Goal: Task Accomplishment & Management: Manage account settings

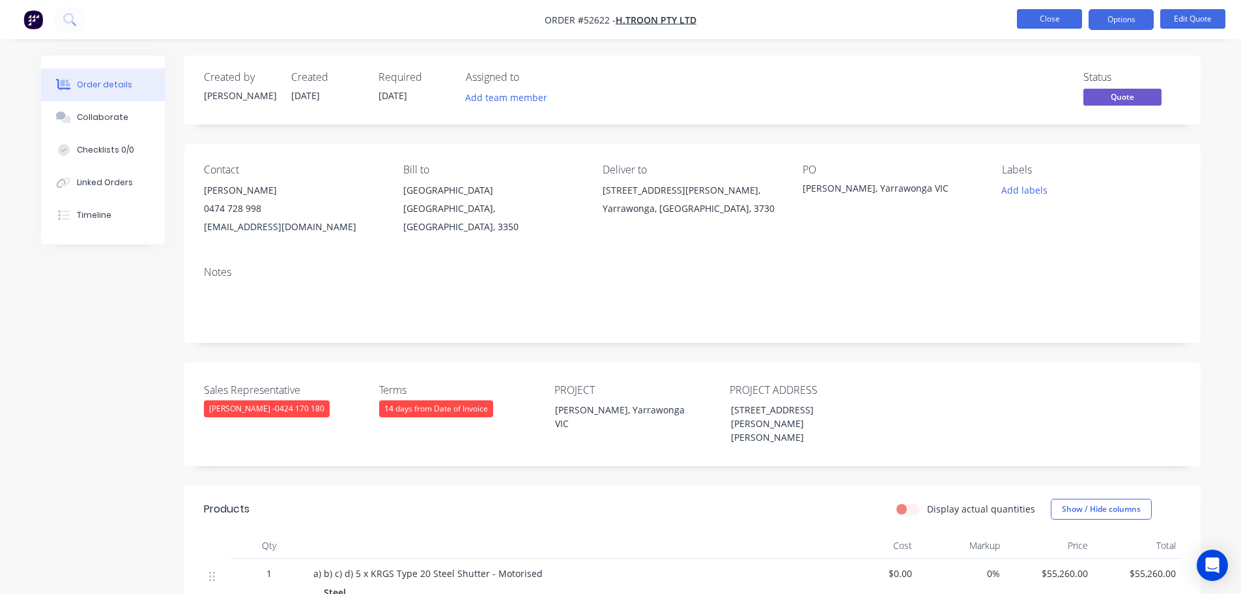
click at [1064, 17] on button "Close" at bounding box center [1049, 19] width 65 height 20
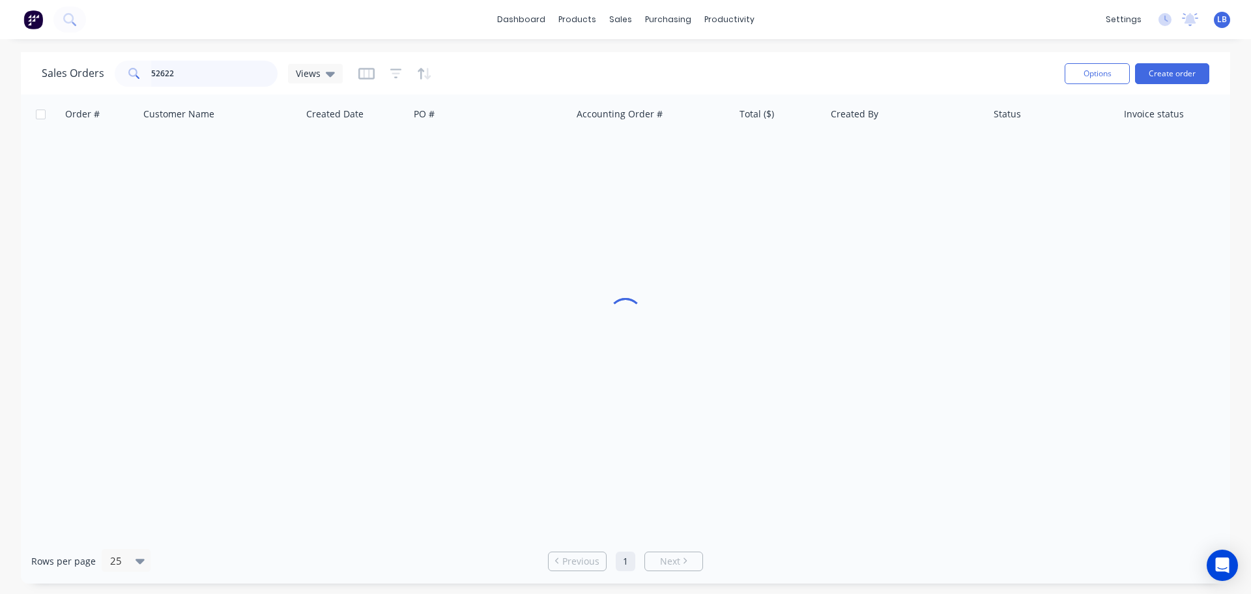
drag, startPoint x: 178, startPoint y: 74, endPoint x: 102, endPoint y: 78, distance: 76.3
click at [102, 78] on div "Sales Orders 52622 Views" at bounding box center [192, 74] width 301 height 26
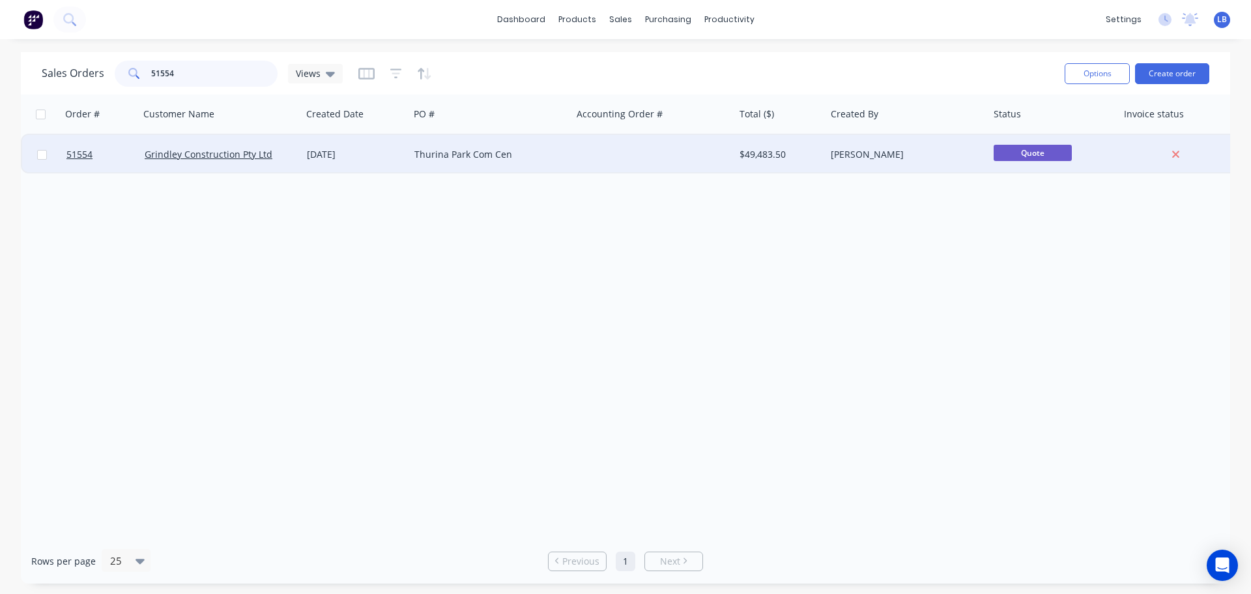
type input "51554"
click at [261, 162] on div "Grindley Construction Pty Ltd" at bounding box center [220, 154] width 163 height 39
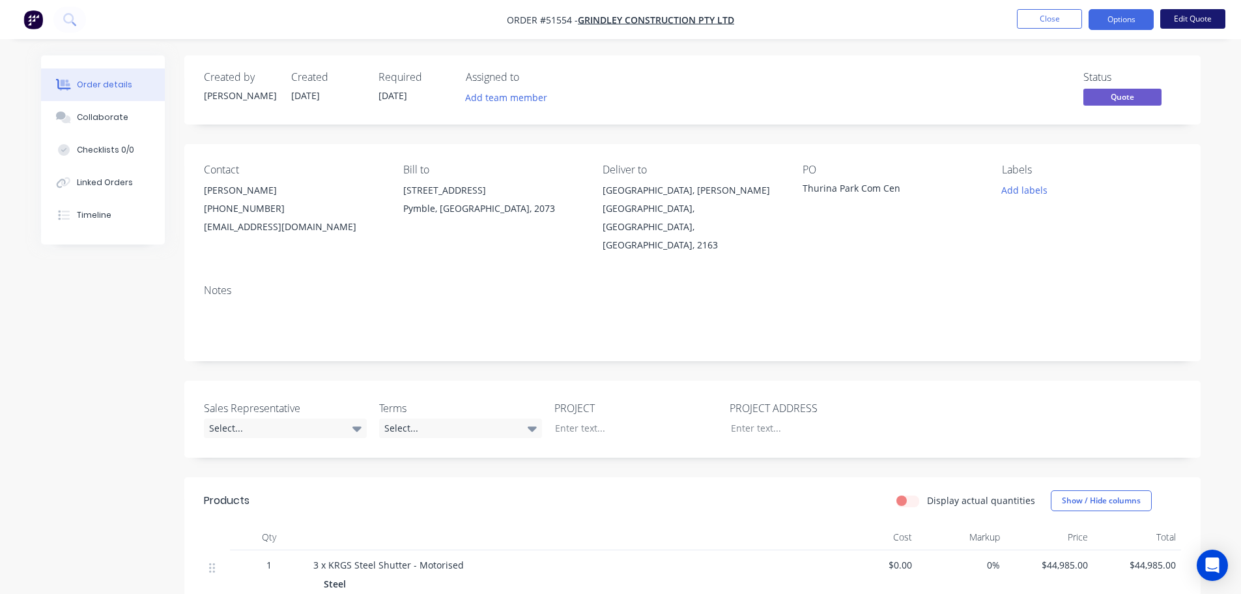
click at [1172, 19] on button "Edit Quote" at bounding box center [1192, 19] width 65 height 20
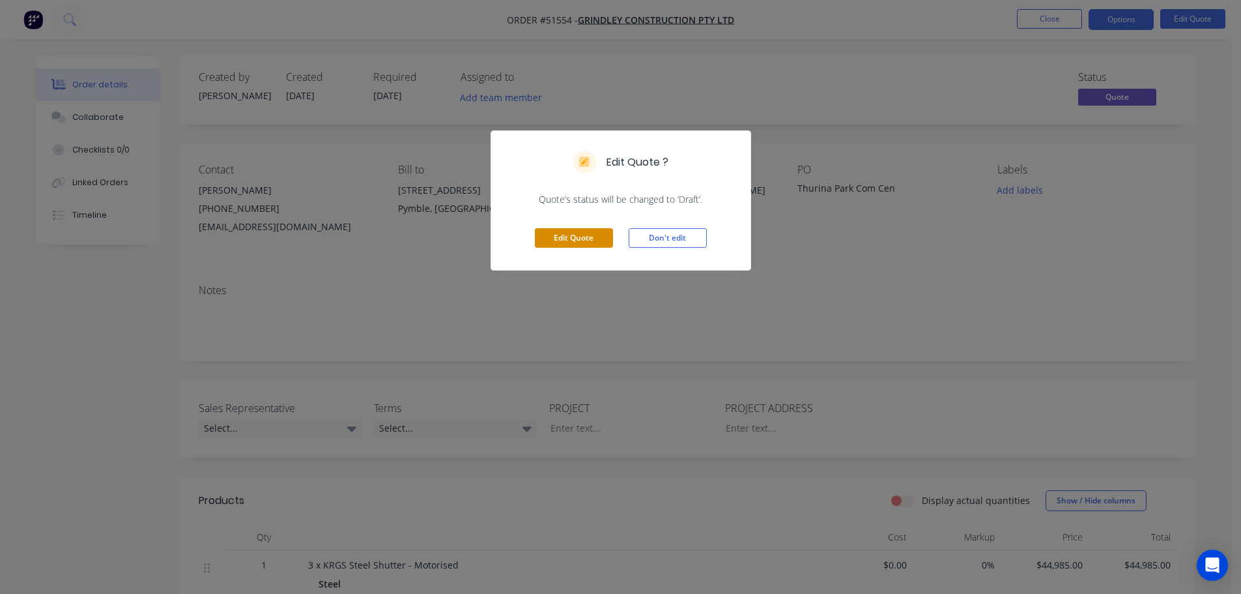
click at [558, 241] on button "Edit Quote" at bounding box center [574, 238] width 78 height 20
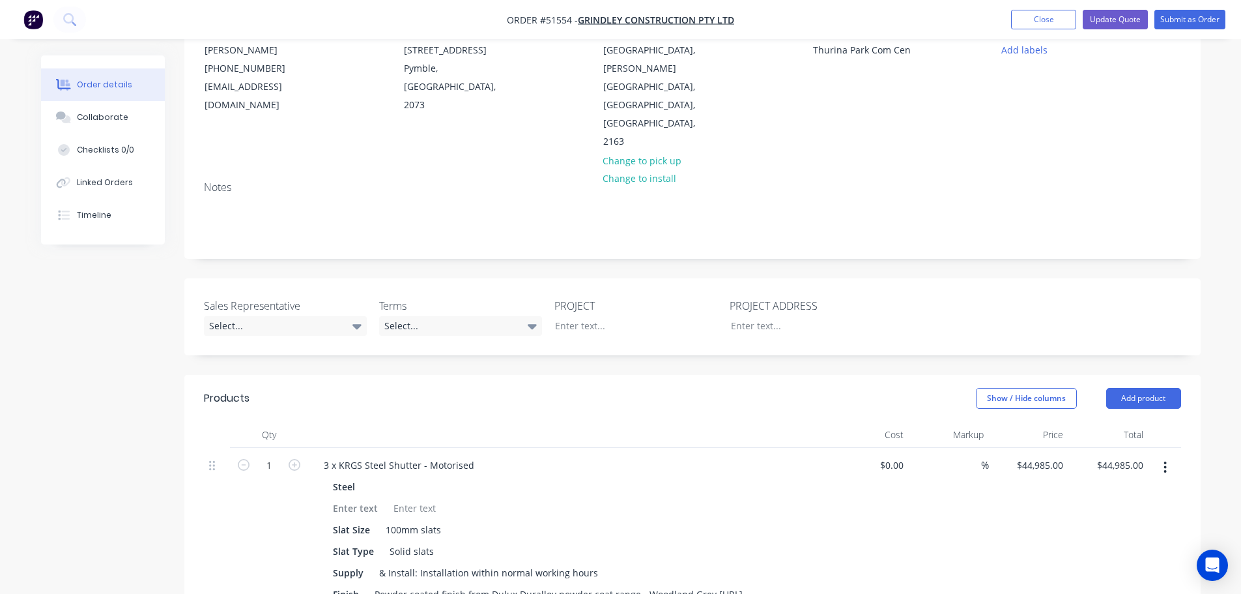
scroll to position [195, 0]
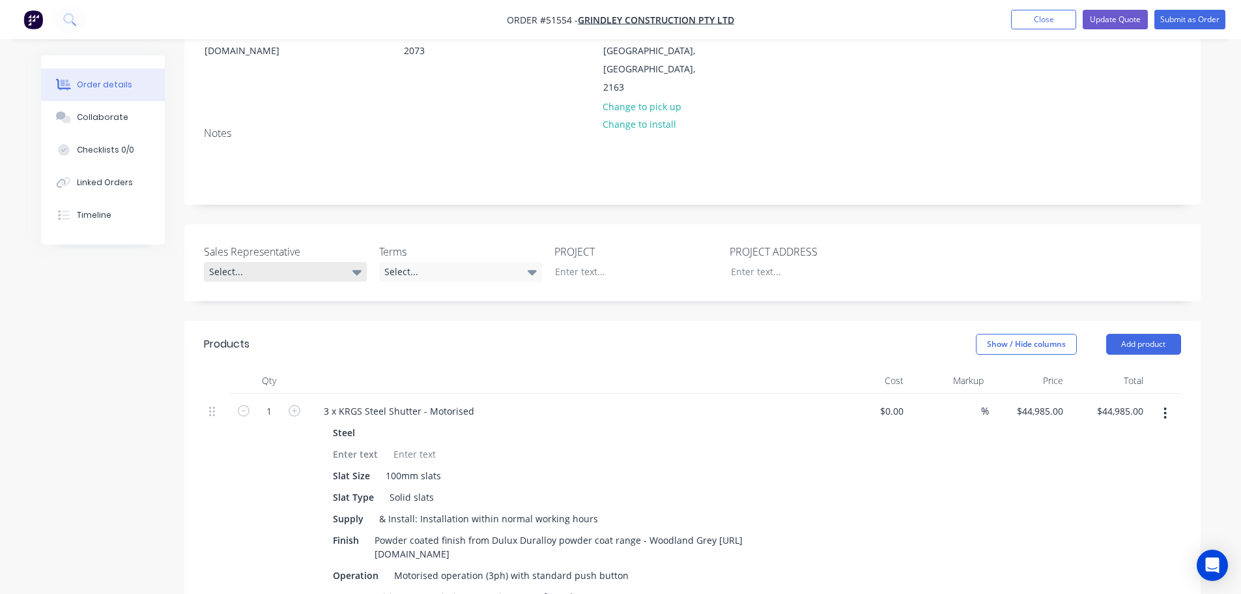
click at [260, 262] on div "Select..." at bounding box center [285, 272] width 163 height 20
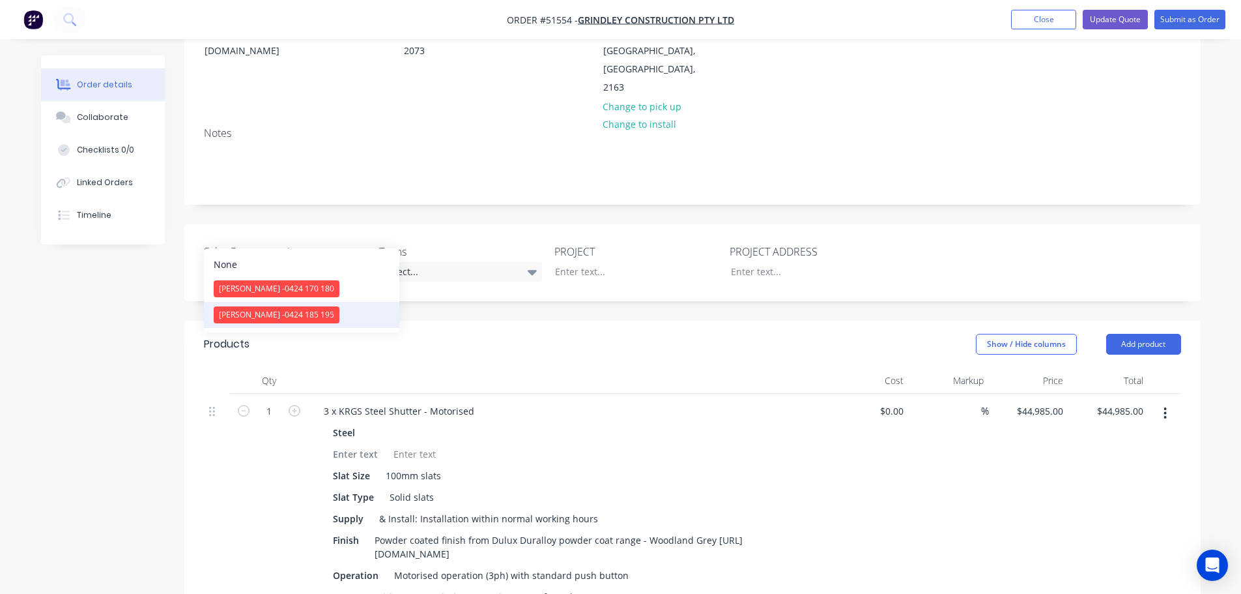
click at [261, 319] on span "Drew Blackman - 0424 185 195" at bounding box center [276, 314] width 115 height 11
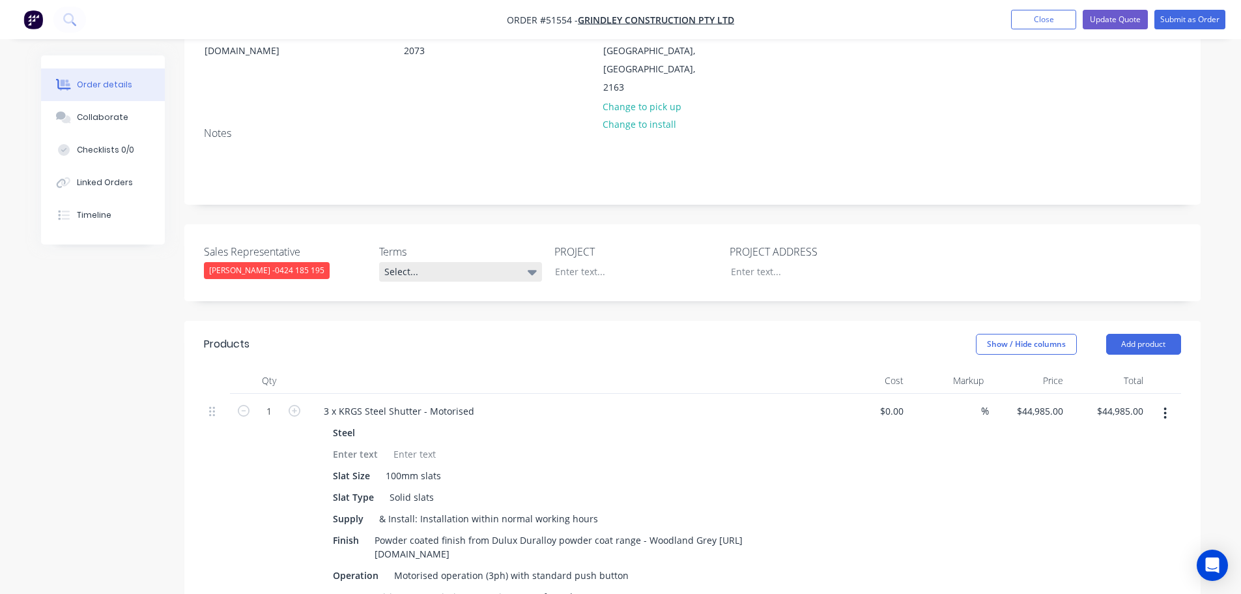
click at [465, 262] on div "Select..." at bounding box center [460, 272] width 163 height 20
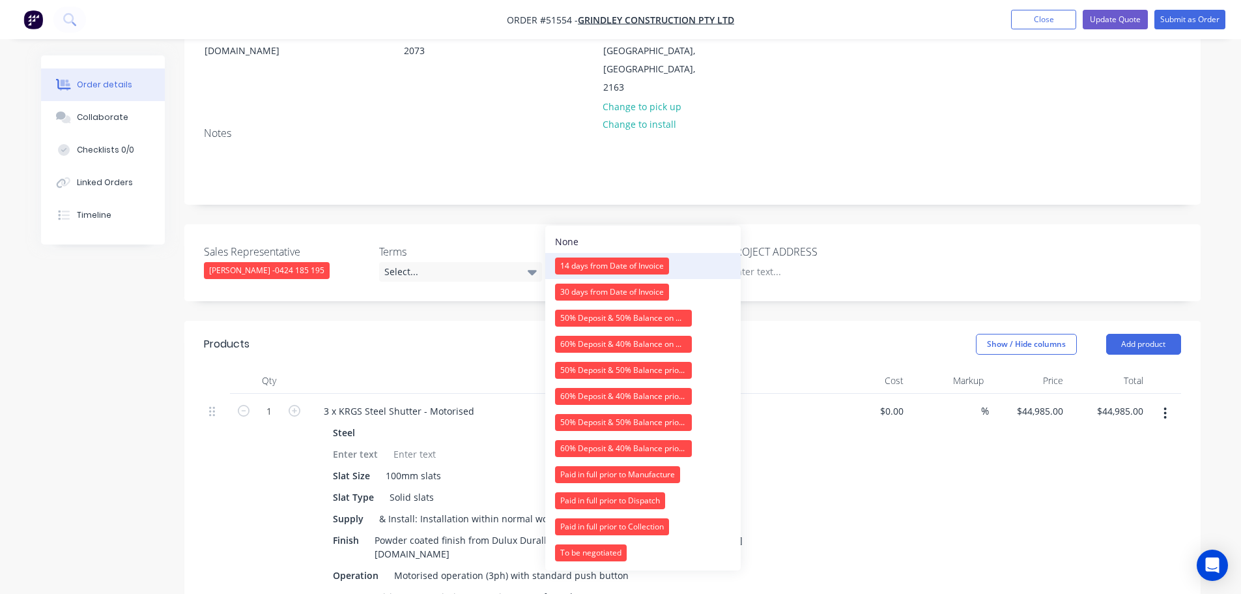
click at [590, 268] on div "14 days from Date of Invoice" at bounding box center [612, 265] width 114 height 17
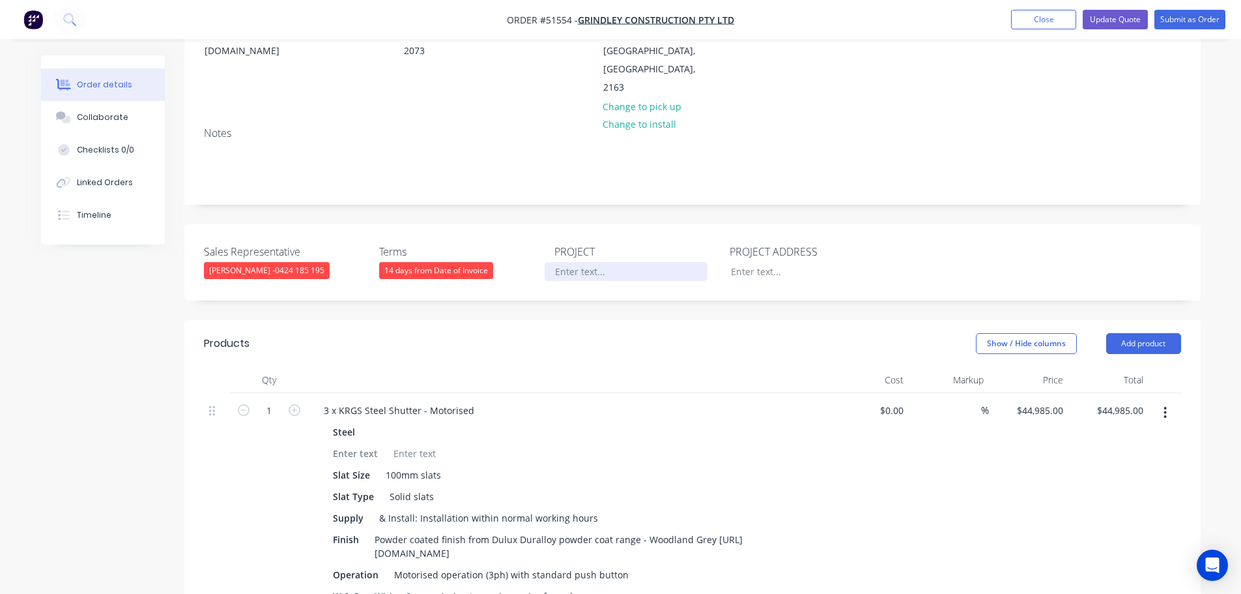
click at [587, 262] on div at bounding box center [626, 271] width 163 height 19
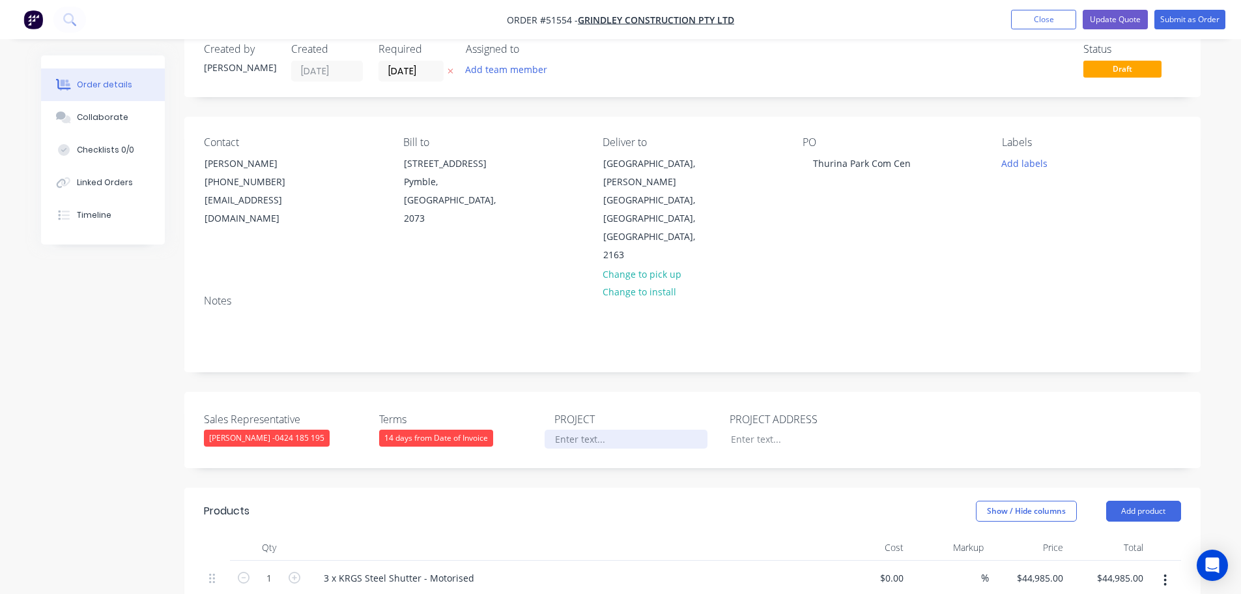
scroll to position [0, 0]
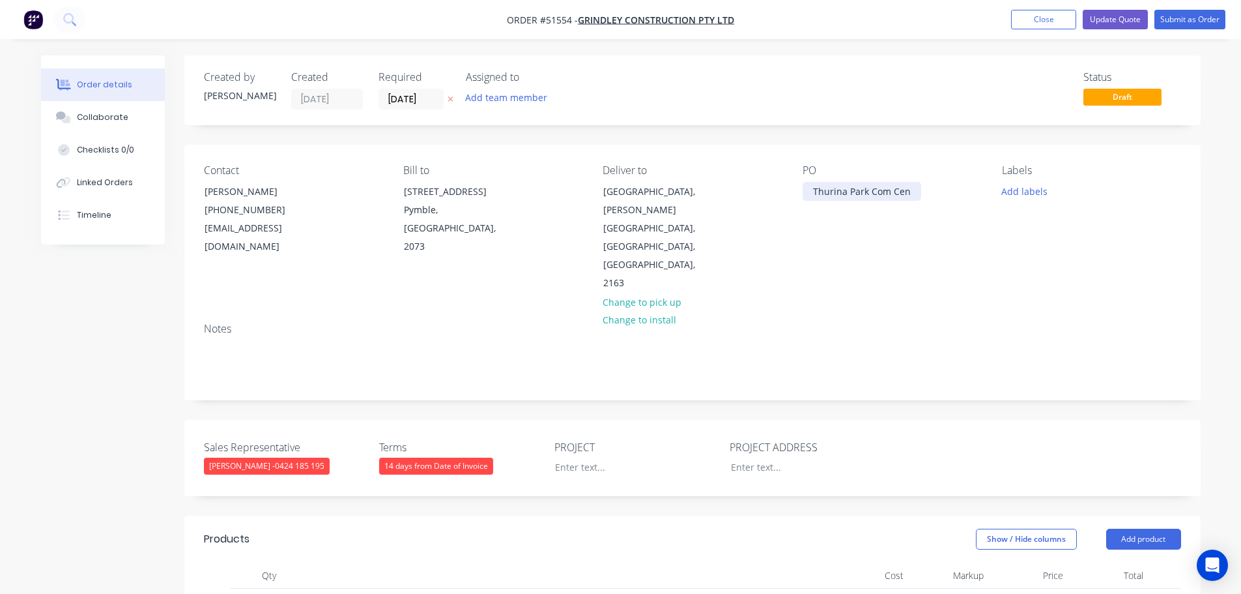
click at [853, 192] on div "Thurina Park Com Cen" at bounding box center [862, 191] width 119 height 19
click at [831, 244] on div "PO Thurina Park Com Cen" at bounding box center [892, 228] width 179 height 128
click at [907, 190] on div "Thurina Park Com Cen" at bounding box center [862, 191] width 119 height 19
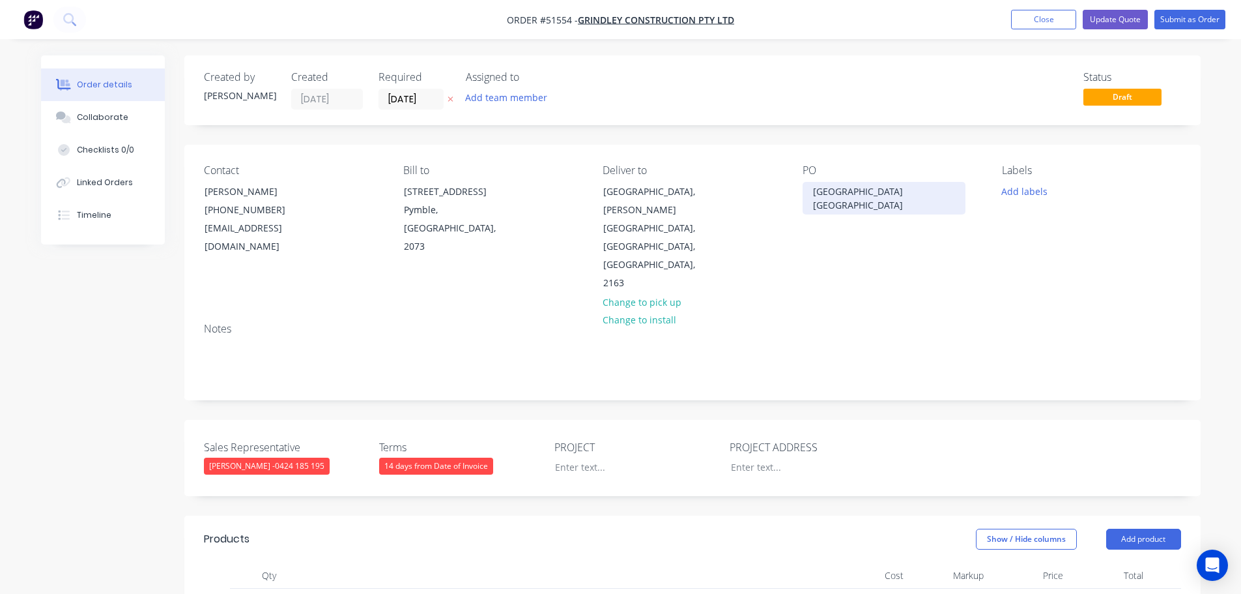
click at [871, 192] on div "[GEOGRAPHIC_DATA] [GEOGRAPHIC_DATA]" at bounding box center [884, 198] width 163 height 33
copy div "[GEOGRAPHIC_DATA] [GEOGRAPHIC_DATA]"
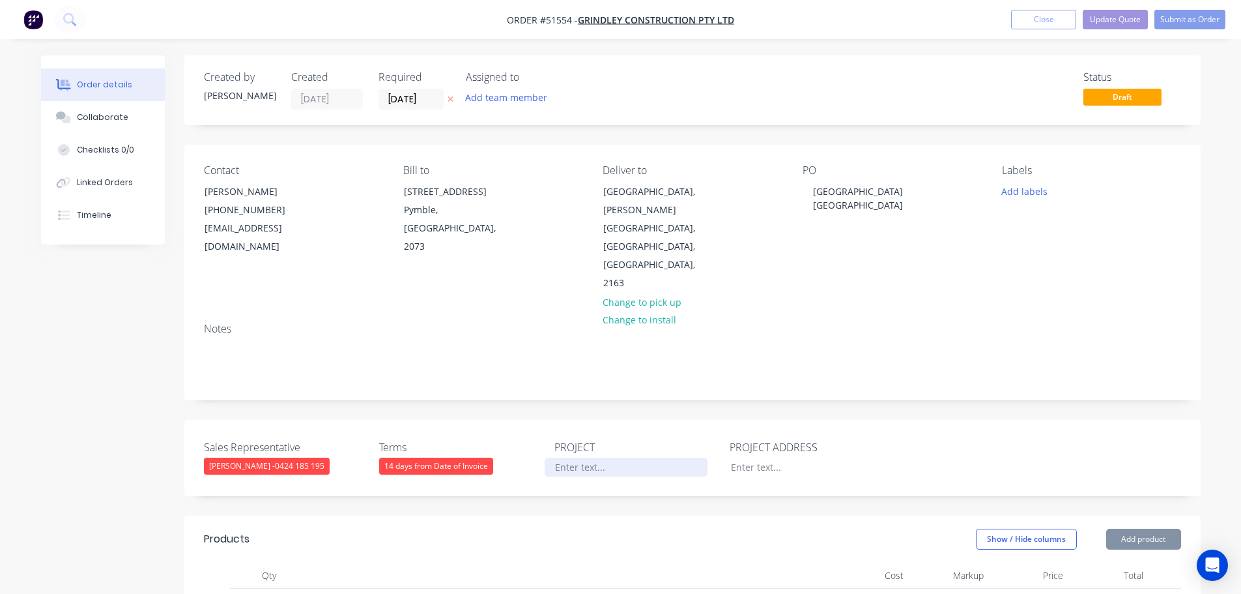
click at [569, 457] on div at bounding box center [626, 466] width 163 height 19
paste div
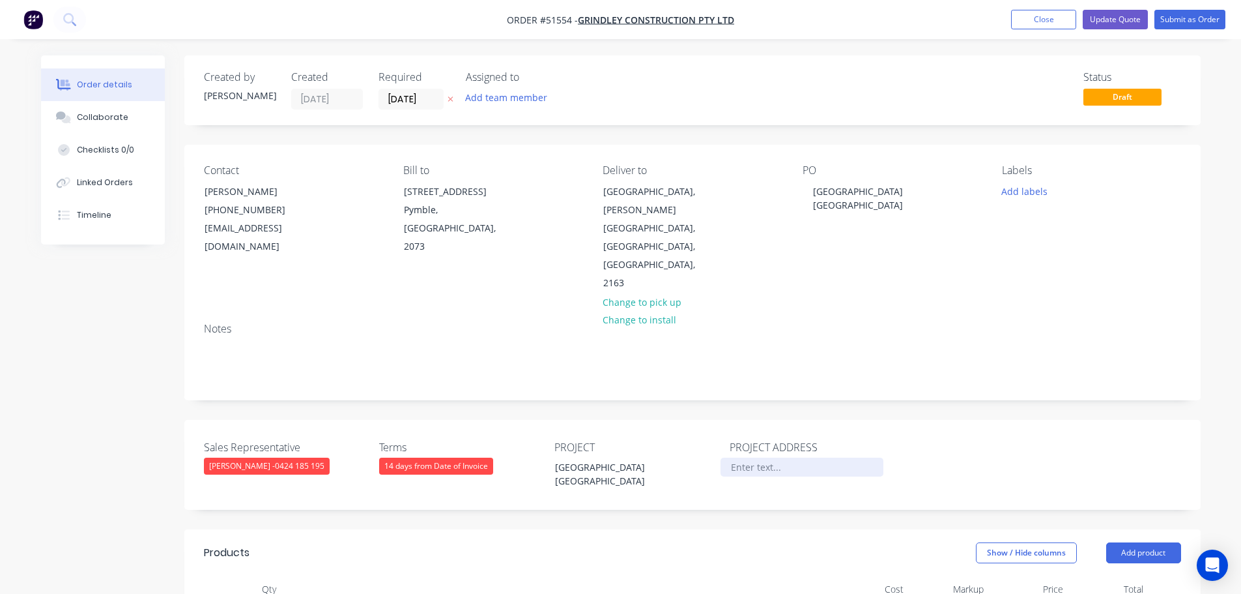
click at [772, 457] on div at bounding box center [802, 466] width 163 height 19
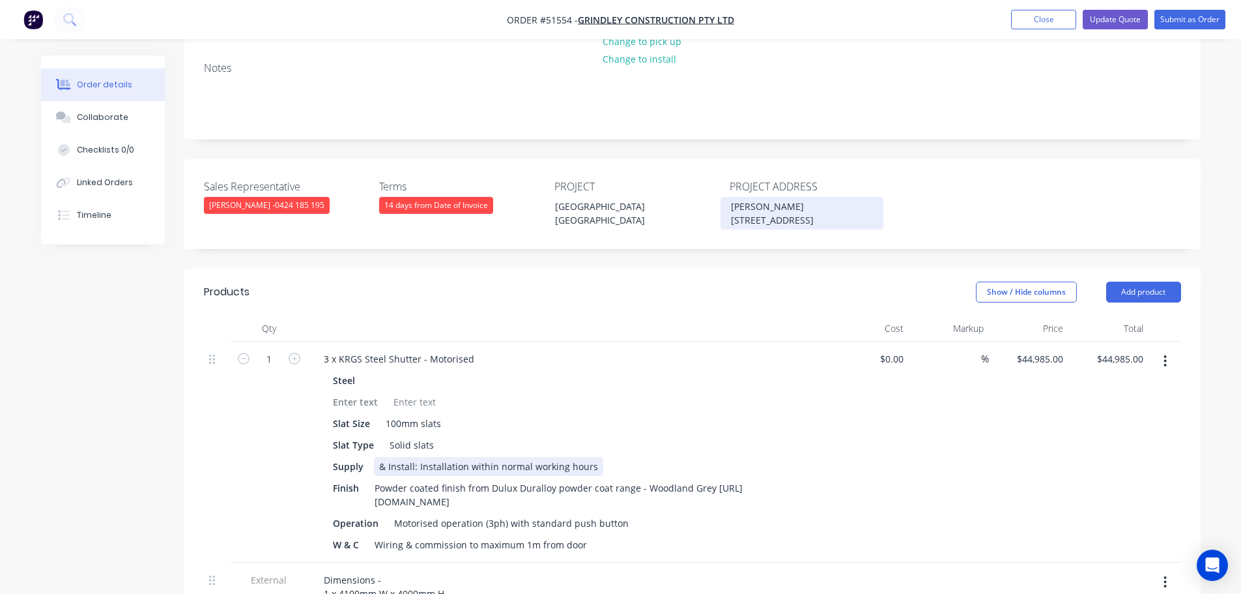
scroll to position [521, 0]
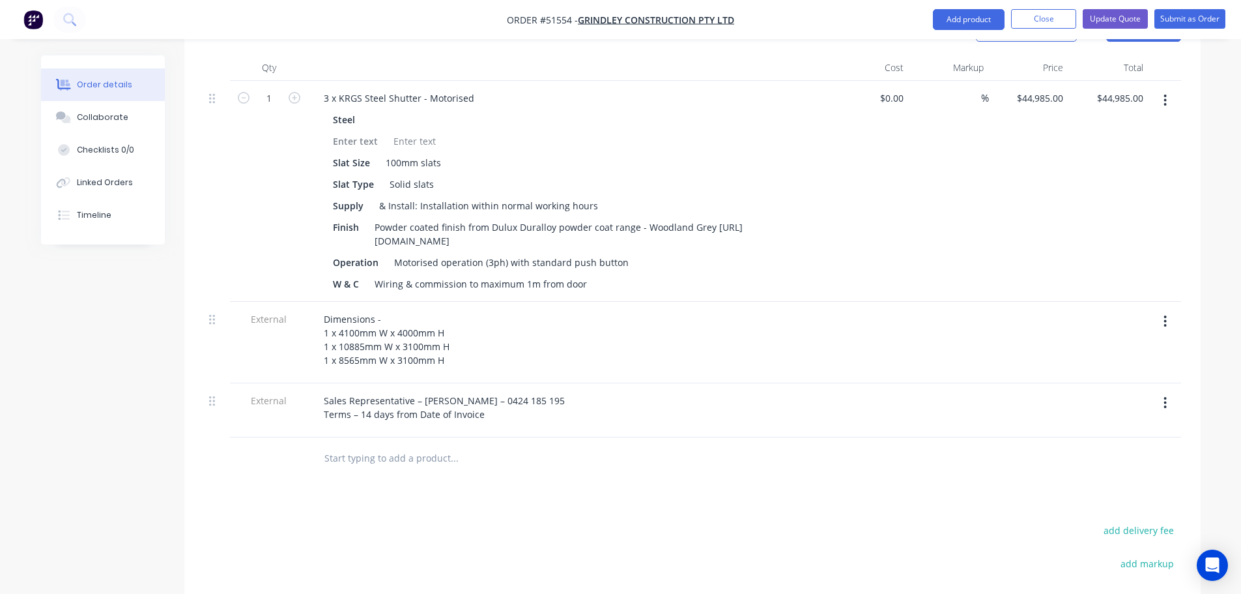
click at [1164, 395] on icon "button" at bounding box center [1165, 402] width 3 height 14
click at [1089, 453] on div "Delete" at bounding box center [1119, 462] width 100 height 19
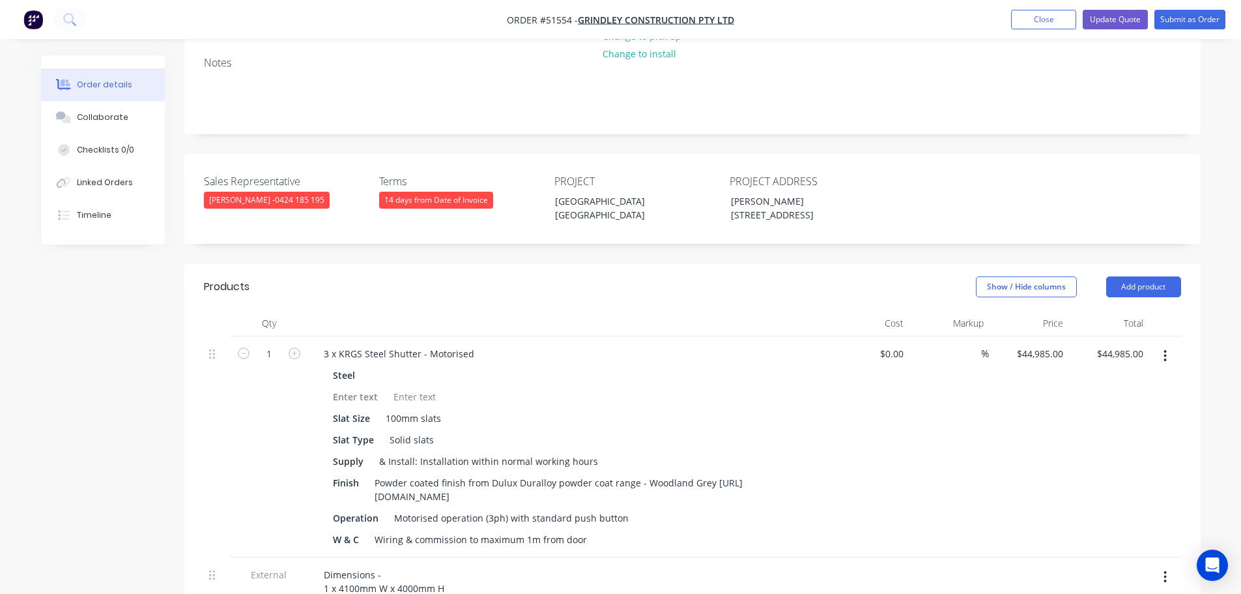
scroll to position [261, 0]
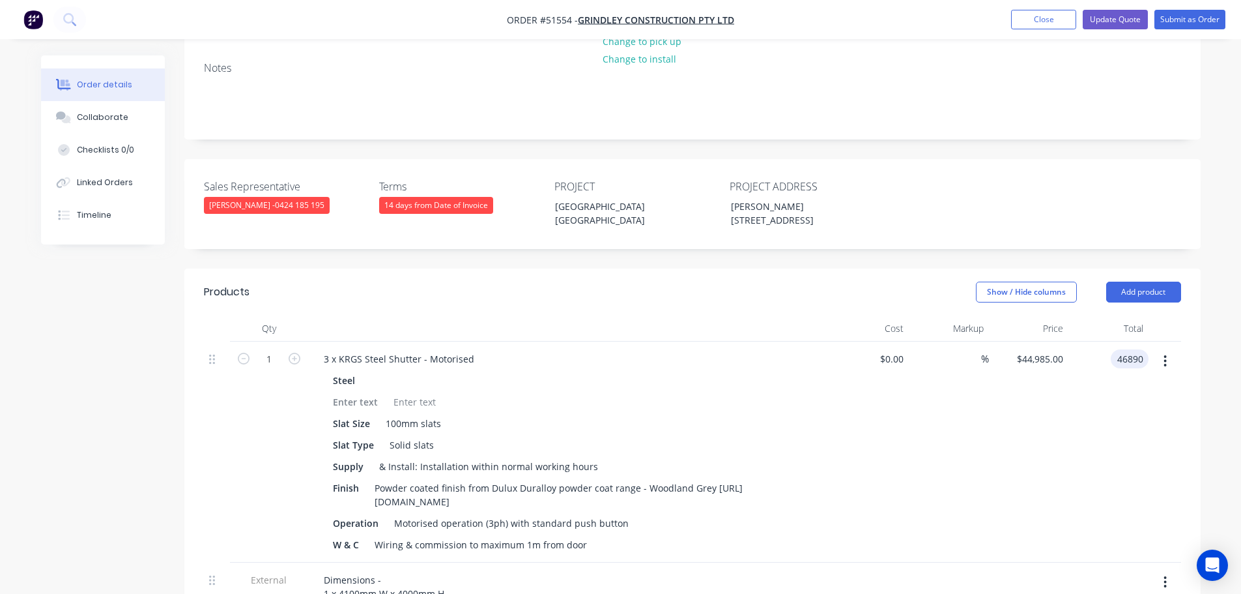
type input "46890"
type input "$46,890.00"
click at [1121, 20] on button "Update Quote" at bounding box center [1115, 20] width 65 height 20
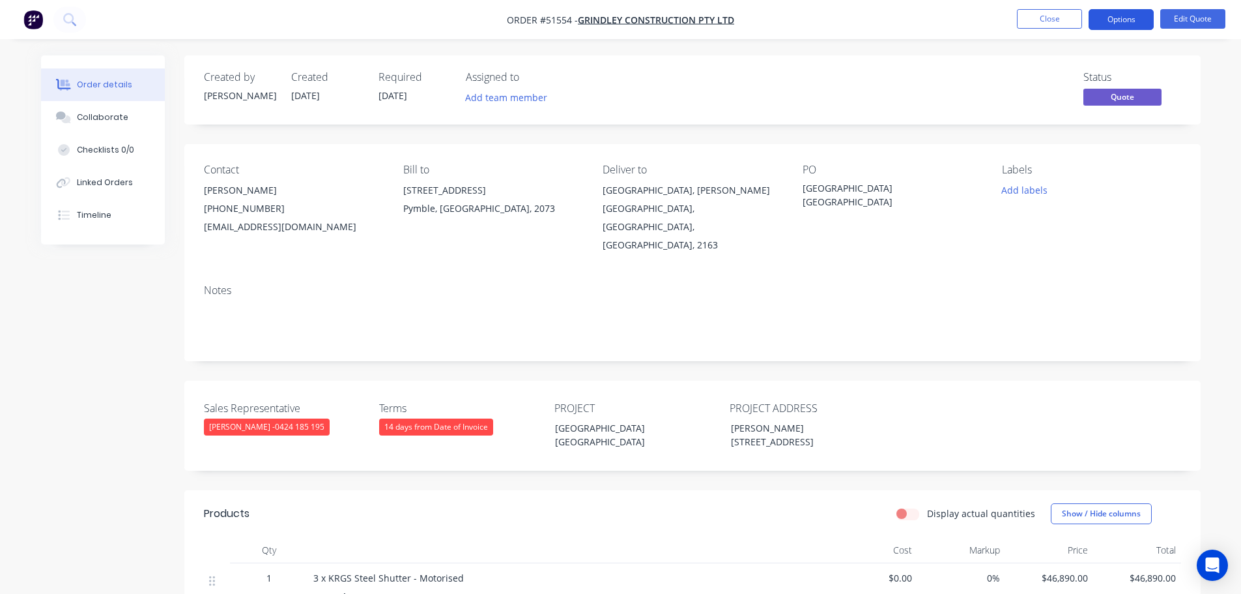
click at [1112, 19] on button "Options" at bounding box center [1121, 19] width 65 height 21
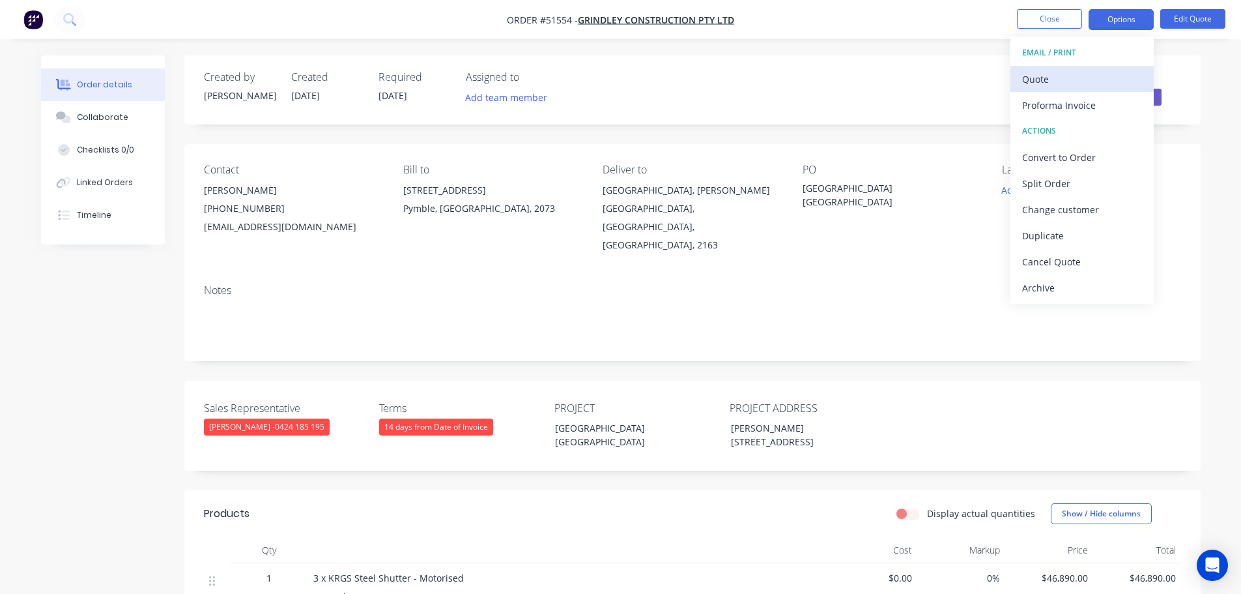
click at [1039, 78] on div "Quote" at bounding box center [1082, 79] width 120 height 19
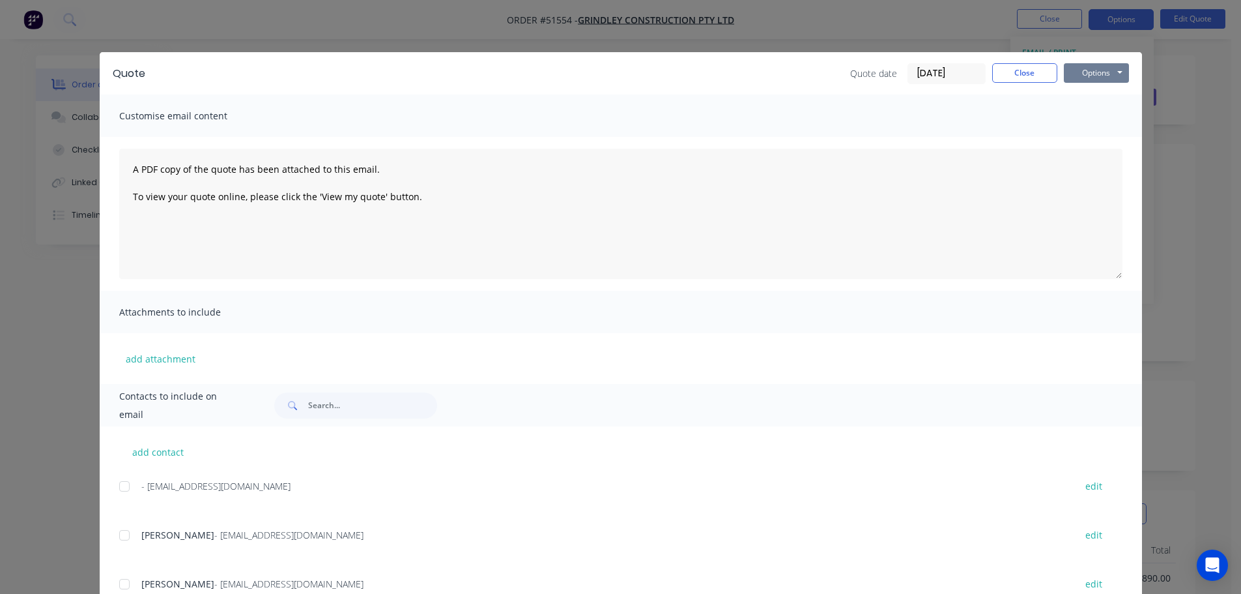
click at [1073, 74] on button "Options" at bounding box center [1096, 73] width 65 height 20
click at [1091, 123] on button "Print" at bounding box center [1105, 118] width 83 height 22
click at [1015, 72] on button "Close" at bounding box center [1024, 73] width 65 height 20
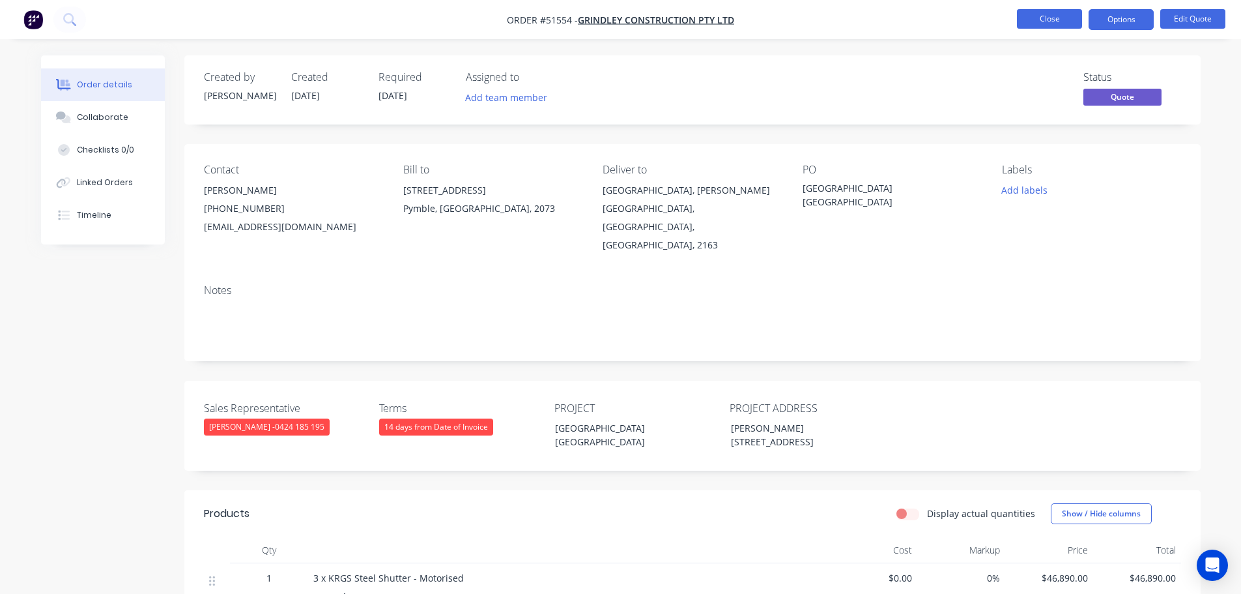
click at [1054, 21] on button "Close" at bounding box center [1049, 19] width 65 height 20
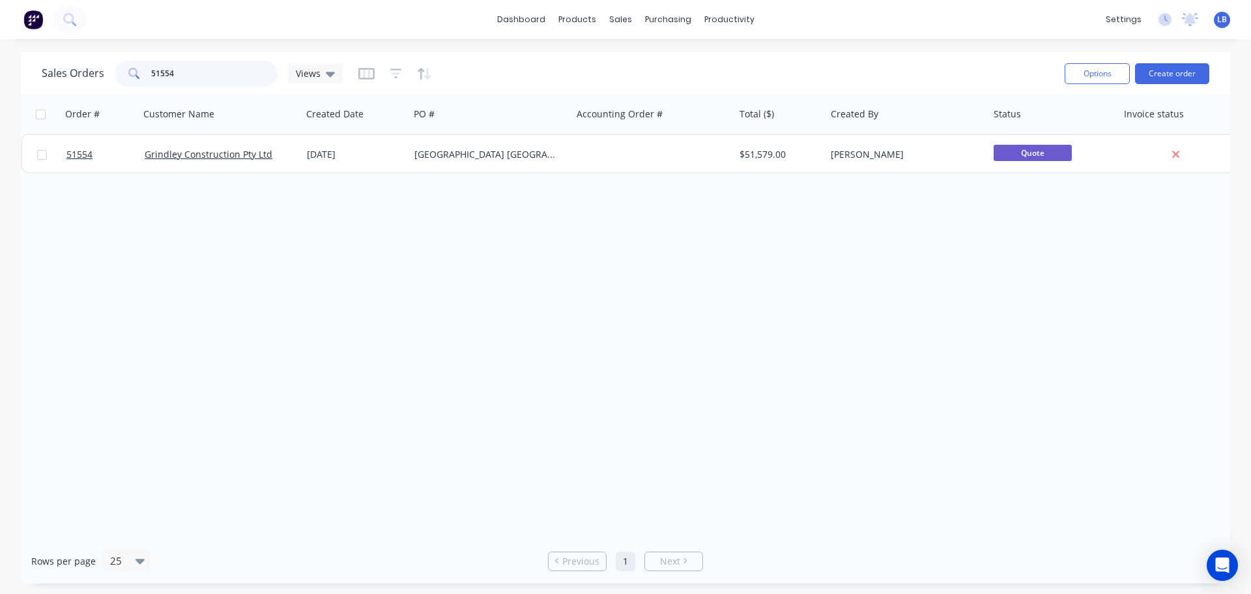
drag, startPoint x: 174, startPoint y: 75, endPoint x: 130, endPoint y: 80, distance: 44.6
click at [130, 80] on div "51554" at bounding box center [196, 74] width 163 height 26
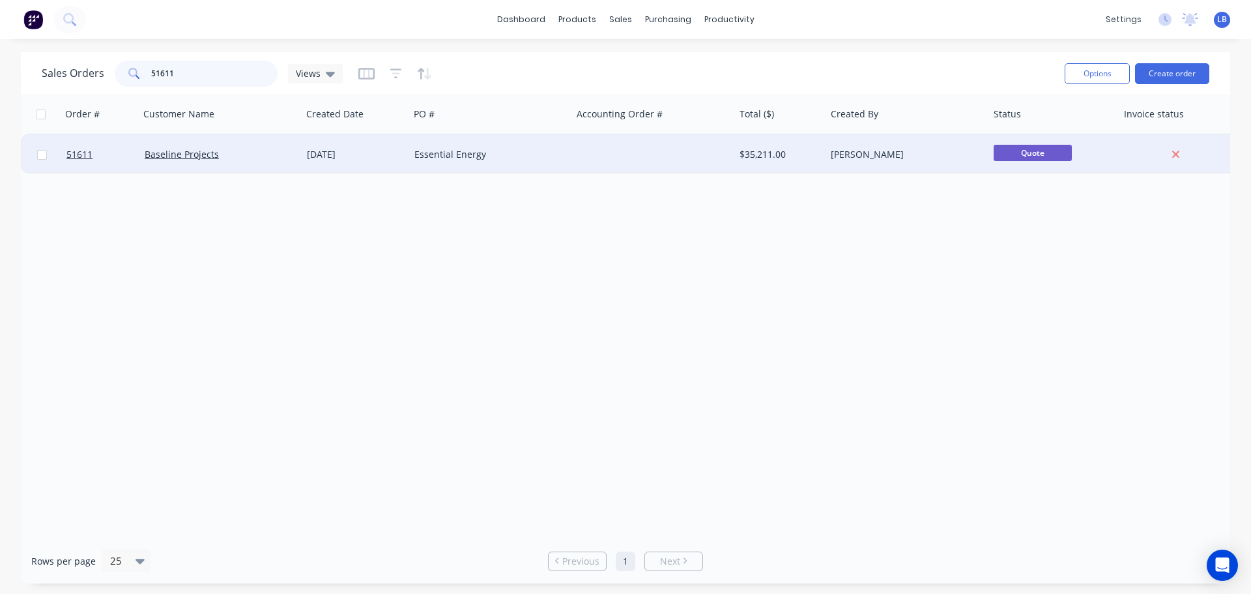
type input "51611"
click at [324, 156] on div "[DATE]" at bounding box center [355, 154] width 97 height 13
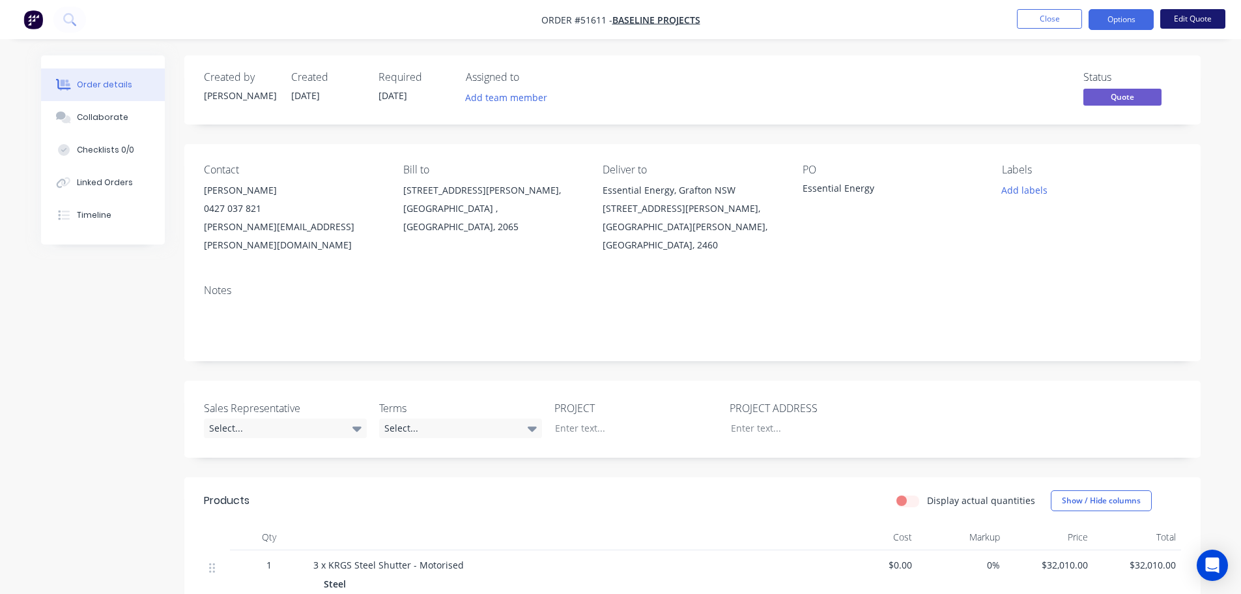
click at [1203, 11] on button "Edit Quote" at bounding box center [1192, 19] width 65 height 20
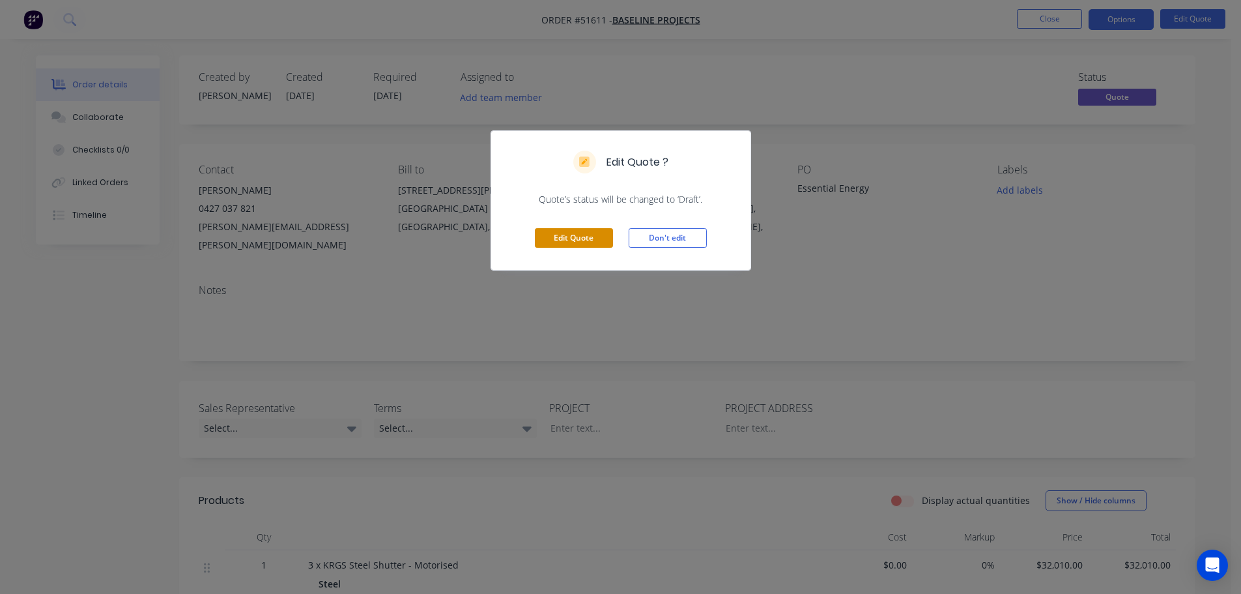
click at [562, 236] on button "Edit Quote" at bounding box center [574, 238] width 78 height 20
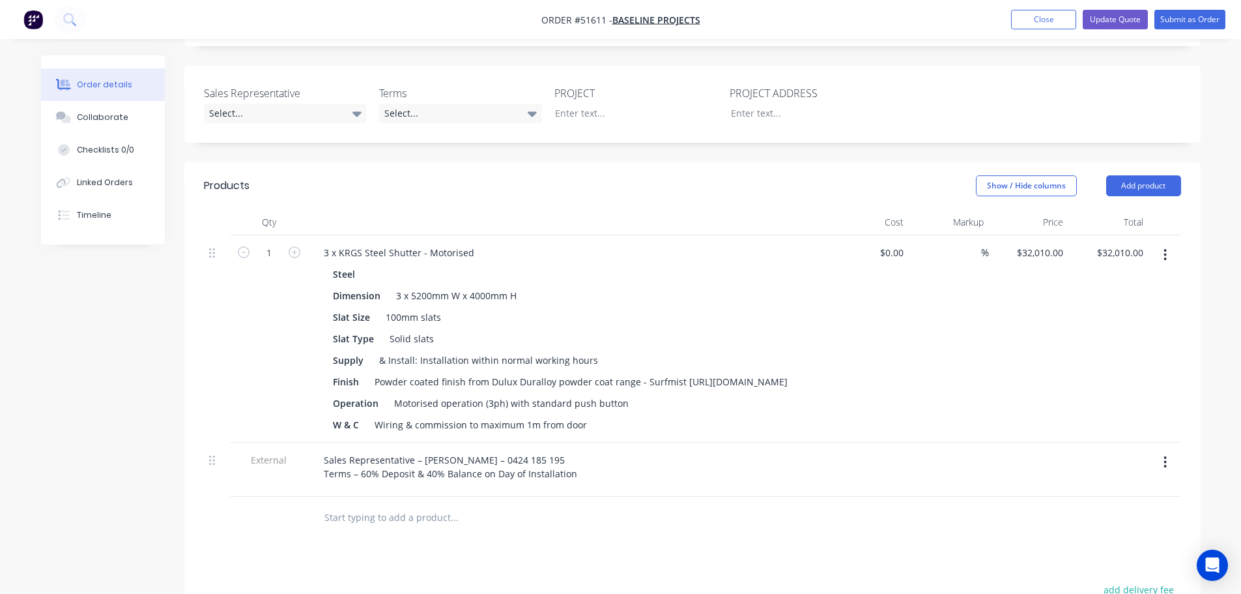
scroll to position [391, 0]
click at [1162, 450] on button "button" at bounding box center [1165, 461] width 31 height 23
click at [1089, 512] on div "Delete" at bounding box center [1119, 521] width 100 height 19
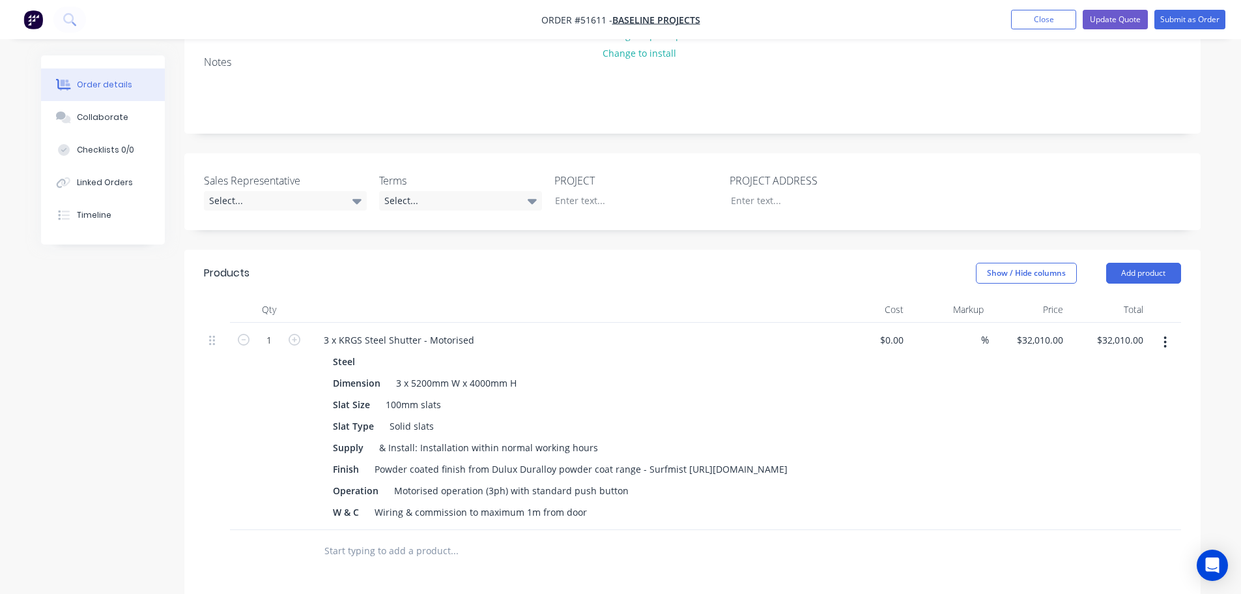
scroll to position [130, 0]
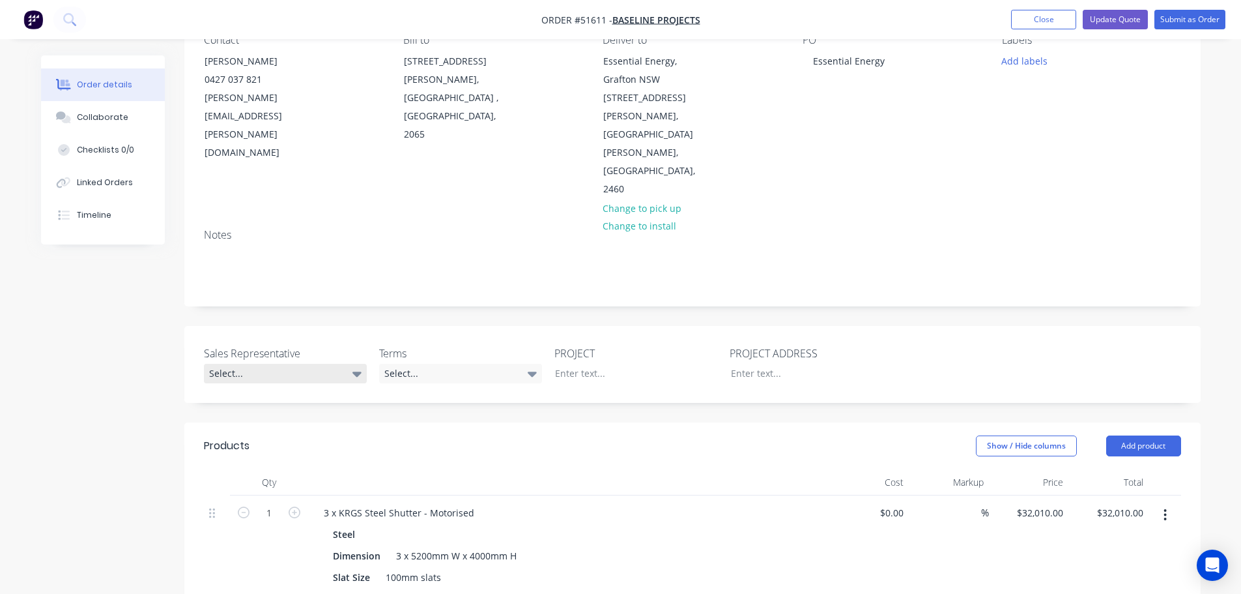
click at [229, 364] on div "Select..." at bounding box center [285, 374] width 163 height 20
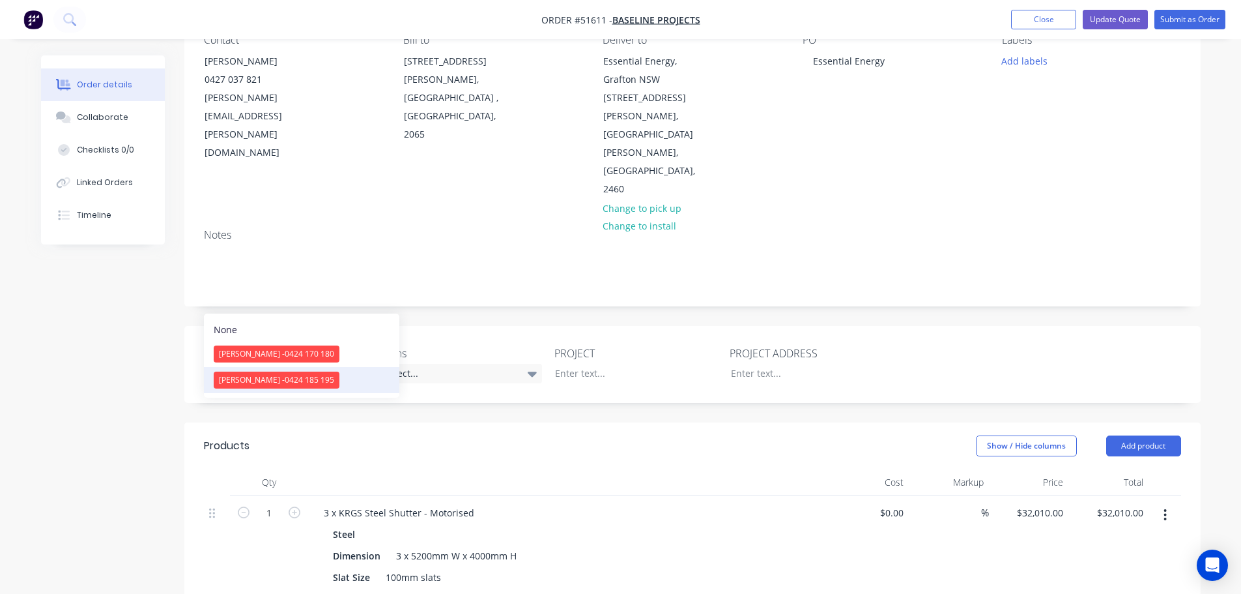
click at [259, 381] on span "Drew Blackman - 0424 185 195" at bounding box center [276, 379] width 115 height 11
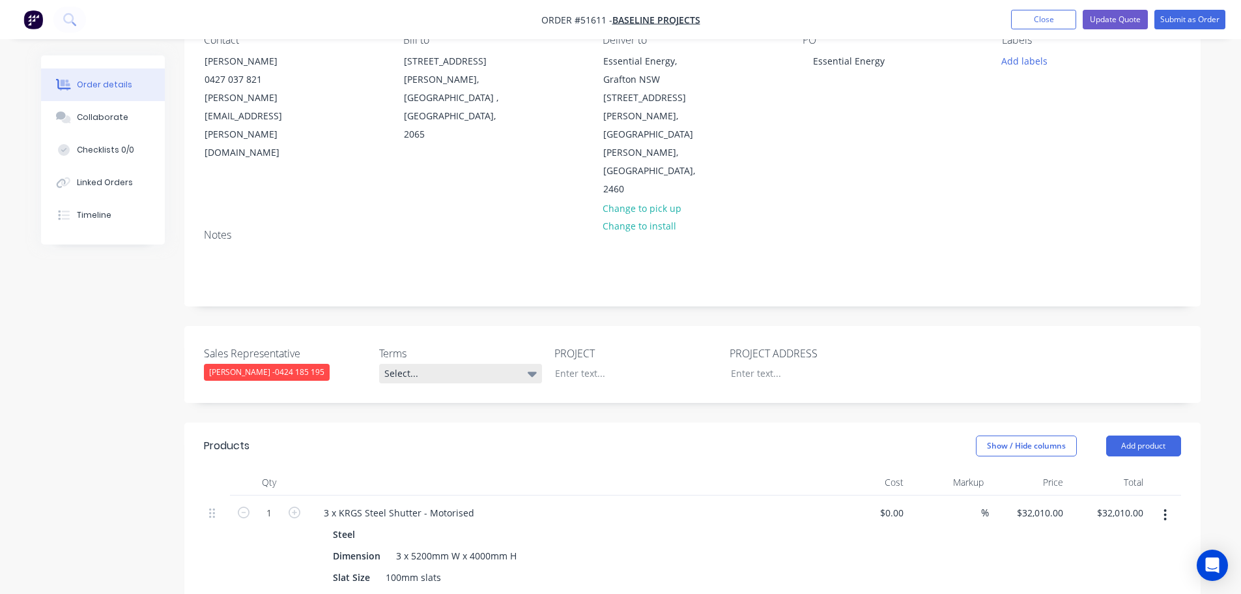
click at [433, 364] on div "Select..." at bounding box center [460, 374] width 163 height 20
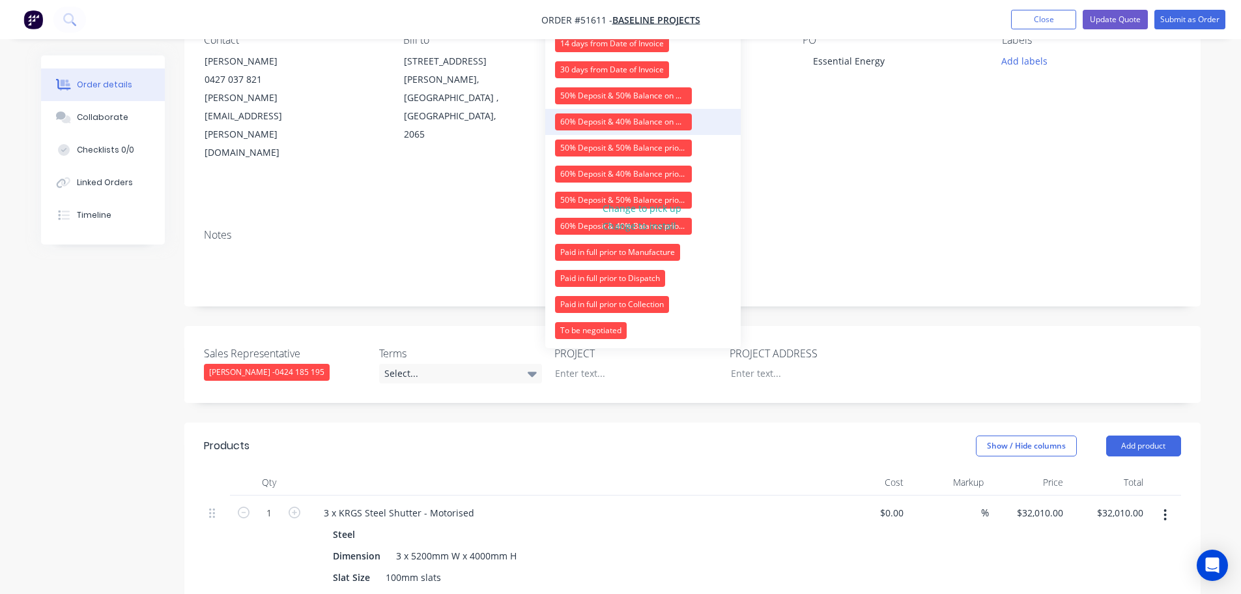
click at [562, 119] on div "60% Deposit & 40% Balance on Day of Installation" at bounding box center [623, 121] width 137 height 17
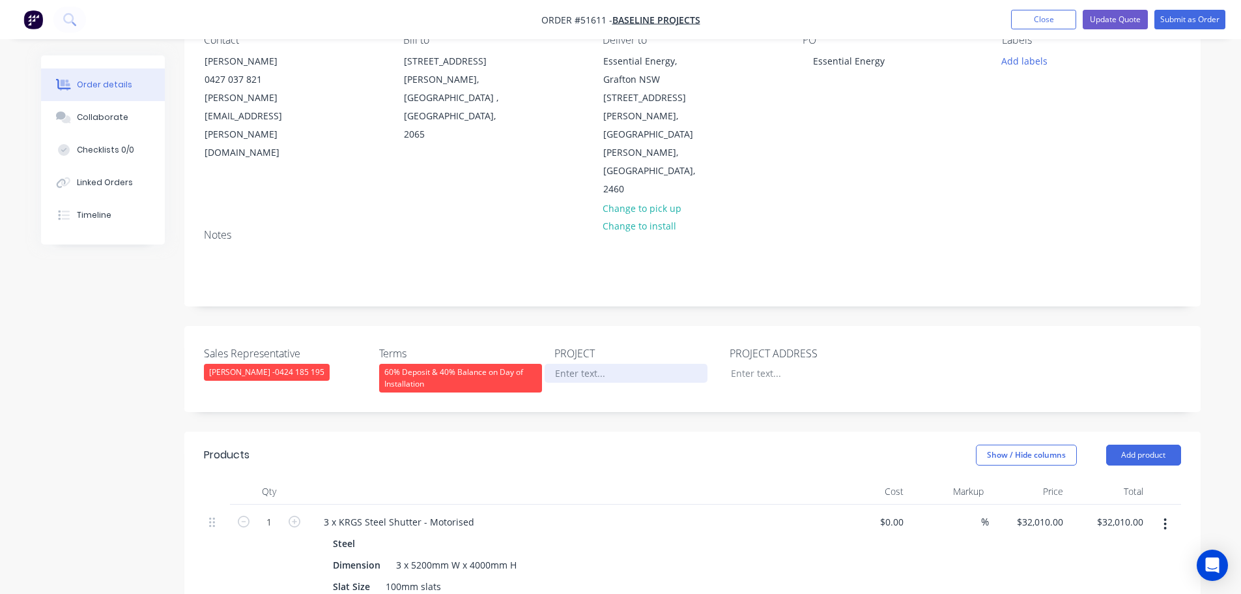
click at [574, 364] on div at bounding box center [626, 373] width 163 height 19
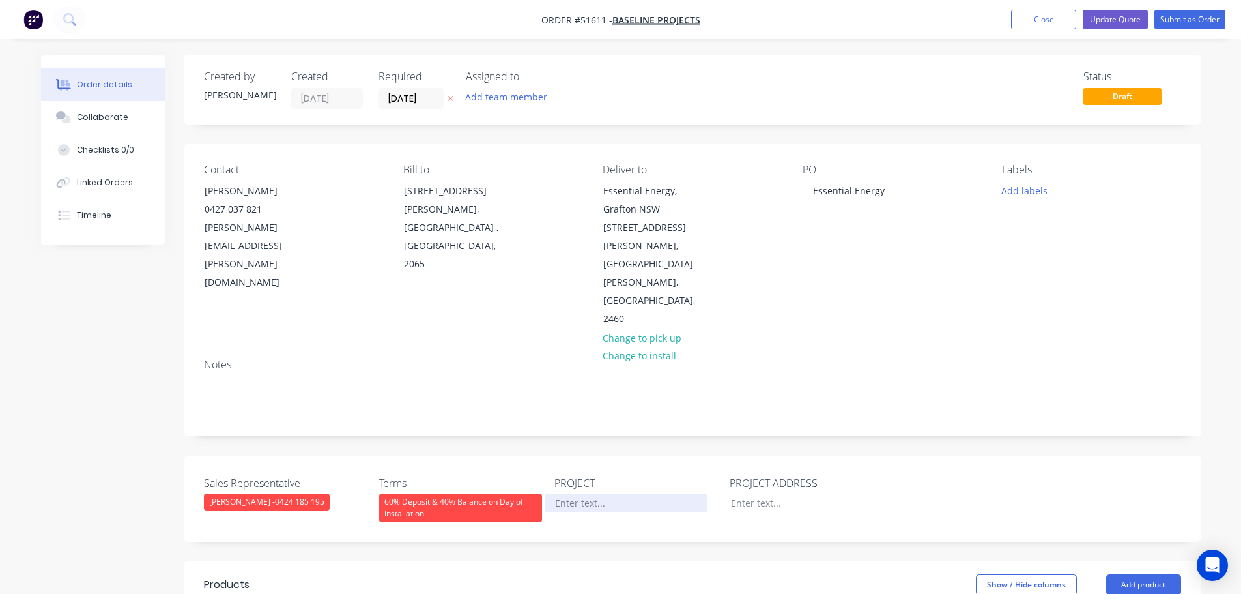
scroll to position [0, 0]
click at [837, 197] on div "Essential Energy" at bounding box center [849, 191] width 93 height 19
copy div "Essential Energy"
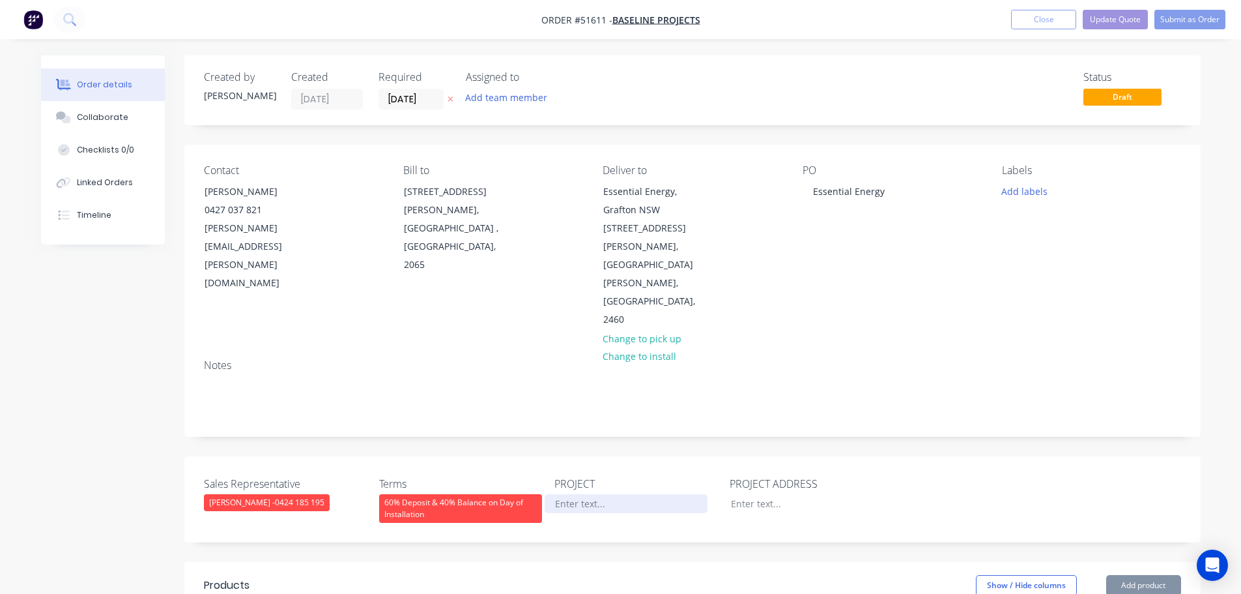
click at [559, 494] on div at bounding box center [626, 503] width 163 height 19
paste div
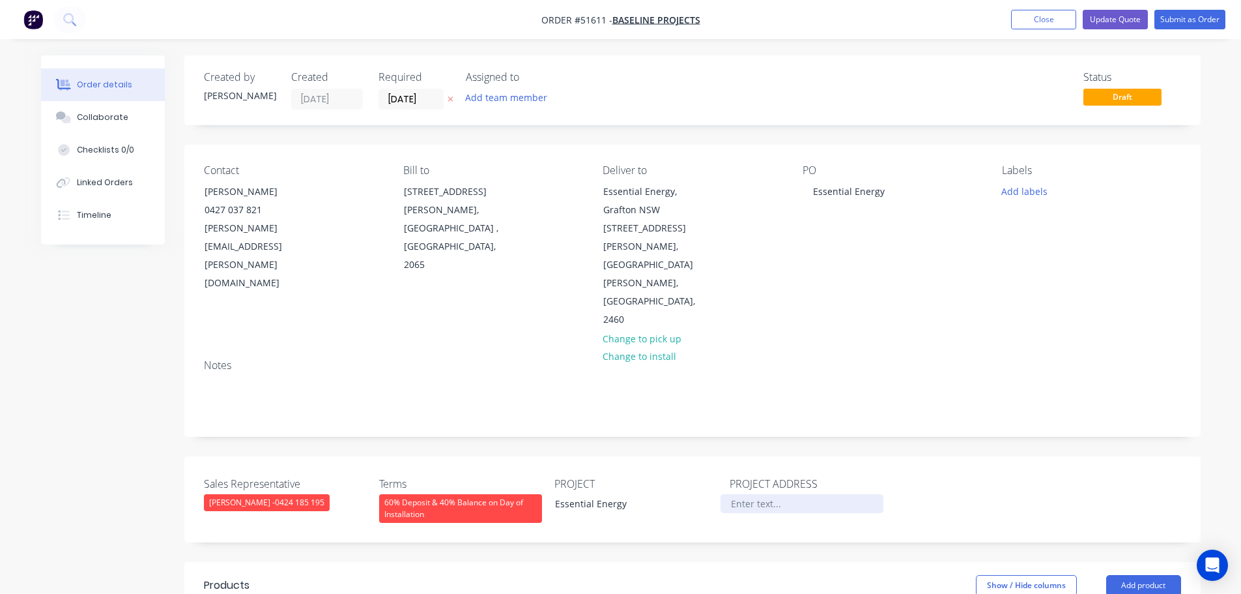
click at [753, 494] on div at bounding box center [802, 503] width 163 height 19
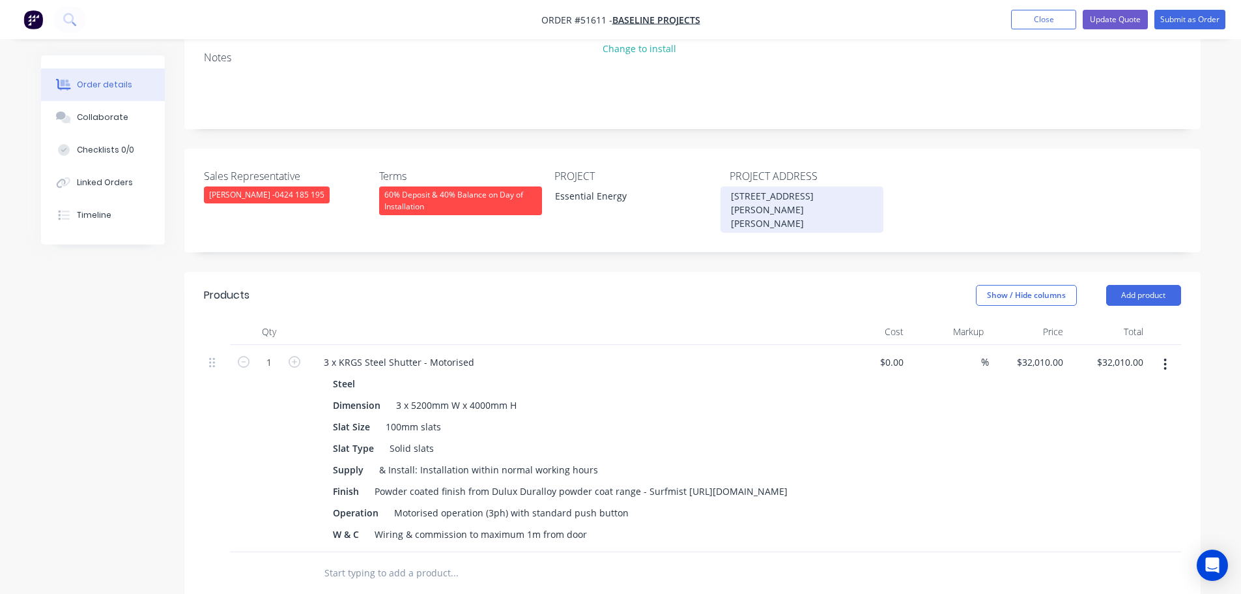
scroll to position [326, 0]
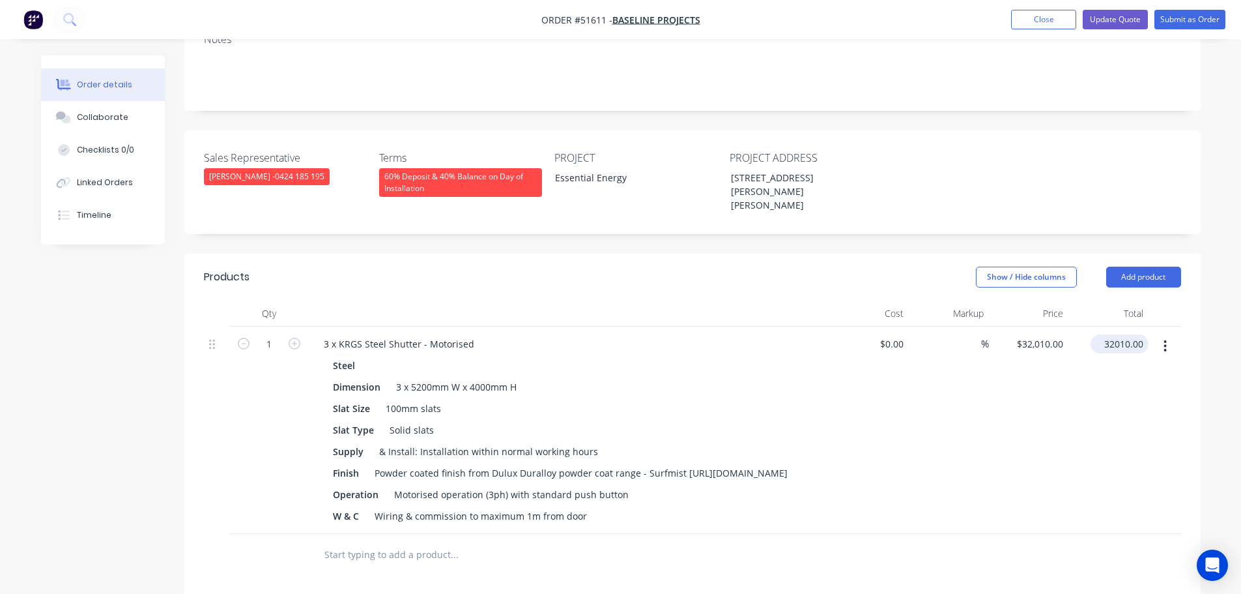
click at [1131, 334] on input "32010.00" at bounding box center [1122, 343] width 53 height 19
click at [1131, 334] on input "32010.00" at bounding box center [1126, 343] width 46 height 19
type input "33415"
type input "$33,415.00"
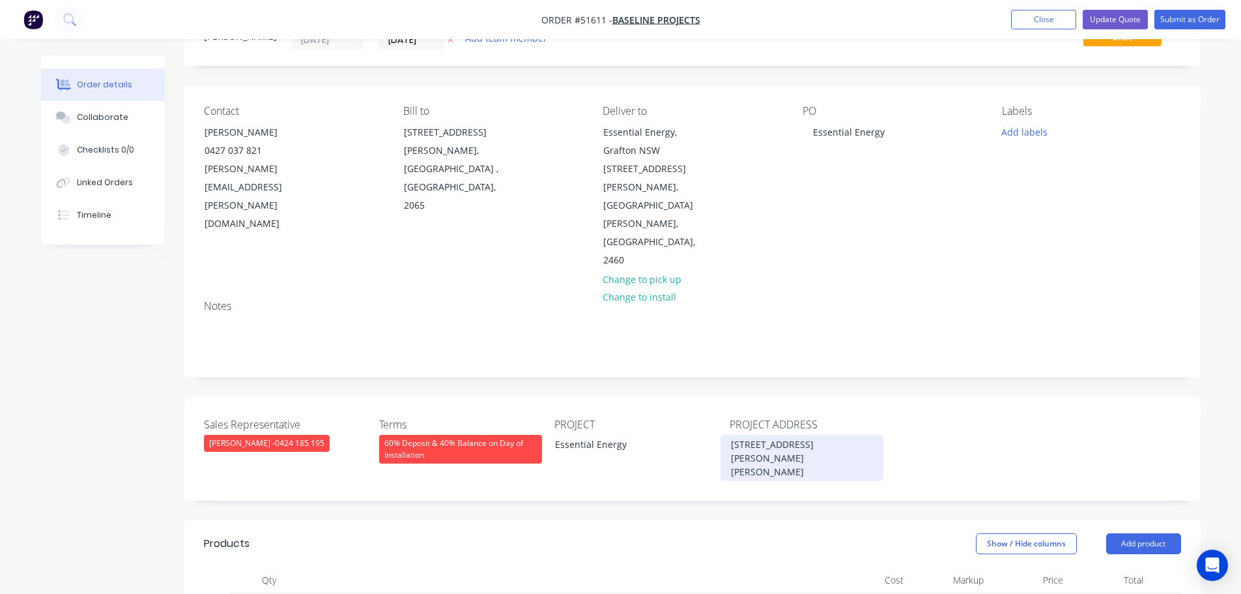
scroll to position [0, 0]
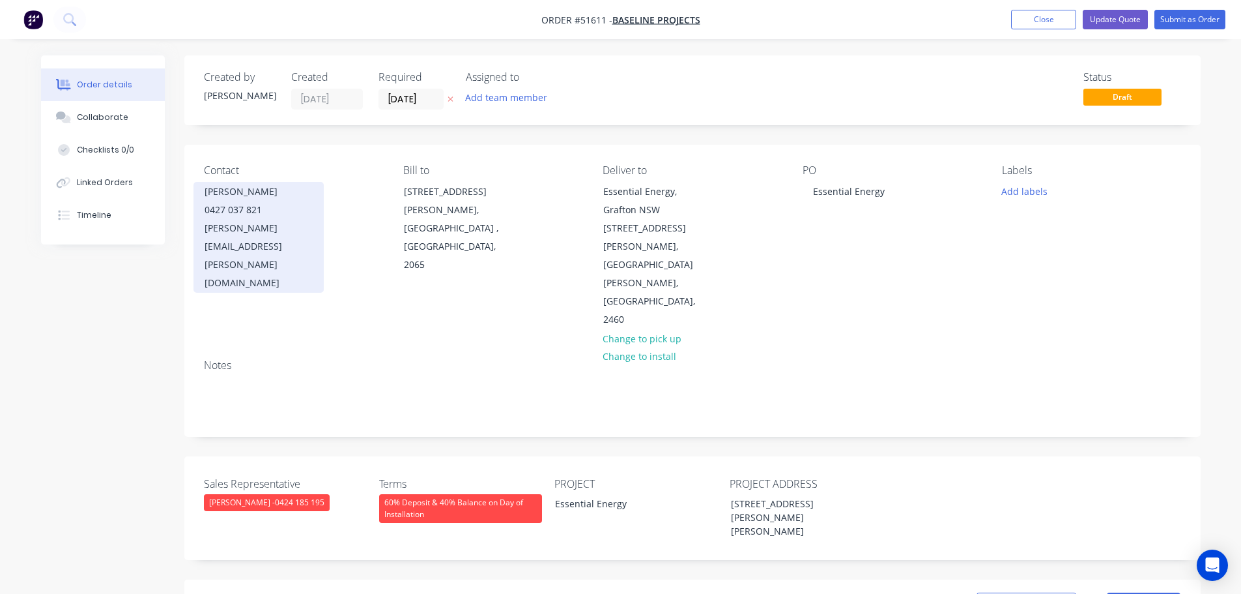
click at [262, 212] on span "0427 037 821" at bounding box center [233, 209] width 57 height 12
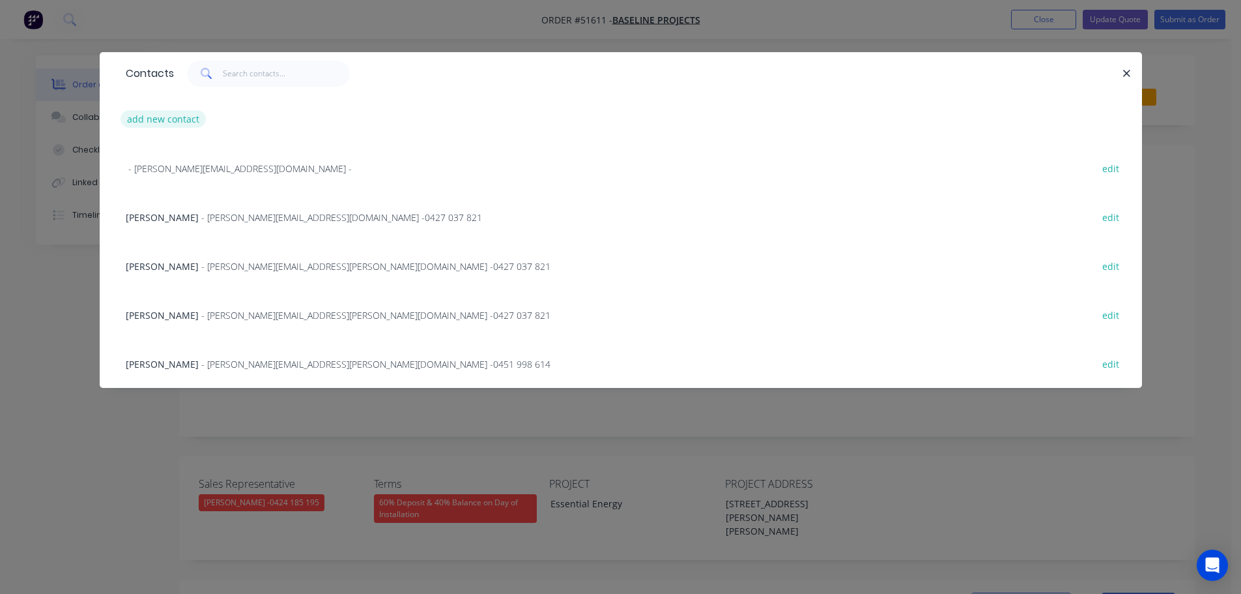
click at [180, 115] on button "add new contact" at bounding box center [164, 119] width 86 height 18
select select "AU"
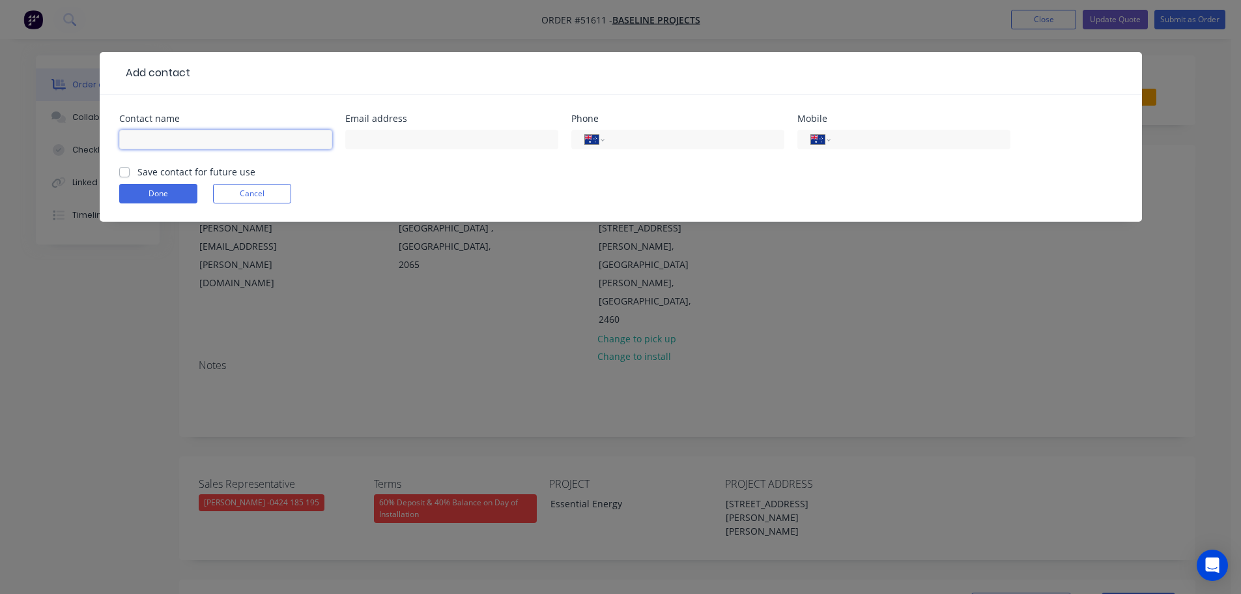
click at [143, 142] on input "text" at bounding box center [225, 140] width 213 height 20
type input "Nick Buskariol"
click at [366, 143] on input "text" at bounding box center [451, 140] width 213 height 20
type input "nick.buskariol@baselineprojects.com.au"
click at [893, 137] on input "tel" at bounding box center [918, 139] width 156 height 15
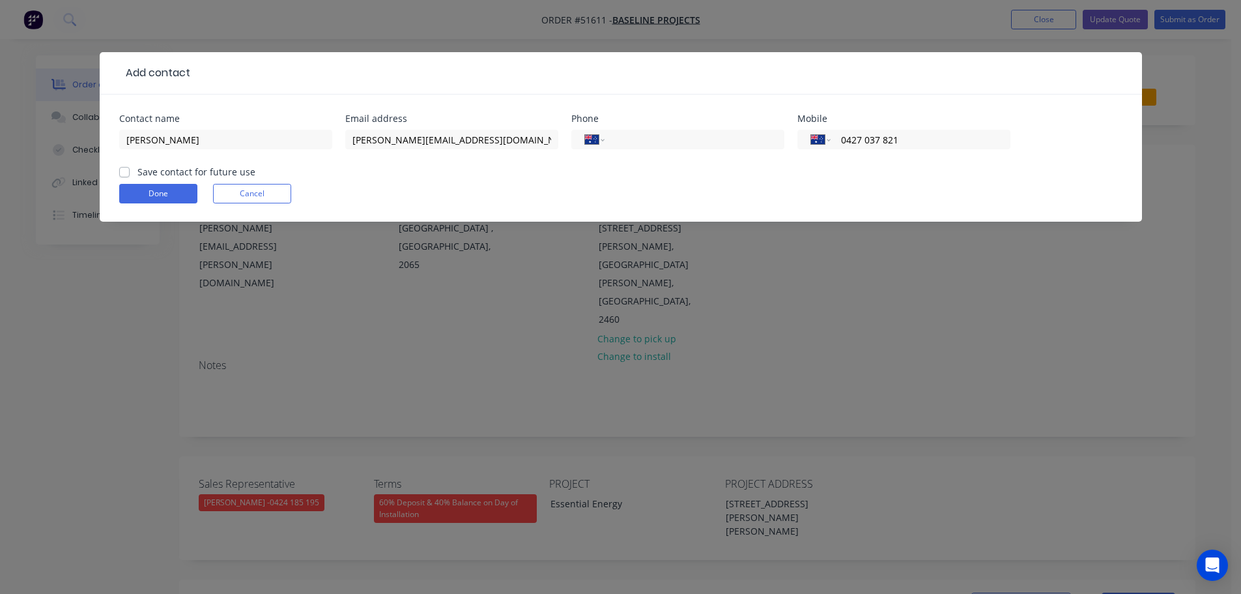
type input "0427 037 821"
click at [137, 173] on label "Save contact for future use" at bounding box center [196, 172] width 118 height 14
click at [125, 173] on input "Save contact for future use" at bounding box center [124, 171] width 10 height 12
checkbox input "true"
click at [137, 196] on button "Done" at bounding box center [158, 194] width 78 height 20
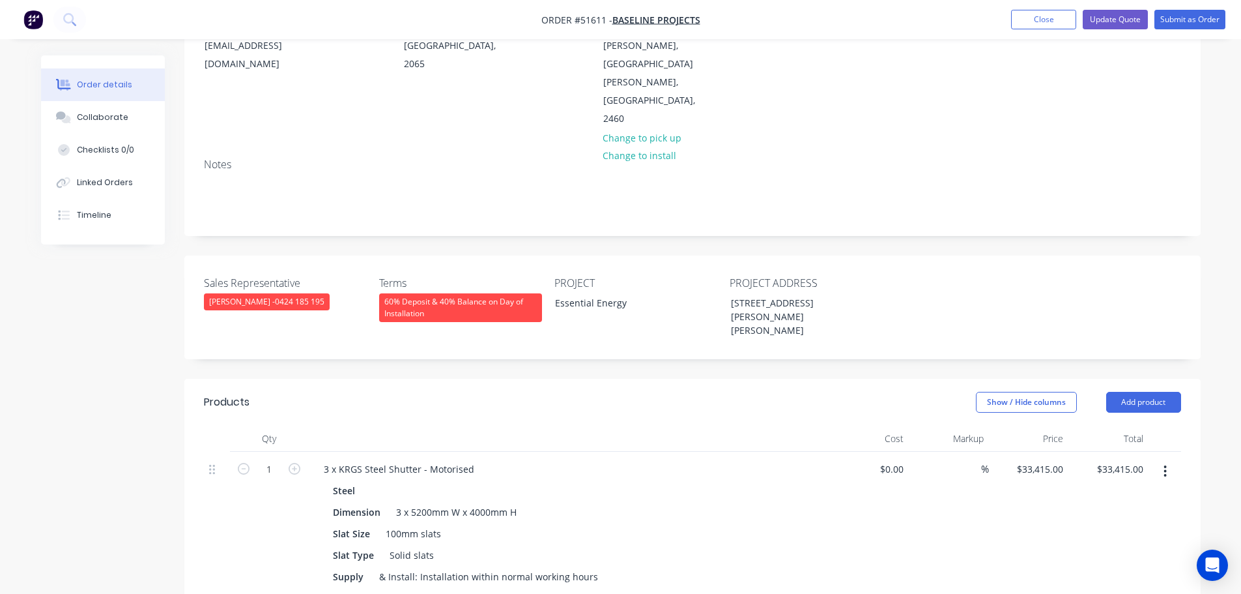
scroll to position [195, 0]
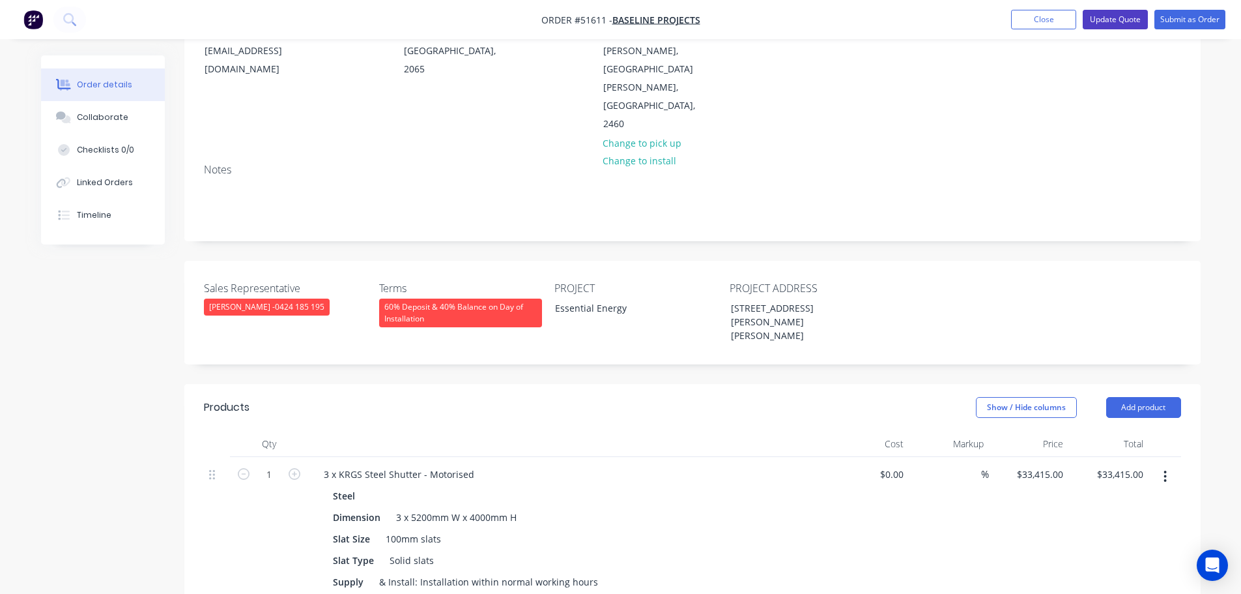
click at [1132, 20] on button "Update Quote" at bounding box center [1115, 20] width 65 height 20
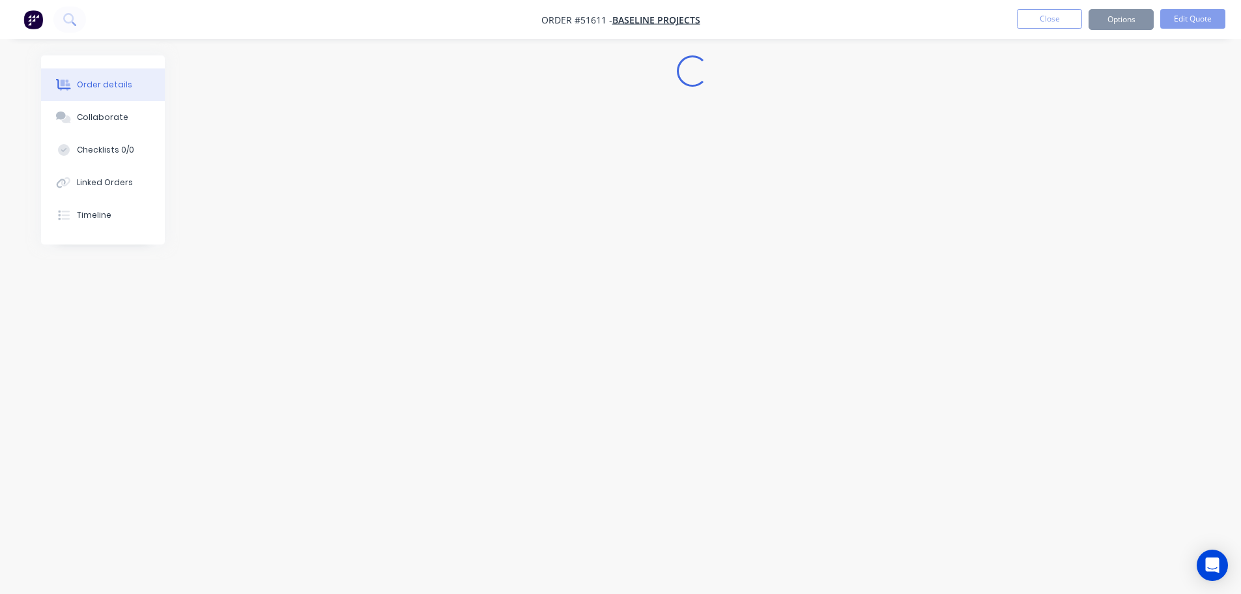
scroll to position [0, 0]
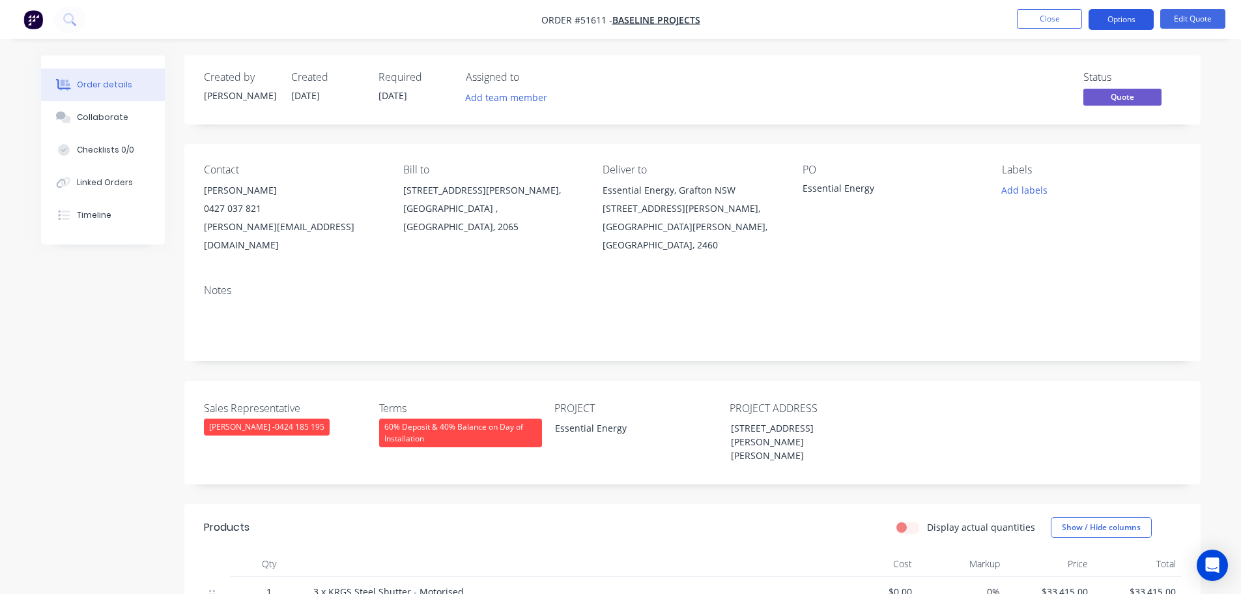
click at [1121, 19] on button "Options" at bounding box center [1121, 19] width 65 height 21
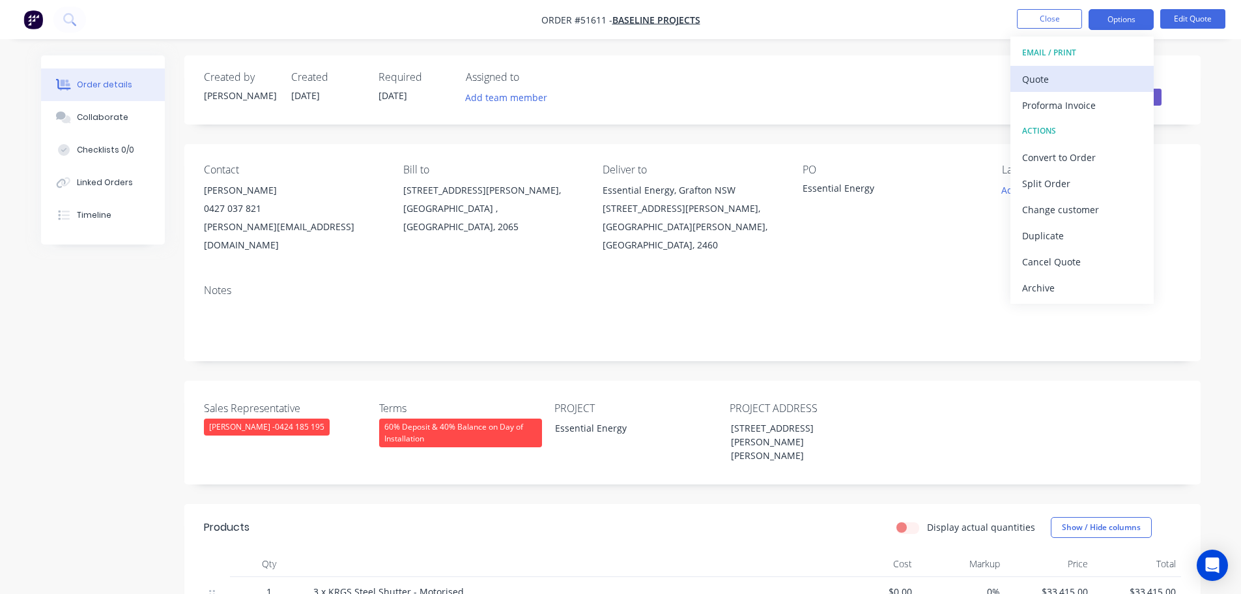
click at [1048, 80] on div "Quote" at bounding box center [1082, 79] width 120 height 19
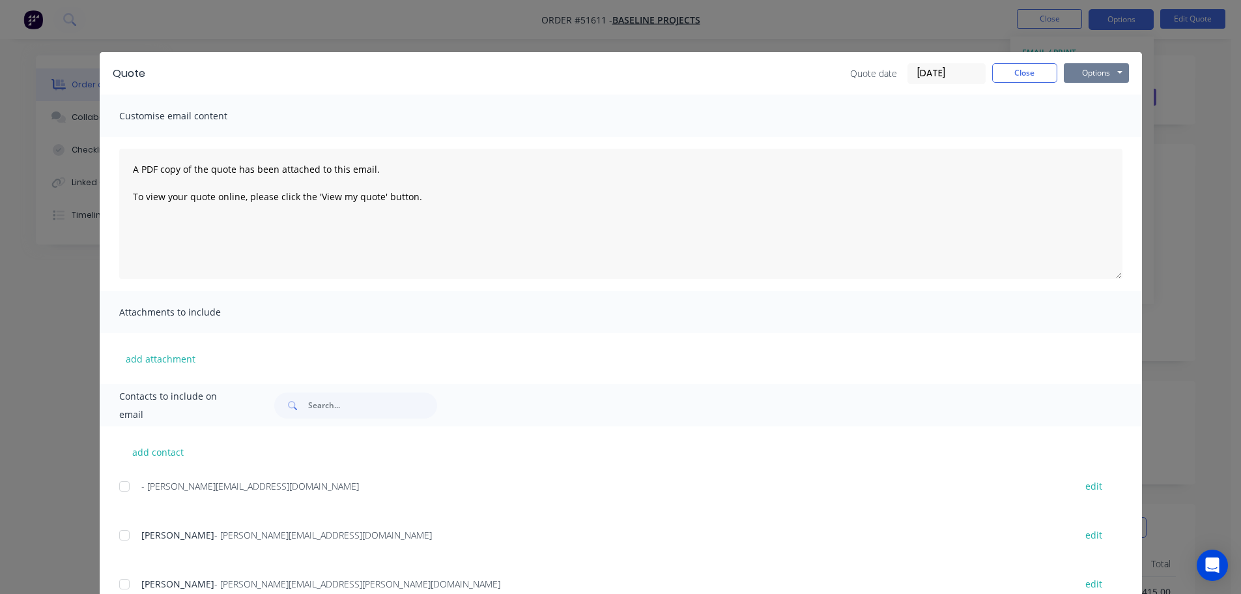
click at [1081, 71] on button "Options" at bounding box center [1096, 73] width 65 height 20
click at [1089, 115] on button "Print" at bounding box center [1105, 118] width 83 height 22
click at [1026, 70] on button "Close" at bounding box center [1024, 73] width 65 height 20
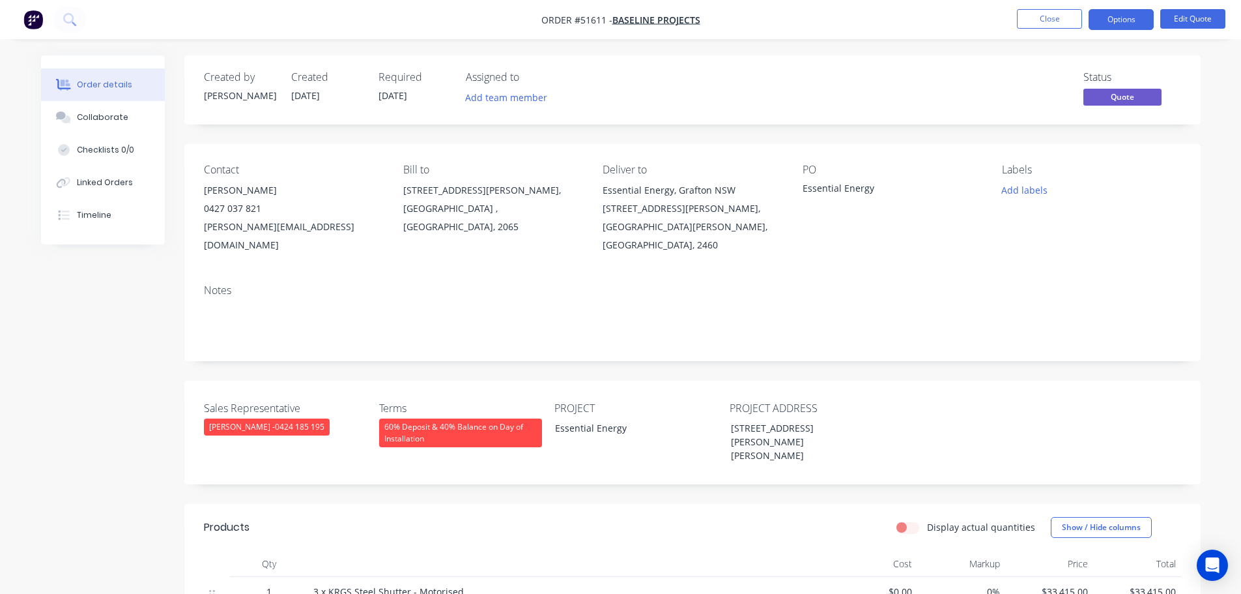
click at [955, 220] on div "PO Essential Energy" at bounding box center [892, 209] width 179 height 91
click at [1202, 21] on button "Edit Quote" at bounding box center [1192, 19] width 65 height 20
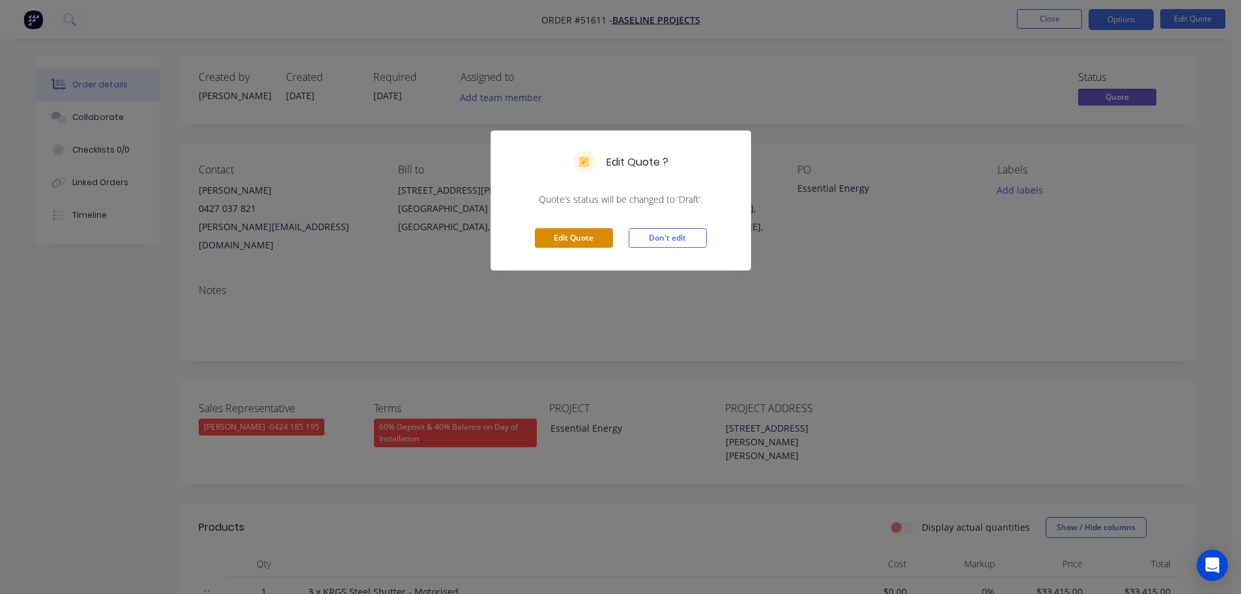
click at [589, 238] on button "Edit Quote" at bounding box center [574, 238] width 78 height 20
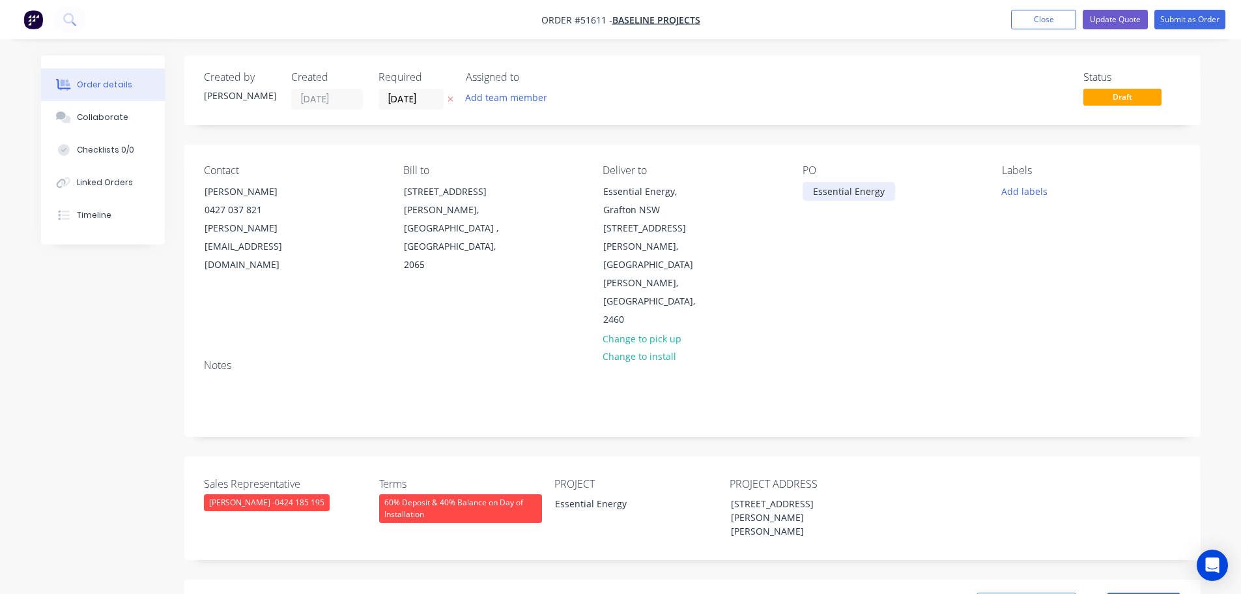
click at [888, 190] on div "Essential Energy" at bounding box center [849, 191] width 93 height 19
click at [1109, 18] on button "Update Quote" at bounding box center [1115, 20] width 65 height 20
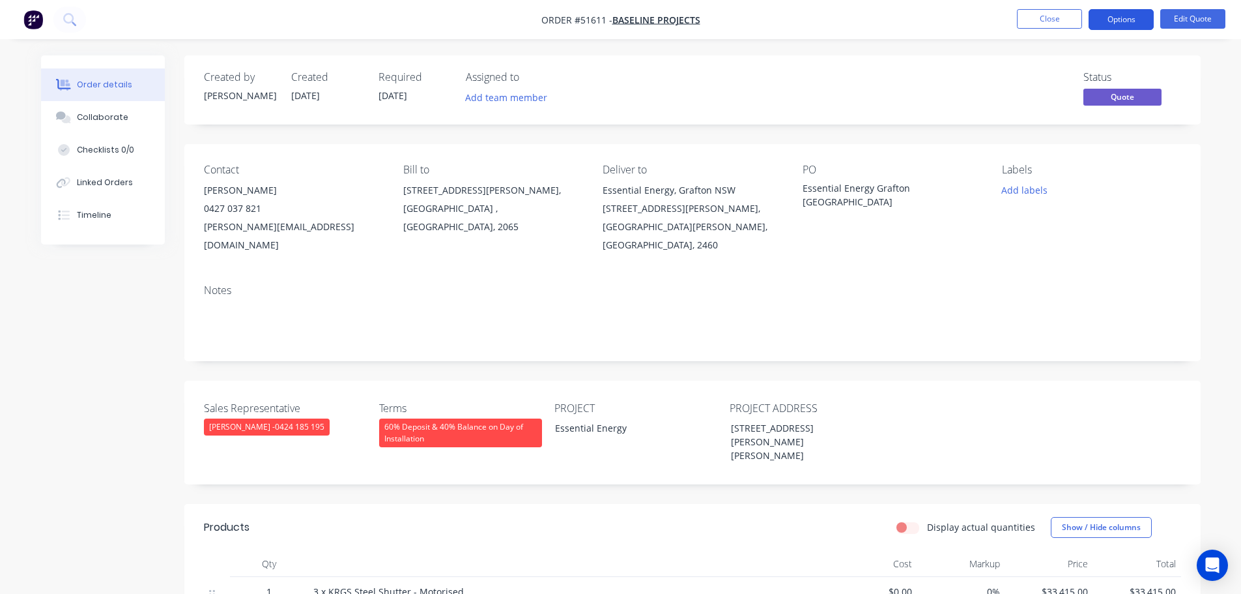
click at [1115, 19] on button "Options" at bounding box center [1121, 19] width 65 height 21
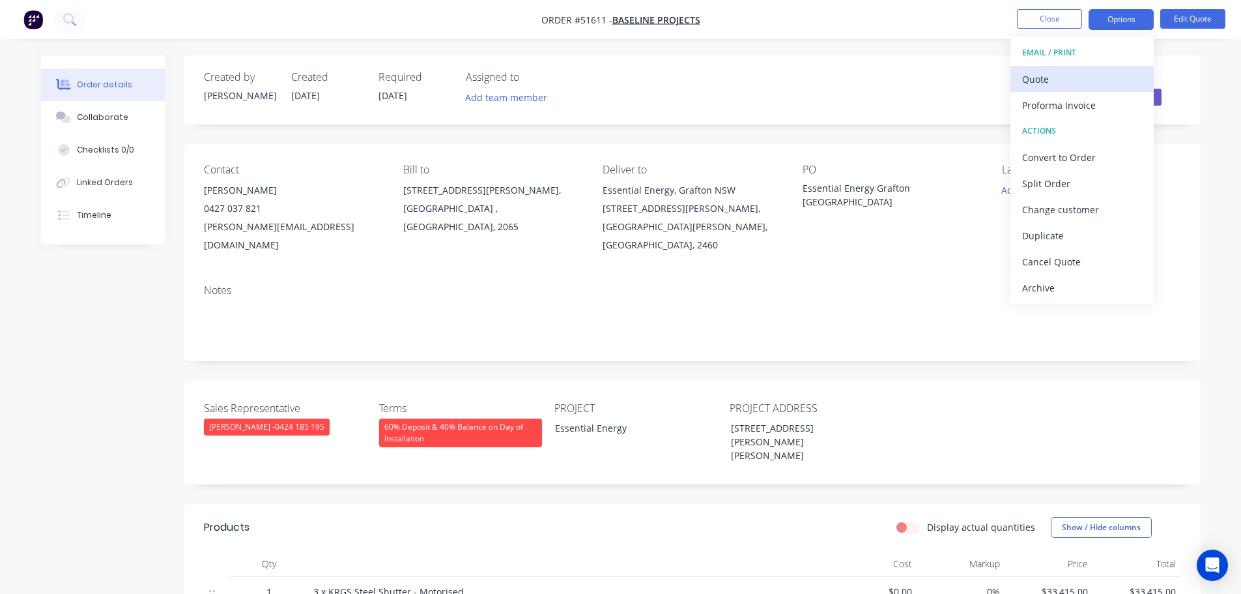
click at [1048, 81] on div "Quote" at bounding box center [1082, 79] width 120 height 19
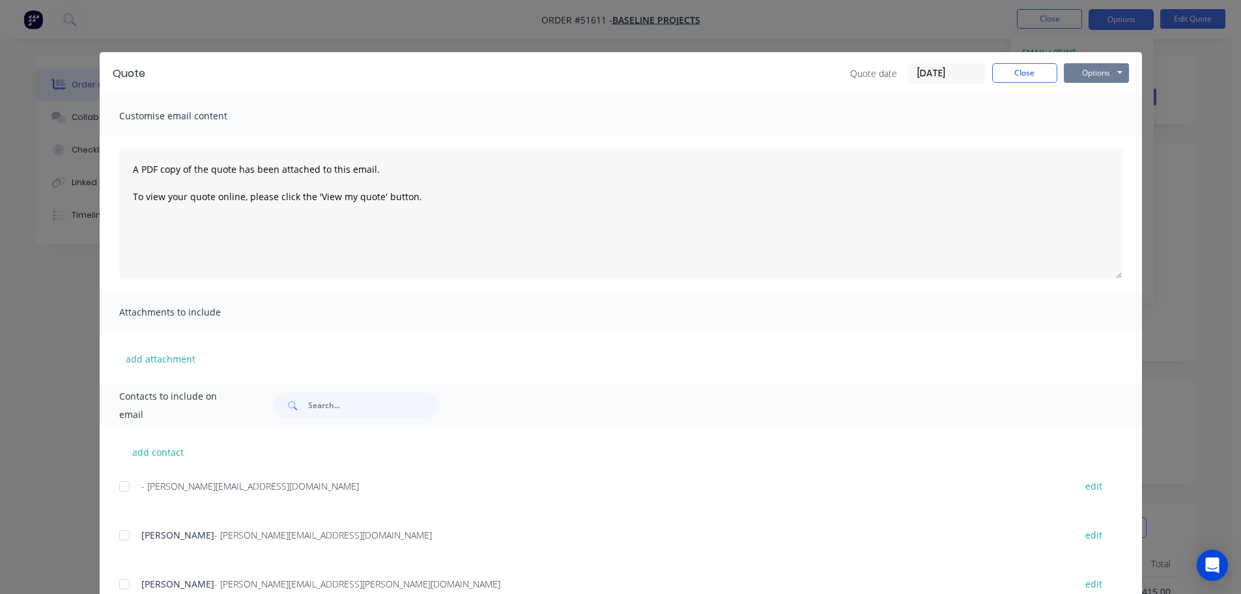
click at [1085, 72] on button "Options" at bounding box center [1096, 73] width 65 height 20
click at [1092, 126] on button "Print" at bounding box center [1105, 118] width 83 height 22
click at [999, 65] on button "Close" at bounding box center [1024, 73] width 65 height 20
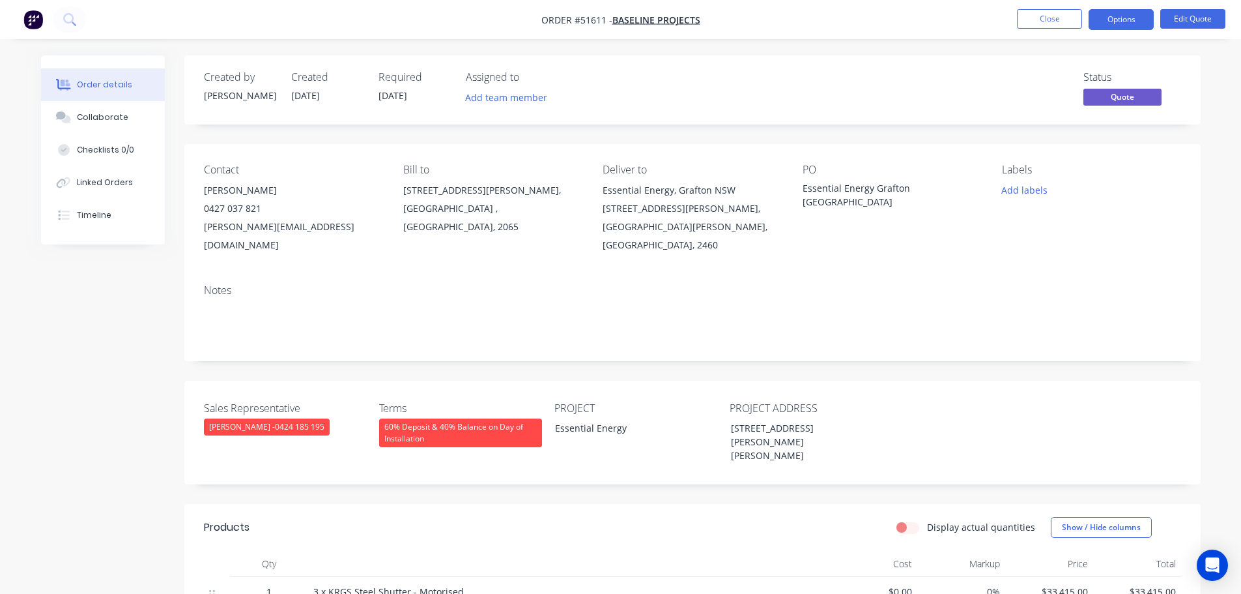
click at [261, 210] on span at bounding box center [261, 208] width 0 height 12
click at [1033, 23] on button "Close" at bounding box center [1049, 19] width 65 height 20
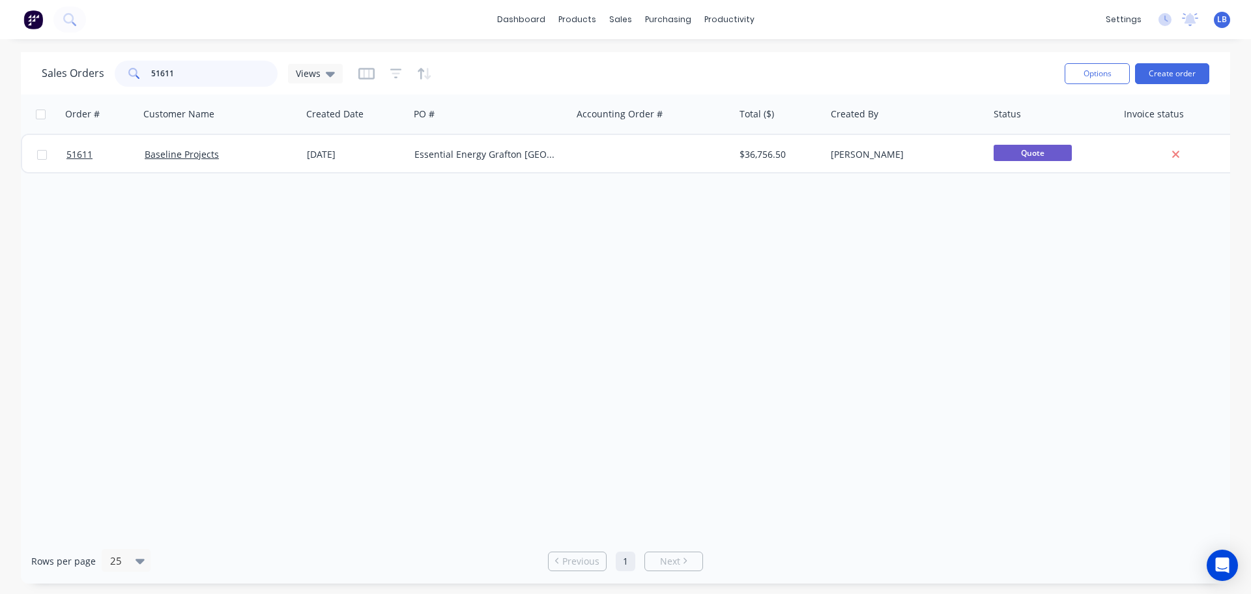
drag, startPoint x: 162, startPoint y: 79, endPoint x: 117, endPoint y: 91, distance: 46.5
click at [117, 91] on div "Sales Orders 51611 Views Options Create order" at bounding box center [625, 73] width 1209 height 42
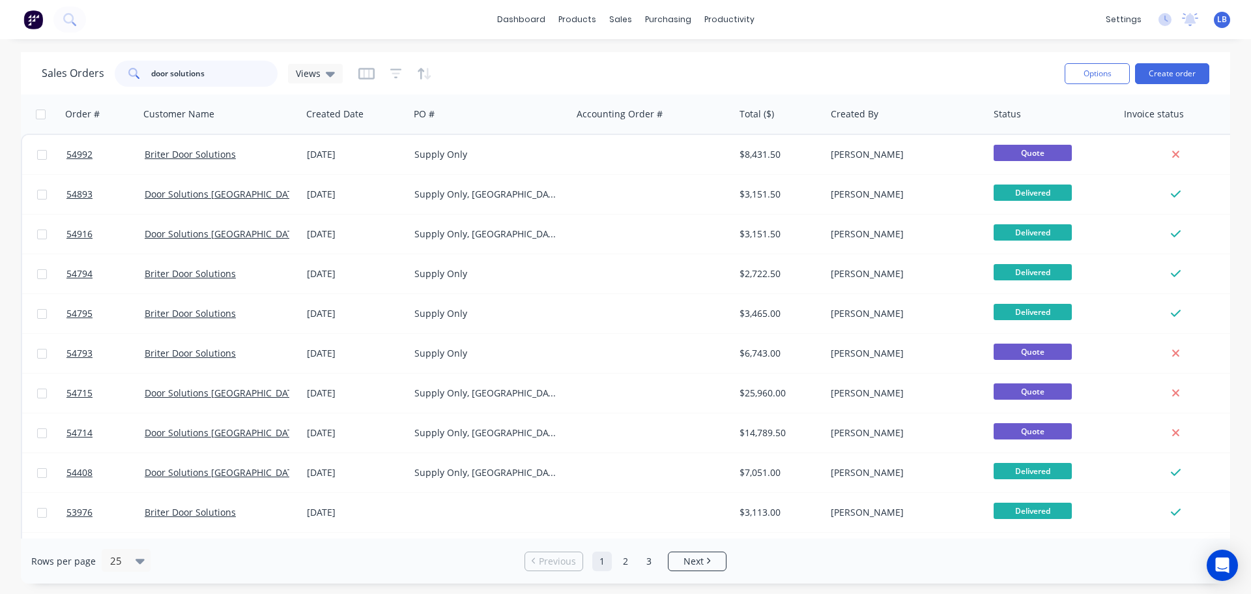
type input "door solutions"
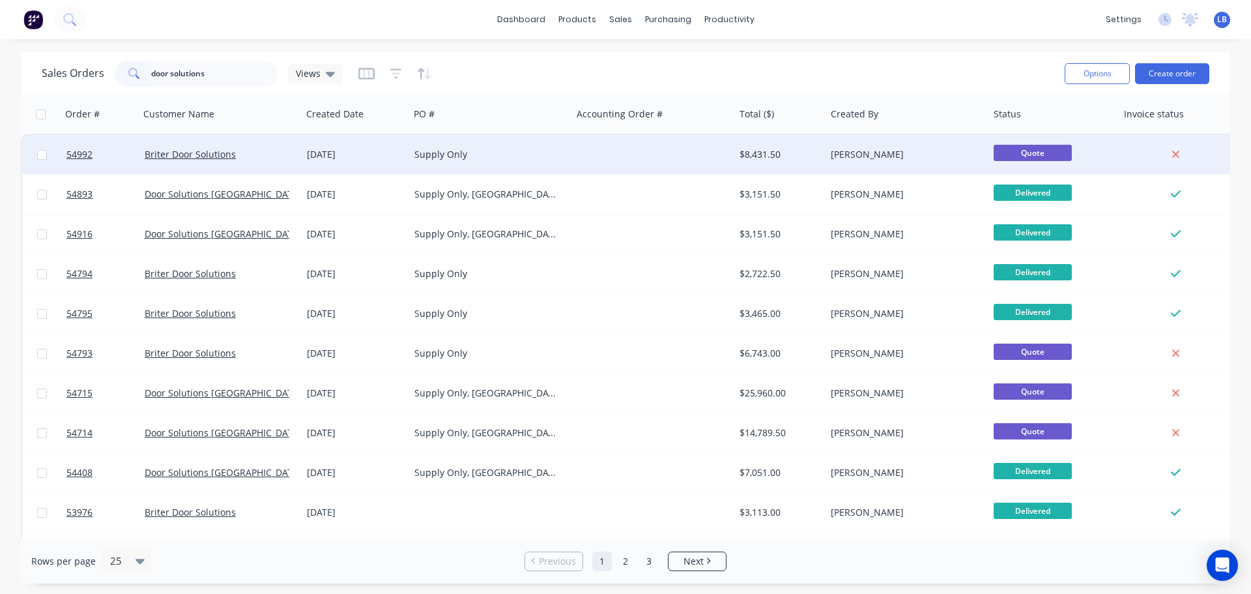
click at [442, 154] on div "Supply Only" at bounding box center [486, 154] width 145 height 13
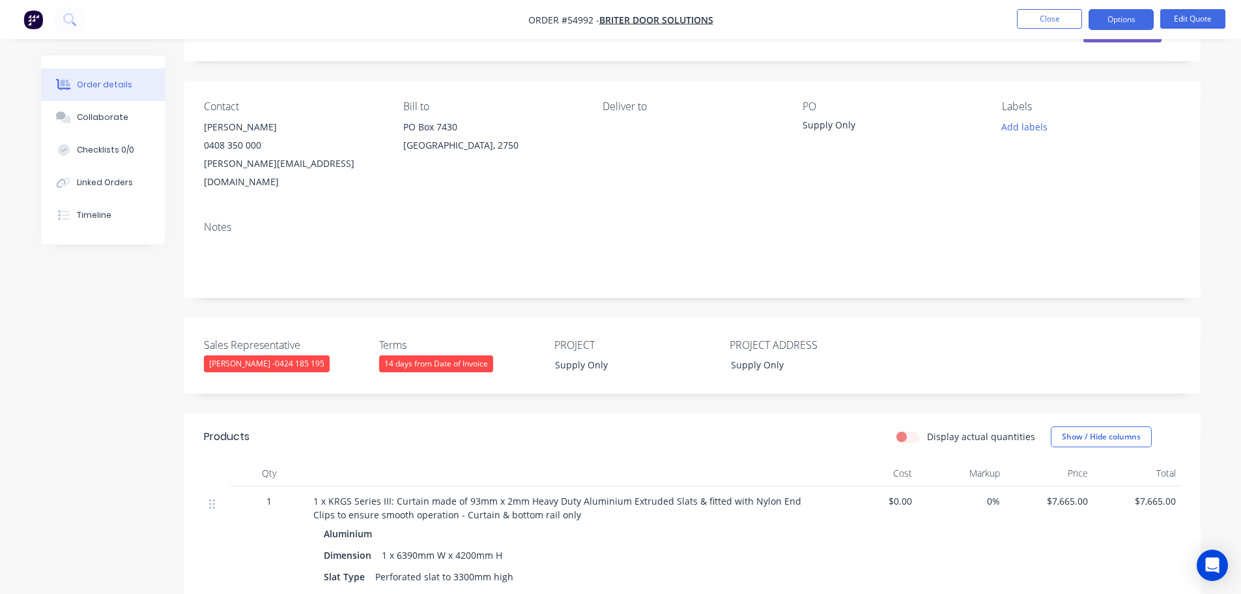
scroll to position [195, 0]
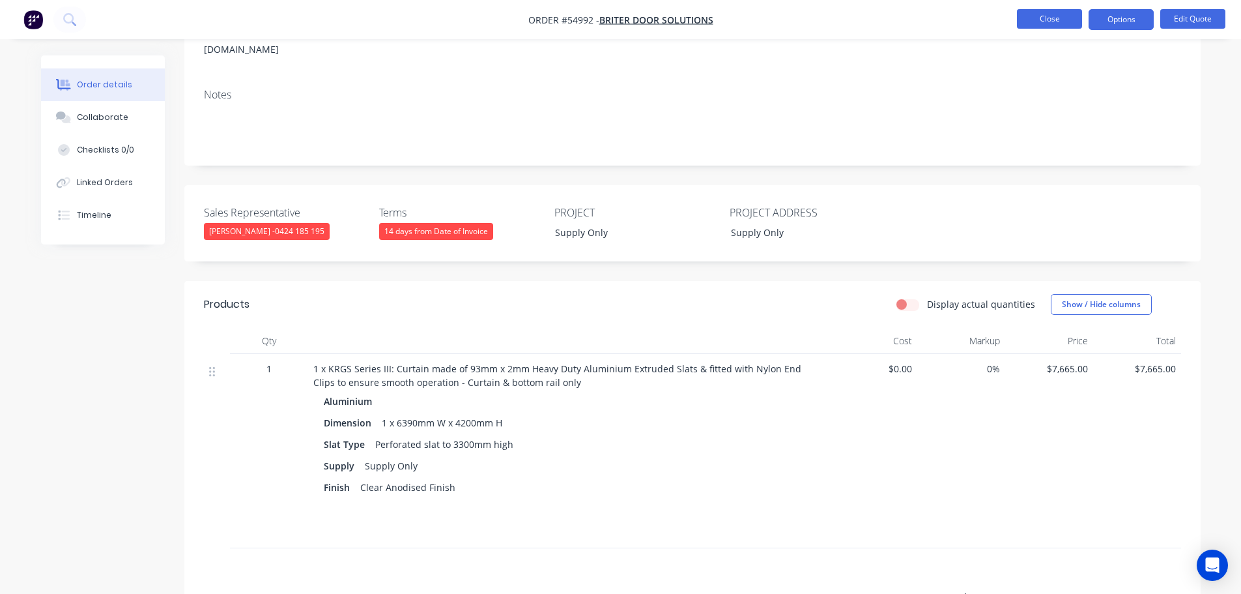
click at [1058, 20] on button "Close" at bounding box center [1049, 19] width 65 height 20
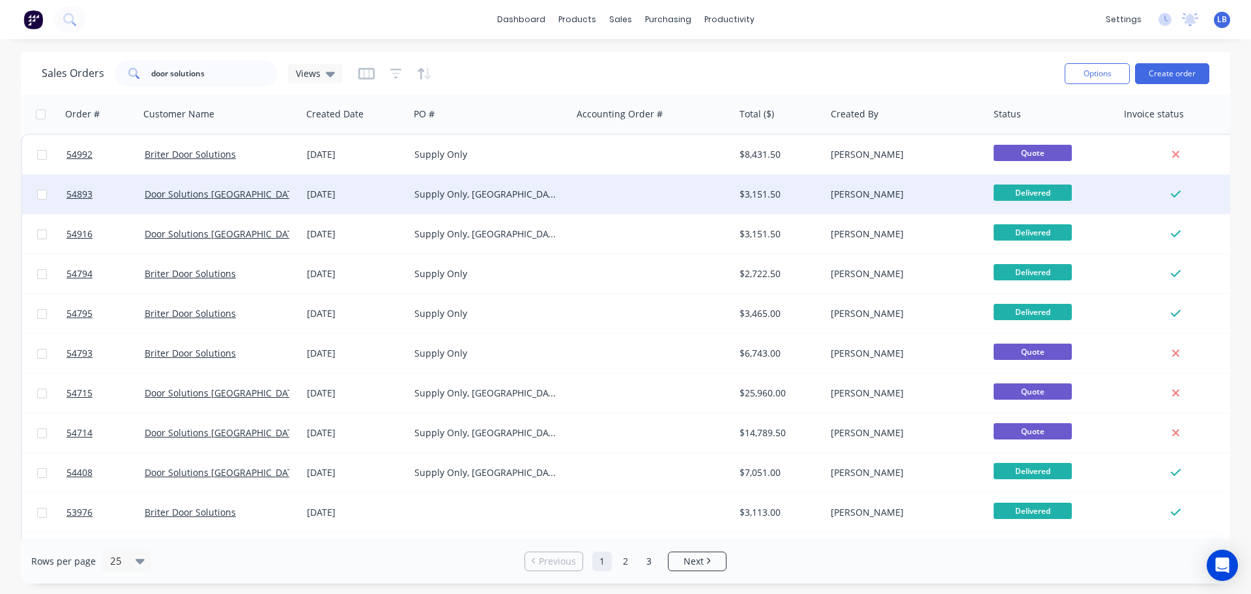
click at [429, 195] on div "Supply Only, SA" at bounding box center [486, 194] width 145 height 13
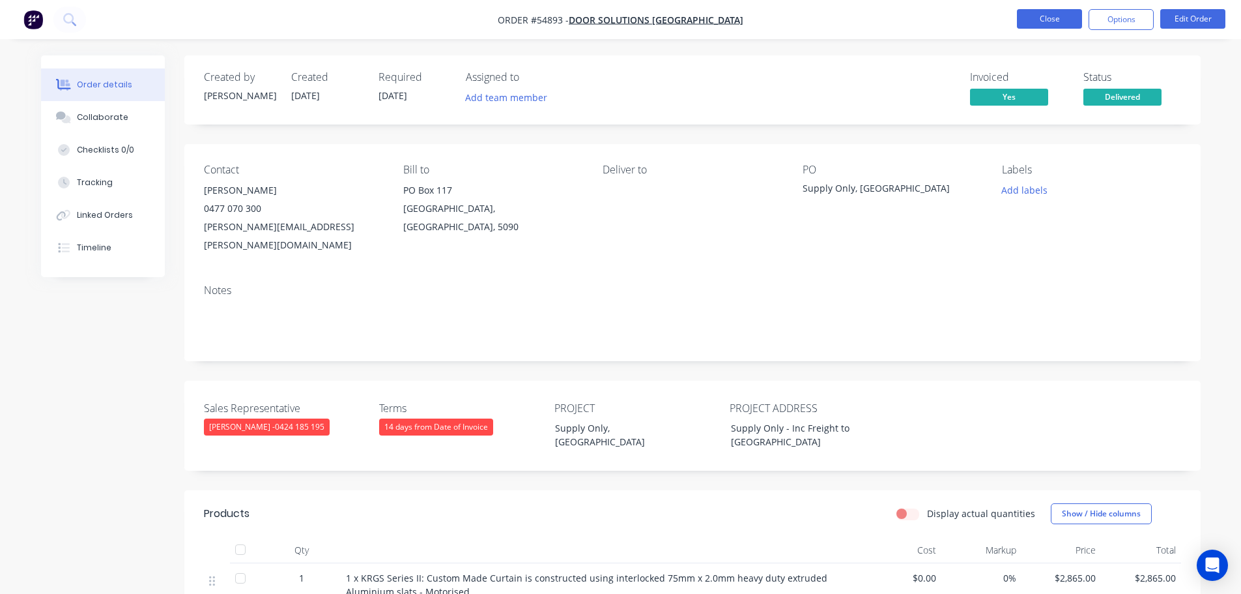
click at [1034, 16] on button "Close" at bounding box center [1049, 19] width 65 height 20
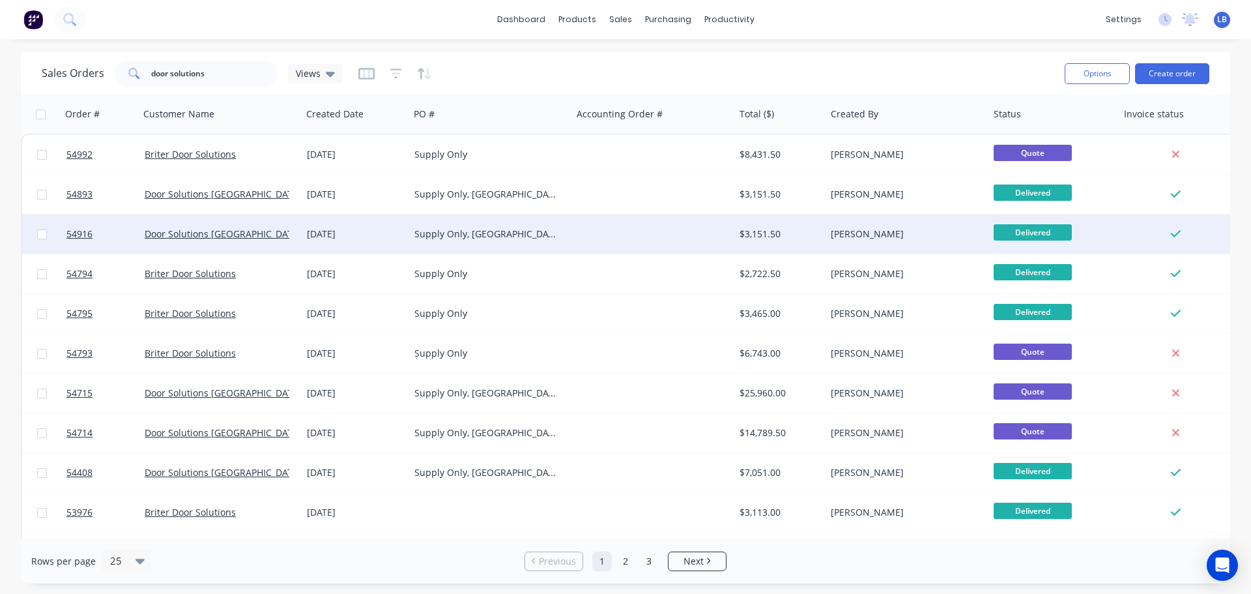
click at [763, 233] on div "$3,151.50" at bounding box center [778, 233] width 77 height 13
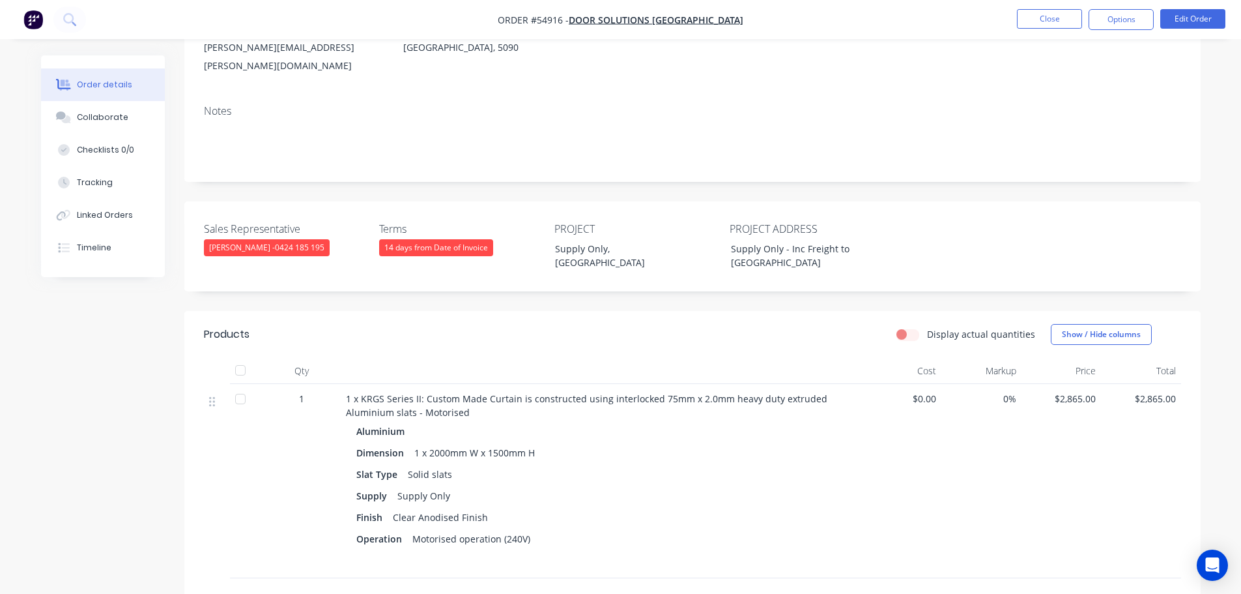
scroll to position [195, 0]
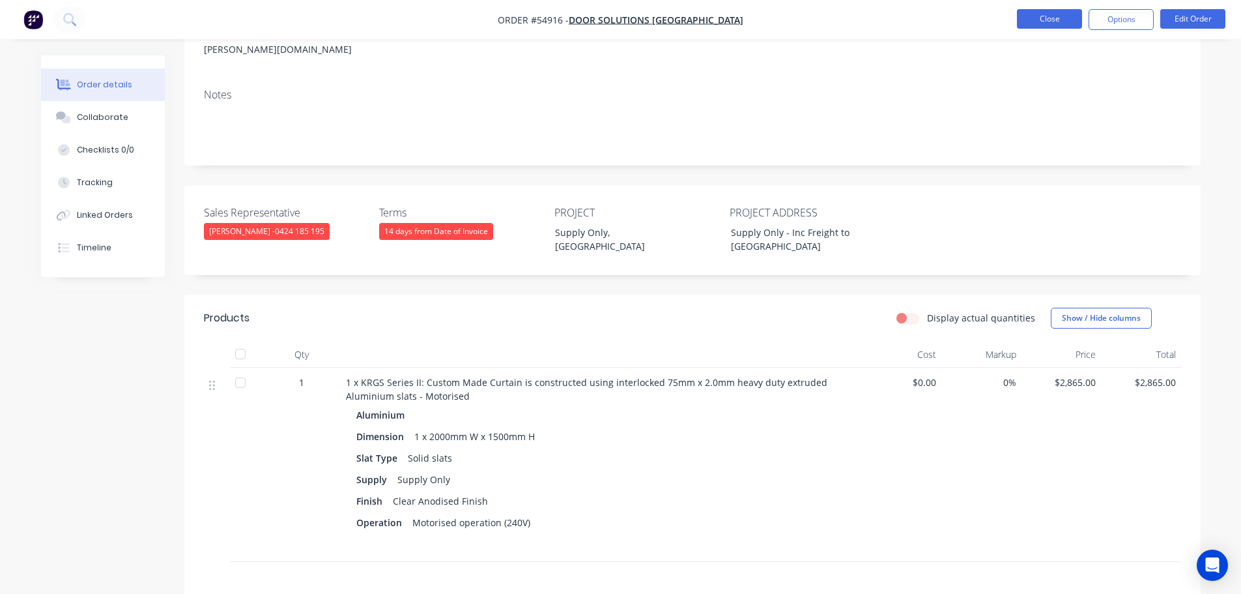
click at [1048, 22] on button "Close" at bounding box center [1049, 19] width 65 height 20
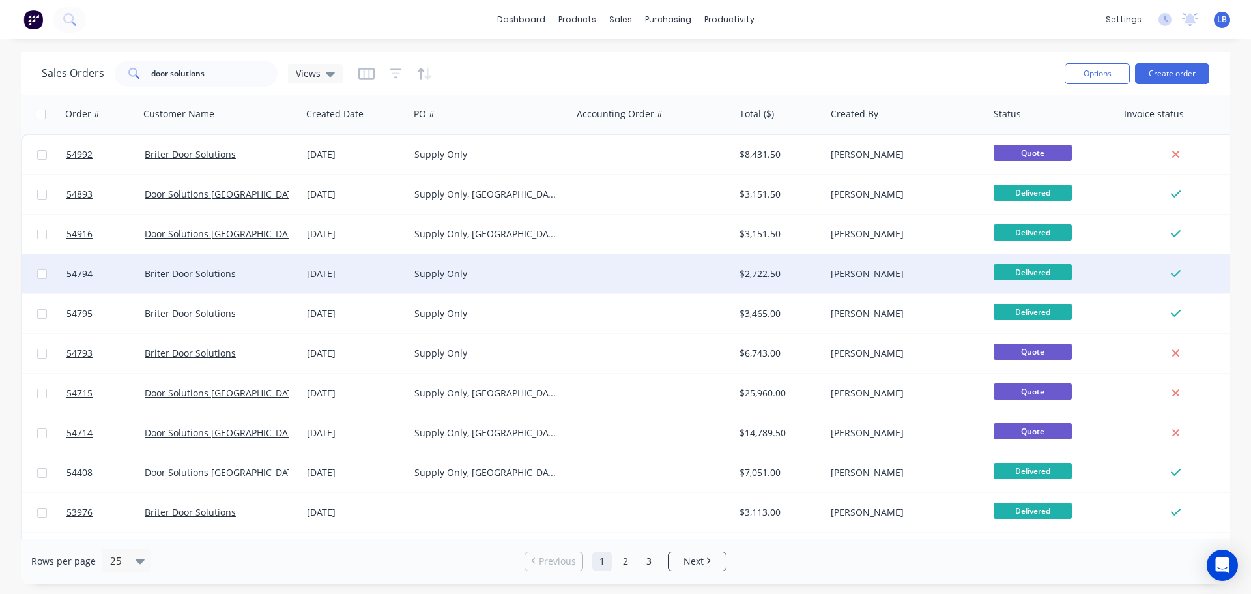
click at [452, 271] on div "Supply Only" at bounding box center [486, 273] width 145 height 13
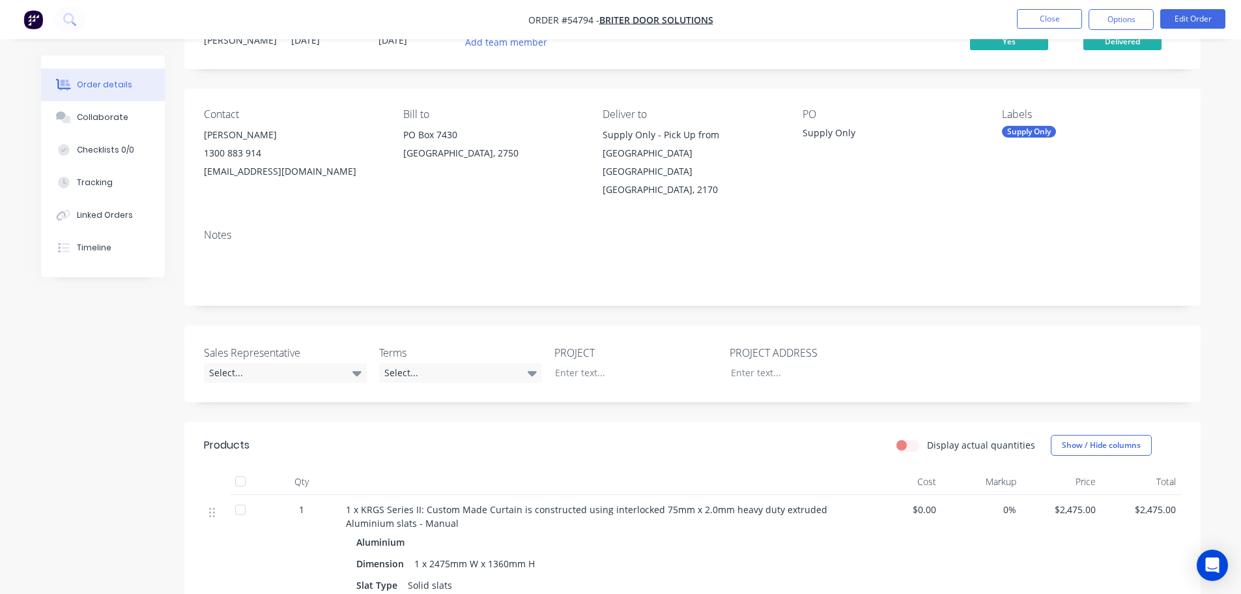
scroll to position [195, 0]
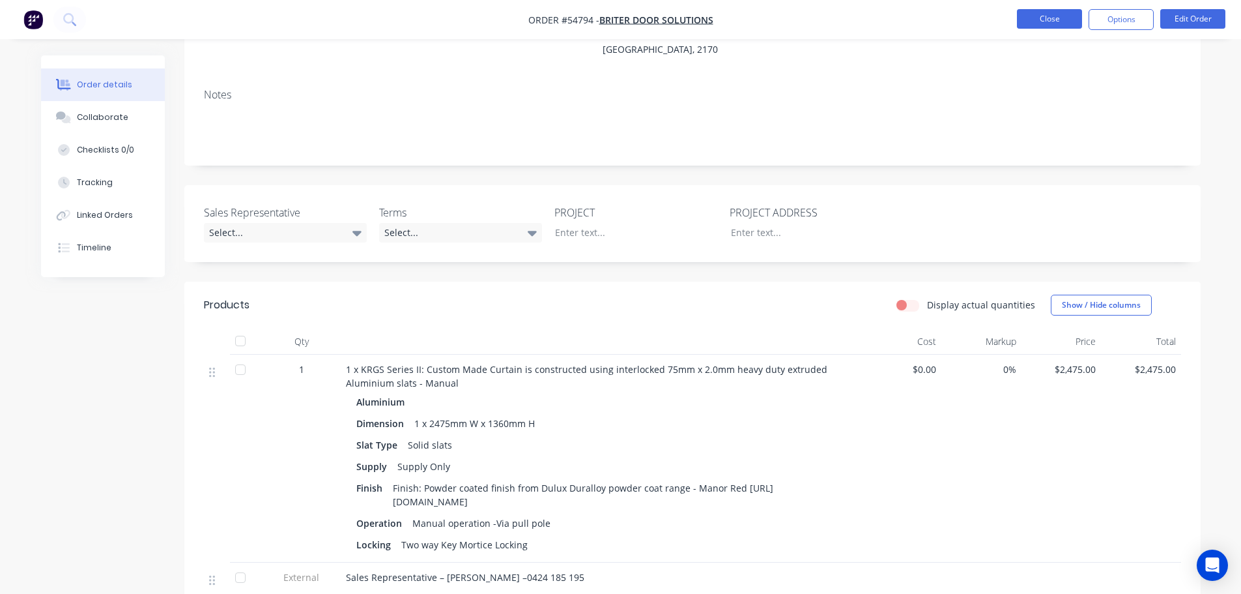
click at [1035, 12] on button "Close" at bounding box center [1049, 19] width 65 height 20
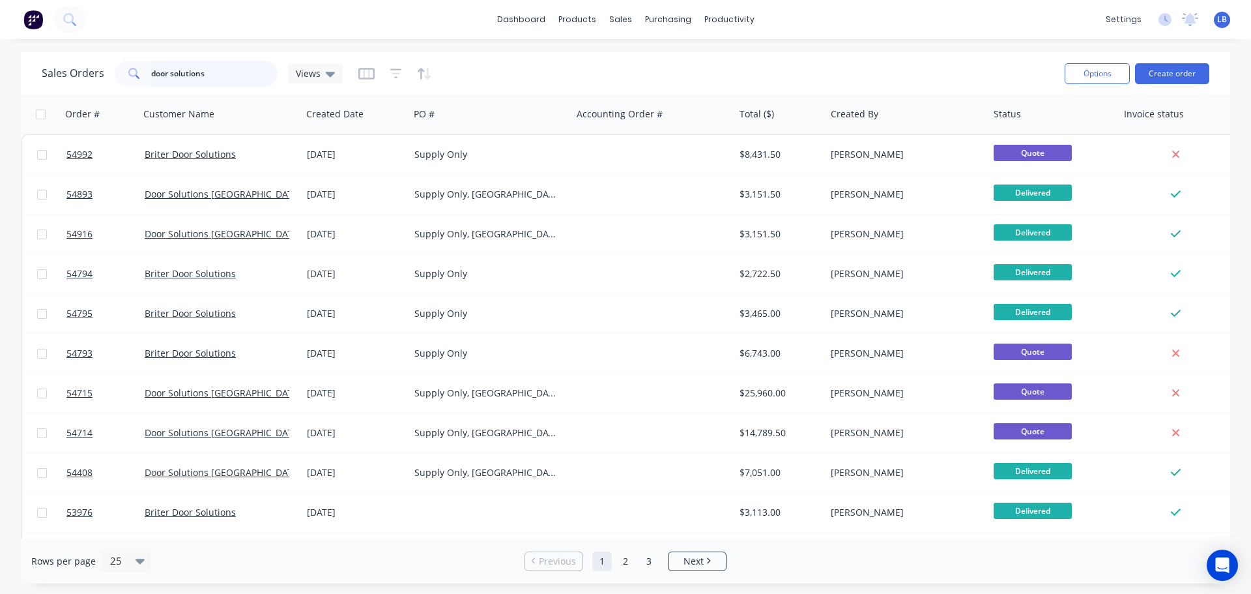
click at [210, 76] on input "door solutions" at bounding box center [214, 74] width 127 height 26
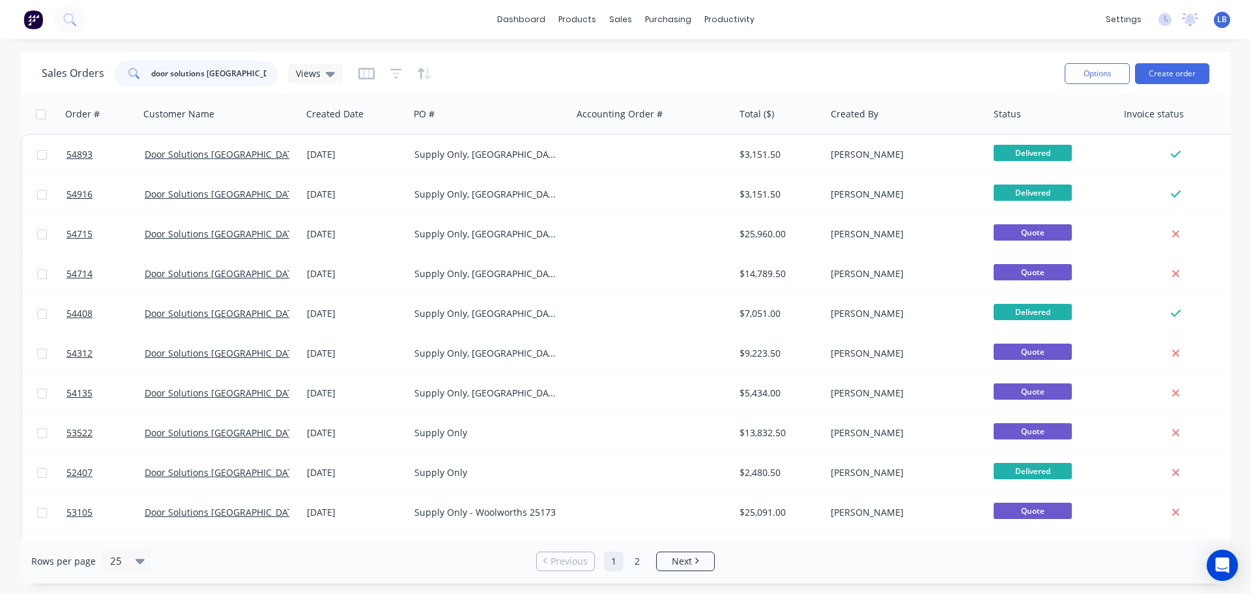
type input "door solutions australia"
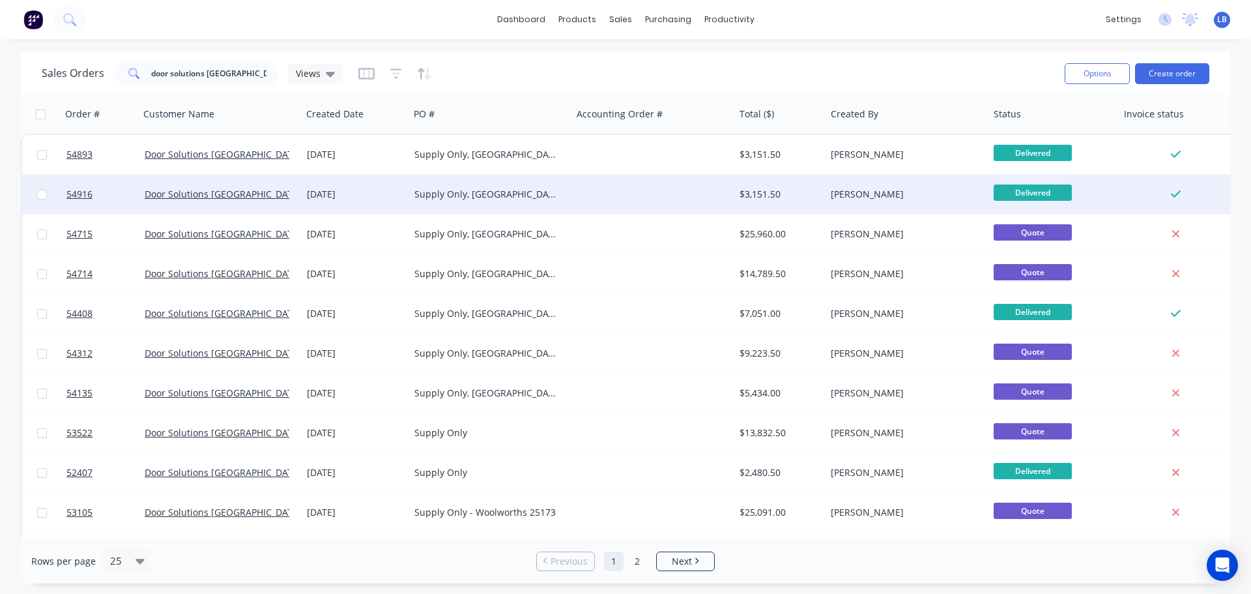
click at [313, 197] on div "[DATE]" at bounding box center [355, 194] width 97 height 13
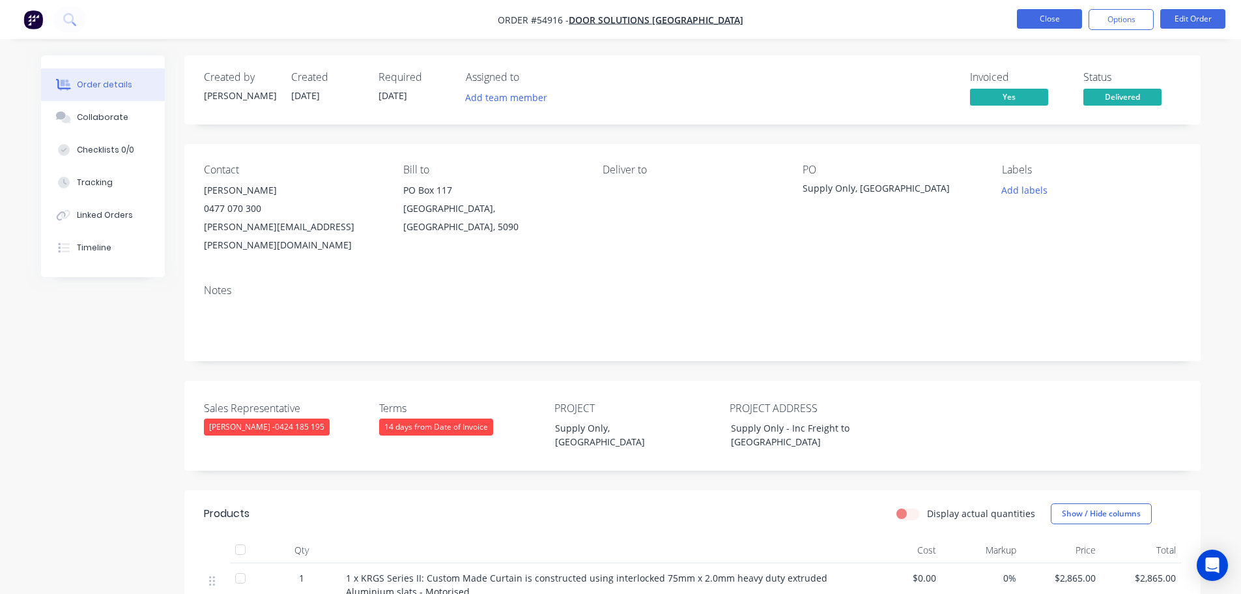
click at [1065, 24] on button "Close" at bounding box center [1049, 19] width 65 height 20
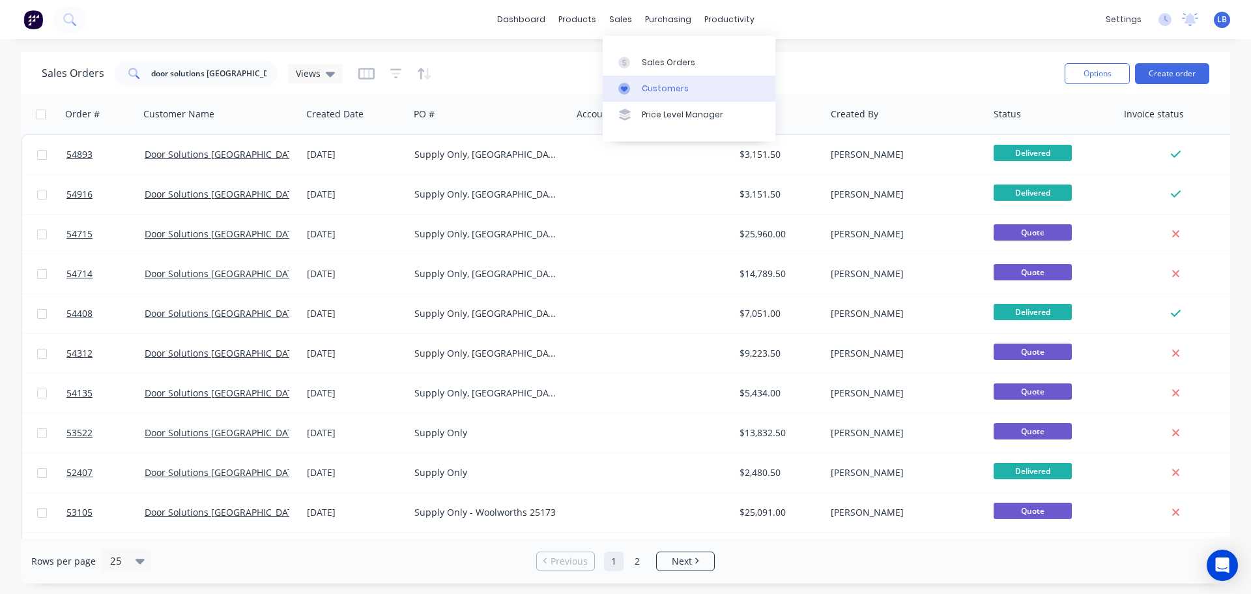
click at [673, 88] on div "Customers" at bounding box center [665, 89] width 47 height 12
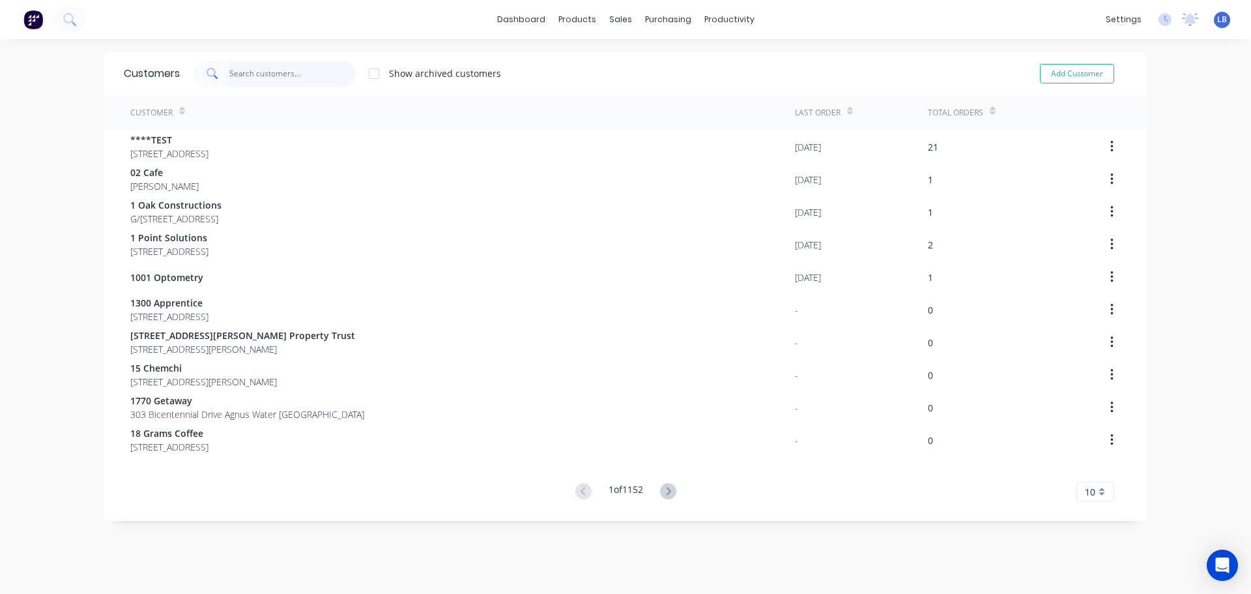
click at [273, 78] on input "text" at bounding box center [292, 74] width 127 height 26
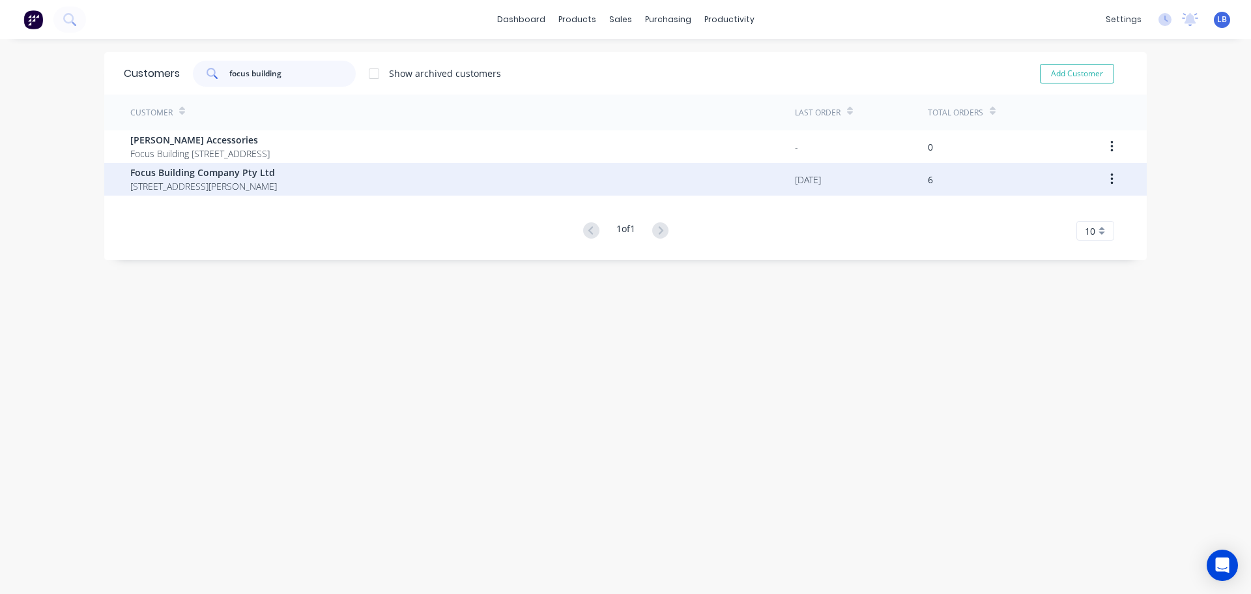
type input "focus building"
click at [239, 170] on span "Focus Building Company Pty Ltd" at bounding box center [203, 172] width 147 height 14
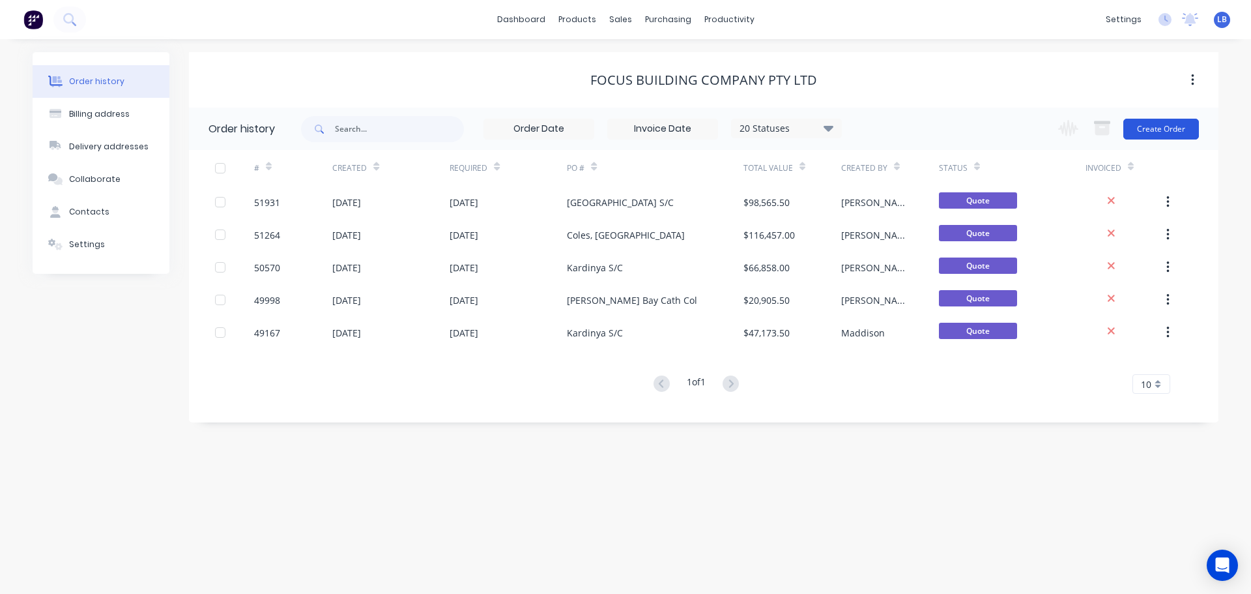
click at [1164, 125] on button "Create Order" at bounding box center [1161, 129] width 76 height 21
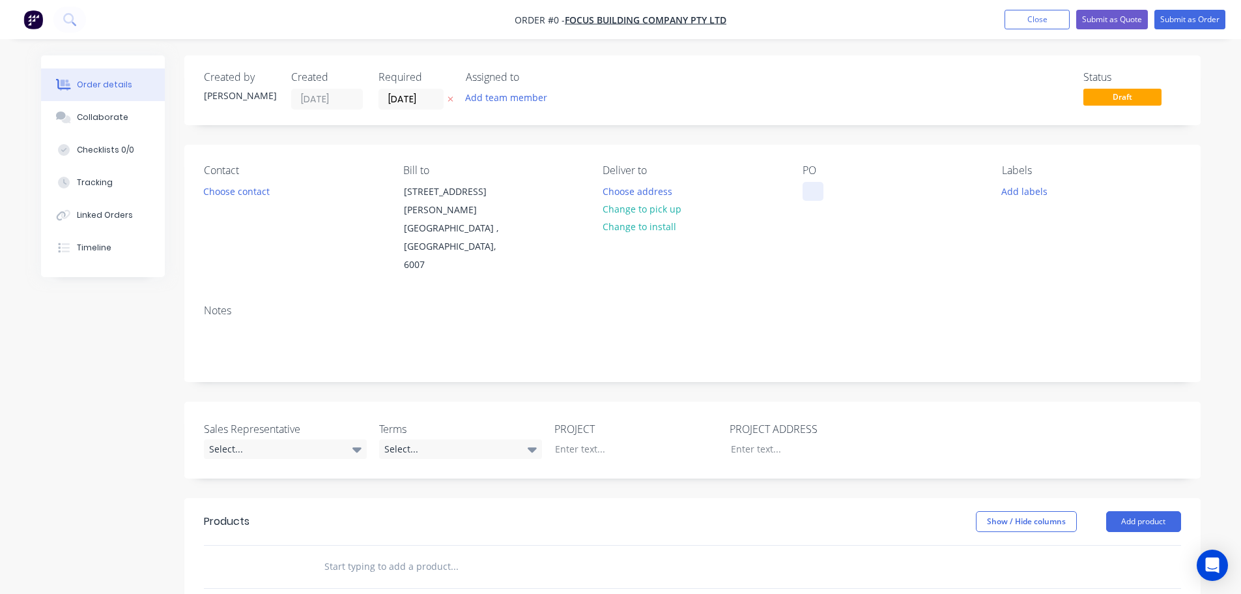
click at [814, 182] on div at bounding box center [813, 191] width 21 height 19
click at [256, 190] on div "Order details Collaborate Checklists 0/0 Tracking Linked Orders Timeline Order …" at bounding box center [621, 487] width 1186 height 865
click at [256, 190] on button "Choose contact" at bounding box center [236, 191] width 80 height 18
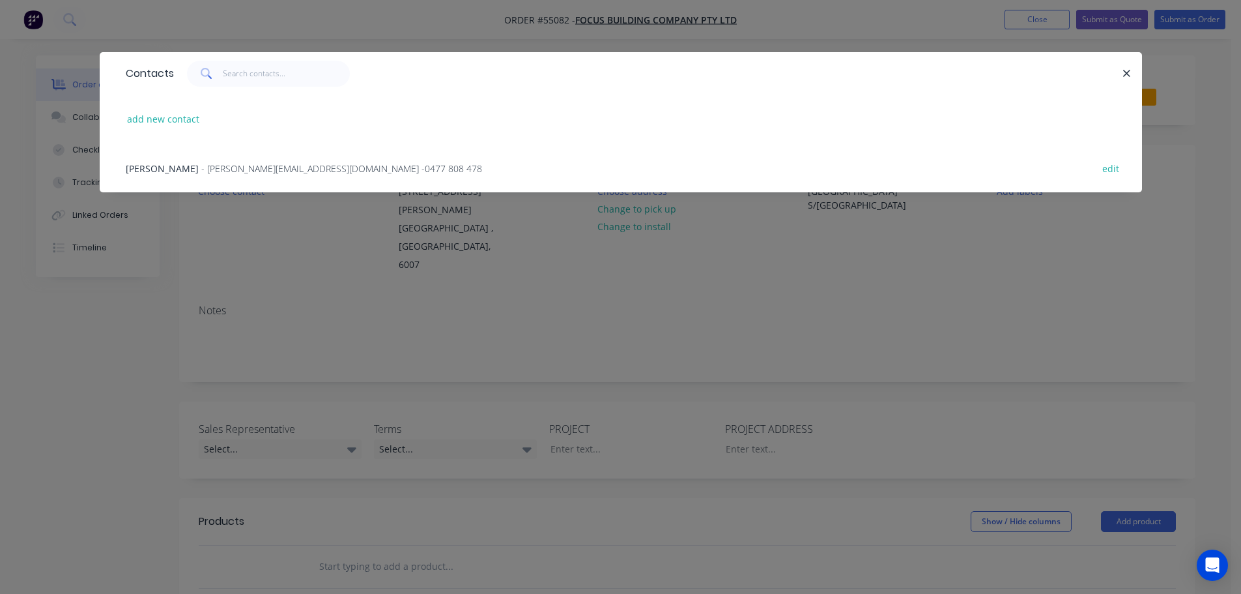
click at [236, 166] on span "- owen.desnoo@focusbuilding.net.au - 0477 808 478" at bounding box center [341, 168] width 281 height 12
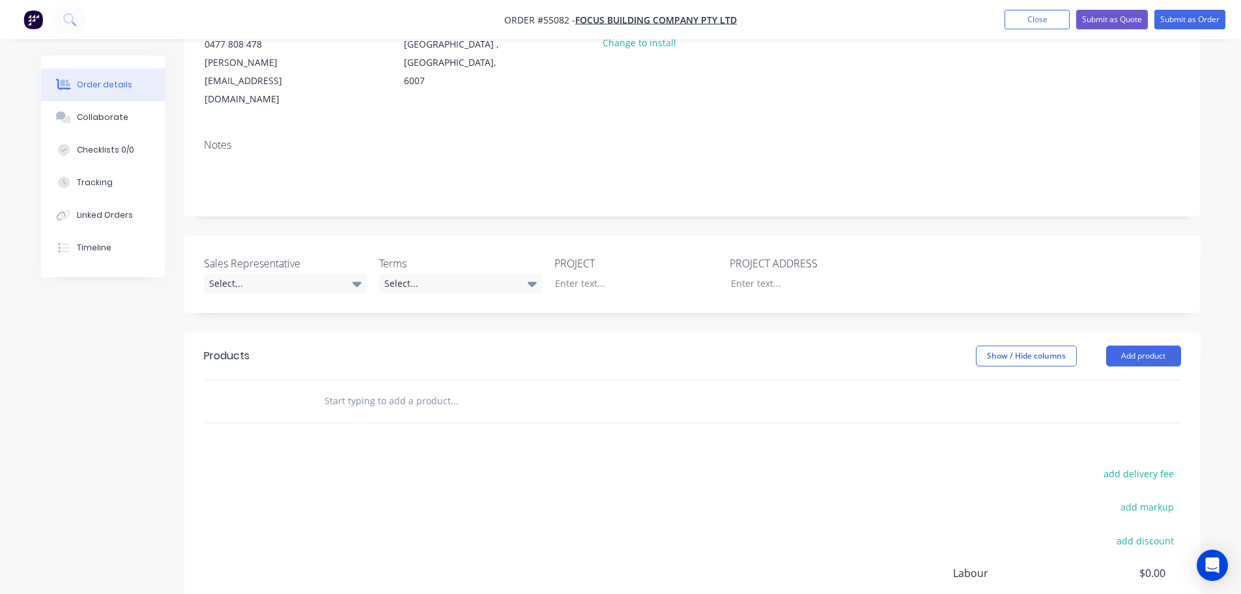
scroll to position [195, 0]
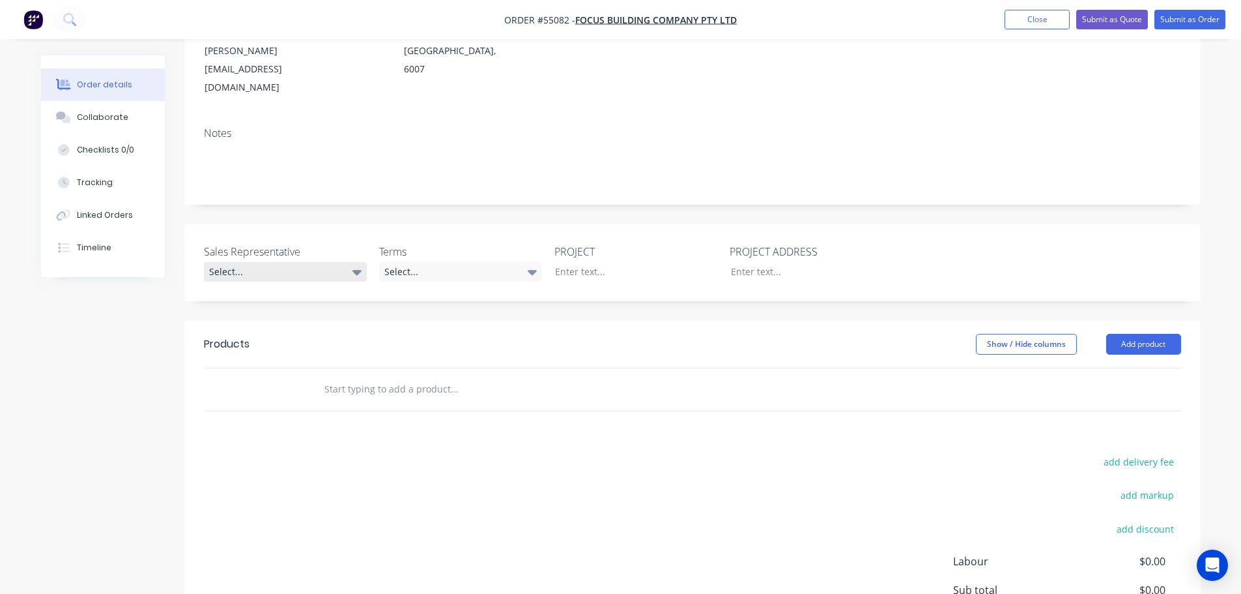
click at [274, 262] on div "Select..." at bounding box center [285, 272] width 163 height 20
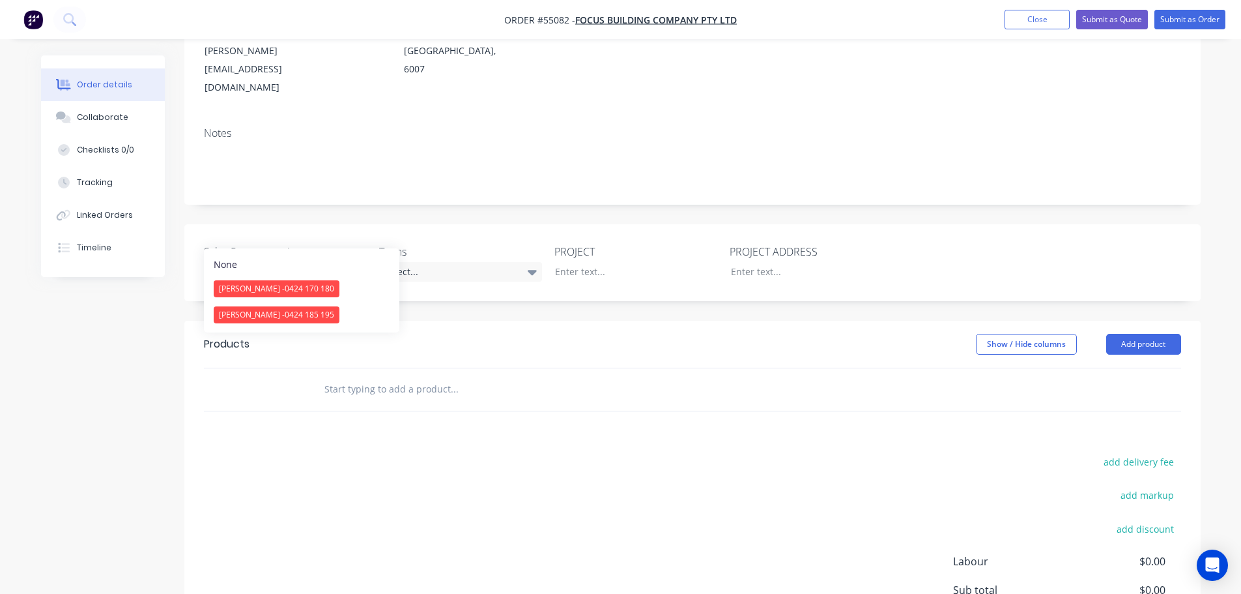
click at [248, 285] on span "[PERSON_NAME] - 0424 170 180" at bounding box center [276, 288] width 115 height 11
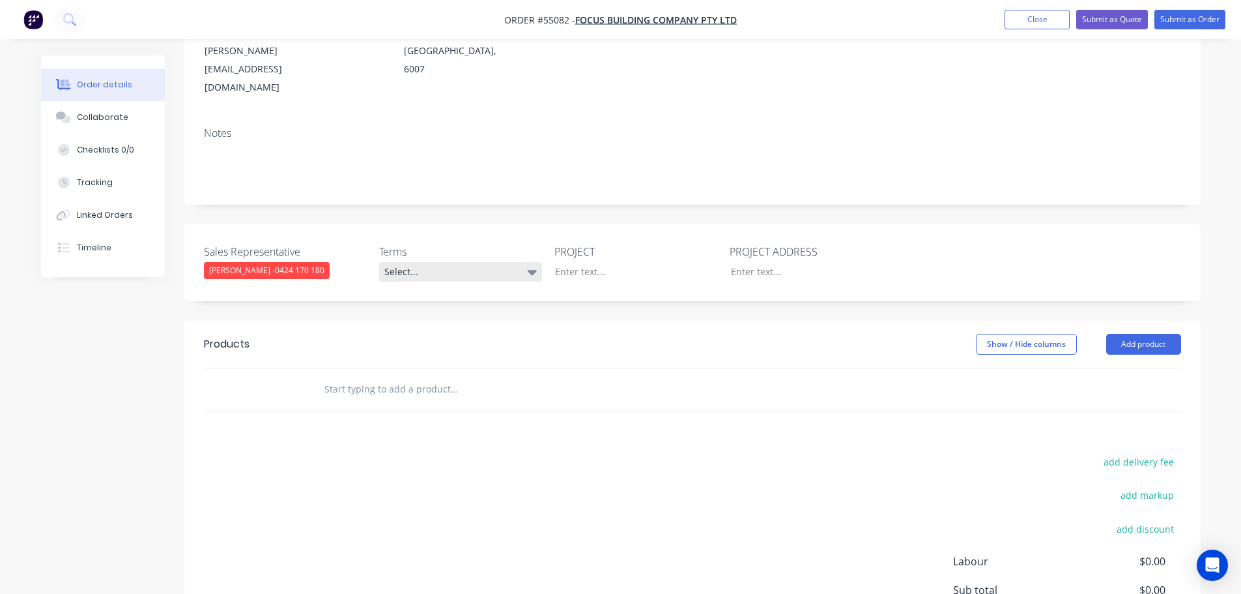
click at [464, 262] on div "Select..." at bounding box center [460, 272] width 163 height 20
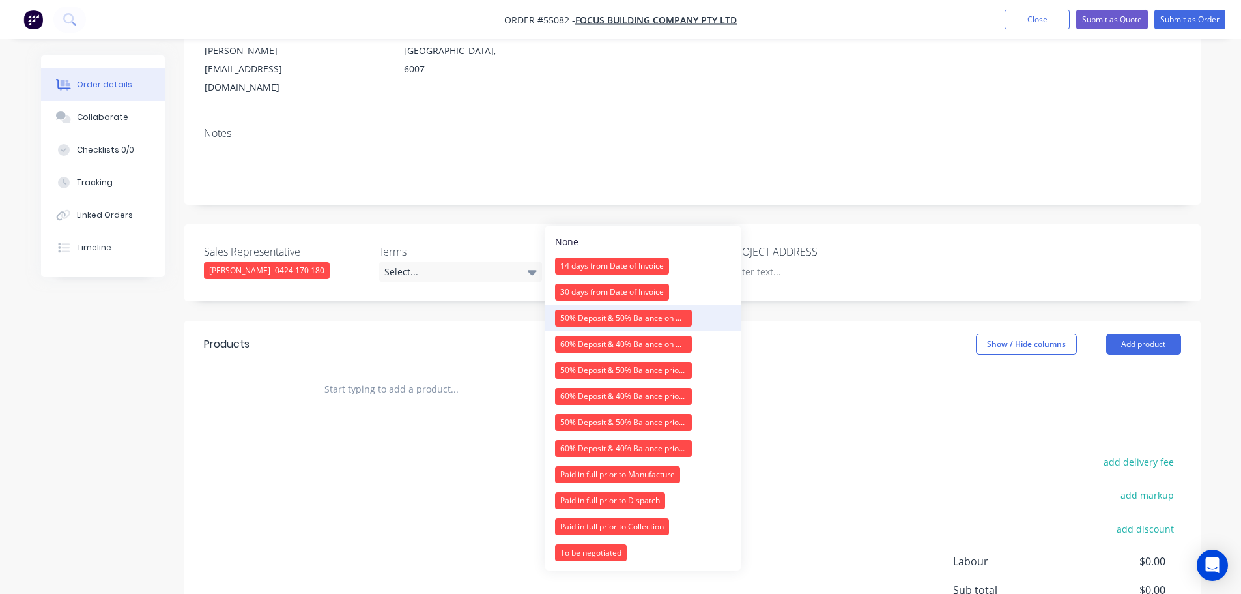
click at [588, 314] on div "50% Deposit & 50% Balance on Day of Installation" at bounding box center [623, 317] width 137 height 17
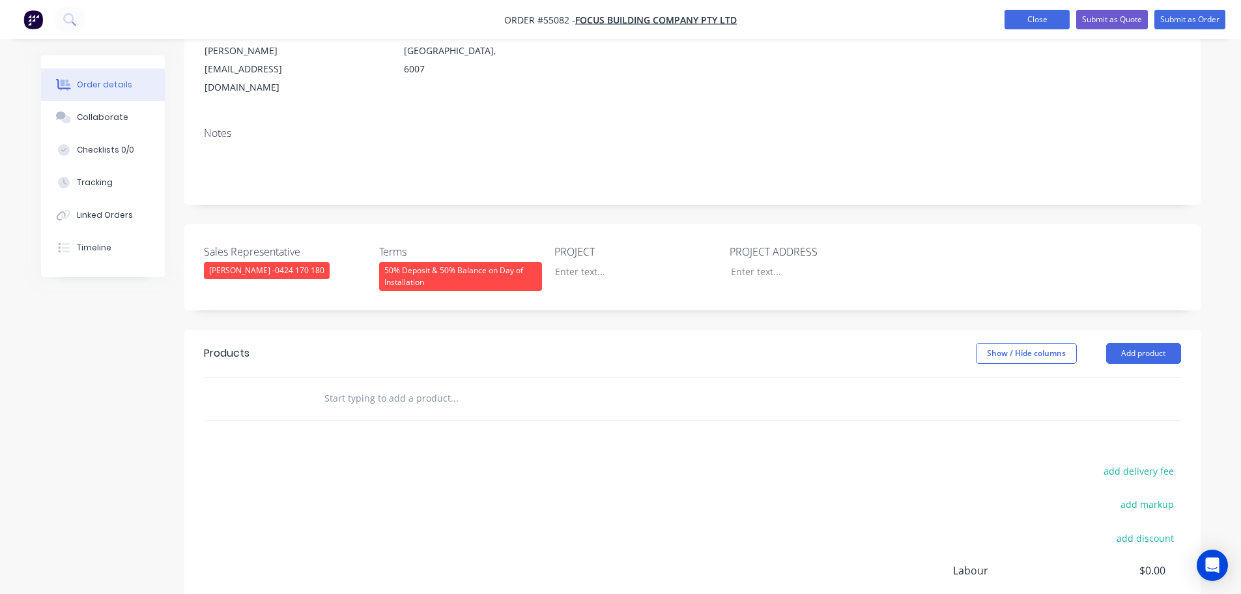
click at [1031, 21] on button "Close" at bounding box center [1037, 20] width 65 height 20
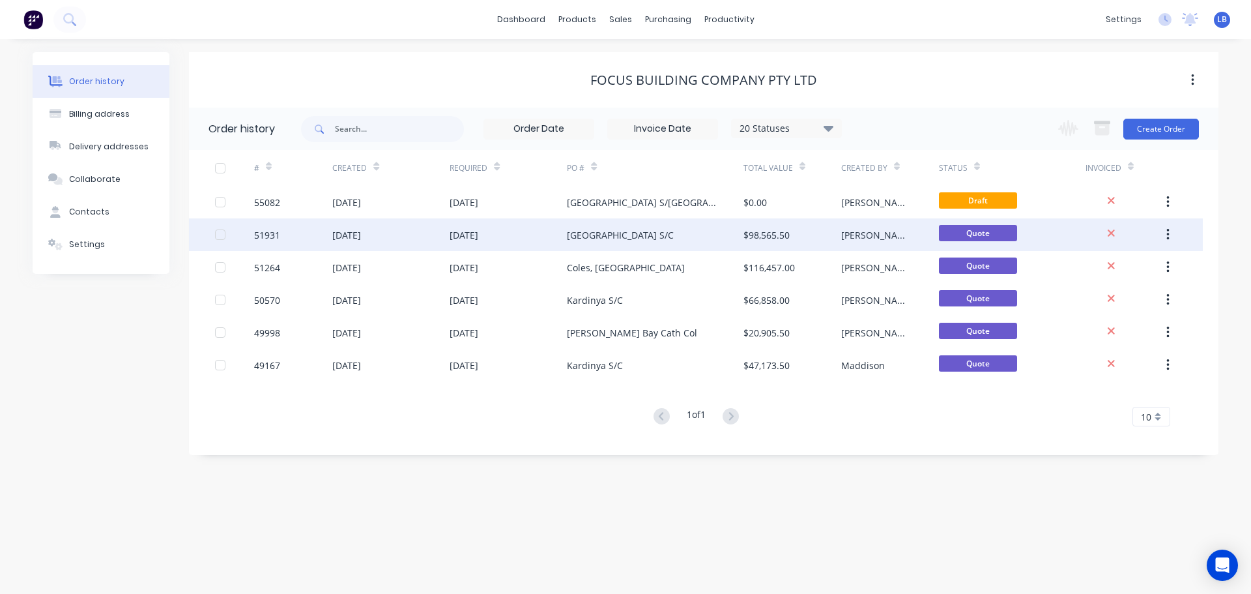
click at [776, 233] on div "$98,565.50" at bounding box center [766, 235] width 46 height 14
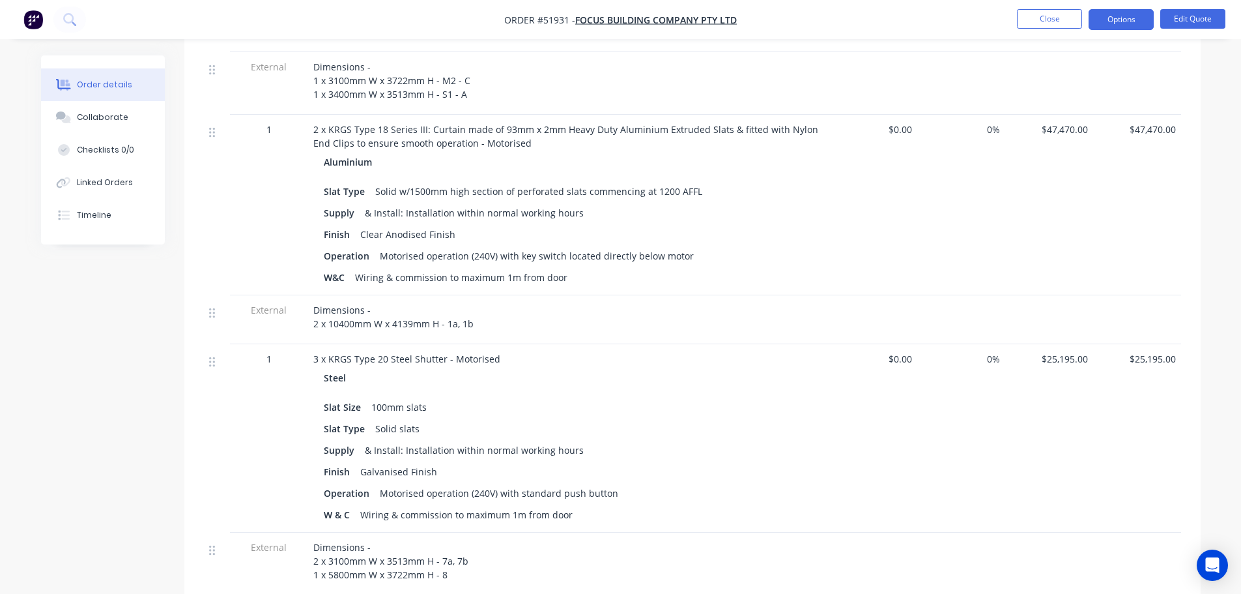
scroll to position [586, 0]
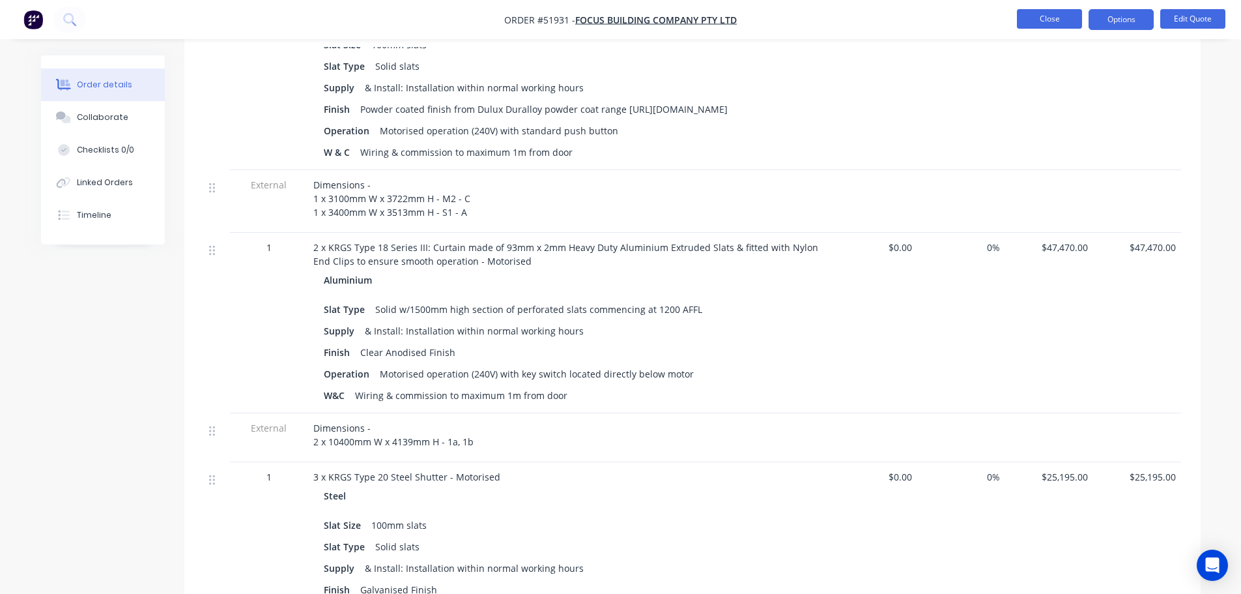
click at [1021, 23] on button "Close" at bounding box center [1049, 19] width 65 height 20
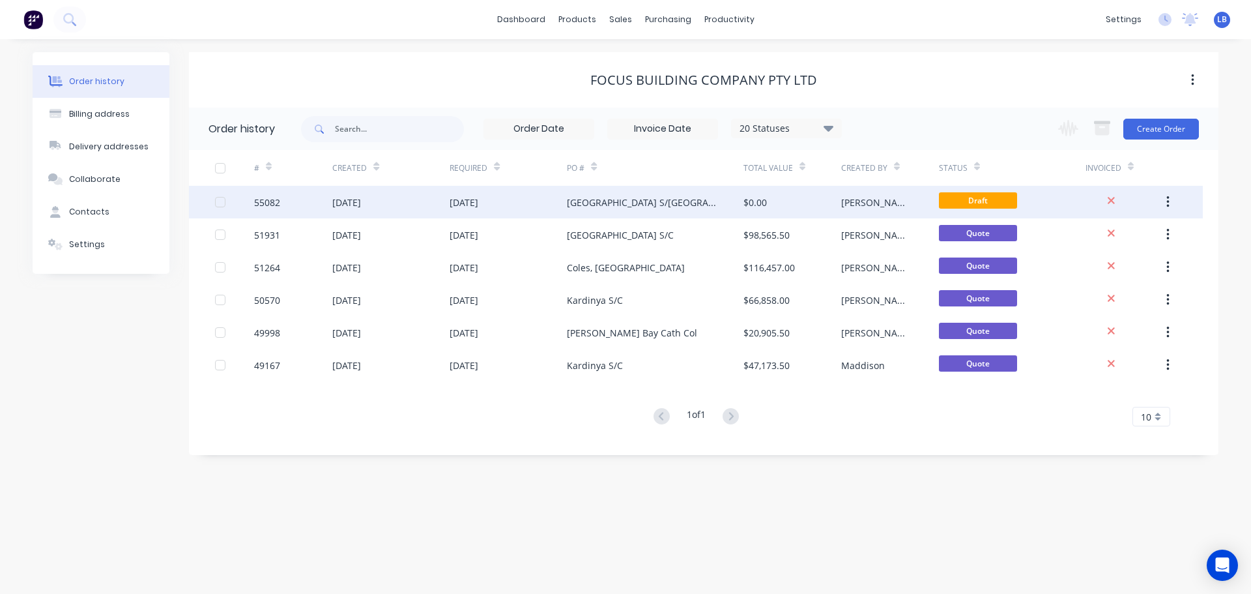
click at [771, 199] on div "$0.00" at bounding box center [792, 202] width 98 height 33
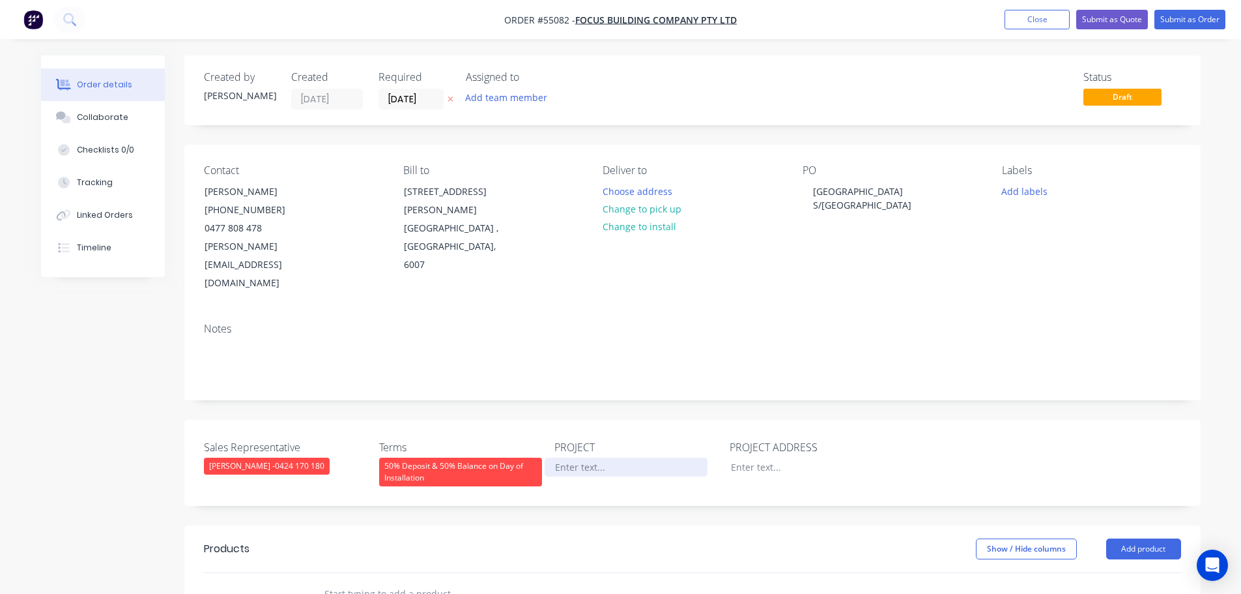
click at [579, 457] on div at bounding box center [626, 466] width 163 height 19
click at [863, 194] on div "[GEOGRAPHIC_DATA] S/[GEOGRAPHIC_DATA]" at bounding box center [884, 198] width 163 height 33
copy div "[GEOGRAPHIC_DATA] S/[GEOGRAPHIC_DATA]"
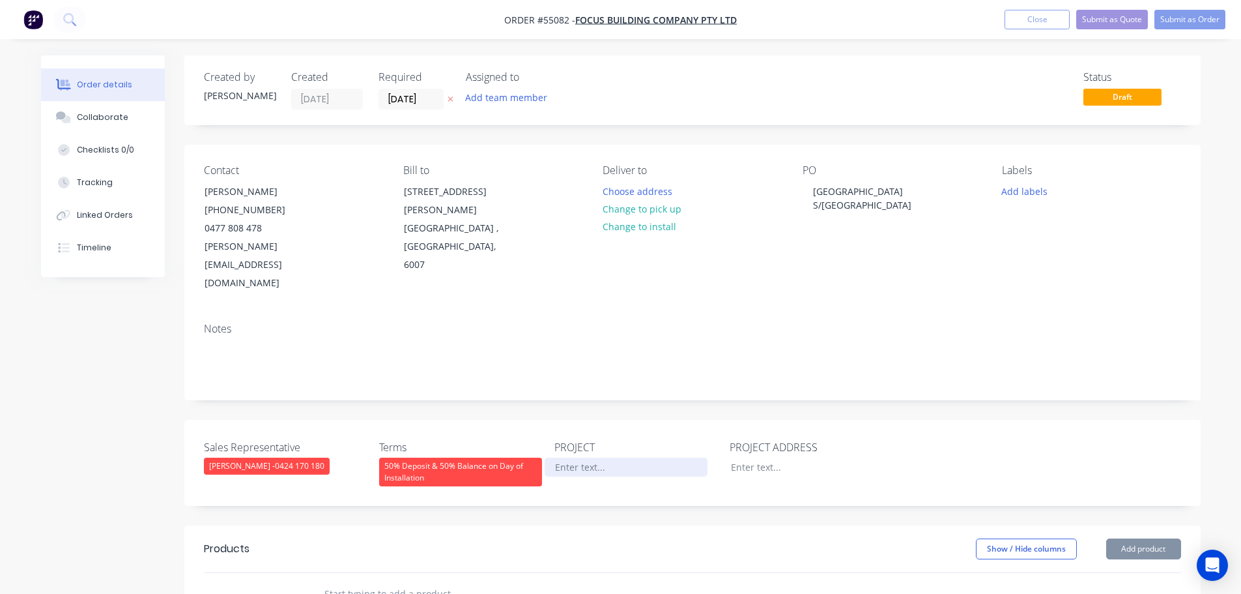
click at [570, 457] on div at bounding box center [626, 466] width 163 height 19
paste div
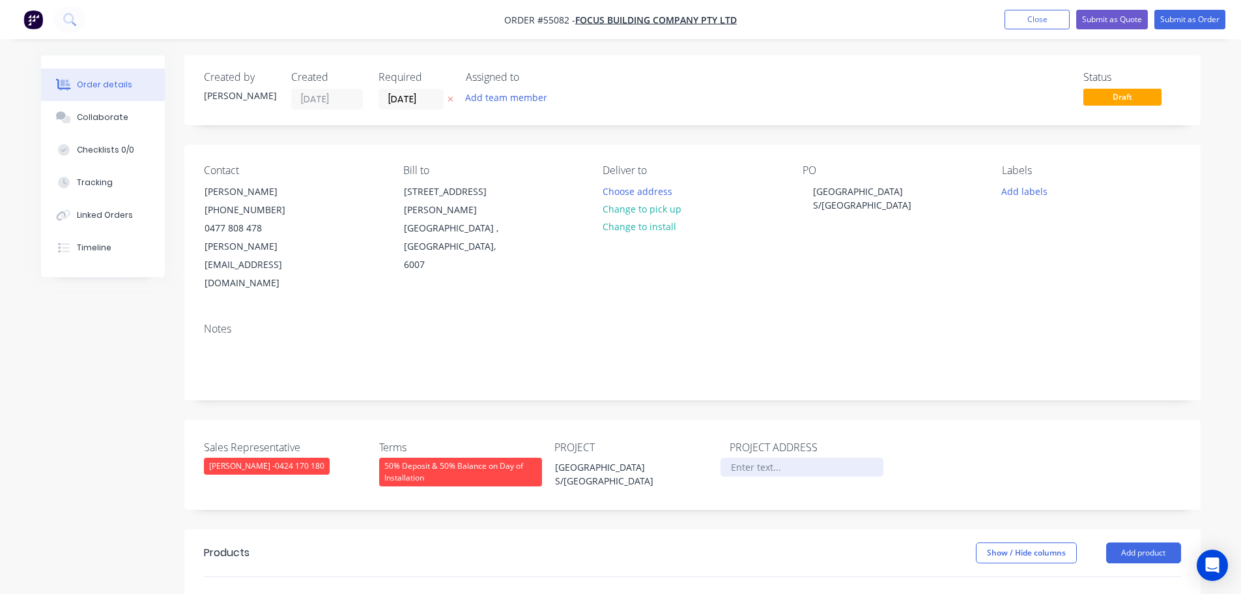
click at [751, 457] on div at bounding box center [802, 466] width 163 height 19
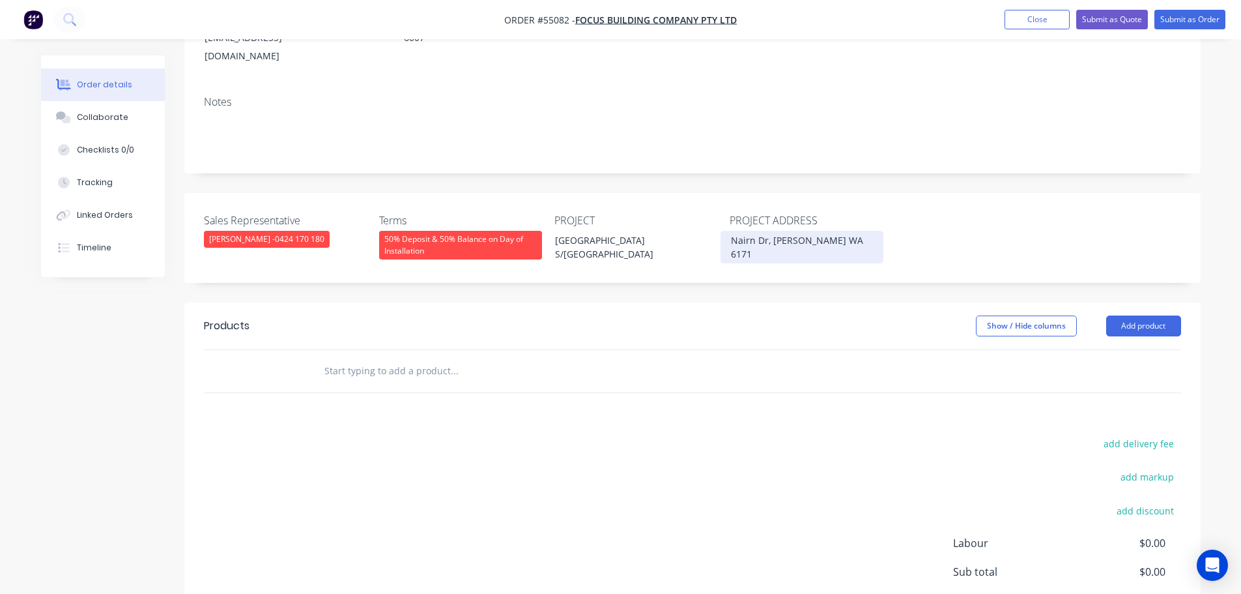
scroll to position [195, 0]
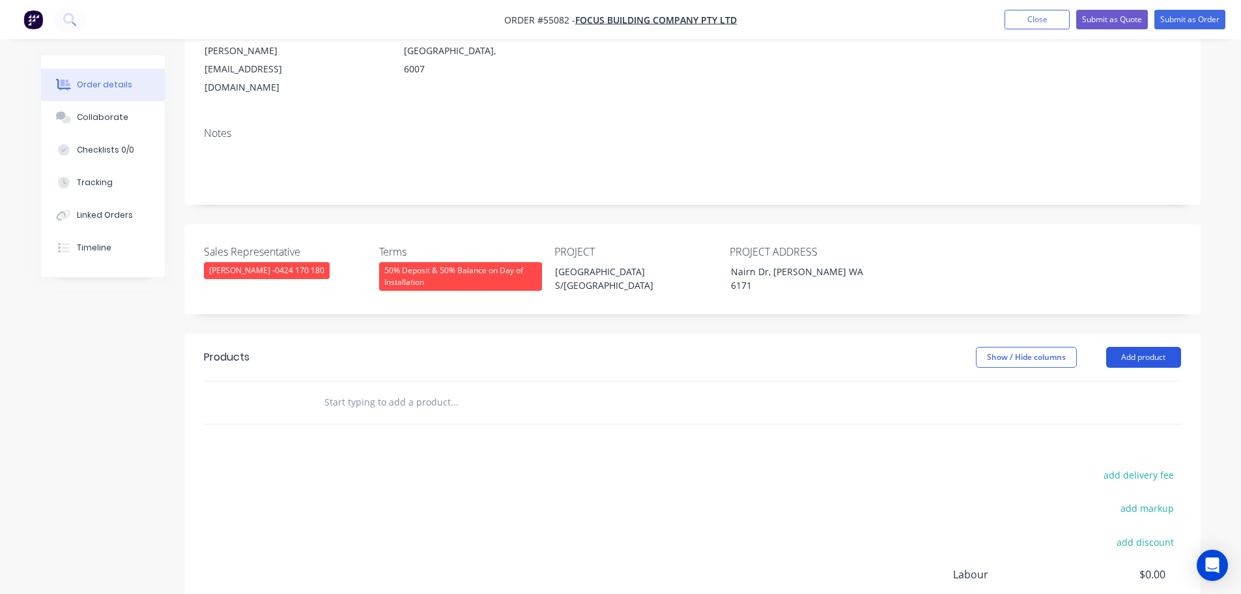
click at [1130, 347] on button "Add product" at bounding box center [1143, 357] width 75 height 21
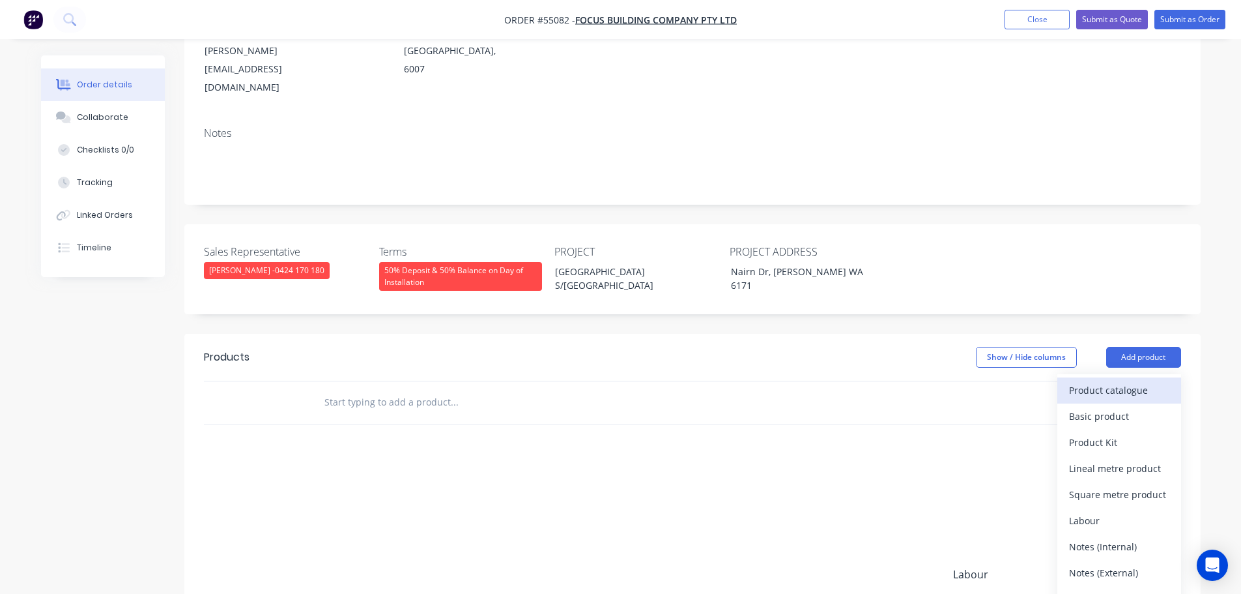
click at [1099, 381] on div "Product catalogue" at bounding box center [1119, 390] width 100 height 19
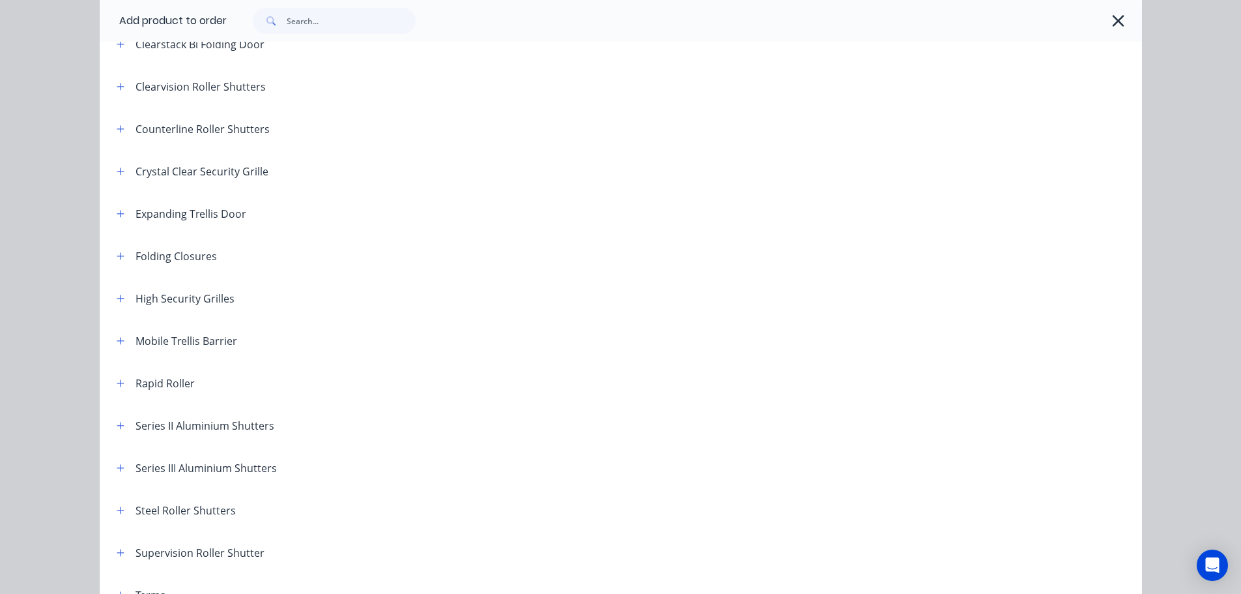
scroll to position [261, 0]
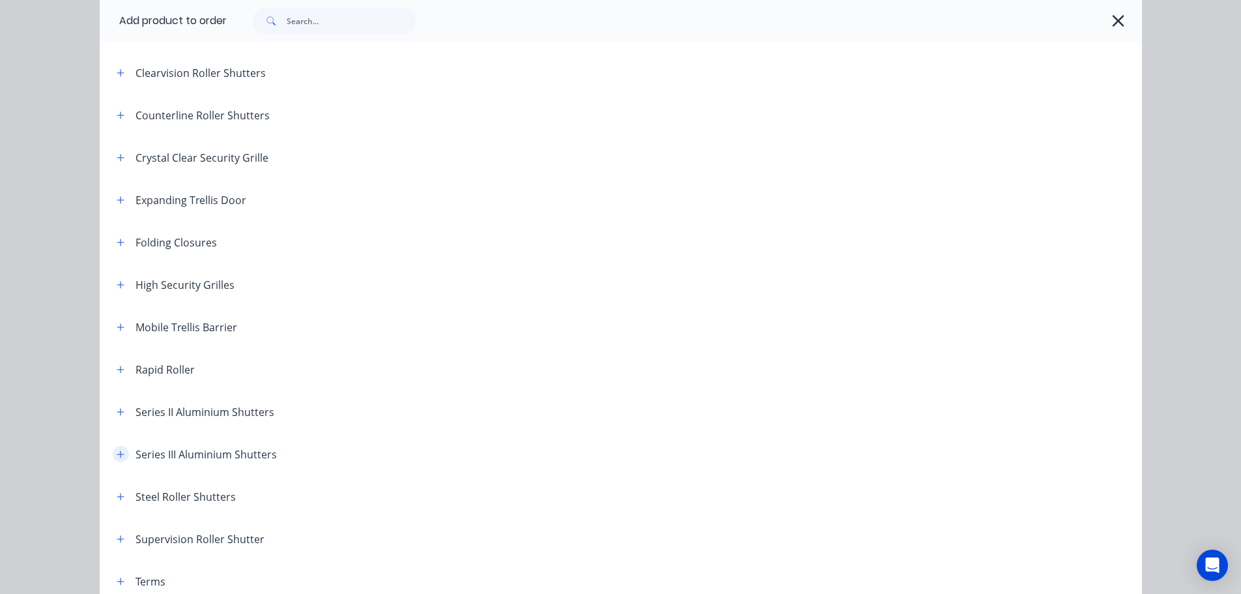
click at [117, 457] on icon "button" at bounding box center [121, 454] width 8 height 9
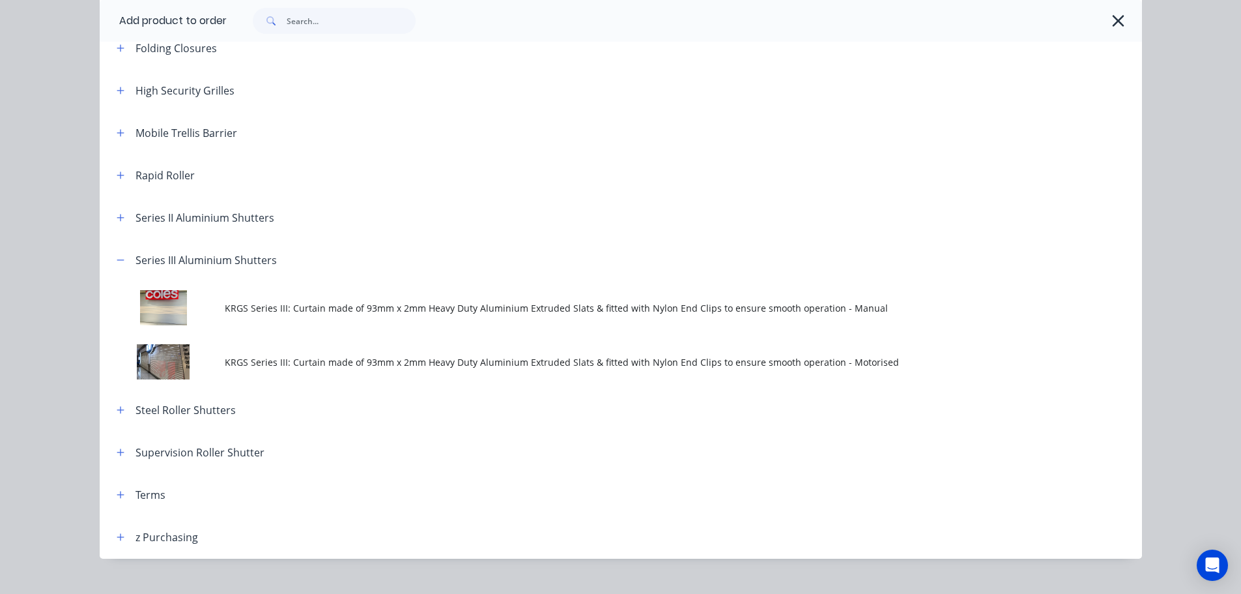
scroll to position [456, 0]
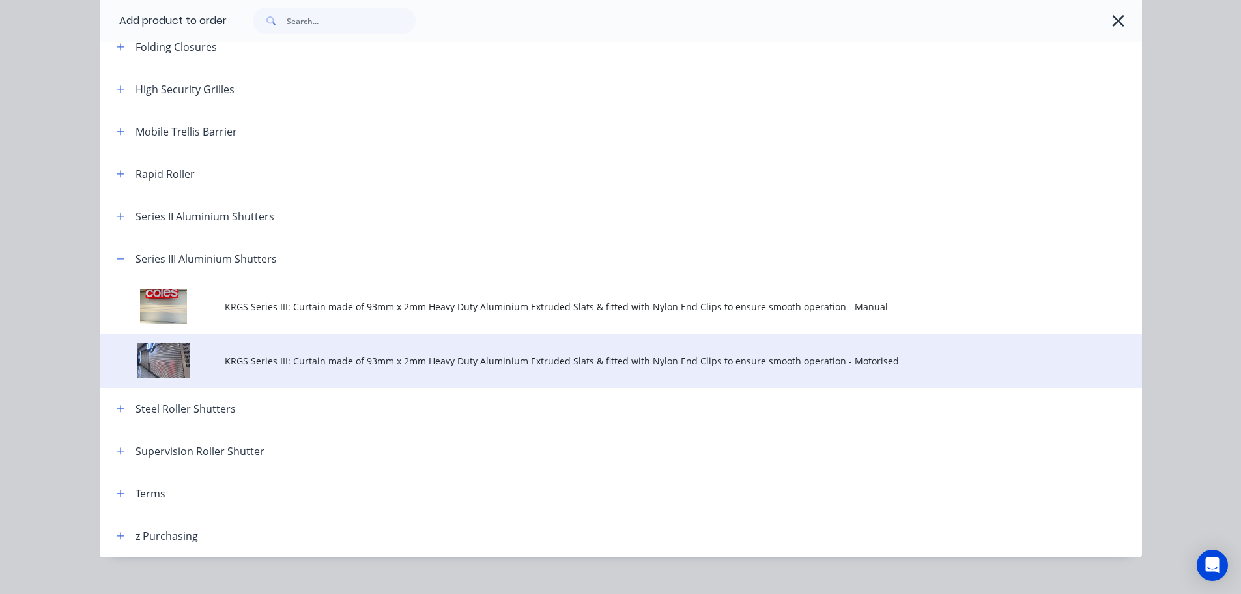
click at [506, 360] on span "KRGS Series III: Curtain made of 93mm x 2mm Heavy Duty Aluminium Extruded Slats…" at bounding box center [592, 361] width 734 height 14
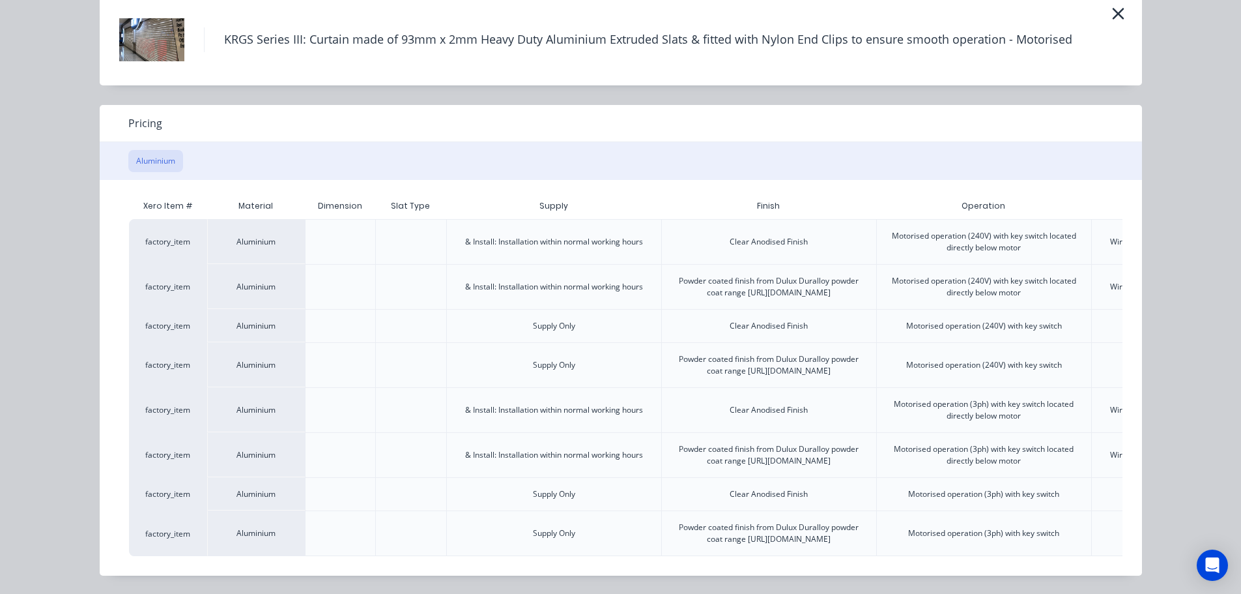
scroll to position [0, 254]
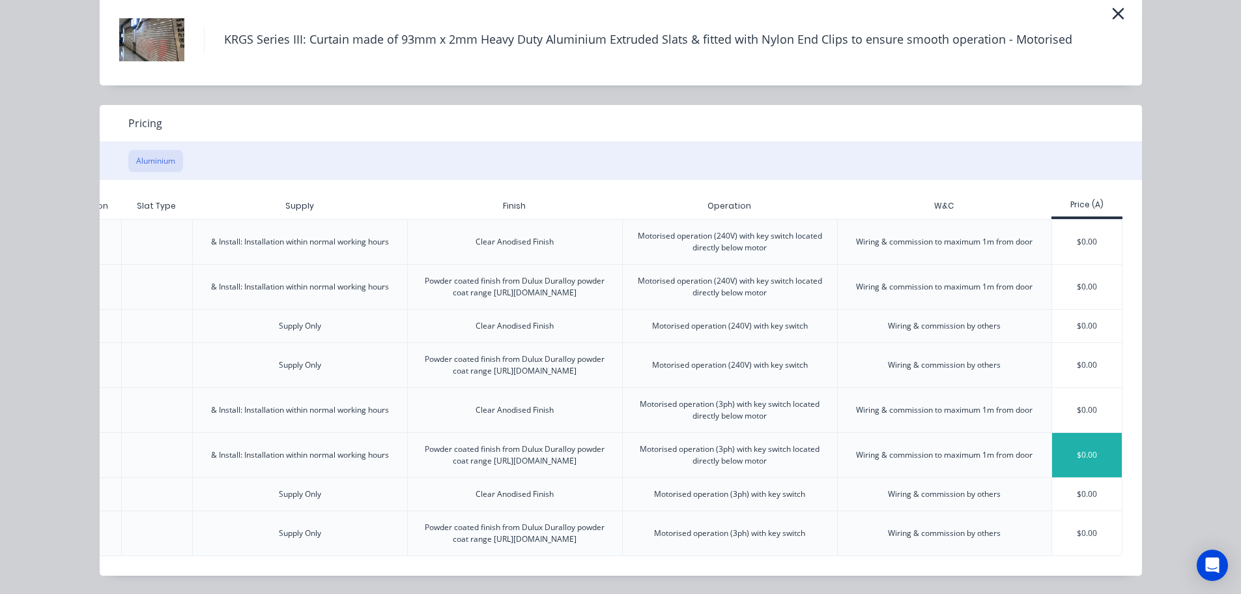
click at [1092, 433] on div "$0.00" at bounding box center [1087, 455] width 70 height 44
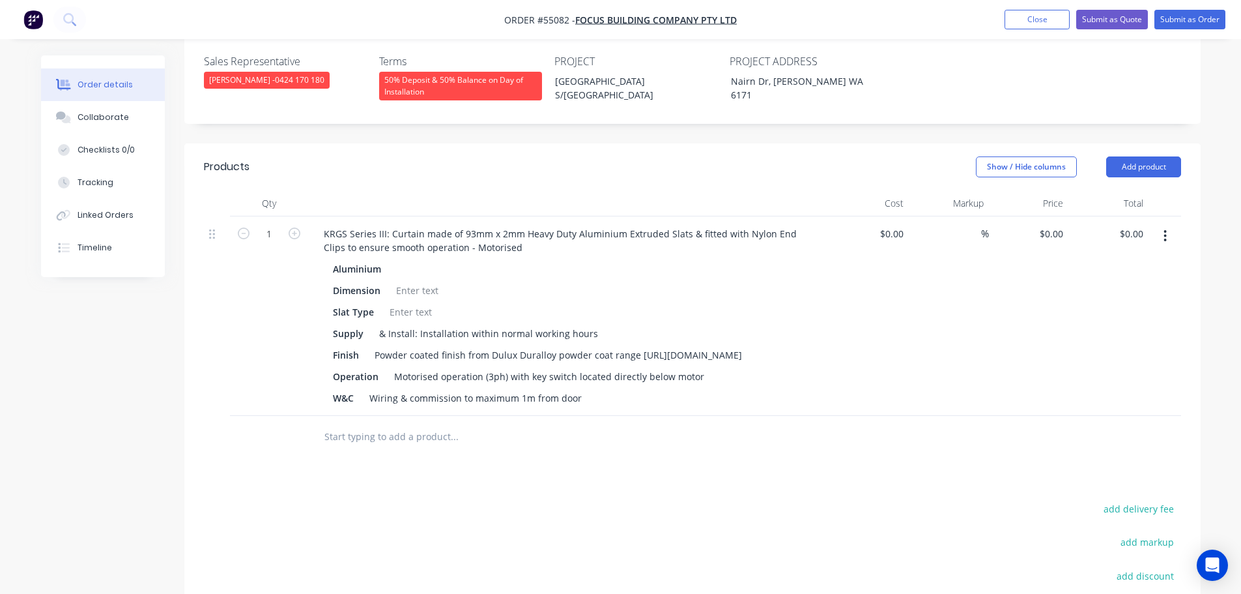
scroll to position [391, 0]
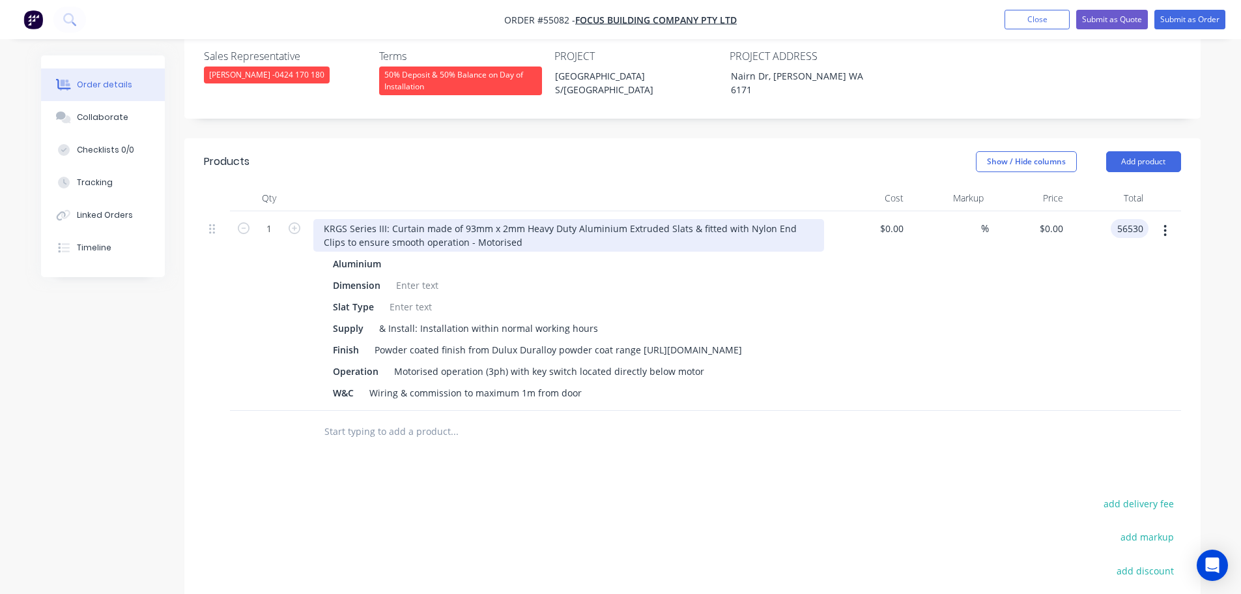
type input "56530"
type input "$56,530.00"
click at [315, 219] on div "KRGS Series III: Curtain made of 93mm x 2mm Heavy Duty Aluminium Extruded Slats…" at bounding box center [568, 235] width 511 height 33
click at [360, 219] on div "2 x KRGS Series III: Curtain made of 93mm x 2mm Heavy Duty Aluminium Extruded S…" at bounding box center [568, 235] width 511 height 33
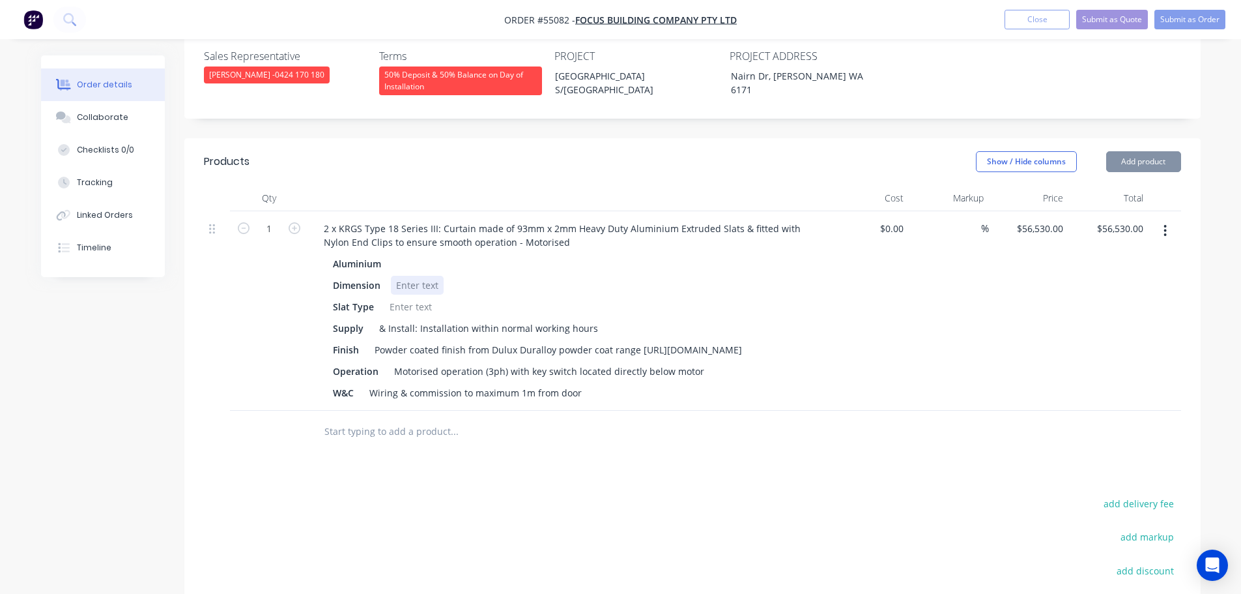
click at [410, 276] on div at bounding box center [417, 285] width 53 height 19
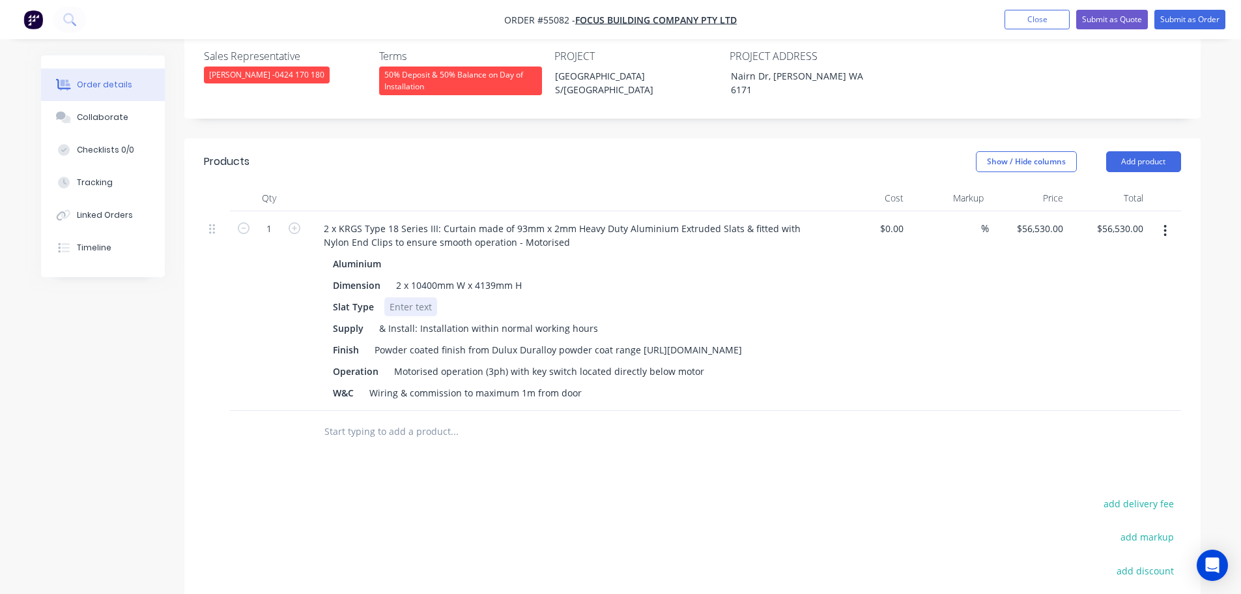
click at [417, 297] on div at bounding box center [410, 306] width 53 height 19
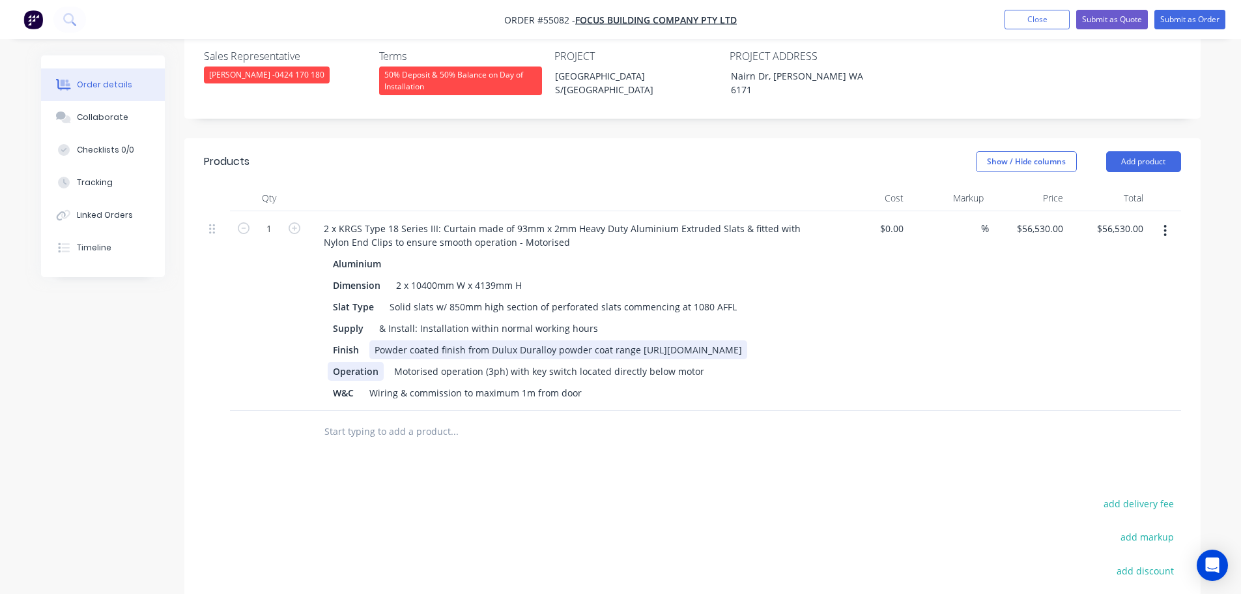
drag, startPoint x: 584, startPoint y: 323, endPoint x: 367, endPoint y: 344, distance: 218.0
click at [367, 344] on div "Aluminium Dimension 2 x 10400mm W x 4139mm H Slat Type Solid slats w/ 850mm hig…" at bounding box center [568, 328] width 511 height 148
drag, startPoint x: 639, startPoint y: 310, endPoint x: 465, endPoint y: 309, distance: 174.0
click at [465, 340] on div "Powder coated finish from Dulux Duralloy powder coat range" at bounding box center [507, 349] width 277 height 19
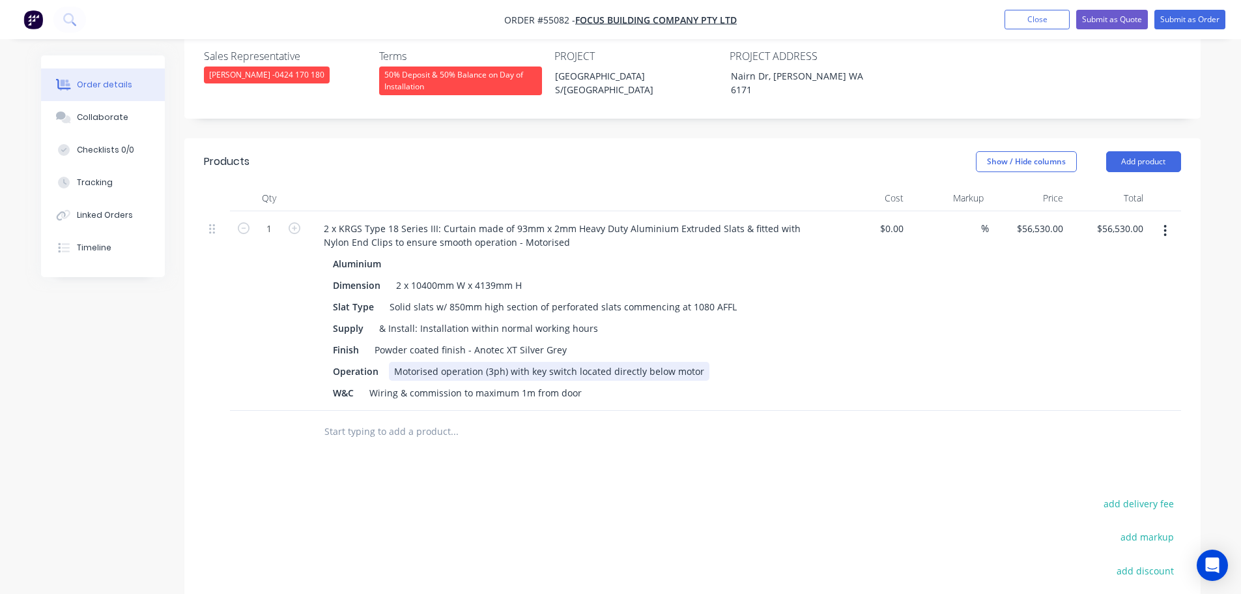
click at [526, 362] on div "Motorised operation (3ph) with key switch located directly below motor" at bounding box center [549, 371] width 321 height 19
click at [580, 362] on div "Motorised operation (3ph) with 2 key switch located directly below motor" at bounding box center [553, 371] width 328 height 19
click at [577, 362] on div "Motorised operation (3ph) with 2 key switch located directly below motor" at bounding box center [553, 371] width 328 height 19
click at [1115, 151] on button "Add product" at bounding box center [1143, 161] width 75 height 21
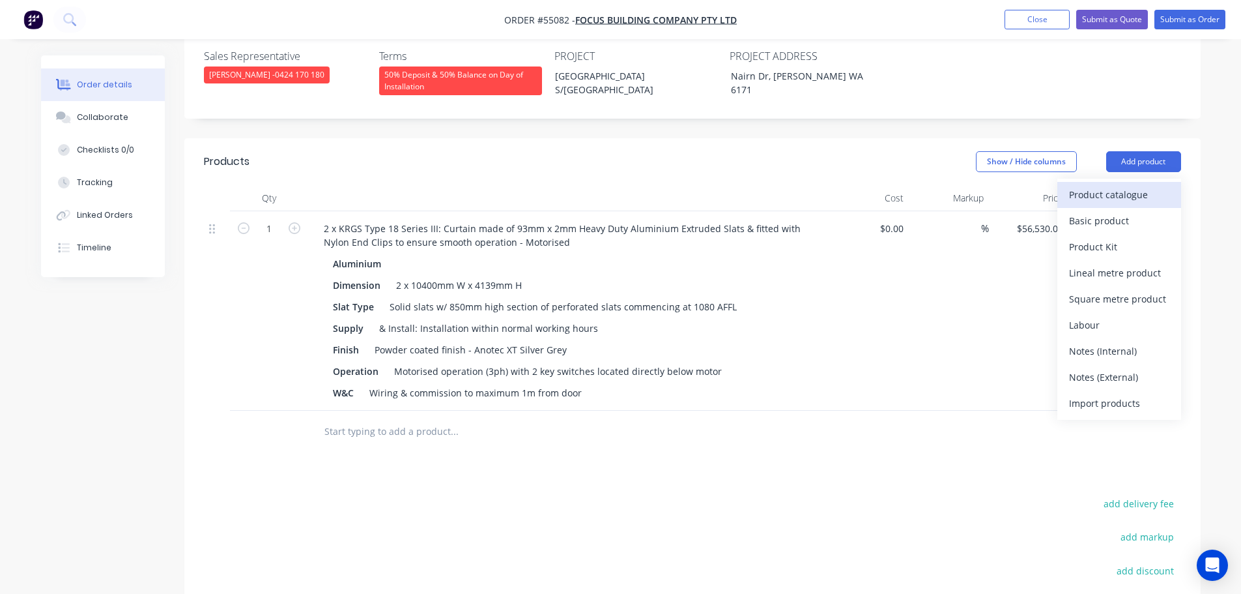
click at [1093, 185] on div "Product catalogue" at bounding box center [1119, 194] width 100 height 19
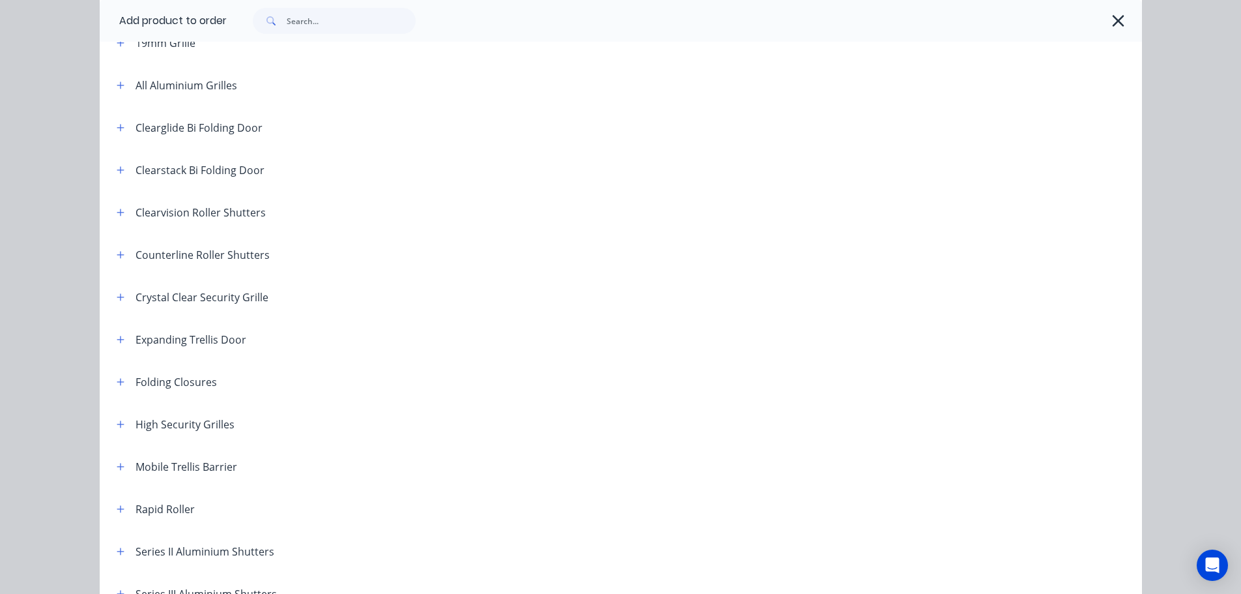
scroll to position [261, 0]
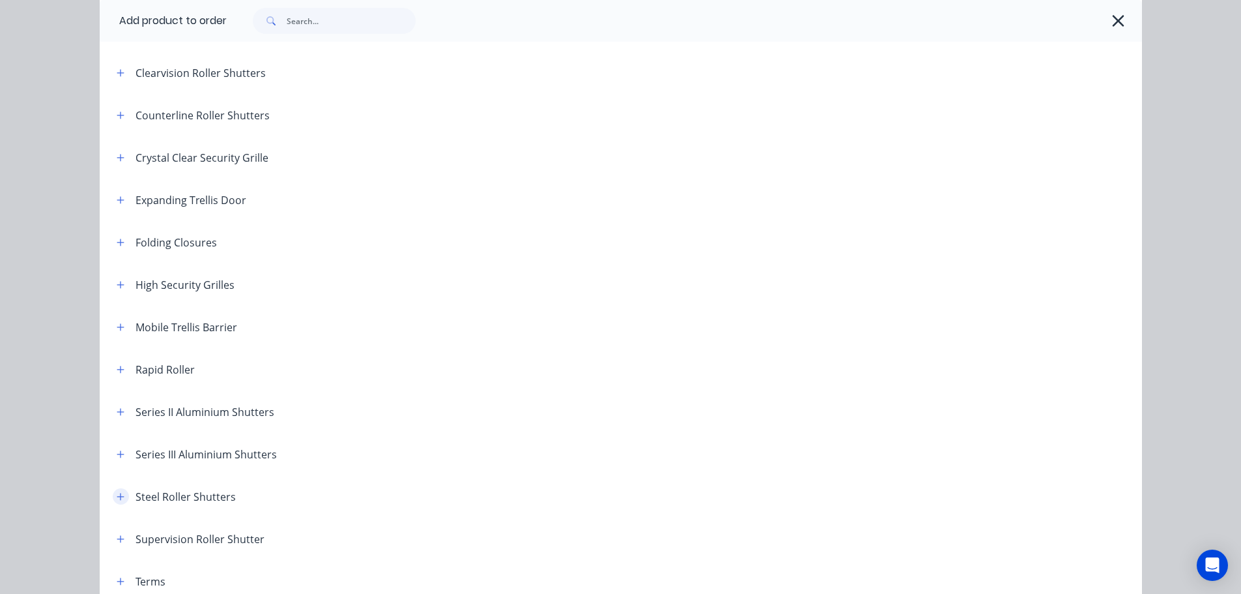
click at [117, 498] on icon "button" at bounding box center [120, 496] width 7 height 7
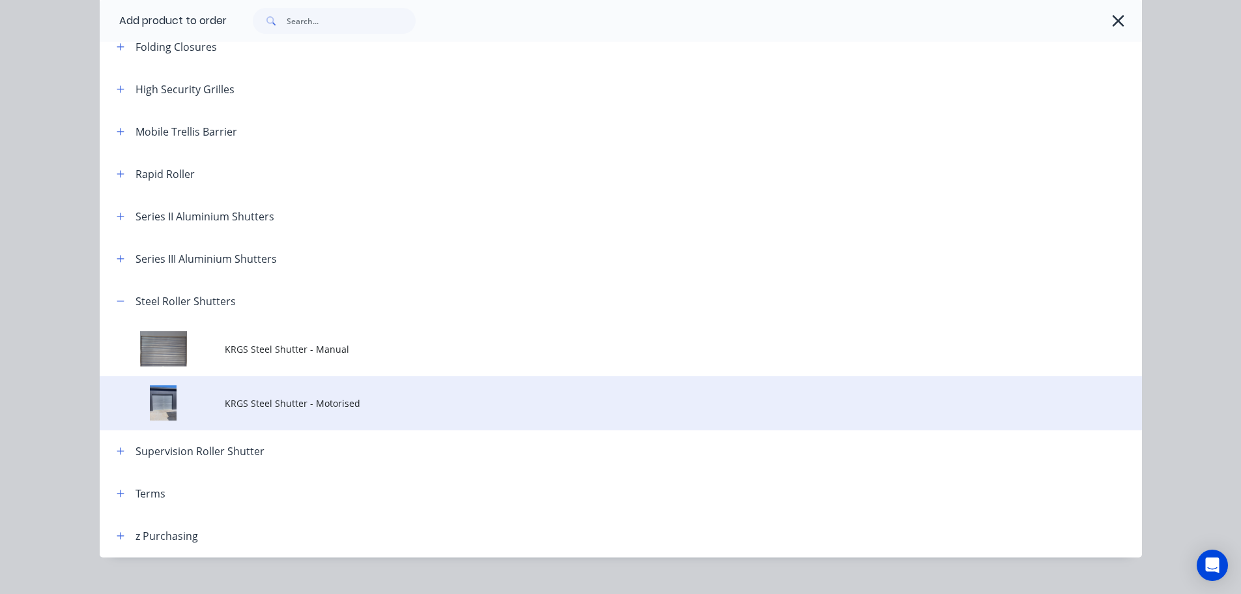
click at [288, 405] on span "KRGS Steel Shutter - Motorised" at bounding box center [592, 403] width 734 height 14
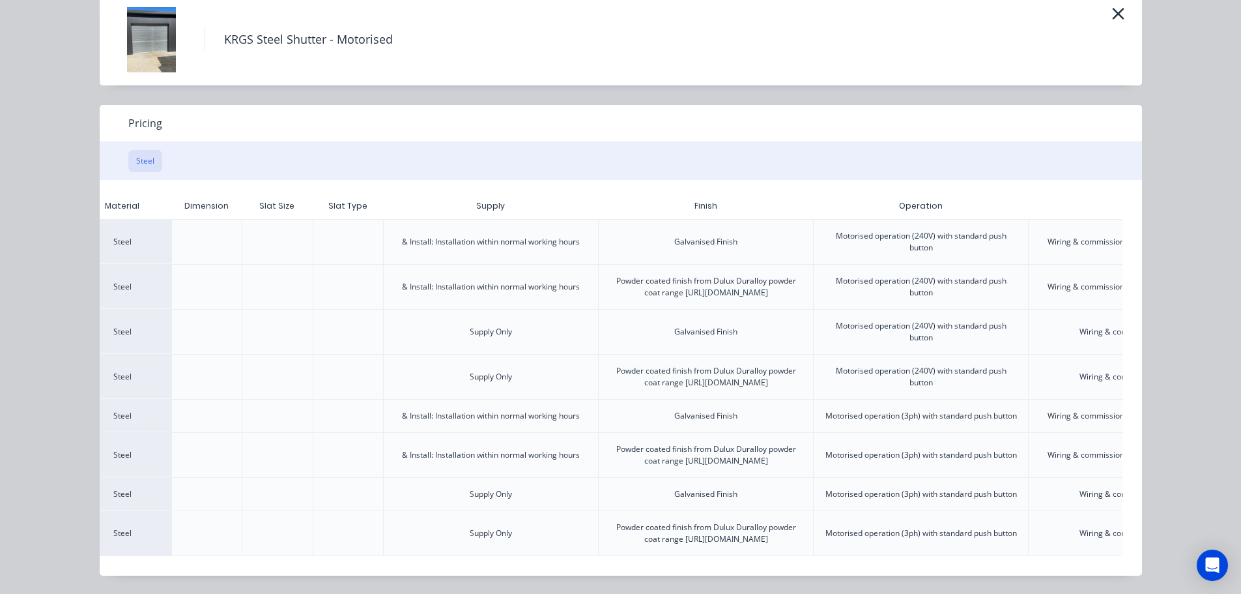
scroll to position [0, 325]
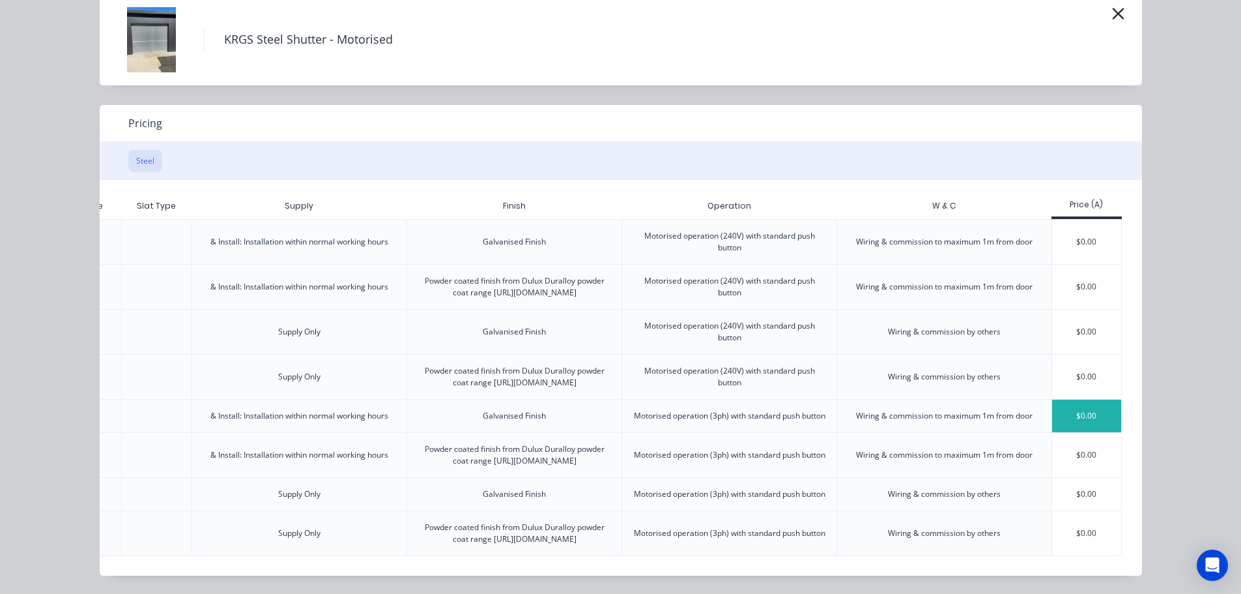
click at [1052, 399] on div "$0.00" at bounding box center [1087, 415] width 70 height 33
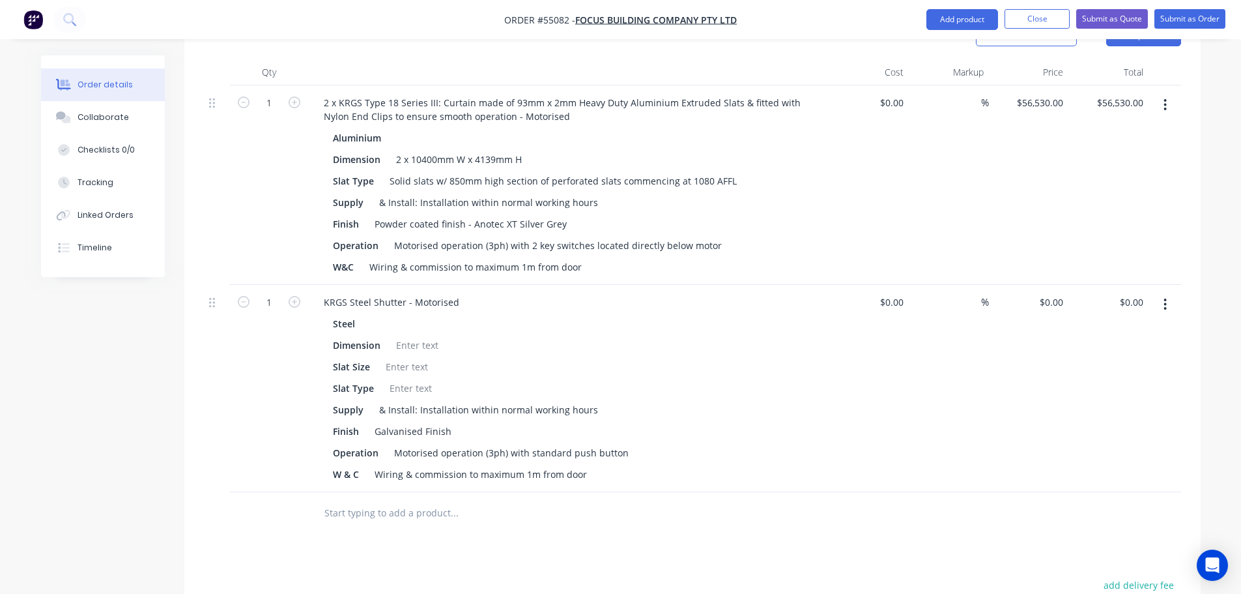
scroll to position [521, 0]
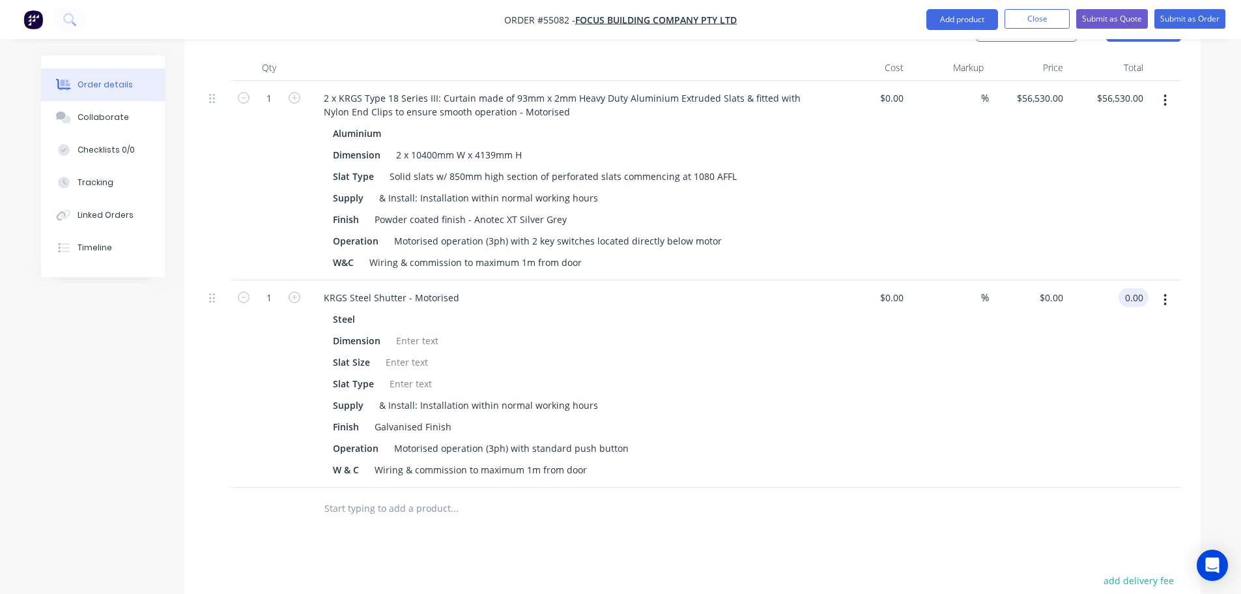
click at [1118, 280] on div "0.00 0.00" at bounding box center [1109, 383] width 80 height 207
drag, startPoint x: 1144, startPoint y: 257, endPoint x: 1129, endPoint y: 270, distance: 20.4
click at [1129, 280] on div "0.00 0.00" at bounding box center [1109, 383] width 80 height 207
click at [1134, 306] on div "$0.00 0.00" at bounding box center [1109, 383] width 80 height 207
type input "32135"
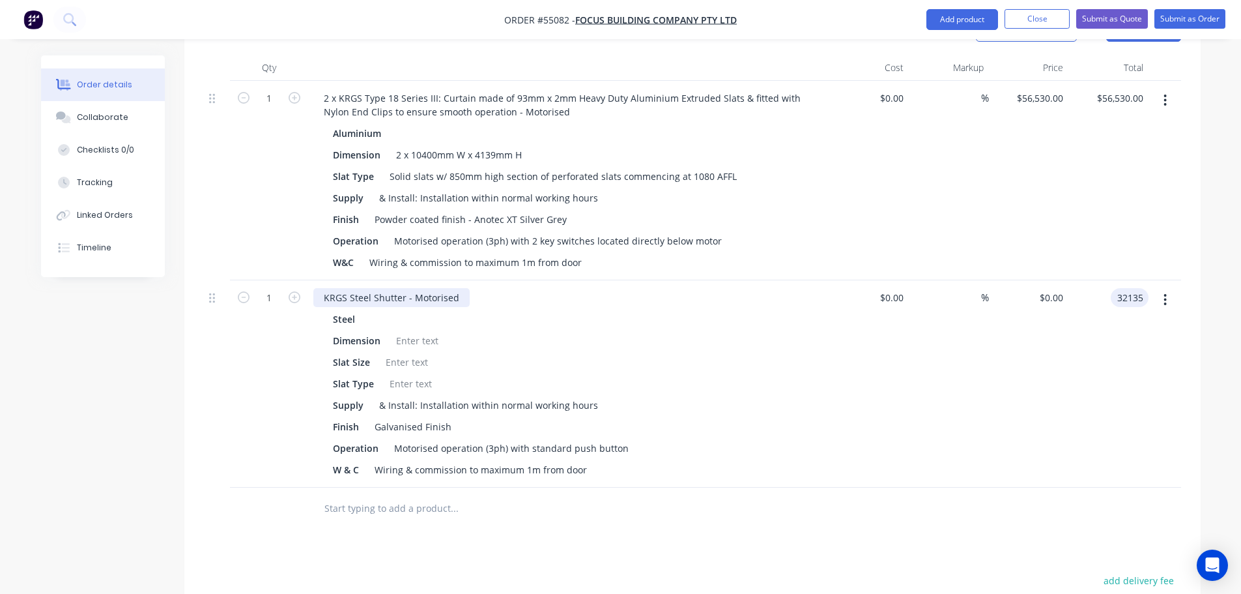
type input "$32,135.00"
click at [324, 288] on div "KRGS Steel Shutter - Motorised" at bounding box center [391, 297] width 156 height 19
click at [420, 331] on div at bounding box center [417, 340] width 53 height 19
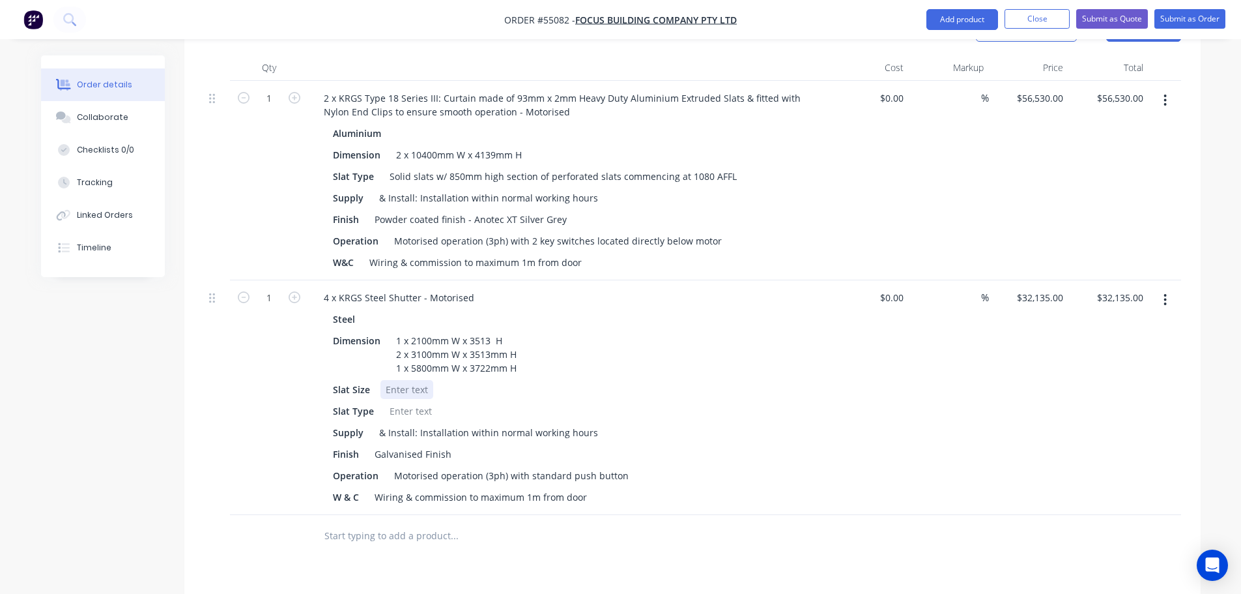
click at [400, 380] on div at bounding box center [407, 389] width 53 height 19
click at [548, 380] on div "Solid slats w/ the bottom 8 x slats to br perforated" at bounding box center [495, 389] width 229 height 19
click at [407, 401] on div at bounding box center [410, 410] width 53 height 19
drag, startPoint x: 599, startPoint y: 348, endPoint x: 372, endPoint y: 355, distance: 227.5
click at [372, 380] on div "Slat Size Solid slats w/ the bottom 8 x slats to be perforated" at bounding box center [566, 389] width 477 height 19
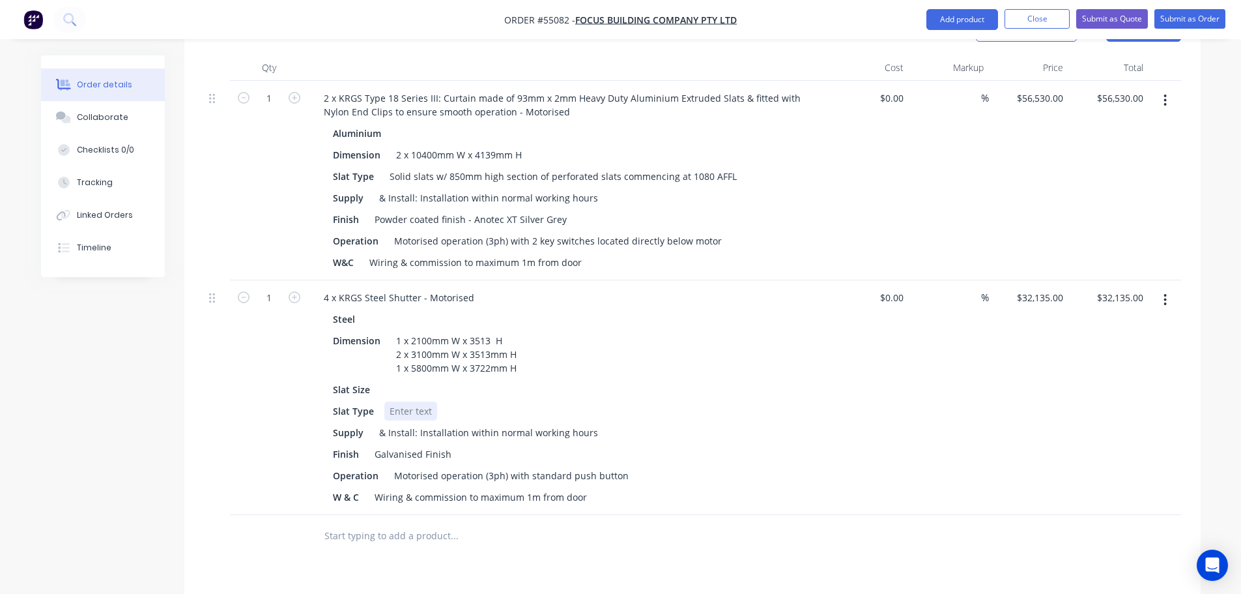
click at [397, 401] on div at bounding box center [410, 410] width 53 height 19
paste div
click at [394, 380] on div at bounding box center [391, 389] width 20 height 19
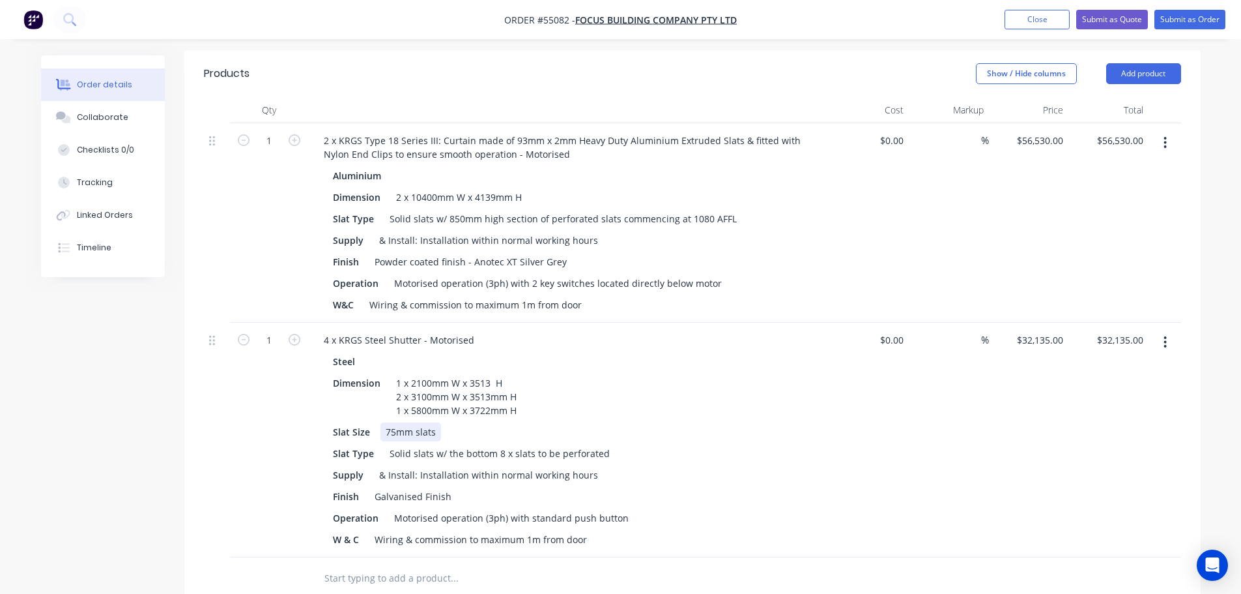
scroll to position [456, 0]
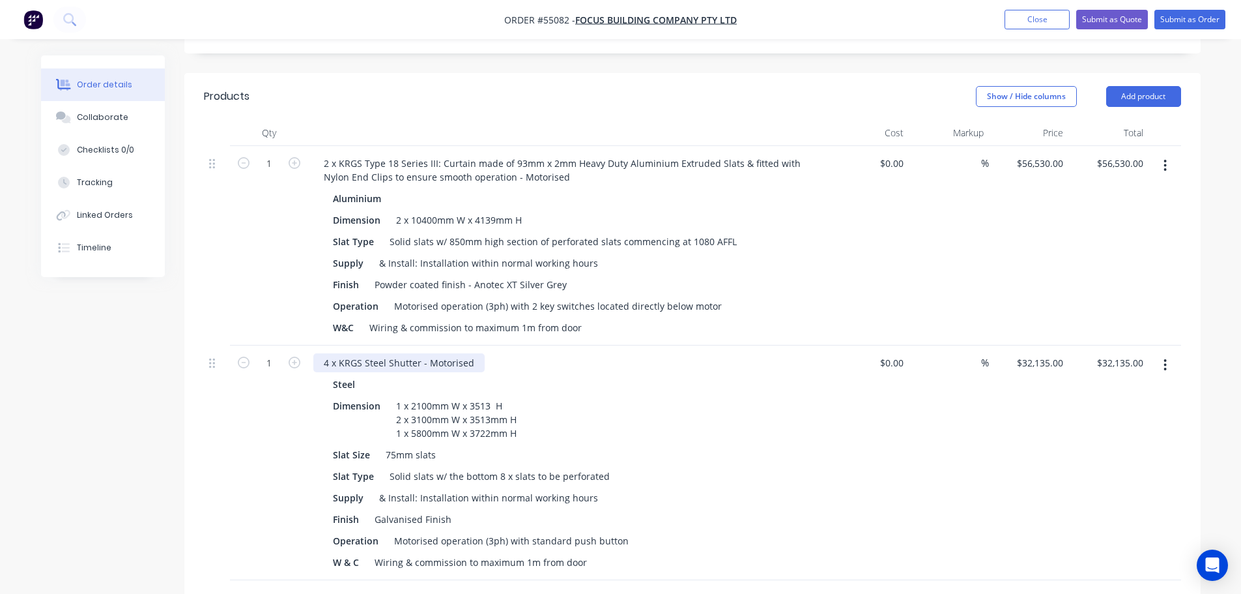
click at [360, 353] on div "4 x KRGS Steel Shutter - Motorised" at bounding box center [398, 362] width 171 height 19
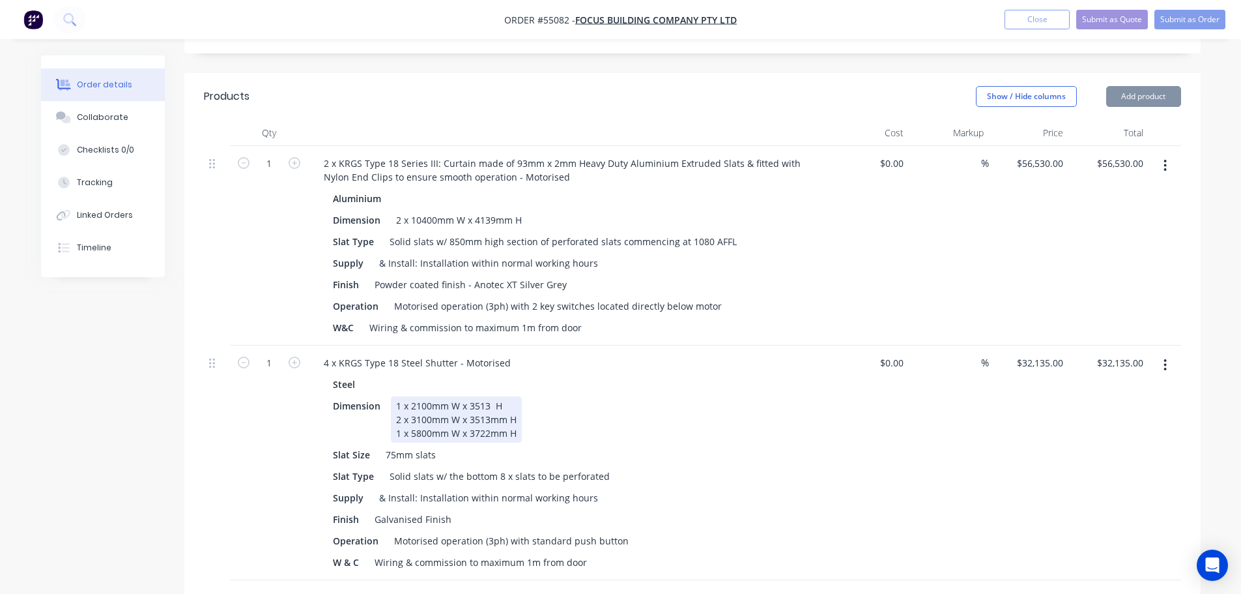
click at [490, 396] on div "1 x 2100mm W x 3513 H 2 x 3100mm W x 3513mm H 1 x 5800mm W x 3722mm H" at bounding box center [456, 419] width 131 height 46
click at [516, 396] on div "1 x 2100mm W x 3513mm H 2 x 3100mm W x 3513mm H 1 x 5800mm W x 3722mm H" at bounding box center [458, 419] width 134 height 46
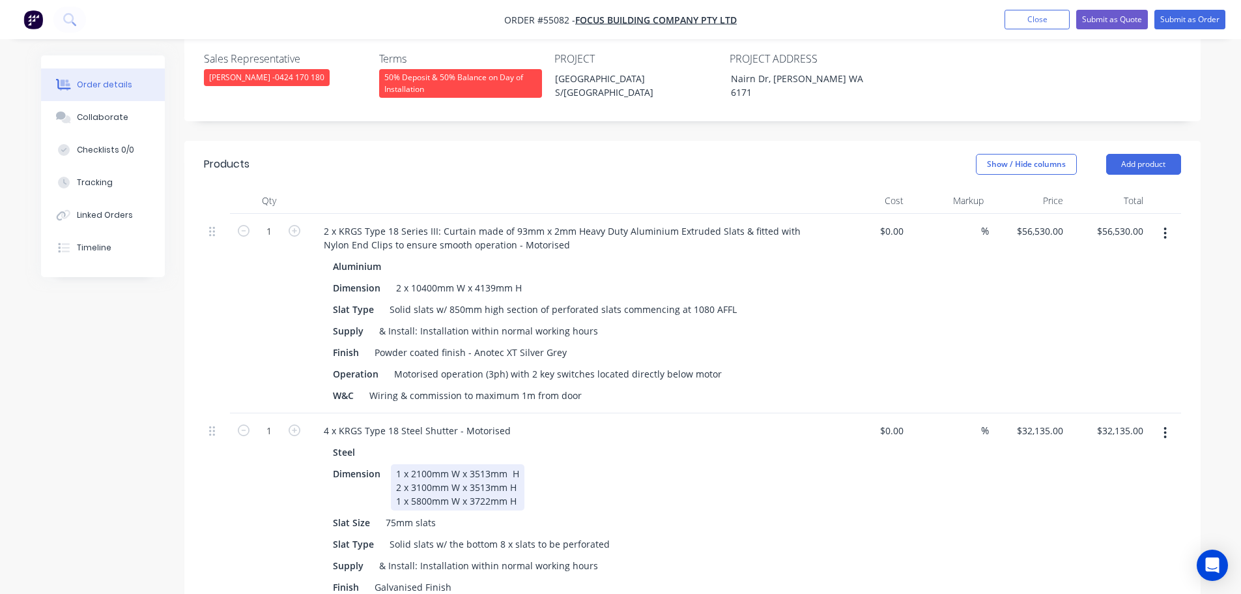
scroll to position [326, 0]
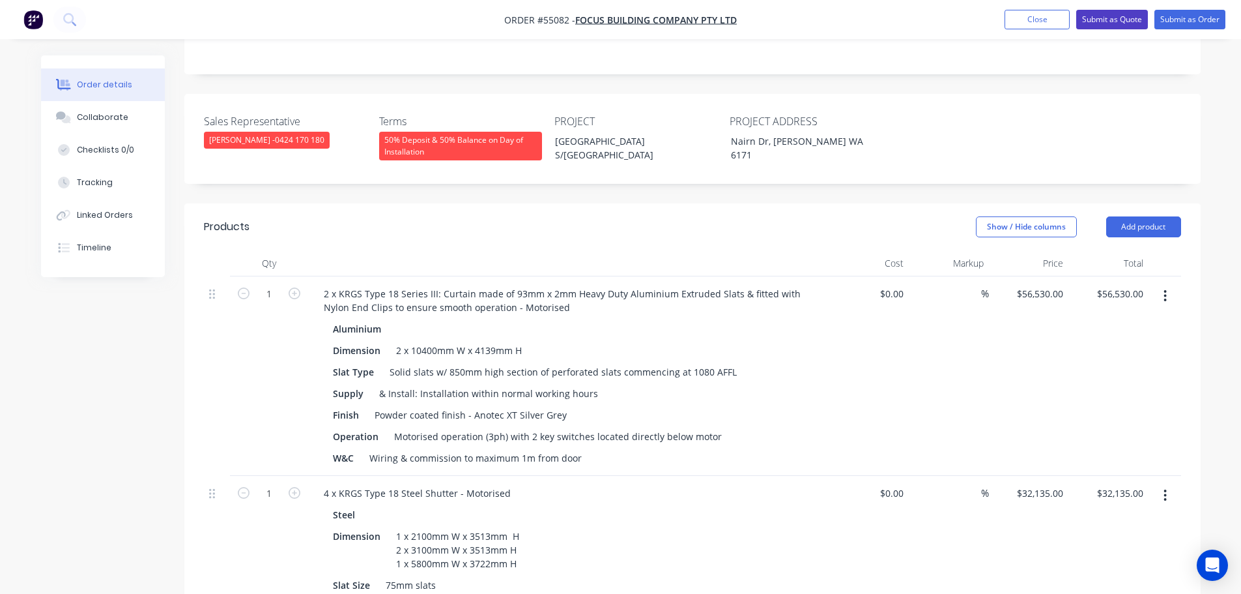
click at [1092, 21] on button "Submit as Quote" at bounding box center [1112, 20] width 72 height 20
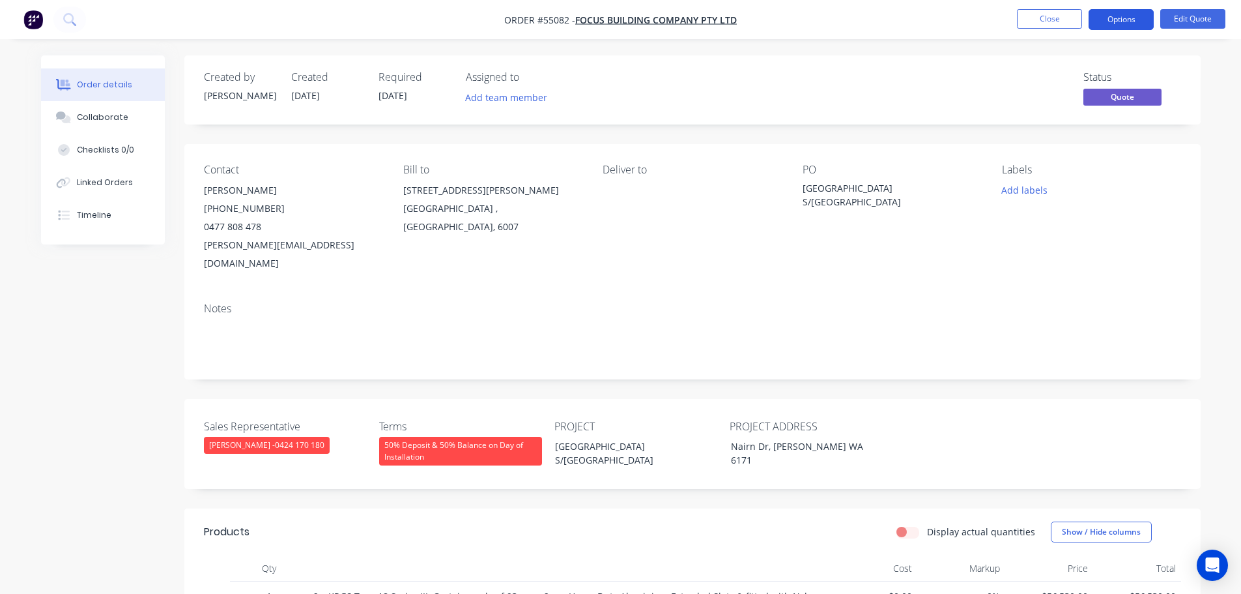
click at [1110, 18] on button "Options" at bounding box center [1121, 19] width 65 height 21
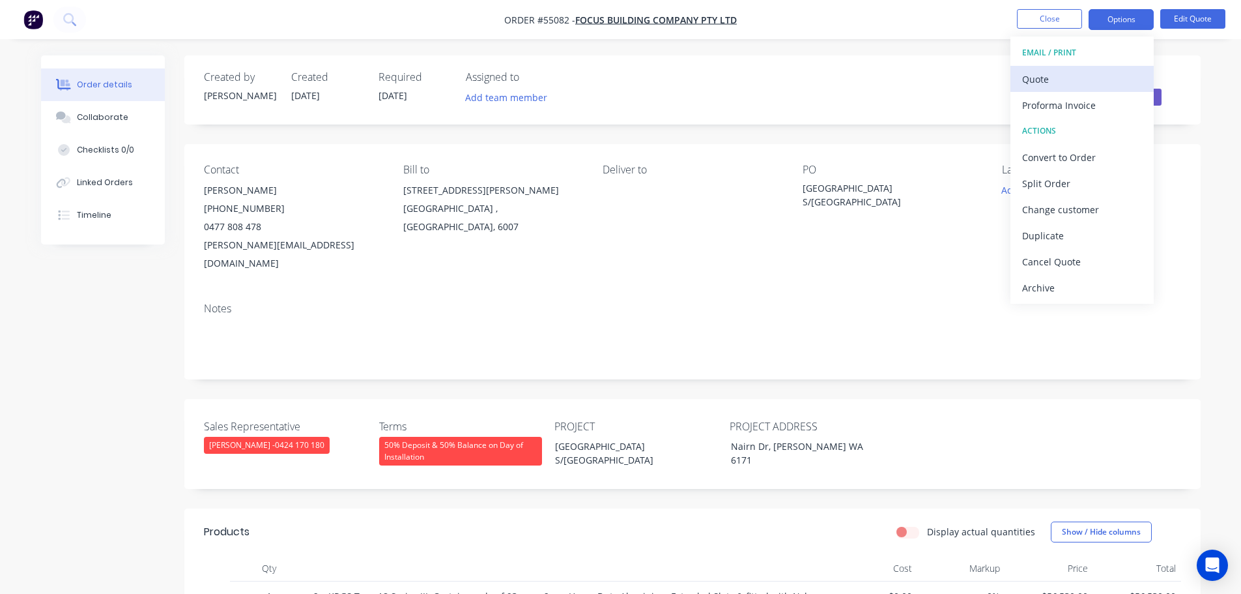
click at [1042, 79] on div "Quote" at bounding box center [1082, 79] width 120 height 19
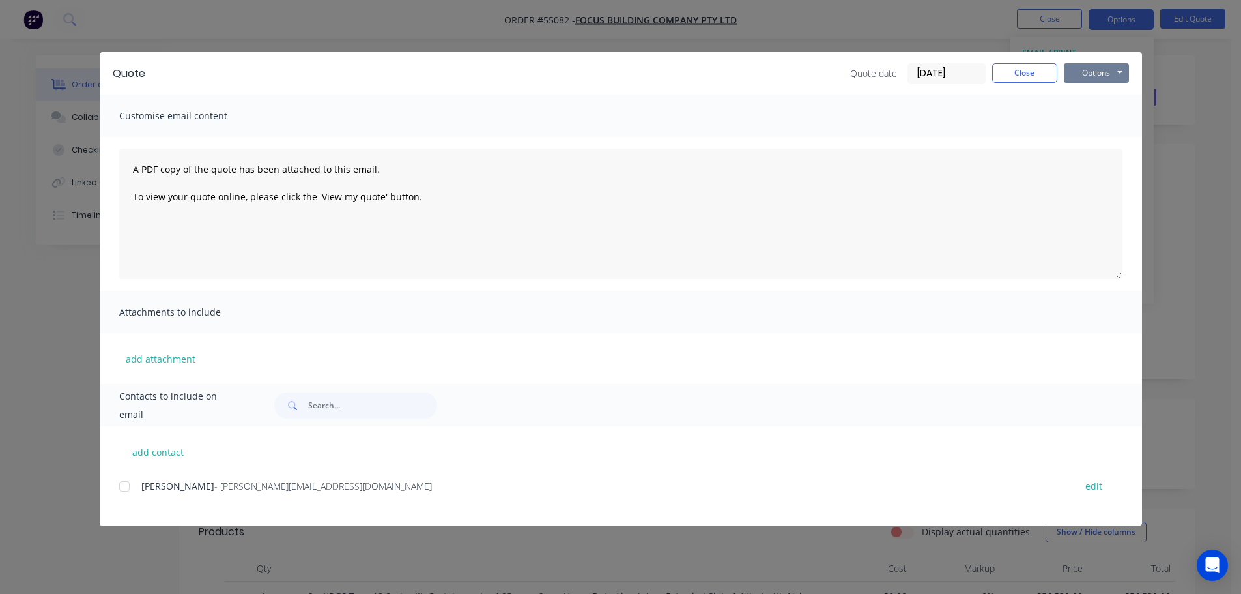
click at [1087, 74] on button "Options" at bounding box center [1096, 73] width 65 height 20
click at [1097, 118] on button "Print" at bounding box center [1105, 118] width 83 height 22
click at [1012, 71] on button "Close" at bounding box center [1024, 73] width 65 height 20
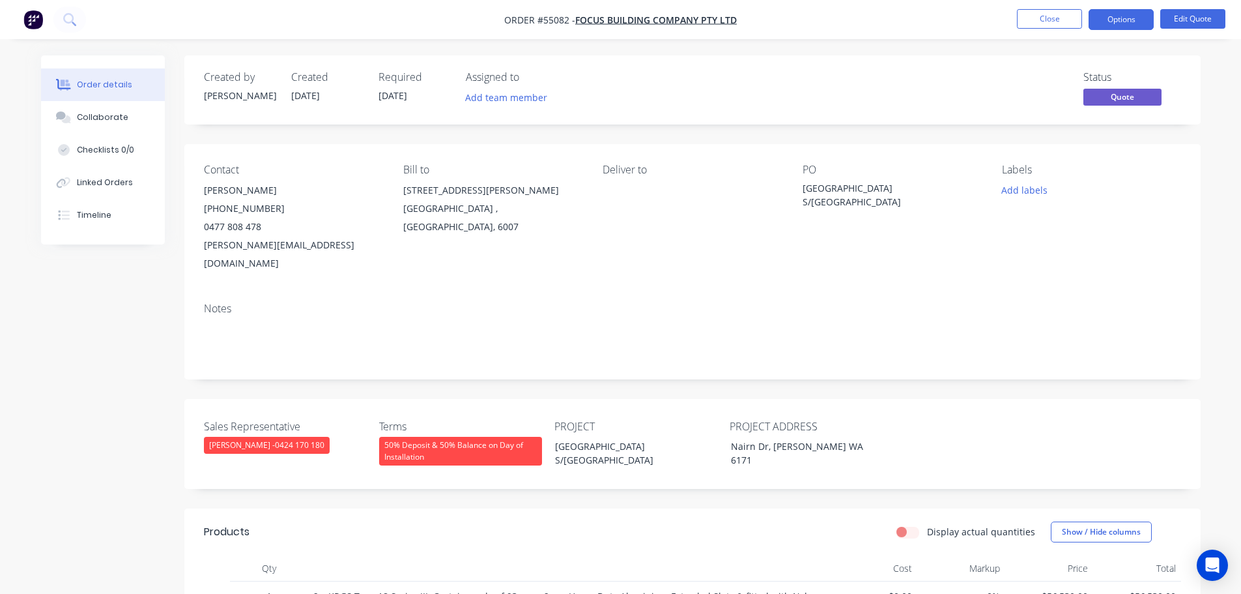
click at [261, 246] on div "owen.desnoo@focusbuilding.net.au" at bounding box center [293, 254] width 179 height 36
copy div "owen.desnoo@focusbuilding.net.au"
click at [855, 186] on div "[GEOGRAPHIC_DATA] S/[GEOGRAPHIC_DATA]" at bounding box center [884, 194] width 163 height 27
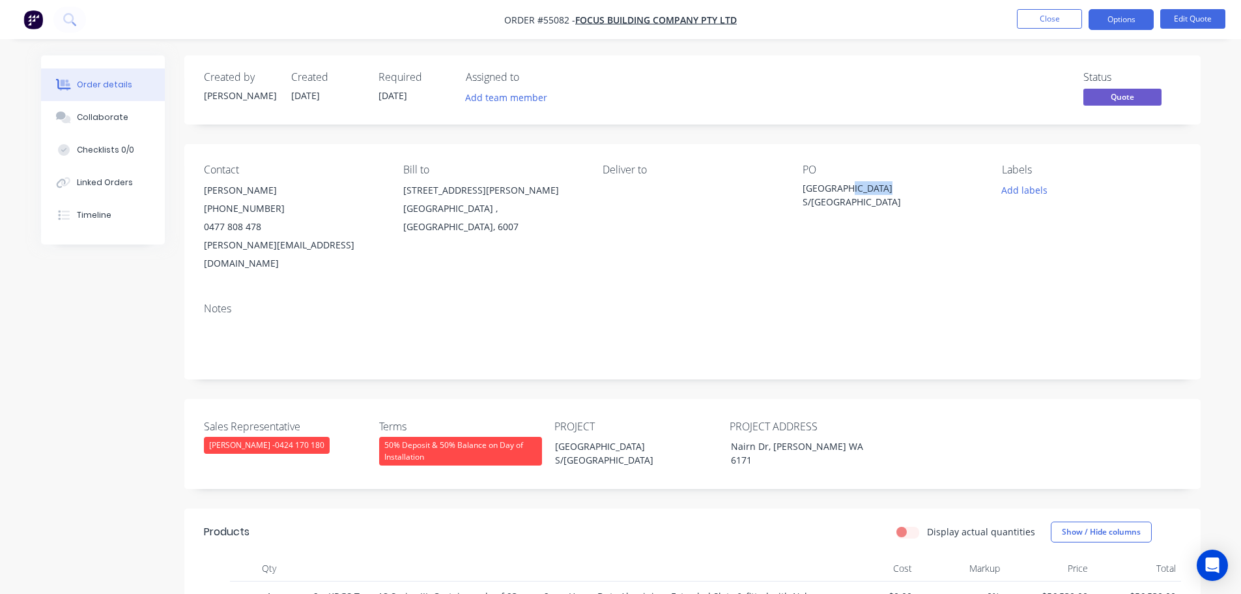
click at [855, 186] on div "[GEOGRAPHIC_DATA] S/[GEOGRAPHIC_DATA]" at bounding box center [884, 194] width 163 height 27
copy div "[GEOGRAPHIC_DATA] S/[GEOGRAPHIC_DATA]"
click at [261, 228] on span at bounding box center [261, 226] width 0 height 12
click at [1046, 19] on button "Close" at bounding box center [1049, 19] width 65 height 20
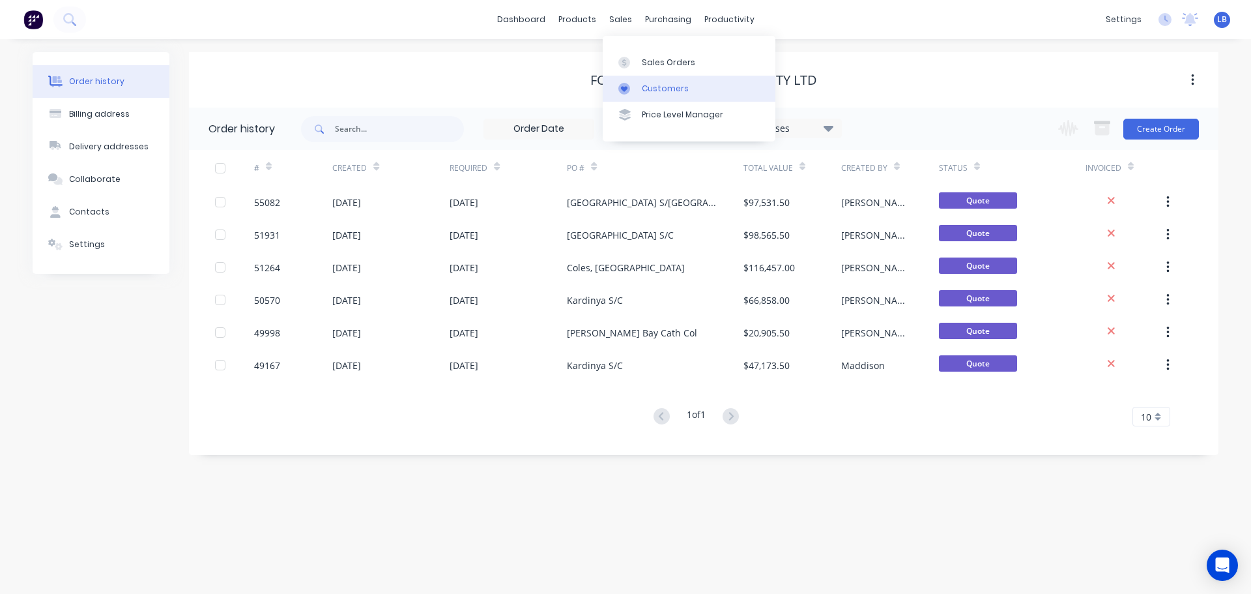
click at [654, 88] on div "Customers" at bounding box center [665, 89] width 47 height 12
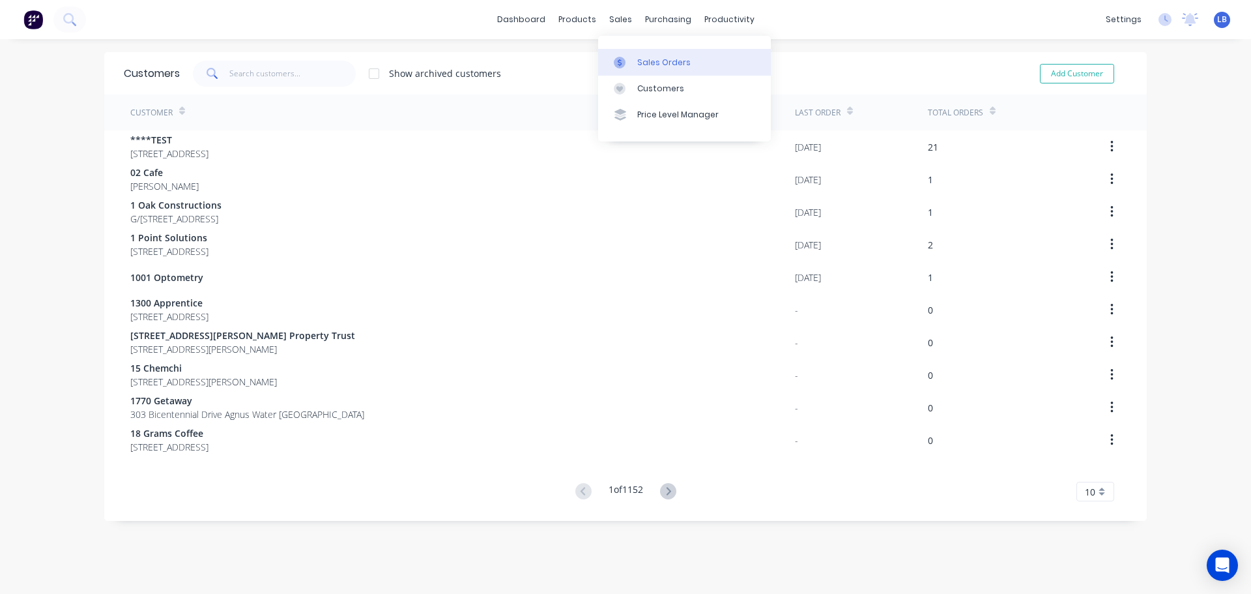
click at [649, 63] on div "Sales Orders" at bounding box center [663, 63] width 53 height 12
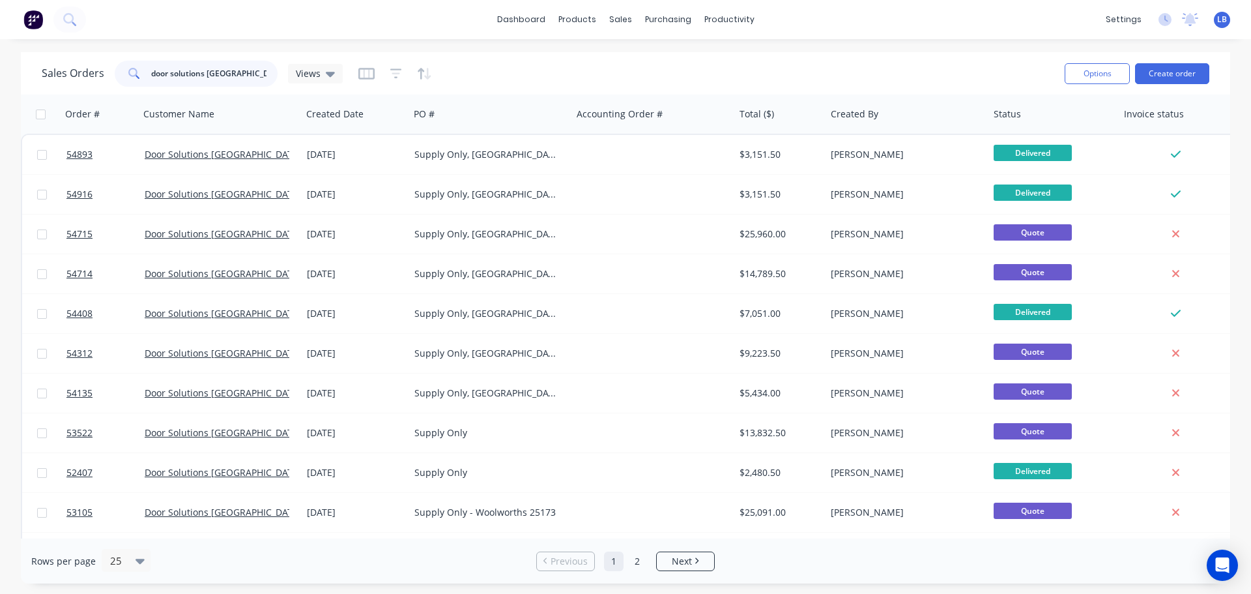
drag, startPoint x: 253, startPoint y: 74, endPoint x: 135, endPoint y: 75, distance: 117.9
click at [135, 75] on div "door solutions australia" at bounding box center [196, 74] width 163 height 26
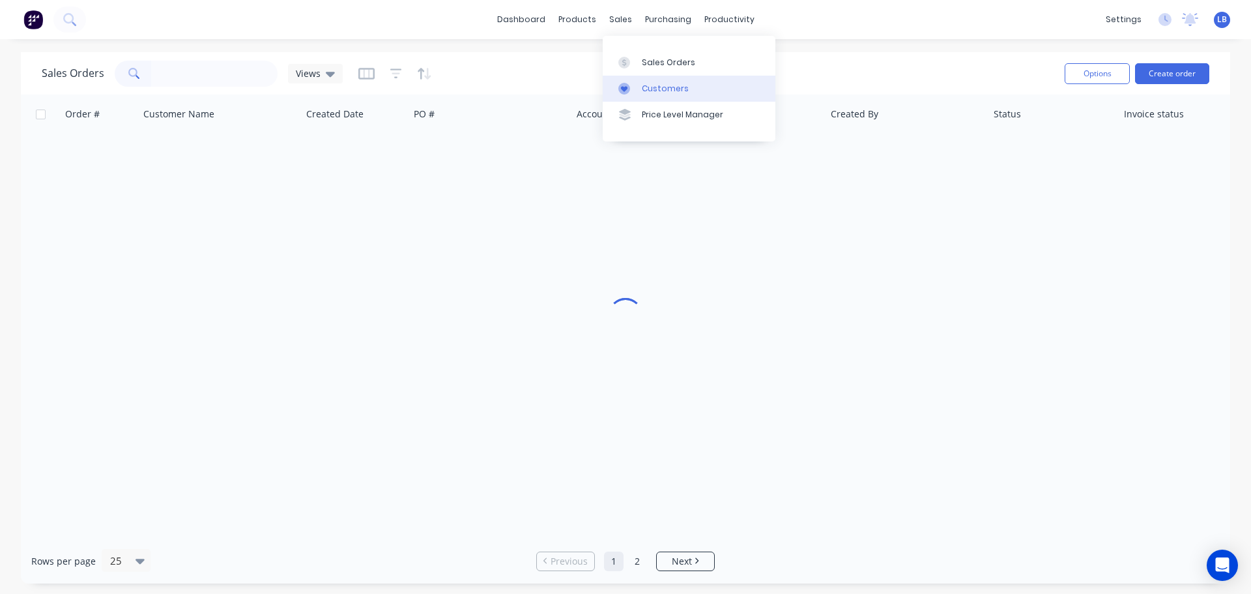
click at [654, 91] on div "Customers" at bounding box center [665, 89] width 47 height 12
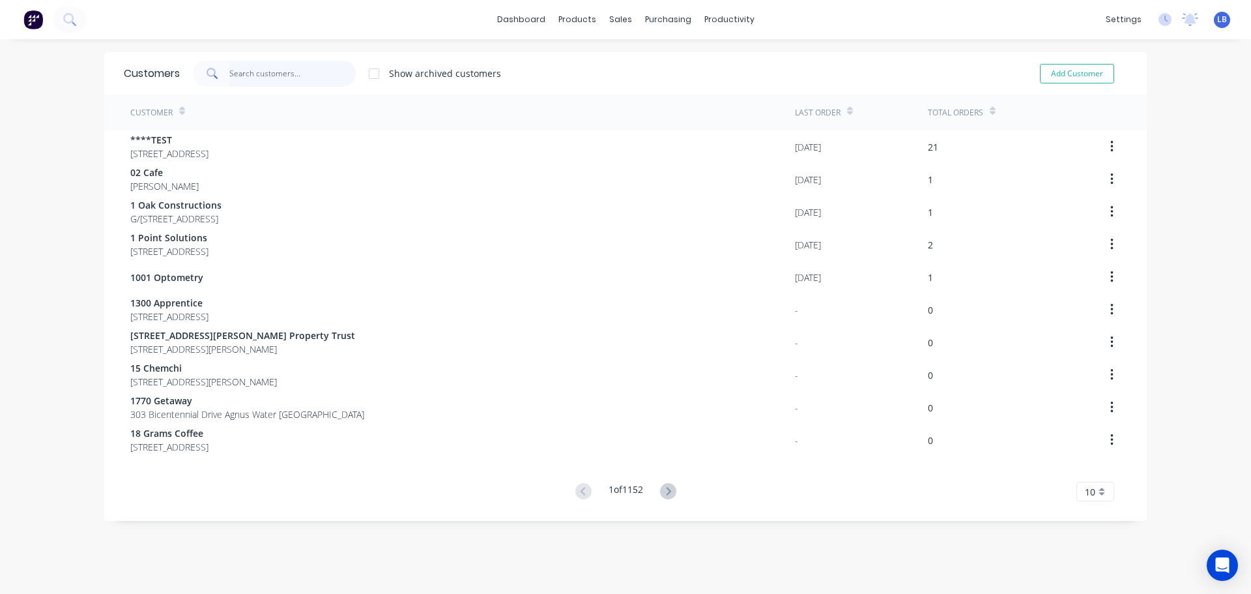
click at [240, 67] on input "text" at bounding box center [292, 74] width 127 height 26
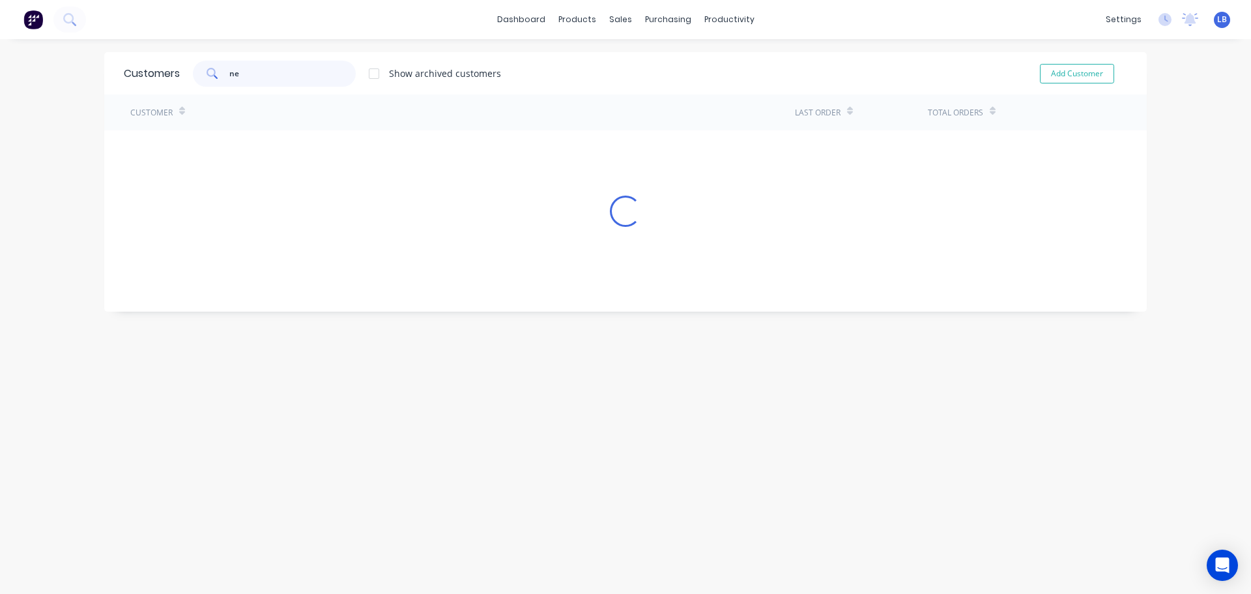
type input "n"
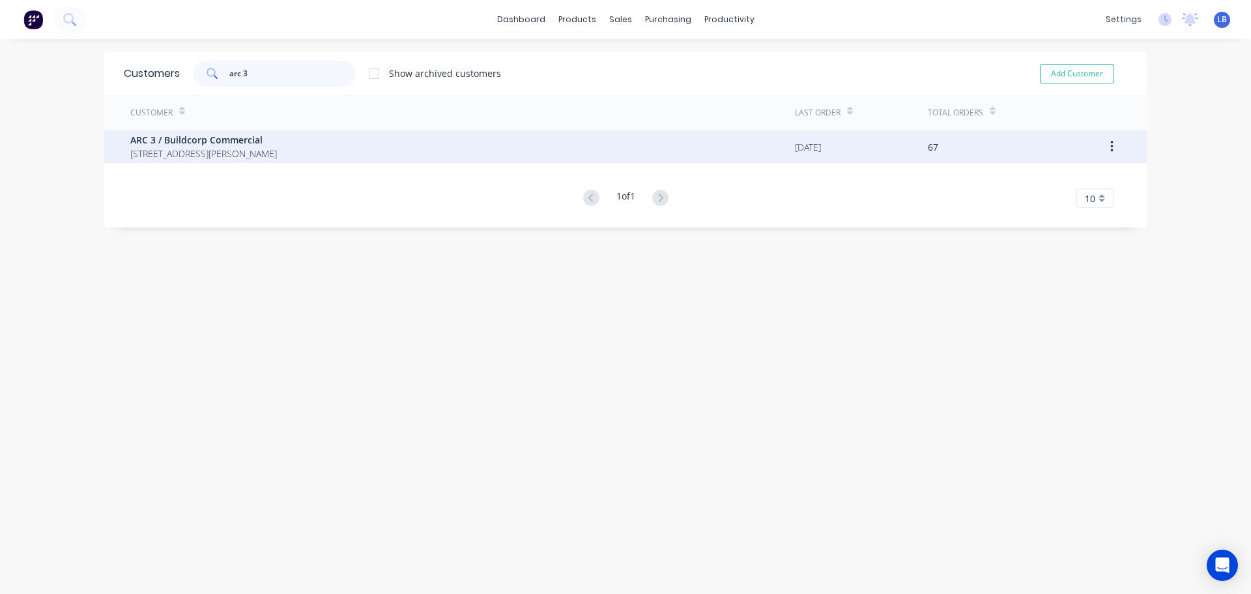
type input "arc 3"
click at [161, 143] on span "ARC 3 / Buildcorp Commercial" at bounding box center [203, 140] width 147 height 14
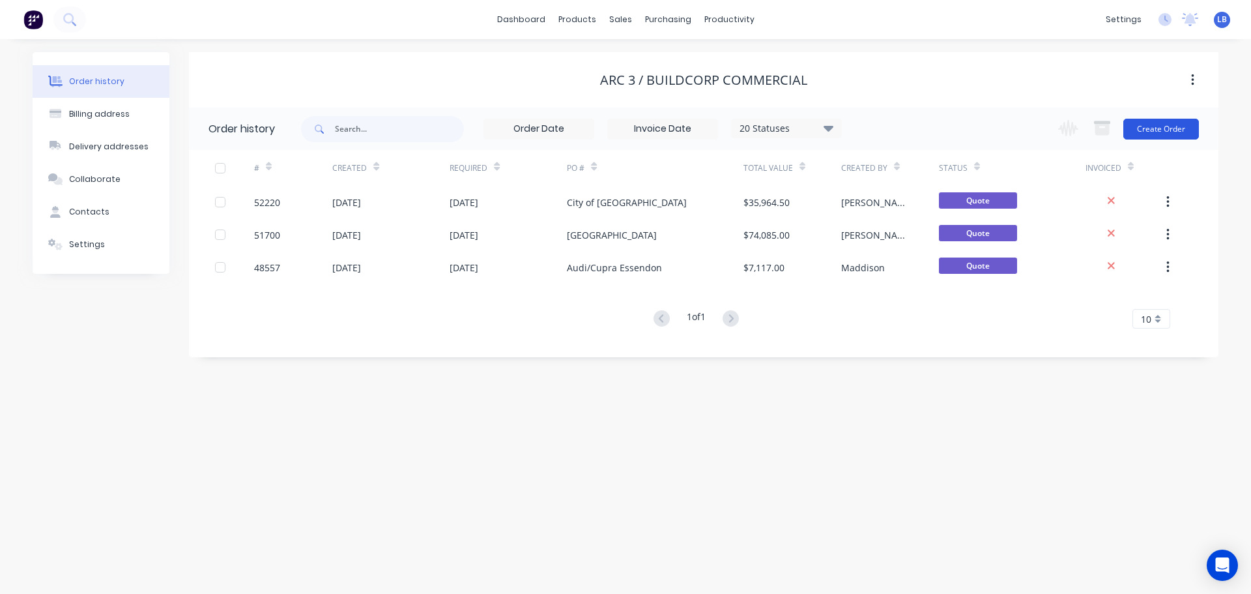
click at [1154, 131] on button "Create Order" at bounding box center [1161, 129] width 76 height 21
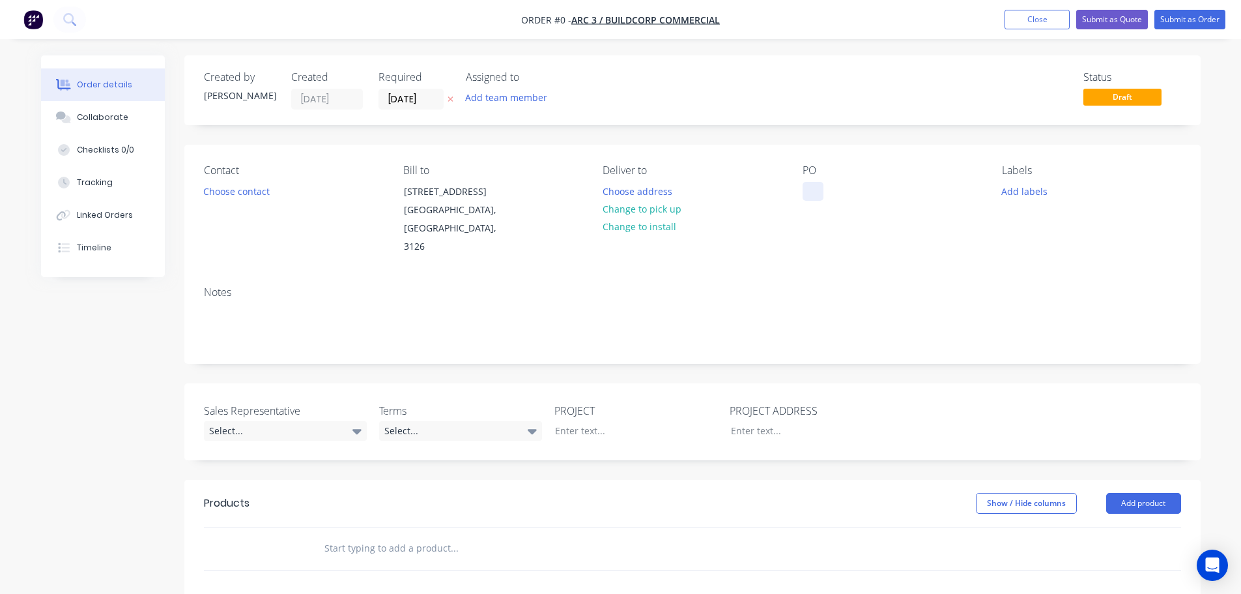
click at [812, 188] on div at bounding box center [813, 191] width 21 height 19
click at [232, 193] on div "Order details Collaborate Checklists 0/0 Tracking Linked Orders Timeline Order …" at bounding box center [621, 478] width 1186 height 847
click at [232, 193] on button "Choose contact" at bounding box center [236, 191] width 80 height 18
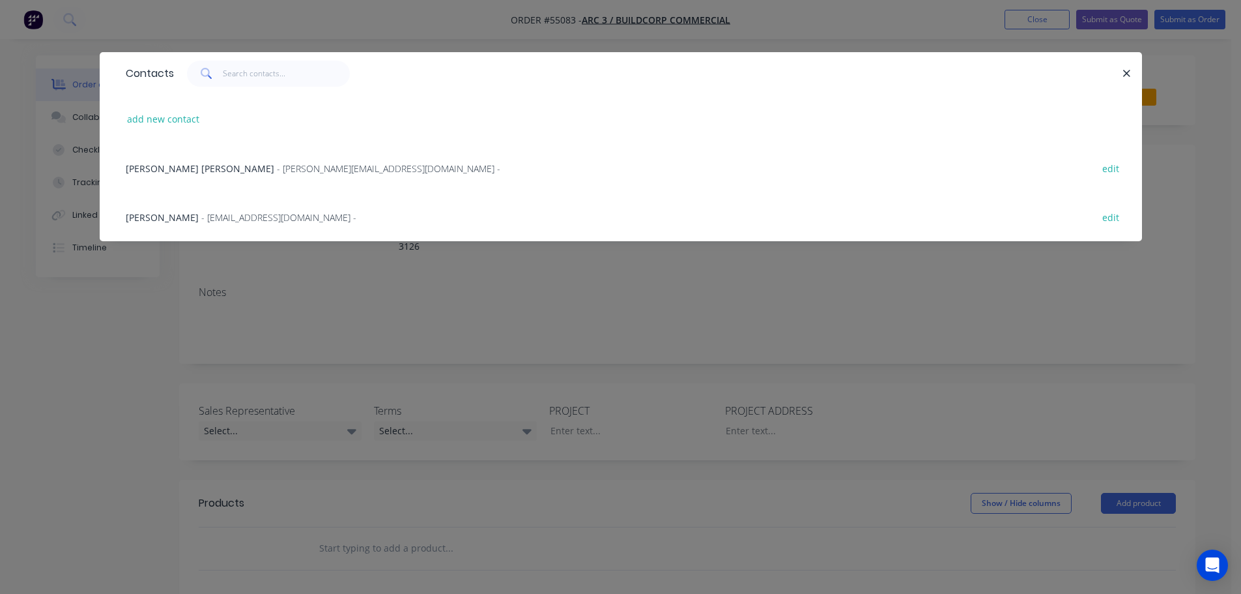
click at [201, 218] on span "- tenders@arc3.com.au -" at bounding box center [278, 217] width 155 height 12
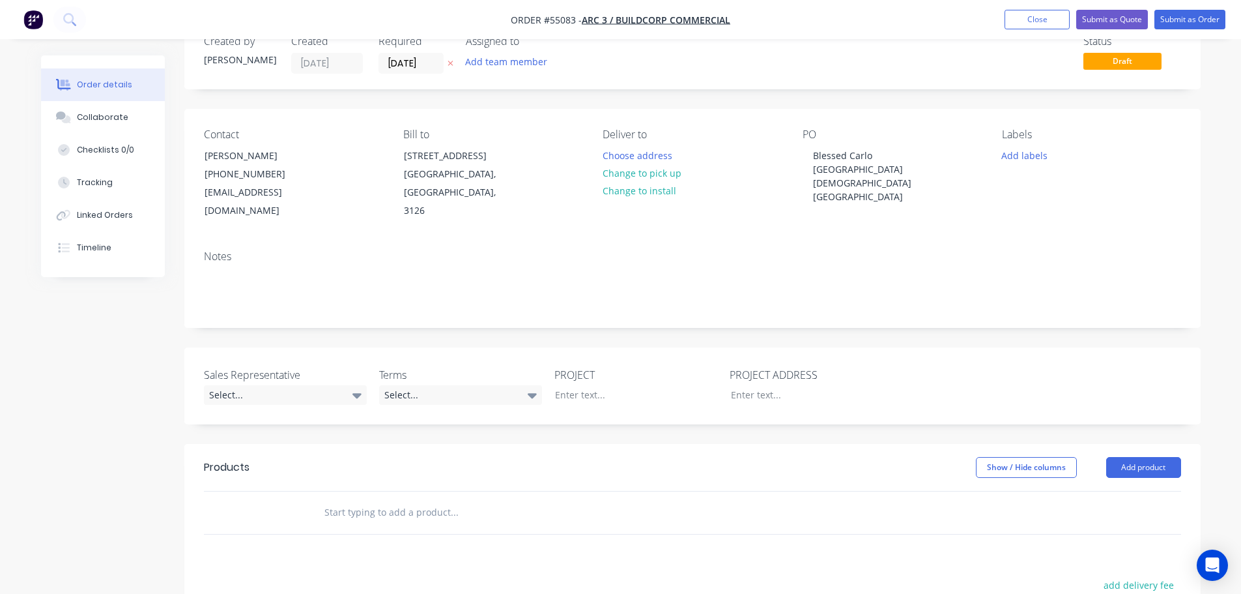
scroll to position [65, 0]
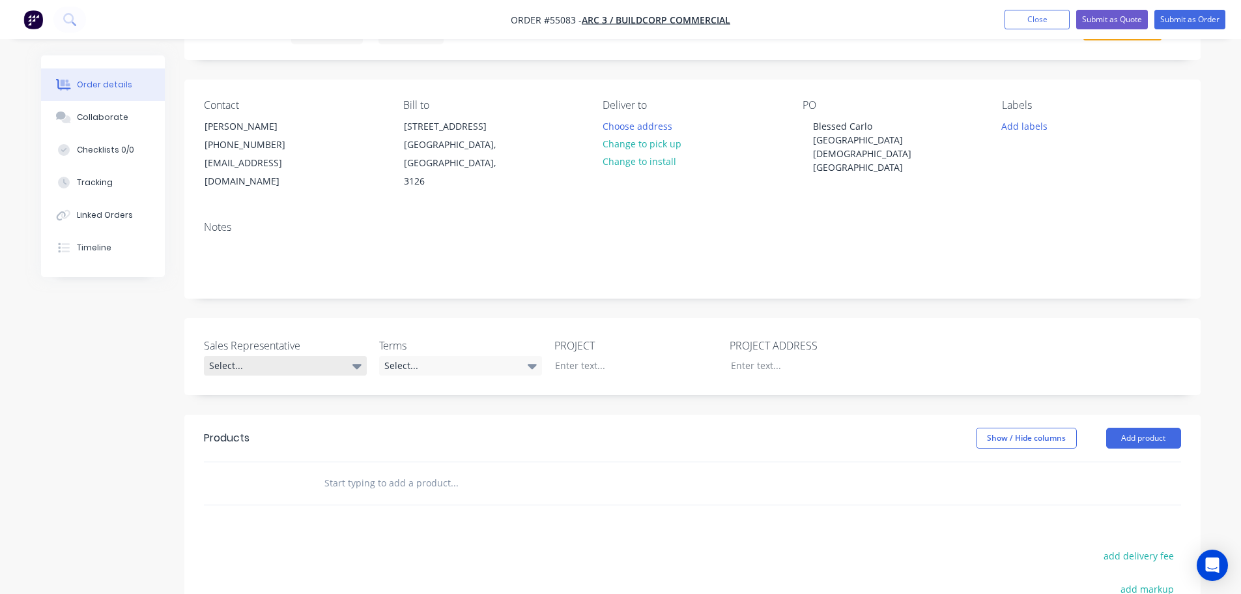
click at [255, 356] on div "Select..." at bounding box center [285, 366] width 163 height 20
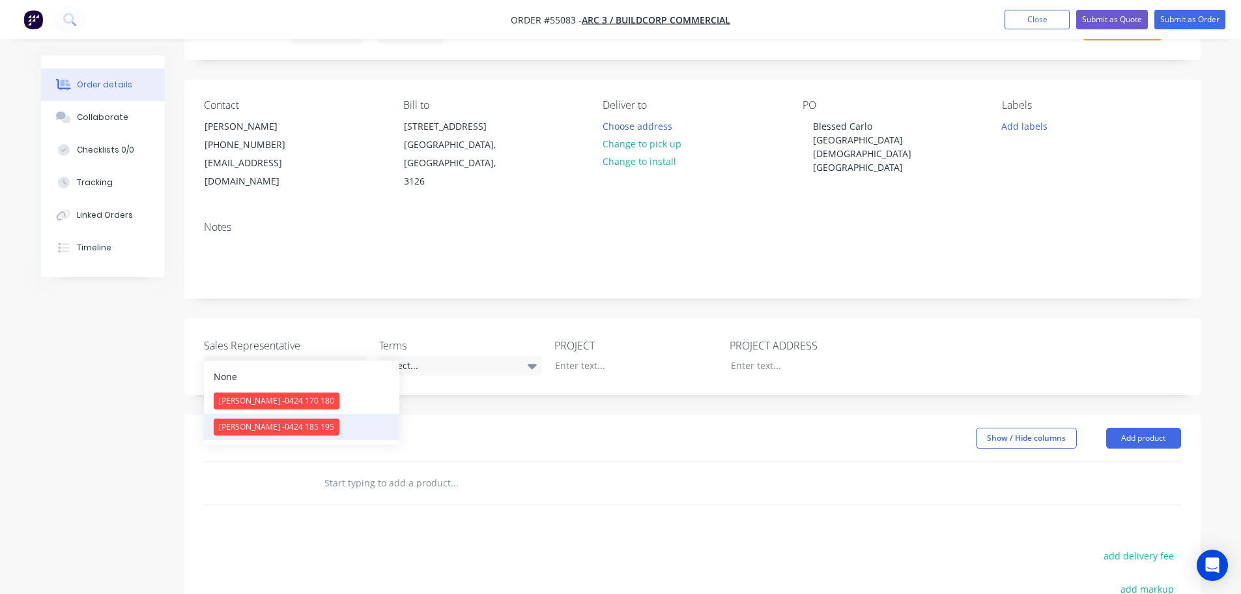
click at [285, 431] on span "0424 185 195" at bounding box center [310, 426] width 50 height 11
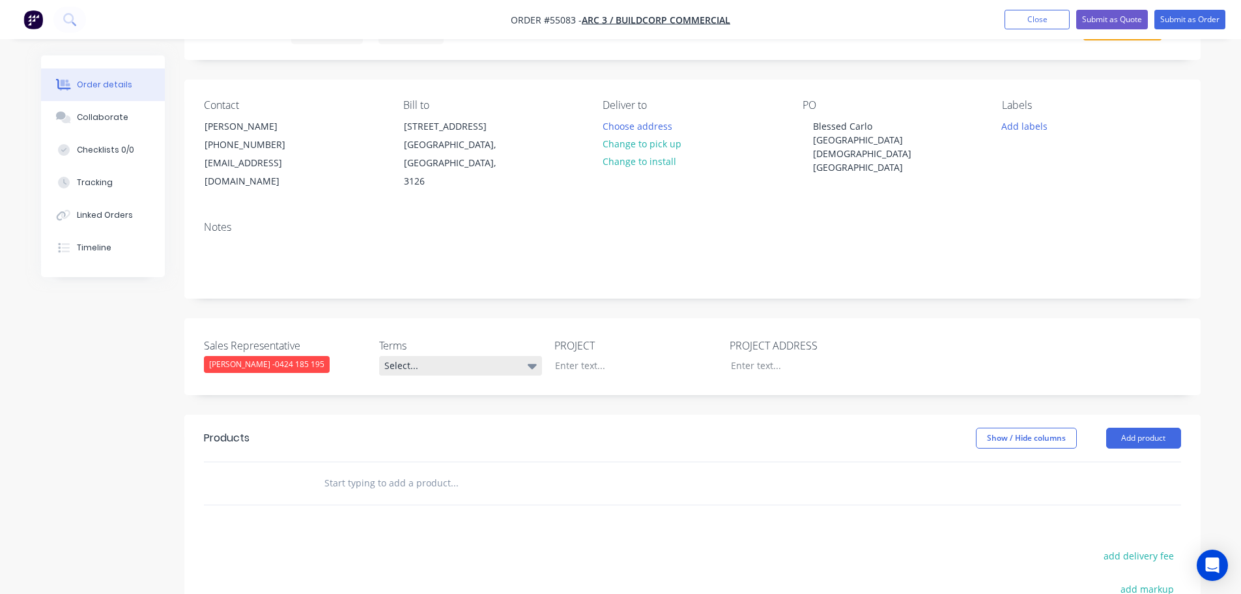
click at [424, 356] on div "Select..." at bounding box center [460, 366] width 163 height 20
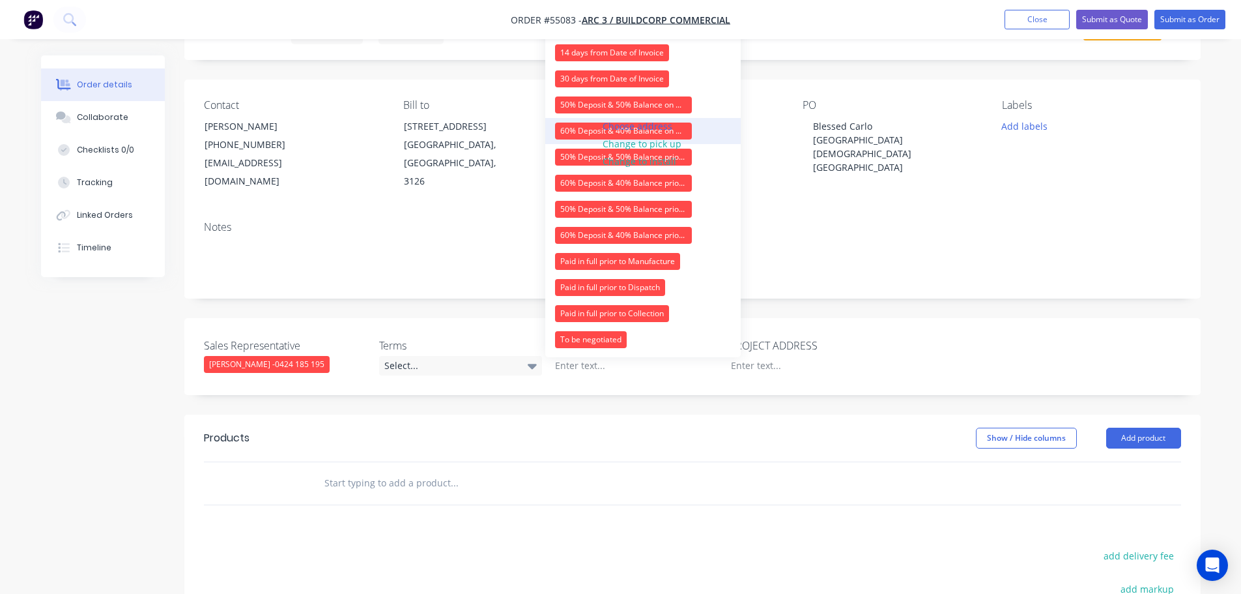
click at [563, 129] on div "60% Deposit & 40% Balance on Day of Installation" at bounding box center [623, 130] width 137 height 17
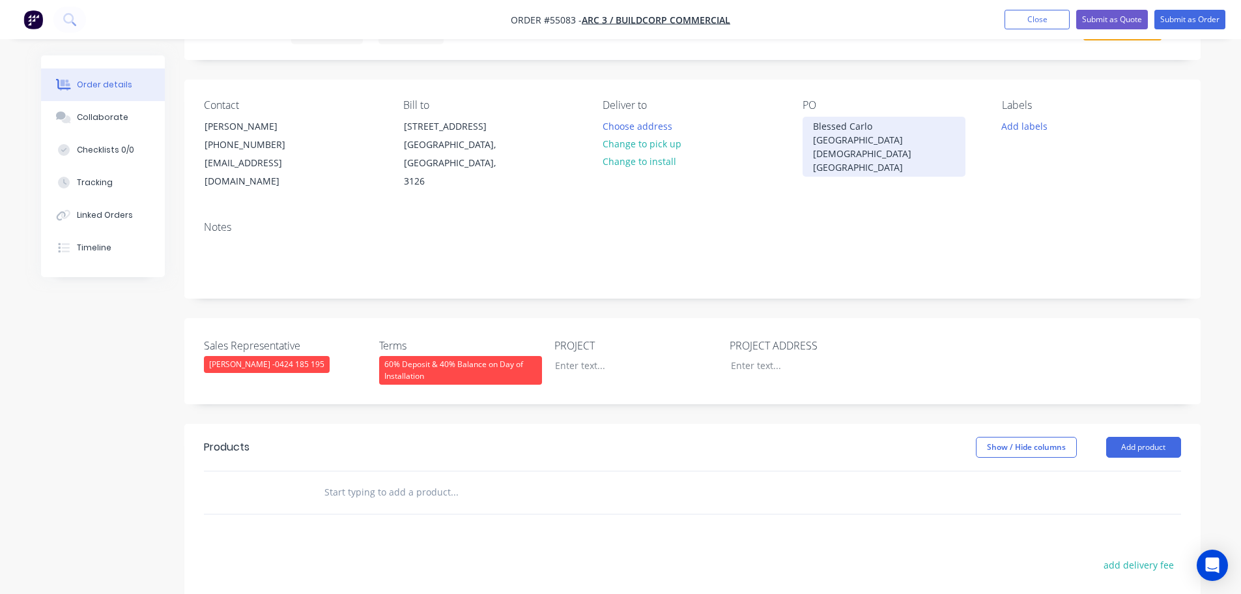
click at [837, 121] on div "Blessed Carlo [GEOGRAPHIC_DATA][DEMOGRAPHIC_DATA] [GEOGRAPHIC_DATA]" at bounding box center [884, 147] width 163 height 60
copy div "Blessed Carlo [GEOGRAPHIC_DATA][DEMOGRAPHIC_DATA] [GEOGRAPHIC_DATA]"
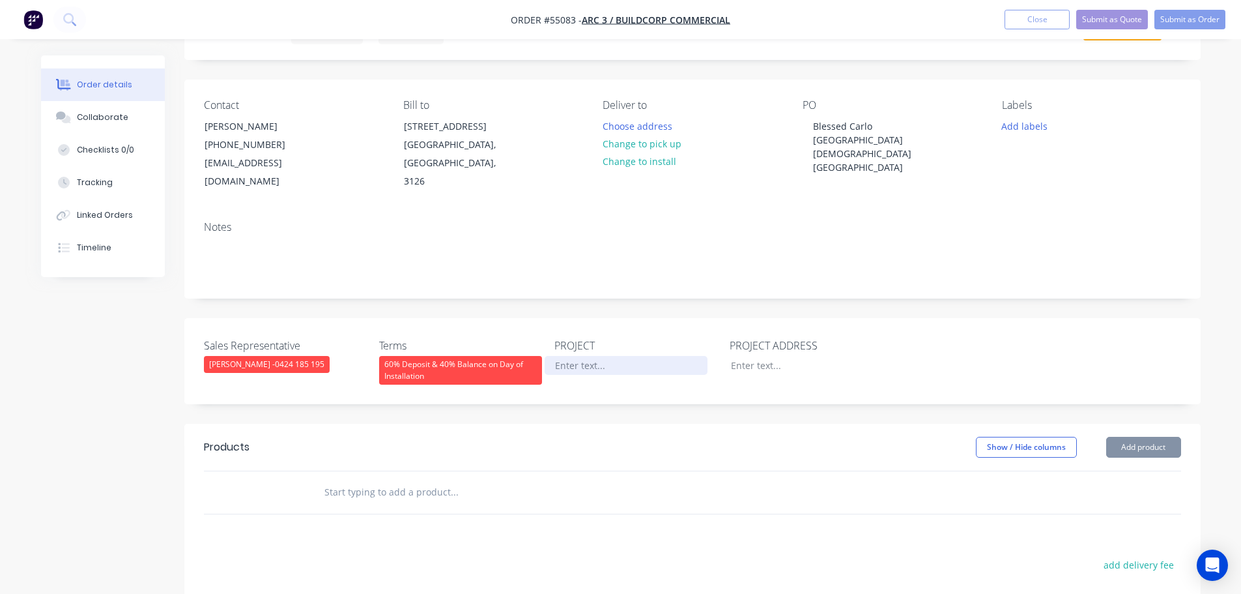
click at [572, 356] on div at bounding box center [626, 365] width 163 height 19
paste div
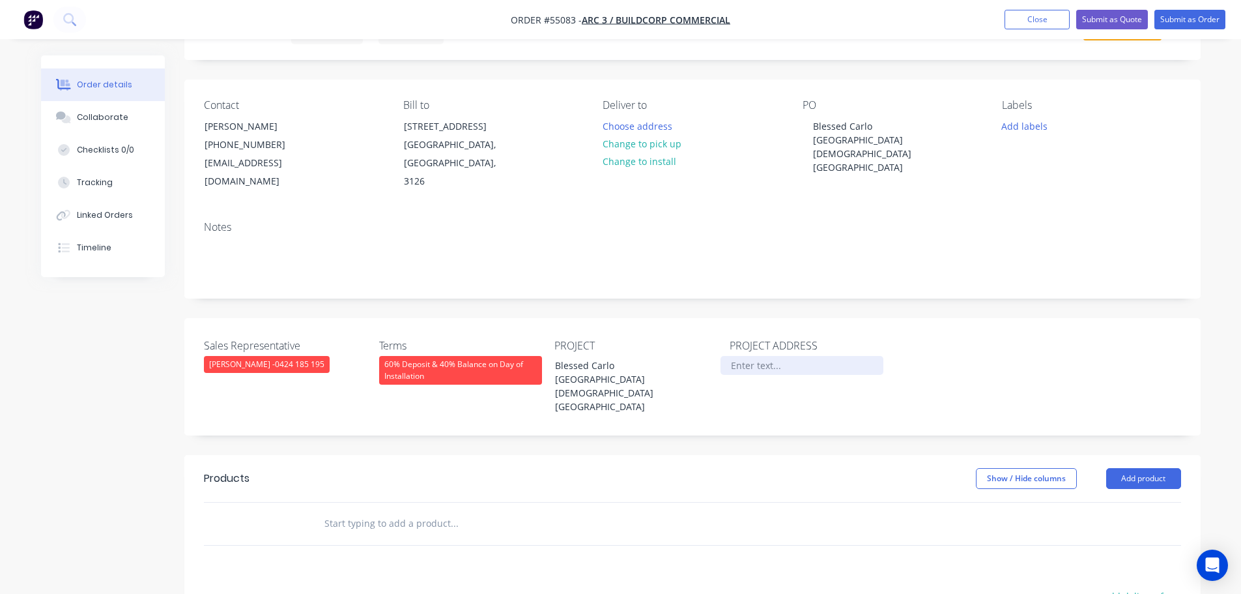
click at [768, 356] on div at bounding box center [802, 365] width 163 height 19
click at [848, 356] on div "121 Bellavita Ave, Clyde VIC3978" at bounding box center [802, 372] width 163 height 33
click at [1174, 468] on button "Add product" at bounding box center [1143, 478] width 75 height 21
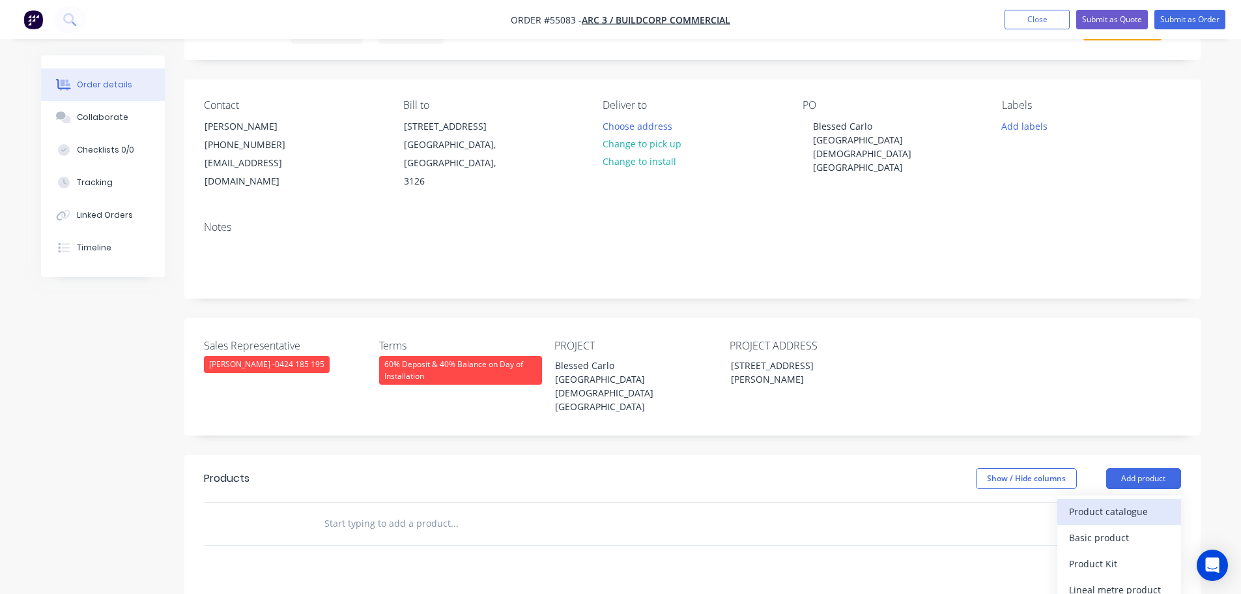
click at [1084, 502] on div "Product catalogue" at bounding box center [1119, 511] width 100 height 19
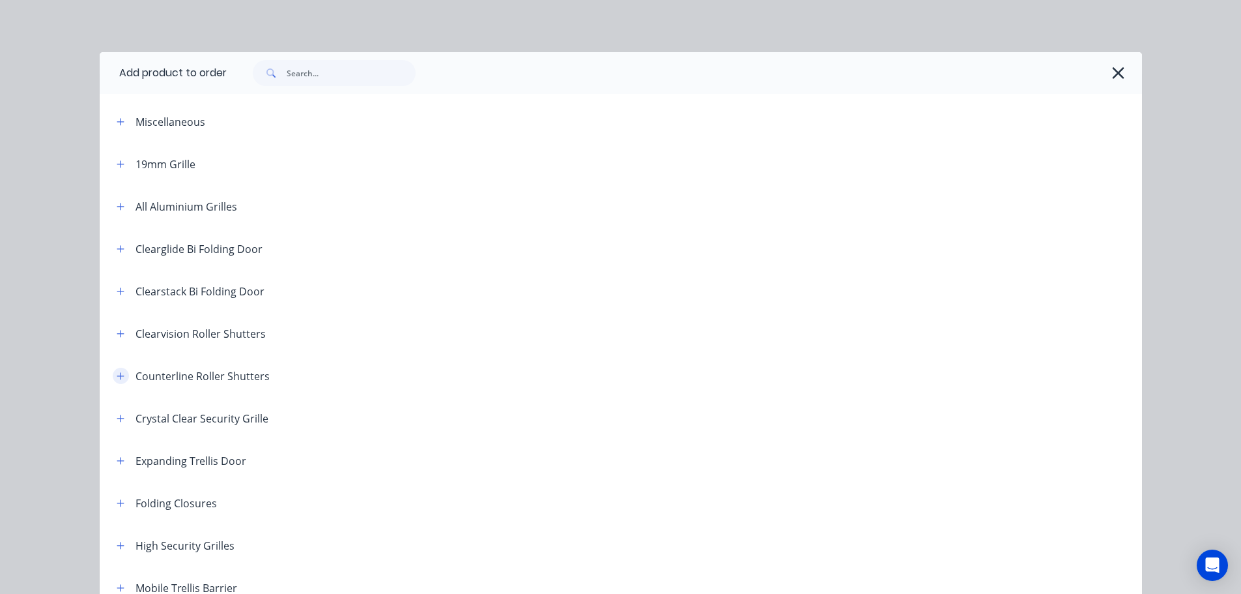
click at [117, 375] on icon "button" at bounding box center [121, 375] width 8 height 9
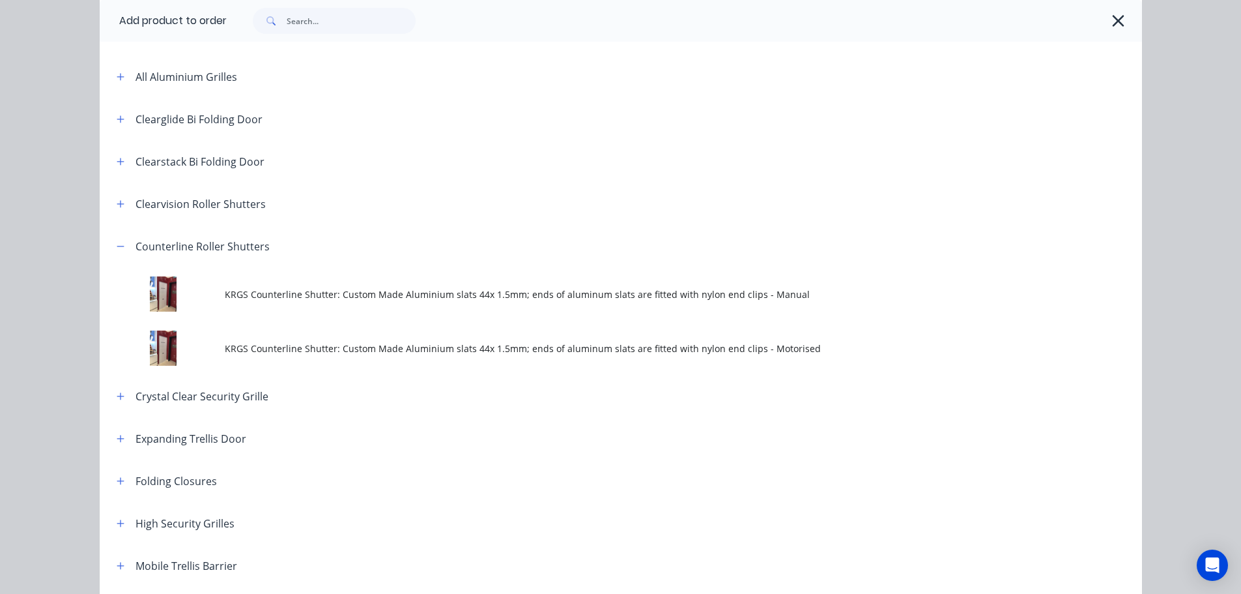
scroll to position [130, 0]
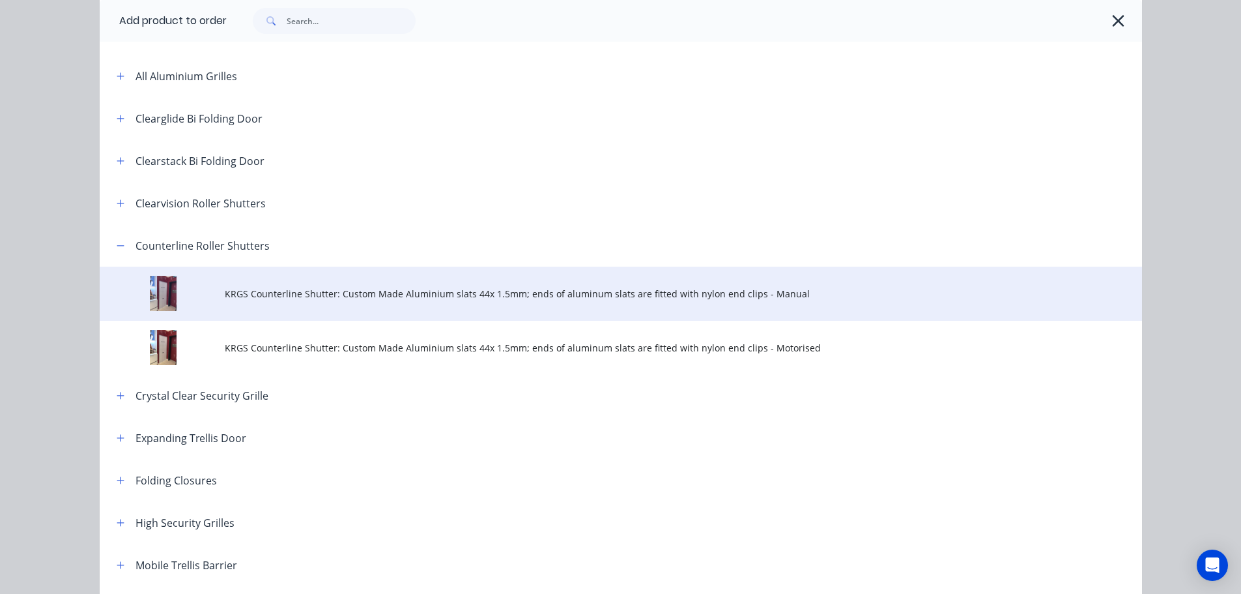
click at [441, 293] on span "KRGS Counterline Shutter: Custom Made Aluminium slats 44x 1.5mm; ends of alumin…" at bounding box center [592, 294] width 734 height 14
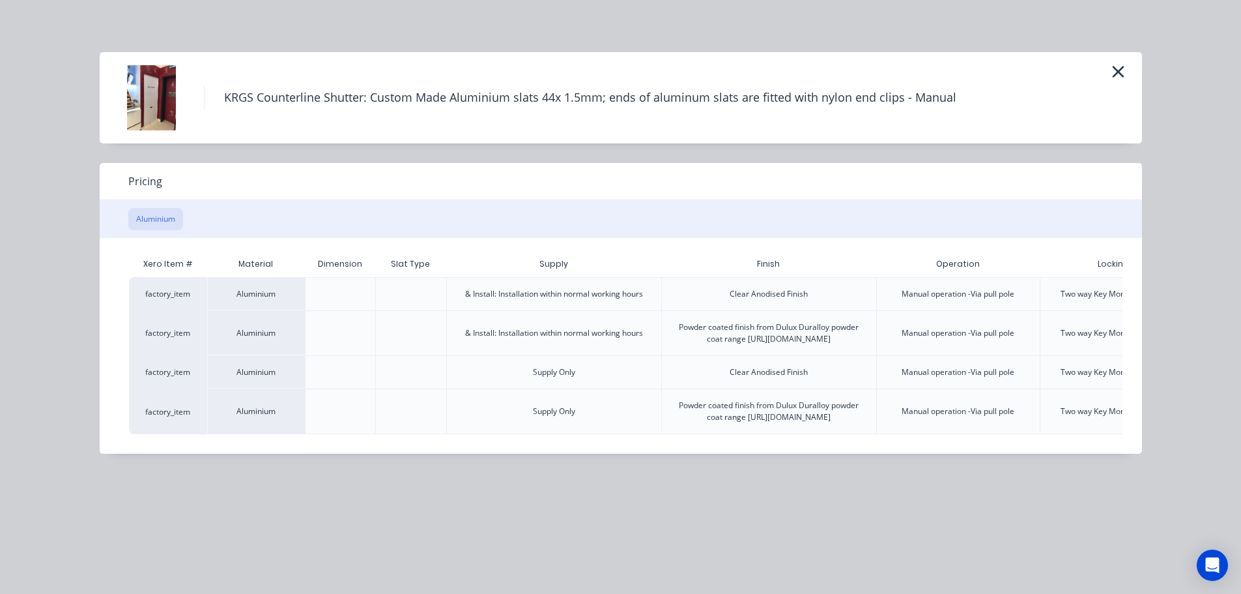
scroll to position [0, 135]
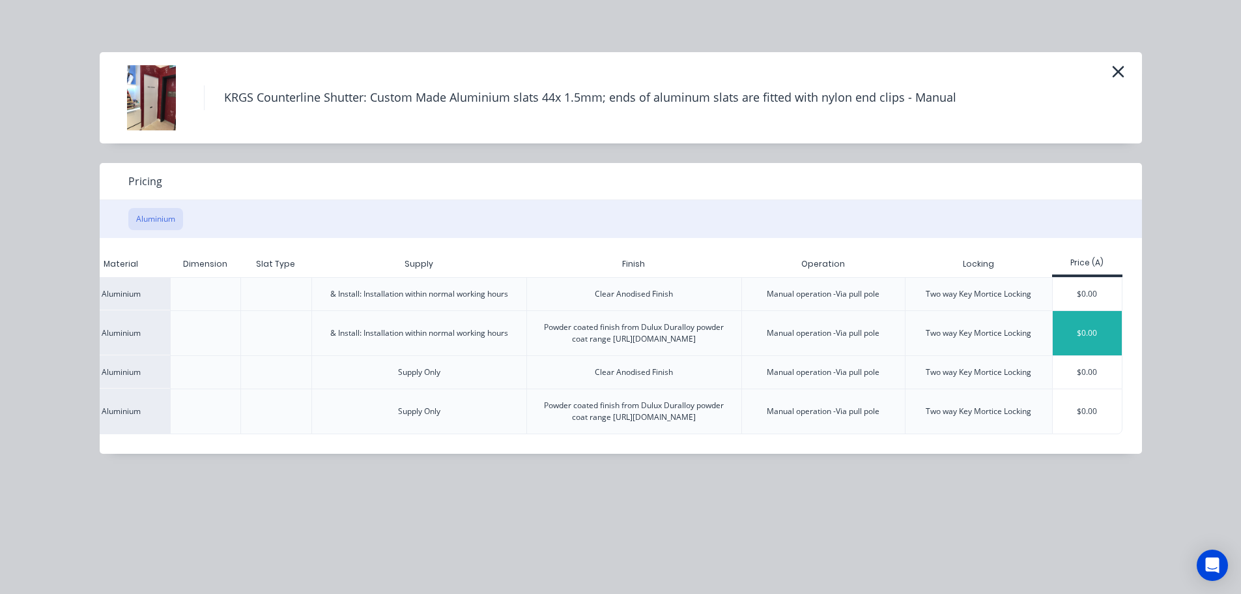
click at [1082, 333] on div "$0.00" at bounding box center [1088, 333] width 70 height 44
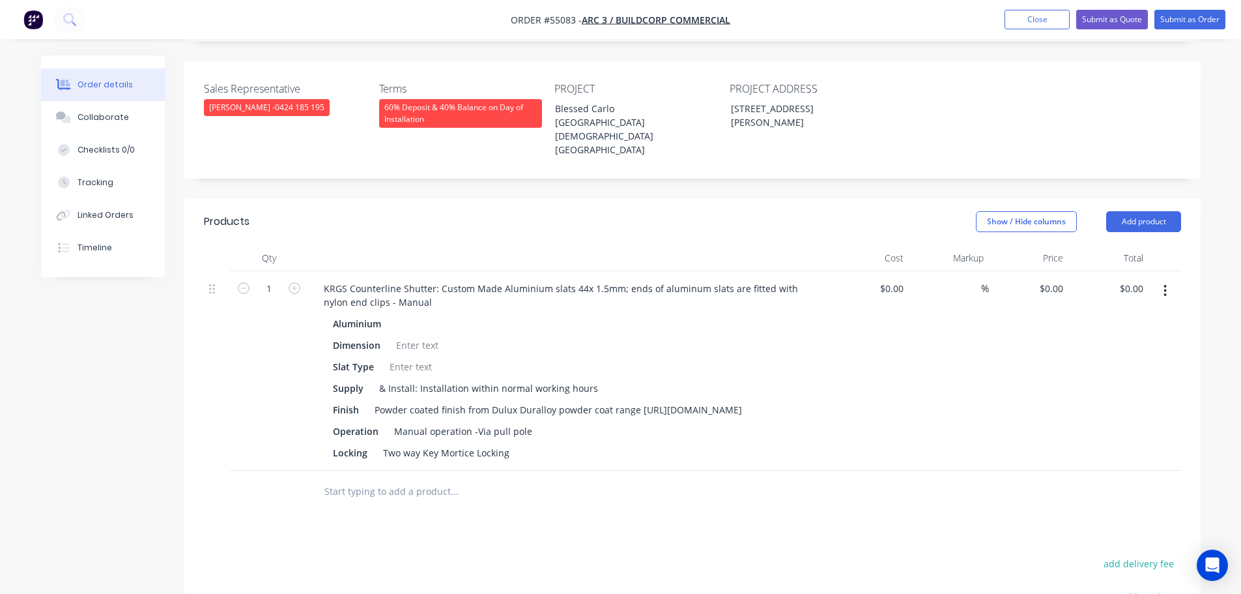
scroll to position [326, 0]
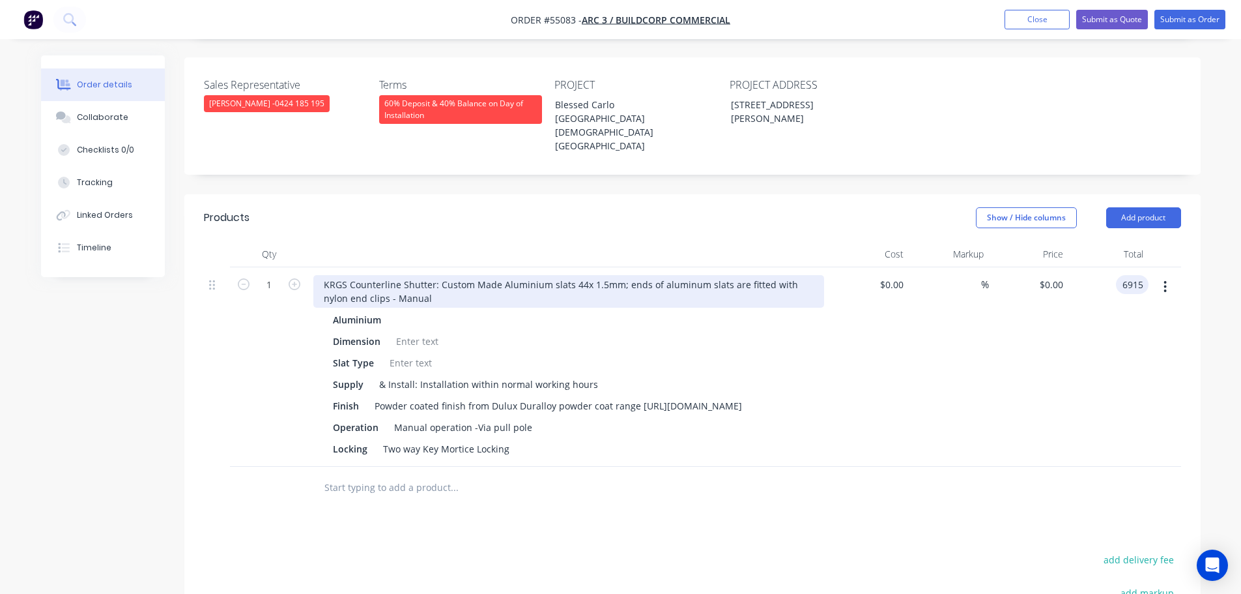
type input "6915"
type input "$6,915.00"
click at [327, 275] on div "KRGS Counterline Shutter: Custom Made Aluminium slats 44x 1.5mm; ends of alumin…" at bounding box center [568, 291] width 511 height 33
click at [319, 275] on div "KRGS Counterline Shutter: Custom Made Aluminium slats 44x 1.5mm; ends of alumin…" at bounding box center [568, 291] width 511 height 33
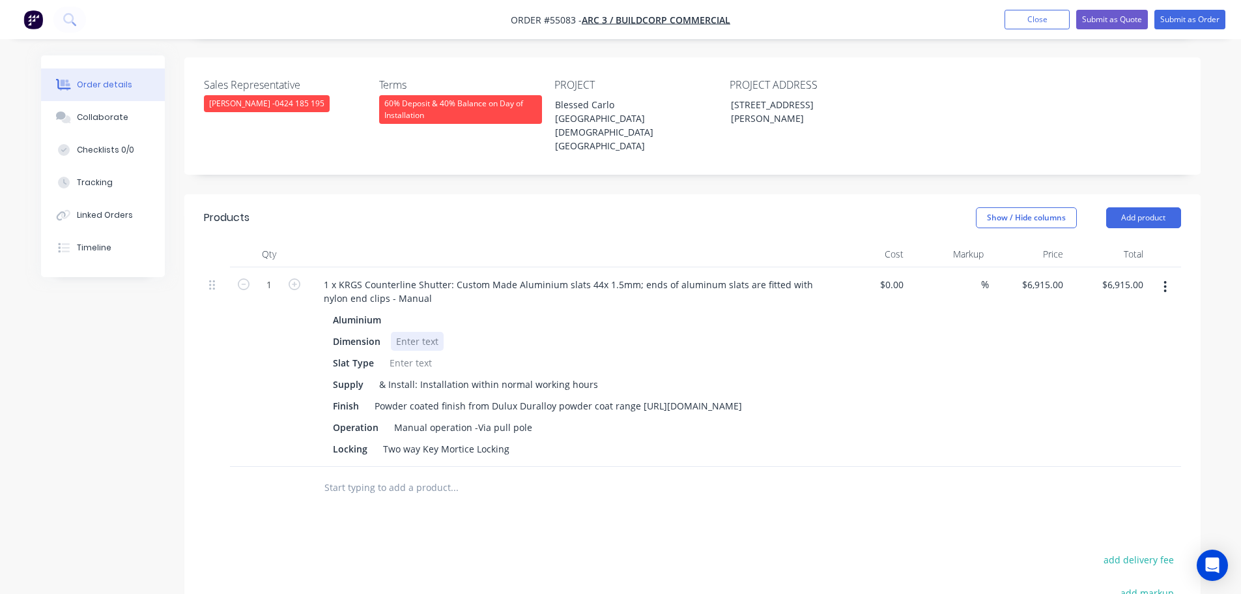
click at [429, 332] on div at bounding box center [417, 341] width 53 height 19
click at [409, 353] on div at bounding box center [410, 362] width 53 height 19
click at [514, 439] on div "Locking Two way Key Mortice Locking" at bounding box center [566, 448] width 477 height 19
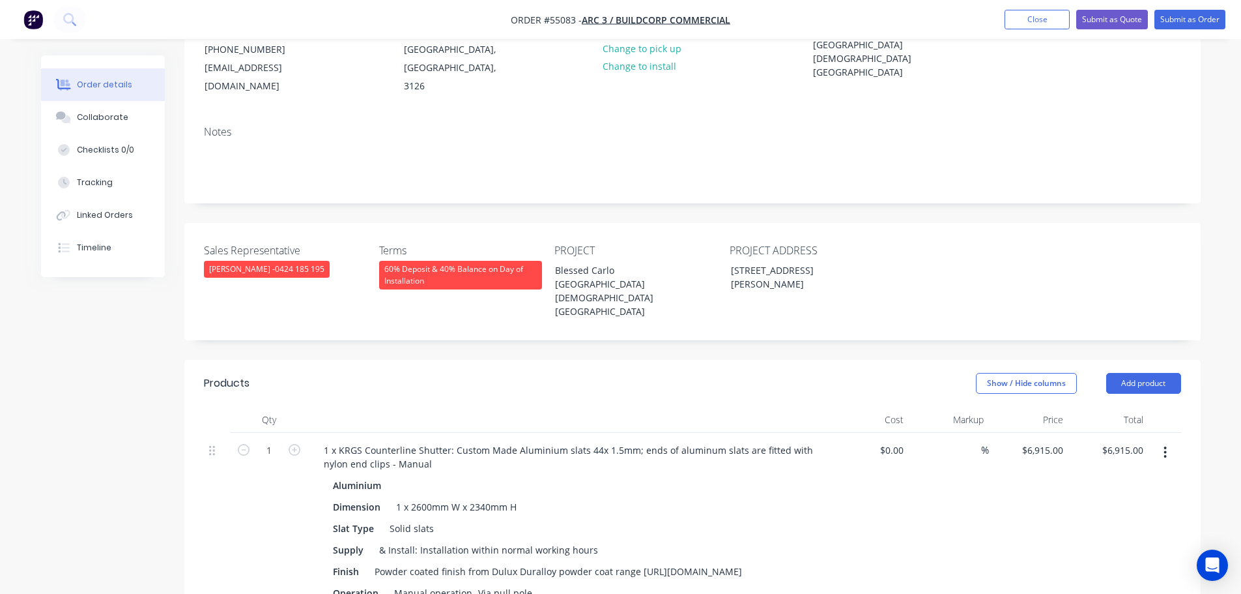
scroll to position [130, 0]
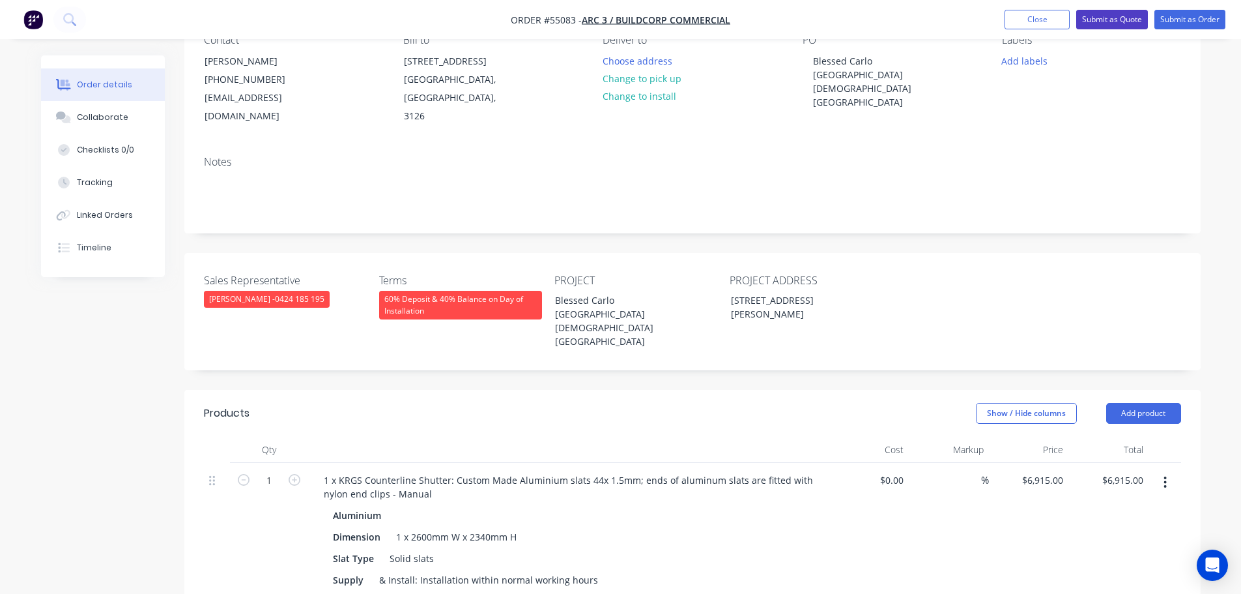
click at [1089, 23] on button "Submit as Quote" at bounding box center [1112, 20] width 72 height 20
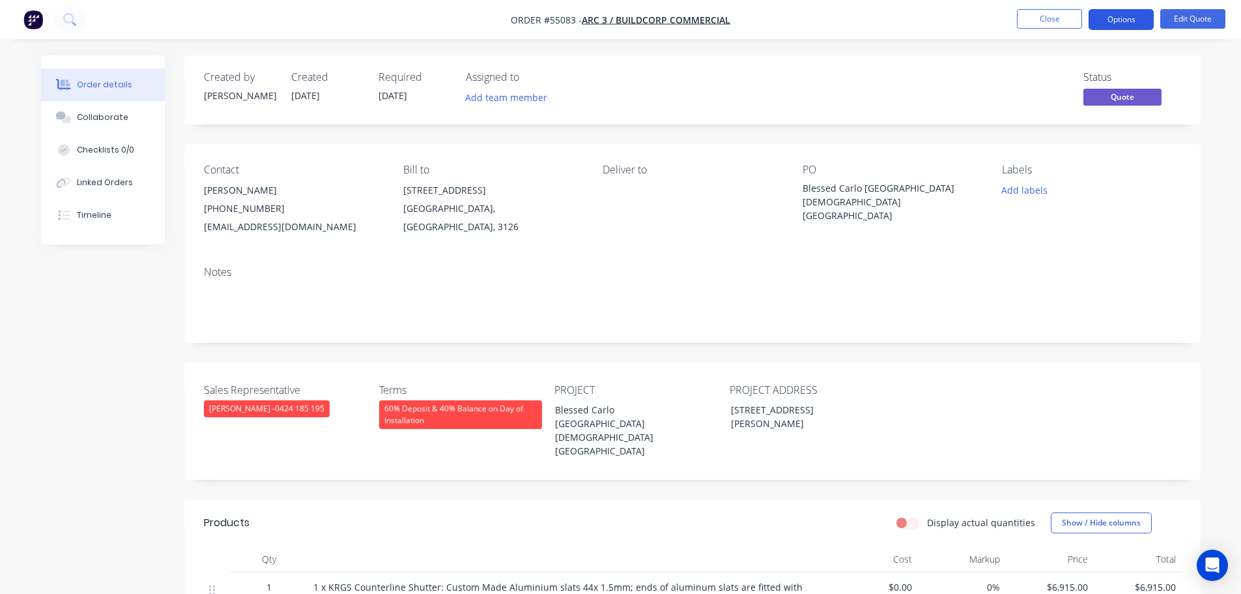
click at [1105, 18] on button "Options" at bounding box center [1121, 19] width 65 height 21
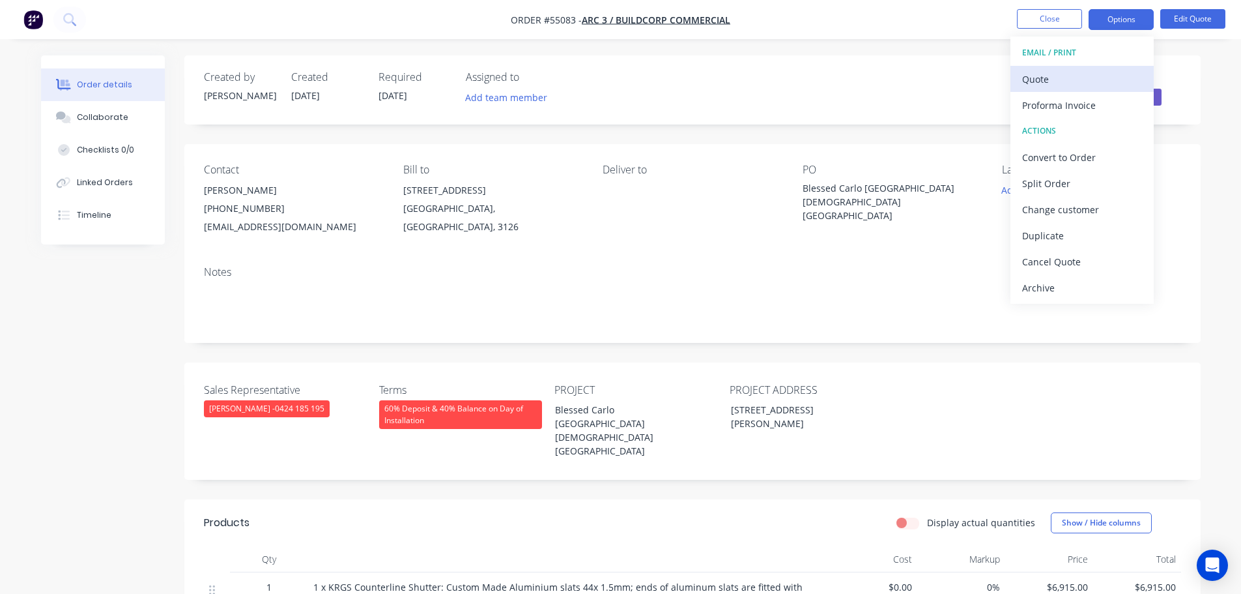
click at [1046, 79] on div "Quote" at bounding box center [1082, 79] width 120 height 19
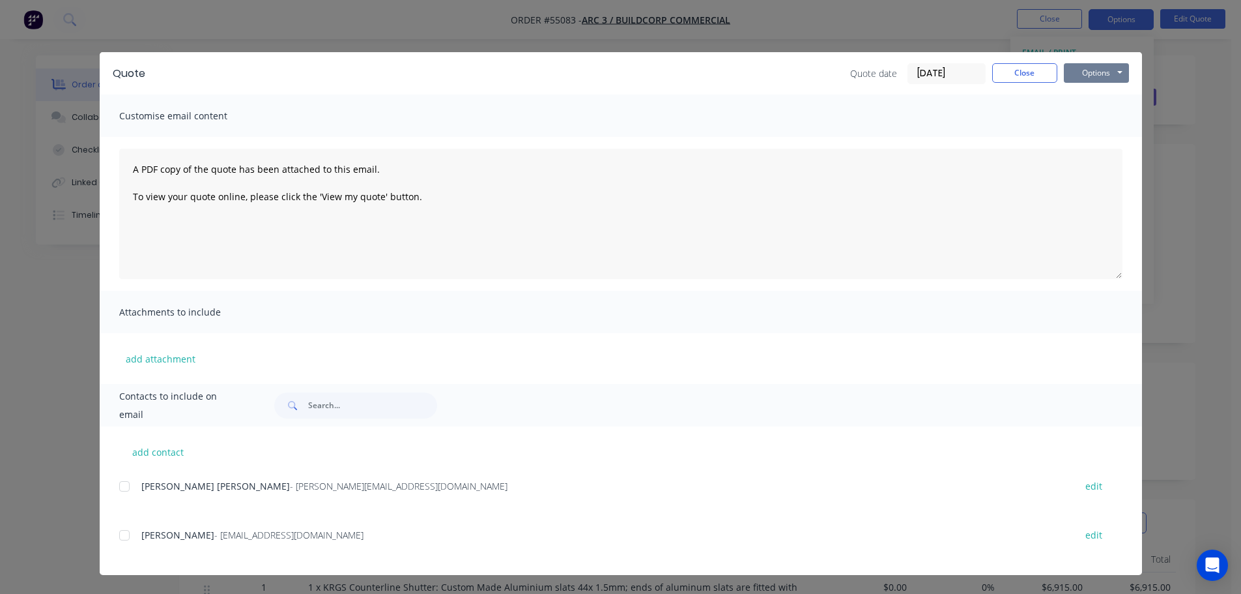
click at [1078, 71] on button "Options" at bounding box center [1096, 73] width 65 height 20
click at [1099, 123] on button "Print" at bounding box center [1105, 118] width 83 height 22
click at [1024, 70] on button "Close" at bounding box center [1024, 73] width 65 height 20
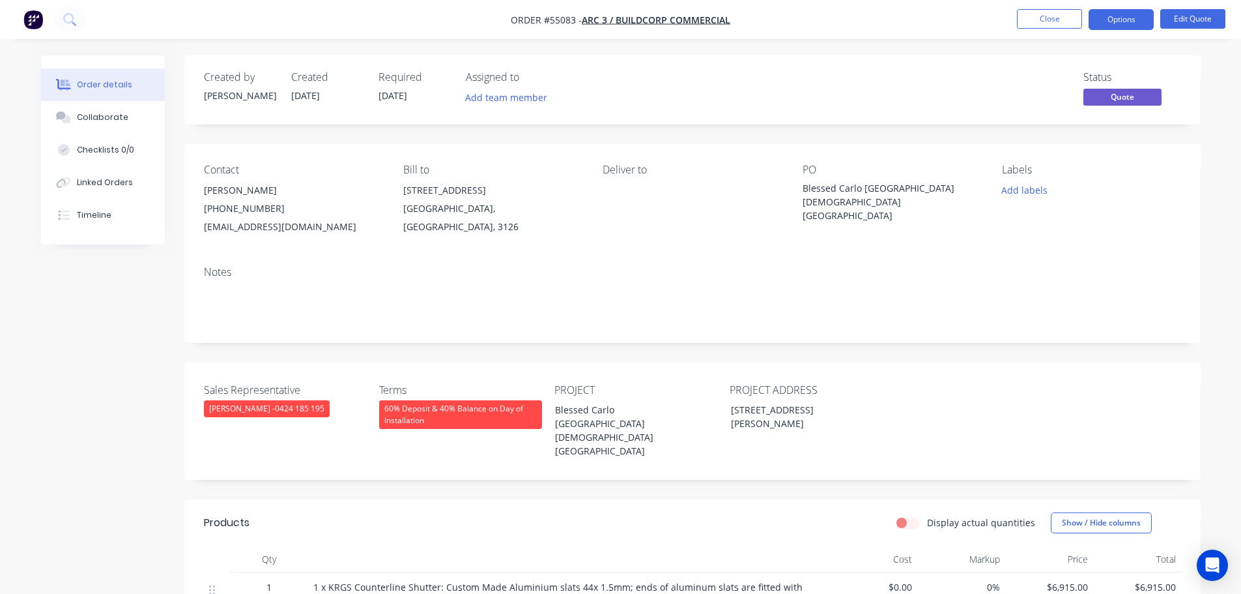
click at [246, 227] on div "tenders@arc3.com.au" at bounding box center [293, 227] width 179 height 18
copy div "tenders@arc3.com.au"
click at [867, 189] on div "Blessed Carlo [GEOGRAPHIC_DATA][DEMOGRAPHIC_DATA] [GEOGRAPHIC_DATA]" at bounding box center [884, 201] width 163 height 41
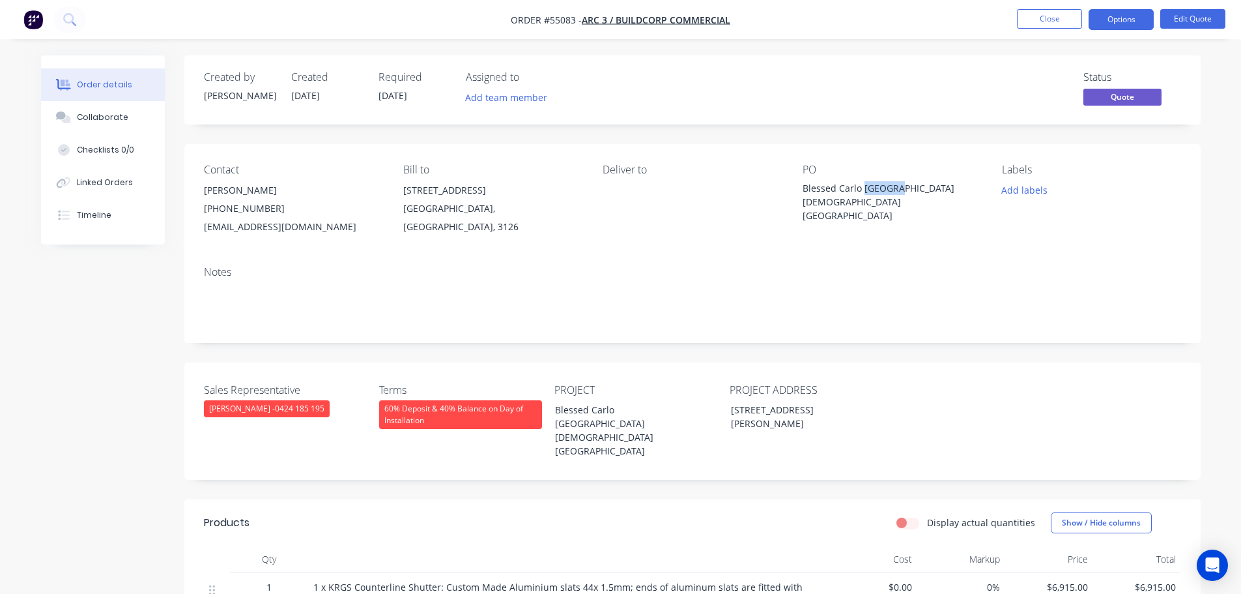
click at [867, 189] on div "Blessed Carlo [GEOGRAPHIC_DATA][DEMOGRAPHIC_DATA] [GEOGRAPHIC_DATA]" at bounding box center [884, 201] width 163 height 41
copy div "Blessed Carlo [GEOGRAPHIC_DATA][DEMOGRAPHIC_DATA] [GEOGRAPHIC_DATA]"
click at [1112, 20] on button "Options" at bounding box center [1121, 19] width 65 height 21
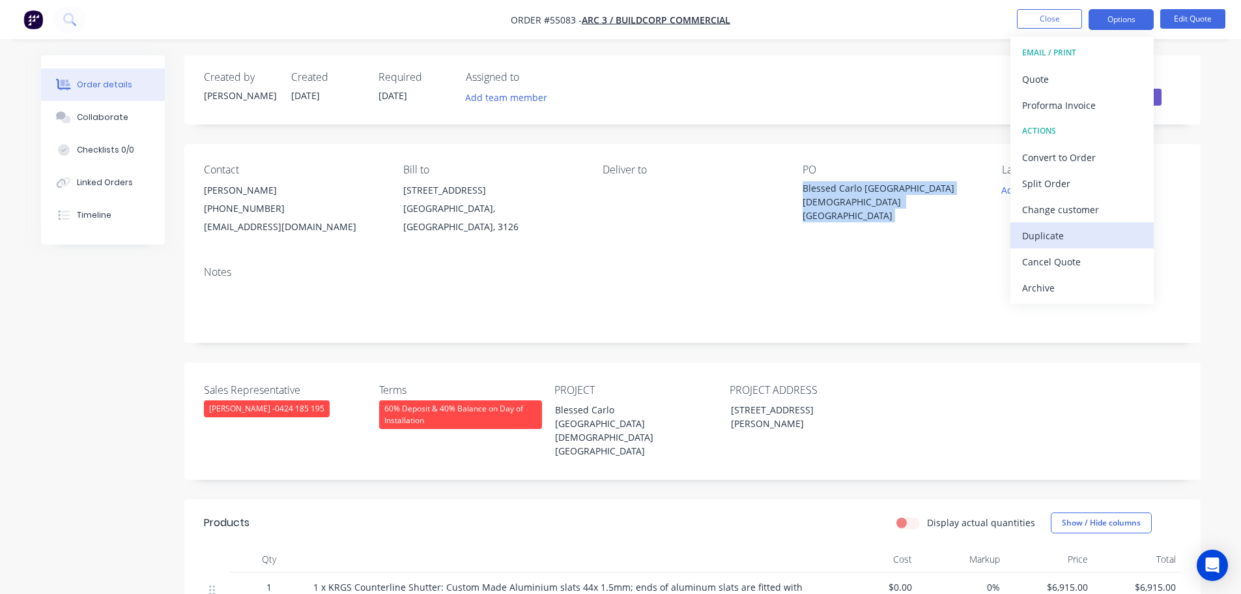
click at [1031, 229] on div "Duplicate" at bounding box center [1082, 235] width 120 height 19
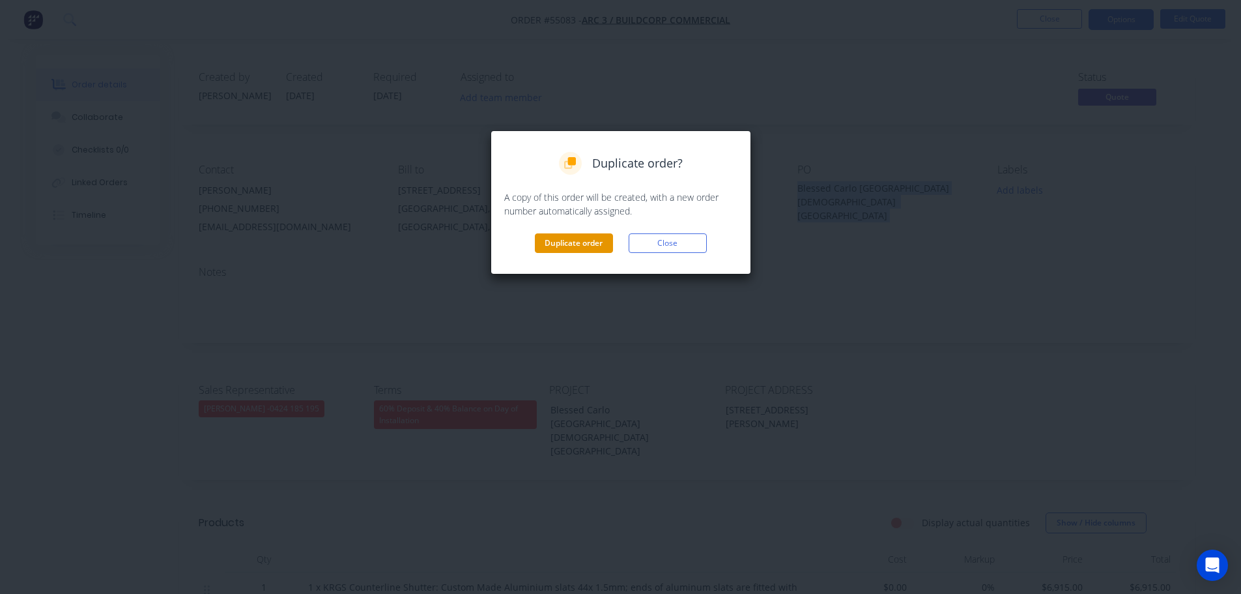
click at [543, 245] on button "Duplicate order" at bounding box center [574, 243] width 78 height 20
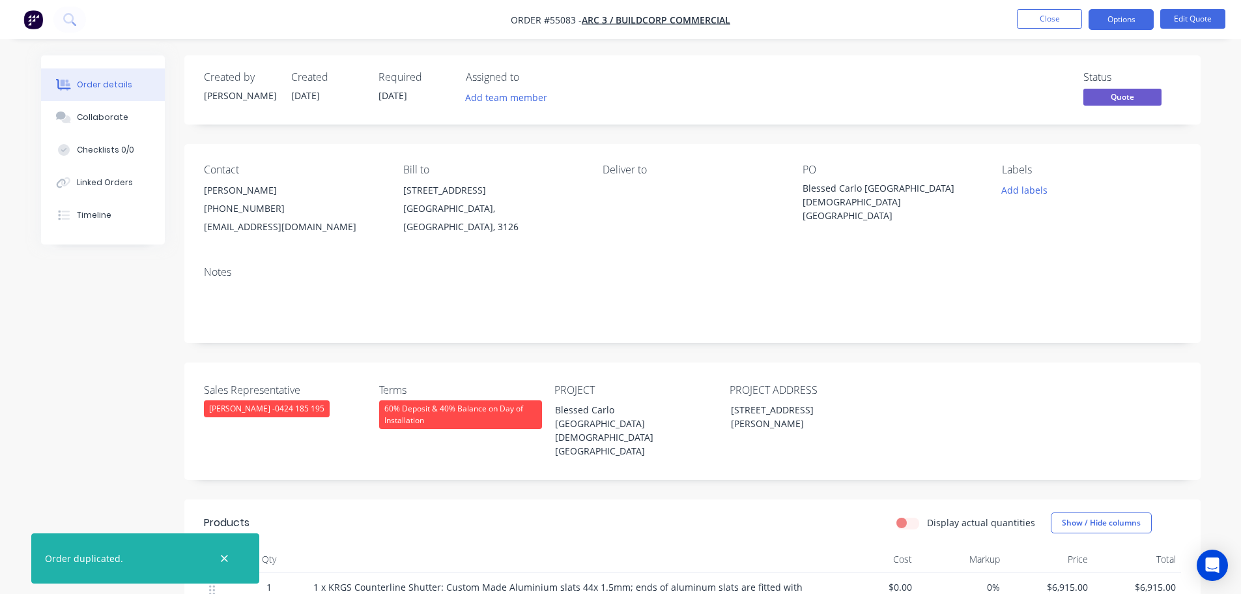
click at [1039, 29] on li "Close" at bounding box center [1049, 19] width 65 height 21
click at [1040, 17] on button "Close" at bounding box center [1049, 19] width 65 height 20
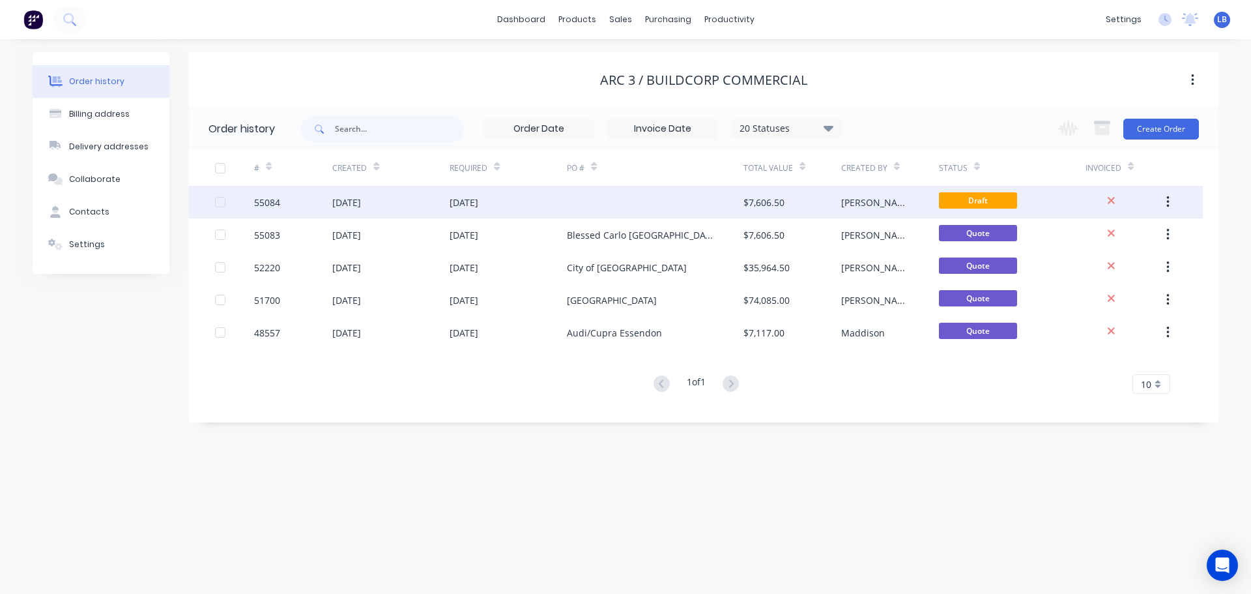
click at [766, 208] on div "$7,606.50" at bounding box center [763, 202] width 41 height 14
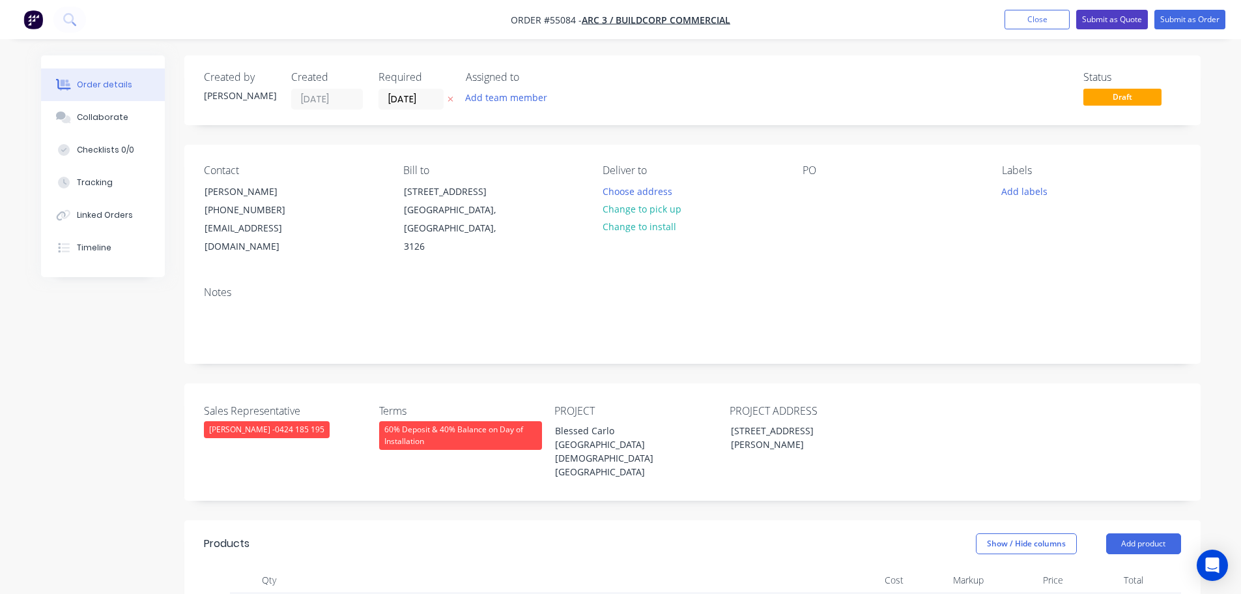
click at [1124, 20] on button "Submit as Quote" at bounding box center [1112, 20] width 72 height 20
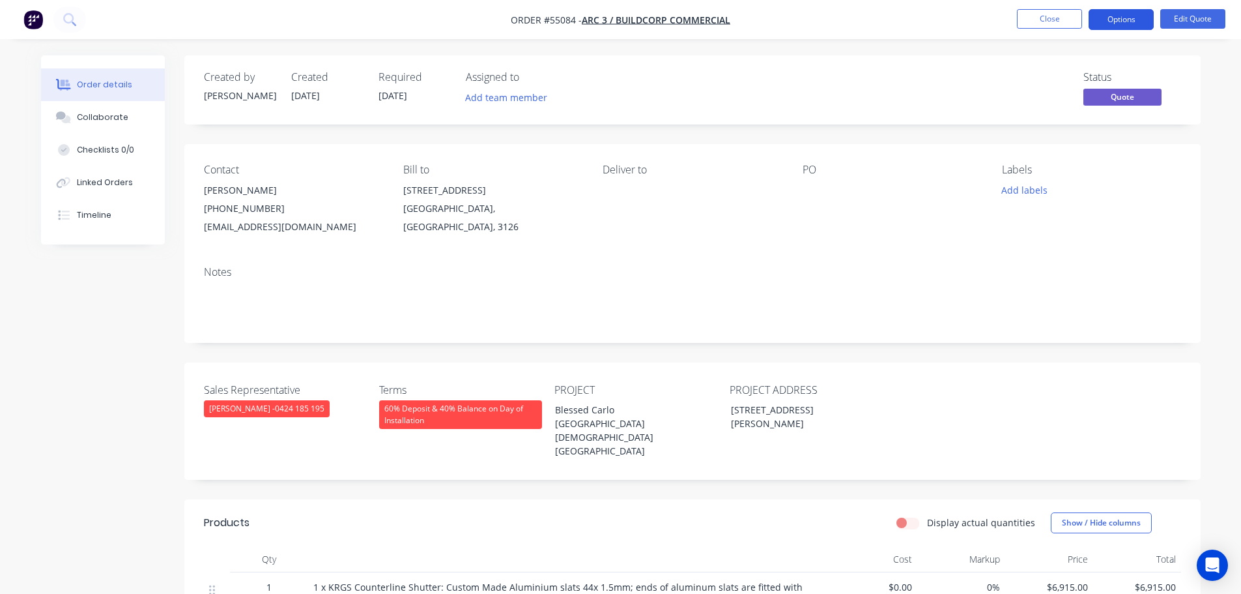
click at [1114, 20] on button "Options" at bounding box center [1121, 19] width 65 height 21
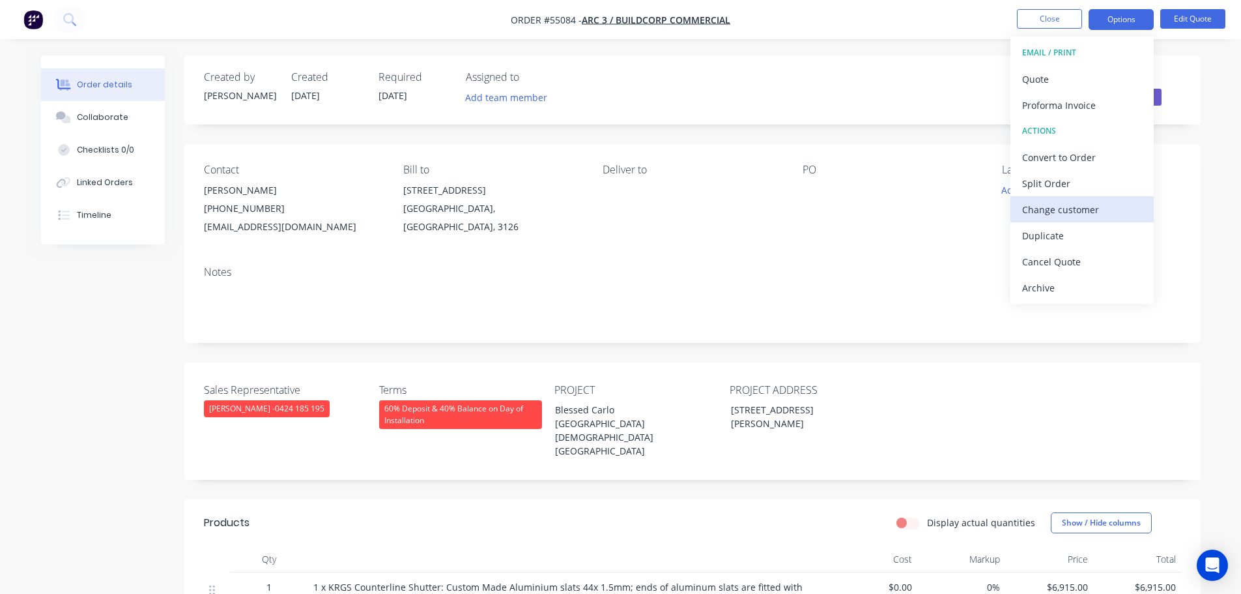
click at [1035, 211] on div "Change customer" at bounding box center [1082, 209] width 120 height 19
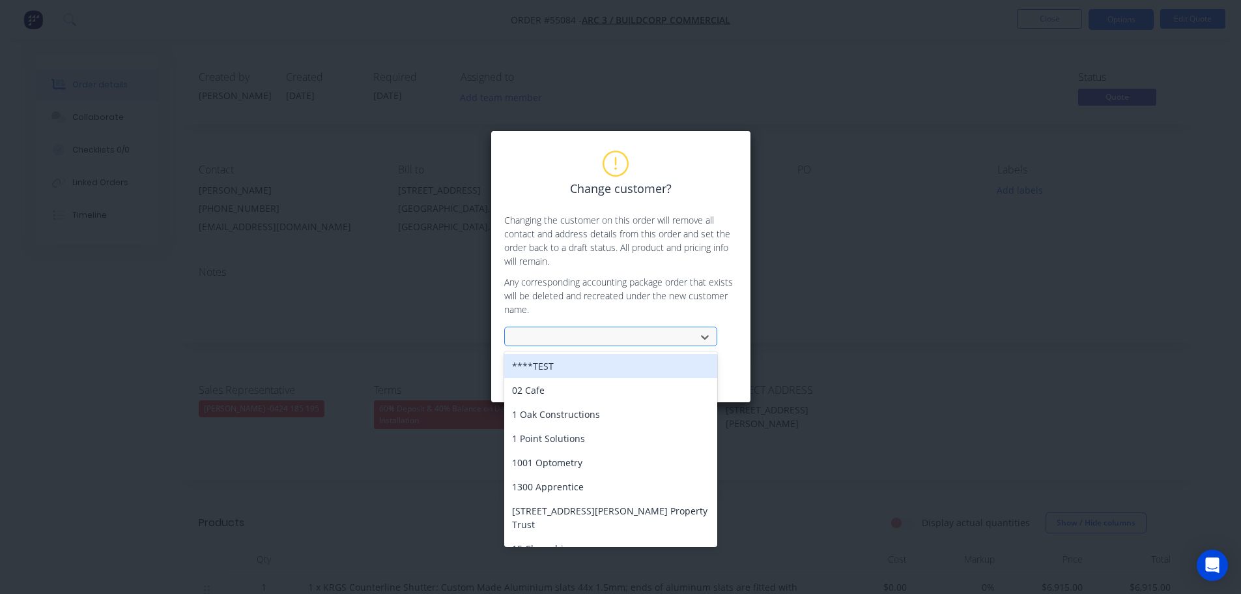
click at [523, 338] on div at bounding box center [602, 337] width 174 height 16
type input "Carelli"
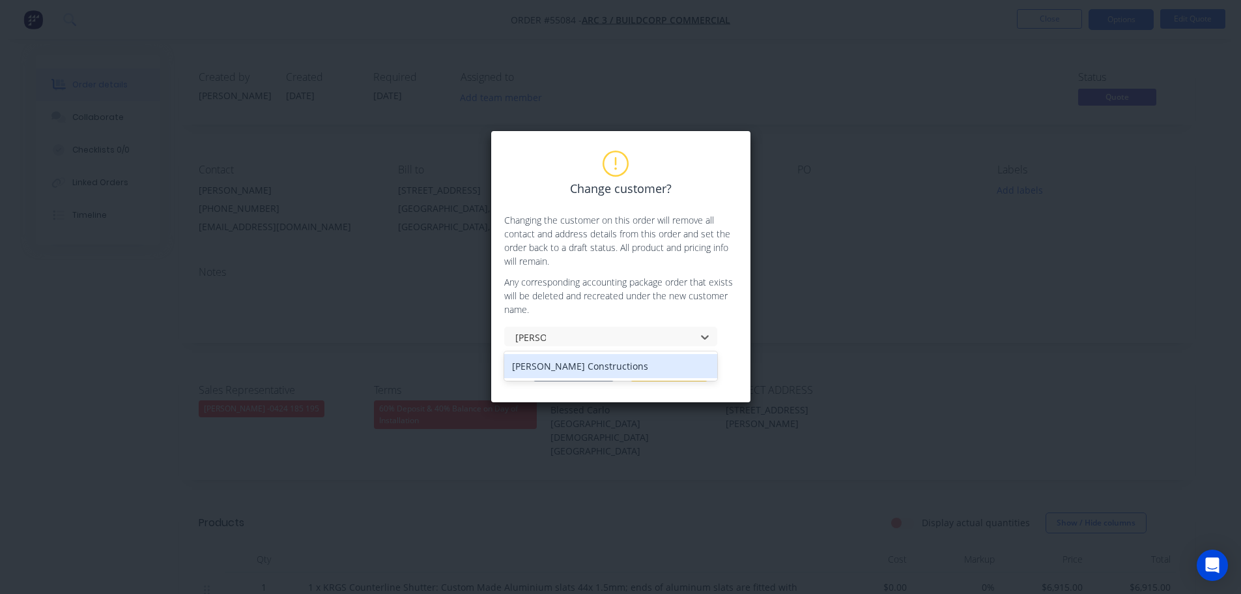
click at [577, 371] on div "[PERSON_NAME] Constructions" at bounding box center [610, 366] width 213 height 24
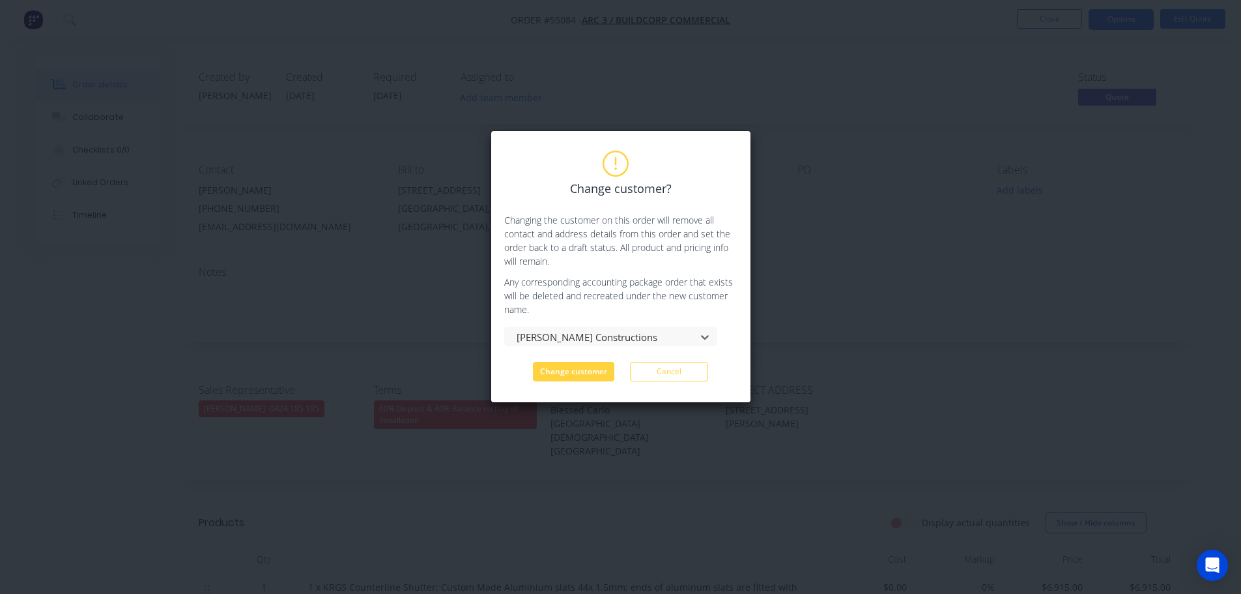
click at [577, 371] on button "Change customer" at bounding box center [573, 372] width 81 height 20
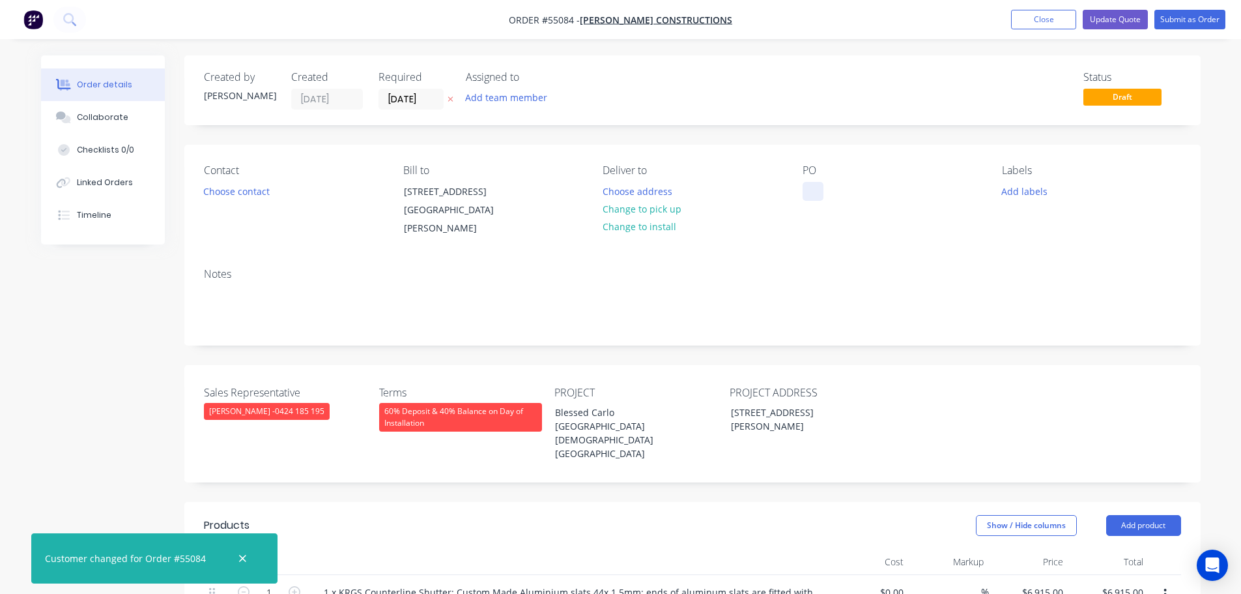
click at [816, 187] on div at bounding box center [813, 191] width 21 height 19
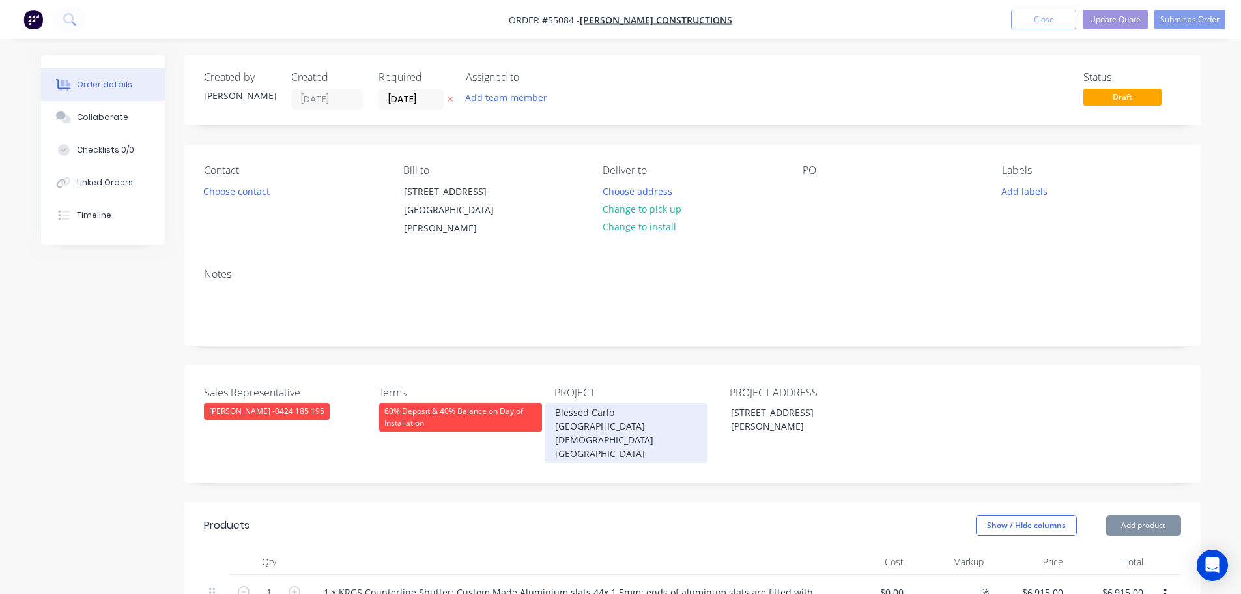
click at [588, 437] on div "Blessed Carlo [GEOGRAPHIC_DATA][DEMOGRAPHIC_DATA] [GEOGRAPHIC_DATA]" at bounding box center [626, 433] width 163 height 60
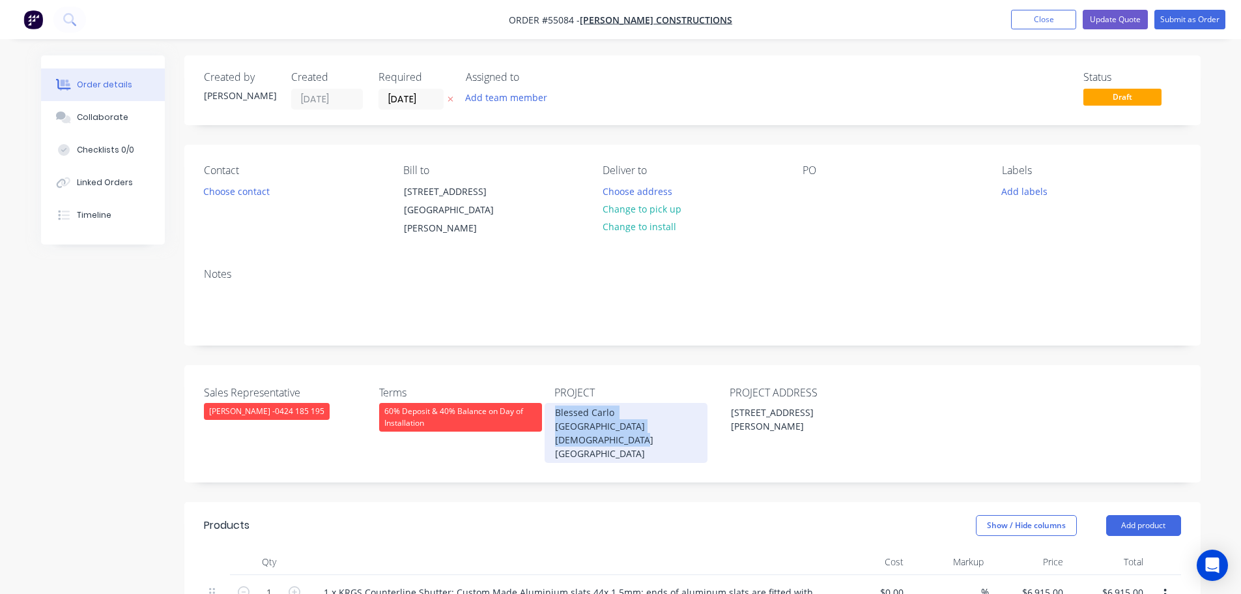
click at [588, 437] on div "Blessed Carlo [GEOGRAPHIC_DATA][DEMOGRAPHIC_DATA] [GEOGRAPHIC_DATA]" at bounding box center [626, 433] width 163 height 60
copy div "Blessed Carlo [GEOGRAPHIC_DATA][DEMOGRAPHIC_DATA] [GEOGRAPHIC_DATA]"
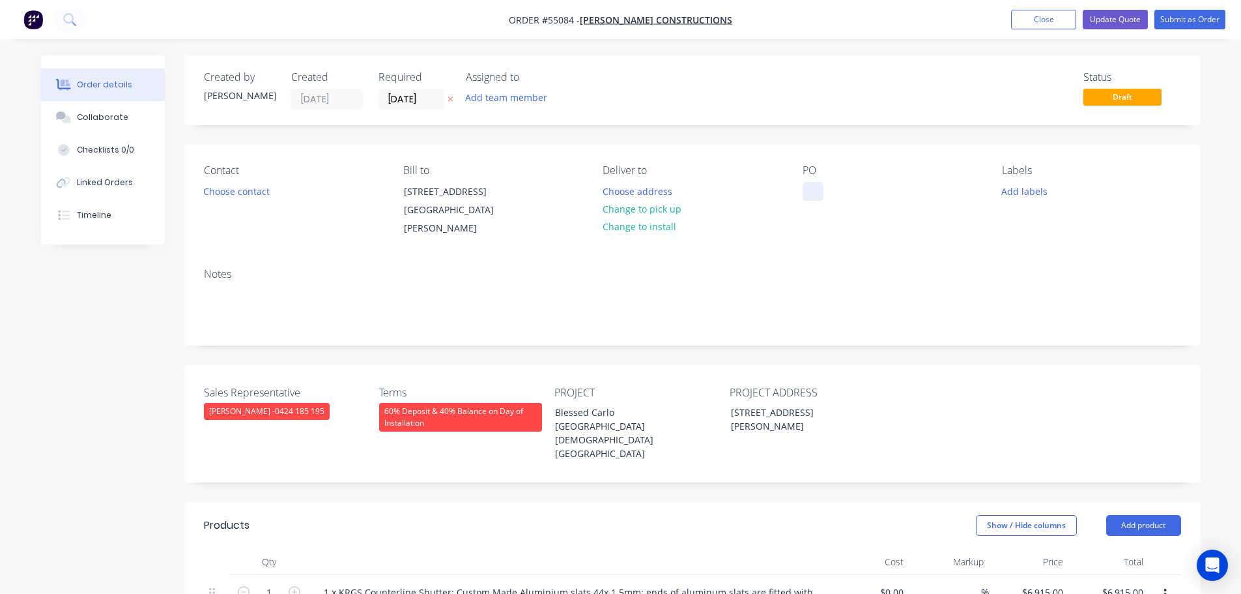
click at [814, 190] on div at bounding box center [813, 191] width 21 height 19
paste div
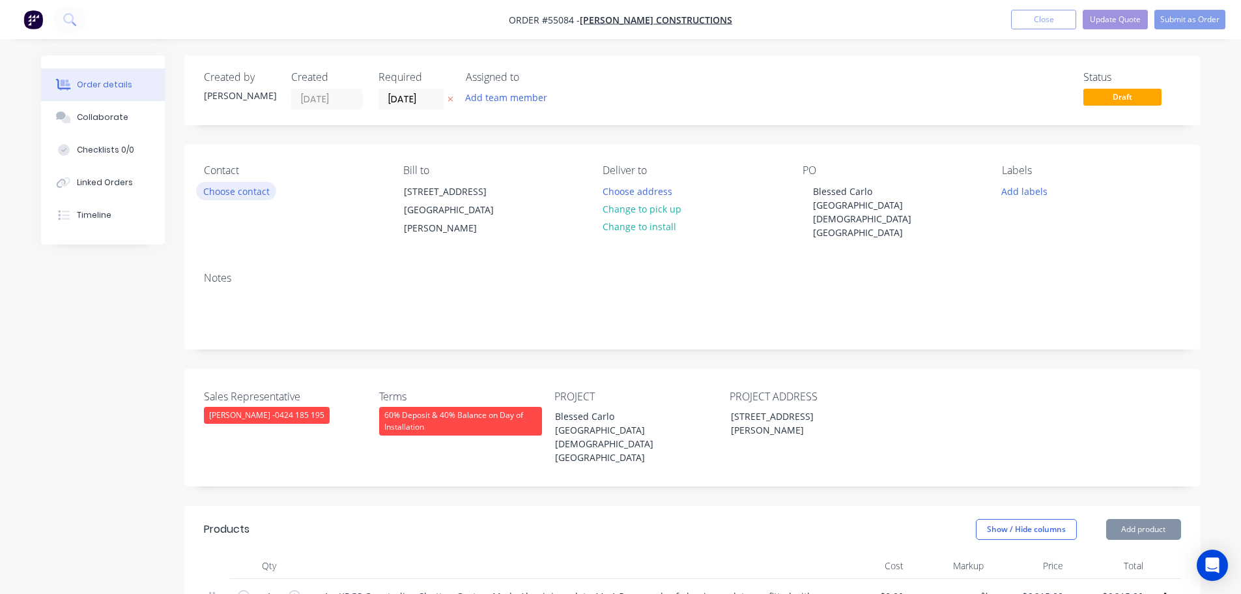
click at [216, 191] on button "Choose contact" at bounding box center [236, 191] width 80 height 18
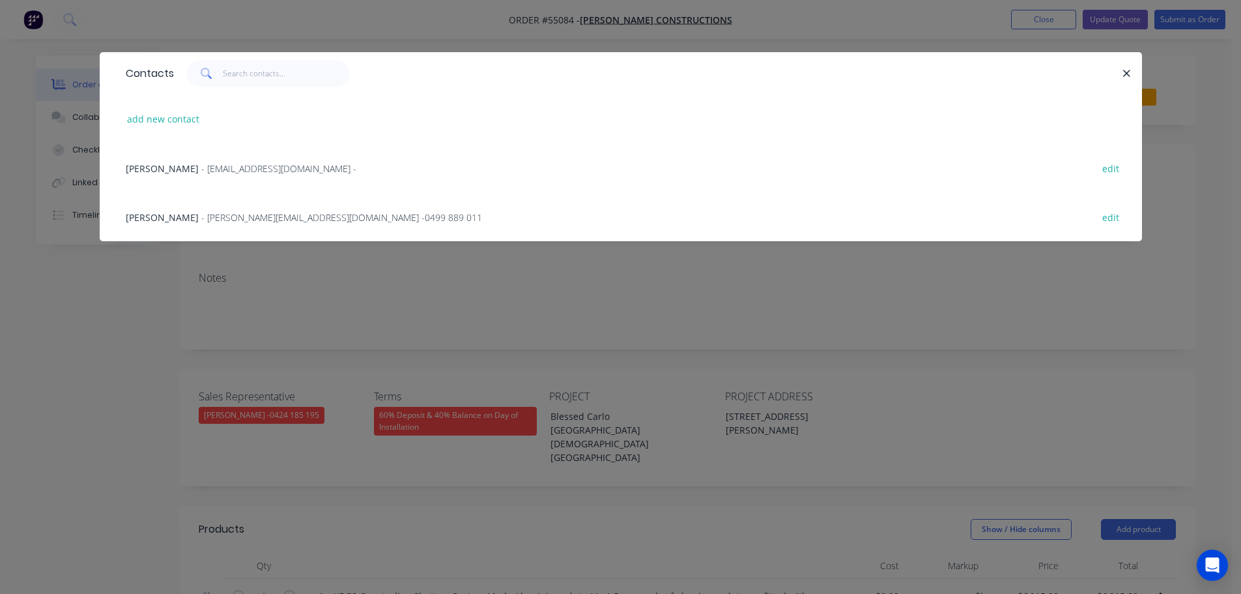
click at [218, 166] on span "- estimating@carelliconstructions.com.au -" at bounding box center [278, 168] width 155 height 12
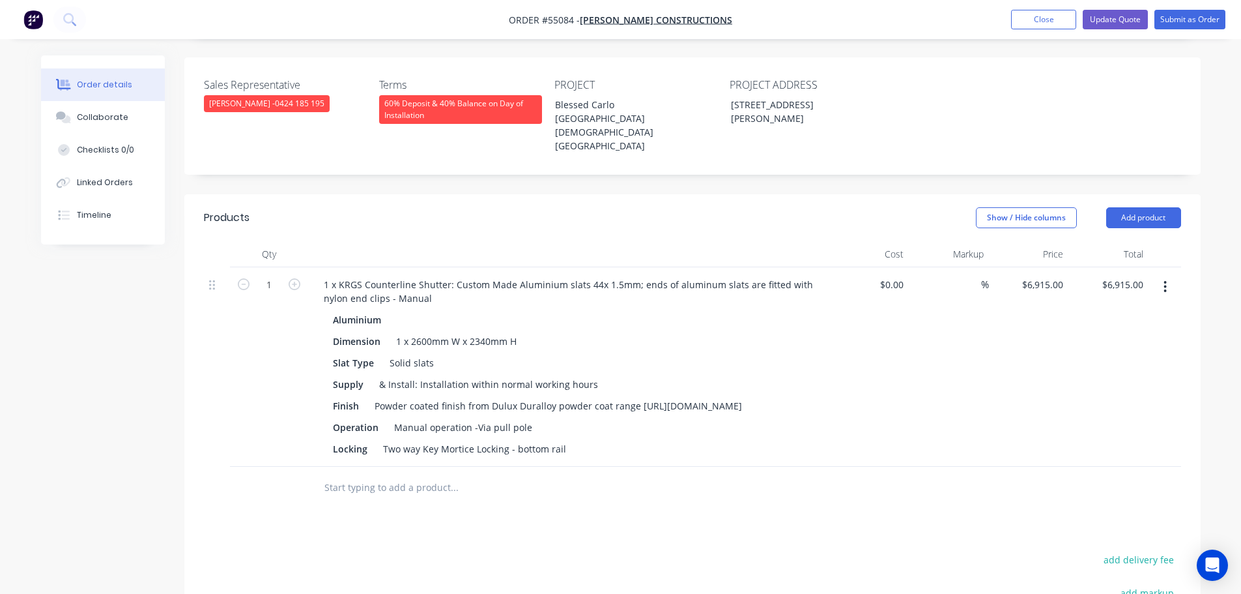
scroll to position [130, 0]
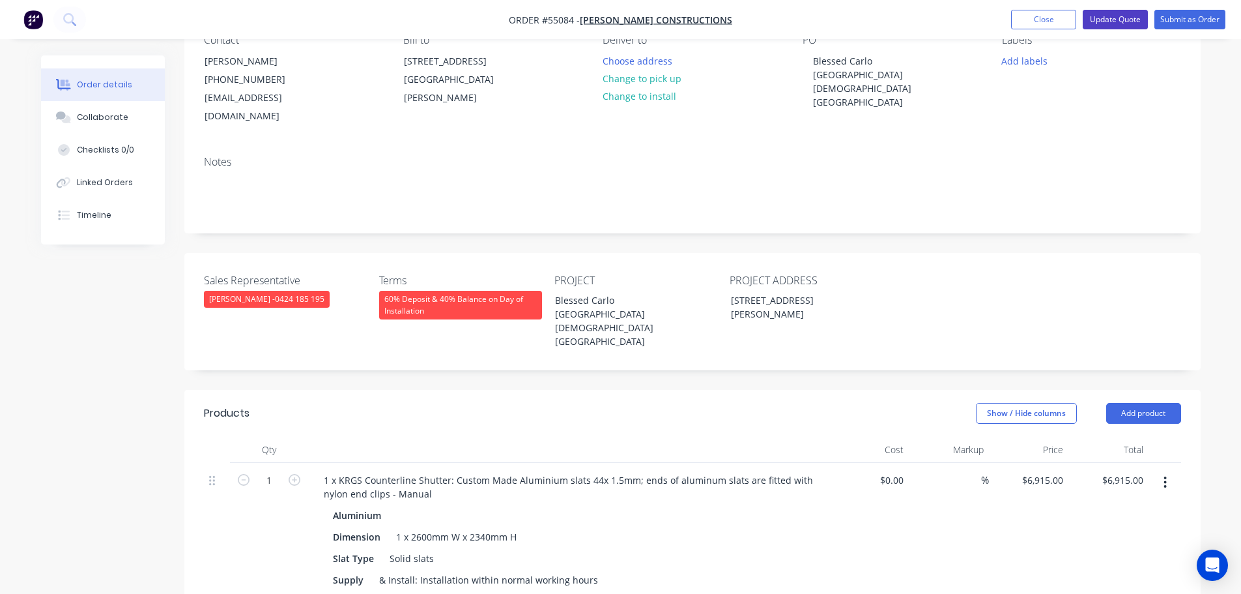
click at [1104, 16] on button "Update Quote" at bounding box center [1115, 20] width 65 height 20
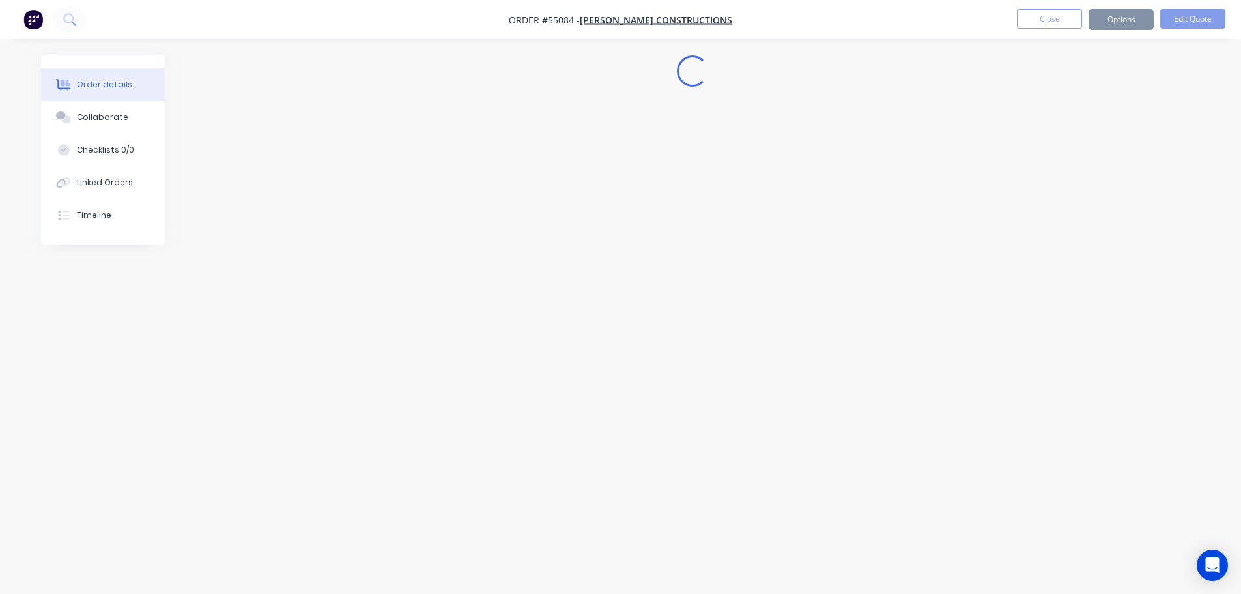
scroll to position [0, 0]
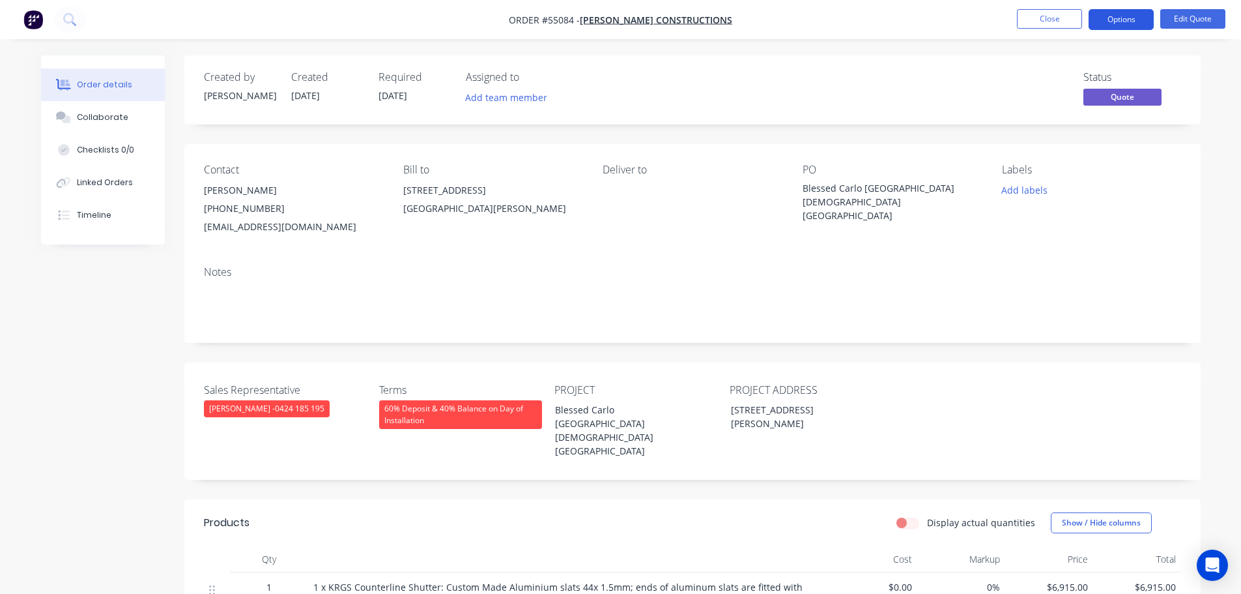
click at [1104, 21] on button "Options" at bounding box center [1121, 19] width 65 height 21
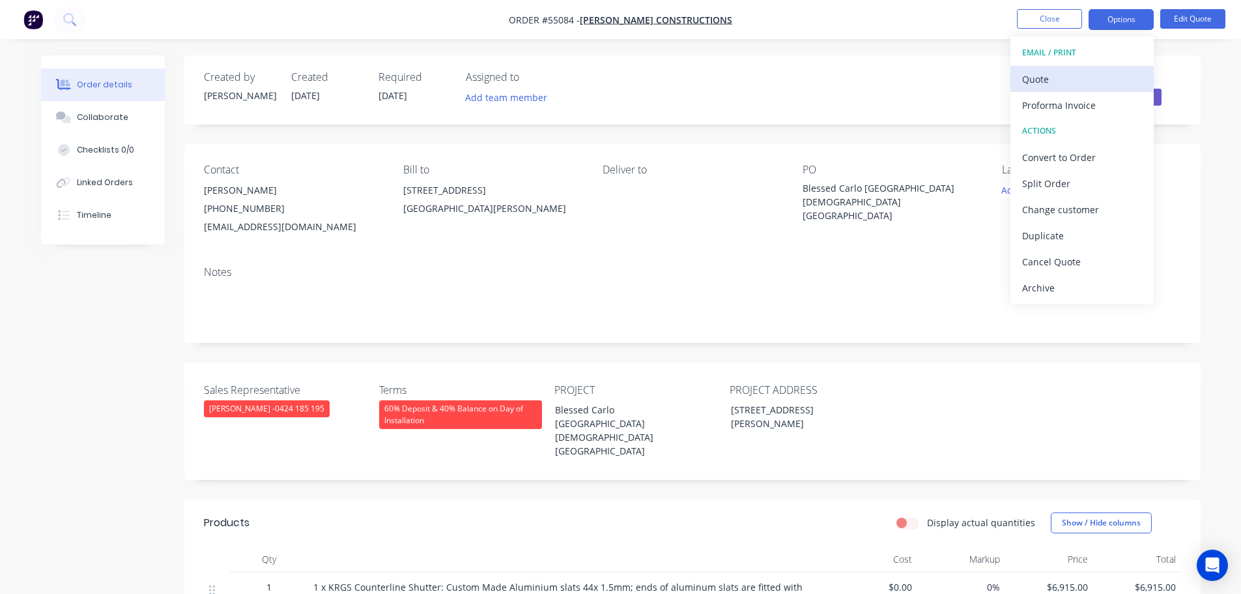
click at [1029, 81] on div "Quote" at bounding box center [1082, 79] width 120 height 19
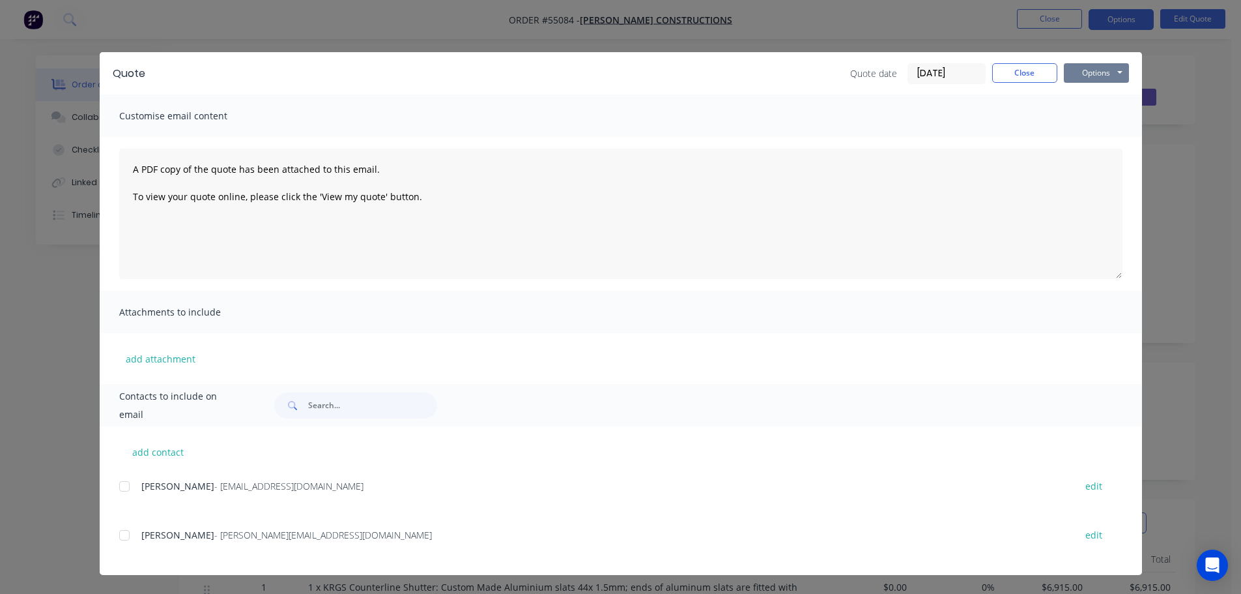
click at [1085, 76] on button "Options" at bounding box center [1096, 73] width 65 height 20
click at [1095, 123] on button "Print" at bounding box center [1105, 118] width 83 height 22
click at [999, 79] on button "Close" at bounding box center [1024, 73] width 65 height 20
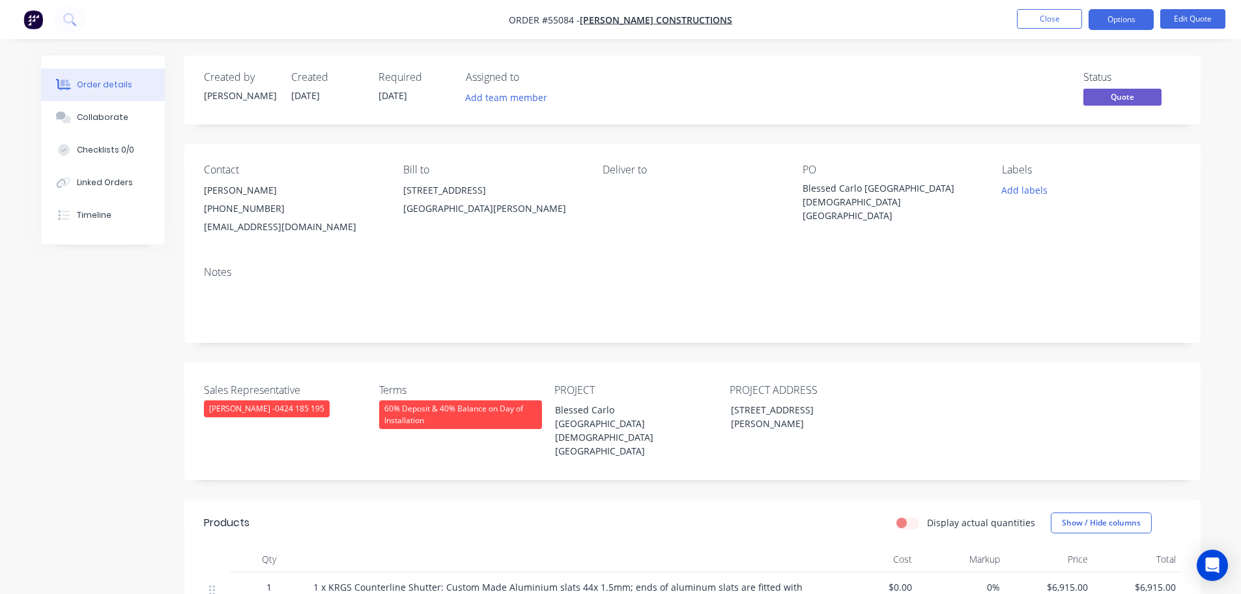
click at [277, 222] on div "estimating@carelliconstructions.com.au" at bounding box center [293, 227] width 179 height 18
click at [276, 222] on div "estimating@carelliconstructions.com.au" at bounding box center [293, 227] width 179 height 18
copy div "estimating@carelliconstructions.com.au"
click at [867, 188] on div "Blessed Carlo [GEOGRAPHIC_DATA][DEMOGRAPHIC_DATA] [GEOGRAPHIC_DATA]" at bounding box center [884, 201] width 163 height 41
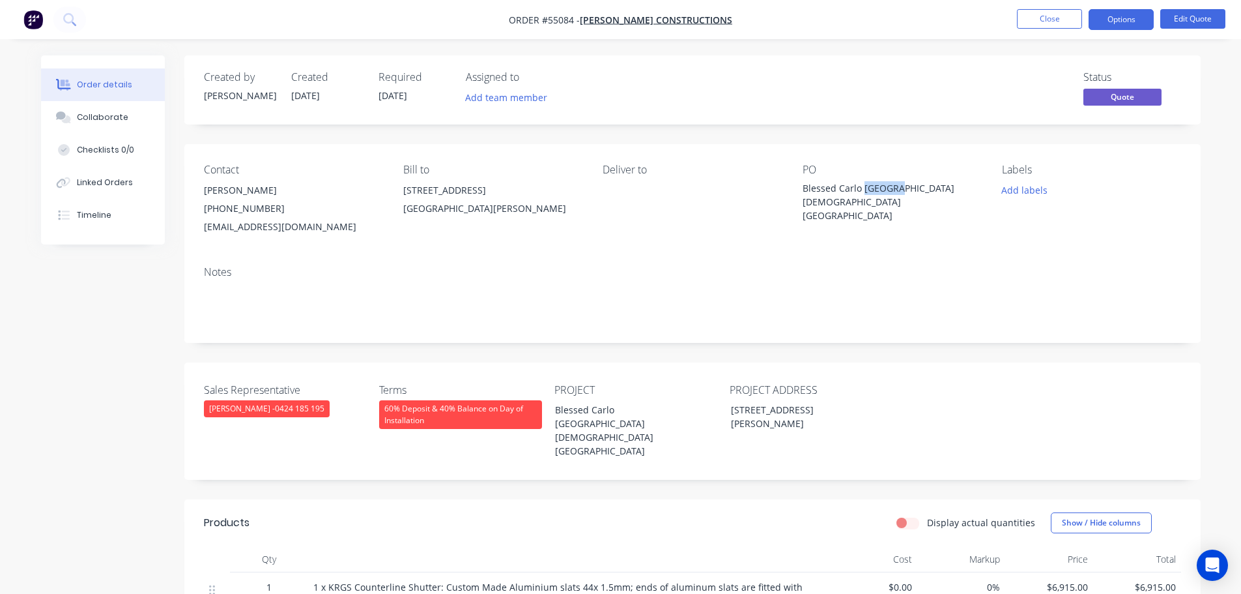
click at [867, 188] on div "Blessed Carlo [GEOGRAPHIC_DATA][DEMOGRAPHIC_DATA] [GEOGRAPHIC_DATA]" at bounding box center [884, 201] width 163 height 41
click at [1105, 18] on button "Options" at bounding box center [1121, 19] width 65 height 21
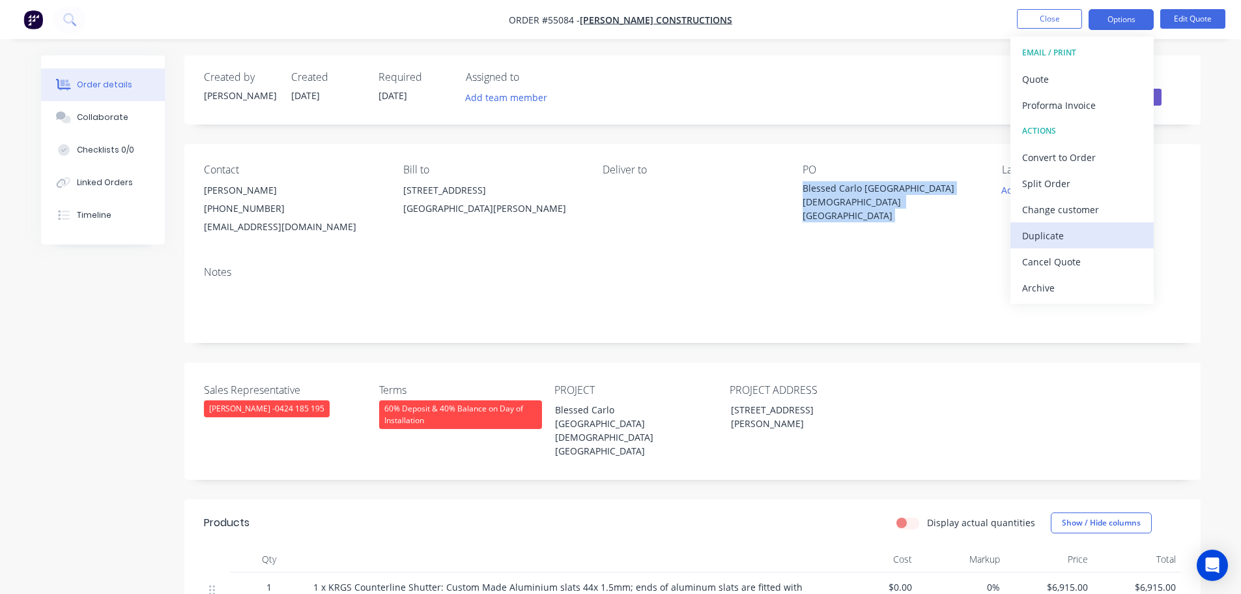
click at [1041, 230] on div "Duplicate" at bounding box center [1082, 235] width 120 height 19
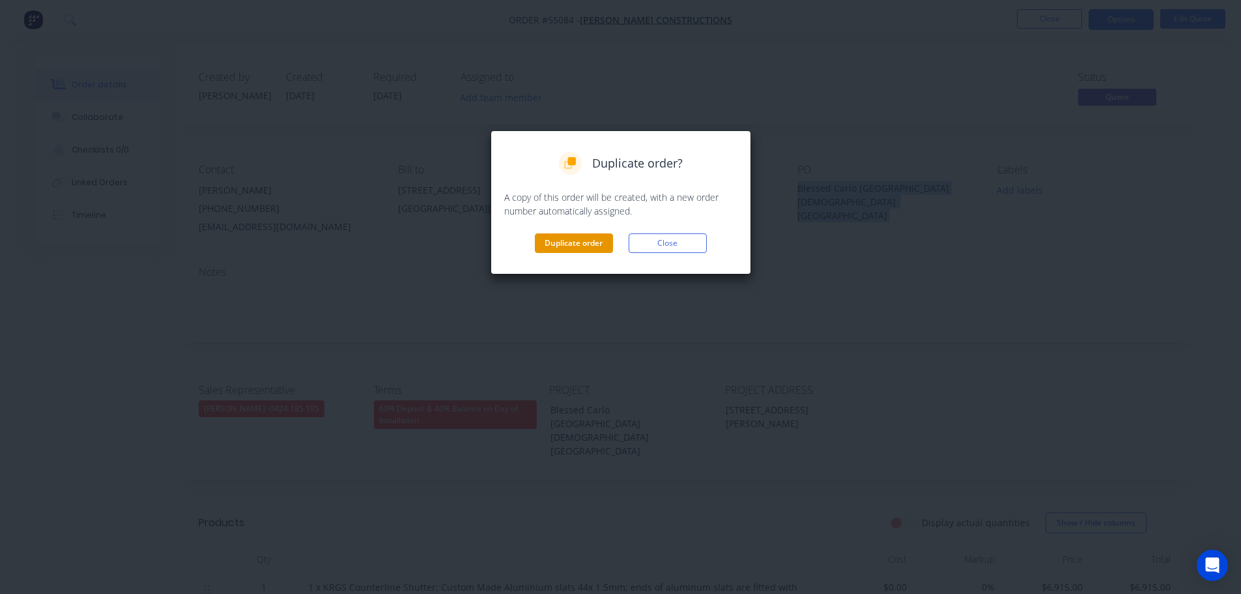
click at [578, 246] on button "Duplicate order" at bounding box center [574, 243] width 78 height 20
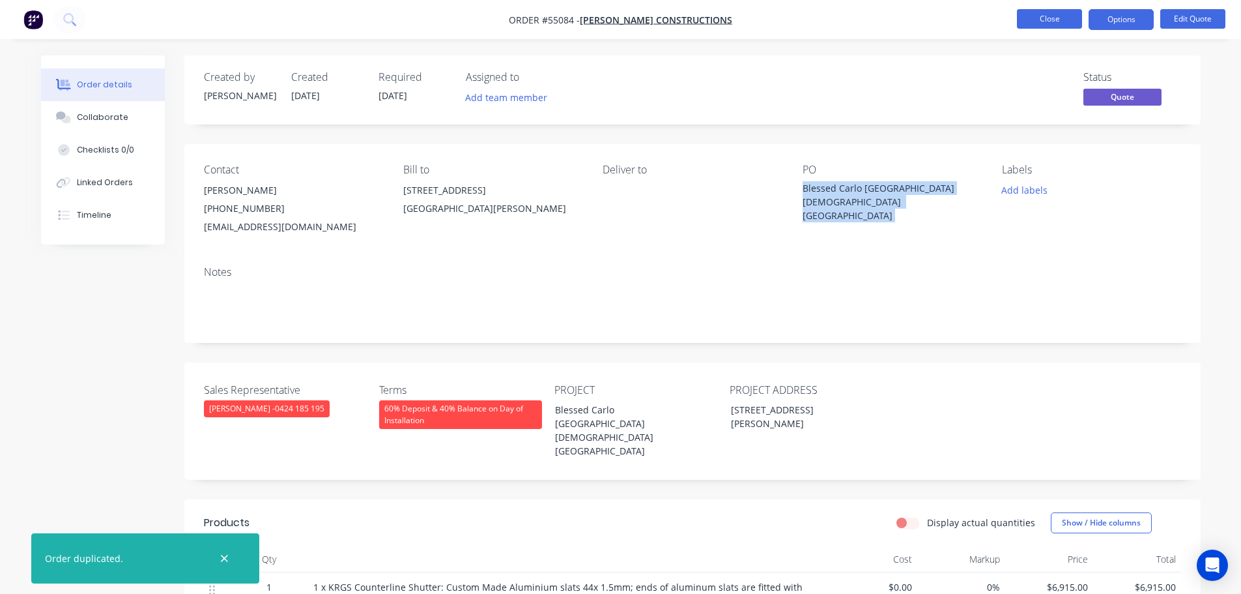
click at [1047, 22] on button "Close" at bounding box center [1049, 19] width 65 height 20
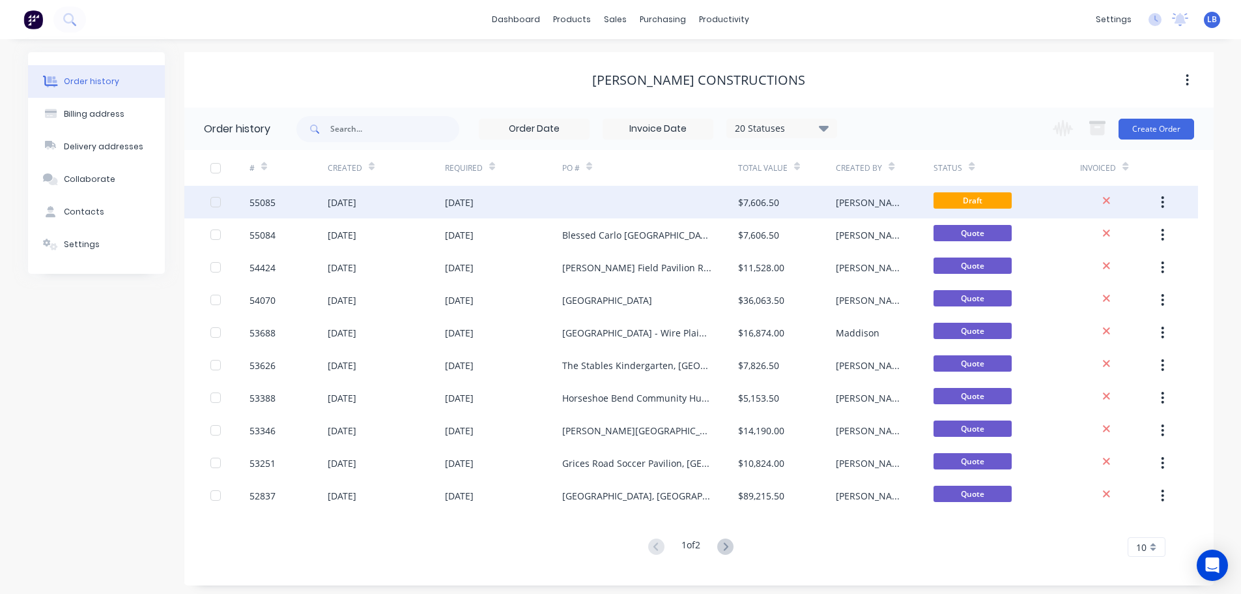
click at [859, 201] on div "[PERSON_NAME]" at bounding box center [872, 202] width 72 height 14
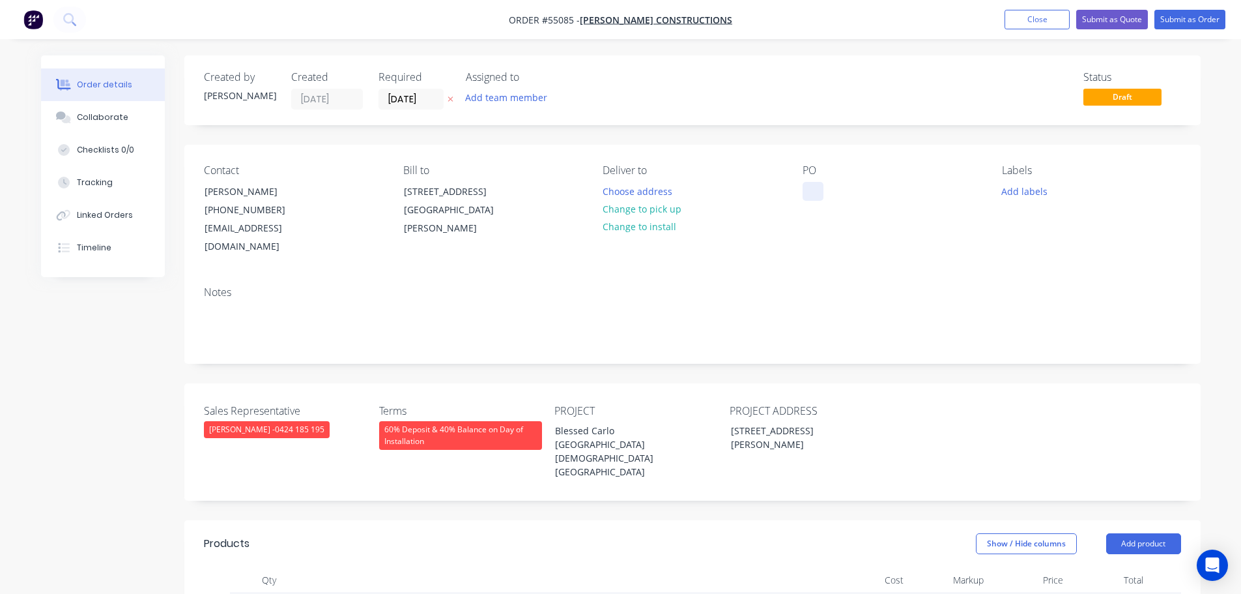
click at [812, 183] on div at bounding box center [813, 191] width 21 height 19
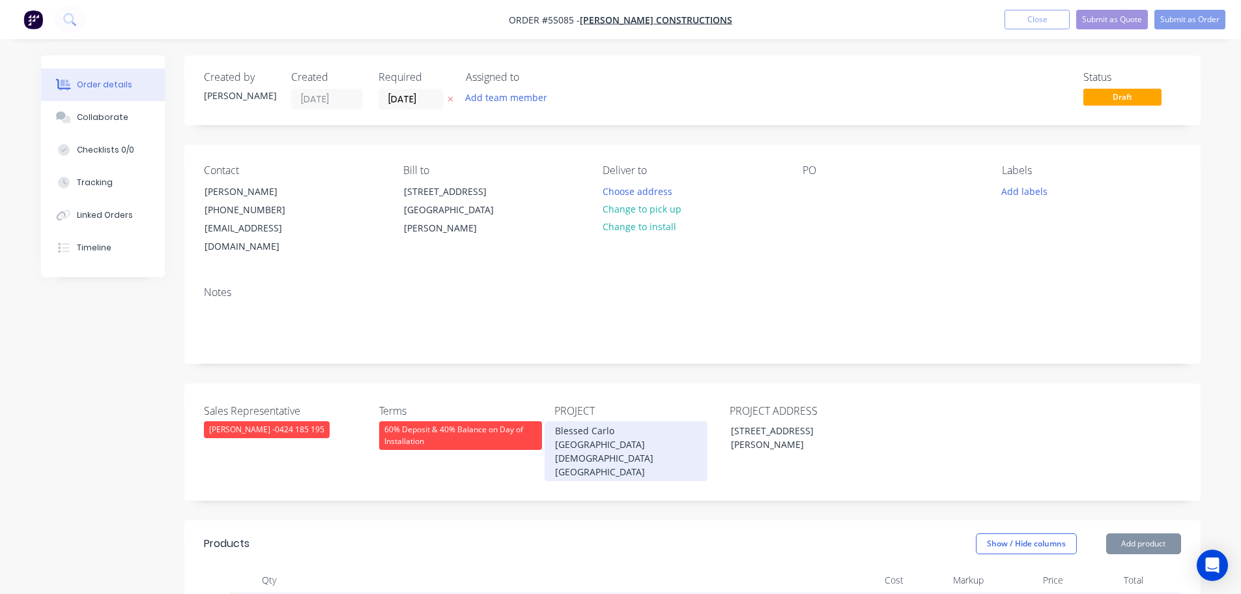
click at [586, 435] on div "Blessed Carlo [GEOGRAPHIC_DATA][DEMOGRAPHIC_DATA] [GEOGRAPHIC_DATA]" at bounding box center [626, 451] width 163 height 60
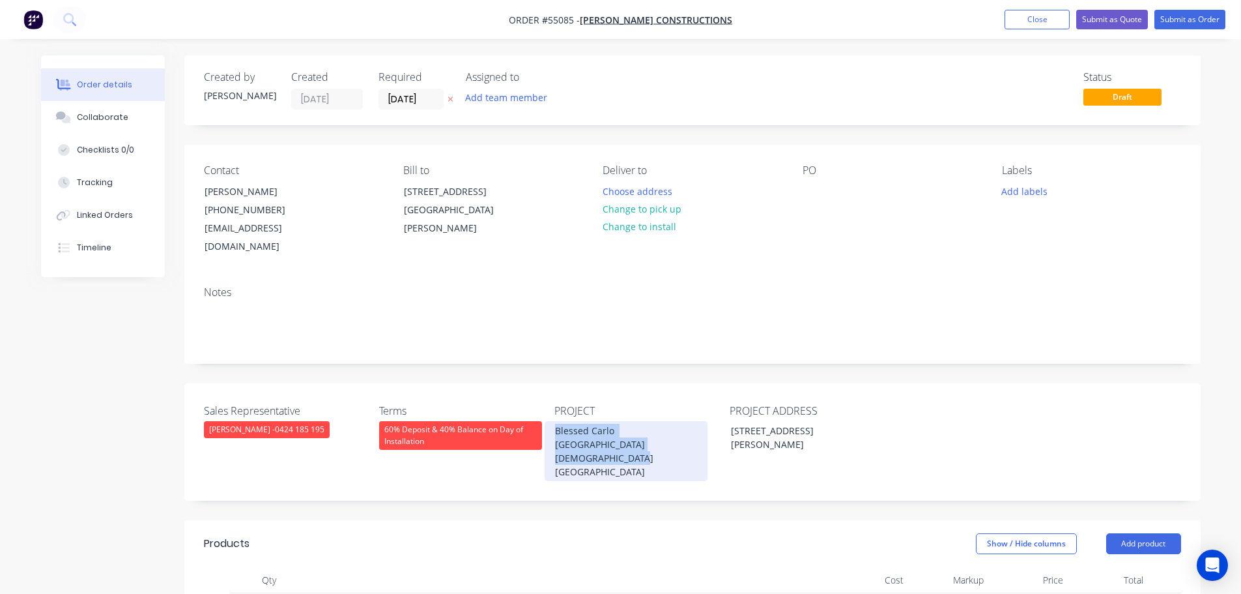
click at [586, 435] on div "Blessed Carlo [GEOGRAPHIC_DATA][DEMOGRAPHIC_DATA] [GEOGRAPHIC_DATA]" at bounding box center [626, 451] width 163 height 60
drag, startPoint x: 828, startPoint y: 182, endPoint x: 811, endPoint y: 192, distance: 19.6
click at [820, 188] on div "PO" at bounding box center [892, 210] width 179 height 92
click at [811, 192] on div at bounding box center [813, 191] width 21 height 19
paste div
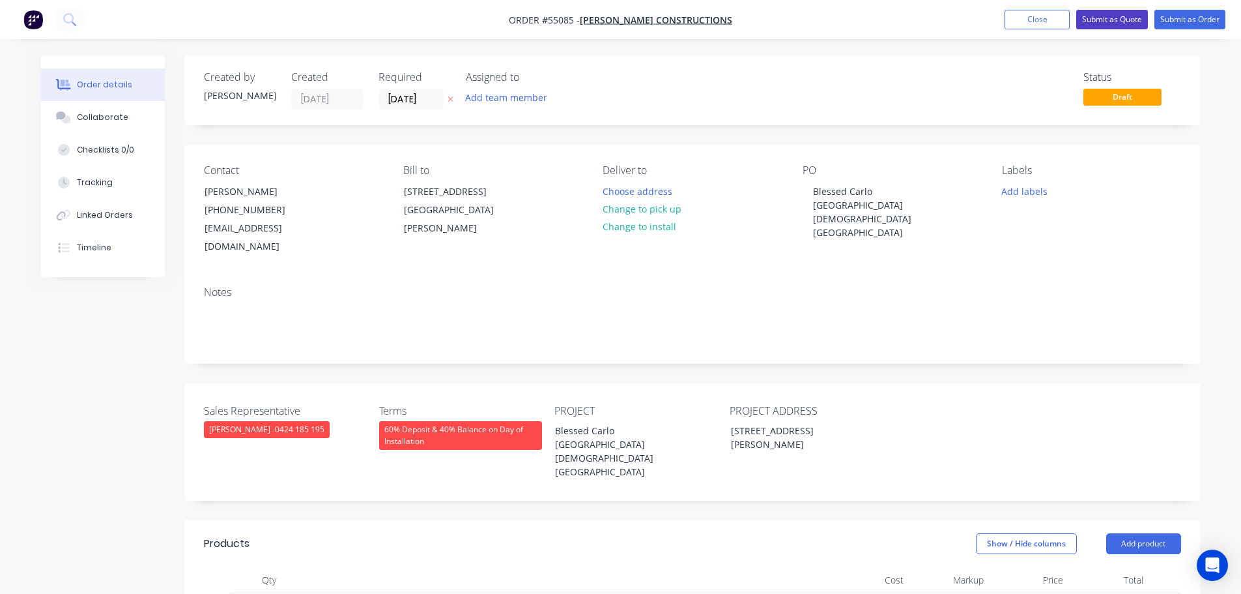
click at [1110, 19] on button "Submit as Quote" at bounding box center [1112, 20] width 72 height 20
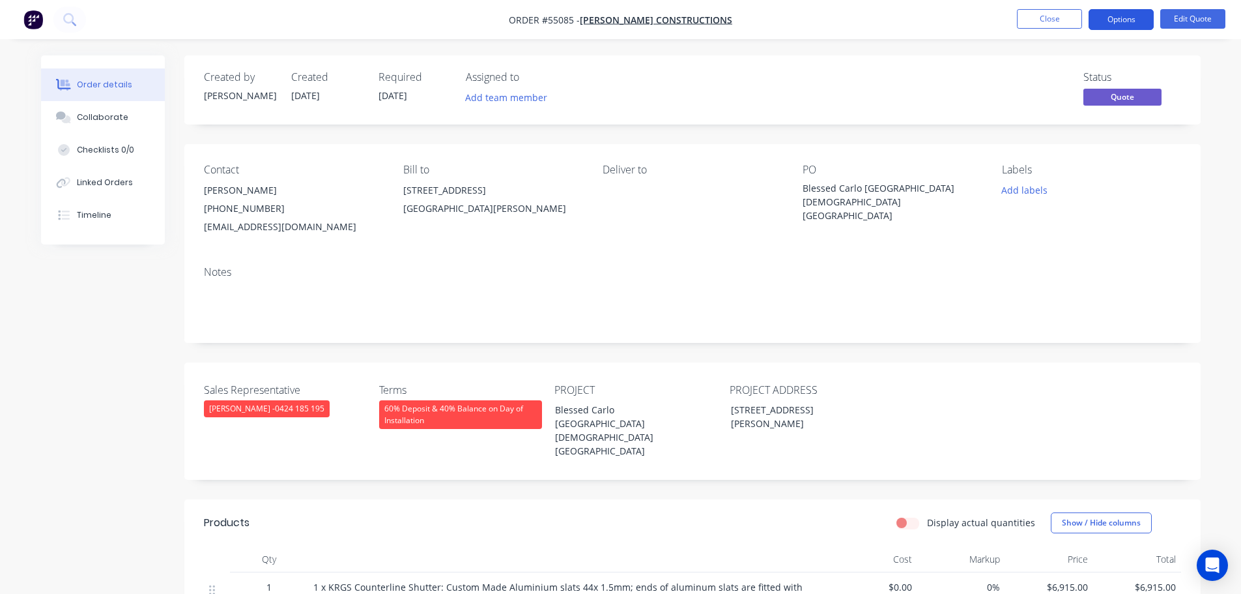
click at [1115, 20] on button "Options" at bounding box center [1121, 19] width 65 height 21
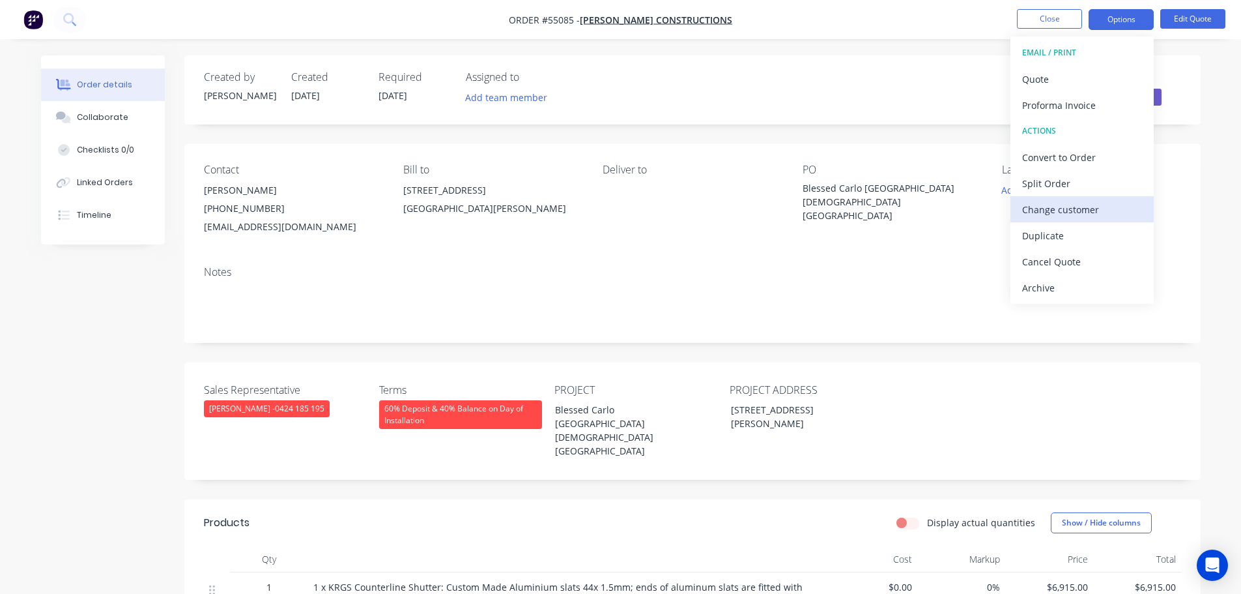
click at [1048, 216] on div "Change customer" at bounding box center [1082, 209] width 120 height 19
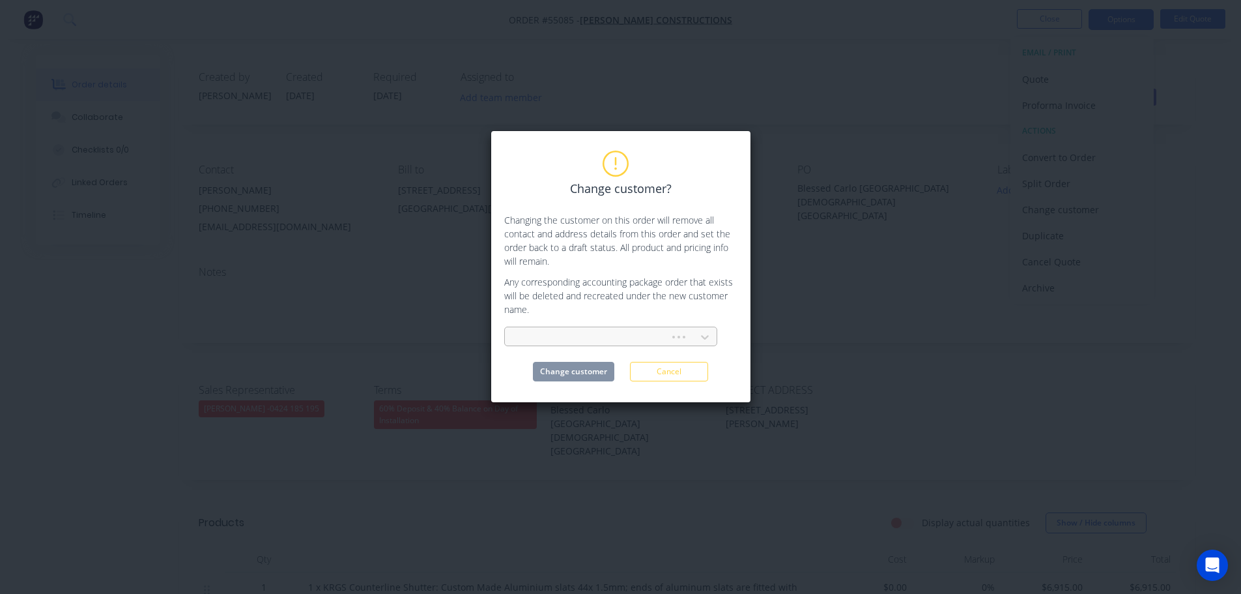
click at [555, 331] on div at bounding box center [589, 337] width 148 height 16
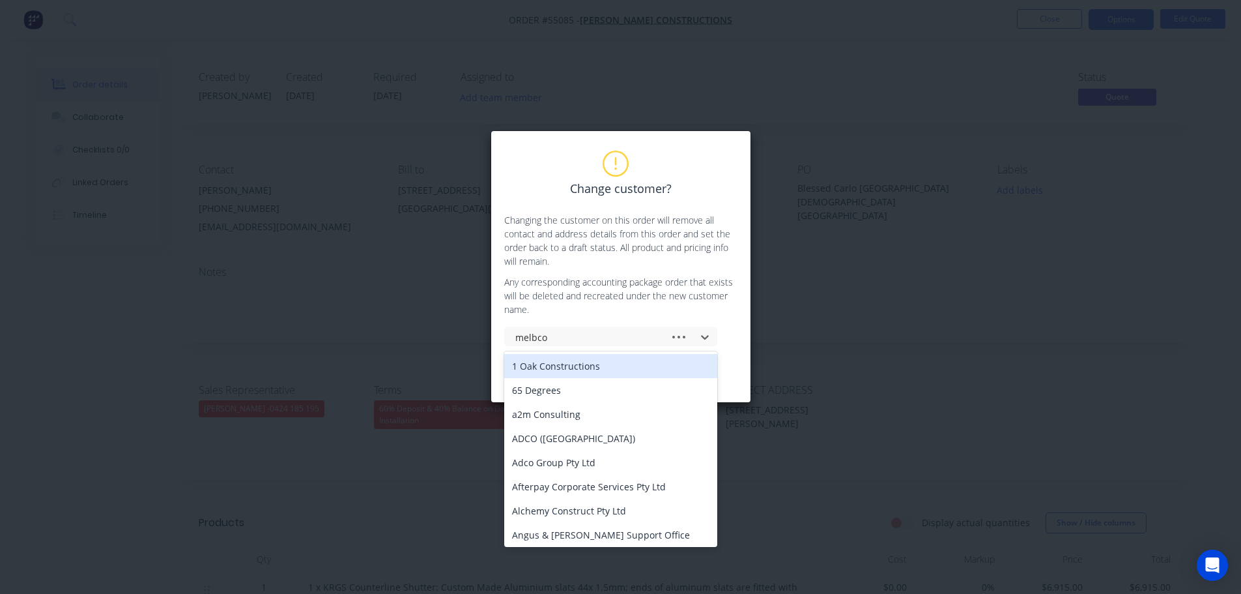
type input "melbcon"
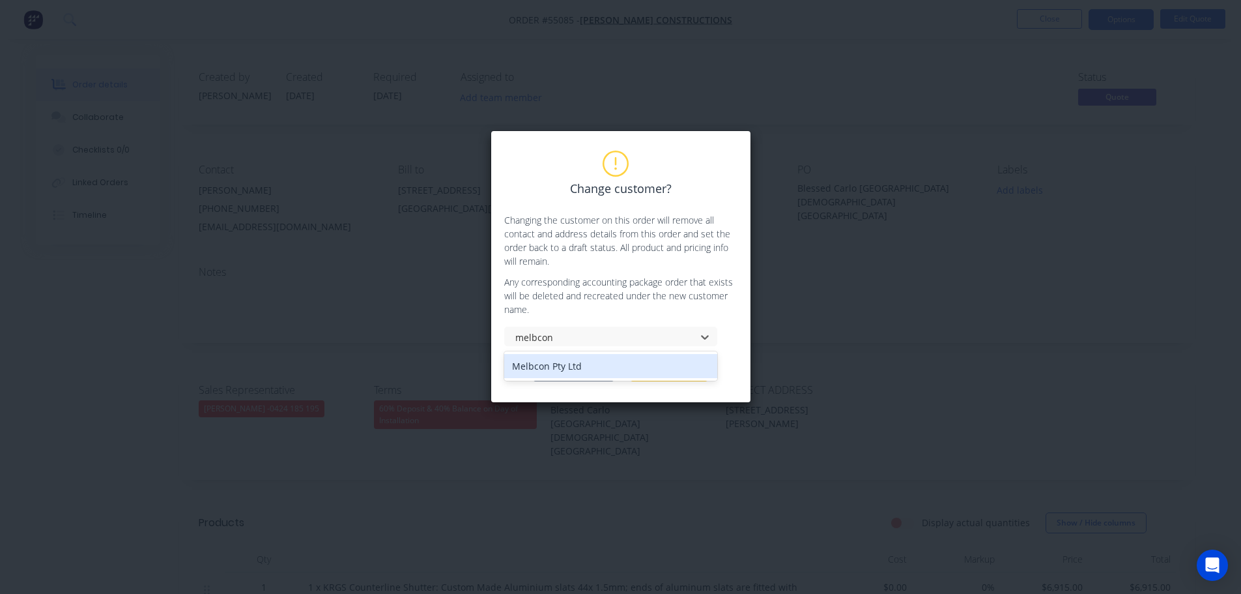
click at [569, 366] on div "Melbcon Pty Ltd" at bounding box center [610, 366] width 213 height 24
click at [569, 375] on button "Change customer" at bounding box center [573, 372] width 81 height 20
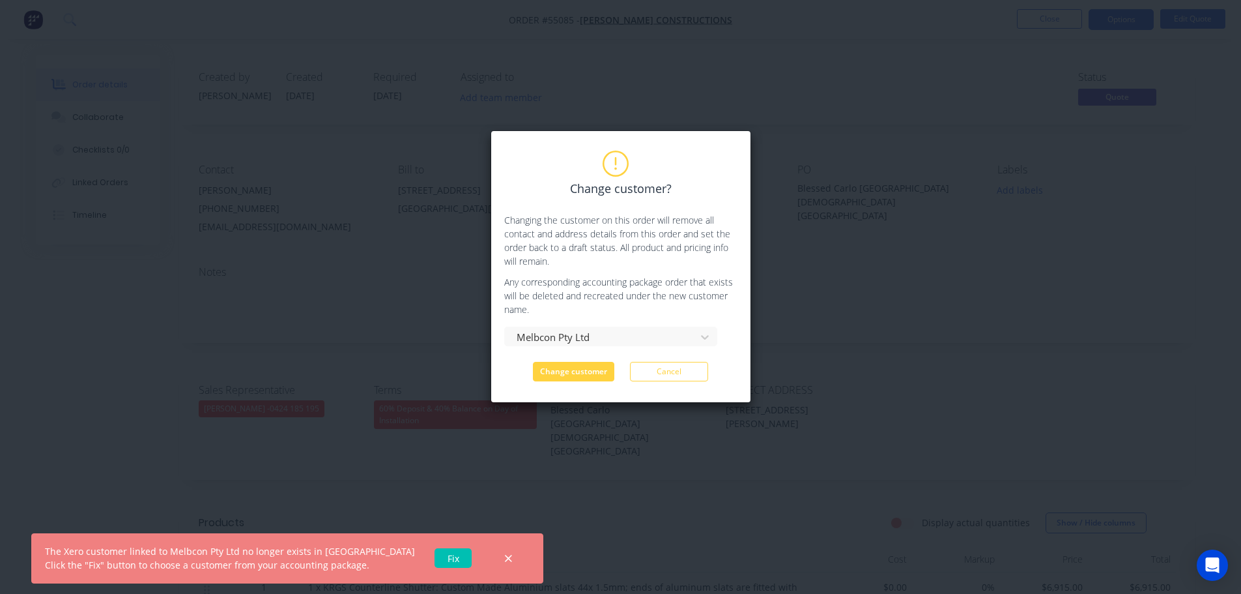
click at [435, 558] on link "Fix" at bounding box center [453, 558] width 37 height 20
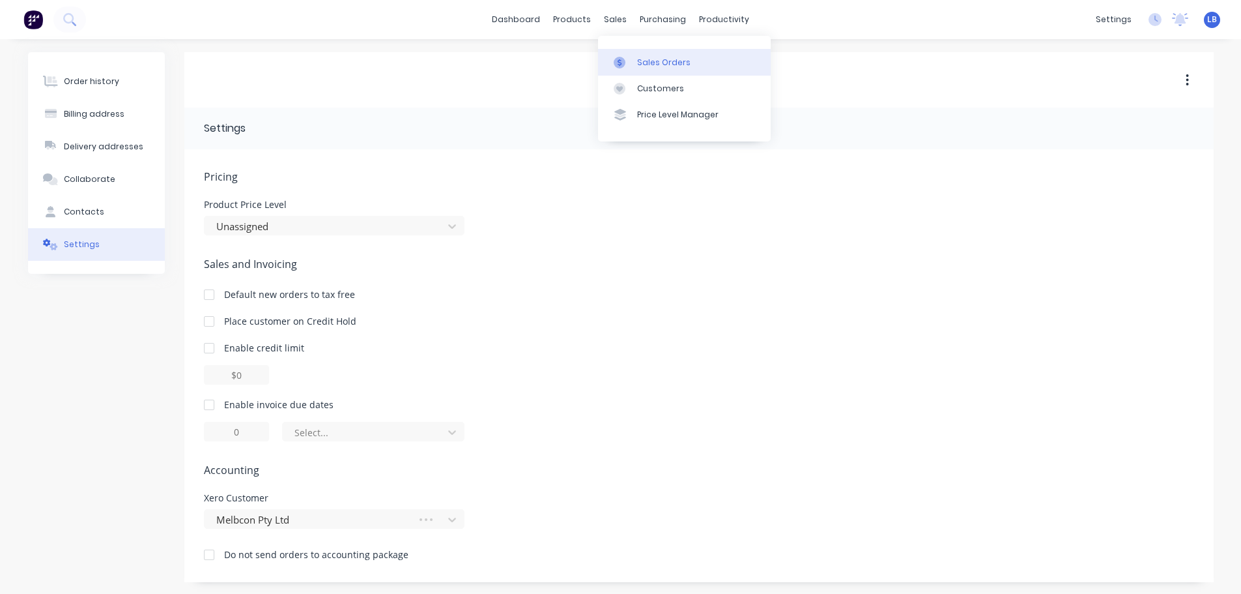
click at [646, 65] on div "Sales Orders" at bounding box center [663, 63] width 53 height 12
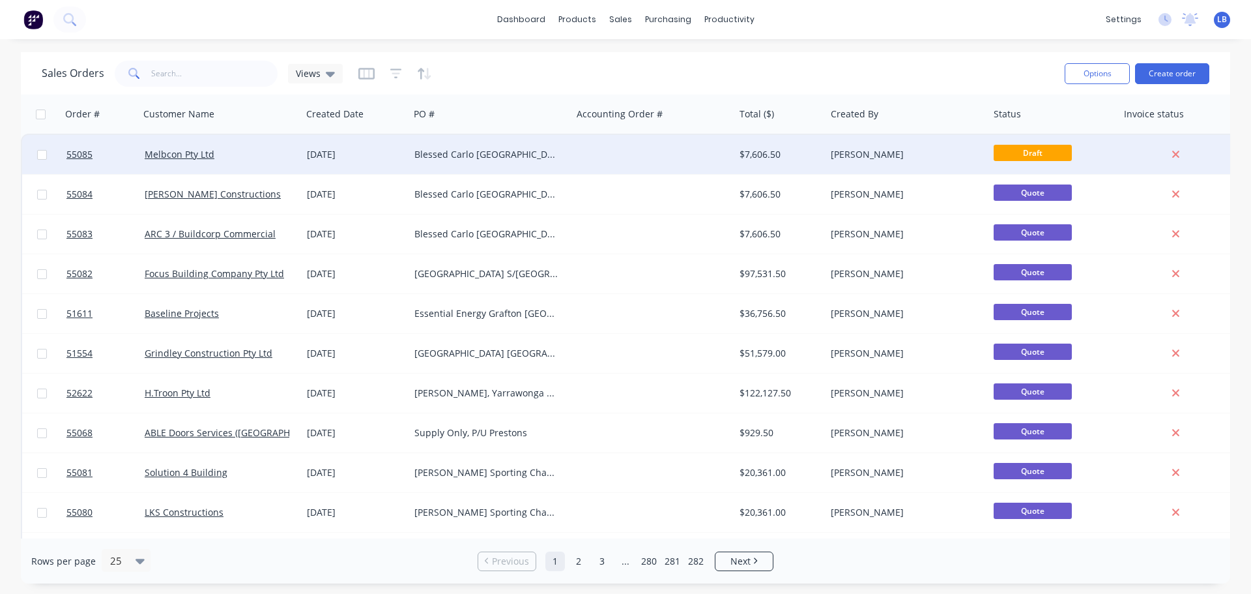
click at [767, 156] on div "$7,606.50" at bounding box center [778, 154] width 77 height 13
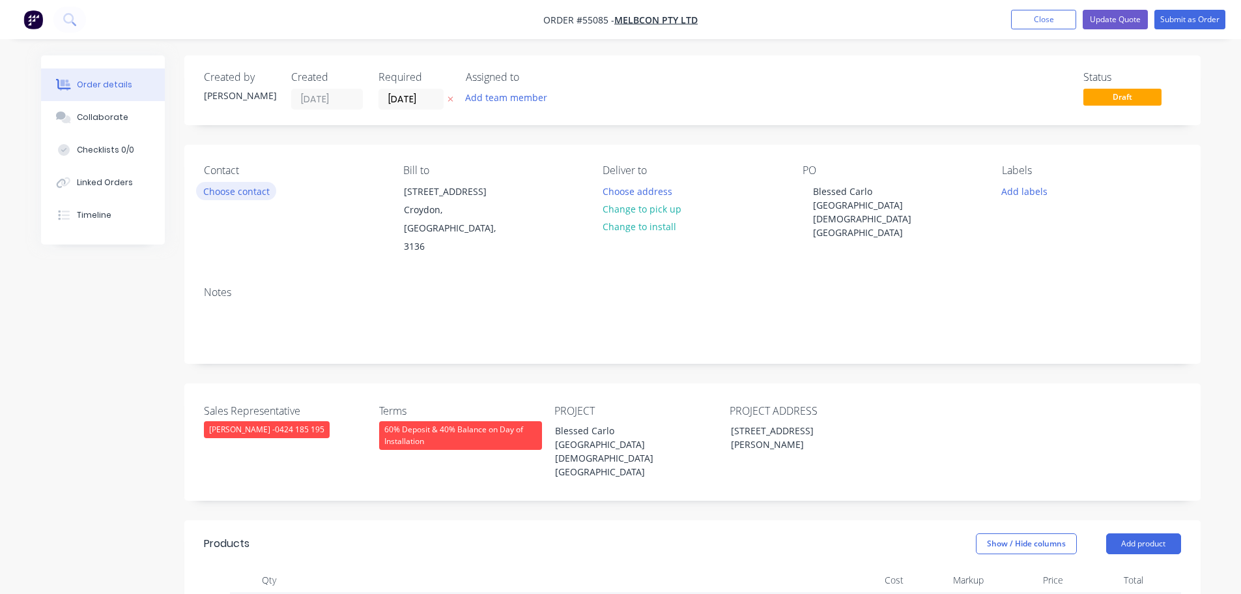
click at [243, 193] on button "Choose contact" at bounding box center [236, 191] width 80 height 18
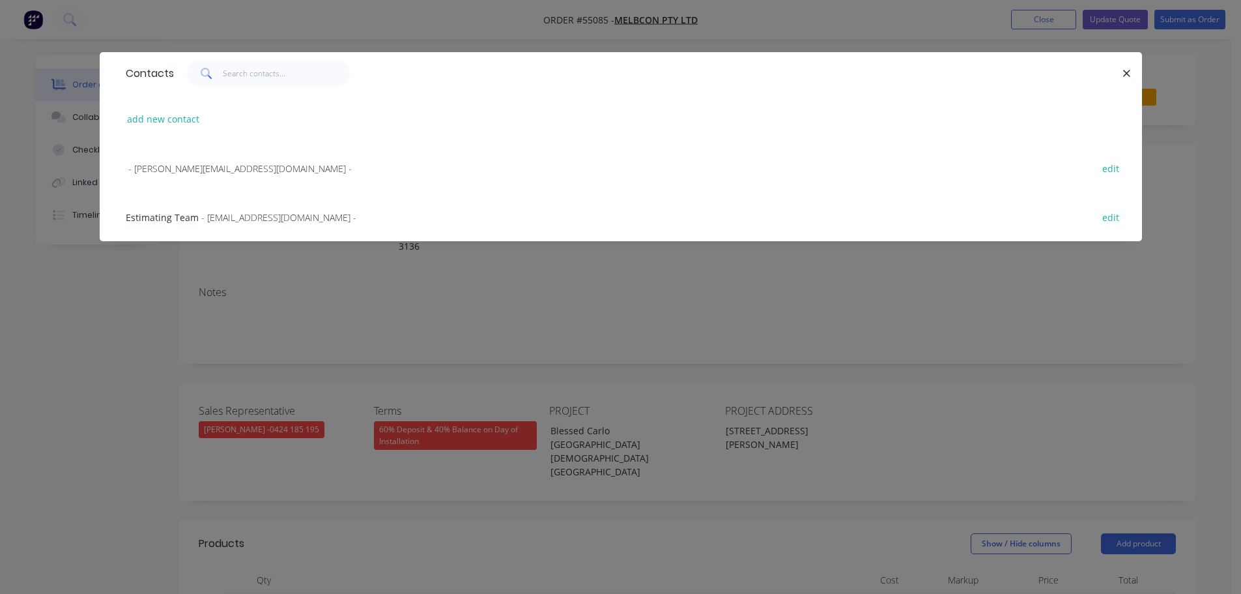
click at [222, 219] on span "- tenders@melbcon.com -" at bounding box center [278, 217] width 155 height 12
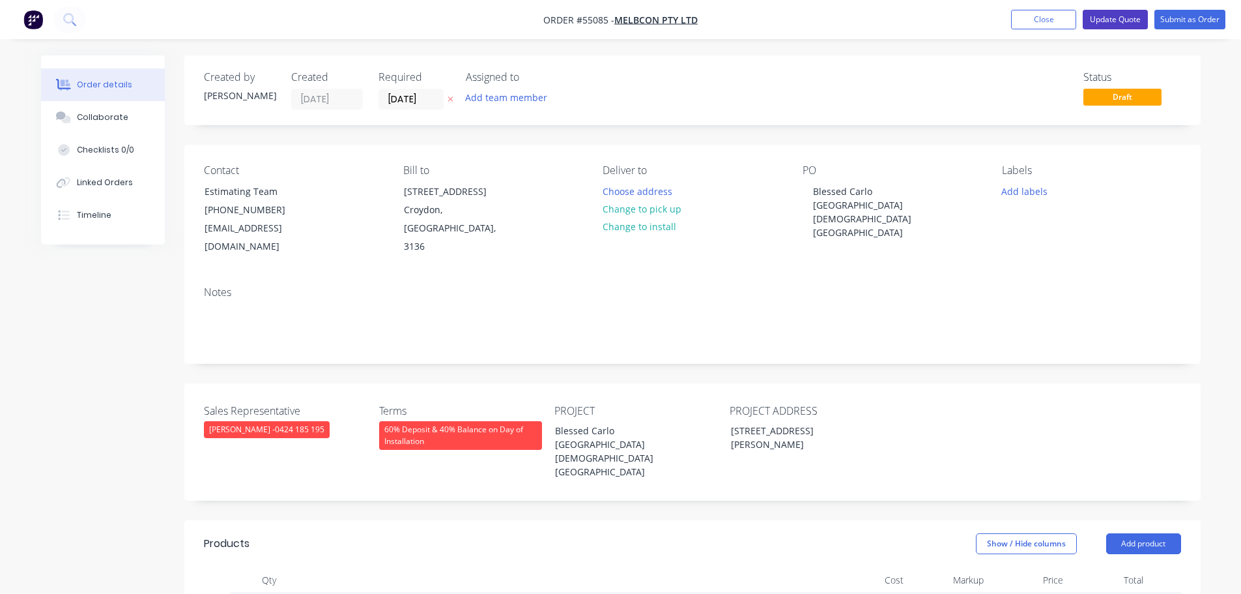
click at [1108, 18] on button "Update Quote" at bounding box center [1115, 20] width 65 height 20
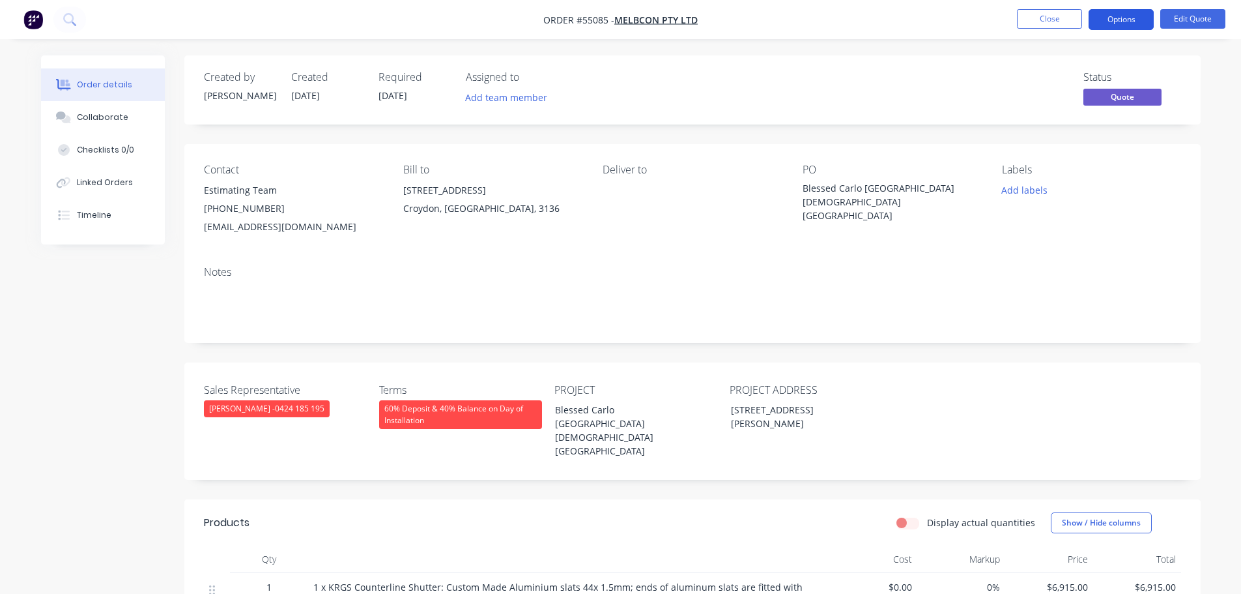
click at [1112, 25] on button "Options" at bounding box center [1121, 19] width 65 height 21
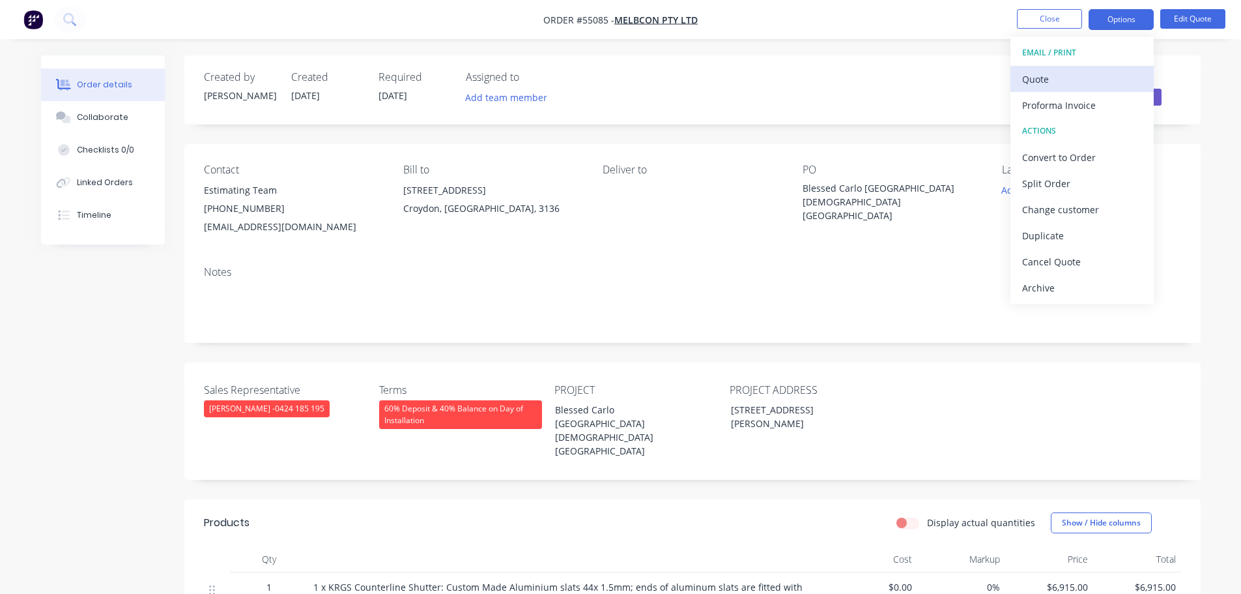
click at [1046, 78] on div "Quote" at bounding box center [1082, 79] width 120 height 19
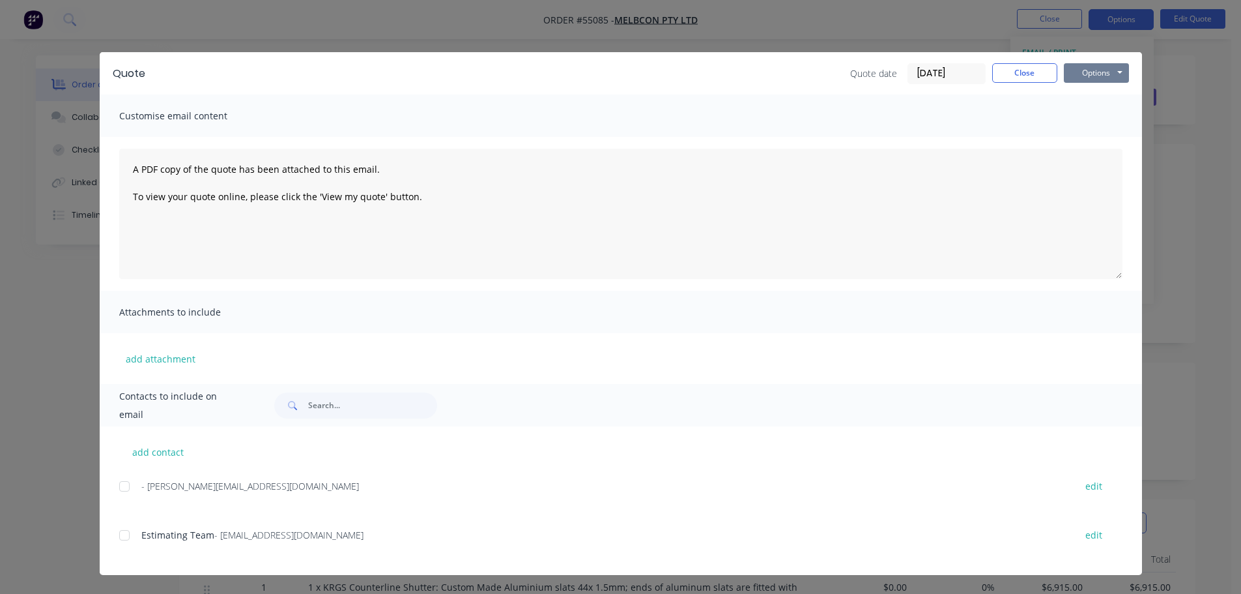
click at [1079, 74] on button "Options" at bounding box center [1096, 73] width 65 height 20
click at [1087, 120] on button "Print" at bounding box center [1105, 118] width 83 height 22
click at [1011, 70] on button "Close" at bounding box center [1024, 73] width 65 height 20
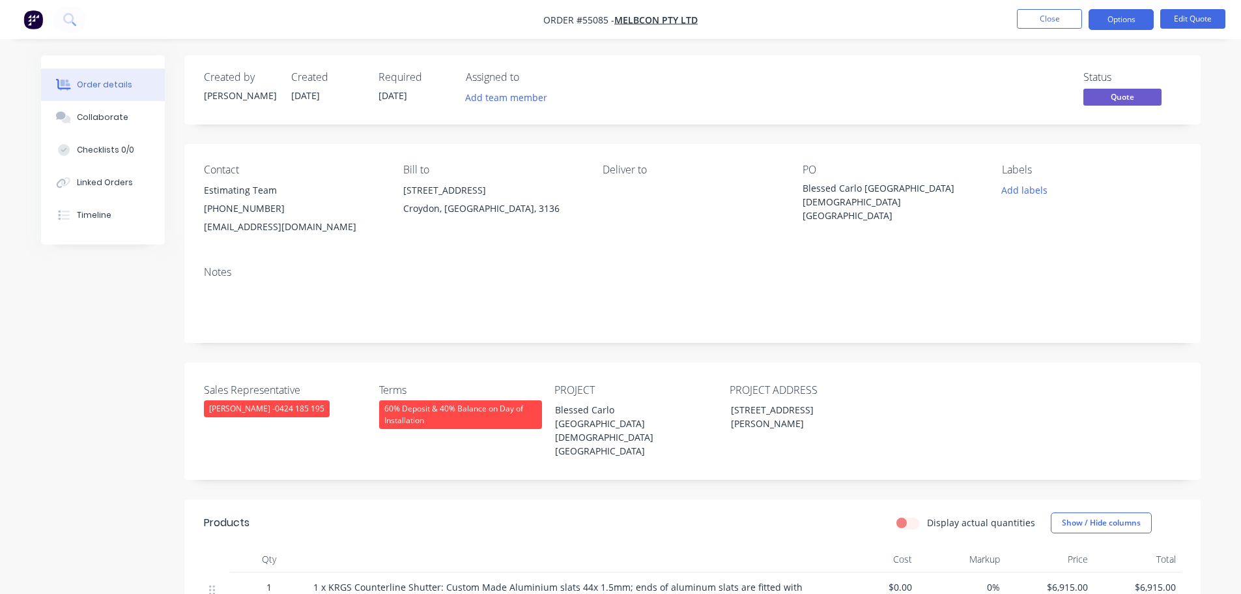
click at [230, 227] on div "tenders@melbcon.com" at bounding box center [293, 227] width 179 height 18
copy div "tenders@melbcon.com"
click at [827, 190] on div "Blessed Carlo [GEOGRAPHIC_DATA][DEMOGRAPHIC_DATA] [GEOGRAPHIC_DATA]" at bounding box center [884, 201] width 163 height 41
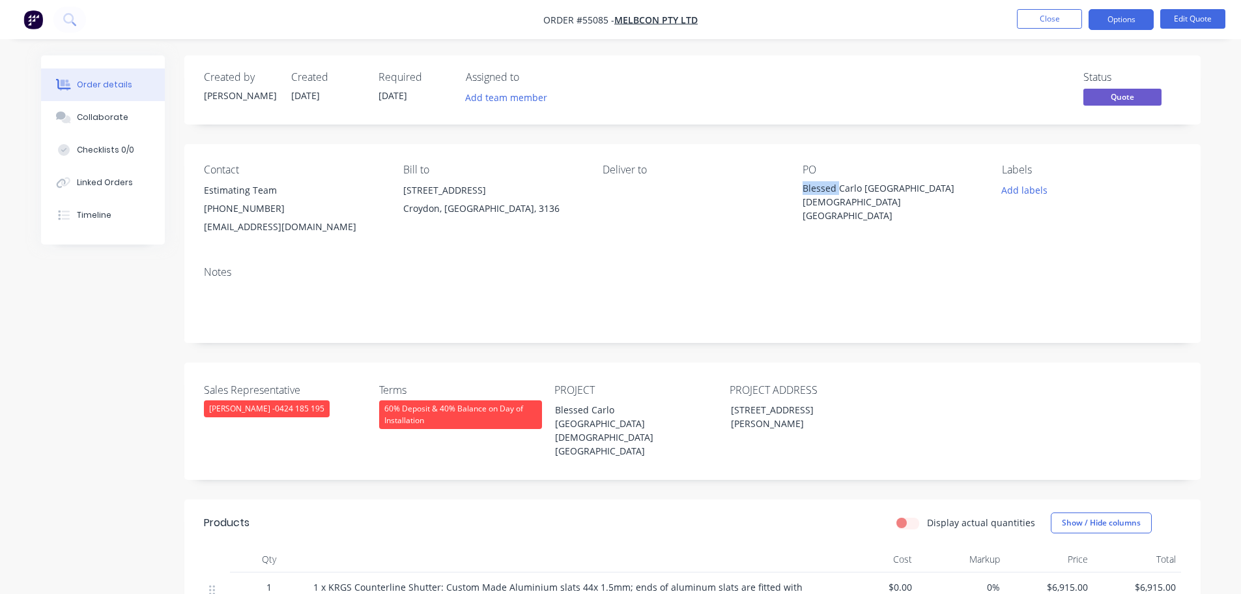
click at [827, 190] on div "Blessed Carlo [GEOGRAPHIC_DATA][DEMOGRAPHIC_DATA] [GEOGRAPHIC_DATA]" at bounding box center [884, 201] width 163 height 41
copy div "Blessed Carlo [GEOGRAPHIC_DATA][DEMOGRAPHIC_DATA] [GEOGRAPHIC_DATA]"
click at [1125, 20] on button "Options" at bounding box center [1121, 19] width 65 height 21
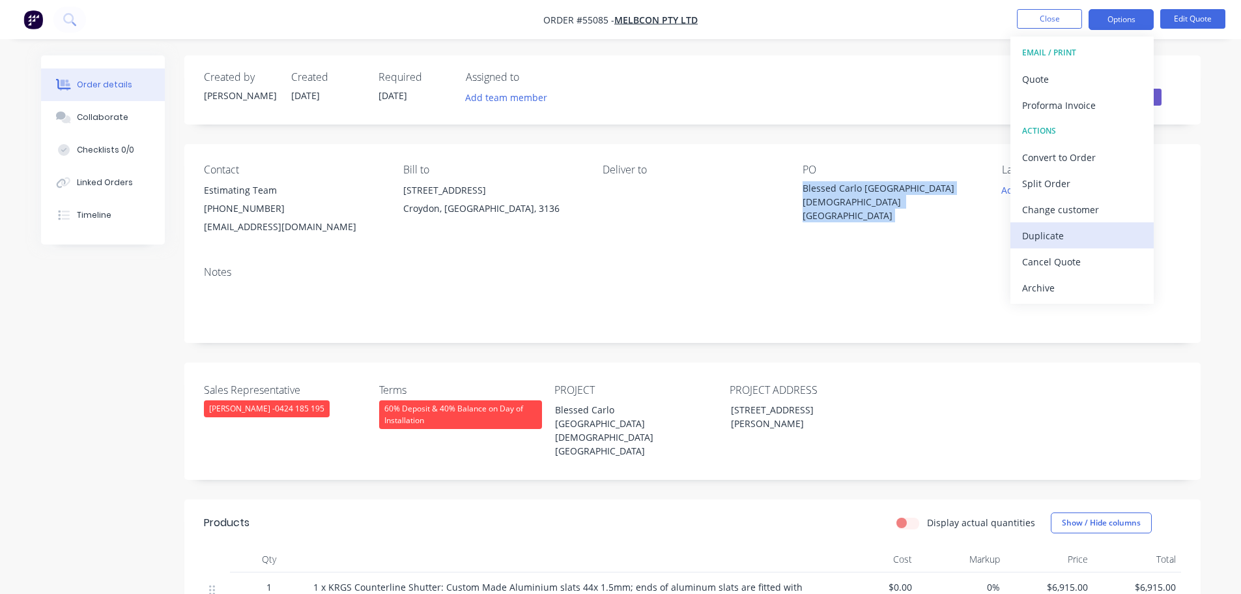
click at [1046, 238] on div "Duplicate" at bounding box center [1082, 235] width 120 height 19
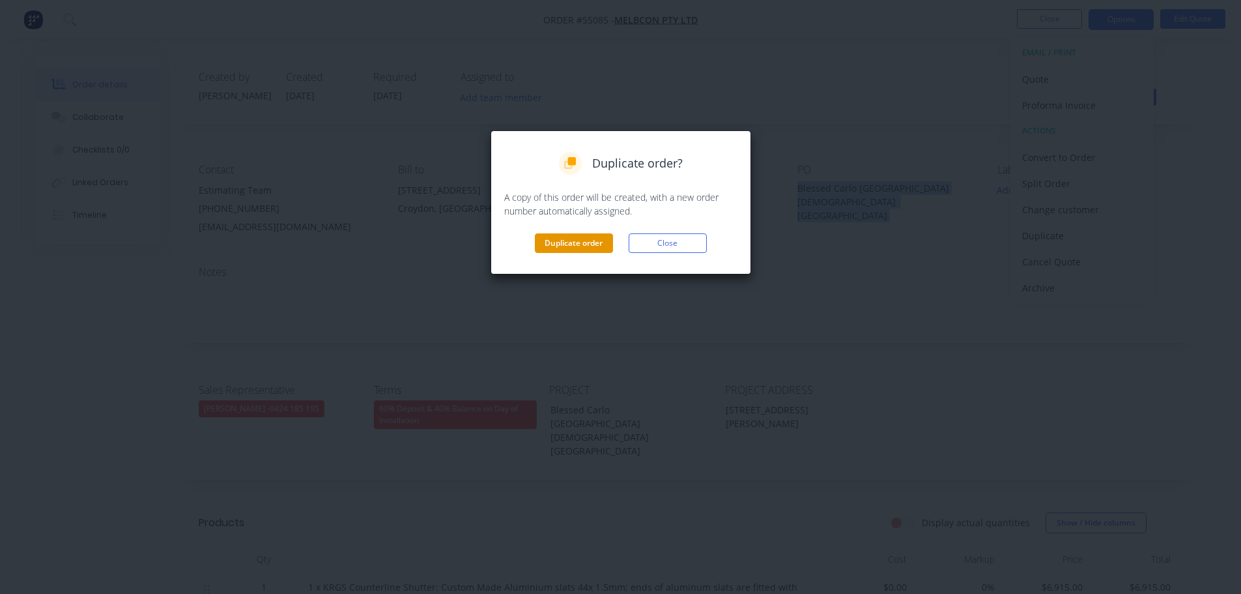
click at [560, 243] on button "Duplicate order" at bounding box center [574, 243] width 78 height 20
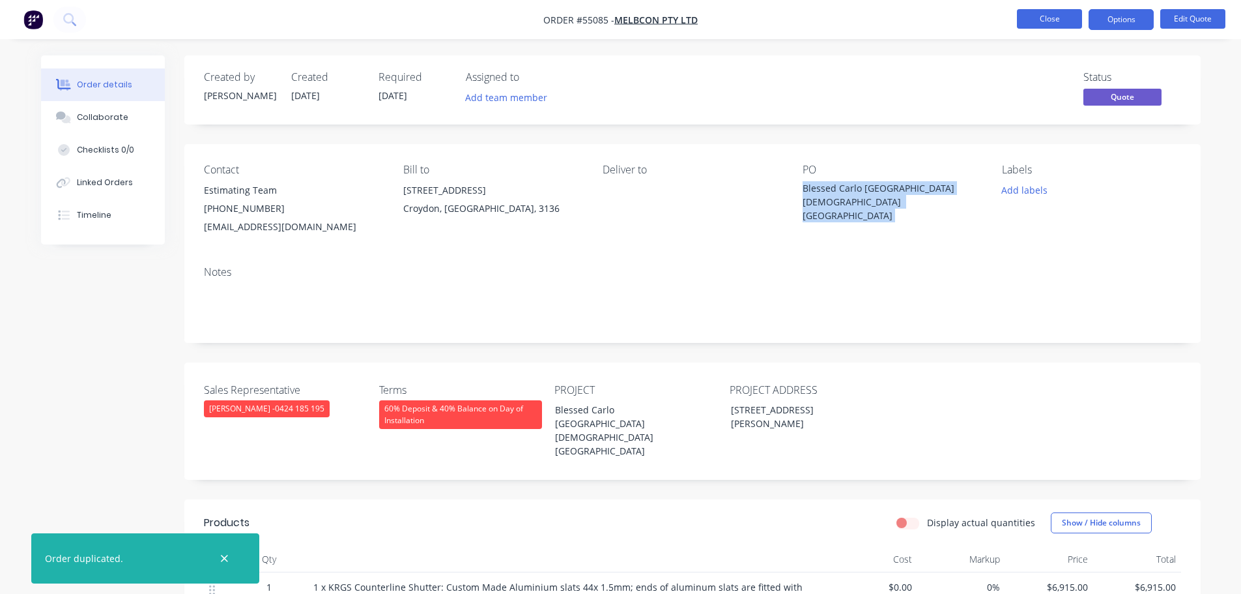
click at [1046, 22] on button "Close" at bounding box center [1049, 19] width 65 height 20
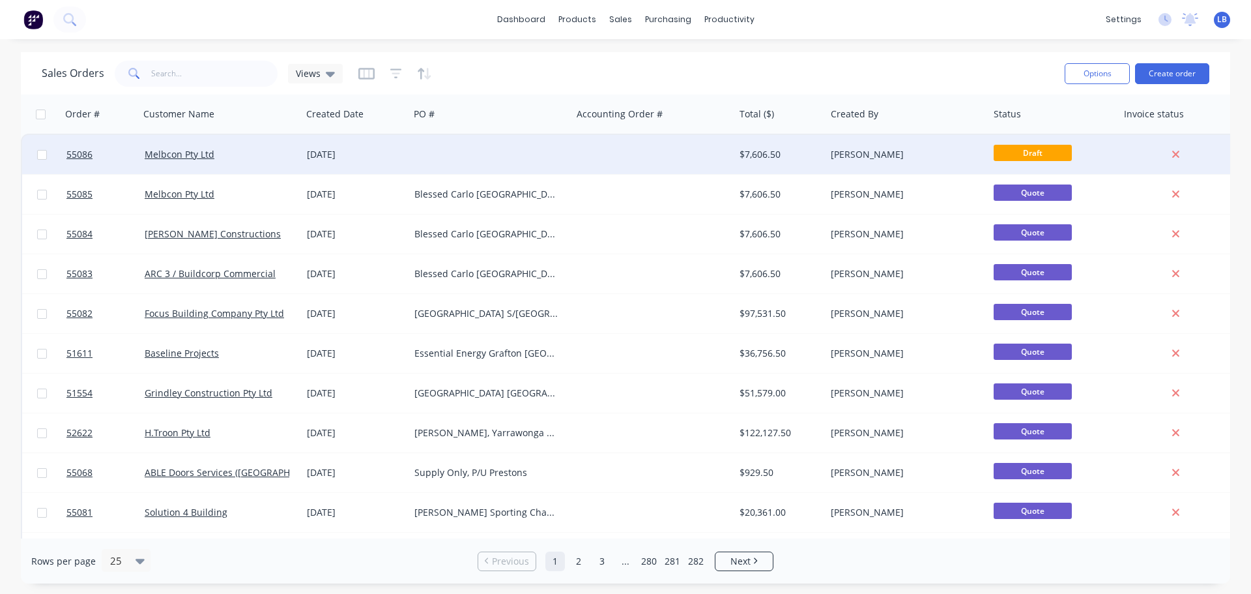
click at [769, 159] on div "$7,606.50" at bounding box center [778, 154] width 77 height 13
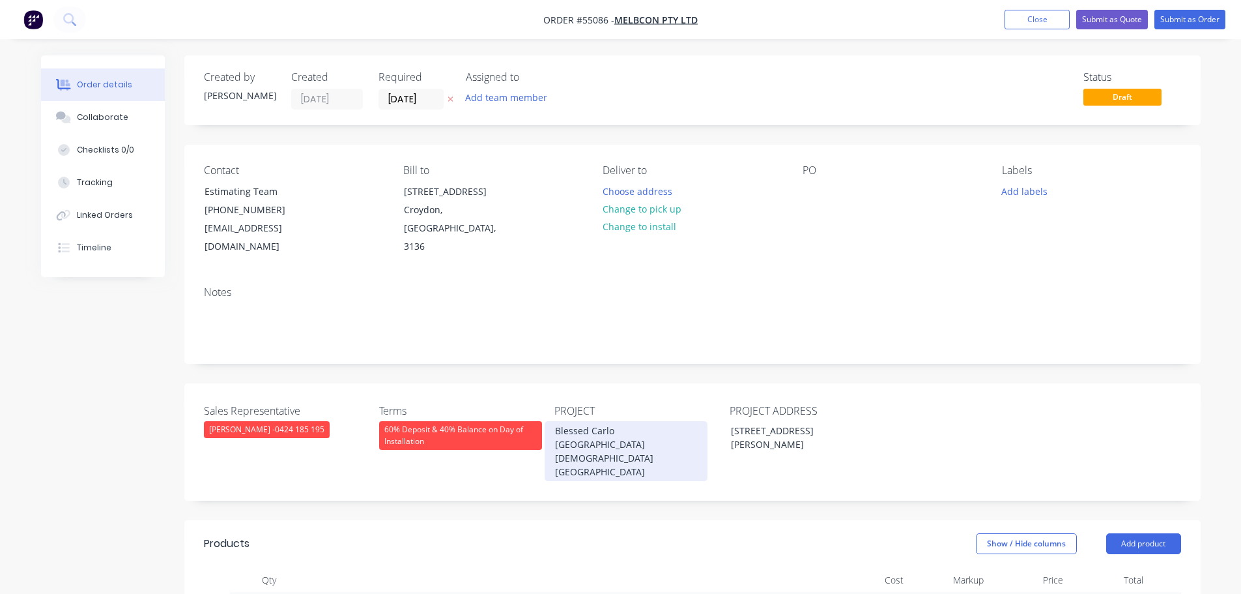
click at [622, 421] on div "Blessed Carlo [GEOGRAPHIC_DATA][DEMOGRAPHIC_DATA] [GEOGRAPHIC_DATA]" at bounding box center [626, 451] width 163 height 60
click at [590, 421] on div "Blessed Carlo [GEOGRAPHIC_DATA][DEMOGRAPHIC_DATA] [GEOGRAPHIC_DATA]" at bounding box center [626, 451] width 163 height 60
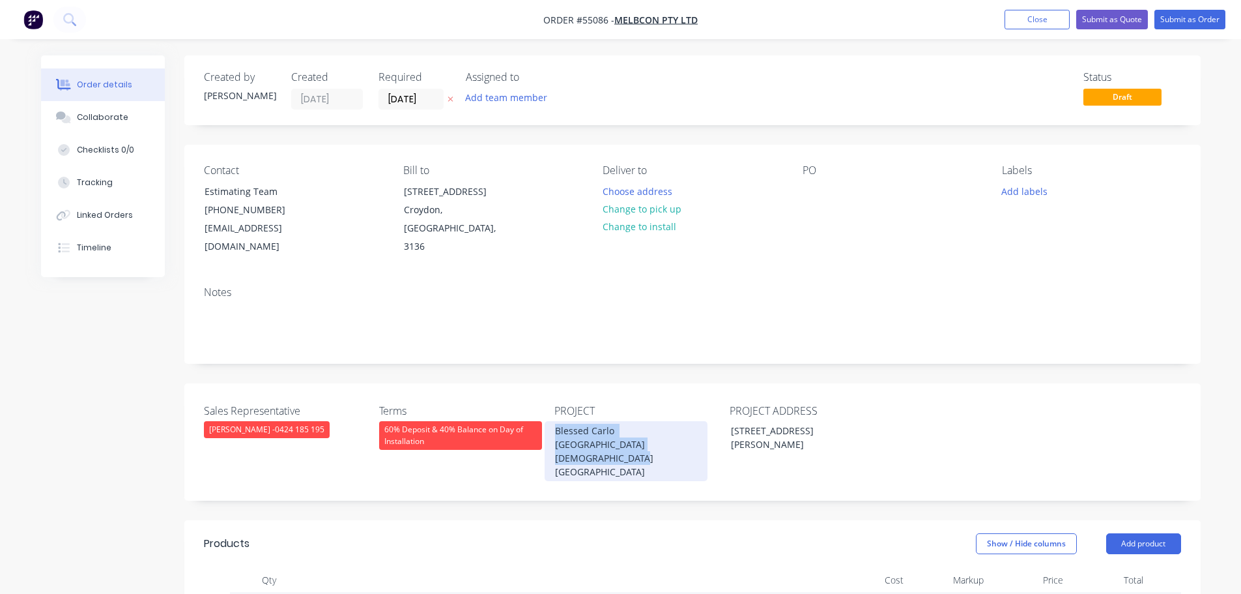
copy div "Blessed Carlo [GEOGRAPHIC_DATA][DEMOGRAPHIC_DATA] [GEOGRAPHIC_DATA]"
click at [805, 183] on div at bounding box center [813, 191] width 21 height 19
paste div
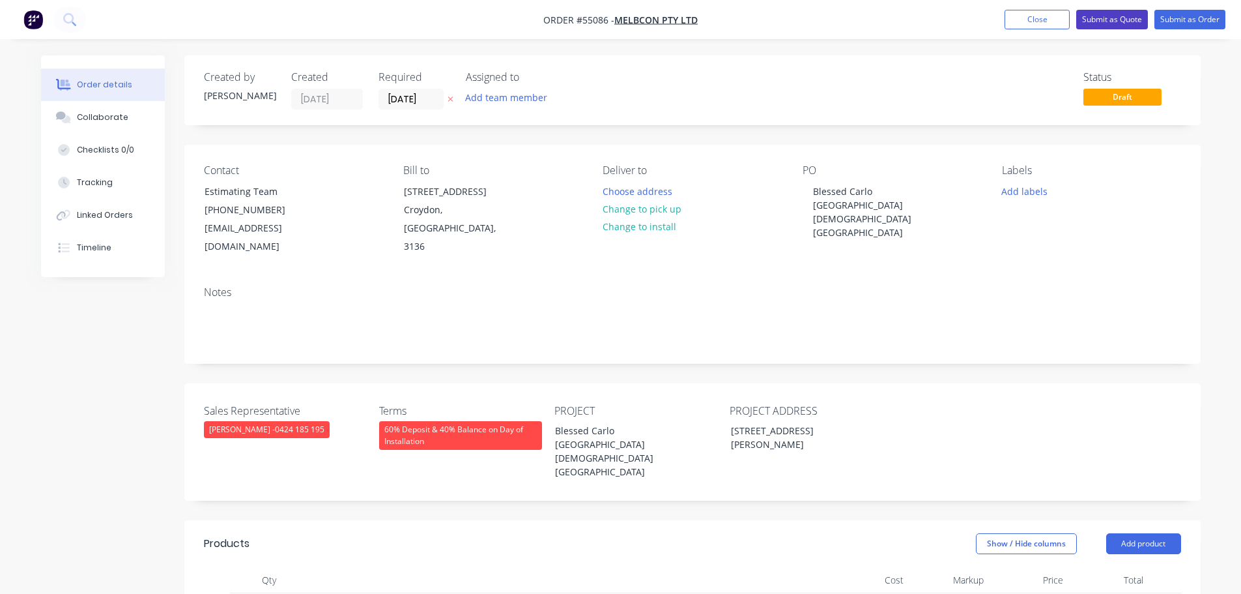
click at [1099, 22] on button "Submit as Quote" at bounding box center [1112, 20] width 72 height 20
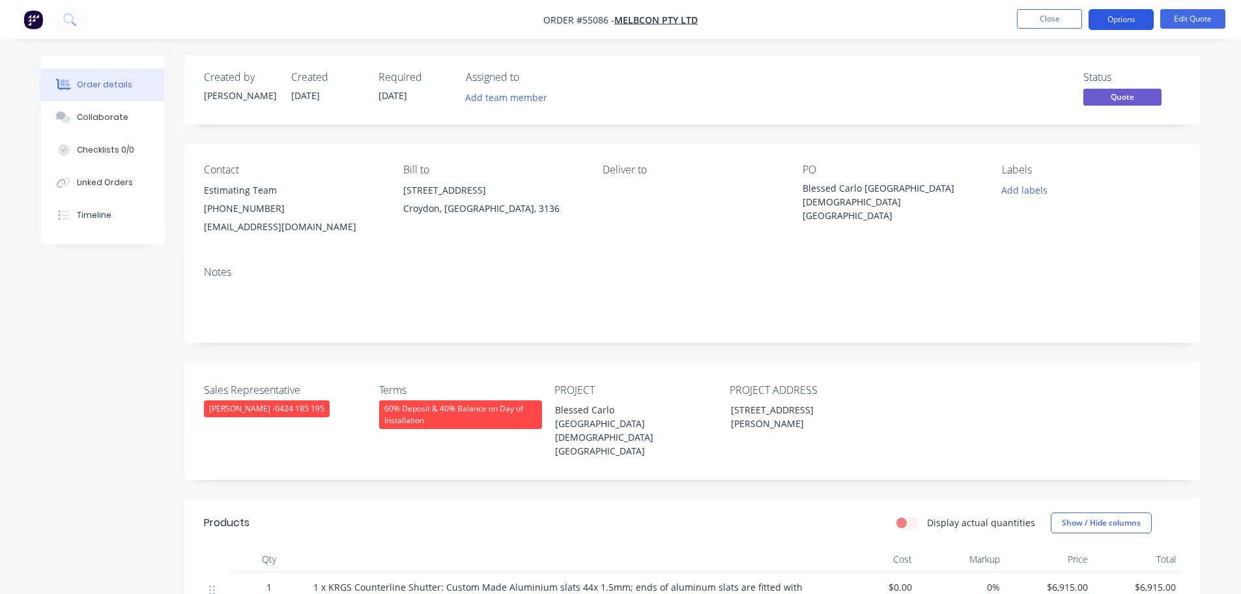
click at [1111, 20] on button "Options" at bounding box center [1121, 19] width 65 height 21
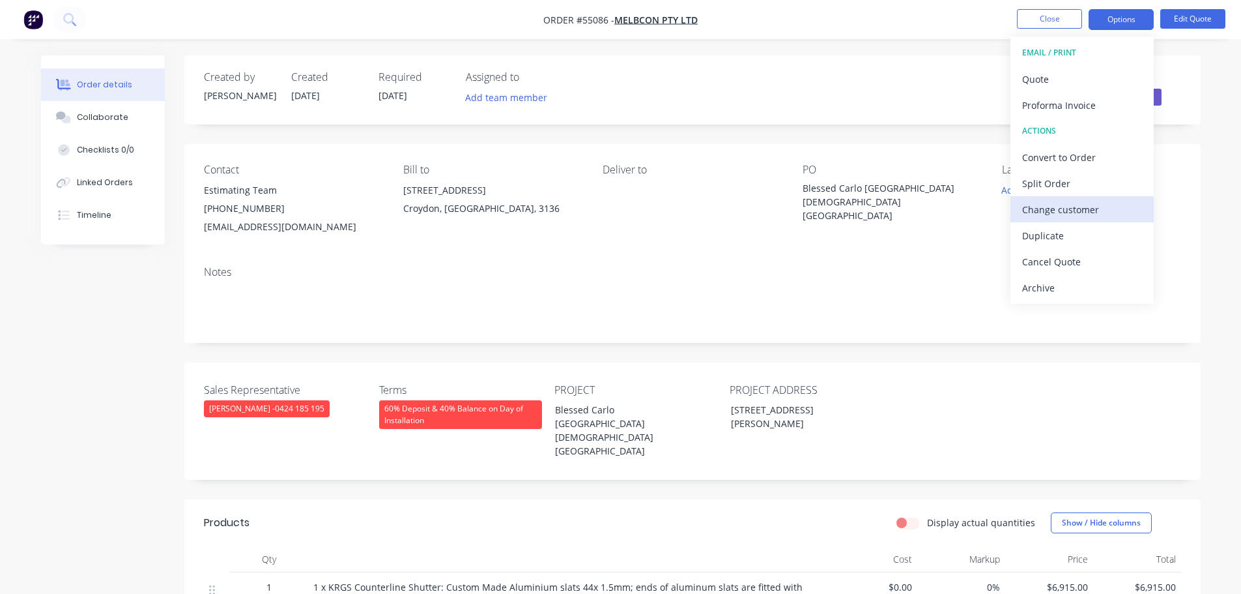
click at [1034, 213] on div "Change customer" at bounding box center [1082, 209] width 120 height 19
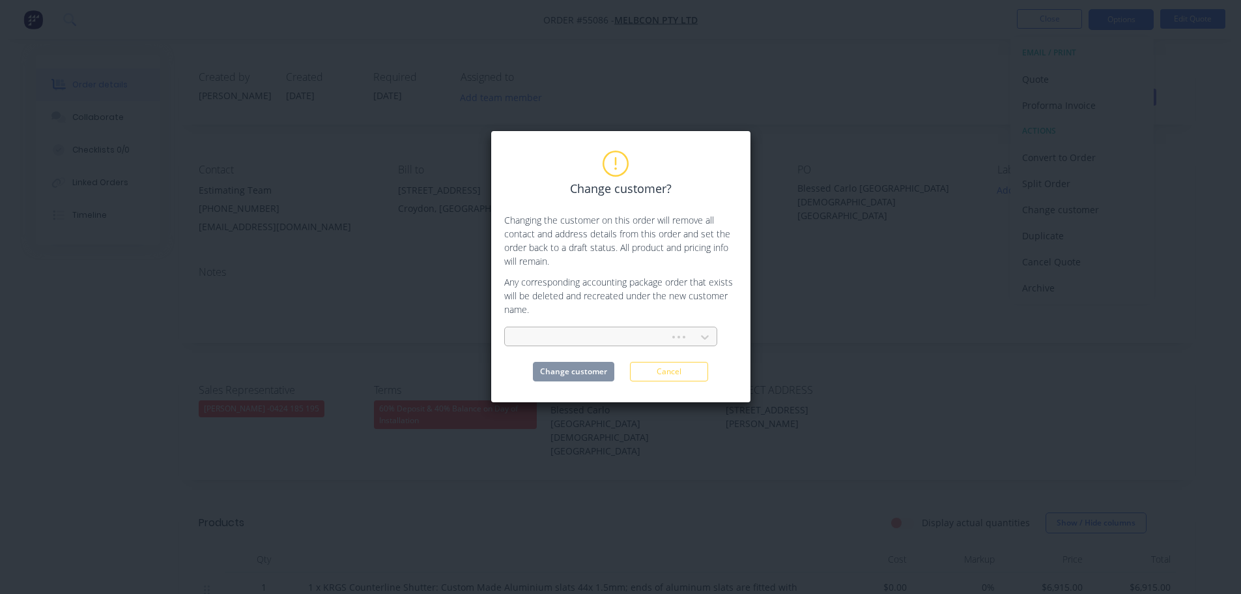
click at [525, 336] on div at bounding box center [589, 337] width 148 height 16
type input "newpol"
click at [551, 369] on div "Newpol Construction" at bounding box center [610, 366] width 213 height 24
click at [551, 370] on button "Change customer" at bounding box center [573, 372] width 81 height 20
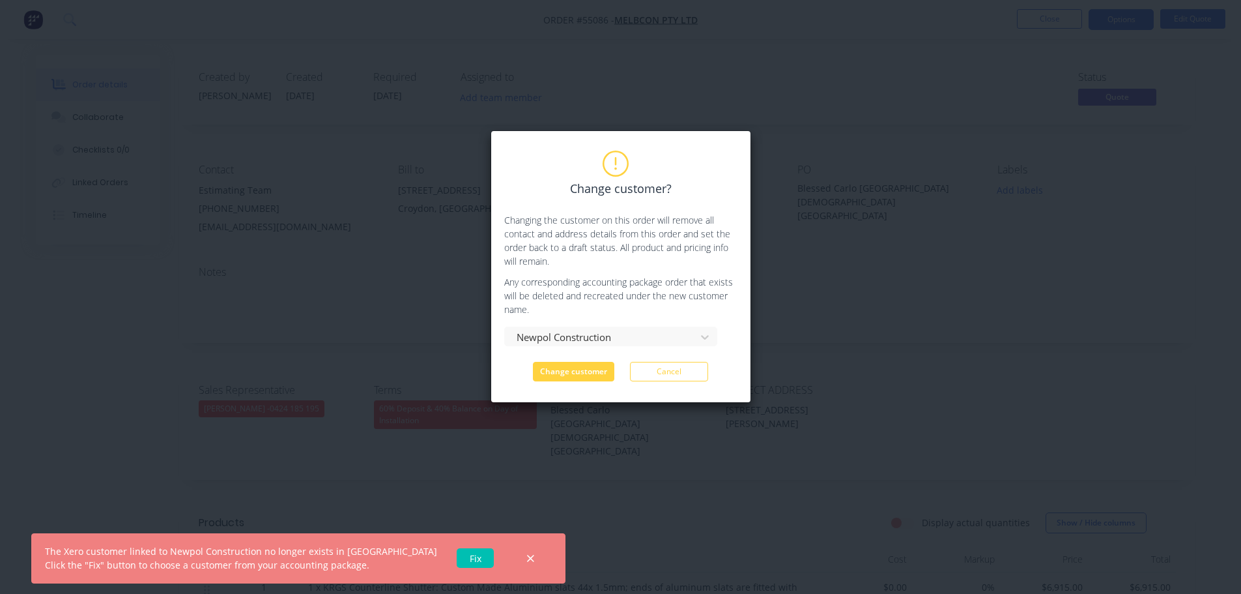
click at [457, 556] on link "Fix" at bounding box center [475, 558] width 37 height 20
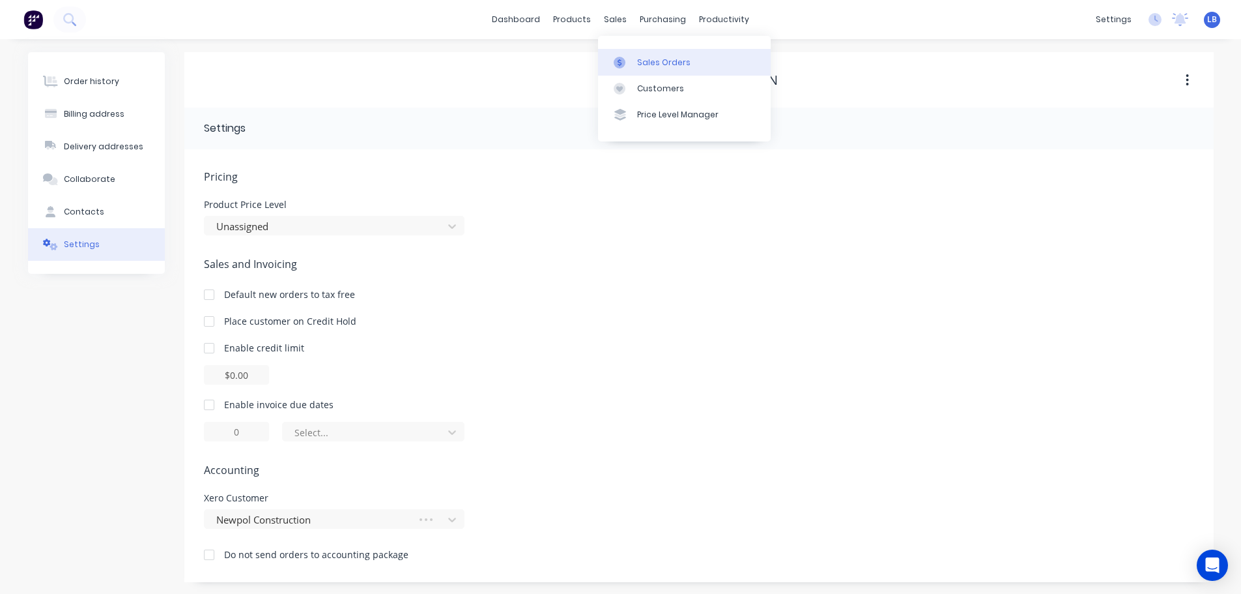
click at [657, 61] on div "Sales Orders" at bounding box center [663, 63] width 53 height 12
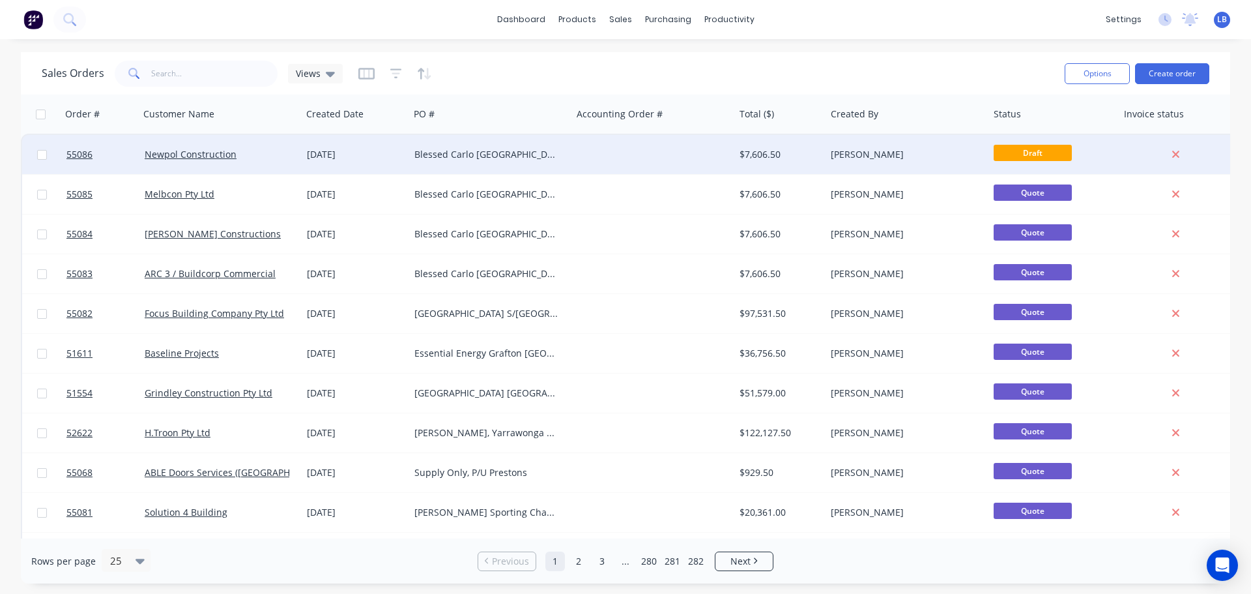
click at [738, 156] on div "$7,606.50" at bounding box center [779, 154] width 91 height 39
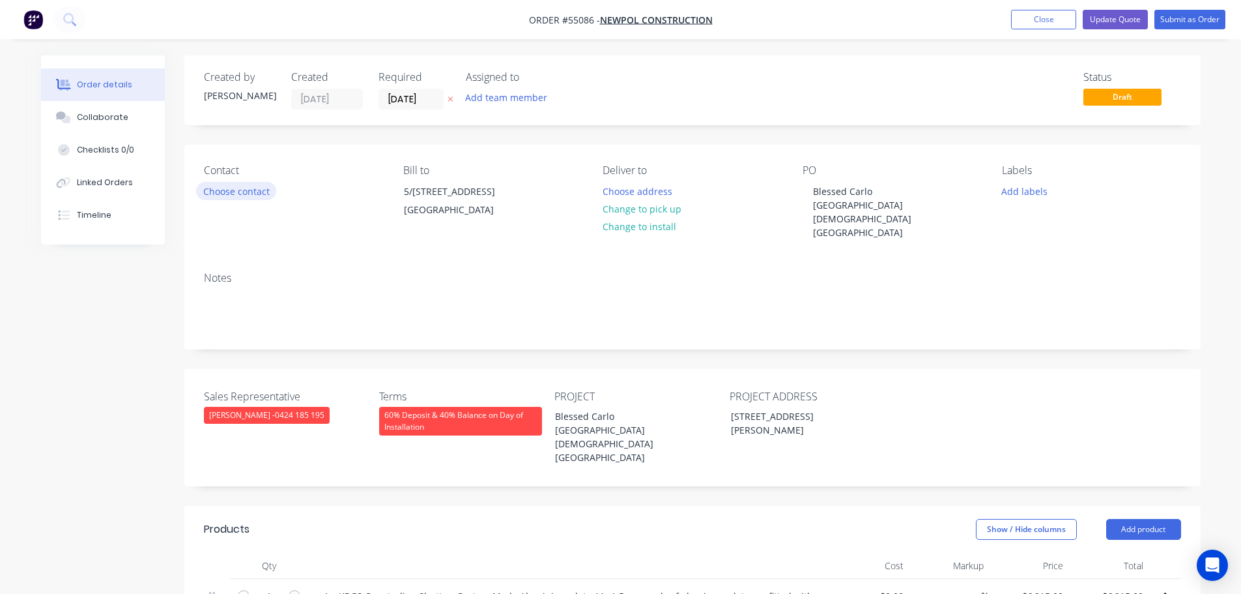
click at [239, 194] on button "Choose contact" at bounding box center [236, 191] width 80 height 18
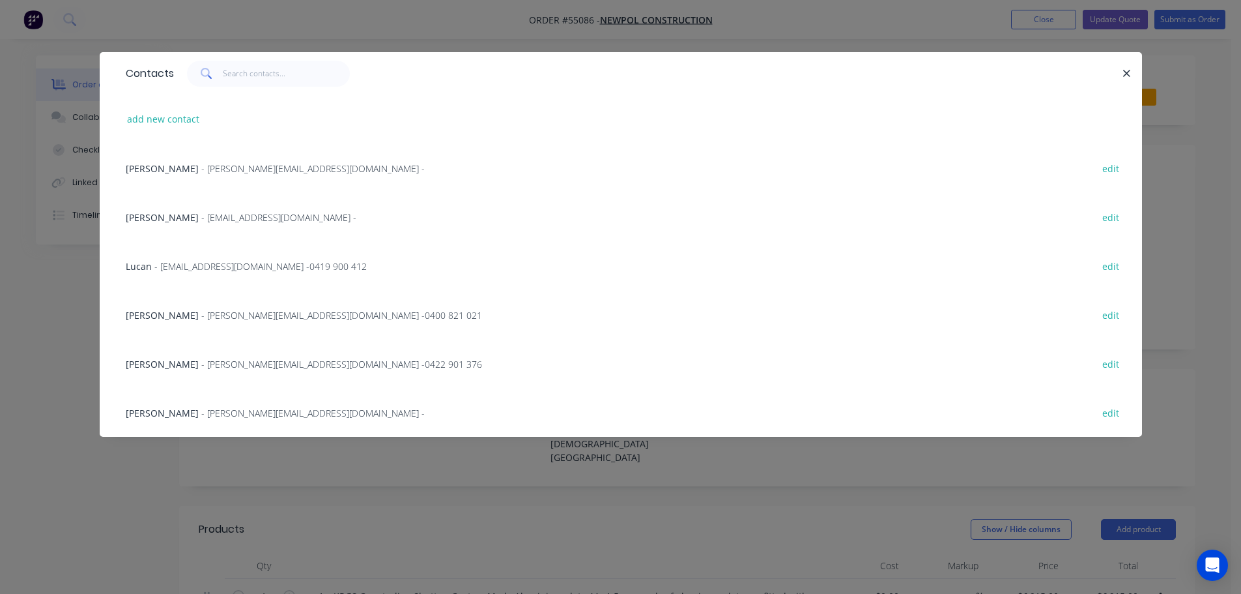
click at [201, 215] on span "- reza@newpol.au -" at bounding box center [278, 217] width 155 height 12
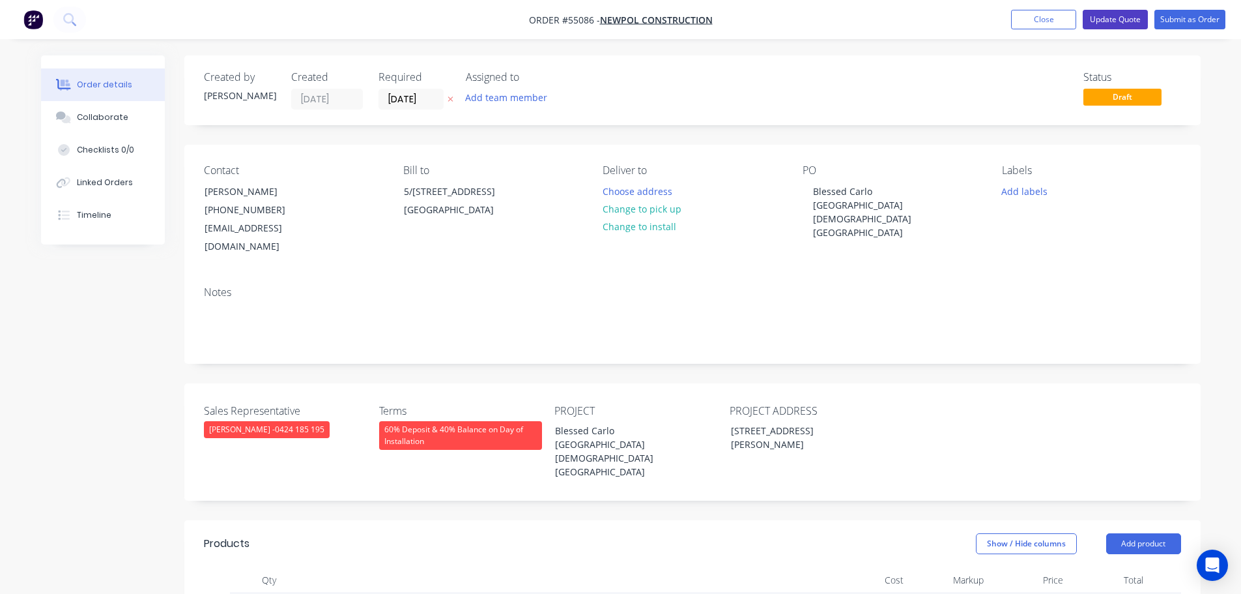
click at [1102, 18] on button "Update Quote" at bounding box center [1115, 20] width 65 height 20
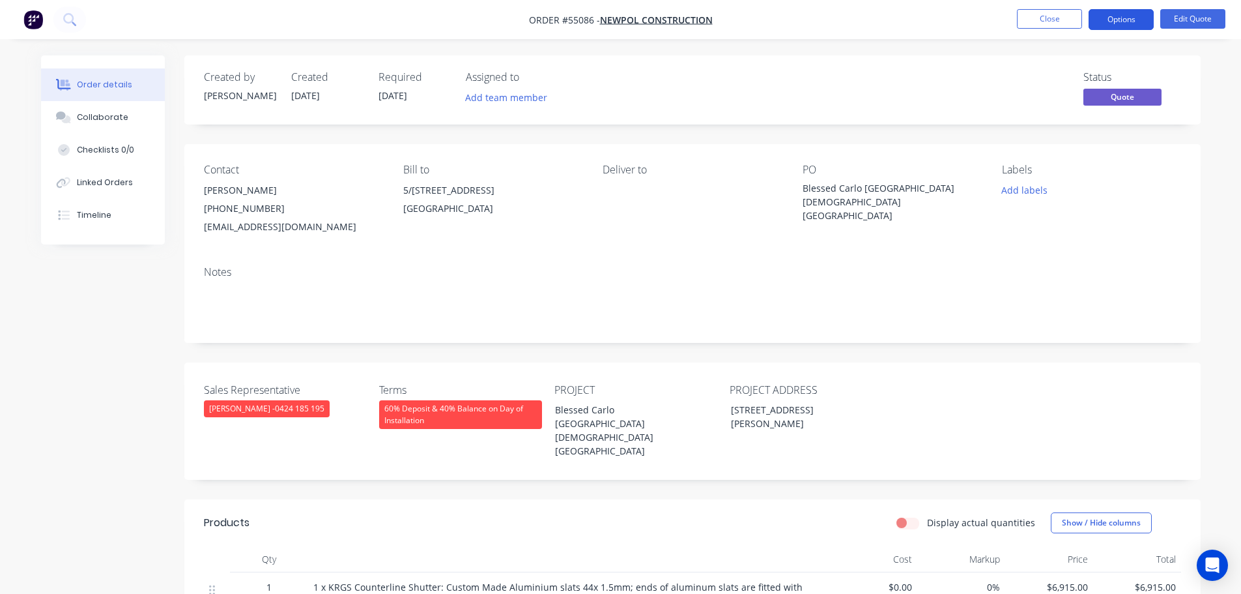
click at [1112, 25] on button "Options" at bounding box center [1121, 19] width 65 height 21
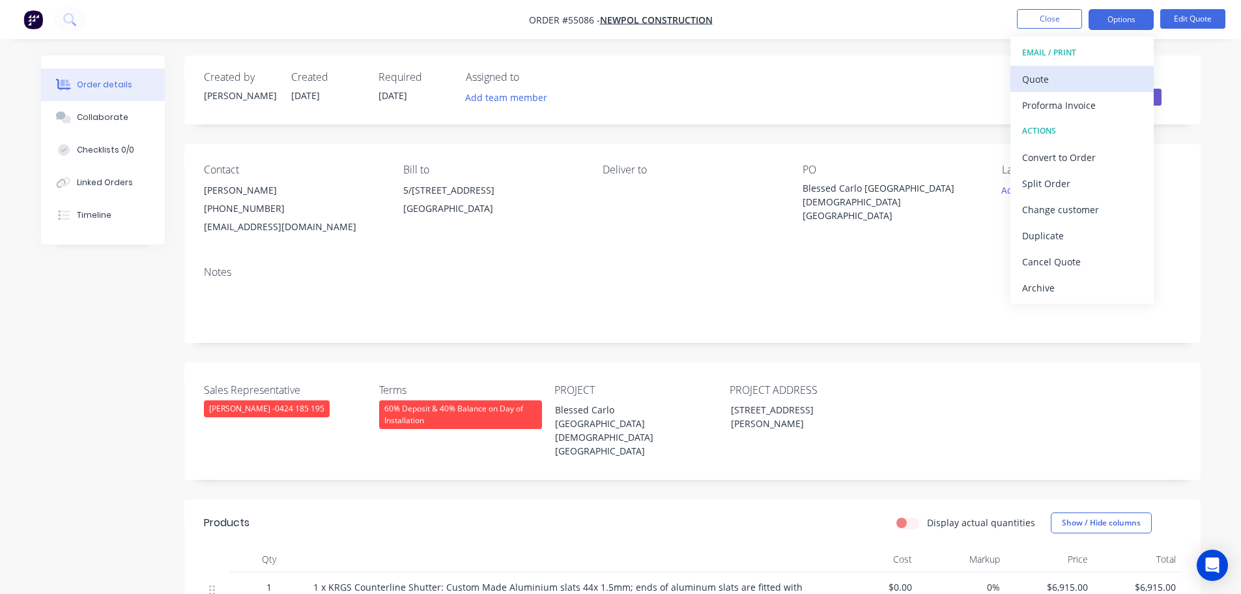
click at [1039, 80] on div "Quote" at bounding box center [1082, 79] width 120 height 19
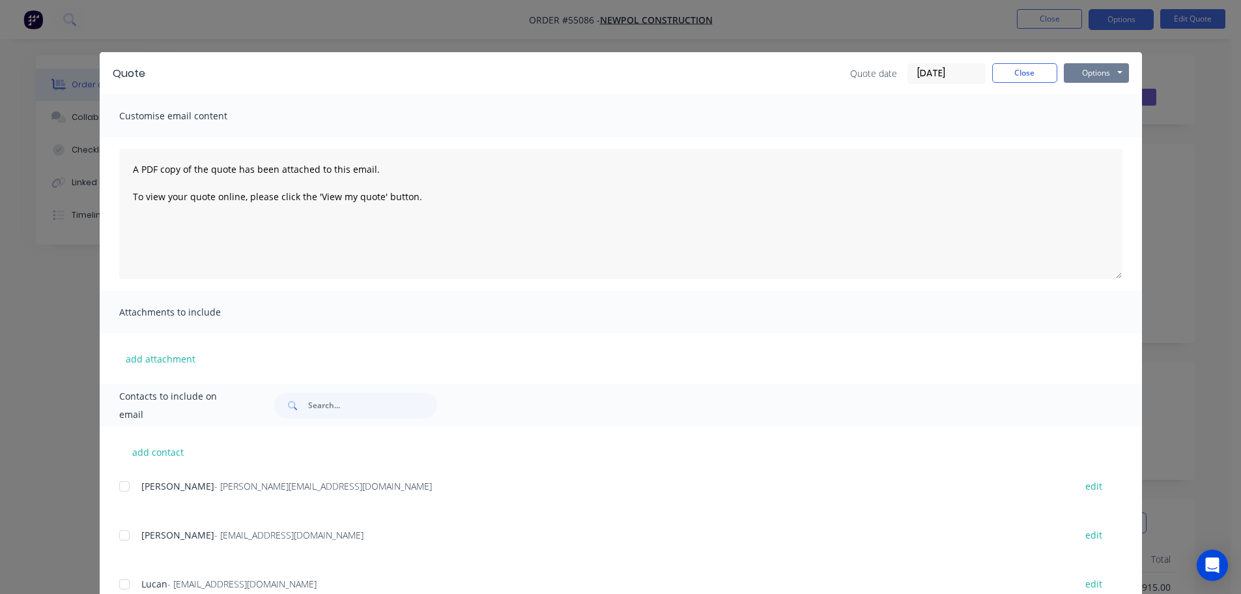
click at [1065, 73] on button "Options" at bounding box center [1096, 73] width 65 height 20
click at [1088, 119] on button "Print" at bounding box center [1105, 118] width 83 height 22
click at [1028, 72] on button "Close" at bounding box center [1024, 73] width 65 height 20
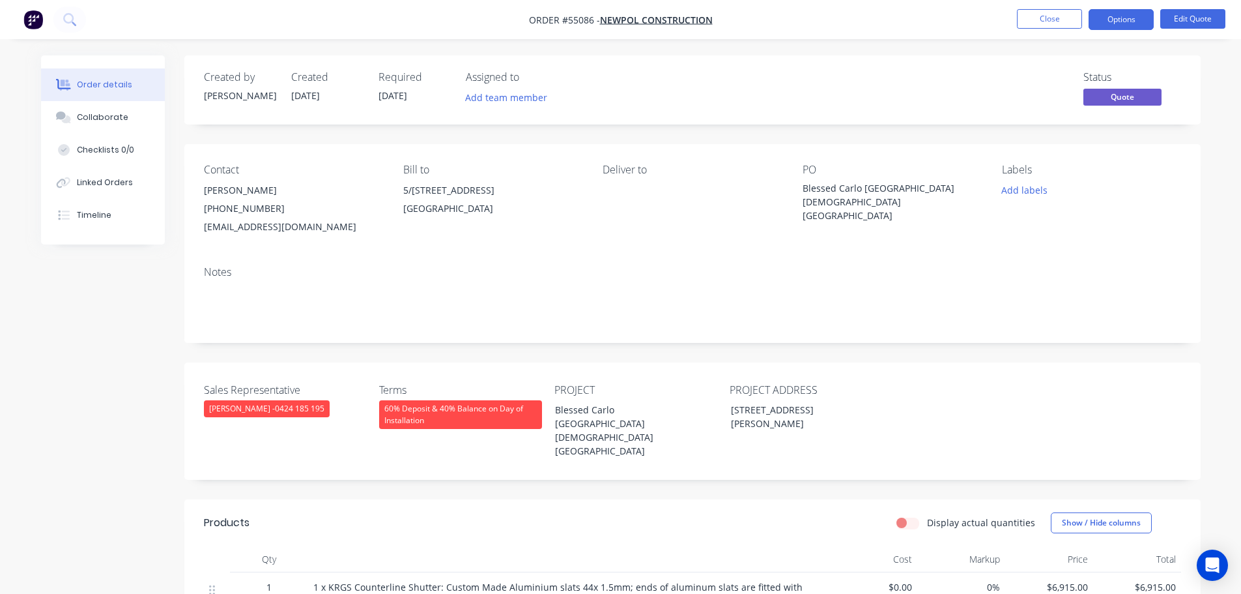
click at [232, 230] on div "reza@newpol.au" at bounding box center [293, 227] width 179 height 18
copy div "reza@newpol.au"
click at [855, 186] on div "Blessed Carlo [GEOGRAPHIC_DATA][DEMOGRAPHIC_DATA] [GEOGRAPHIC_DATA]" at bounding box center [884, 201] width 163 height 41
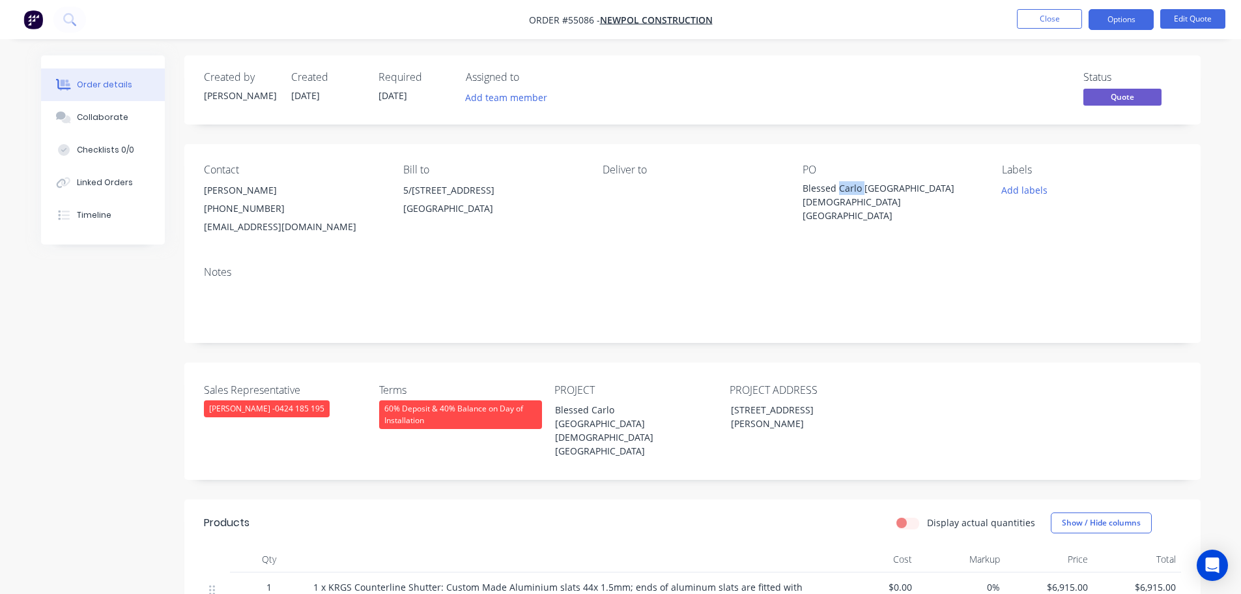
click at [855, 186] on div "Blessed Carlo [GEOGRAPHIC_DATA][DEMOGRAPHIC_DATA] [GEOGRAPHIC_DATA]" at bounding box center [884, 201] width 163 height 41
copy div "Blessed Carlo [GEOGRAPHIC_DATA][DEMOGRAPHIC_DATA] [GEOGRAPHIC_DATA]"
click at [1114, 20] on button "Options" at bounding box center [1121, 19] width 65 height 21
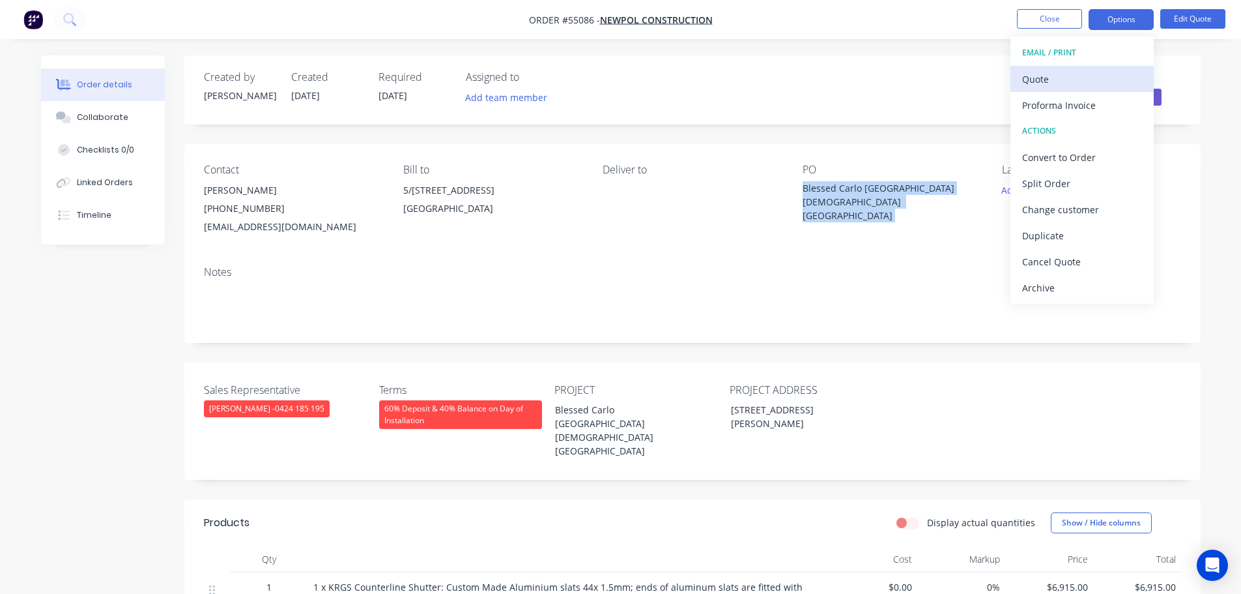
click at [1038, 78] on div "Quote" at bounding box center [1082, 79] width 120 height 19
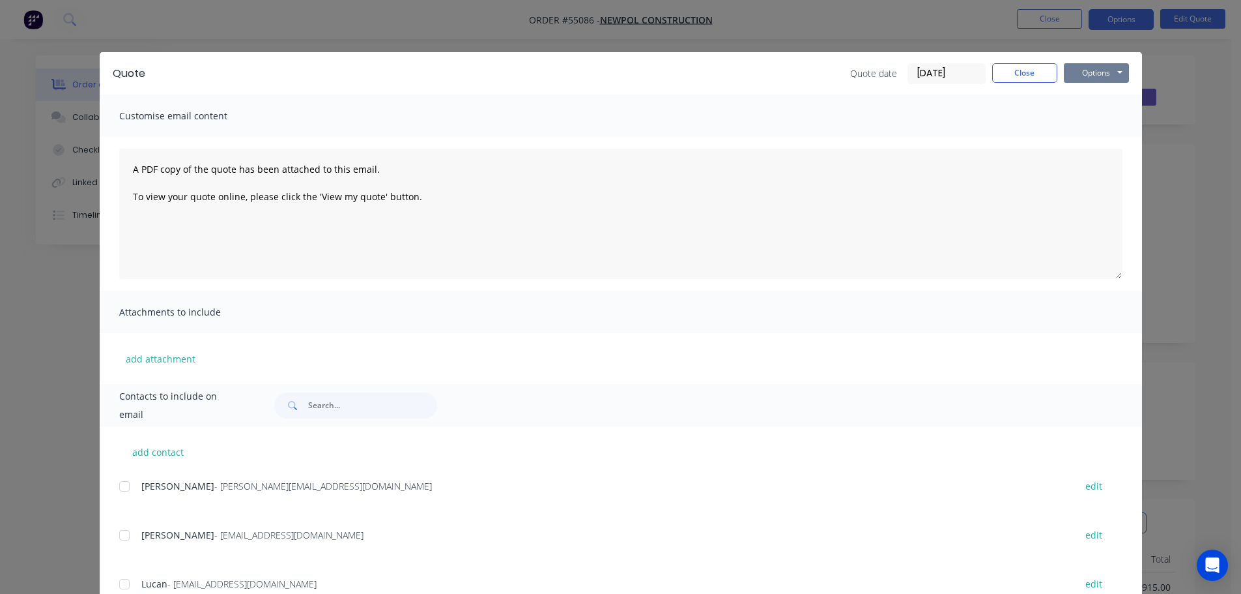
click at [1090, 74] on button "Options" at bounding box center [1096, 73] width 65 height 20
click at [1084, 114] on button "Print" at bounding box center [1105, 118] width 83 height 22
click at [1020, 72] on button "Close" at bounding box center [1024, 73] width 65 height 20
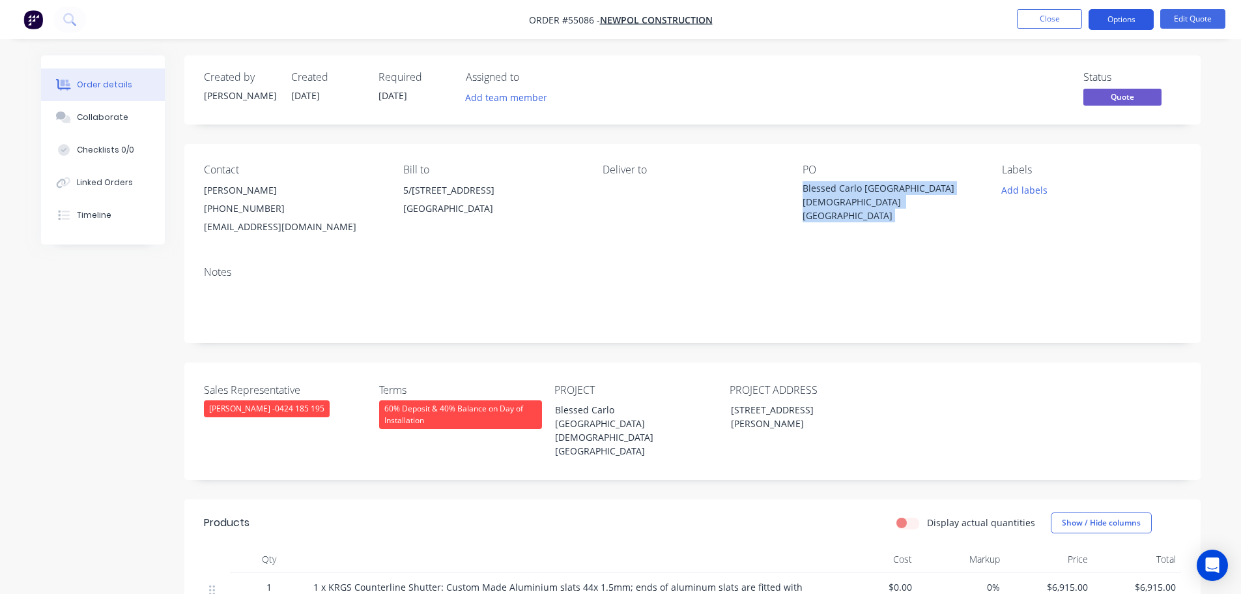
click at [1104, 19] on button "Options" at bounding box center [1121, 19] width 65 height 21
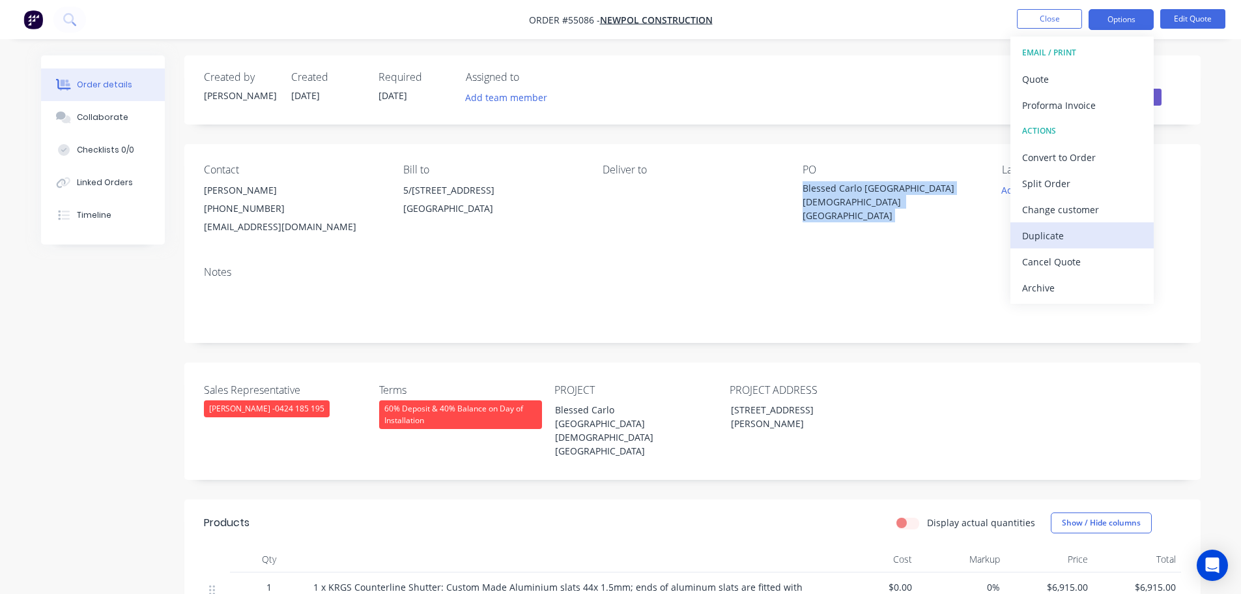
click at [1045, 232] on div "Duplicate" at bounding box center [1082, 235] width 120 height 19
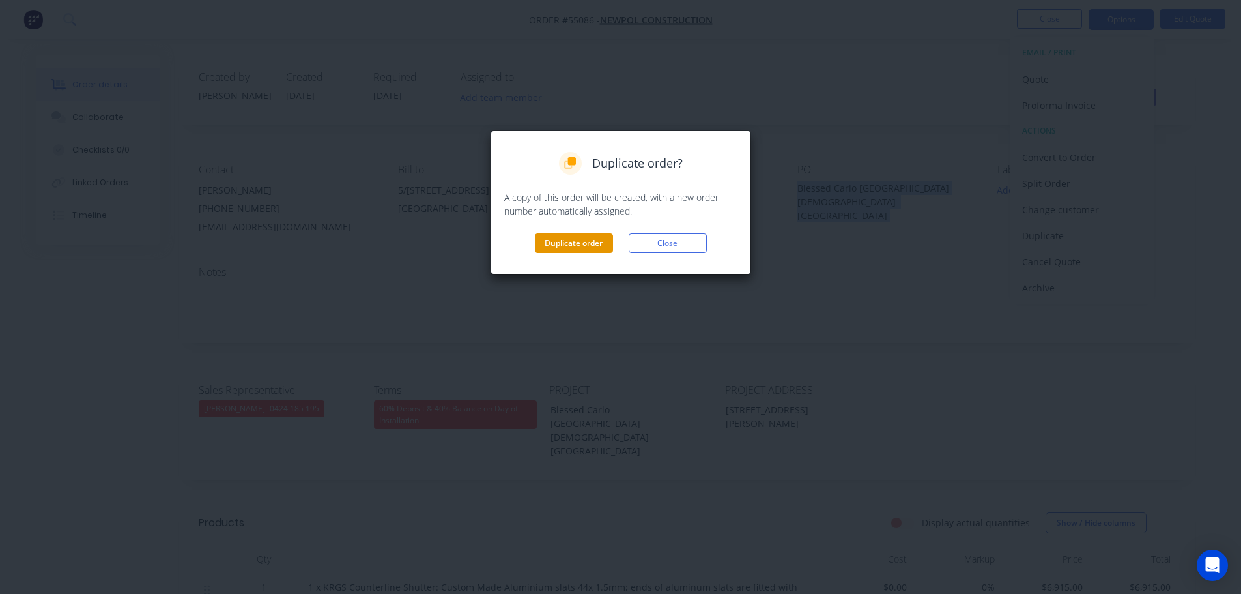
click at [572, 246] on button "Duplicate order" at bounding box center [574, 243] width 78 height 20
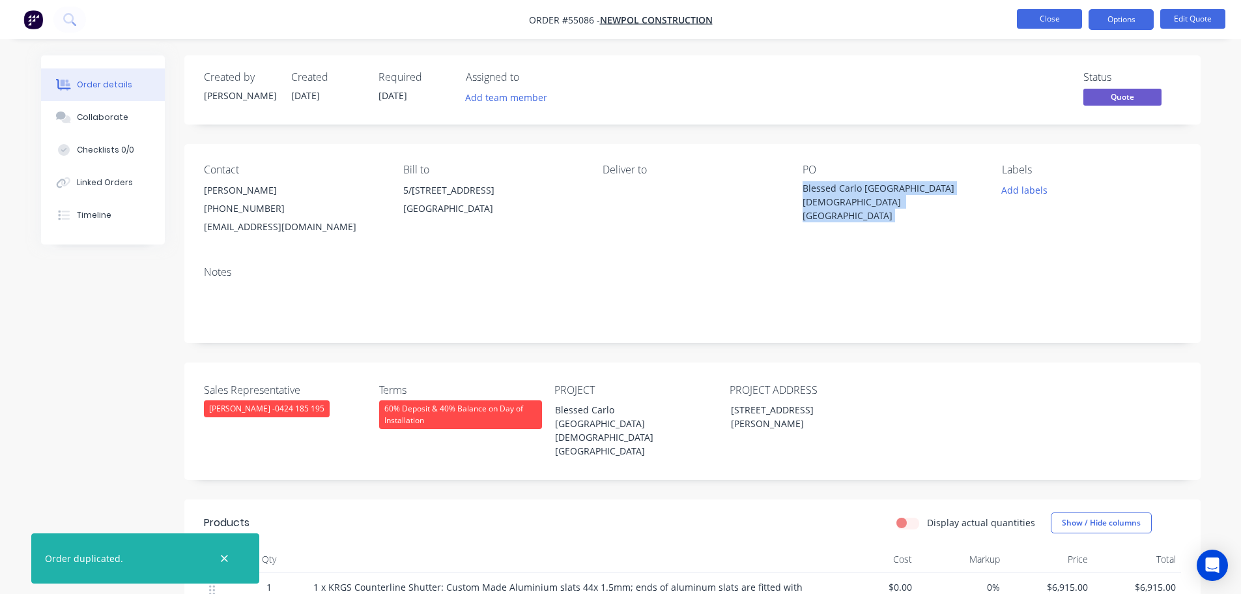
click at [1039, 18] on button "Close" at bounding box center [1049, 19] width 65 height 20
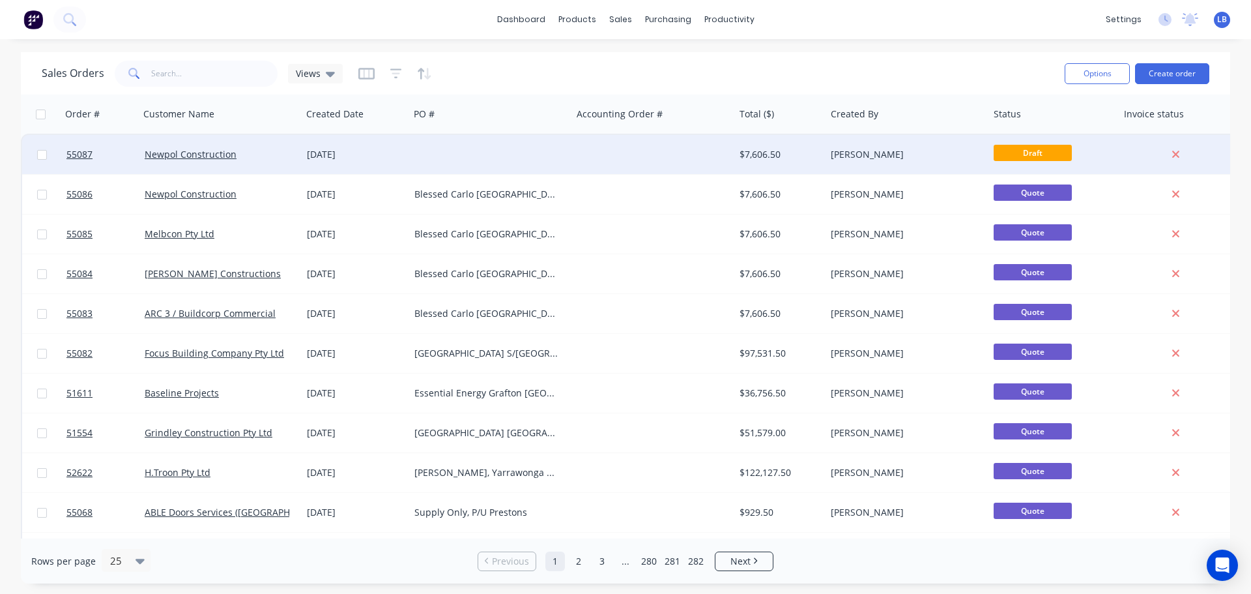
click at [794, 154] on div "$7,606.50" at bounding box center [778, 154] width 77 height 13
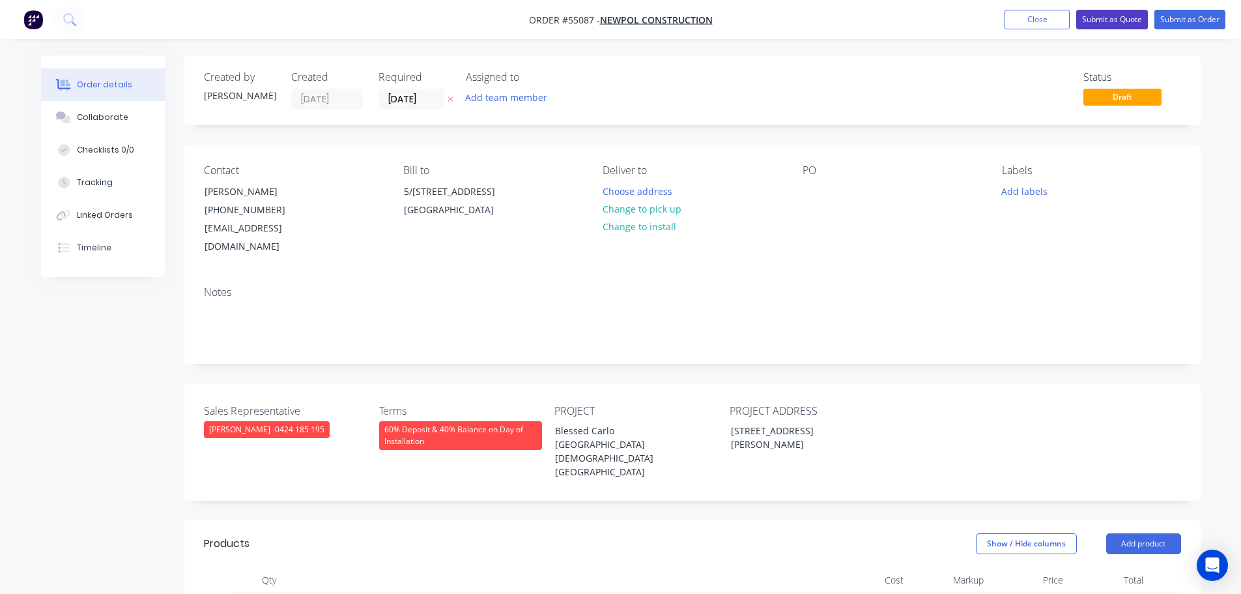
click at [1100, 20] on button "Submit as Quote" at bounding box center [1112, 20] width 72 height 20
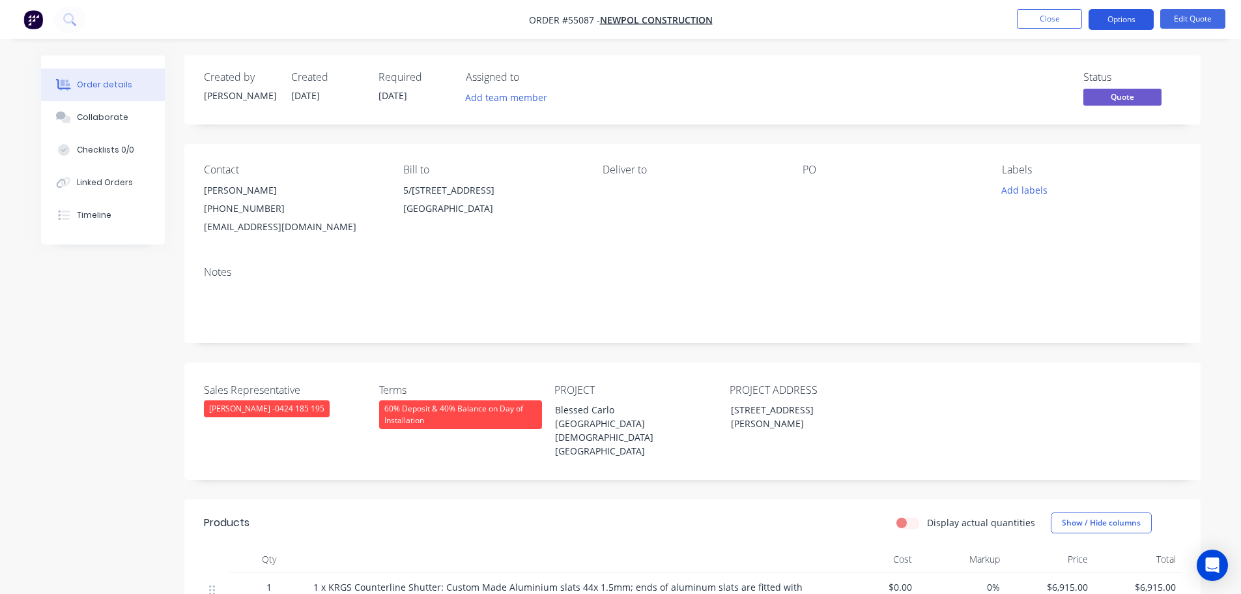
click at [1119, 24] on button "Options" at bounding box center [1121, 19] width 65 height 21
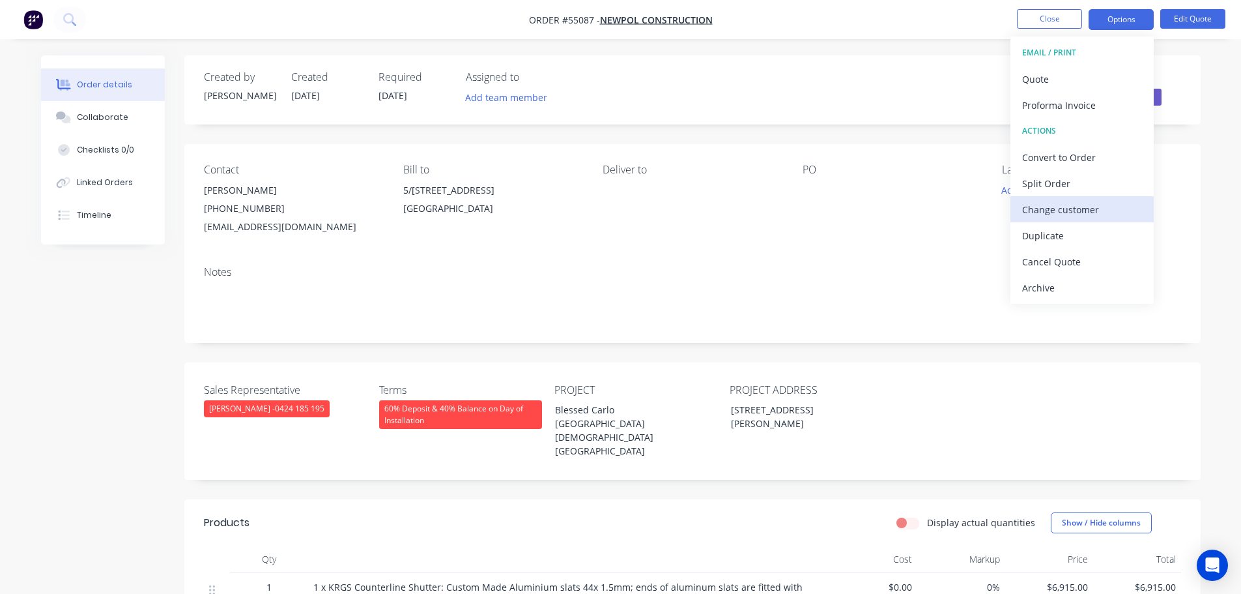
click at [1044, 207] on div "Change customer" at bounding box center [1082, 209] width 120 height 19
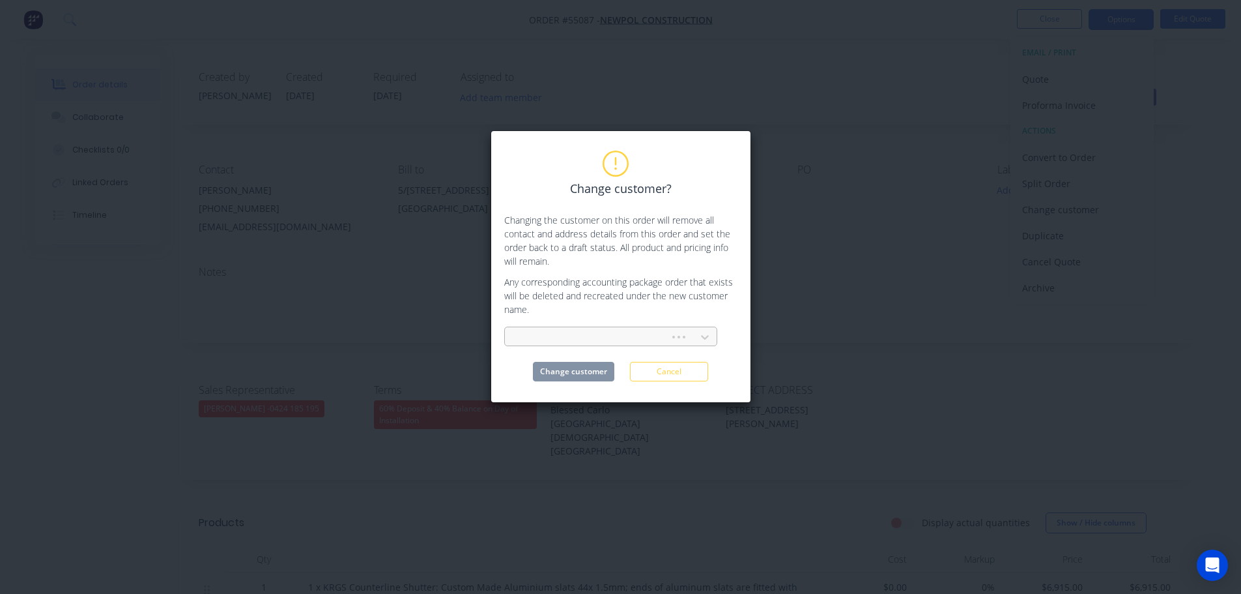
click at [530, 335] on div at bounding box center [589, 337] width 148 height 16
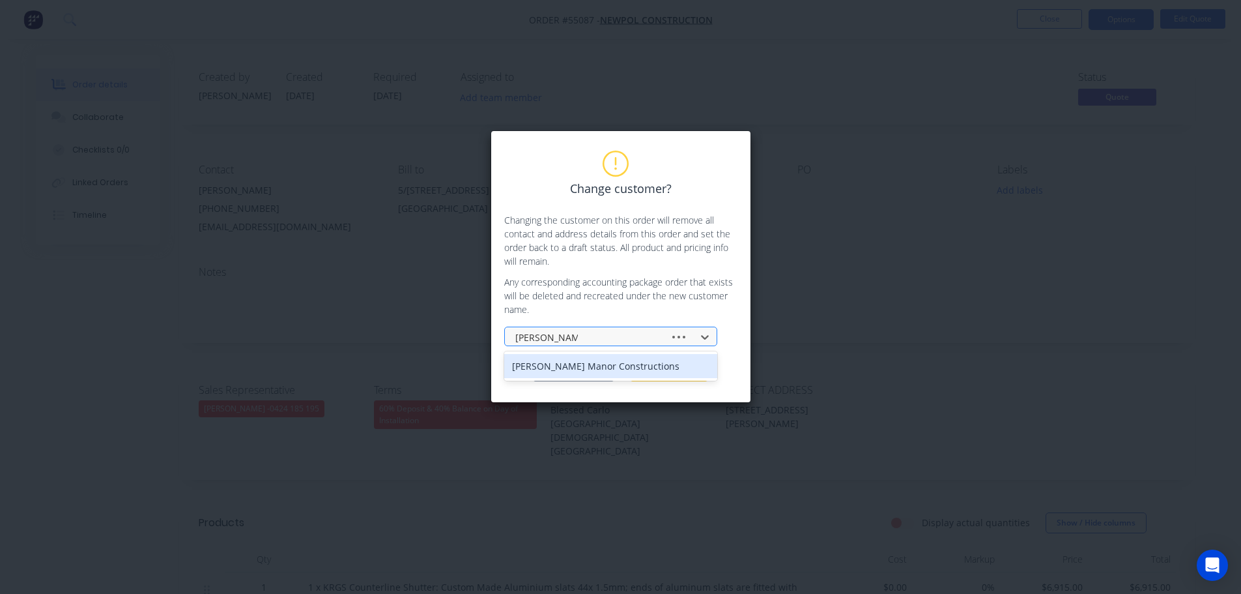
type input "[PERSON_NAME][GEOGRAPHIC_DATA]"
click at [550, 366] on div "[PERSON_NAME] Manor Constructions" at bounding box center [610, 366] width 213 height 24
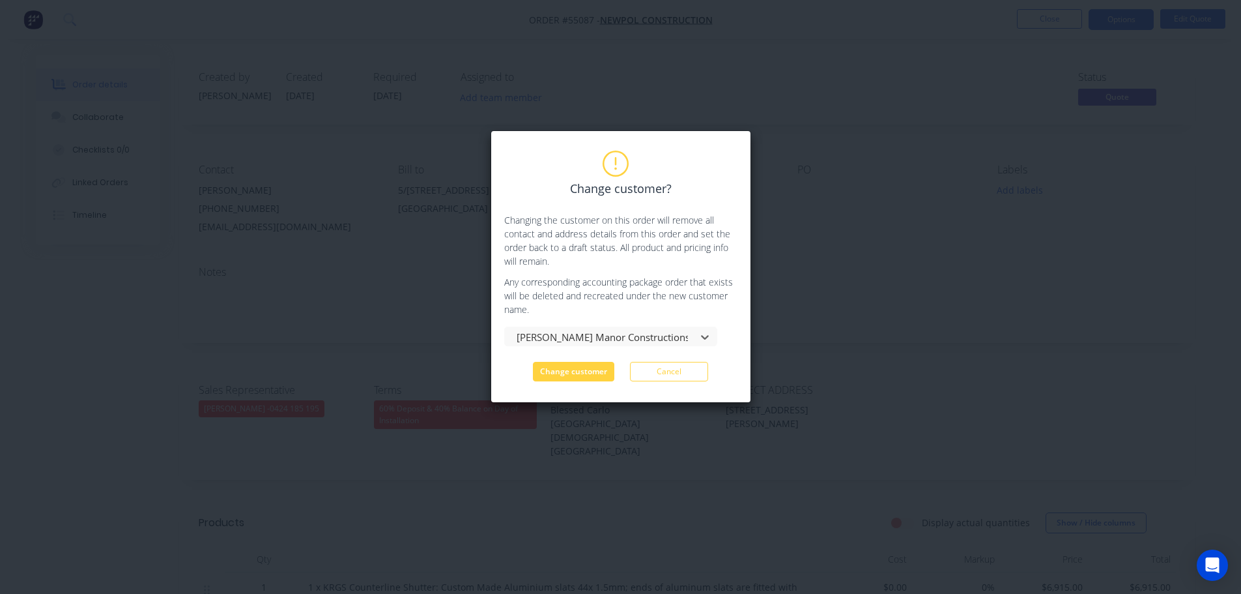
click at [550, 366] on button "Change customer" at bounding box center [573, 372] width 81 height 20
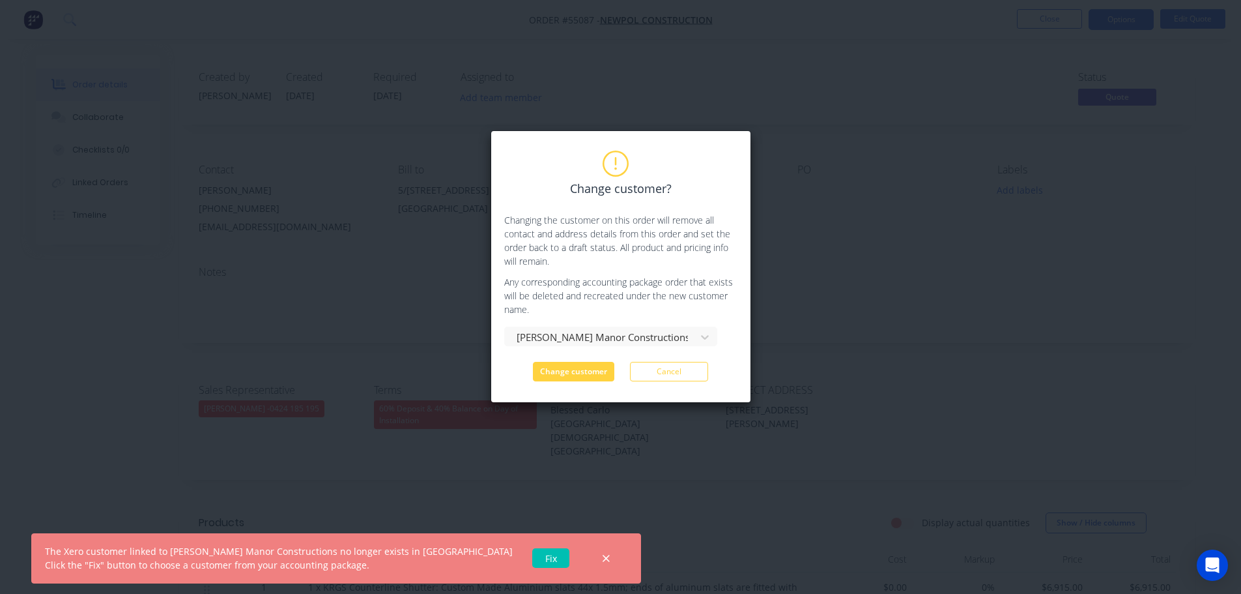
click at [532, 559] on link "Fix" at bounding box center [550, 558] width 37 height 20
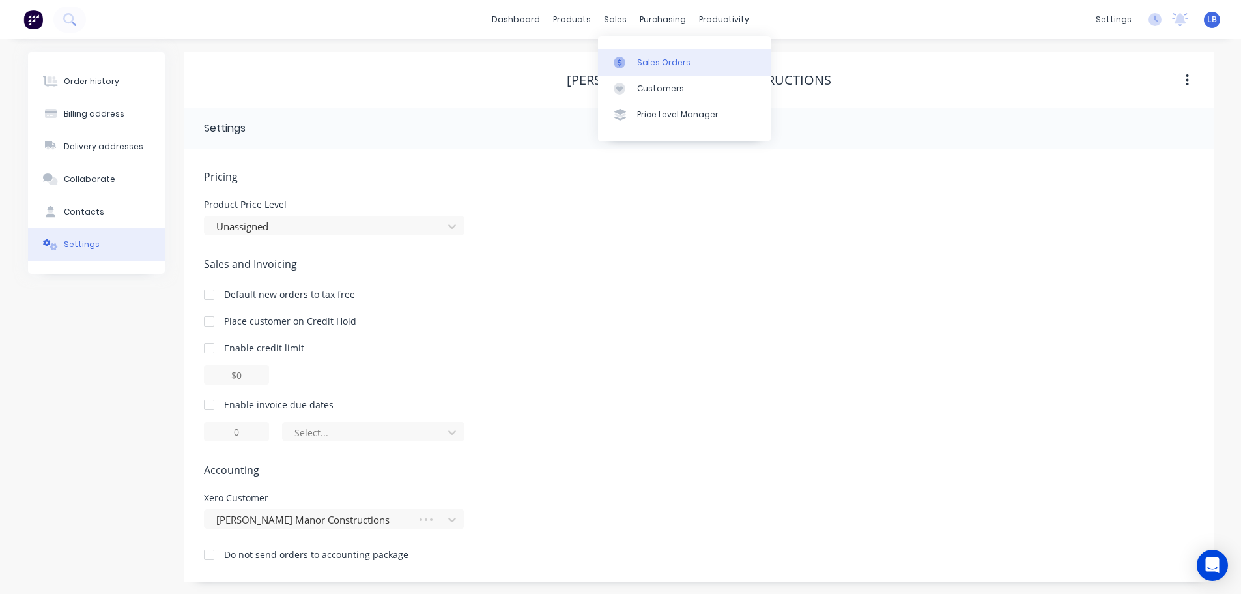
click at [660, 63] on div "Sales Orders" at bounding box center [663, 63] width 53 height 12
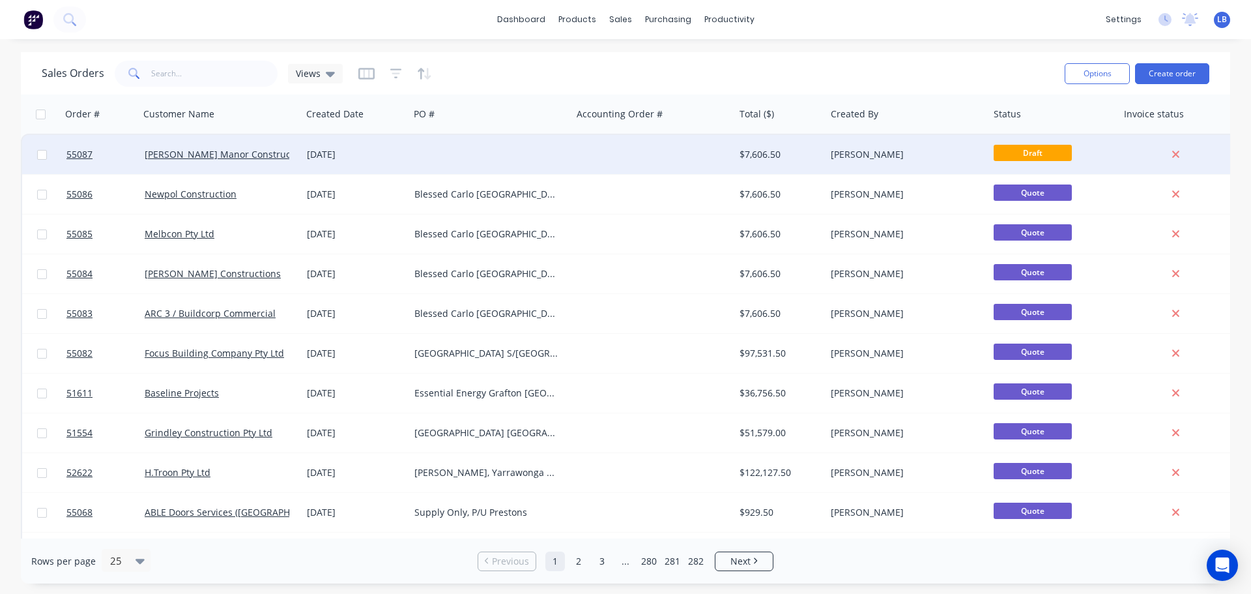
click at [768, 146] on div "$7,606.50" at bounding box center [779, 154] width 91 height 39
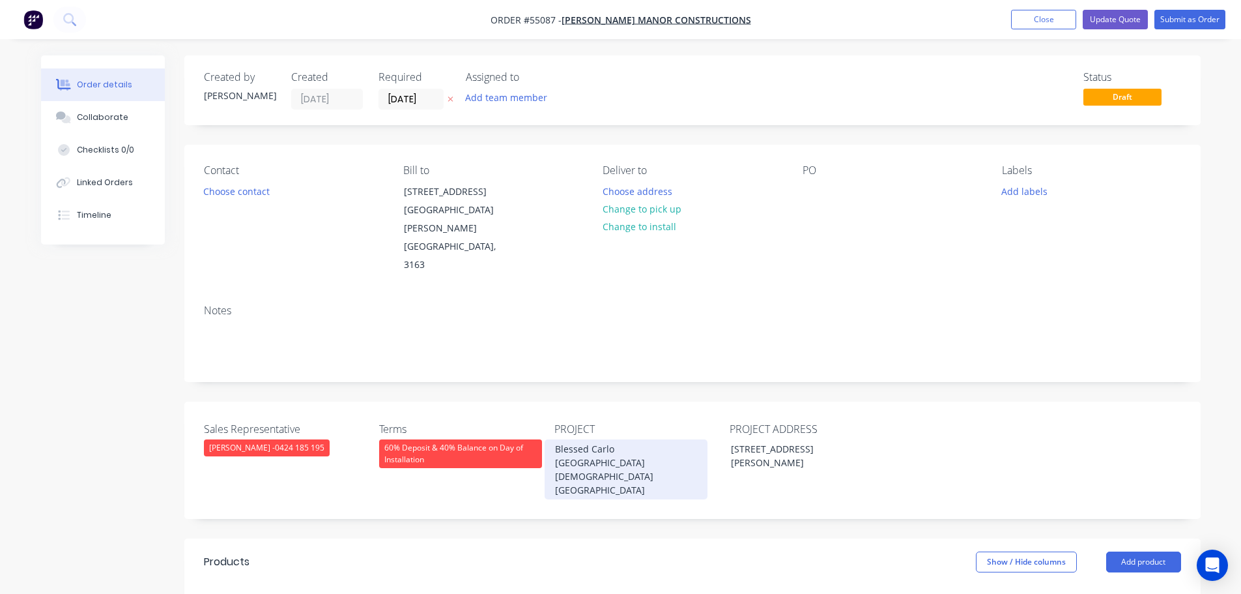
click at [611, 439] on div "Blessed Carlo [GEOGRAPHIC_DATA][DEMOGRAPHIC_DATA] [GEOGRAPHIC_DATA]" at bounding box center [626, 469] width 163 height 60
copy div "Blessed Carlo [GEOGRAPHIC_DATA][DEMOGRAPHIC_DATA] [GEOGRAPHIC_DATA]"
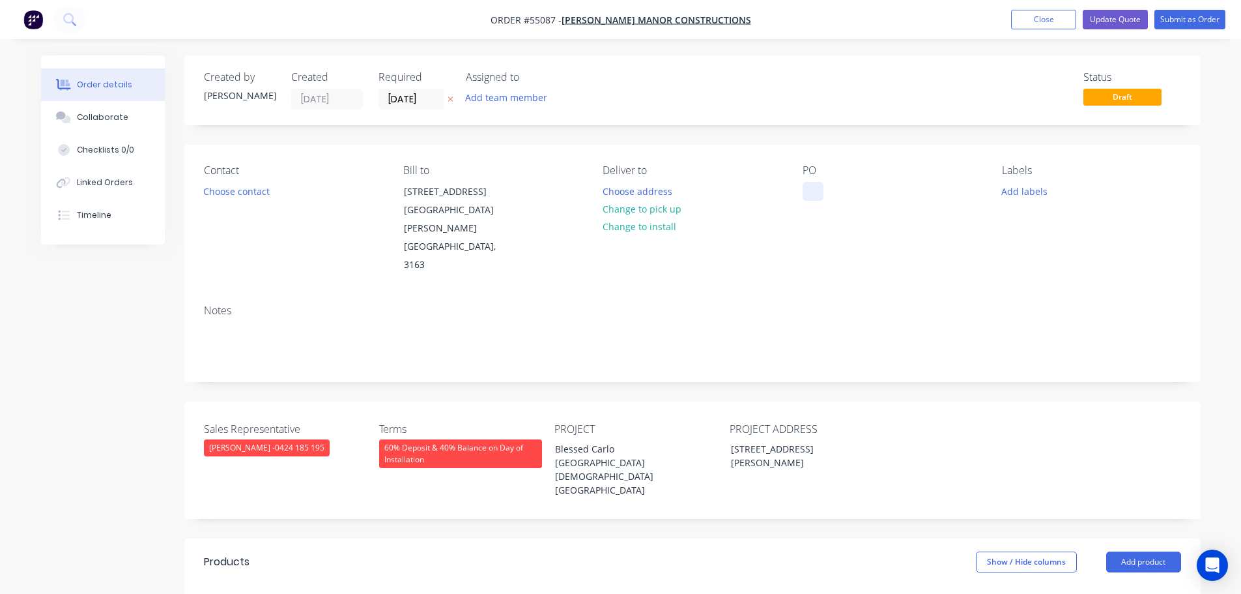
click at [807, 184] on div at bounding box center [813, 191] width 21 height 19
paste div
click at [248, 190] on button "Choose contact" at bounding box center [236, 191] width 80 height 18
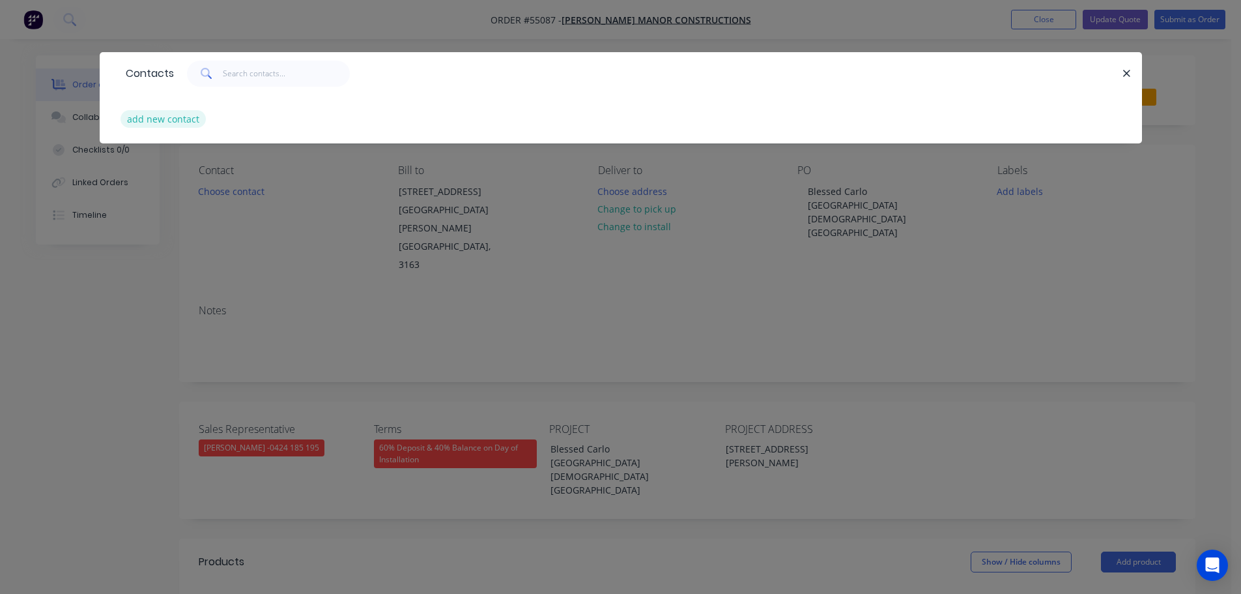
click at [169, 121] on button "add new contact" at bounding box center [164, 119] width 86 height 18
select select "AU"
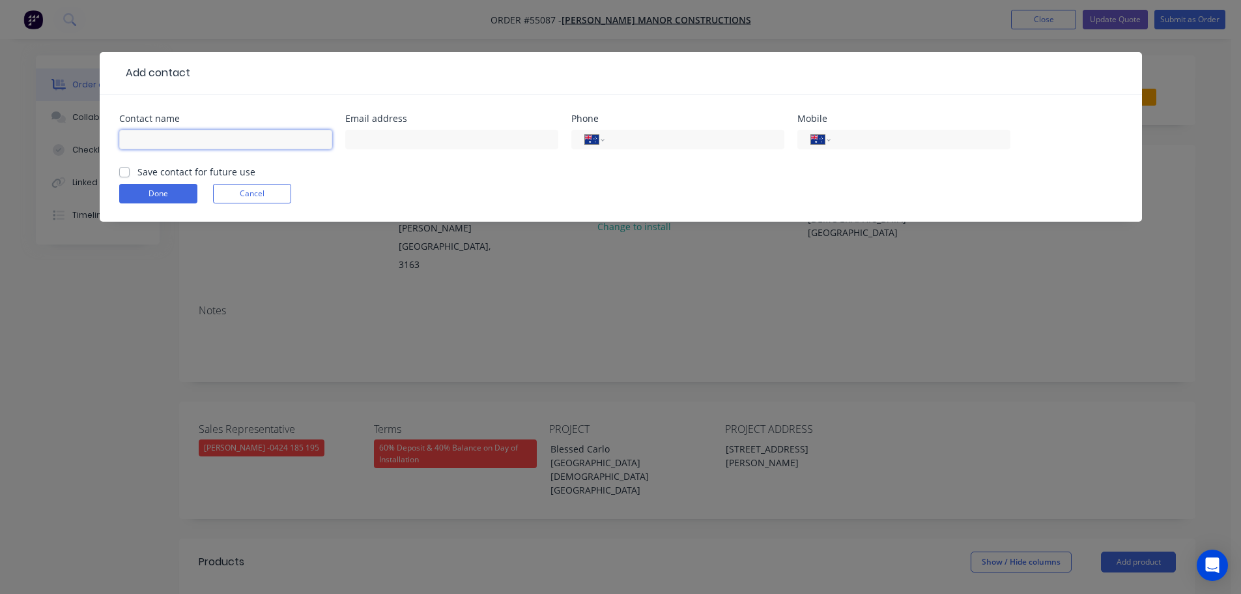
click at [138, 138] on input "text" at bounding box center [225, 140] width 213 height 20
type input "Josh Kennedy"
click at [366, 144] on input "text" at bounding box center [451, 140] width 213 height 20
type input "estimating@newtonmanor.net.au"
click at [662, 139] on input "tel" at bounding box center [692, 139] width 156 height 15
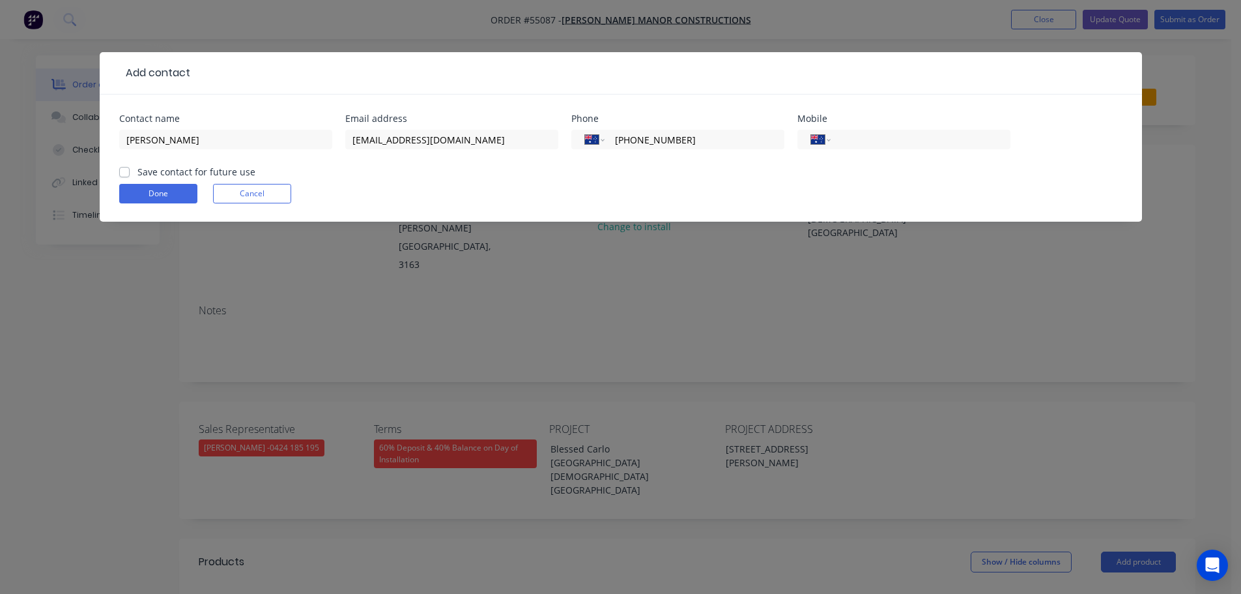
type input "(03) 9646 7300"
click at [137, 171] on label "Save contact for future use" at bounding box center [196, 172] width 118 height 14
click at [120, 171] on input "Save contact for future use" at bounding box center [124, 171] width 10 height 12
checkbox input "true"
click at [149, 194] on button "Done" at bounding box center [158, 194] width 78 height 20
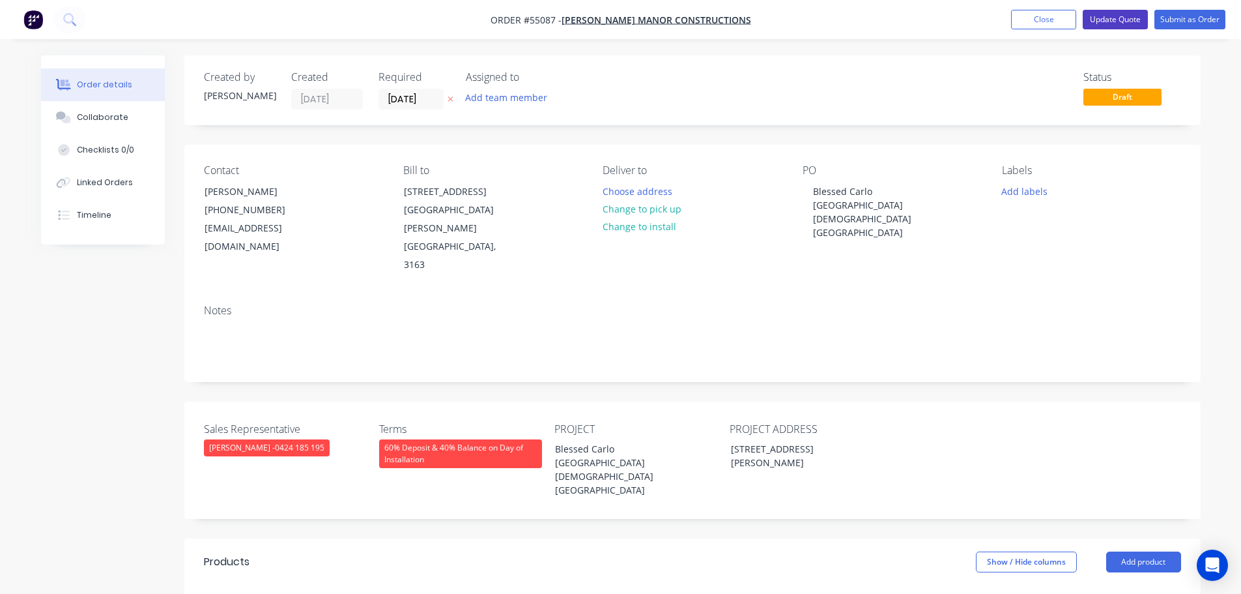
click at [1100, 15] on button "Update Quote" at bounding box center [1115, 20] width 65 height 20
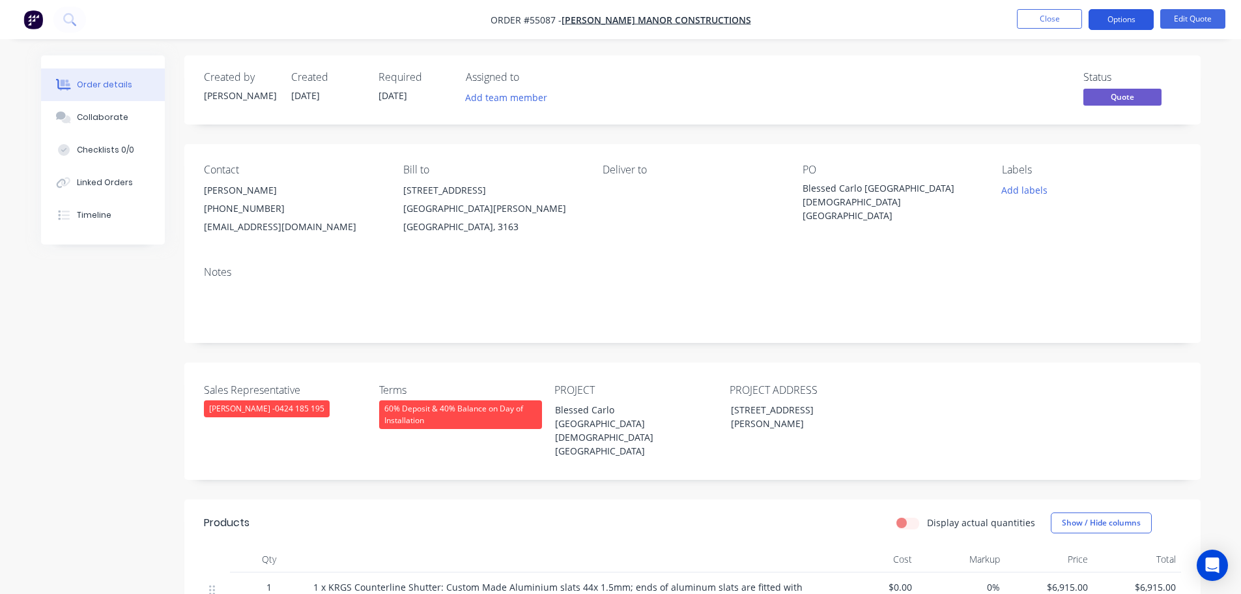
click at [1129, 16] on button "Options" at bounding box center [1121, 19] width 65 height 21
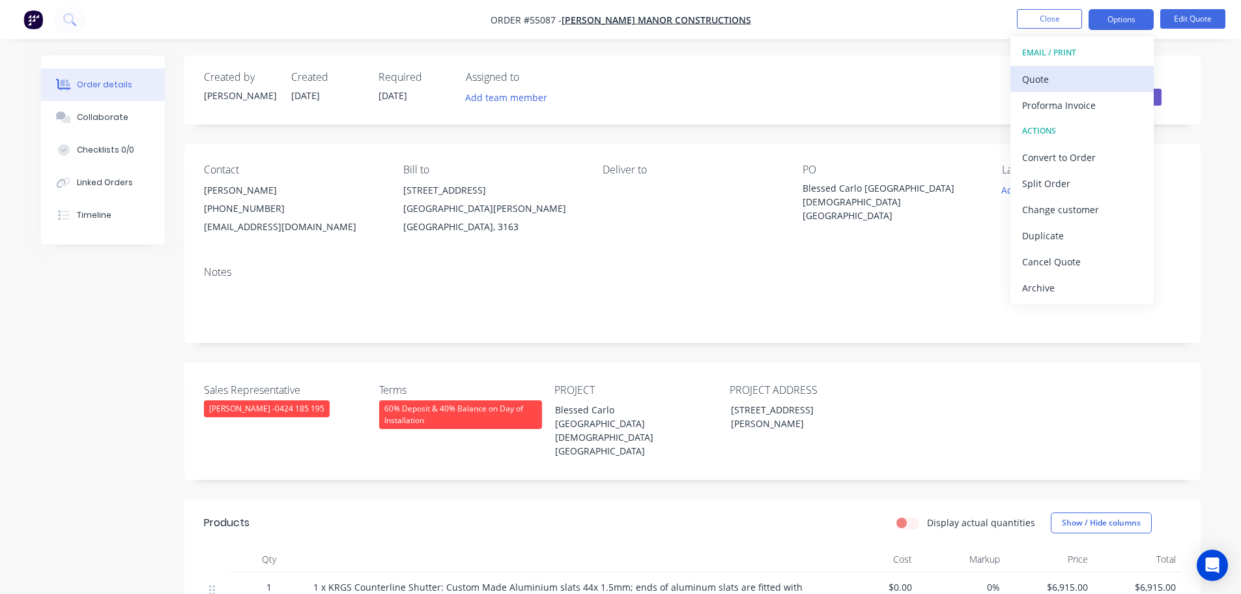
click at [1039, 82] on div "Quote" at bounding box center [1082, 79] width 120 height 19
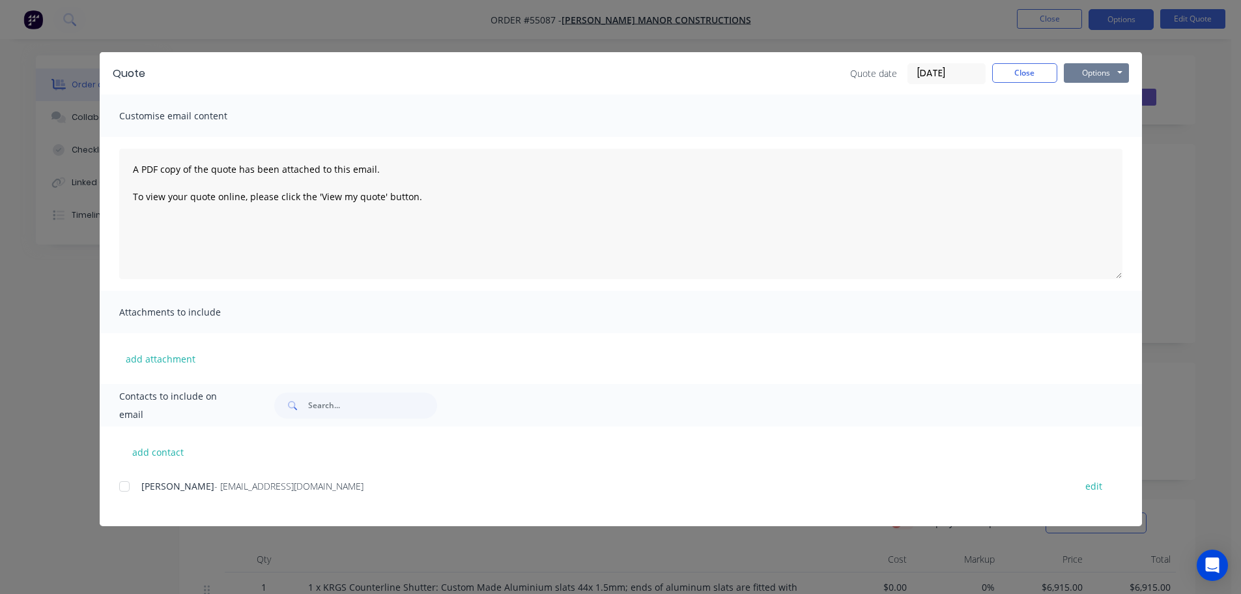
click at [1077, 76] on button "Options" at bounding box center [1096, 73] width 65 height 20
click at [1094, 115] on button "Print" at bounding box center [1105, 118] width 83 height 22
click at [1016, 70] on button "Close" at bounding box center [1024, 73] width 65 height 20
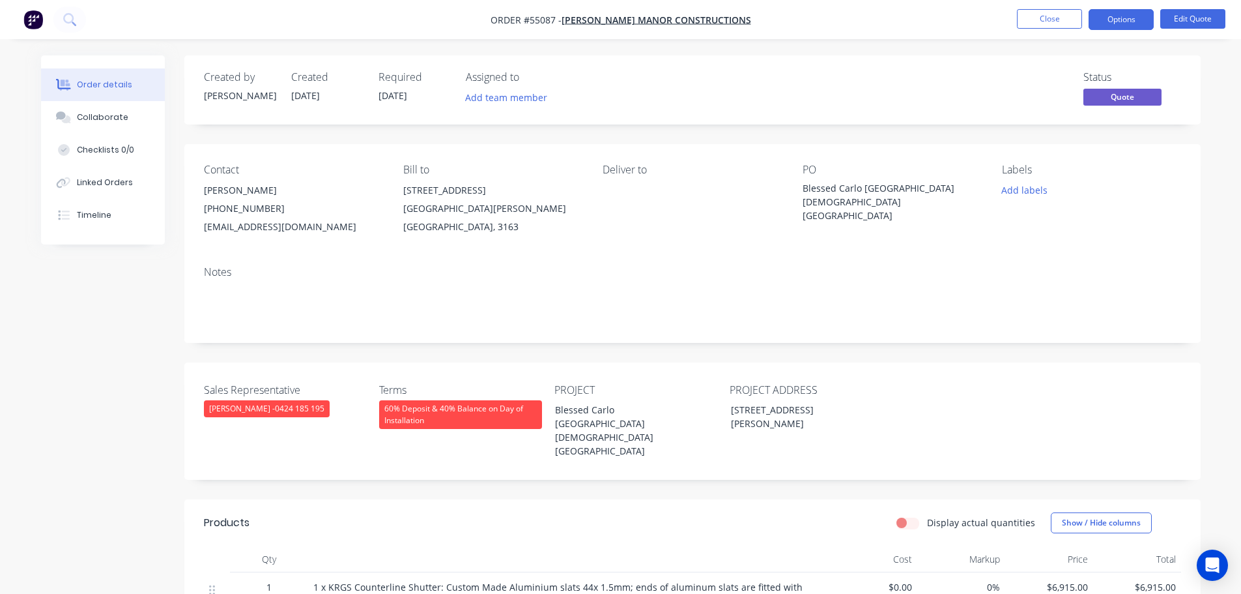
click at [233, 225] on div "estimating@newtonmanor.net.au" at bounding box center [293, 227] width 179 height 18
copy div "estimating@newtonmanor.net.au"
click at [879, 190] on div "Blessed Carlo [GEOGRAPHIC_DATA][DEMOGRAPHIC_DATA] [GEOGRAPHIC_DATA]" at bounding box center [884, 201] width 163 height 41
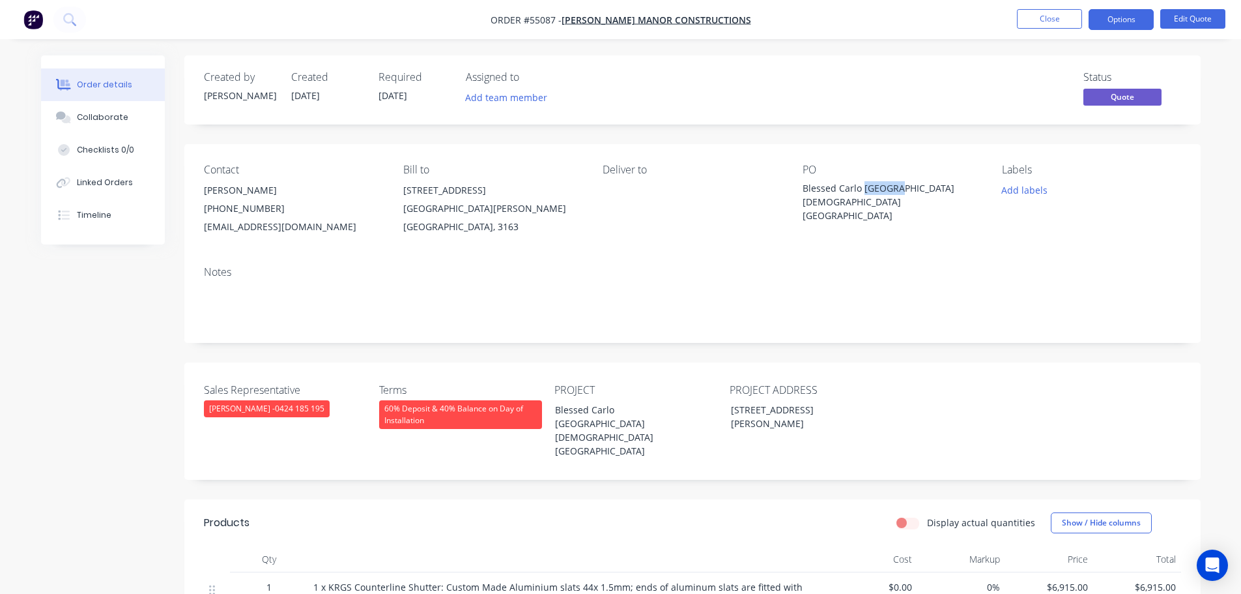
click at [879, 190] on div "Blessed Carlo [GEOGRAPHIC_DATA][DEMOGRAPHIC_DATA] [GEOGRAPHIC_DATA]" at bounding box center [884, 201] width 163 height 41
copy div "Blessed Carlo [GEOGRAPHIC_DATA][DEMOGRAPHIC_DATA] [GEOGRAPHIC_DATA]"
click at [1039, 23] on button "Close" at bounding box center [1049, 19] width 65 height 20
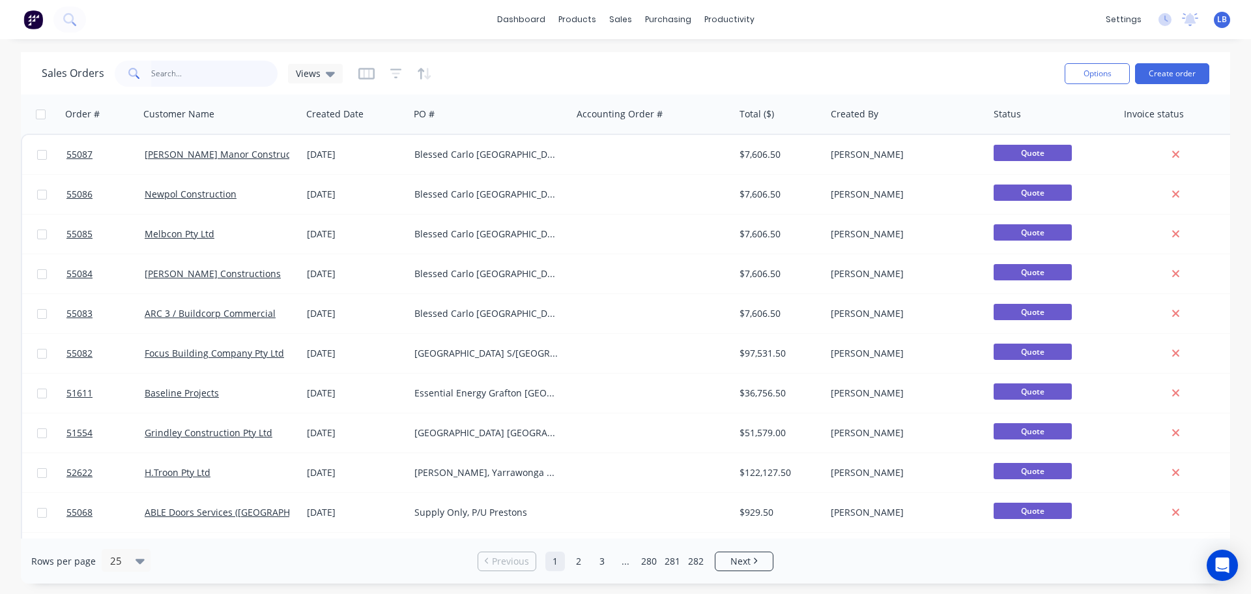
click at [171, 72] on input "text" at bounding box center [214, 74] width 127 height 26
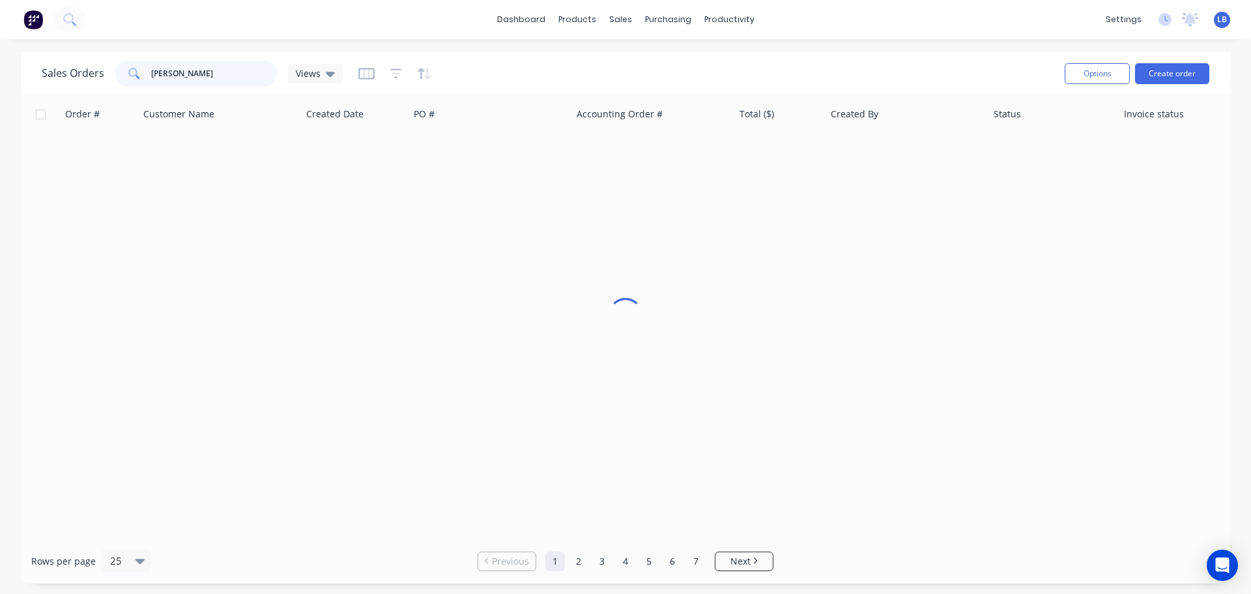
type input "hornsby"
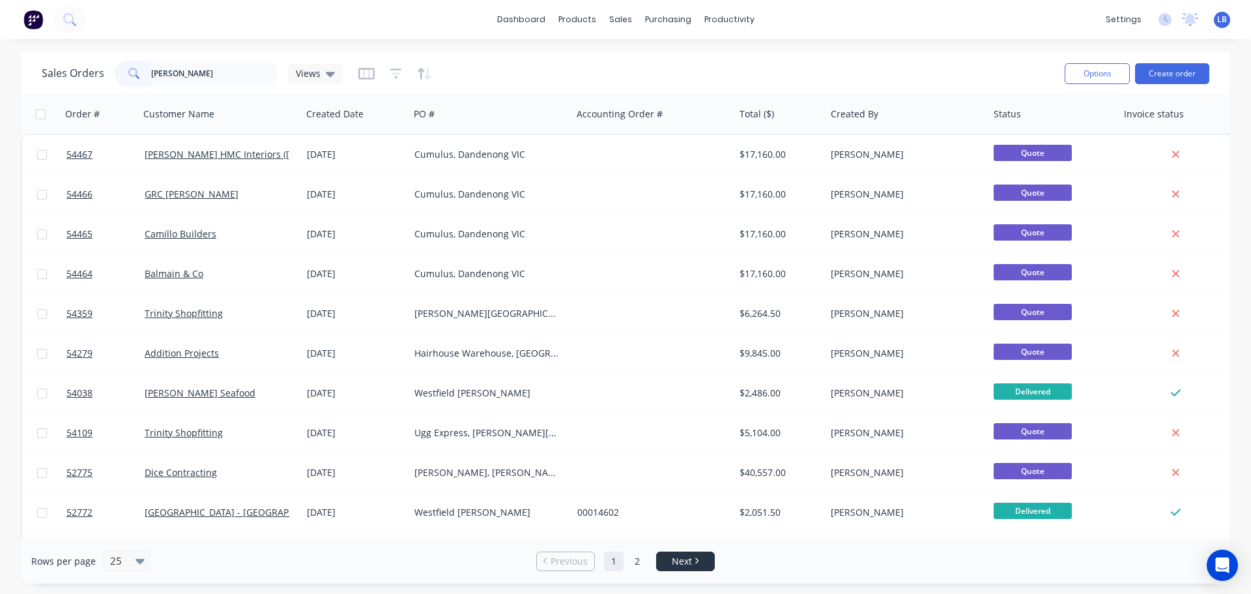
click at [675, 564] on span "Next" at bounding box center [682, 560] width 20 height 13
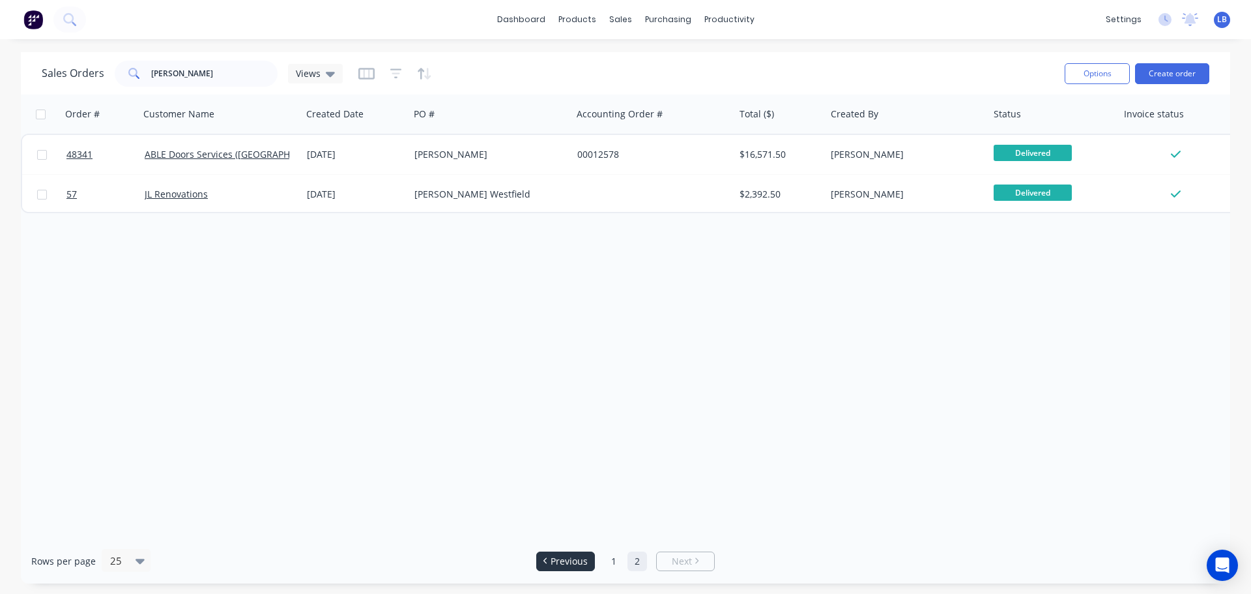
click at [560, 562] on span "Previous" at bounding box center [569, 560] width 37 height 13
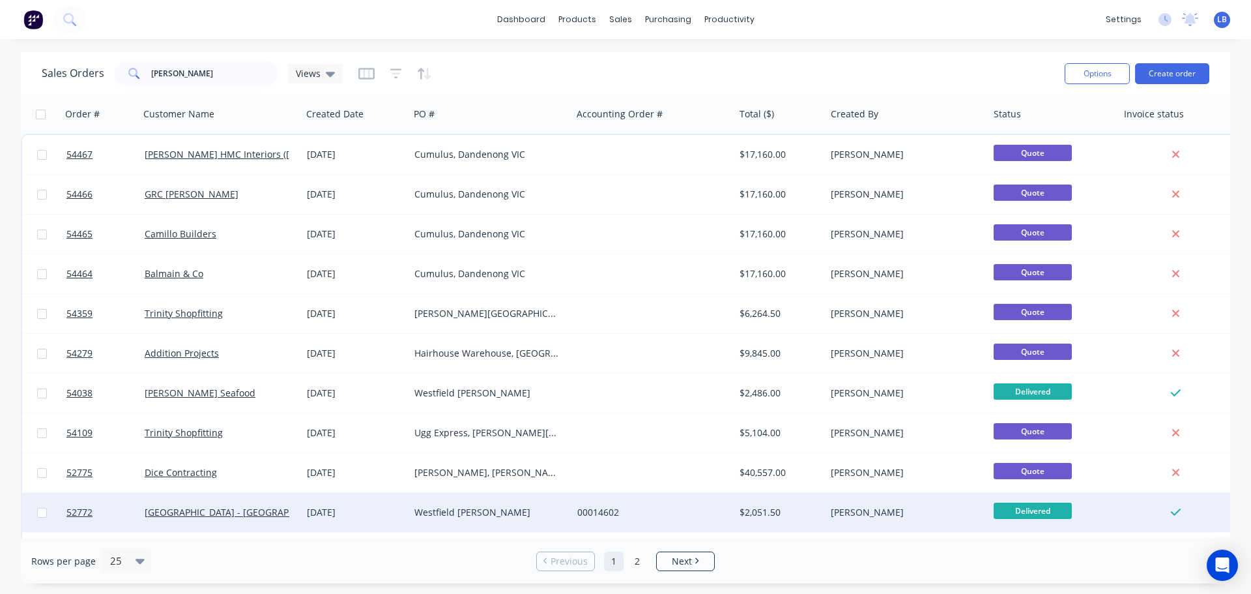
click at [472, 513] on div "Westfield Hornsby" at bounding box center [486, 512] width 145 height 13
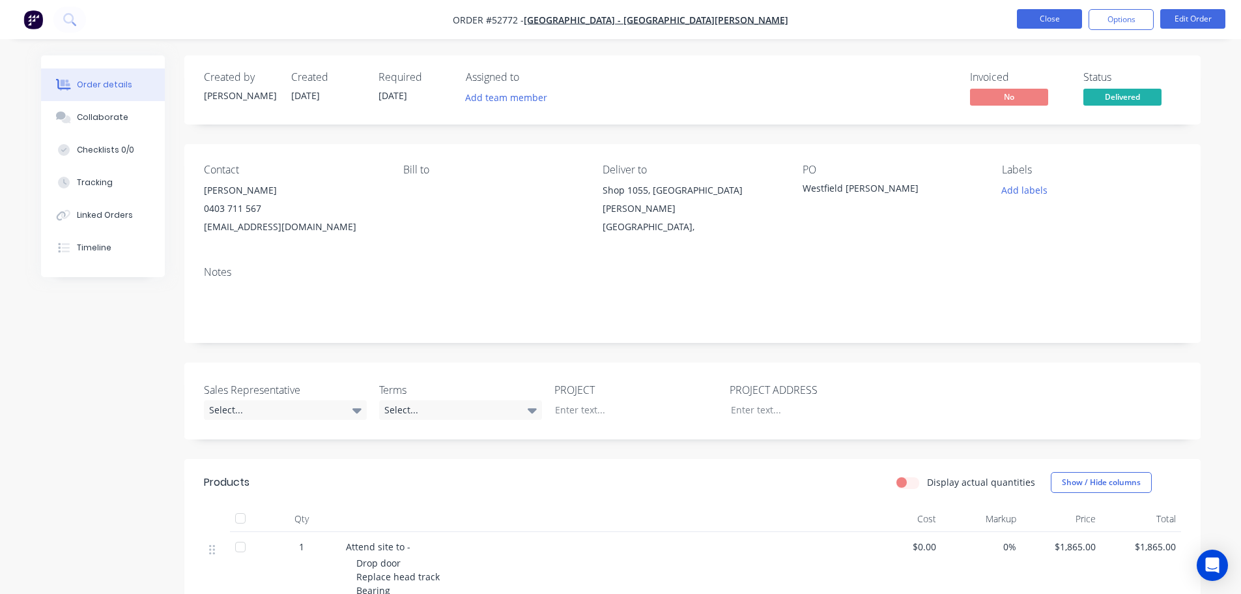
click at [1030, 20] on button "Close" at bounding box center [1049, 19] width 65 height 20
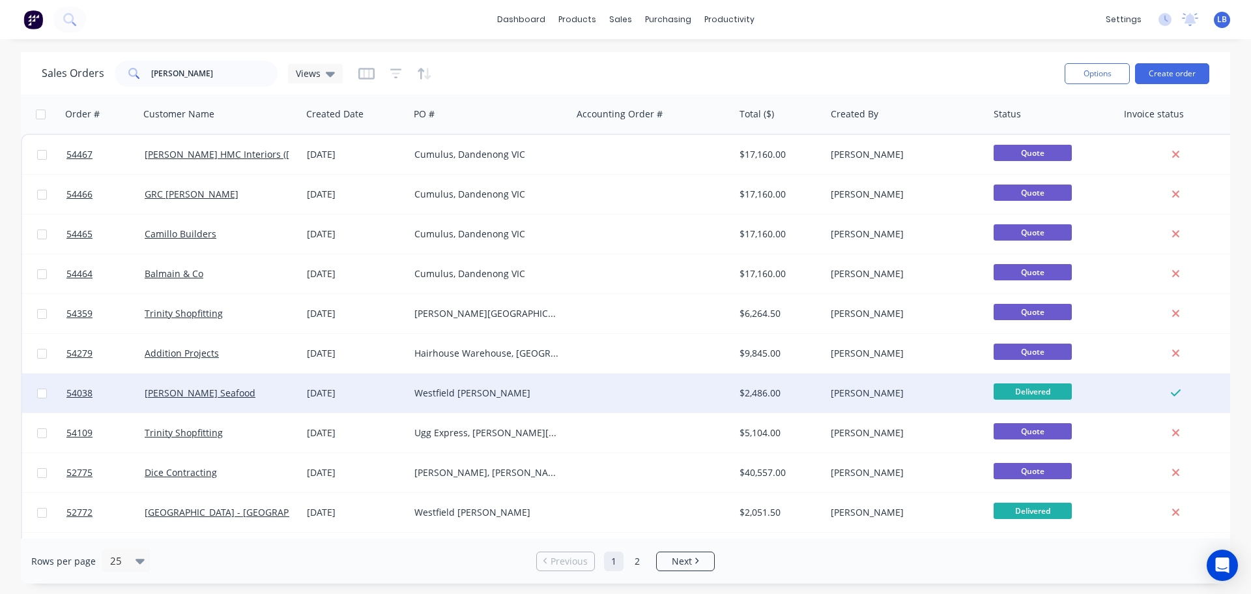
click at [493, 397] on div "Westfield Hornsby" at bounding box center [486, 392] width 145 height 13
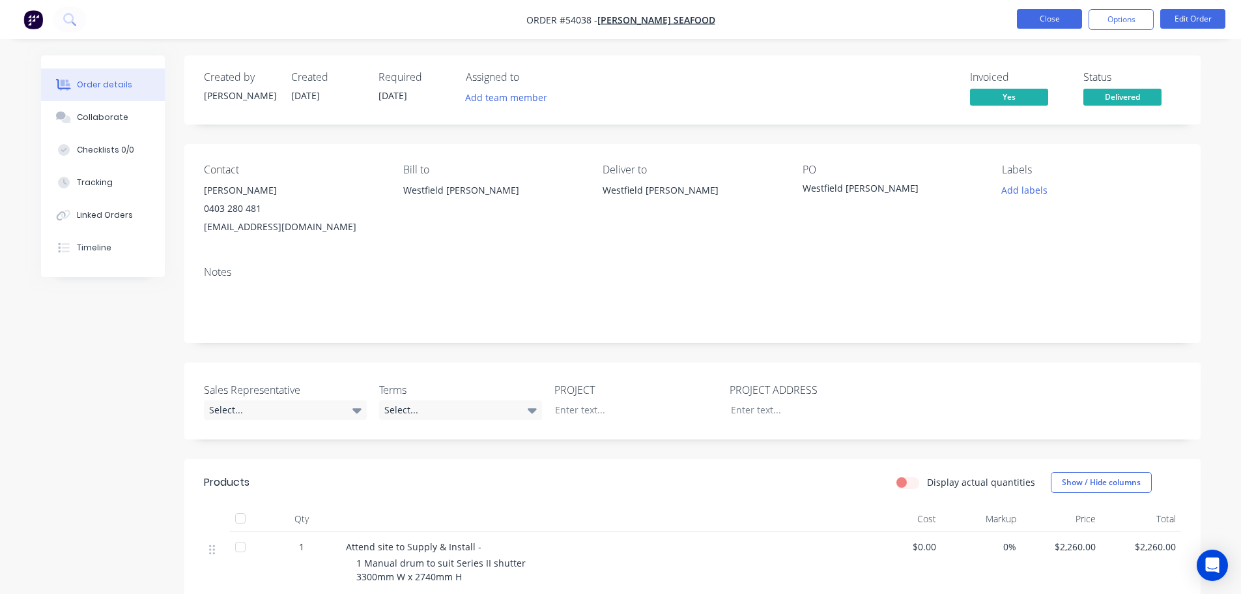
click at [1031, 21] on button "Close" at bounding box center [1049, 19] width 65 height 20
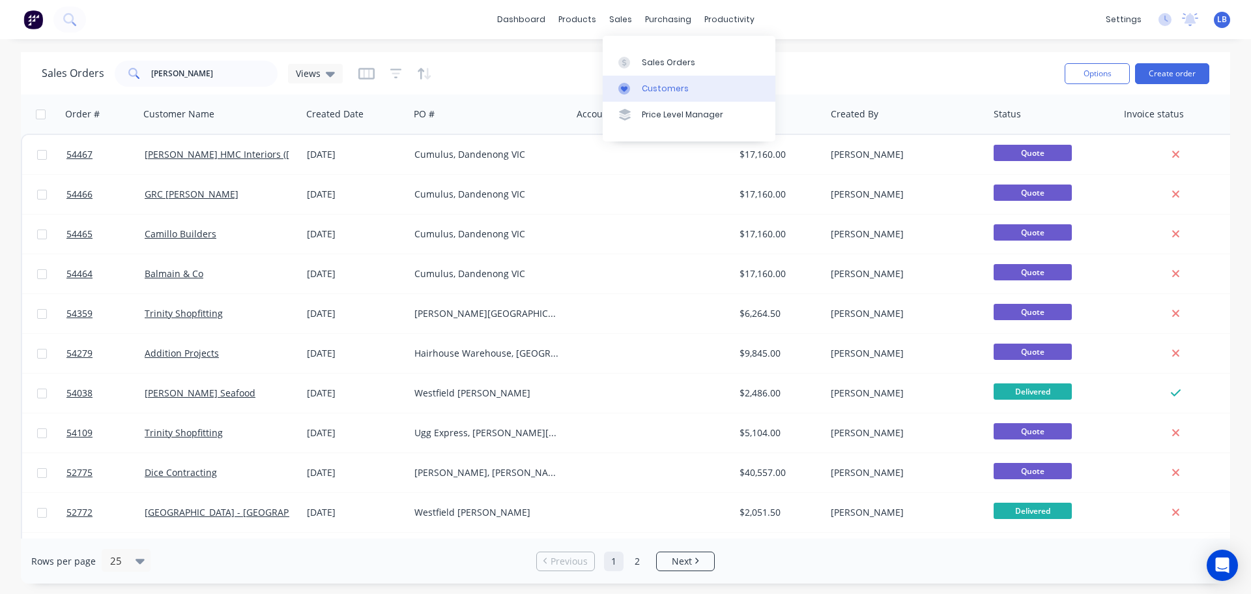
drag, startPoint x: 663, startPoint y: 93, endPoint x: 650, endPoint y: 98, distance: 14.3
click at [663, 93] on div "Customers" at bounding box center [665, 89] width 47 height 12
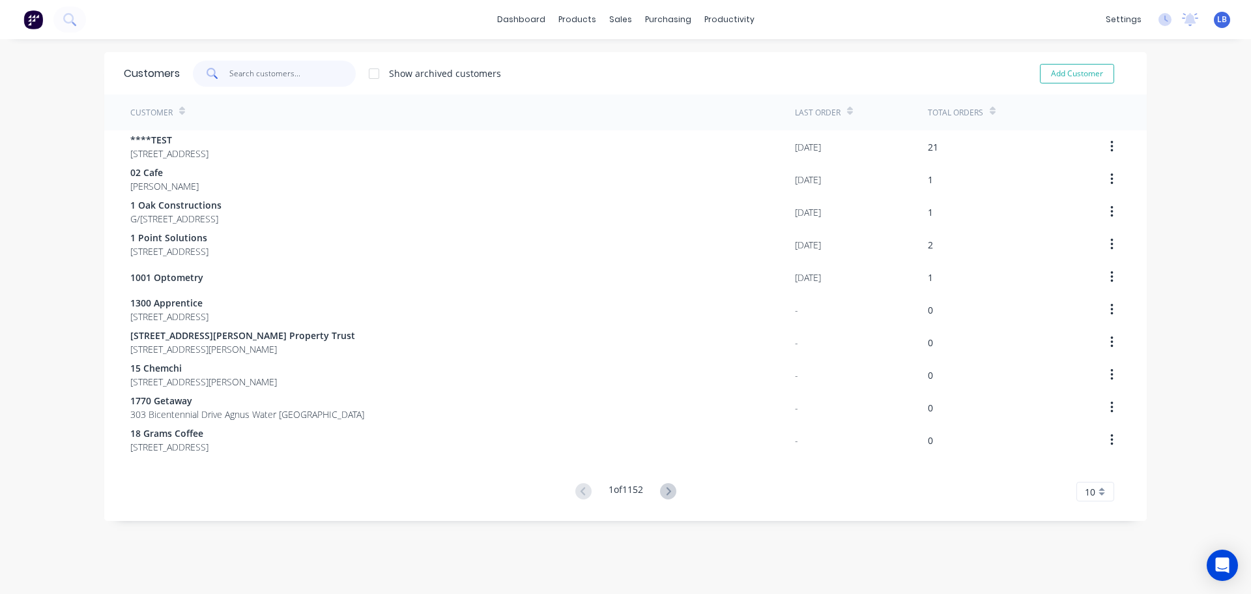
click at [260, 76] on input "text" at bounding box center [292, 74] width 127 height 26
click at [277, 75] on input "text" at bounding box center [292, 74] width 127 height 26
click at [253, 74] on input "text" at bounding box center [292, 74] width 127 height 26
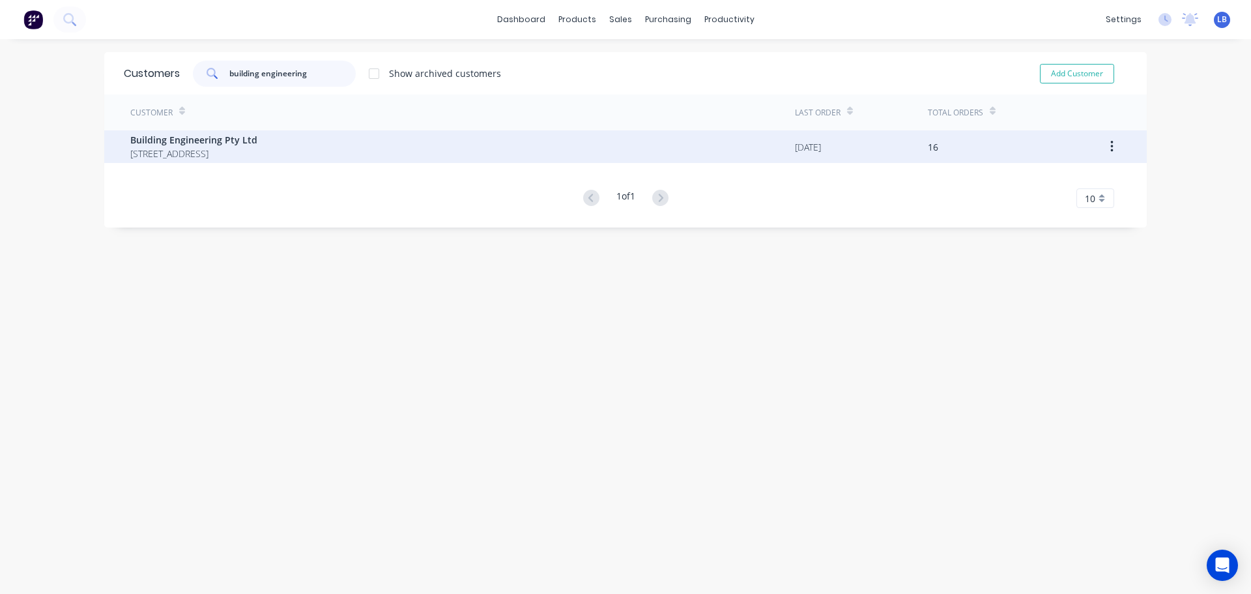
type input "building engineering"
click at [179, 141] on span "Building Engineering Pty Ltd" at bounding box center [193, 140] width 127 height 14
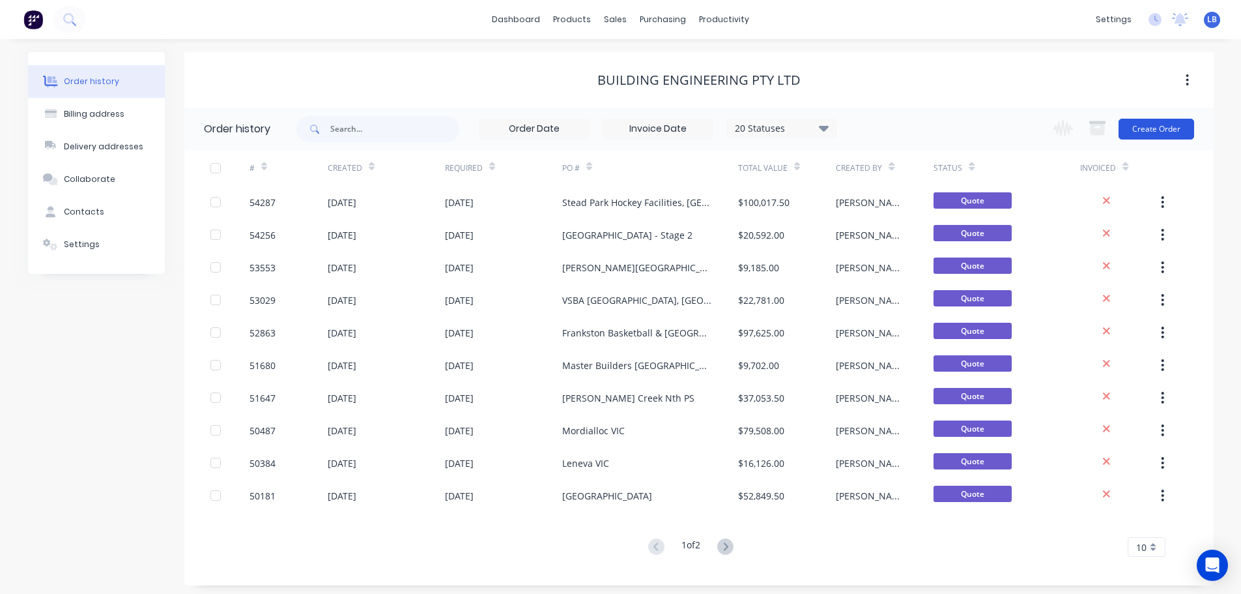
click at [1151, 133] on button "Create Order" at bounding box center [1157, 129] width 76 height 21
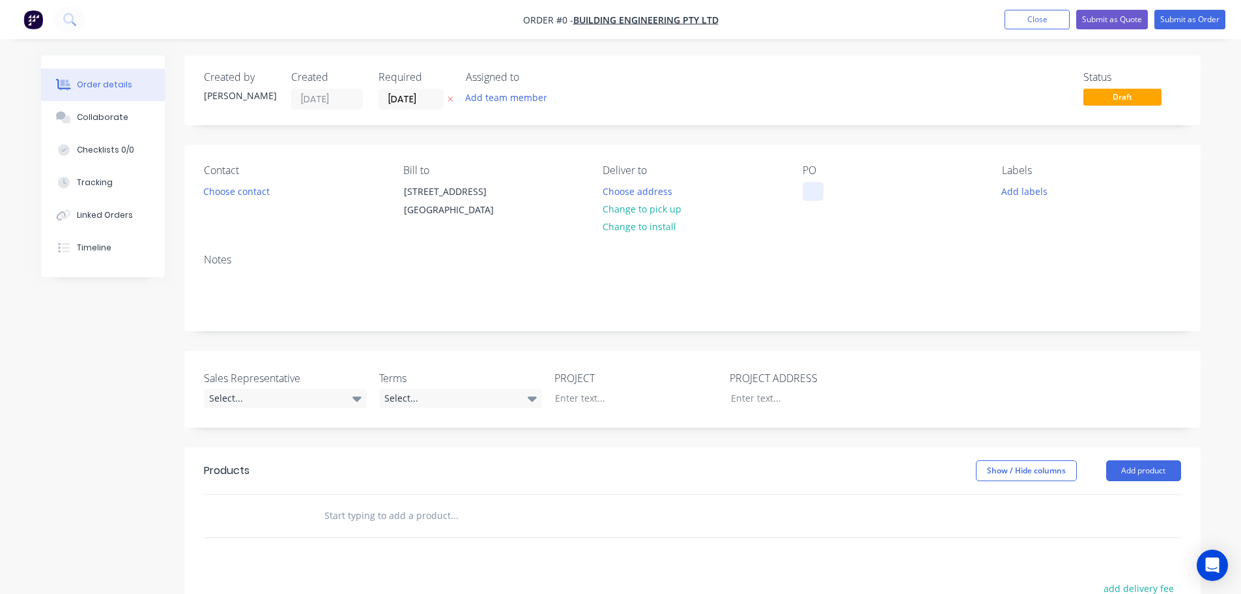
click at [807, 186] on div at bounding box center [813, 191] width 21 height 19
click at [221, 194] on div "Order details Collaborate Checklists 0/0 Tracking Linked Orders Timeline Order …" at bounding box center [621, 462] width 1186 height 814
click at [221, 194] on button "Choose contact" at bounding box center [236, 191] width 80 height 18
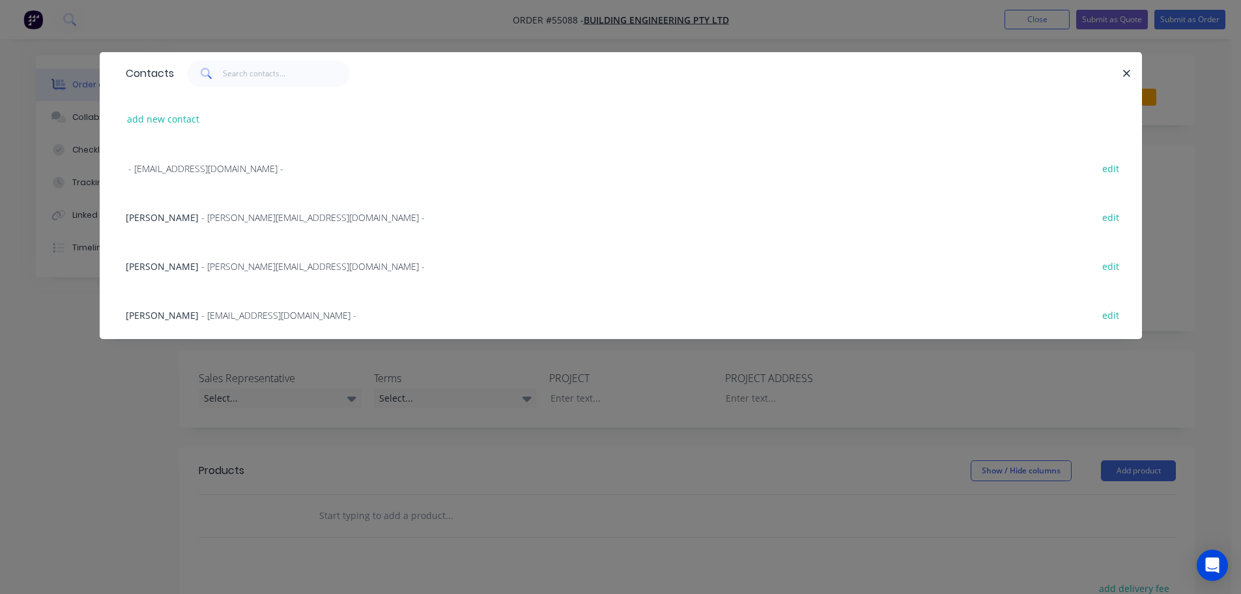
click at [214, 265] on div "Joshua Van der Gaag - josh.v@buildingengineering.com.au -" at bounding box center [275, 266] width 299 height 14
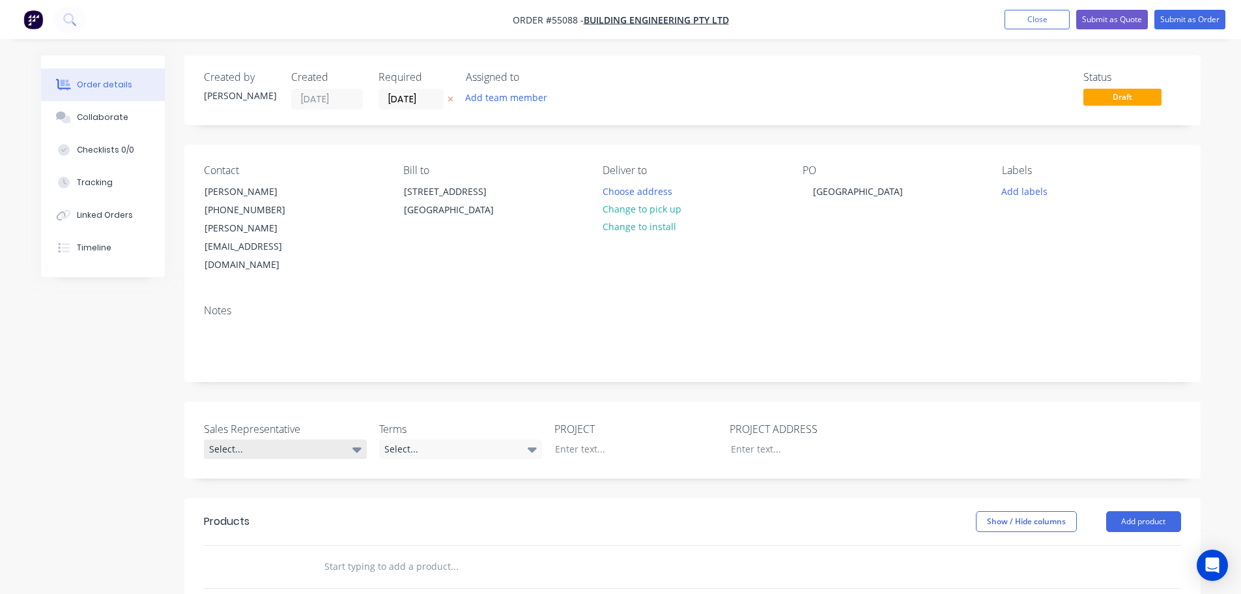
click at [252, 439] on div "Select..." at bounding box center [285, 449] width 163 height 20
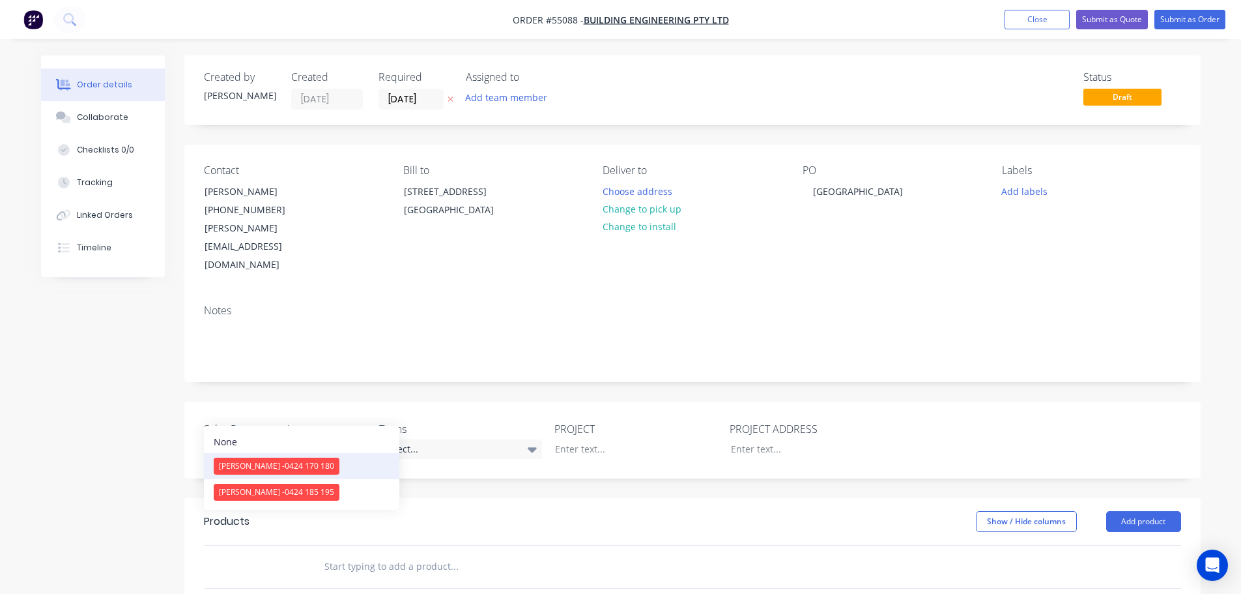
click at [263, 461] on span "Clayton Blackman - 0424 170 180" at bounding box center [276, 465] width 115 height 11
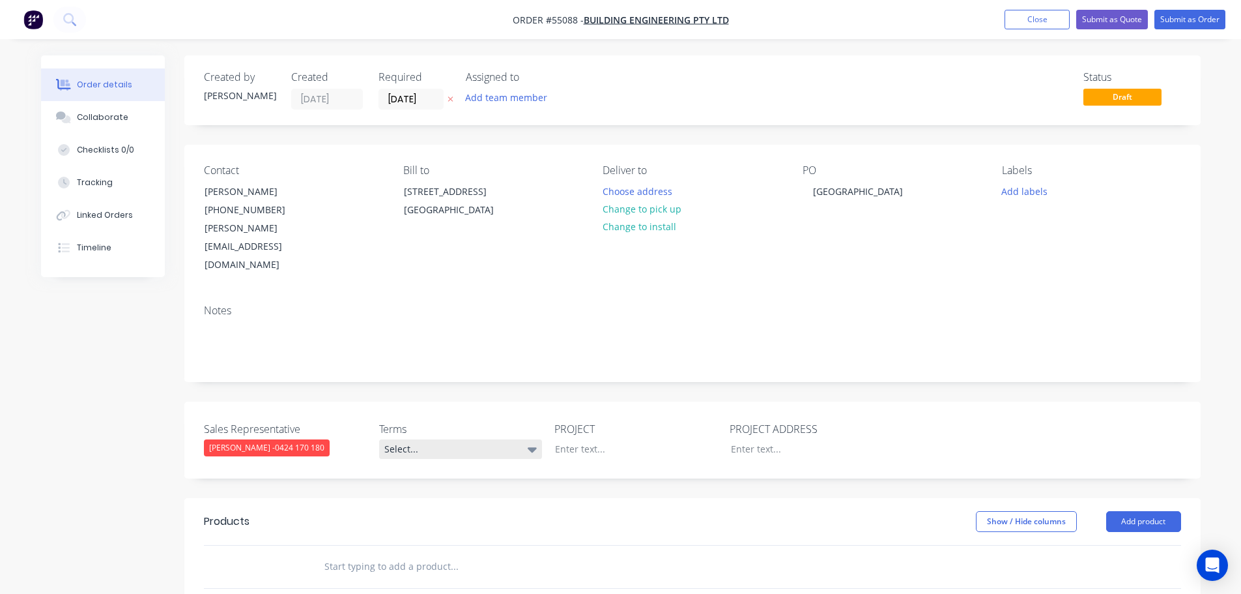
click at [441, 439] on div "Select..." at bounding box center [460, 449] width 163 height 20
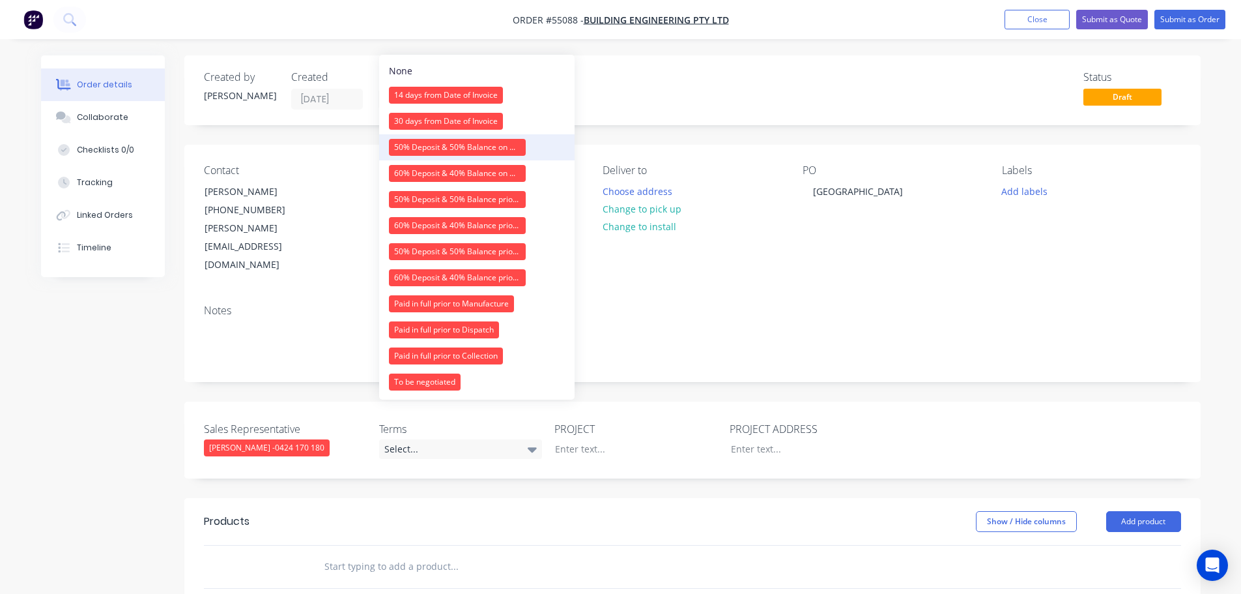
click at [419, 149] on div "50% Deposit & 50% Balance on Day of Installation" at bounding box center [457, 147] width 137 height 17
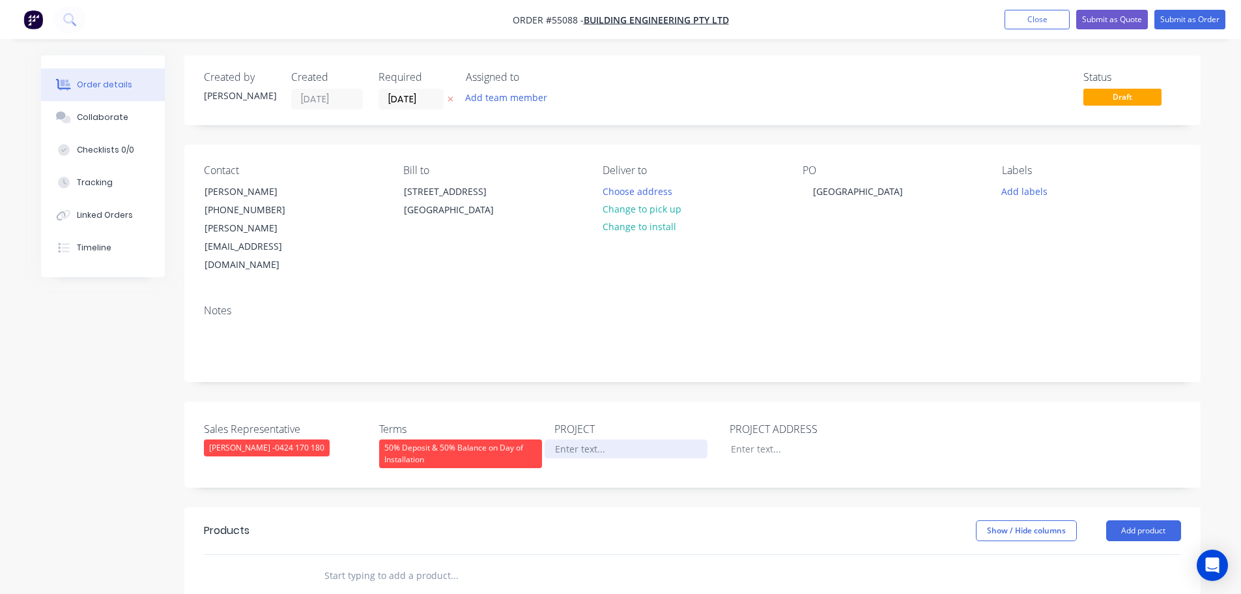
click at [591, 439] on div at bounding box center [626, 448] width 163 height 19
click at [855, 195] on div "[GEOGRAPHIC_DATA]" at bounding box center [858, 191] width 111 height 19
copy div "[GEOGRAPHIC_DATA]"
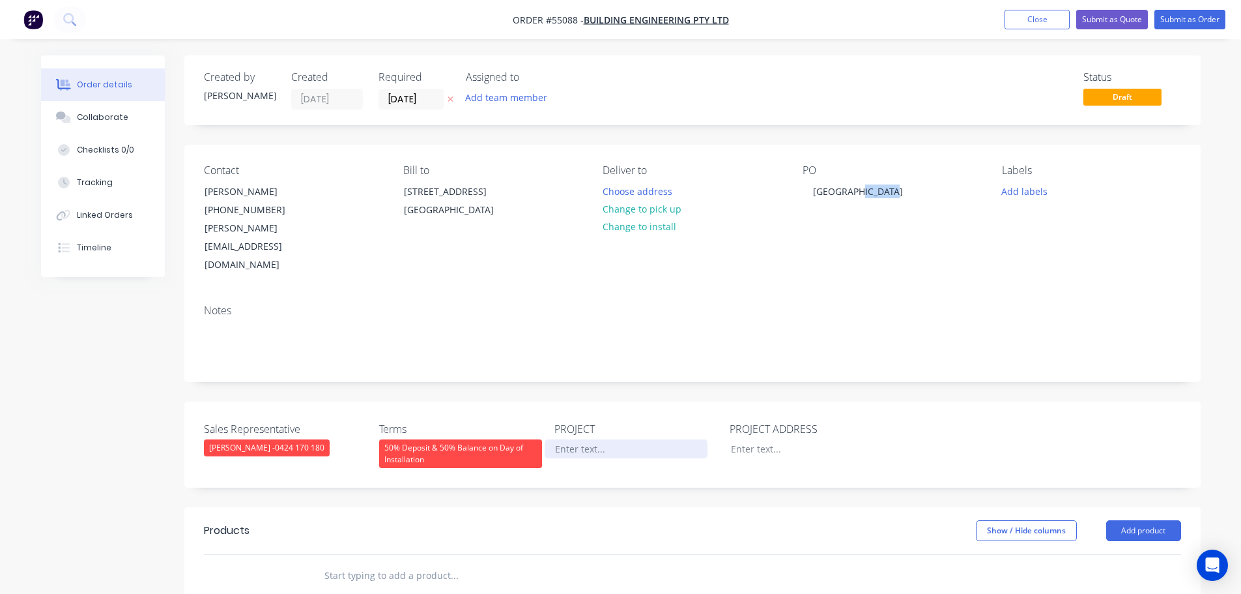
click at [587, 439] on div at bounding box center [626, 448] width 163 height 19
paste div
click at [745, 439] on div at bounding box center [802, 448] width 163 height 19
drag, startPoint x: 796, startPoint y: 412, endPoint x: 799, endPoint y: 460, distance: 47.6
click at [796, 439] on div "244 Flinders St,Melbourne VIC 3000" at bounding box center [802, 448] width 163 height 19
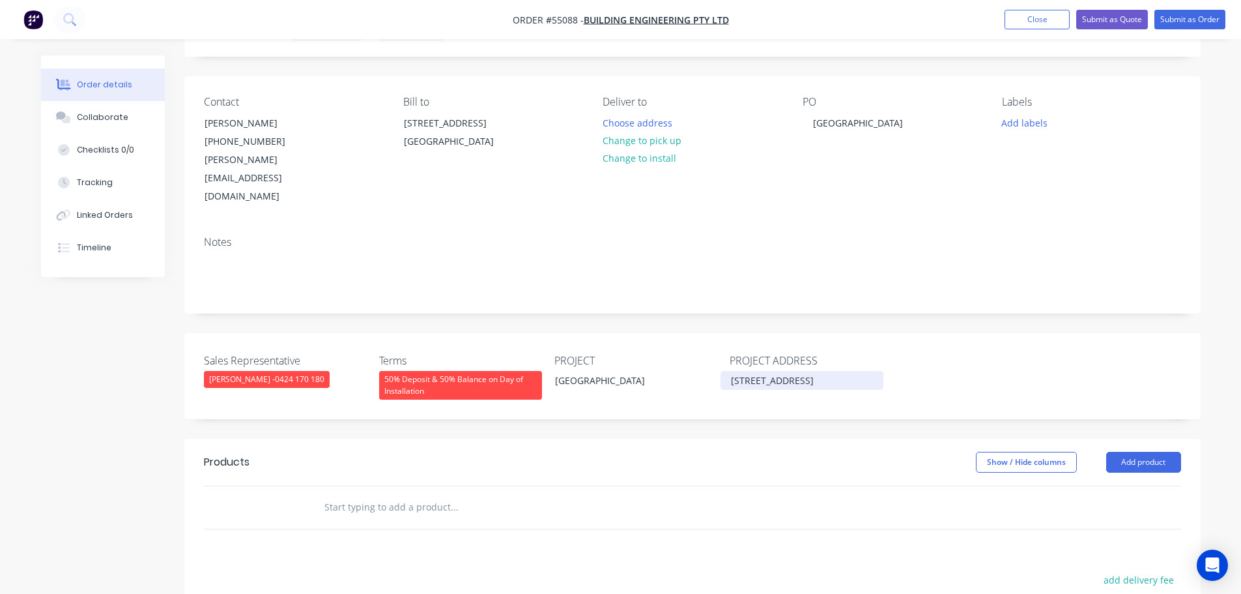
scroll to position [195, 0]
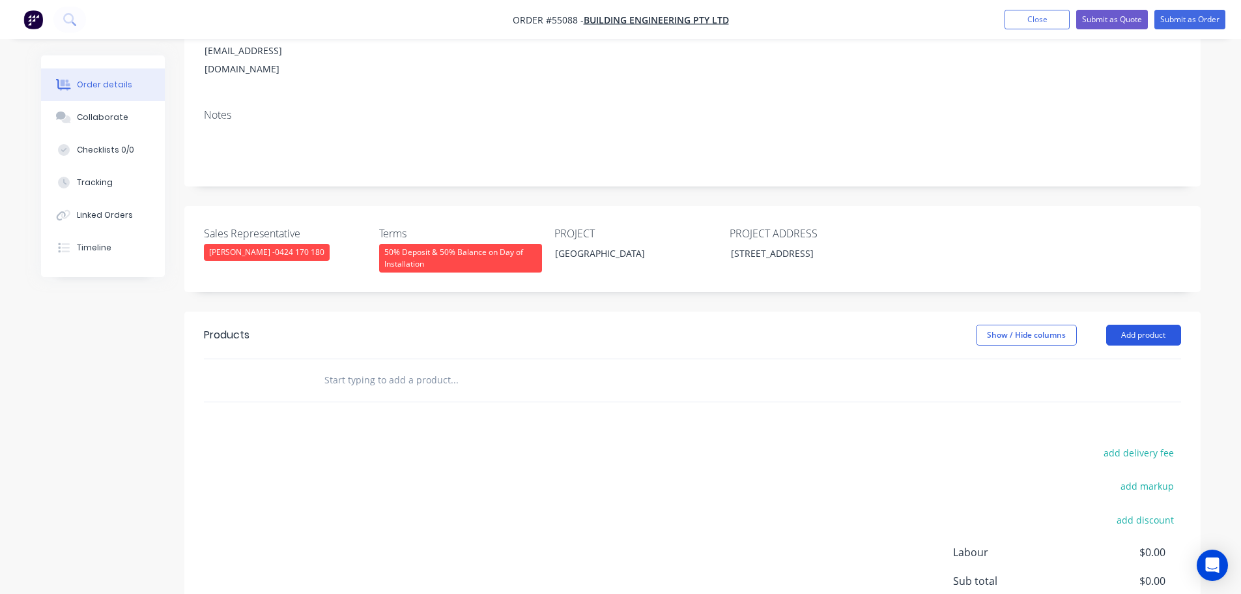
click at [1129, 324] on button "Add product" at bounding box center [1143, 334] width 75 height 21
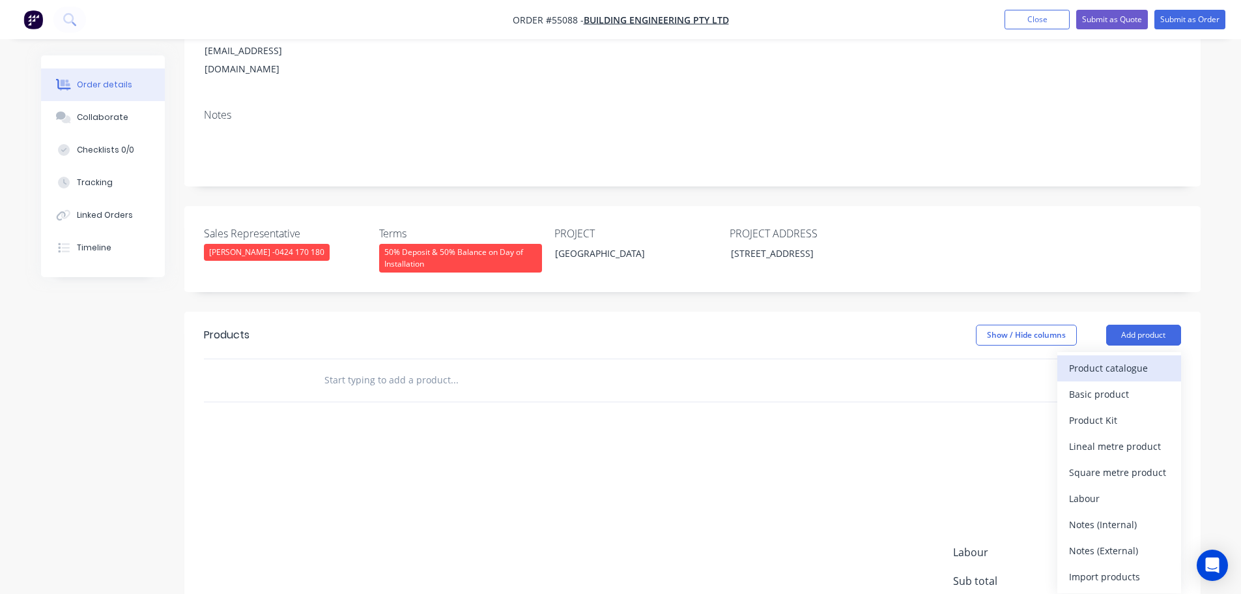
click at [1087, 358] on div "Product catalogue" at bounding box center [1119, 367] width 100 height 19
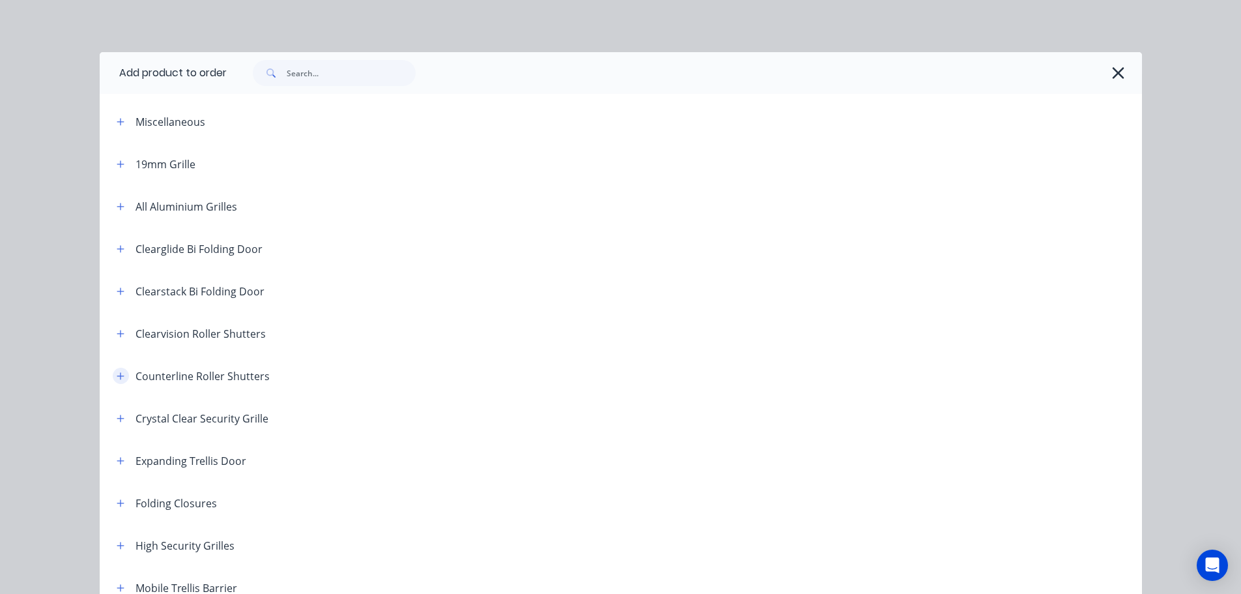
click at [117, 377] on icon "button" at bounding box center [121, 375] width 8 height 9
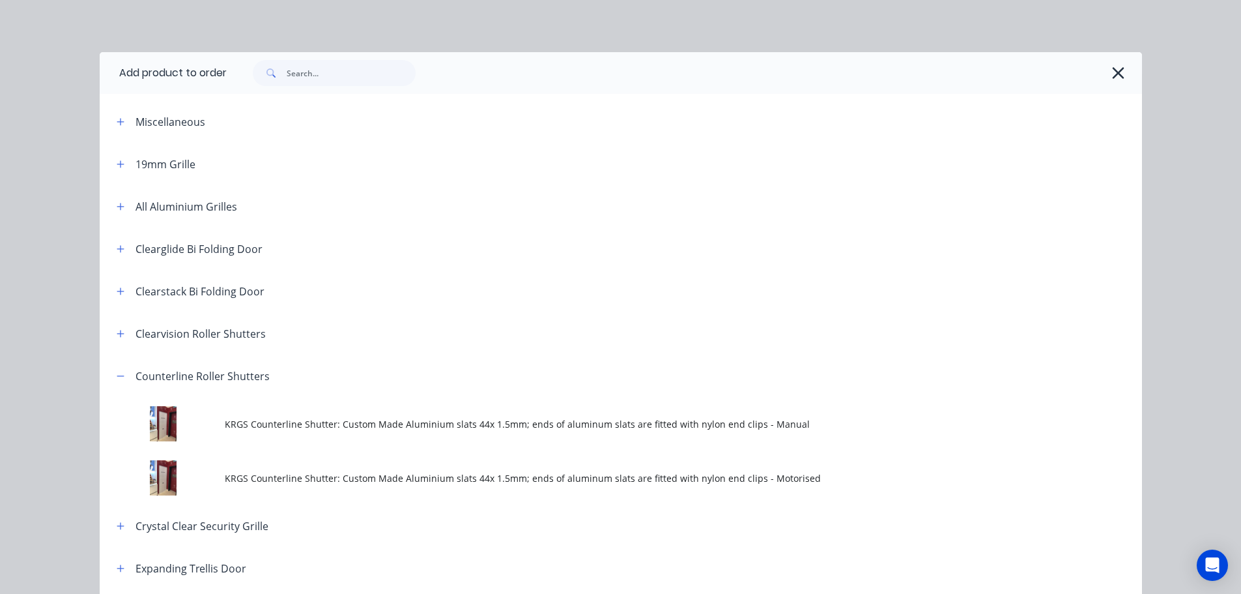
scroll to position [65, 0]
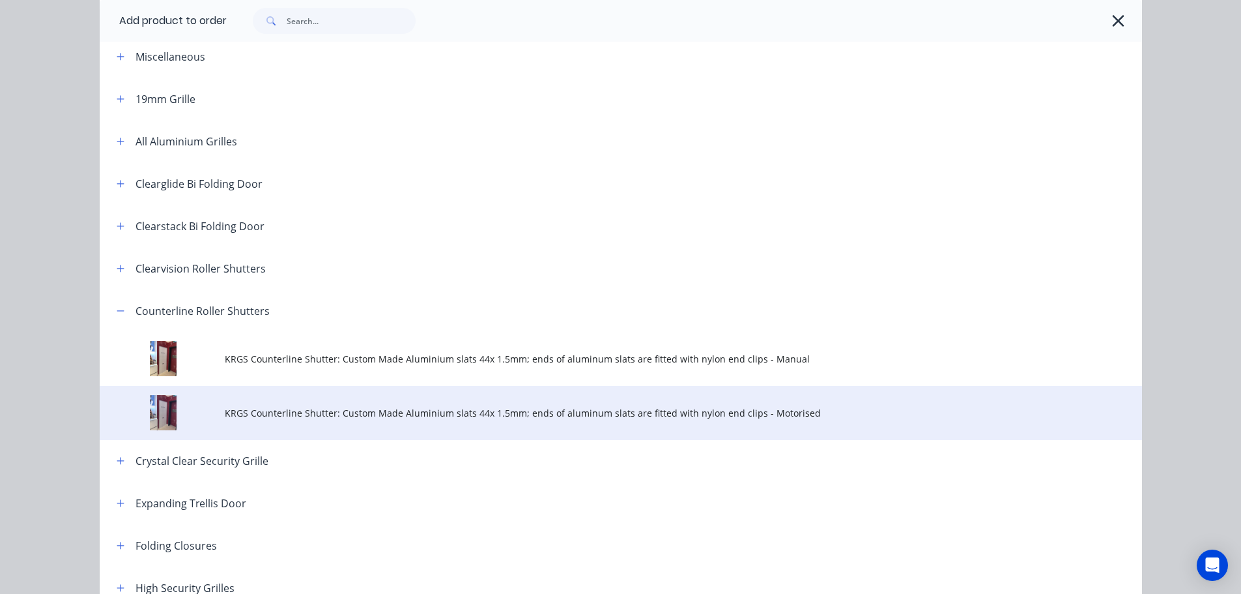
click at [460, 414] on span "KRGS Counterline Shutter: Custom Made Aluminium slats 44x 1.5mm; ends of alumin…" at bounding box center [592, 413] width 734 height 14
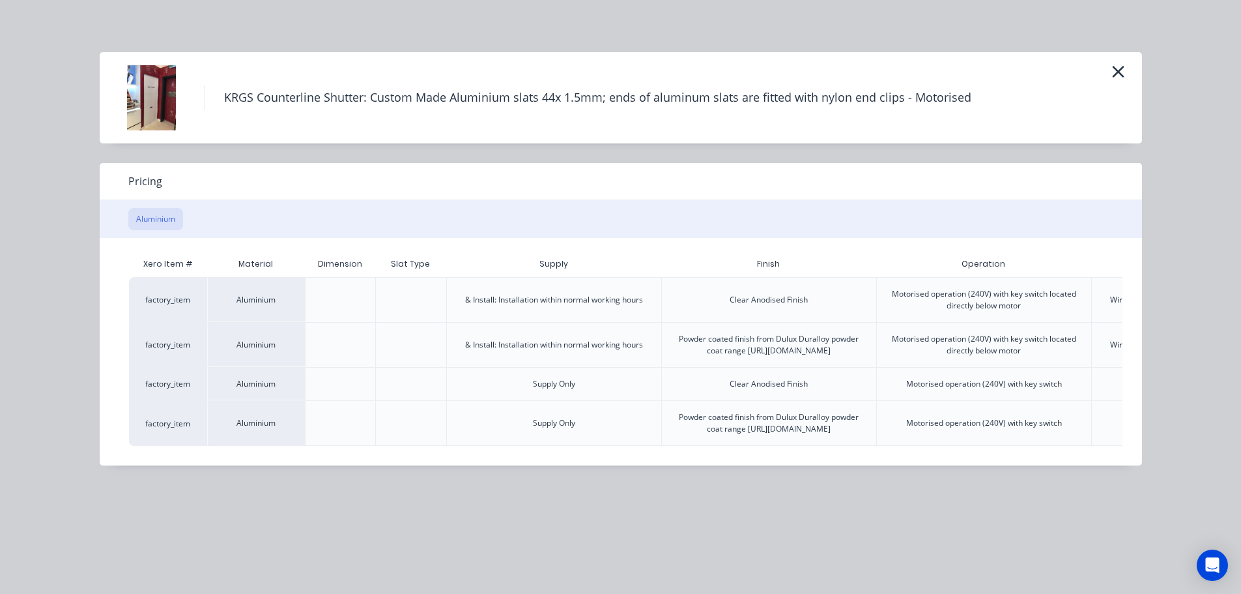
scroll to position [0, 254]
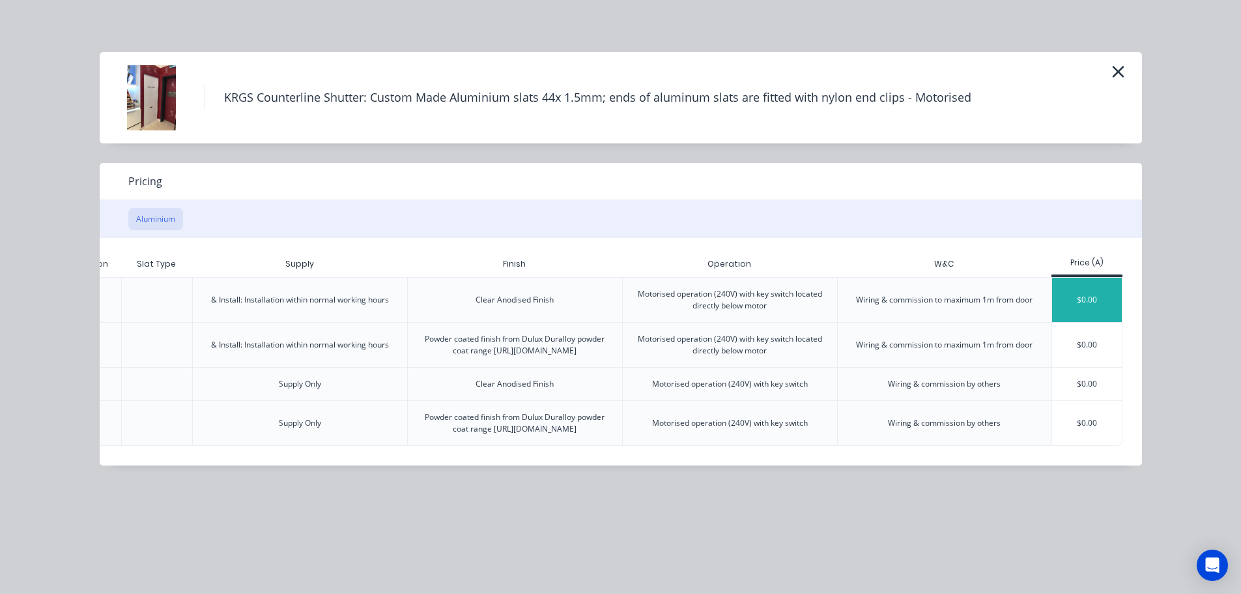
click at [1094, 302] on div "$0.00" at bounding box center [1087, 300] width 70 height 44
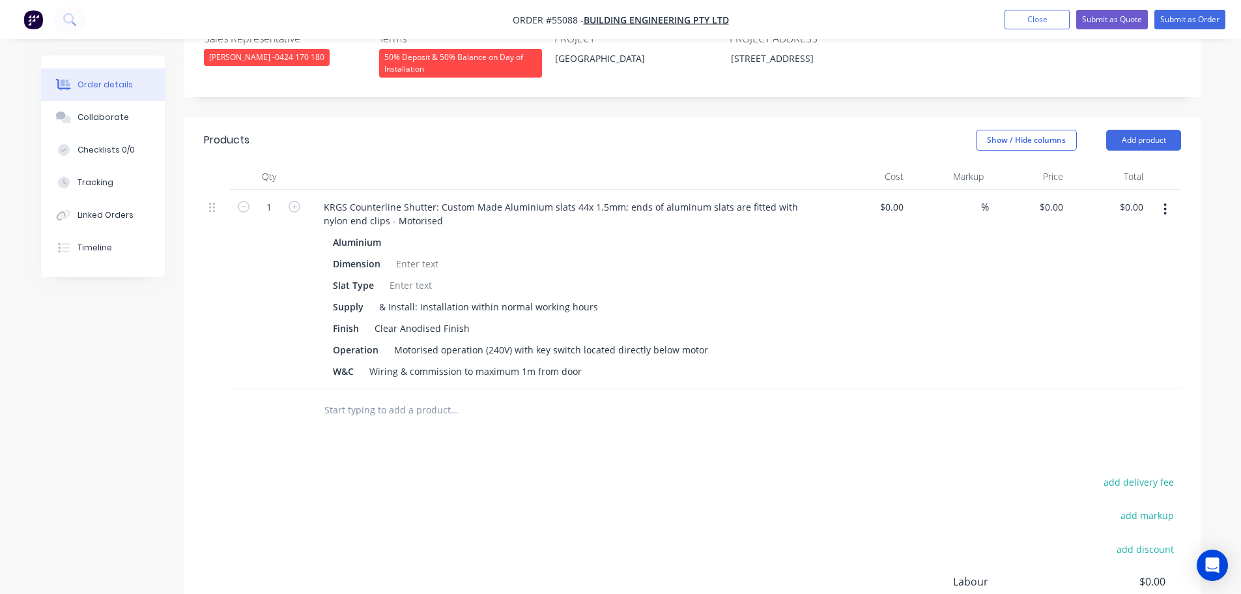
scroll to position [452, 0]
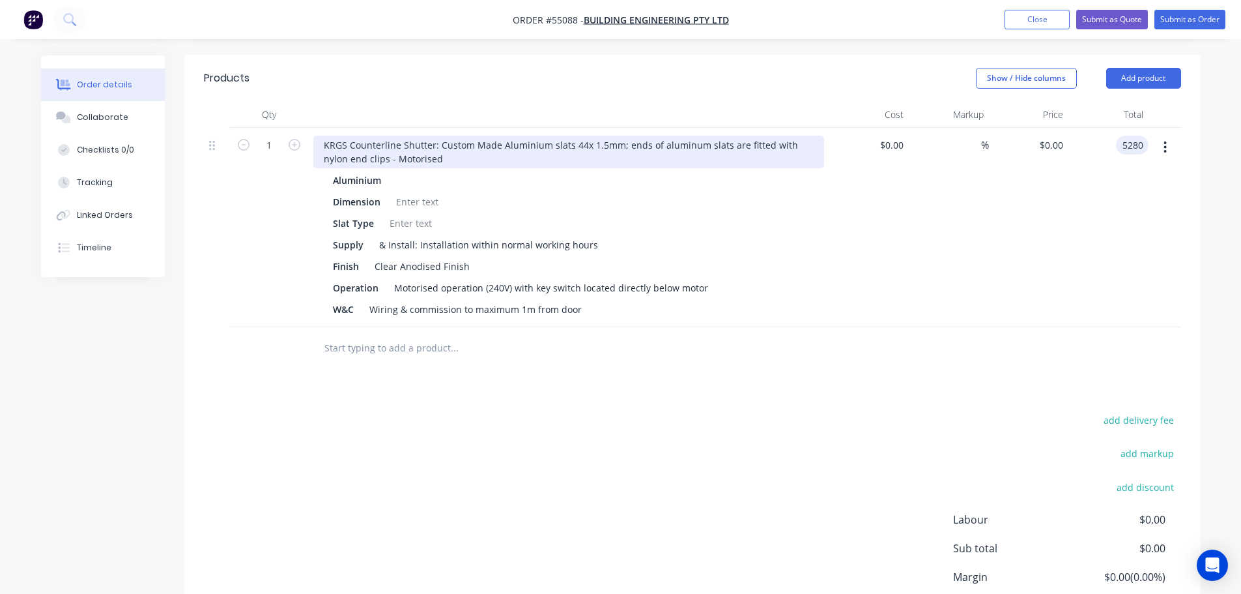
type input "5280"
type input "$5,280.00"
click at [323, 136] on div "KRGS Counterline Shutter: Custom Made Aluminium slats 44x 1.5mm; ends of alumin…" at bounding box center [568, 152] width 511 height 33
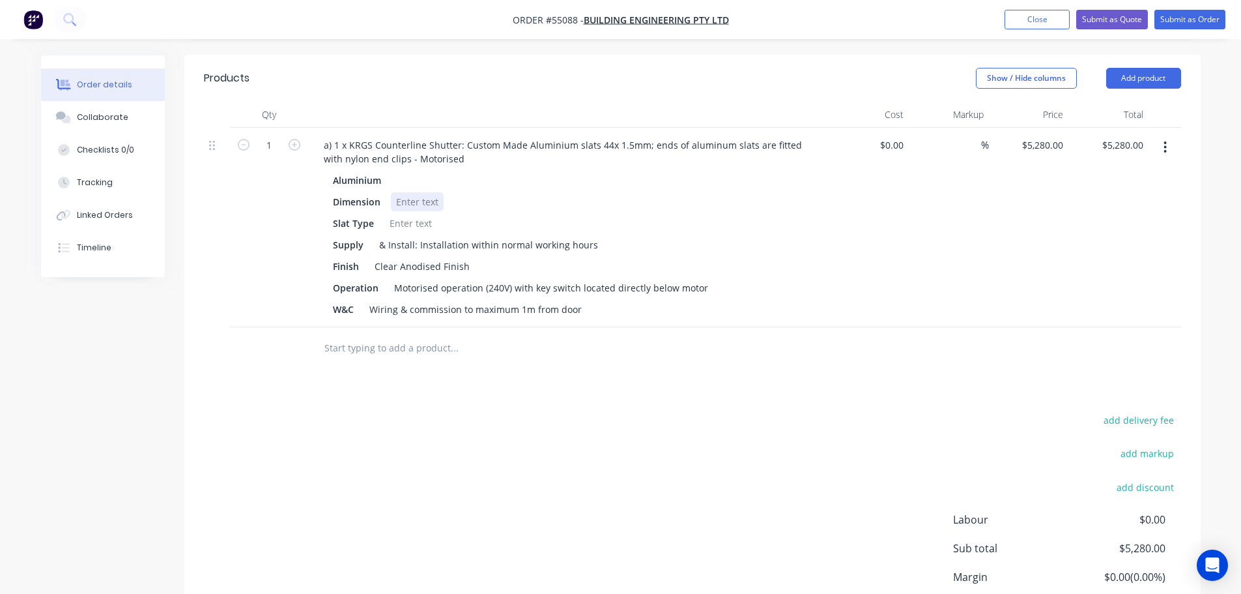
click at [411, 192] on div at bounding box center [417, 201] width 53 height 19
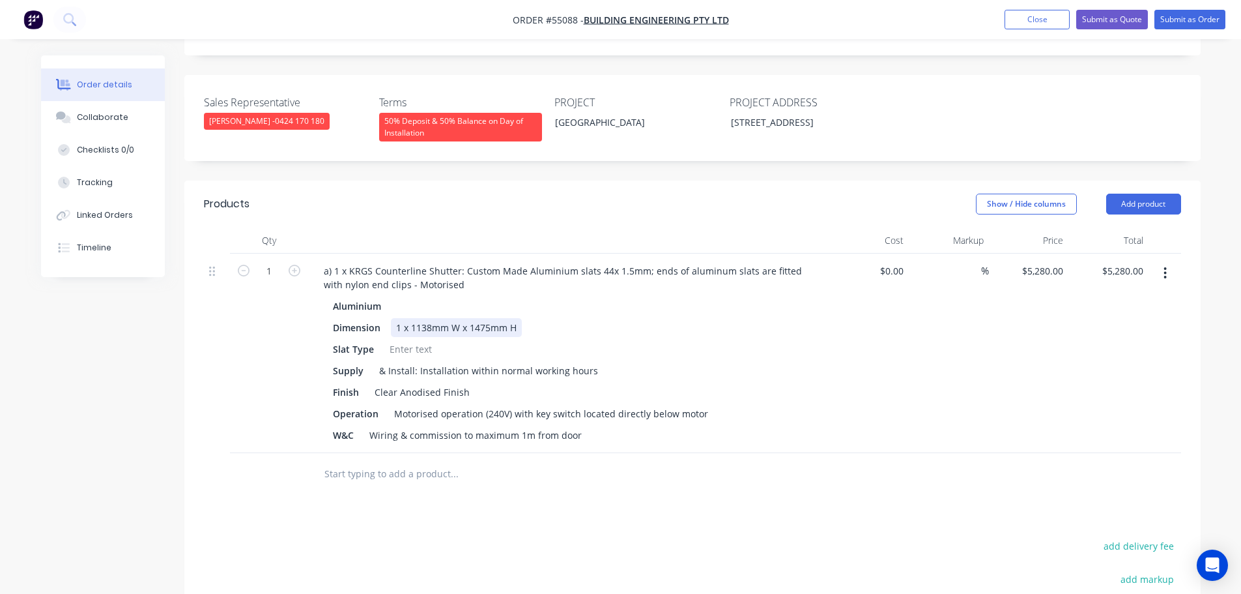
scroll to position [322, 0]
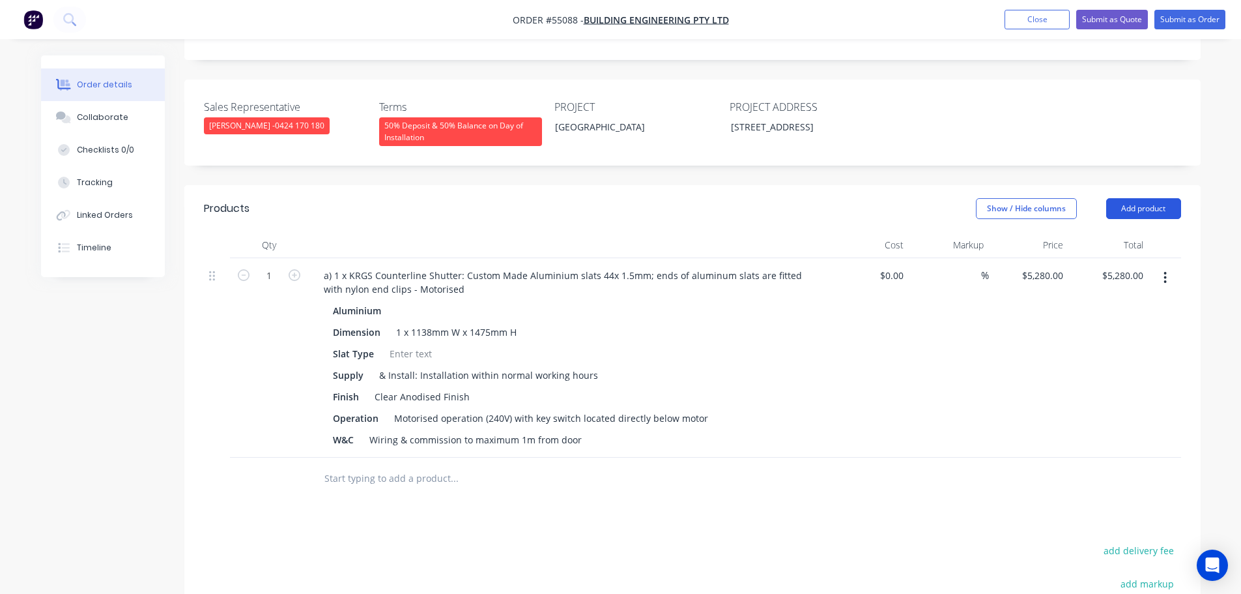
click at [1132, 198] on button "Add product" at bounding box center [1143, 208] width 75 height 21
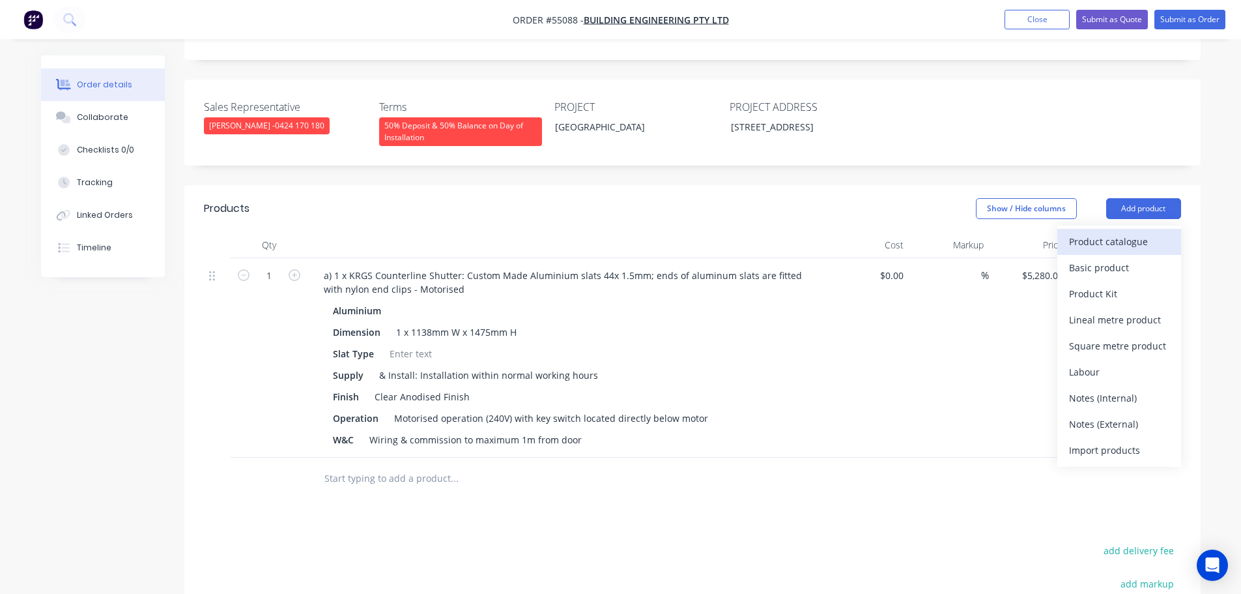
click at [1099, 232] on div "Product catalogue" at bounding box center [1119, 241] width 100 height 19
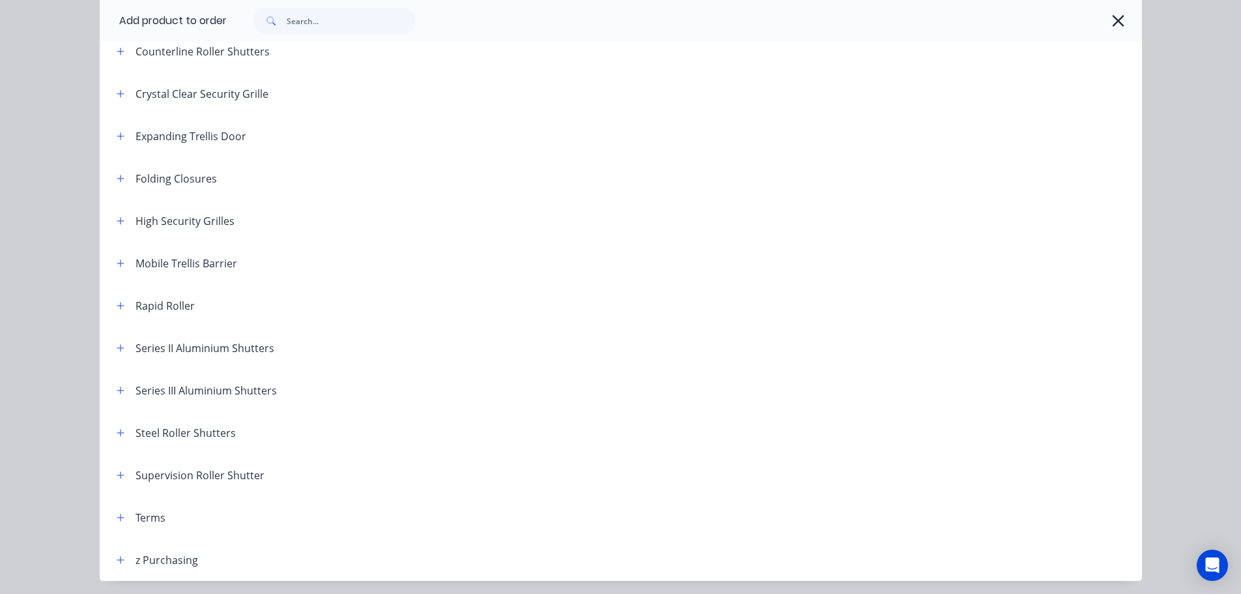
scroll to position [326, 0]
click at [117, 433] on icon "button" at bounding box center [121, 431] width 8 height 9
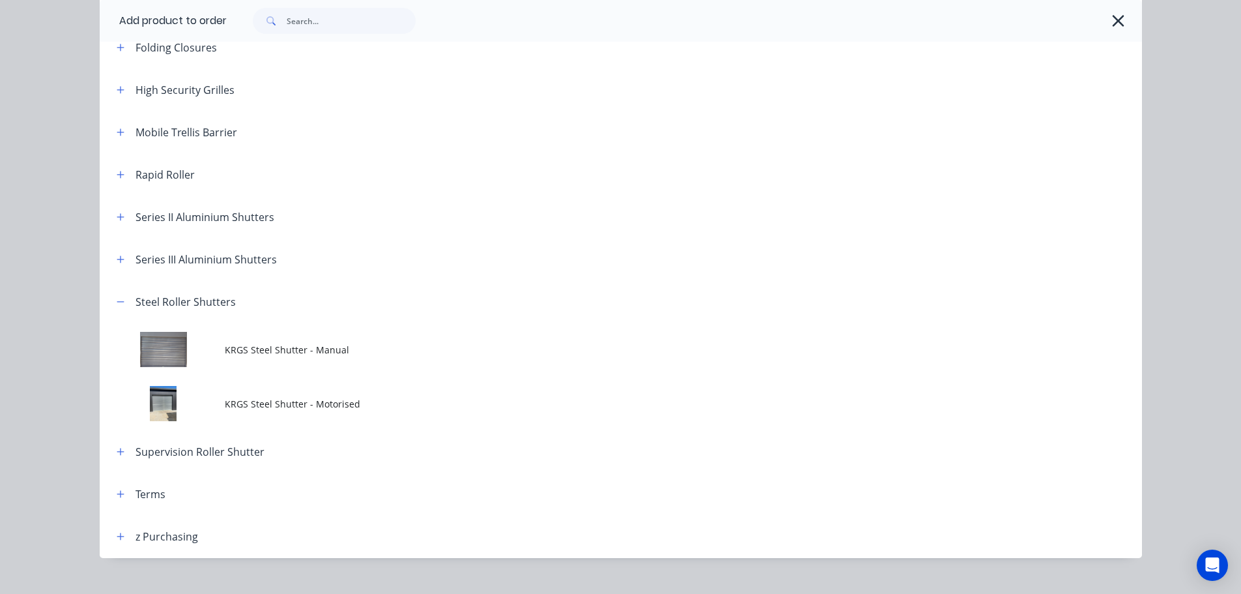
scroll to position [456, 0]
click at [318, 402] on span "KRGS Steel Shutter - Motorised" at bounding box center [592, 403] width 734 height 14
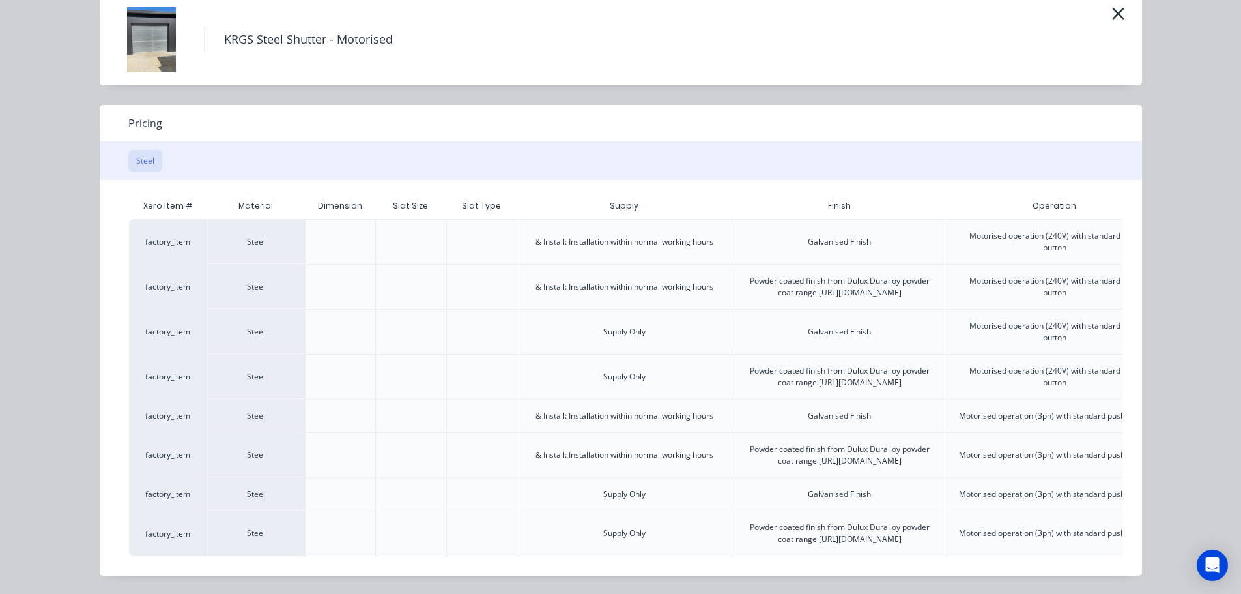
scroll to position [0, 325]
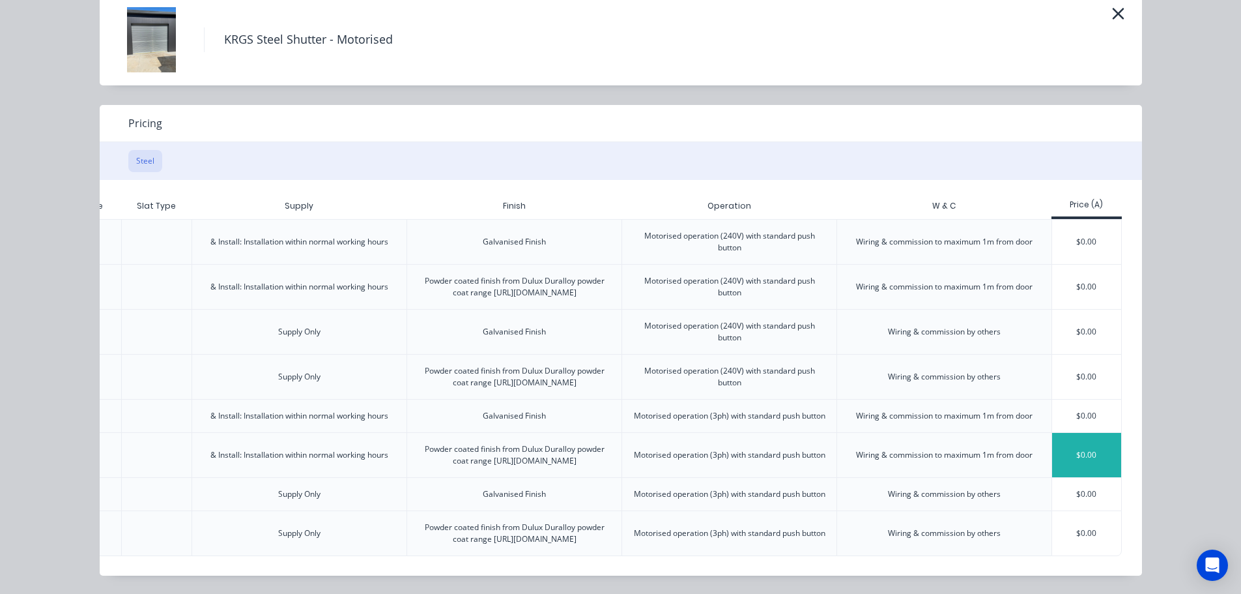
click at [1100, 433] on div "$0.00" at bounding box center [1087, 455] width 70 height 44
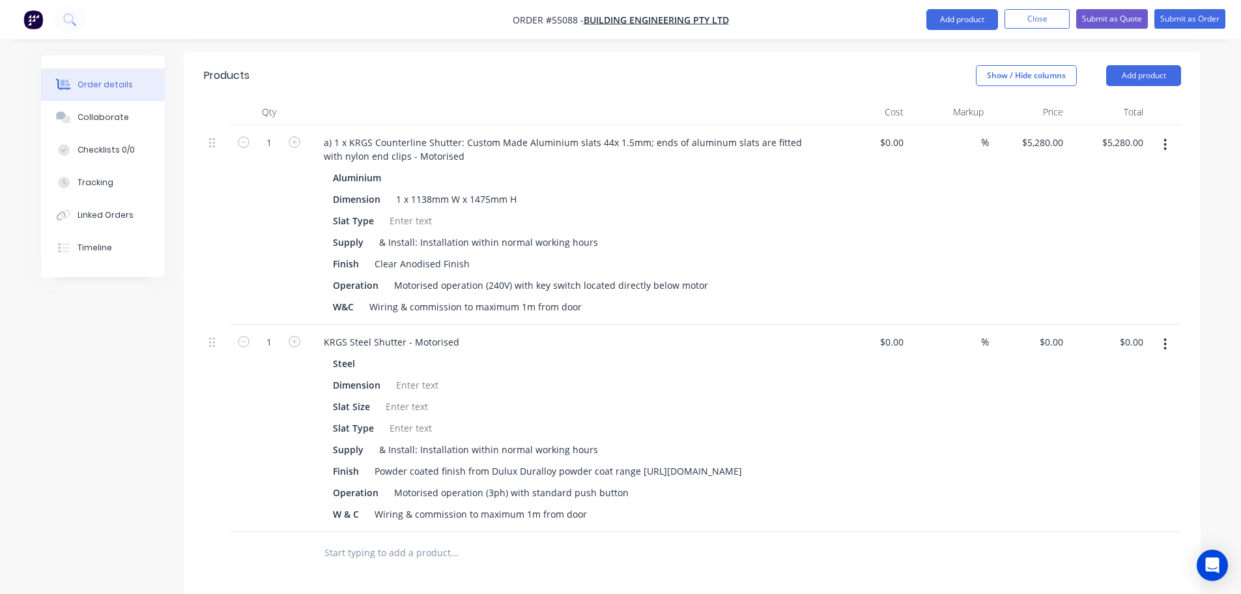
scroll to position [517, 0]
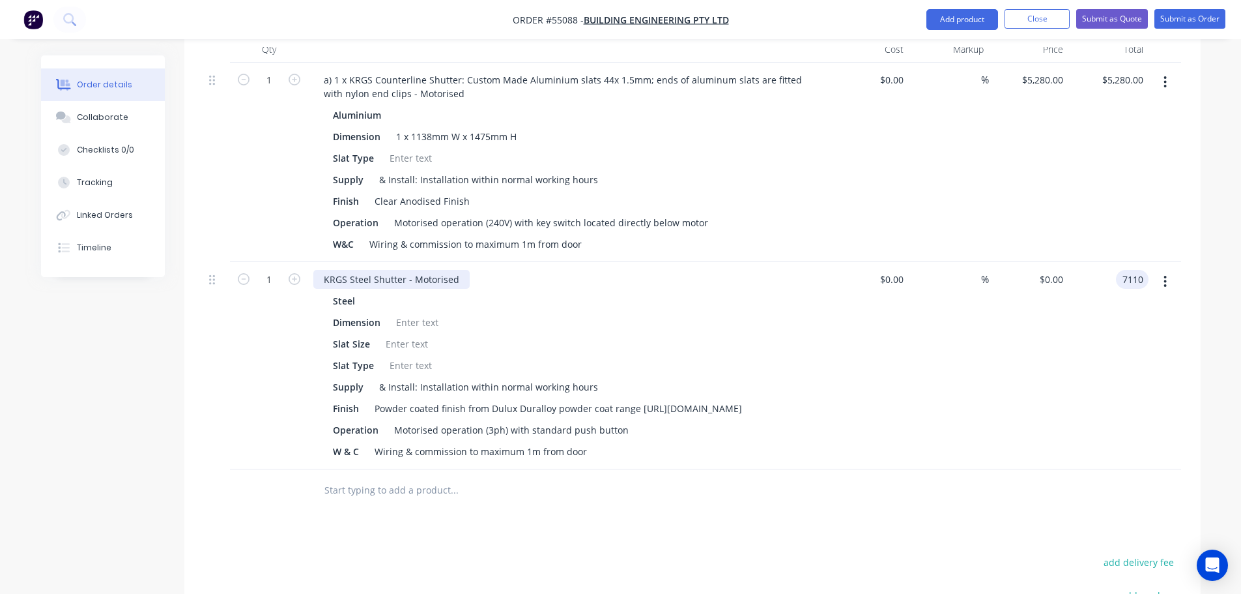
type input "7110"
type input "$7,110.00"
click at [322, 270] on div "KRGS Steel Shutter - Motorised" at bounding box center [391, 279] width 156 height 19
click at [414, 313] on div at bounding box center [417, 322] width 53 height 19
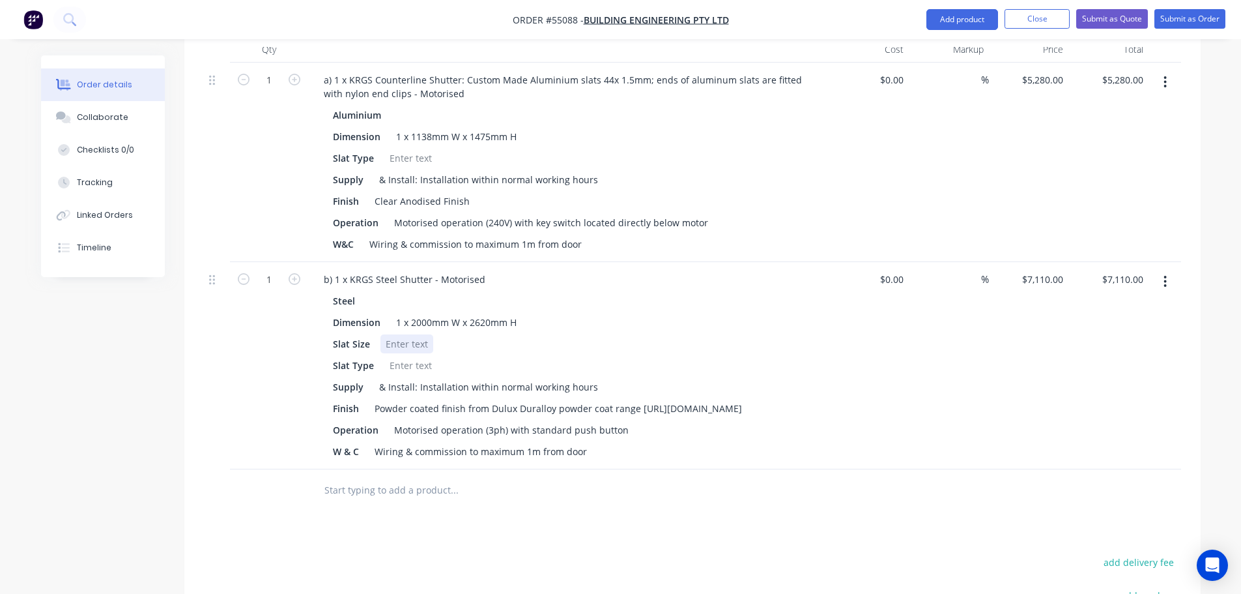
click at [418, 334] on div at bounding box center [407, 343] width 53 height 19
click at [412, 356] on div at bounding box center [410, 365] width 53 height 19
click at [642, 399] on div "Powder coated finish from Dulux Duralloy powder coat range https://duluxpowders…" at bounding box center [558, 408] width 378 height 19
click at [935, 25] on button "Add product" at bounding box center [963, 19] width 72 height 21
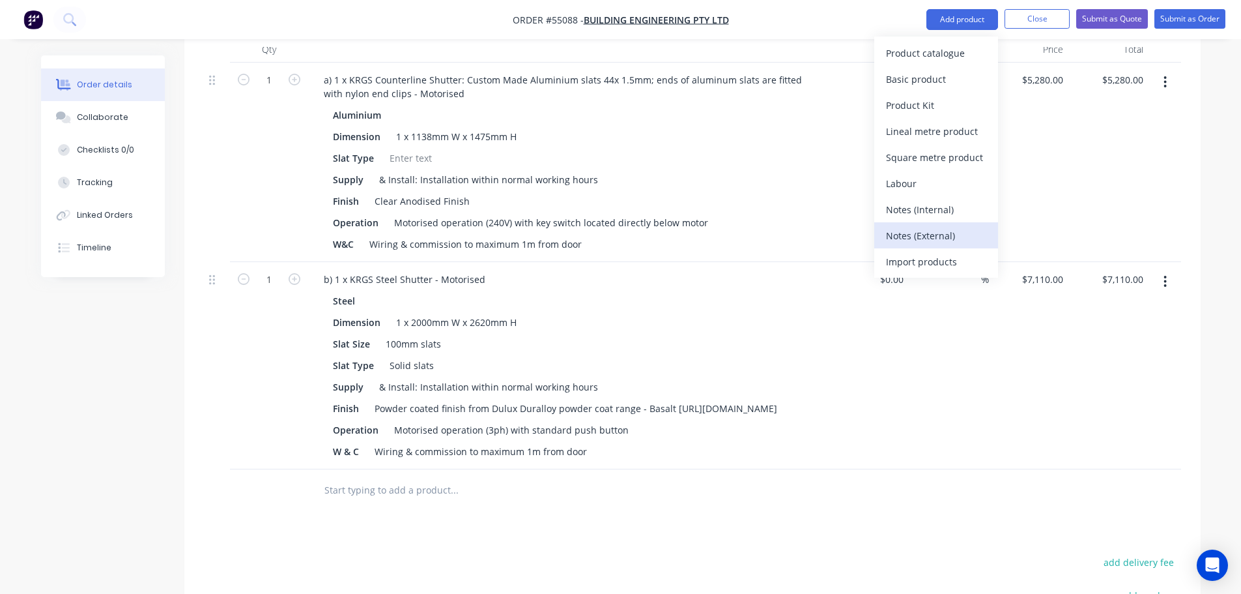
click at [900, 230] on div "Notes (External)" at bounding box center [936, 235] width 100 height 19
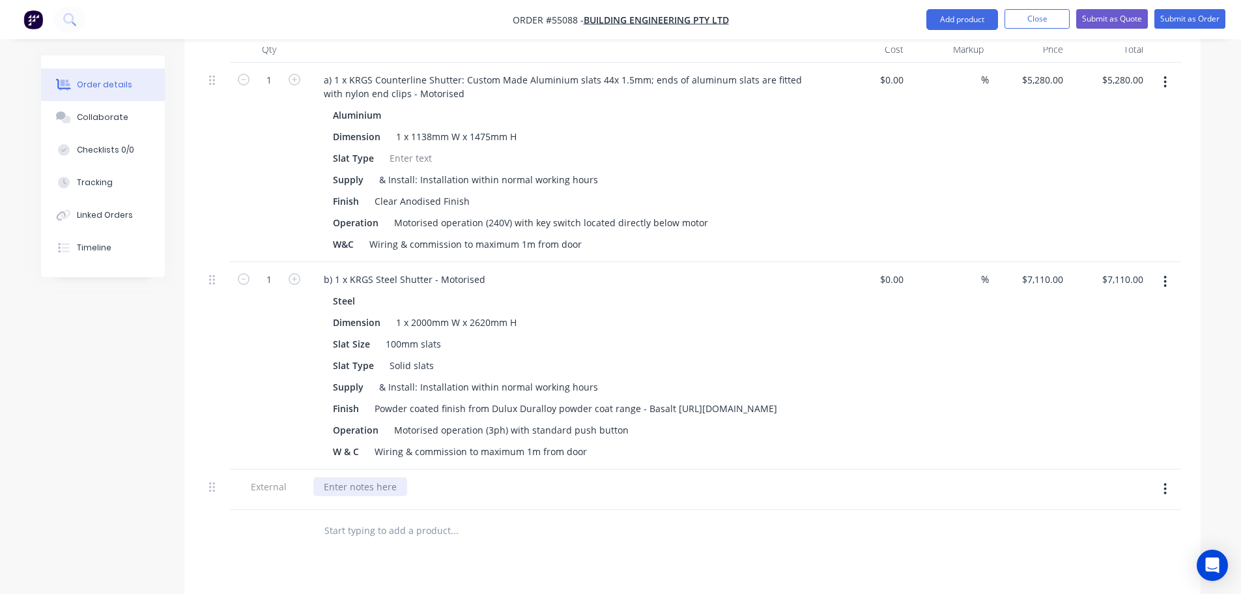
click at [358, 477] on div at bounding box center [360, 486] width 94 height 19
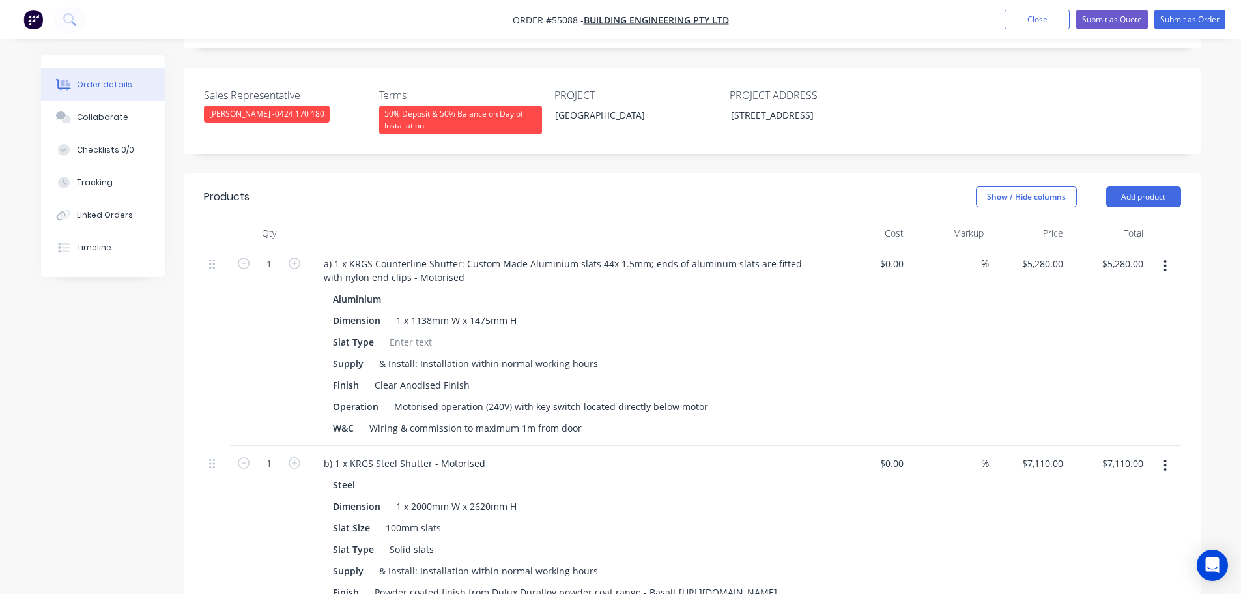
scroll to position [322, 0]
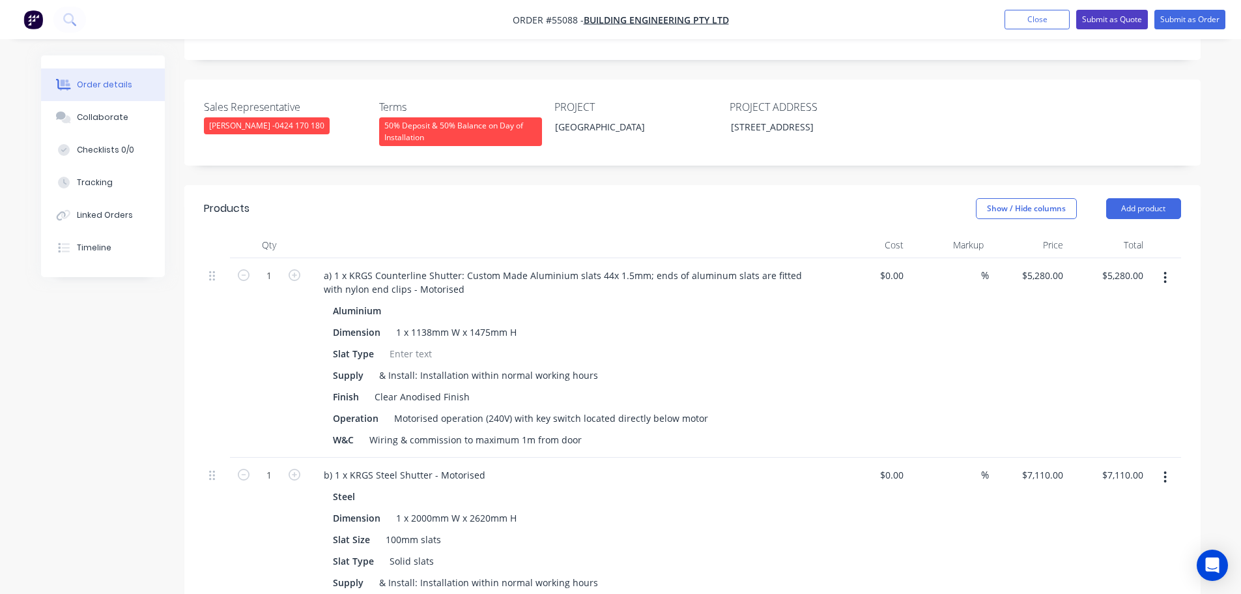
click at [1095, 18] on button "Submit as Quote" at bounding box center [1112, 20] width 72 height 20
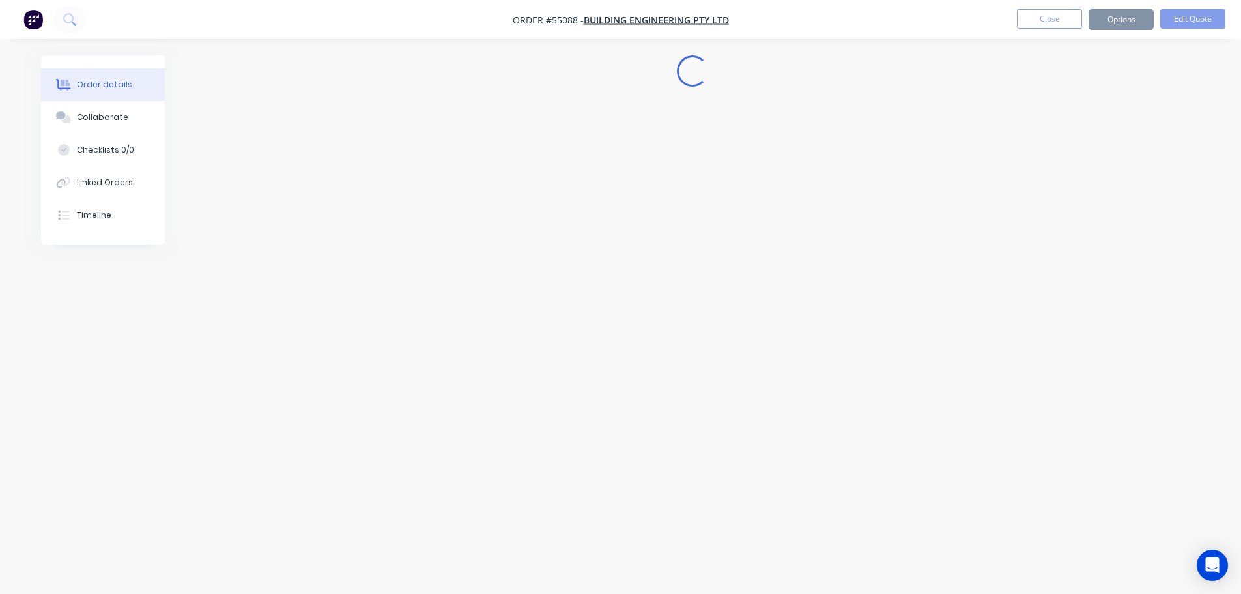
scroll to position [0, 0]
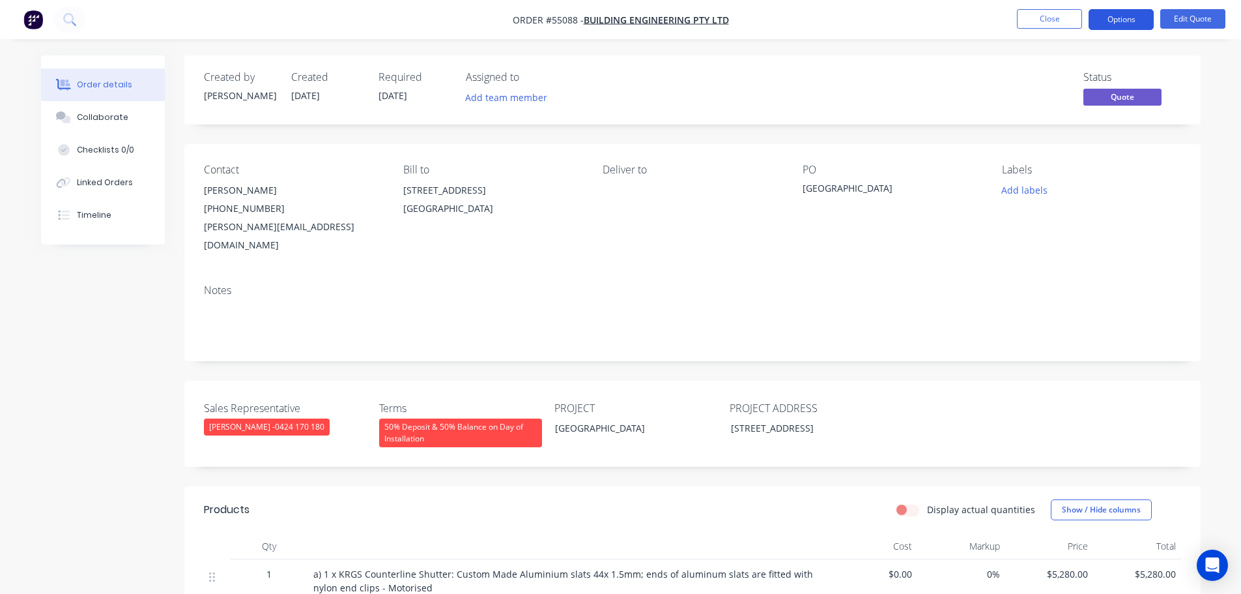
click at [1113, 18] on button "Options" at bounding box center [1121, 19] width 65 height 21
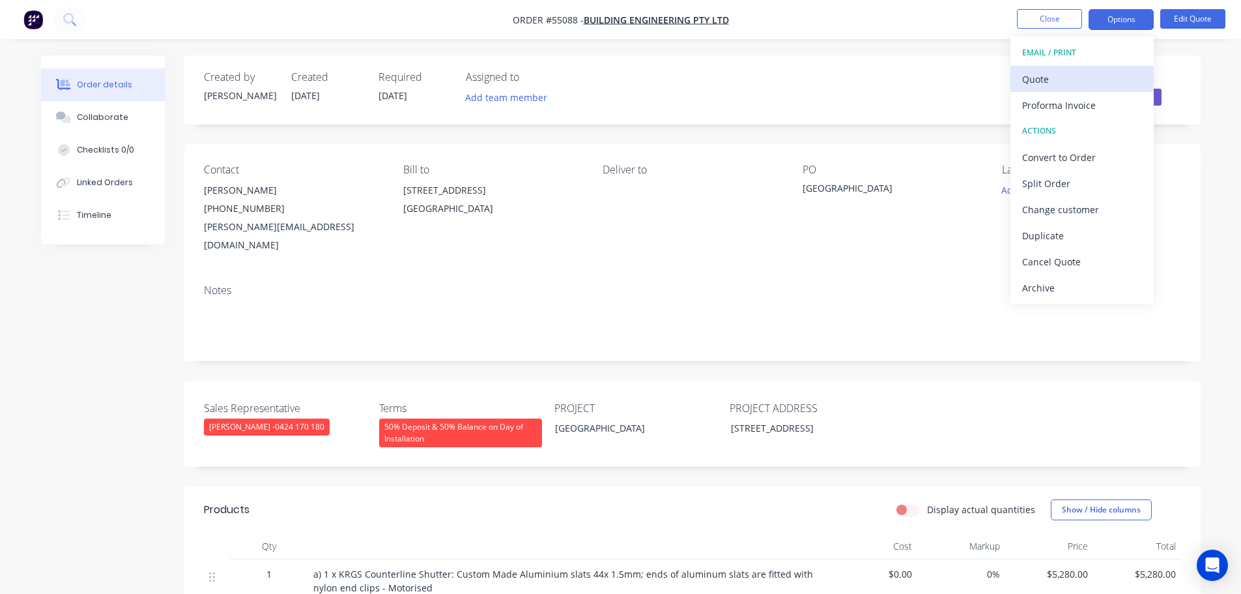
click at [1032, 81] on div "Quote" at bounding box center [1082, 79] width 120 height 19
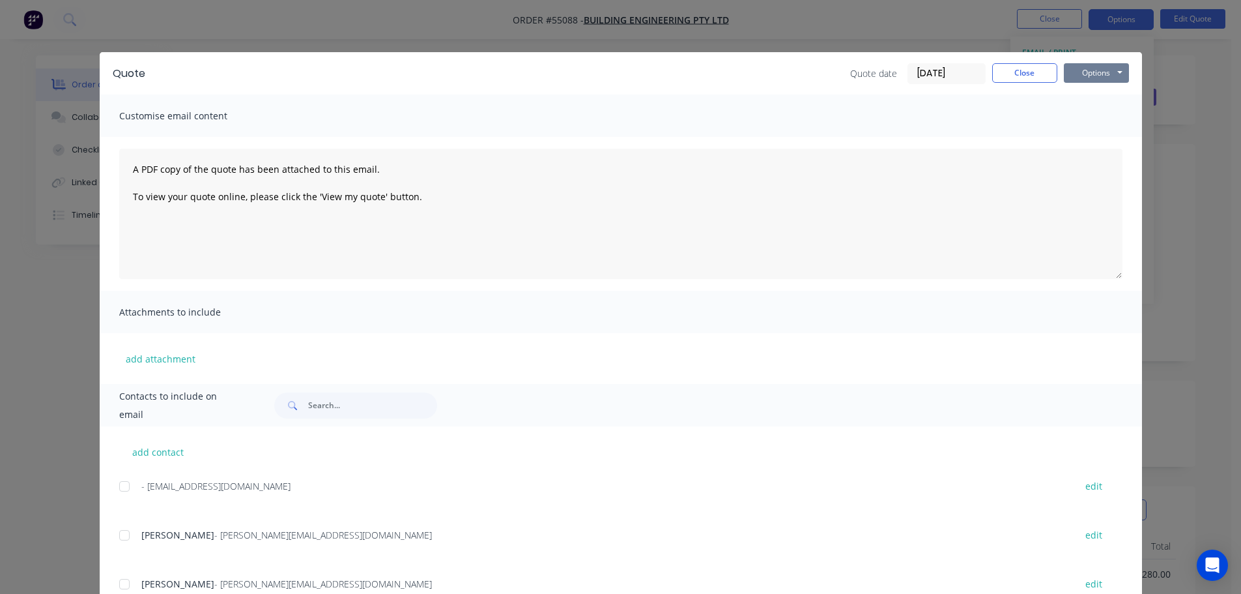
click at [1072, 70] on button "Options" at bounding box center [1096, 73] width 65 height 20
click at [1092, 119] on button "Print" at bounding box center [1105, 118] width 83 height 22
click at [1026, 70] on button "Close" at bounding box center [1024, 73] width 65 height 20
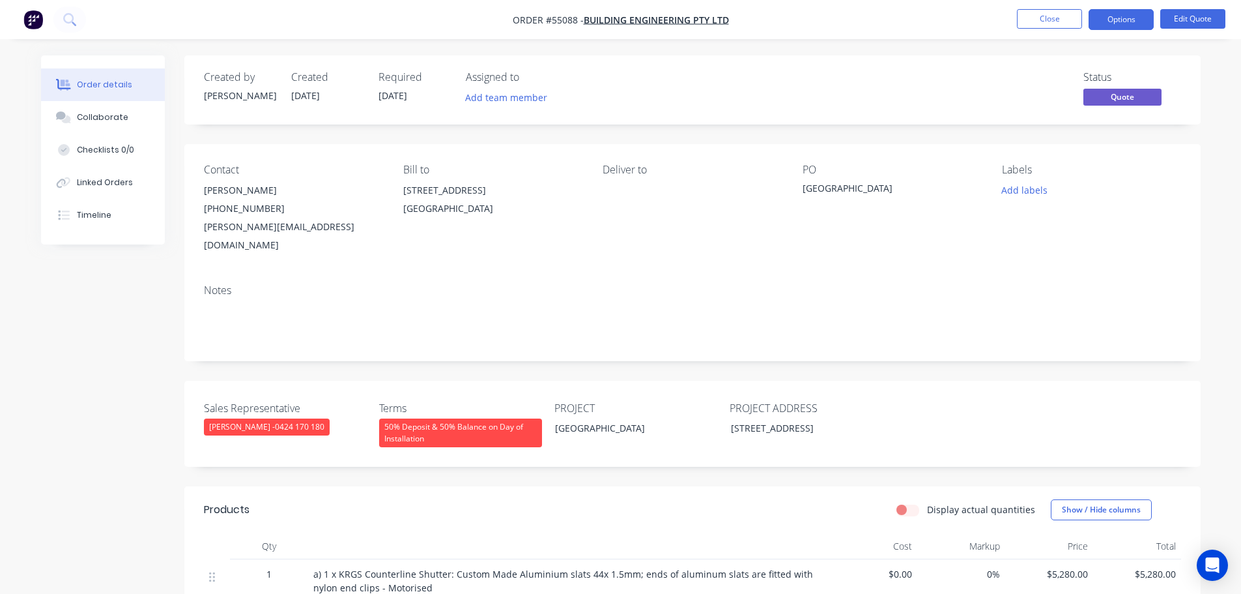
click at [266, 226] on div "josh.v@buildingengineering.com.au" at bounding box center [293, 236] width 179 height 36
copy div "josh.v@buildingengineering.com.au"
click at [870, 182] on div "[GEOGRAPHIC_DATA]" at bounding box center [884, 190] width 163 height 18
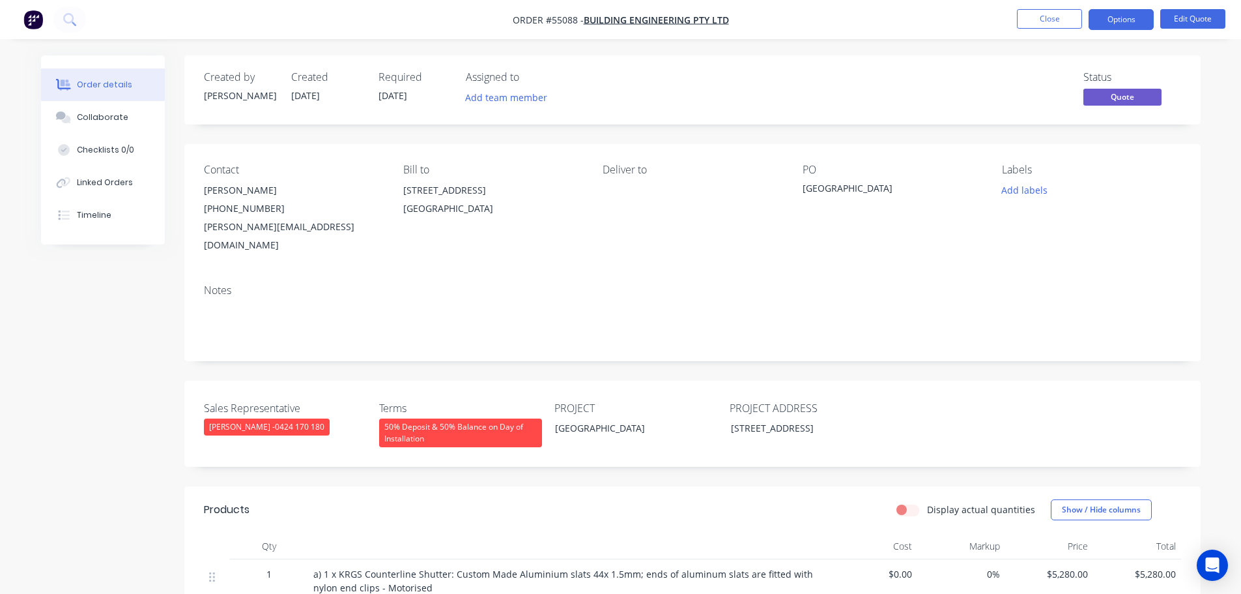
click at [870, 182] on div "[GEOGRAPHIC_DATA]" at bounding box center [884, 190] width 163 height 18
copy div "[GEOGRAPHIC_DATA]"
click at [1117, 24] on button "Options" at bounding box center [1121, 19] width 65 height 21
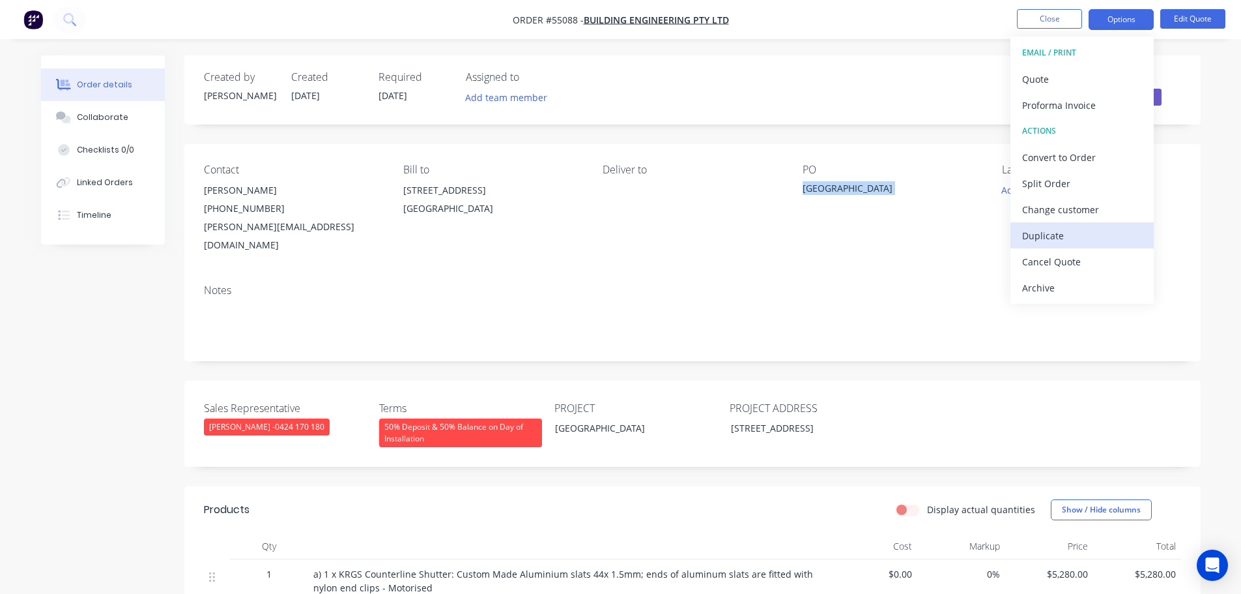
click at [1046, 234] on div "Duplicate" at bounding box center [1082, 235] width 120 height 19
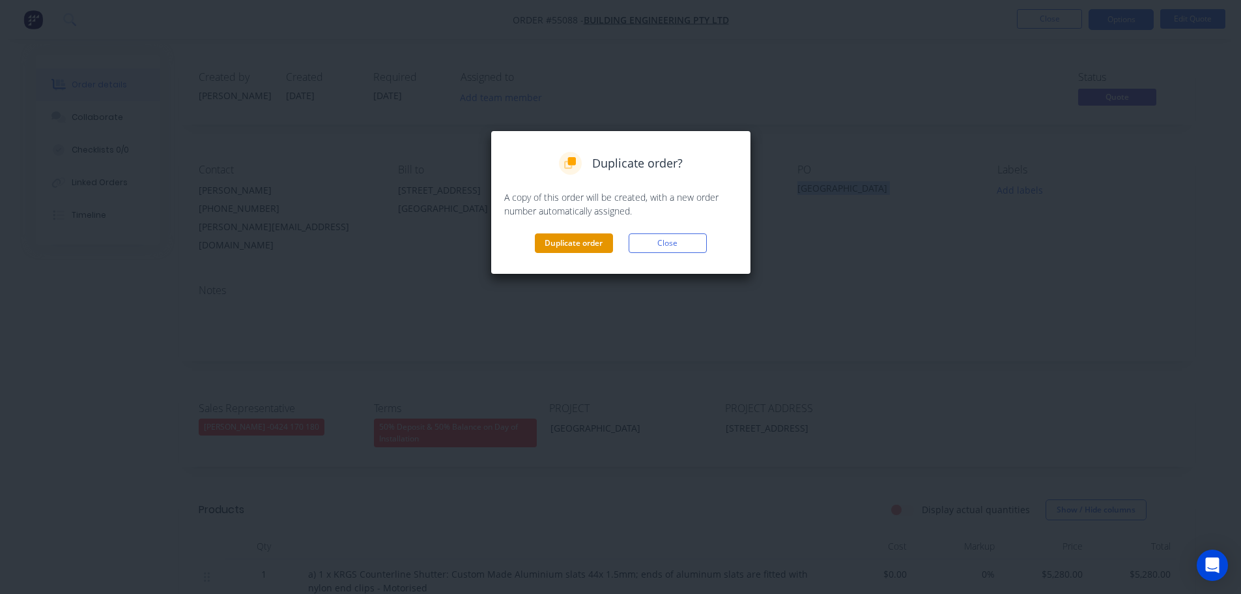
click at [566, 248] on button "Duplicate order" at bounding box center [574, 243] width 78 height 20
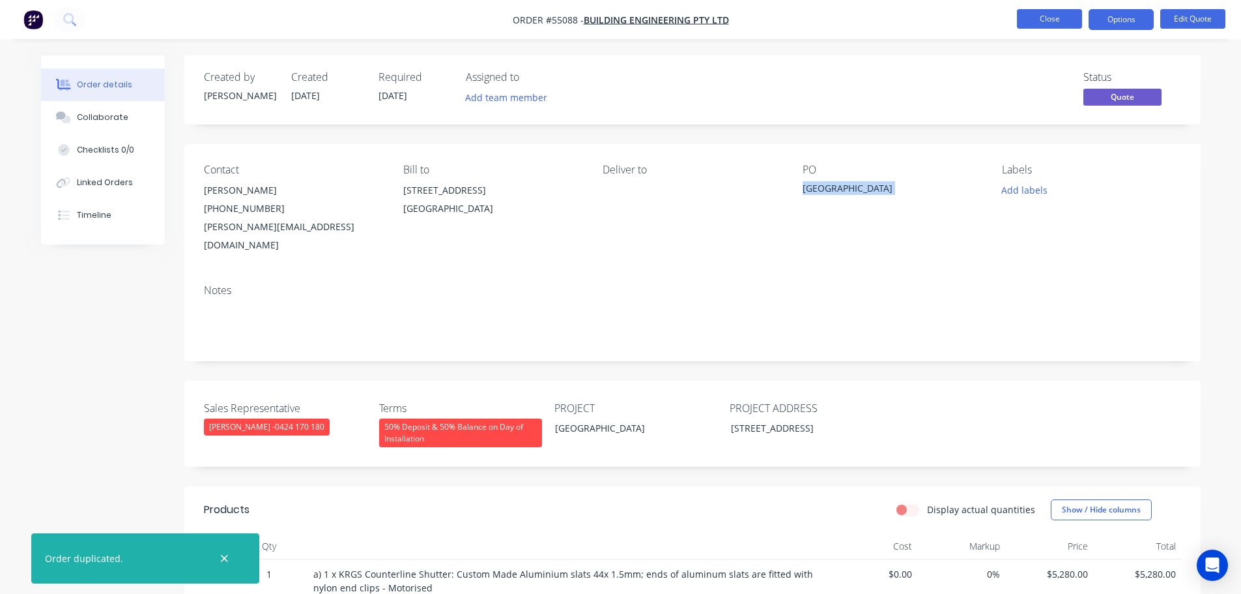
click at [1050, 18] on button "Close" at bounding box center [1049, 19] width 65 height 20
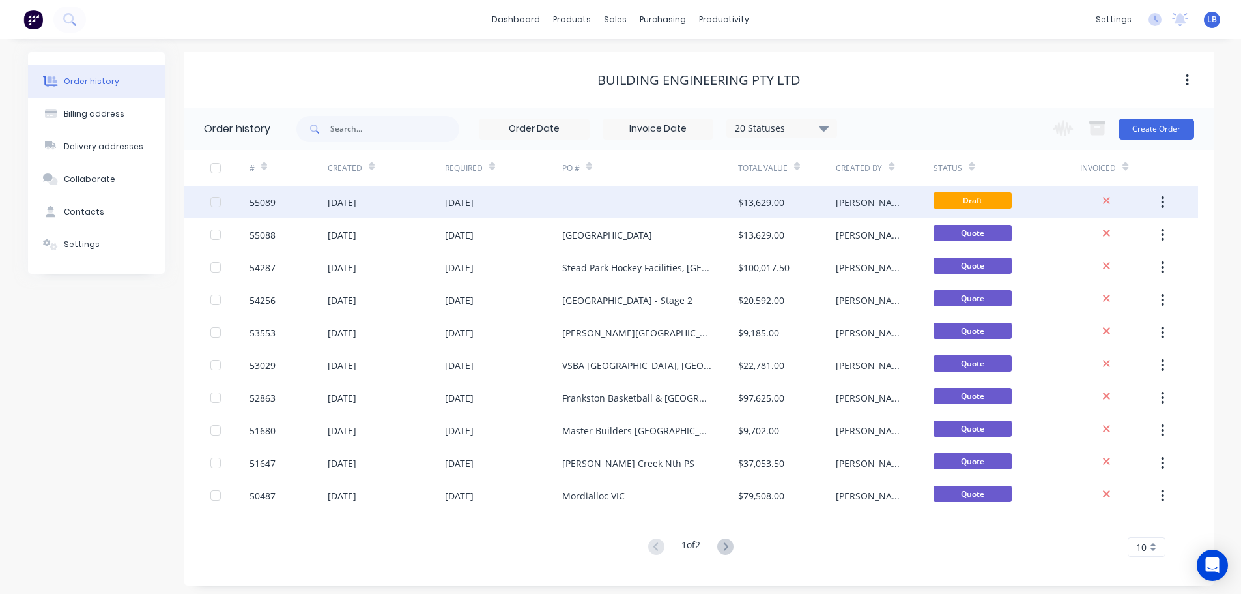
click at [766, 199] on div "$13,629.00" at bounding box center [761, 202] width 46 height 14
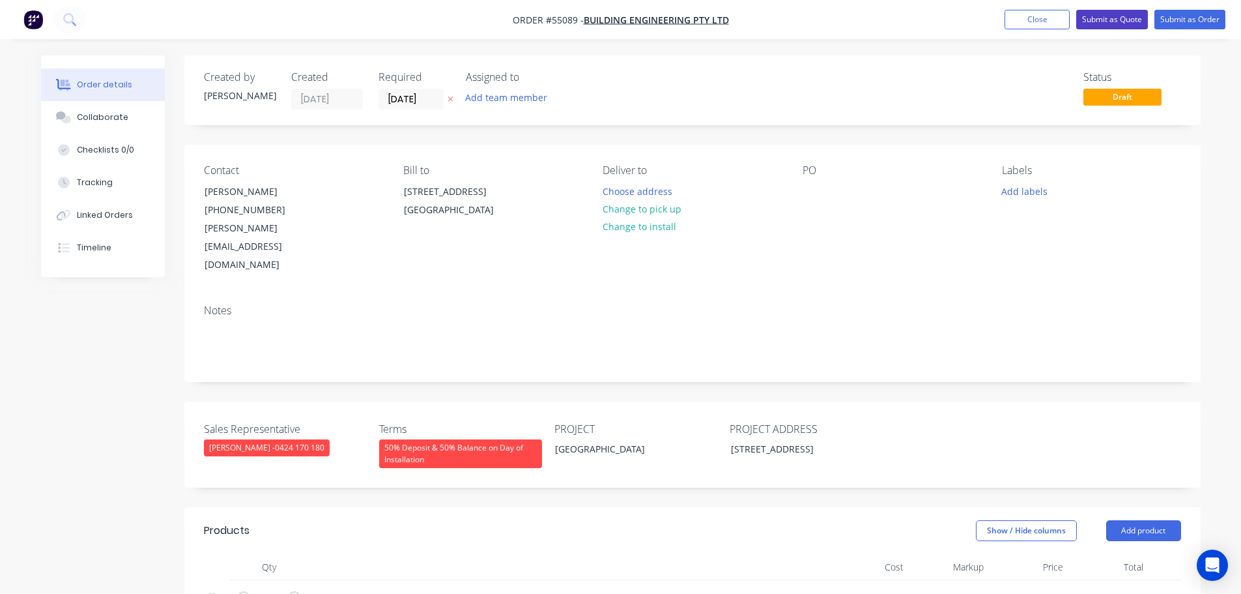
click at [1104, 22] on button "Submit as Quote" at bounding box center [1112, 20] width 72 height 20
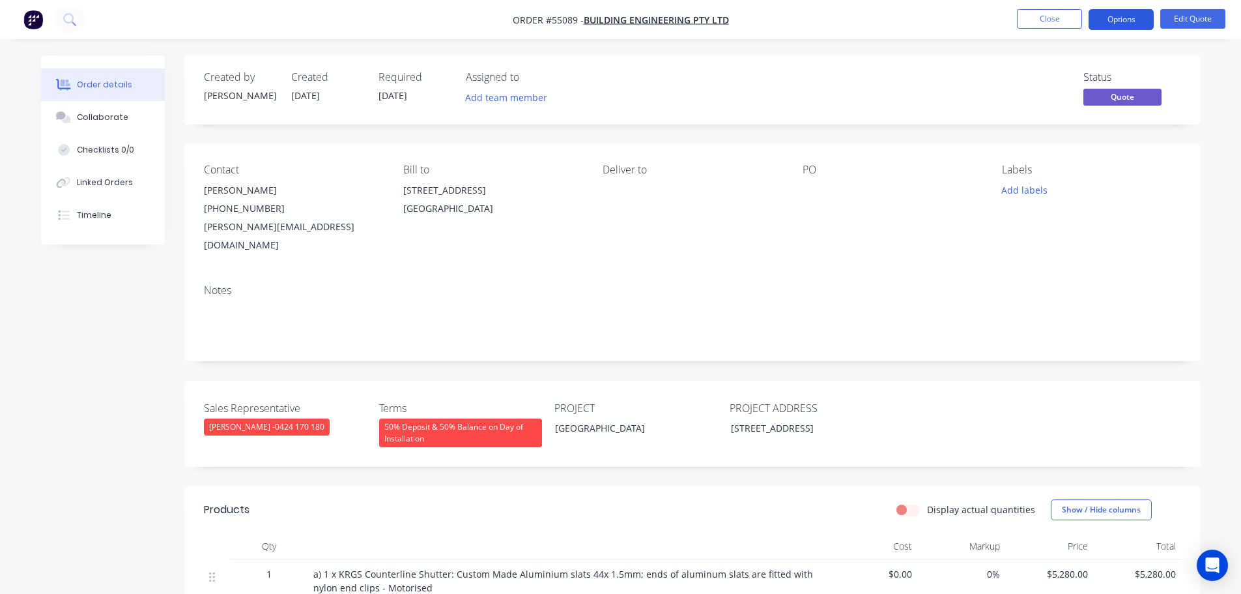
click at [1117, 25] on button "Options" at bounding box center [1121, 19] width 65 height 21
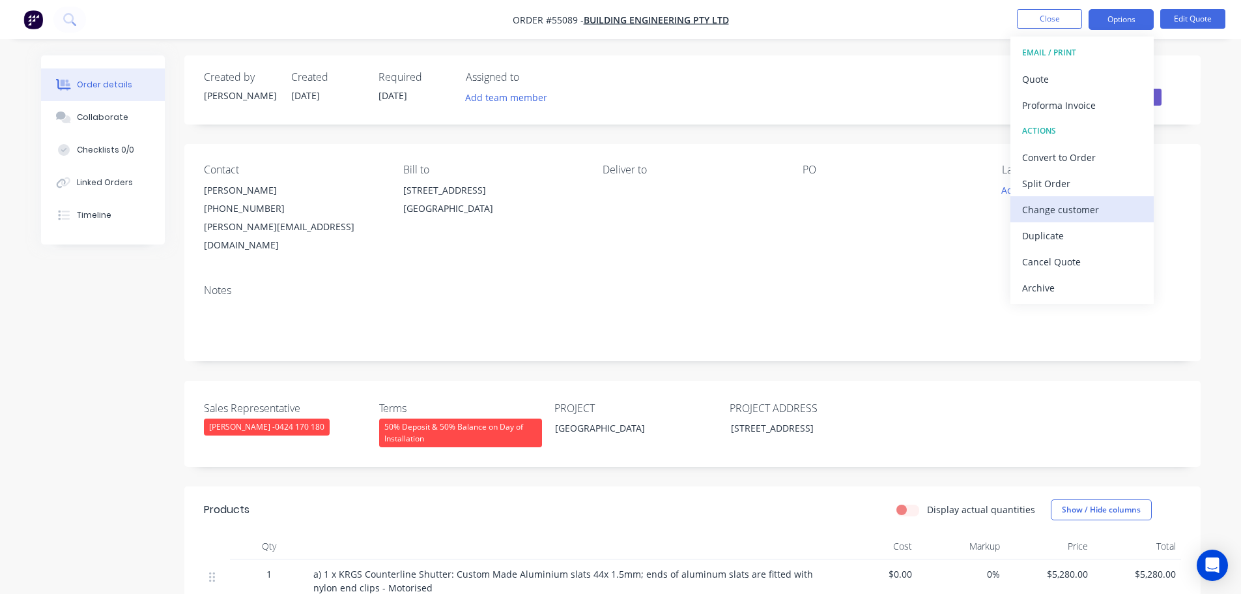
click at [1028, 217] on div "Change customer" at bounding box center [1082, 209] width 120 height 19
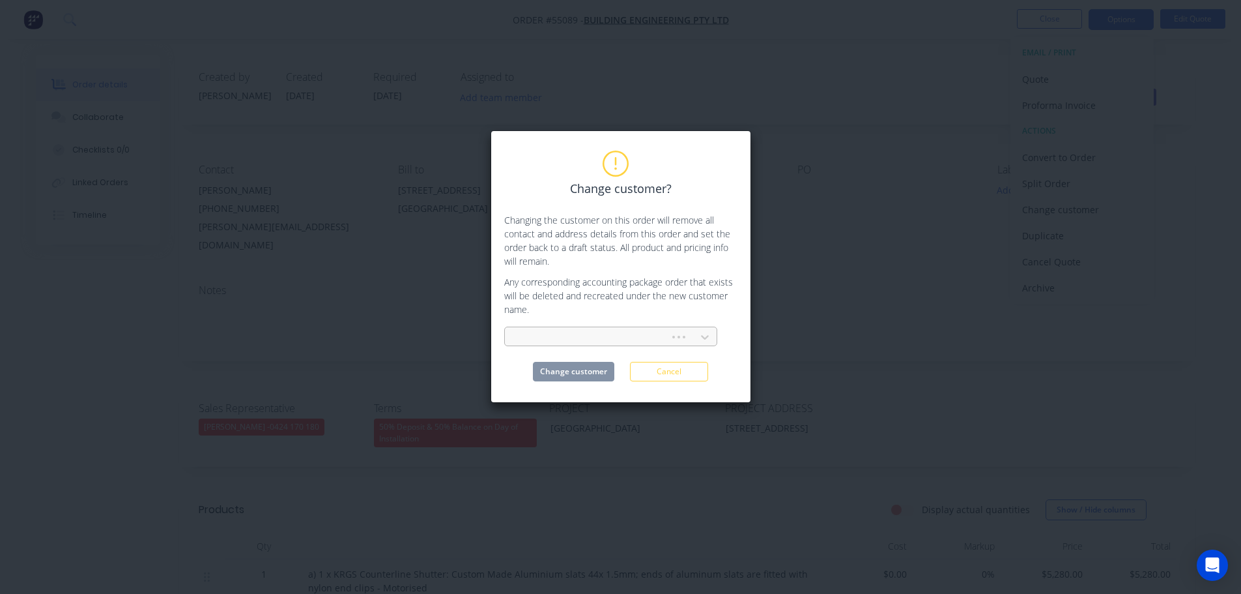
click at [572, 338] on div at bounding box center [589, 337] width 148 height 16
type input "Built envi"
click at [567, 366] on div "Built Environs" at bounding box center [610, 366] width 213 height 24
click at [566, 371] on button "Change customer" at bounding box center [573, 372] width 81 height 20
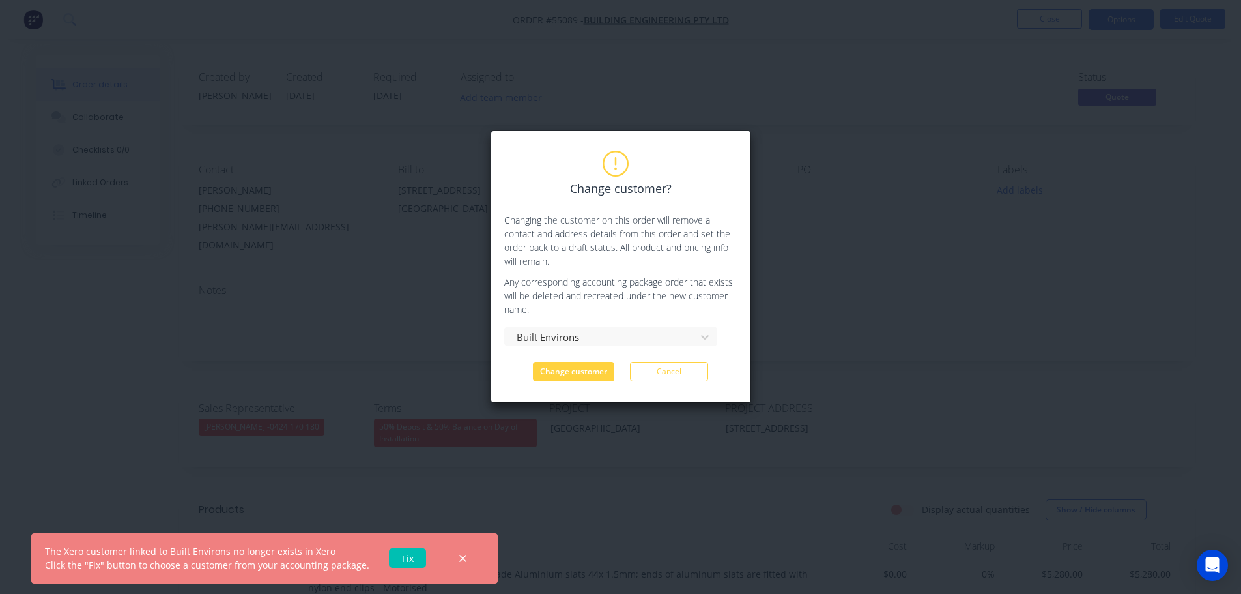
click at [396, 556] on link "Fix" at bounding box center [407, 558] width 37 height 20
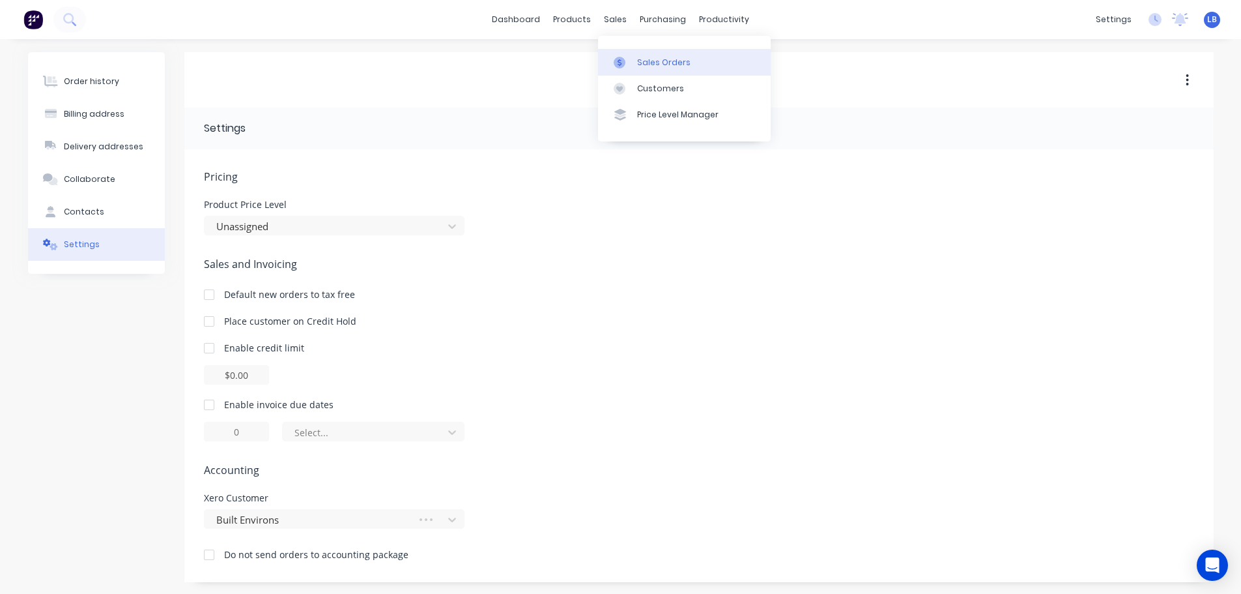
click at [659, 65] on div "Sales Orders" at bounding box center [663, 63] width 53 height 12
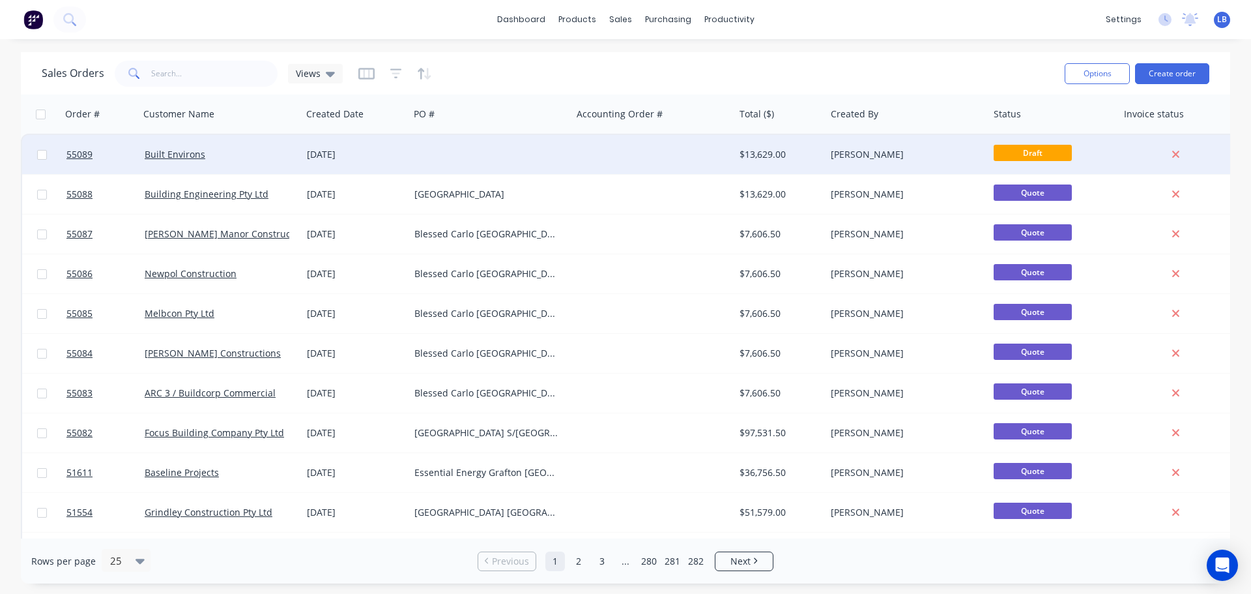
click at [760, 154] on div "$13,629.00" at bounding box center [778, 154] width 77 height 13
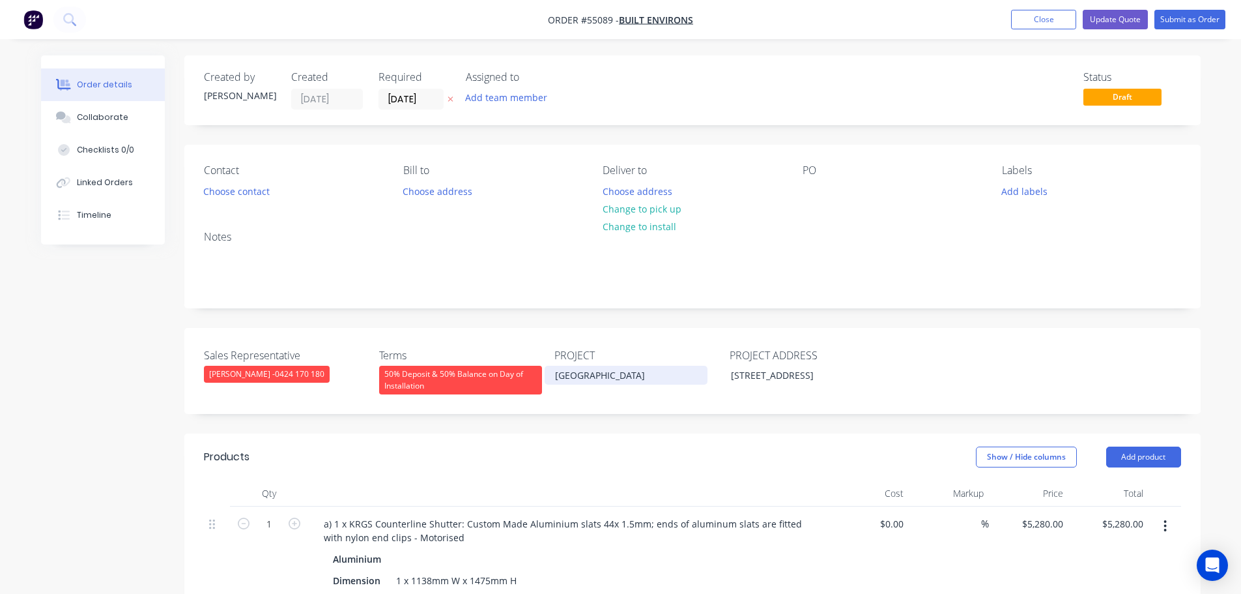
click at [594, 384] on div "[GEOGRAPHIC_DATA]" at bounding box center [626, 375] width 163 height 19
copy div "[GEOGRAPHIC_DATA]"
click at [804, 186] on div at bounding box center [813, 191] width 21 height 19
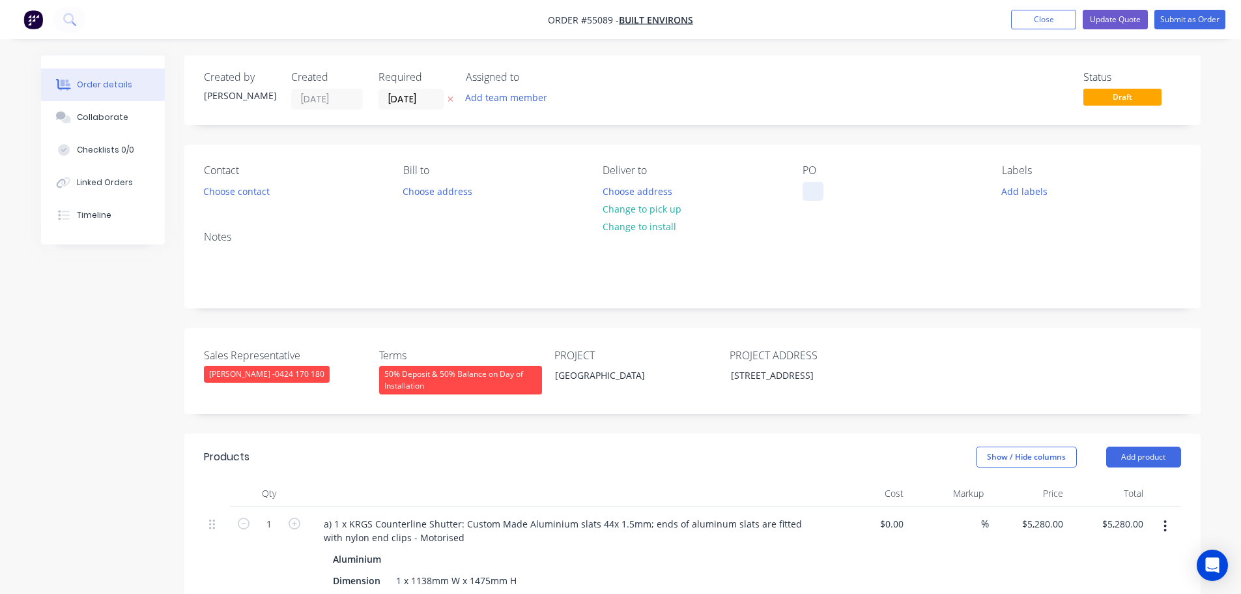
paste div
click at [250, 194] on button "Choose contact" at bounding box center [236, 191] width 80 height 18
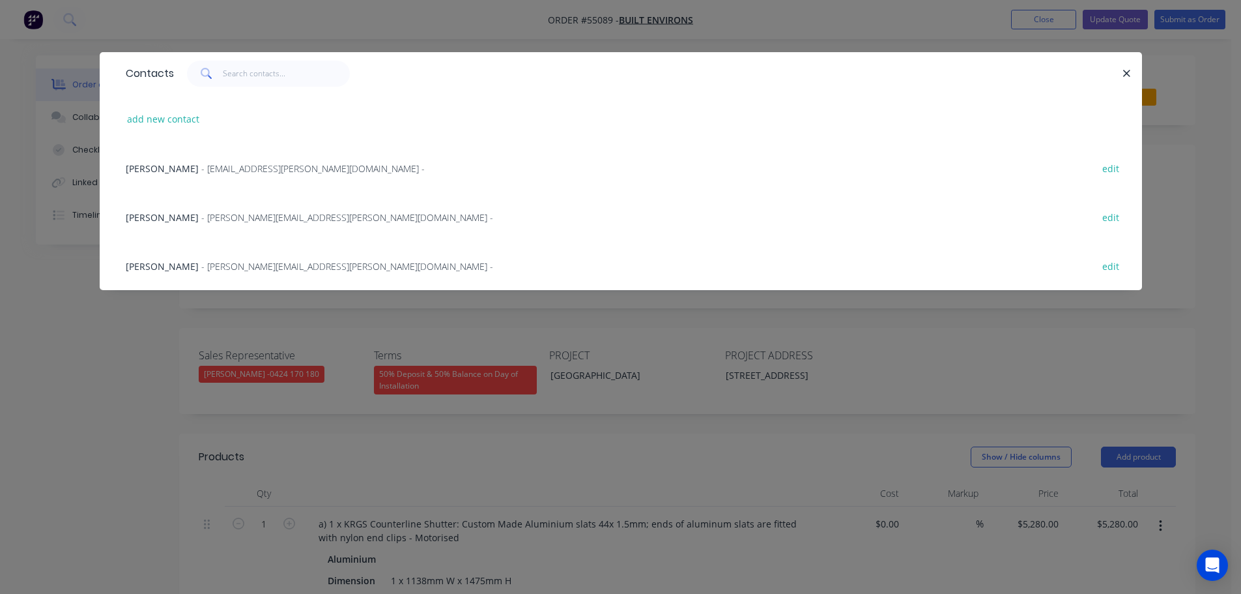
click at [229, 266] on span "- [PERSON_NAME][EMAIL_ADDRESS][PERSON_NAME][DOMAIN_NAME] -" at bounding box center [347, 266] width 292 height 12
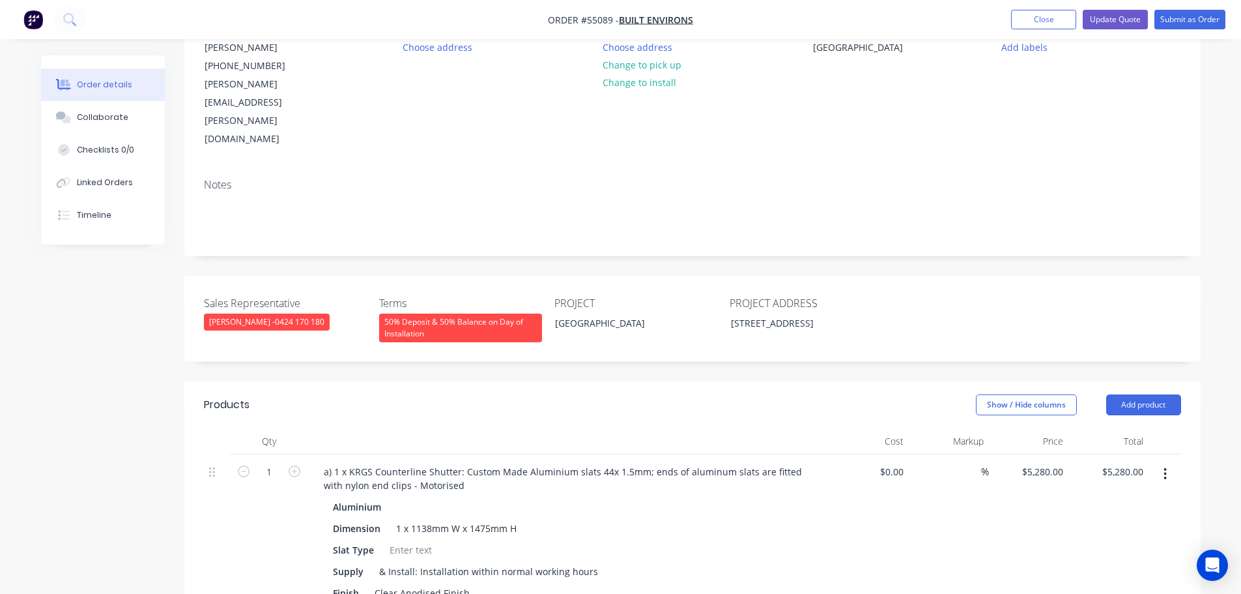
scroll to position [65, 0]
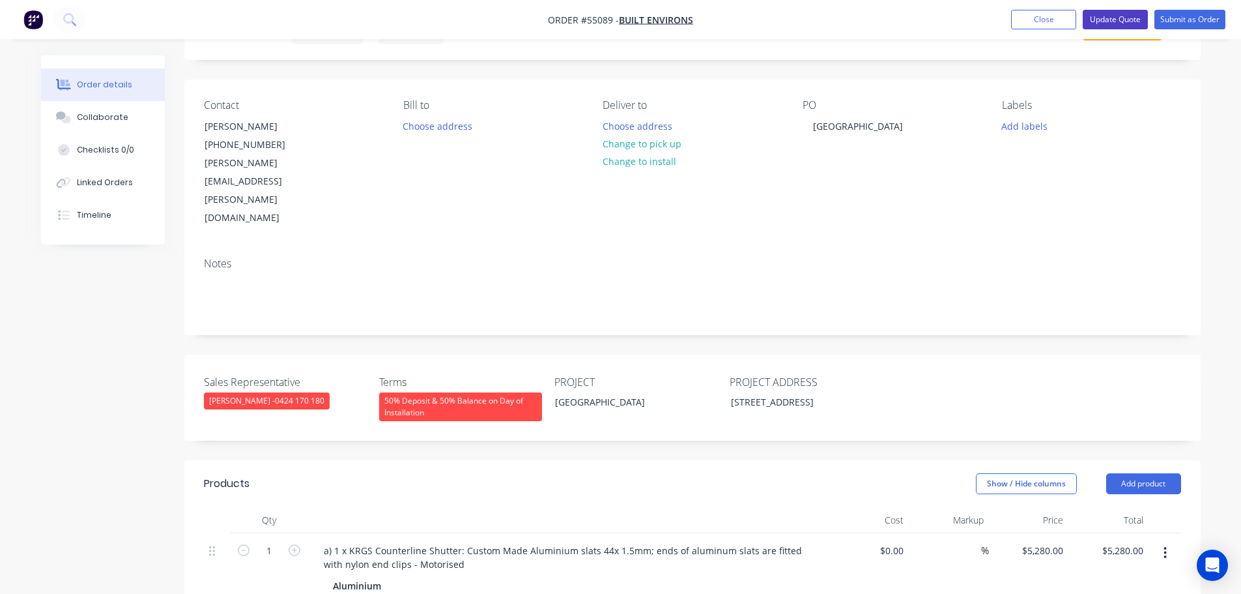
click at [1098, 18] on button "Update Quote" at bounding box center [1115, 20] width 65 height 20
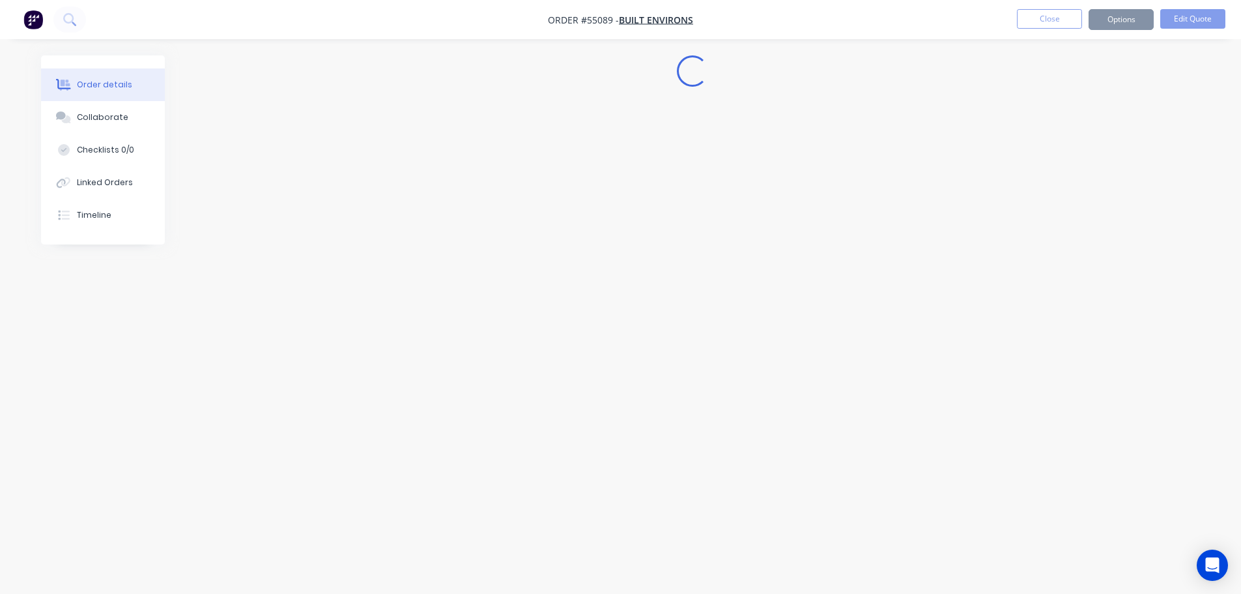
scroll to position [0, 0]
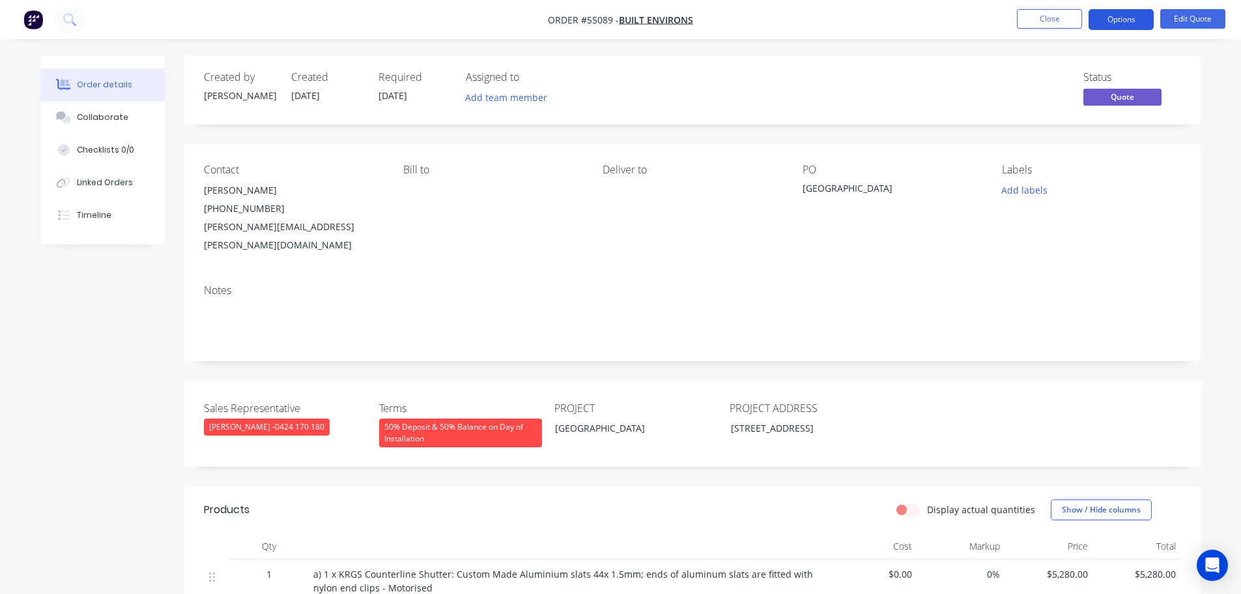
click at [1120, 19] on button "Options" at bounding box center [1121, 19] width 65 height 21
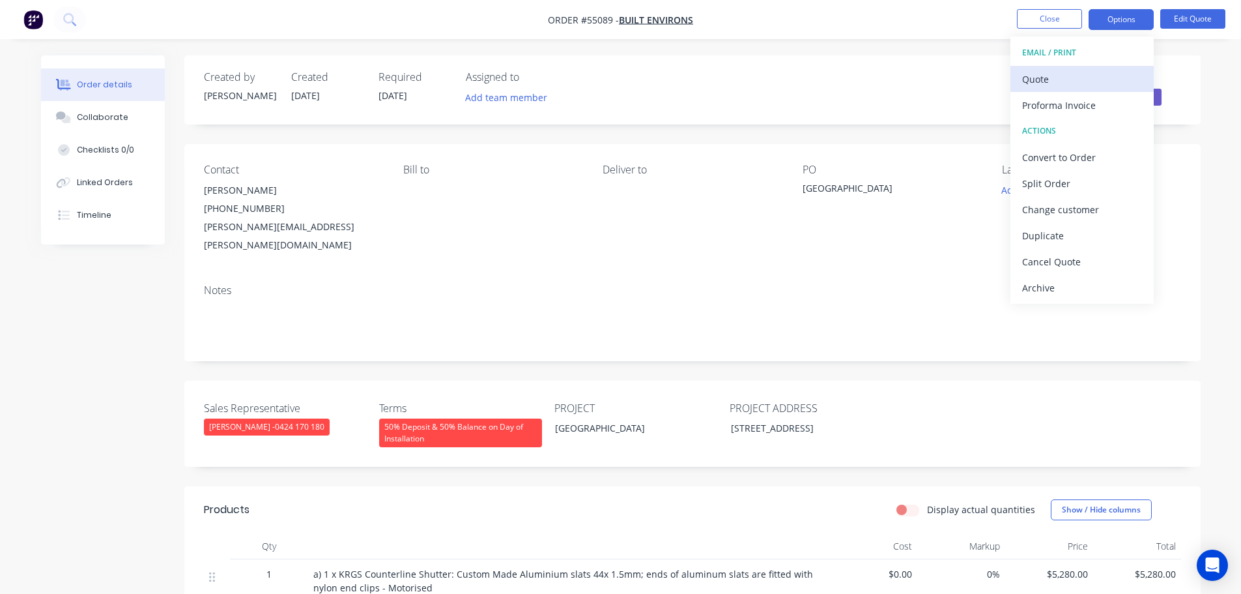
click at [1048, 78] on div "Quote" at bounding box center [1082, 79] width 120 height 19
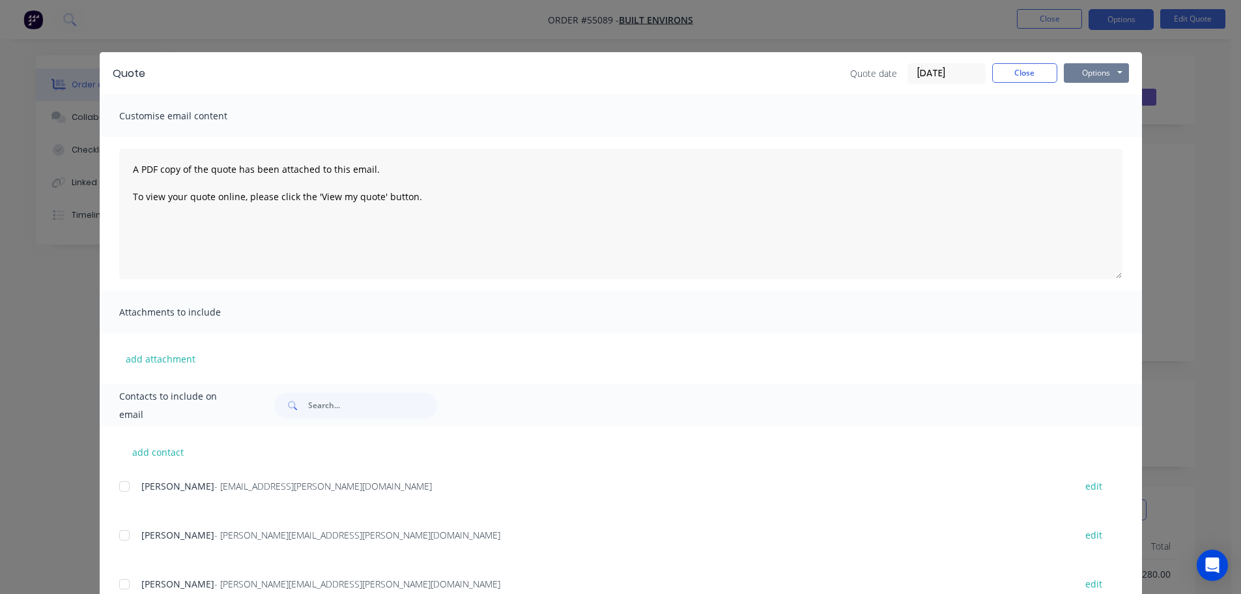
click at [1080, 79] on button "Options" at bounding box center [1096, 73] width 65 height 20
click at [1096, 117] on button "Print" at bounding box center [1105, 118] width 83 height 22
click at [1029, 73] on button "Close" at bounding box center [1024, 73] width 65 height 20
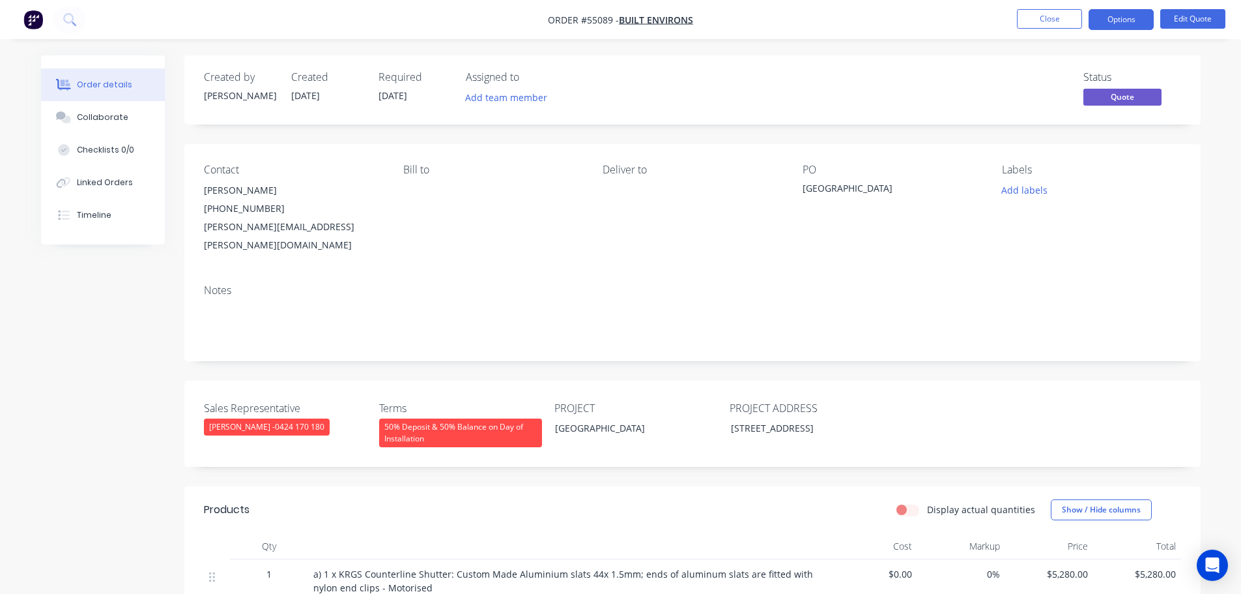
click at [303, 233] on div "[PERSON_NAME][EMAIL_ADDRESS][PERSON_NAME][DOMAIN_NAME]" at bounding box center [293, 236] width 179 height 36
copy div "[PERSON_NAME][EMAIL_ADDRESS][PERSON_NAME][DOMAIN_NAME]"
click at [868, 189] on div "[GEOGRAPHIC_DATA]" at bounding box center [884, 190] width 163 height 18
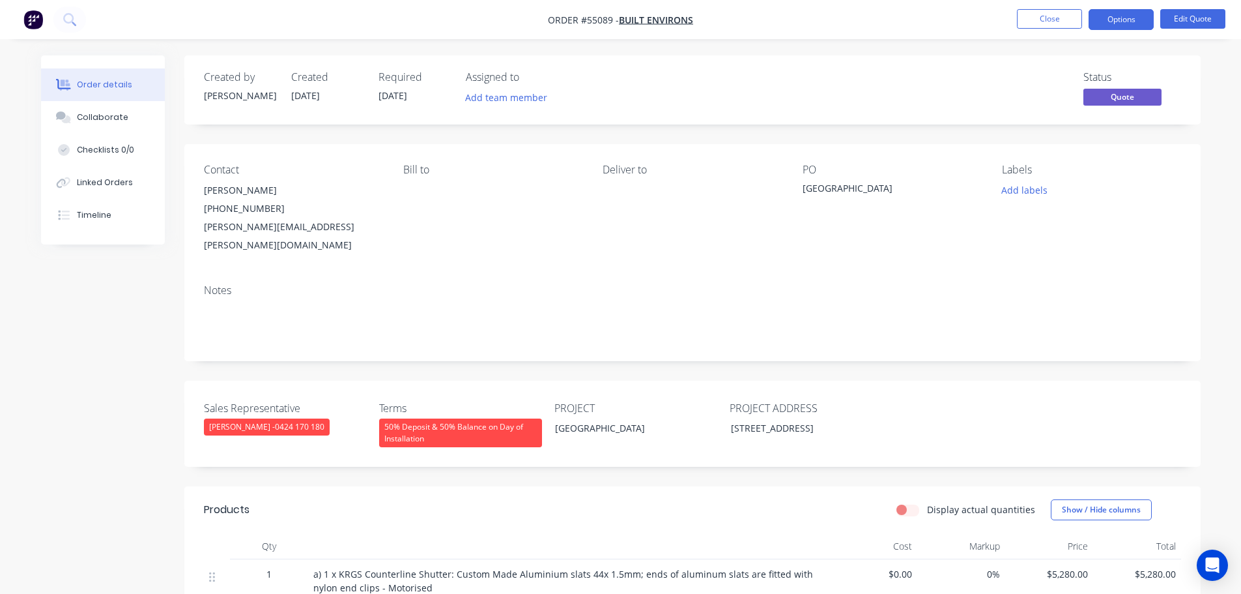
click at [868, 189] on div "[GEOGRAPHIC_DATA]" at bounding box center [884, 190] width 163 height 18
copy div "[GEOGRAPHIC_DATA]"
click at [1125, 22] on button "Options" at bounding box center [1121, 19] width 65 height 21
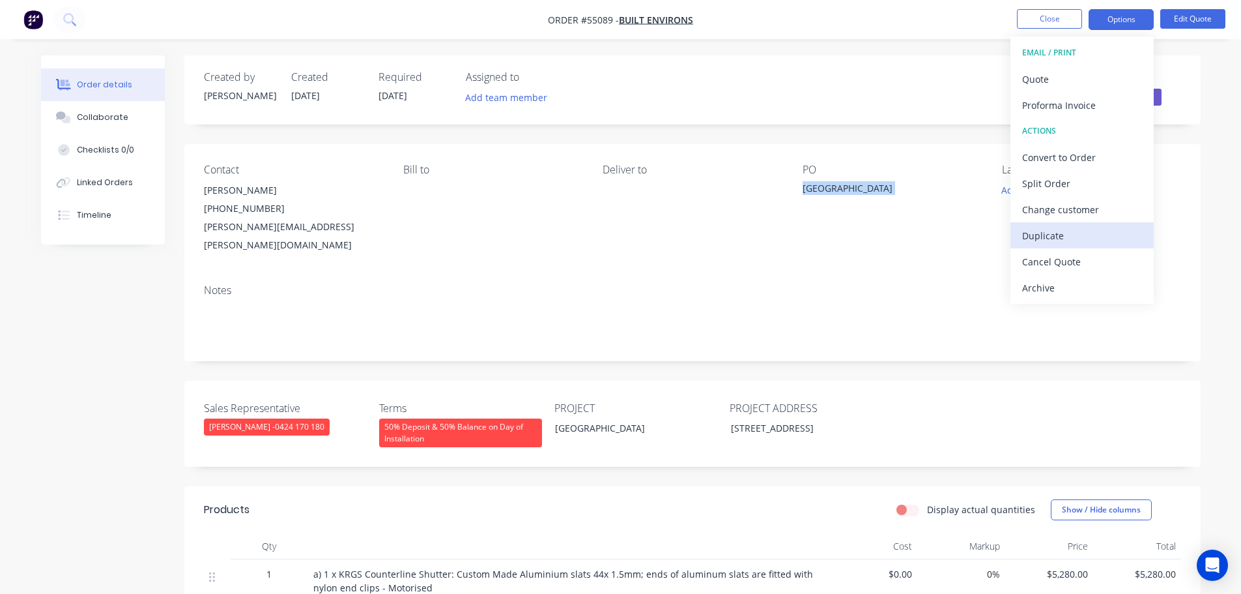
click at [1057, 235] on div "Duplicate" at bounding box center [1082, 235] width 120 height 19
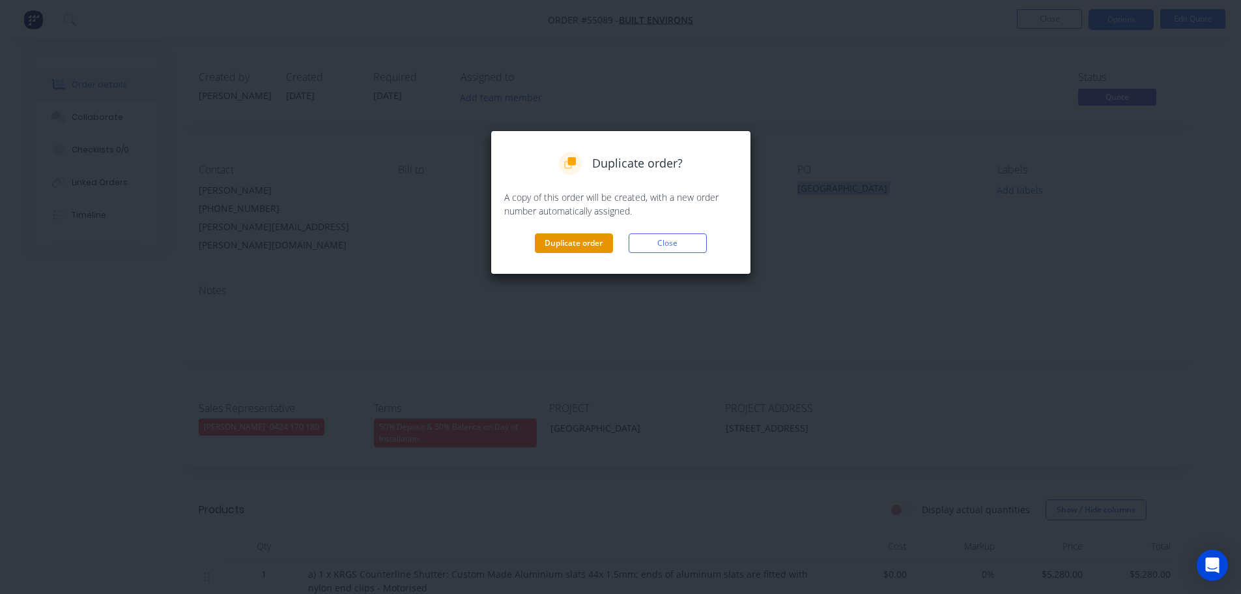
click at [581, 242] on button "Duplicate order" at bounding box center [574, 243] width 78 height 20
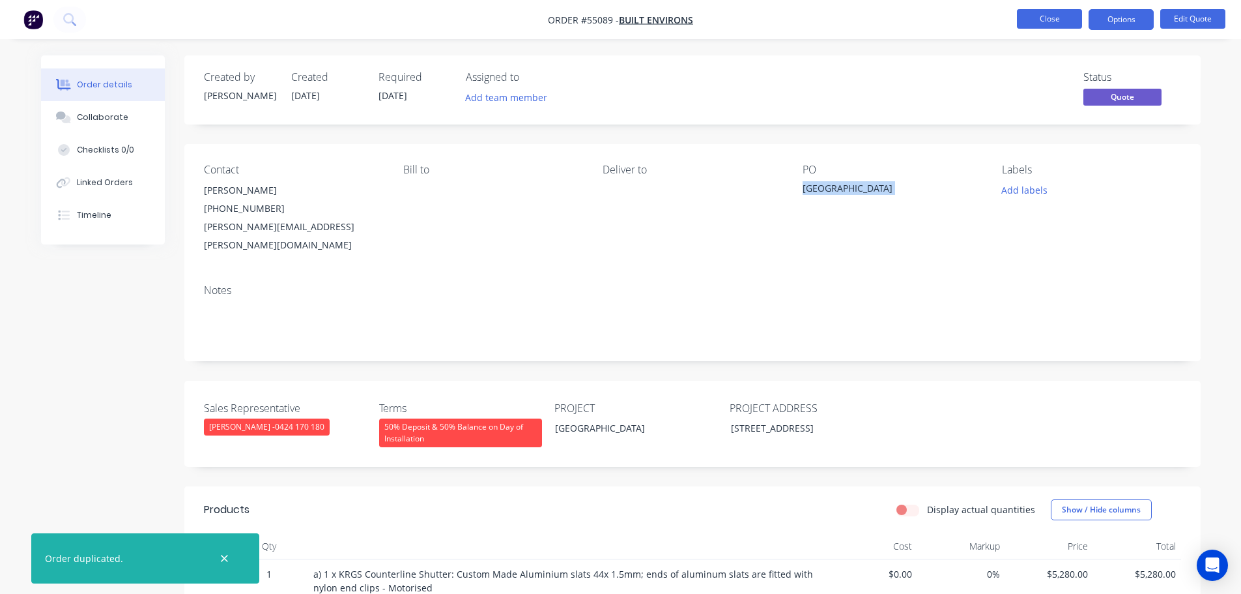
click at [1033, 14] on button "Close" at bounding box center [1049, 19] width 65 height 20
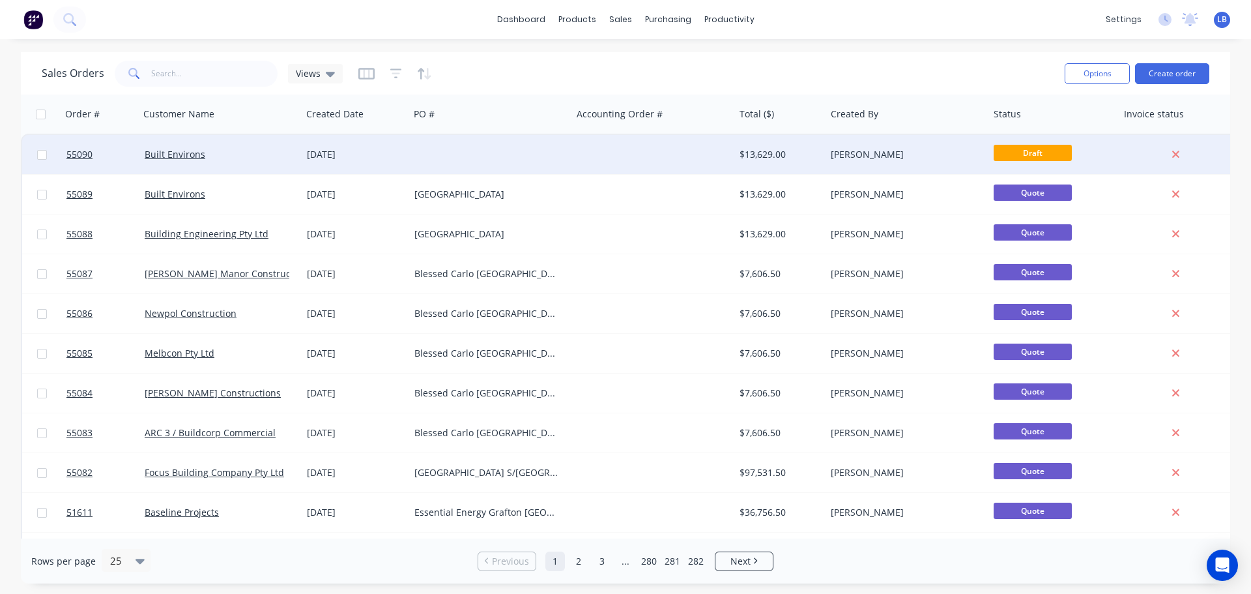
click at [877, 157] on div "[PERSON_NAME]" at bounding box center [903, 154] width 145 height 13
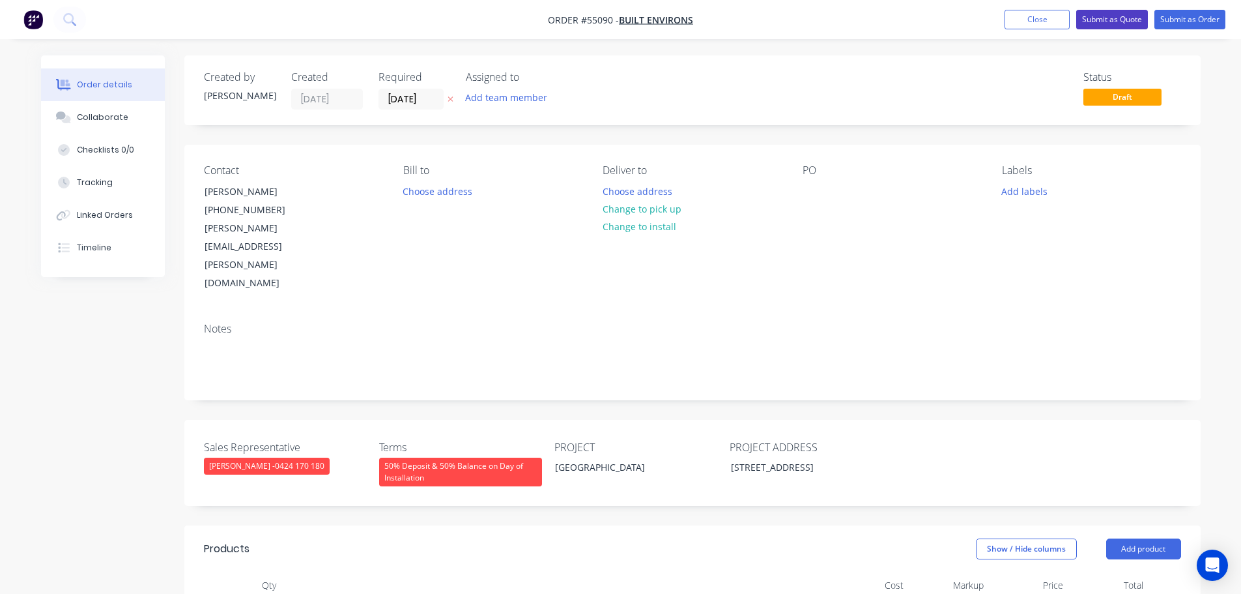
click at [1119, 20] on button "Submit as Quote" at bounding box center [1112, 20] width 72 height 20
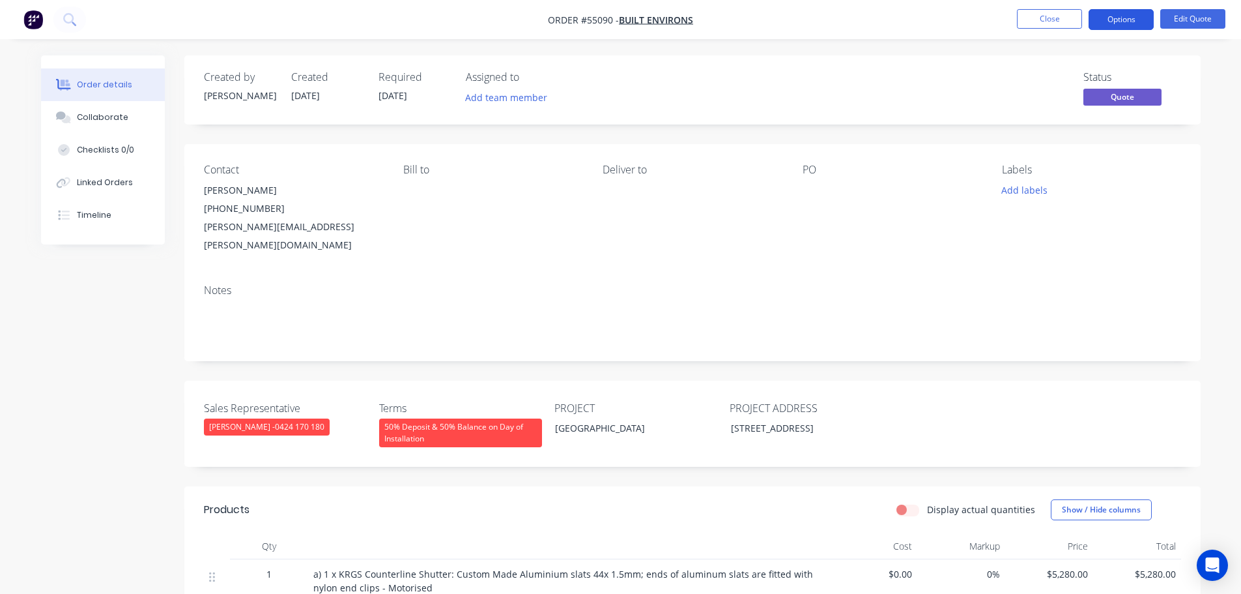
click at [1111, 23] on button "Options" at bounding box center [1121, 19] width 65 height 21
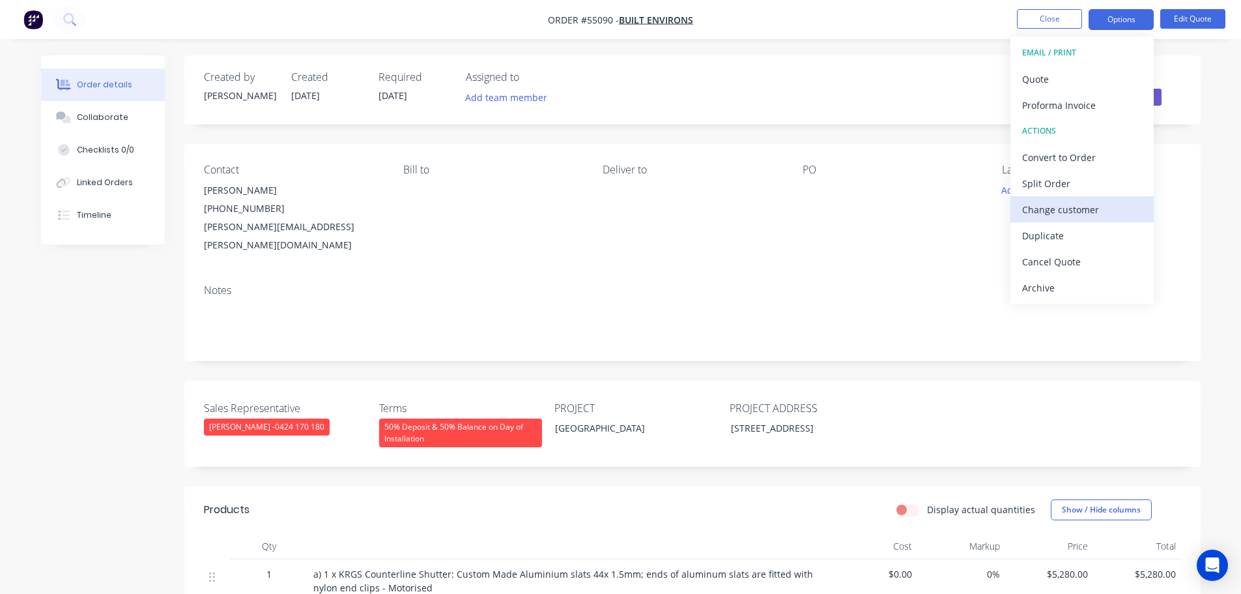
click at [1037, 207] on div "Change customer" at bounding box center [1082, 209] width 120 height 19
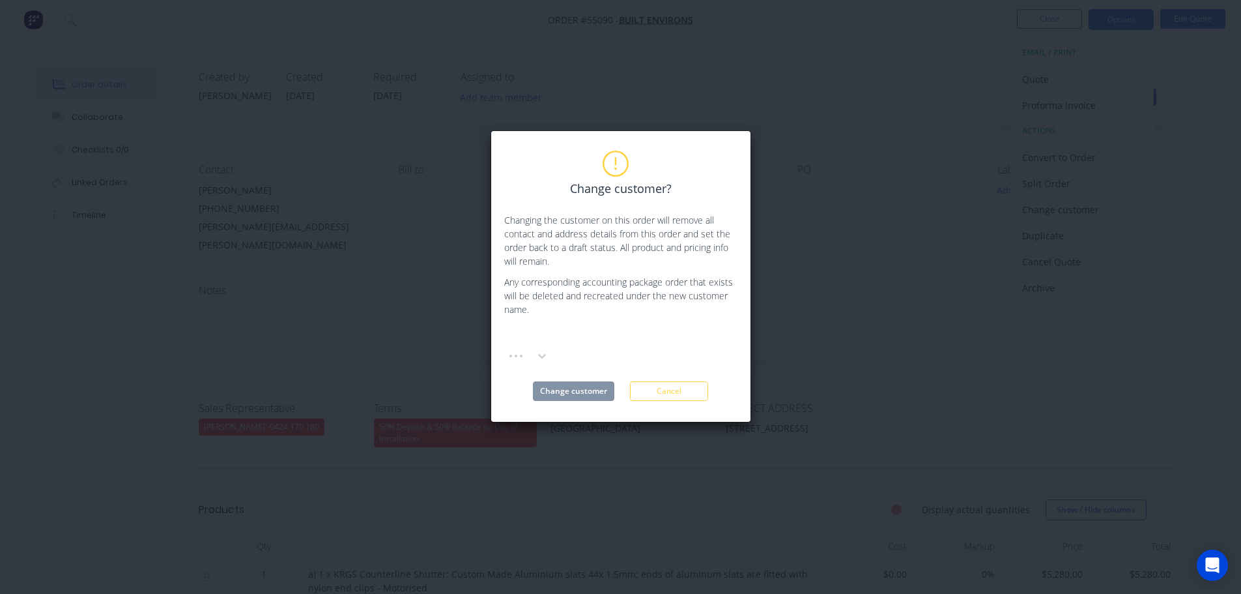
click at [521, 336] on div at bounding box center [602, 336] width 188 height 16
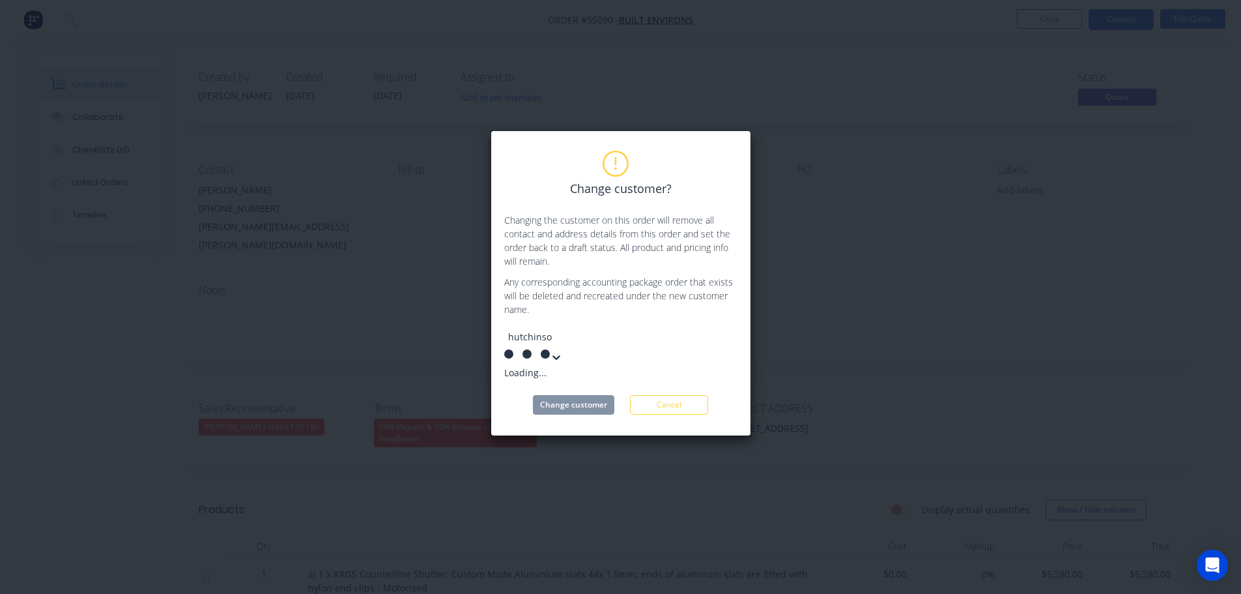
type input "[PERSON_NAME]"
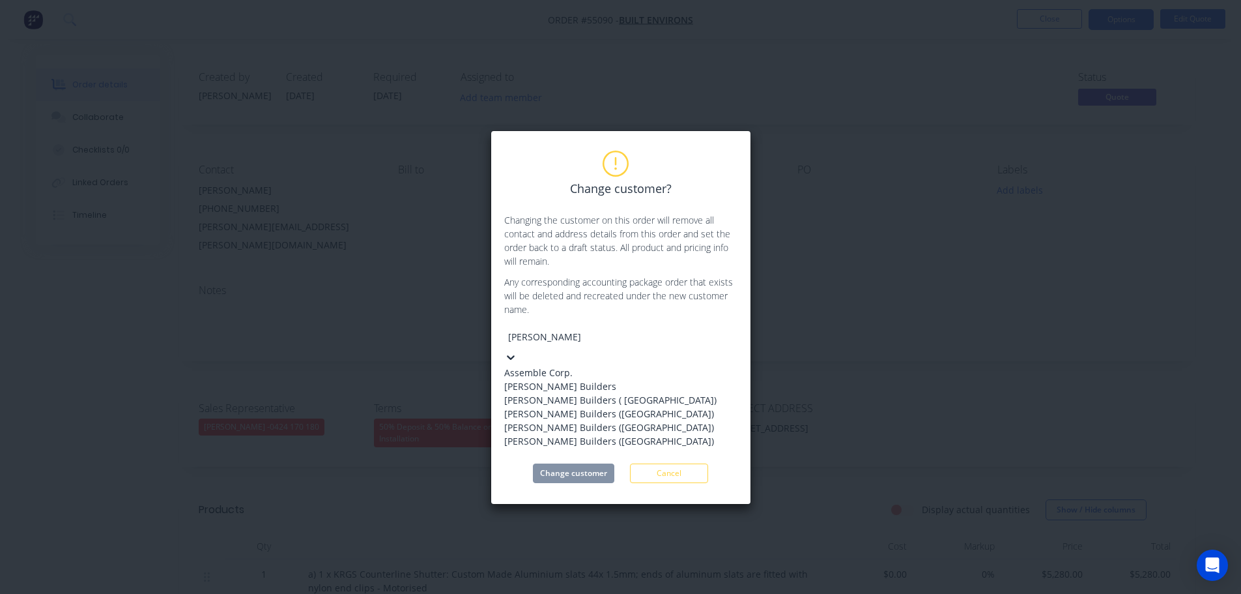
click at [560, 448] on div "[PERSON_NAME] Builders ([GEOGRAPHIC_DATA])" at bounding box center [610, 441] width 212 height 14
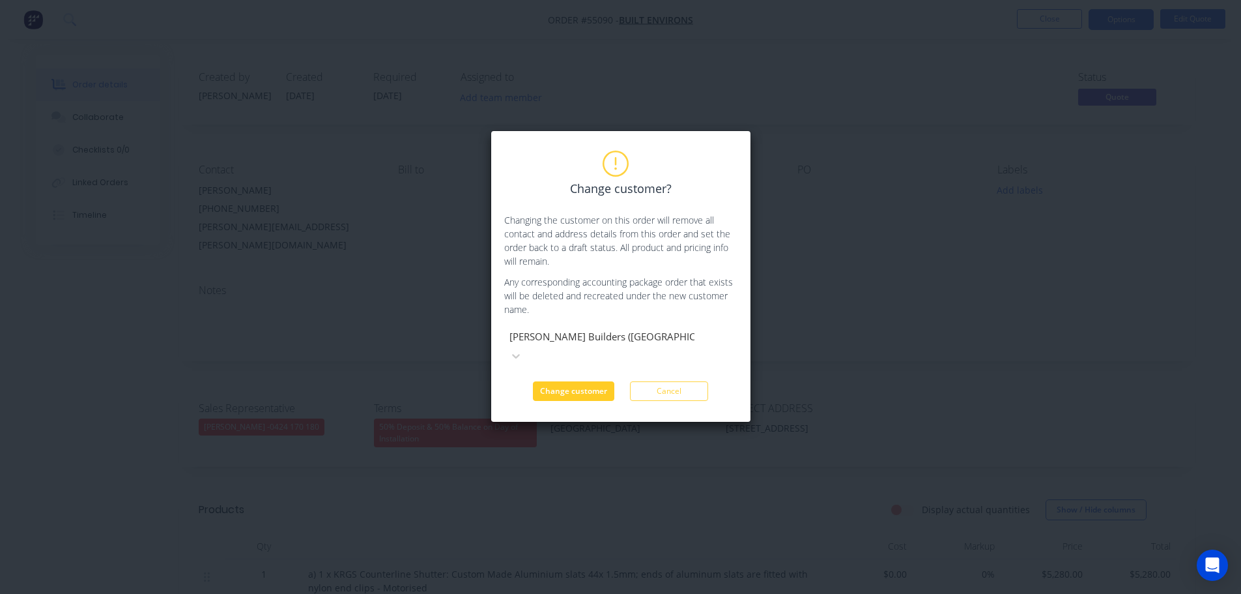
click at [575, 381] on button "Change customer" at bounding box center [573, 391] width 81 height 20
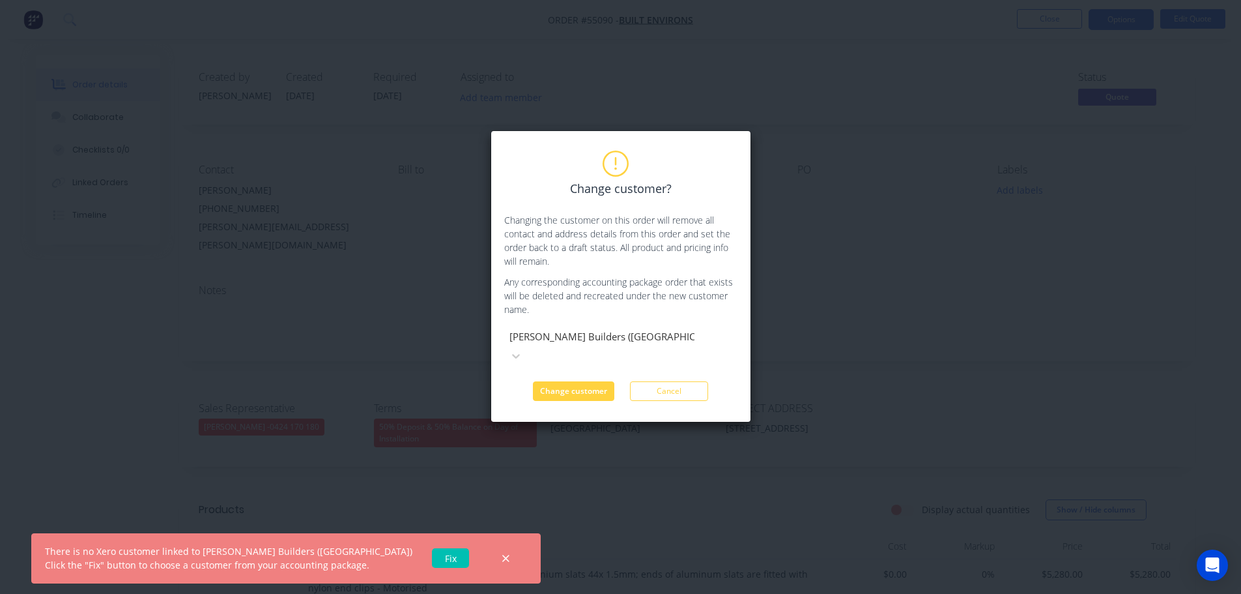
click at [432, 561] on link "Fix" at bounding box center [450, 558] width 37 height 20
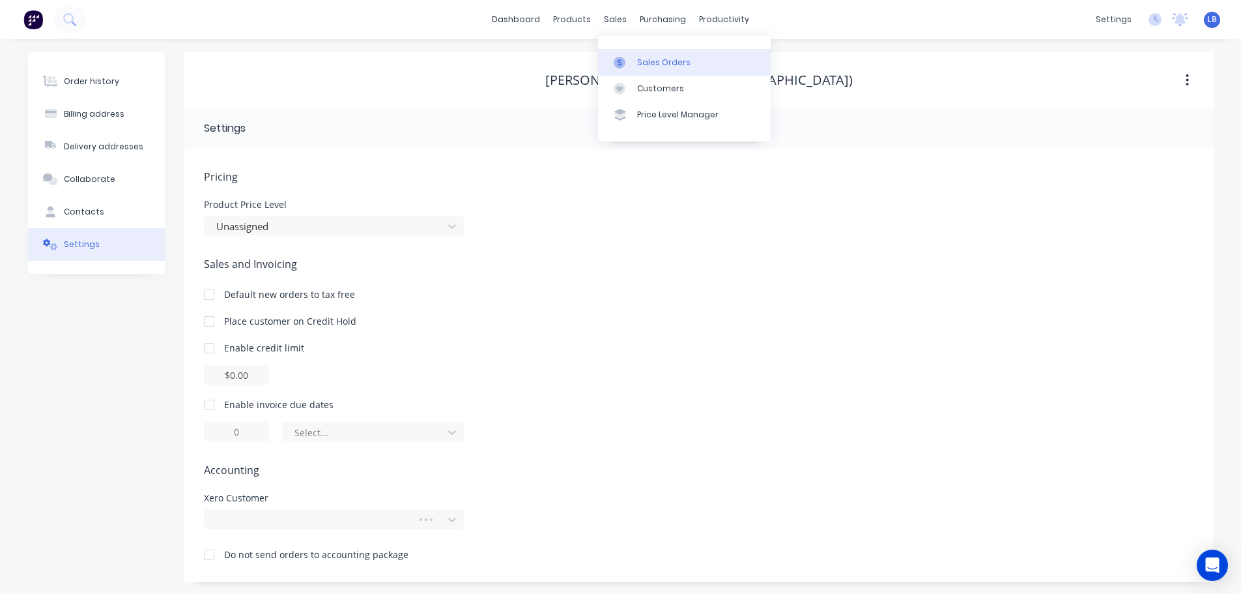
click at [665, 59] on div "Sales Orders" at bounding box center [663, 63] width 53 height 12
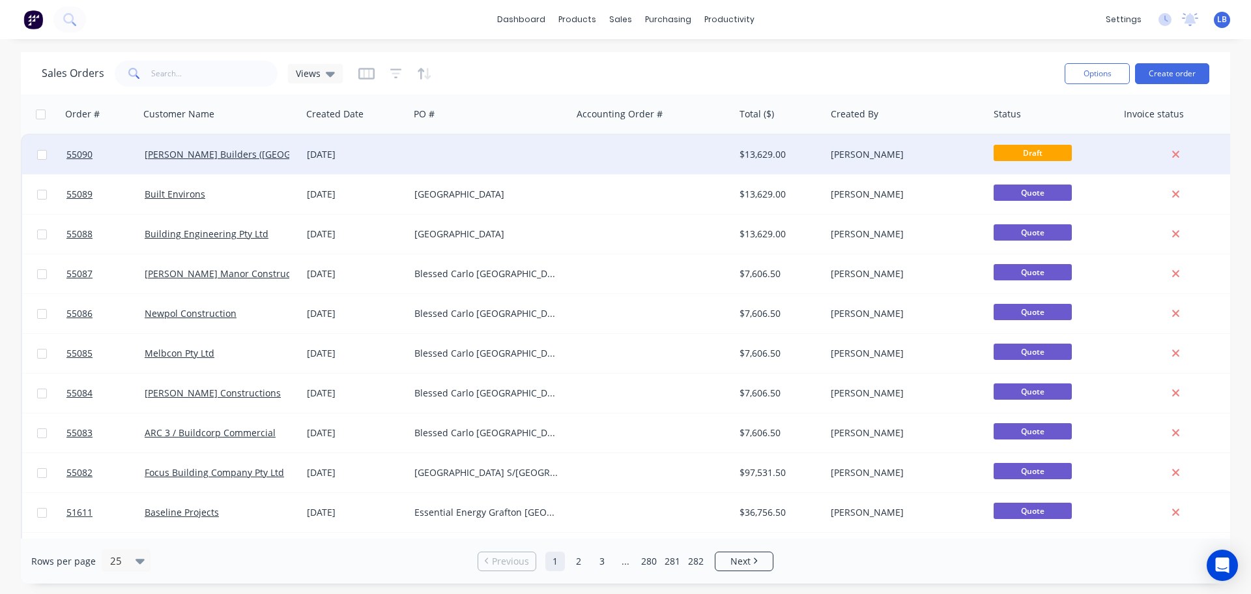
click at [773, 154] on div "$13,629.00" at bounding box center [778, 154] width 77 height 13
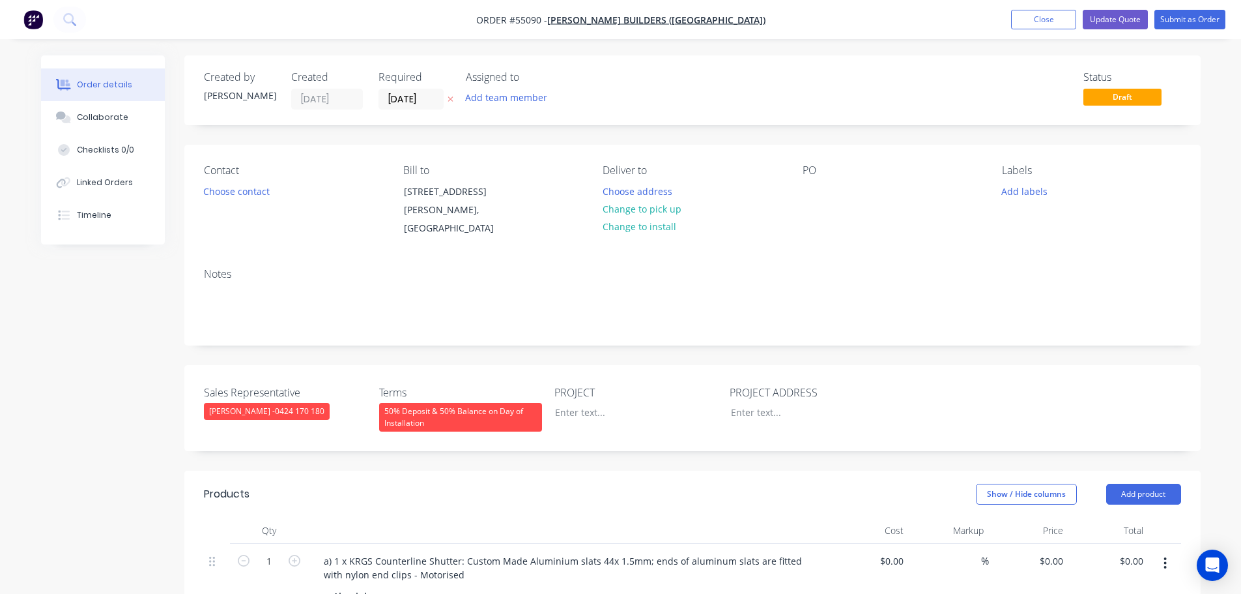
type input "$5,280.00"
type input "$7,110.00"
click at [816, 187] on div at bounding box center [813, 191] width 21 height 19
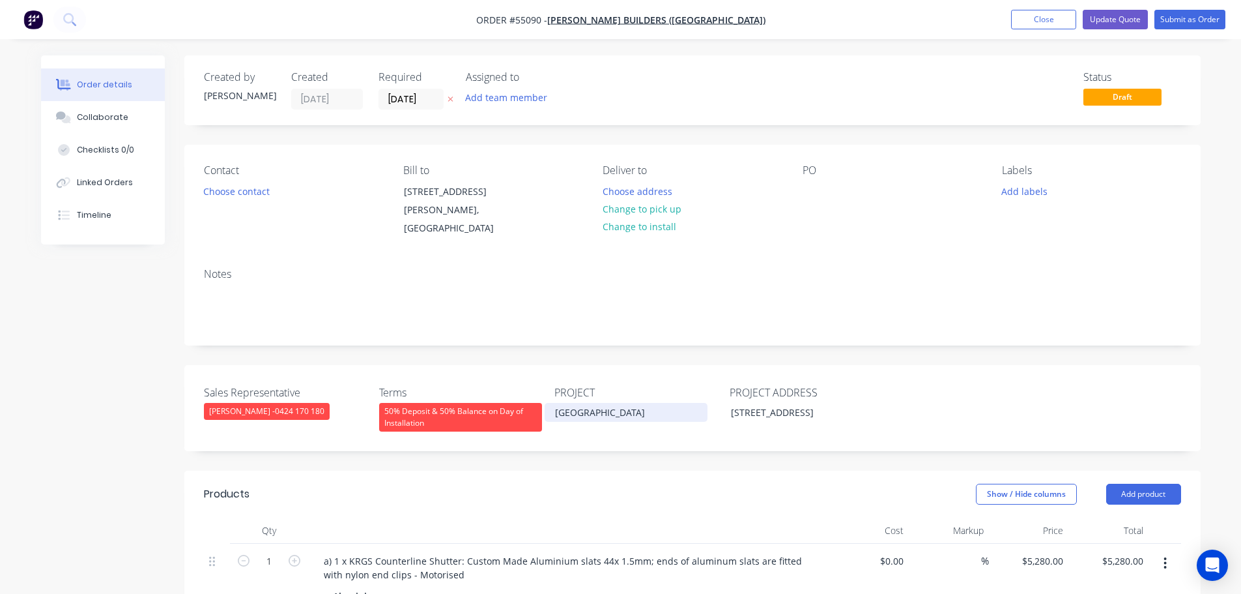
click at [595, 416] on div "[GEOGRAPHIC_DATA]" at bounding box center [626, 412] width 163 height 19
copy div "[GEOGRAPHIC_DATA]"
click at [807, 184] on div at bounding box center [813, 191] width 21 height 19
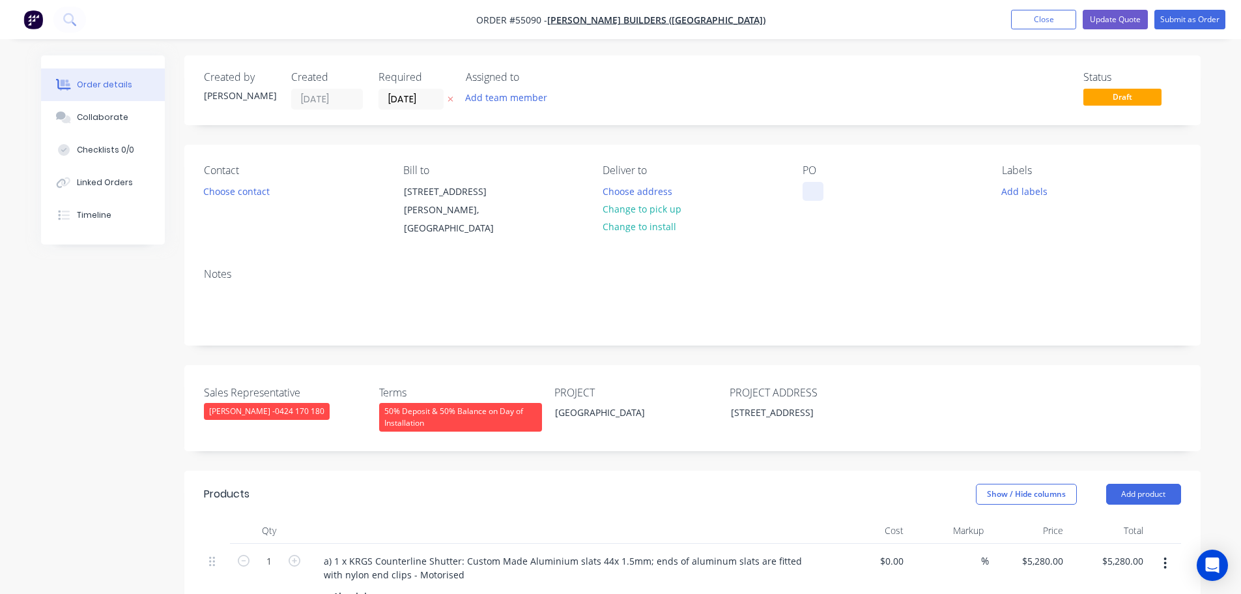
paste div
click at [257, 192] on button "Choose contact" at bounding box center [236, 191] width 80 height 18
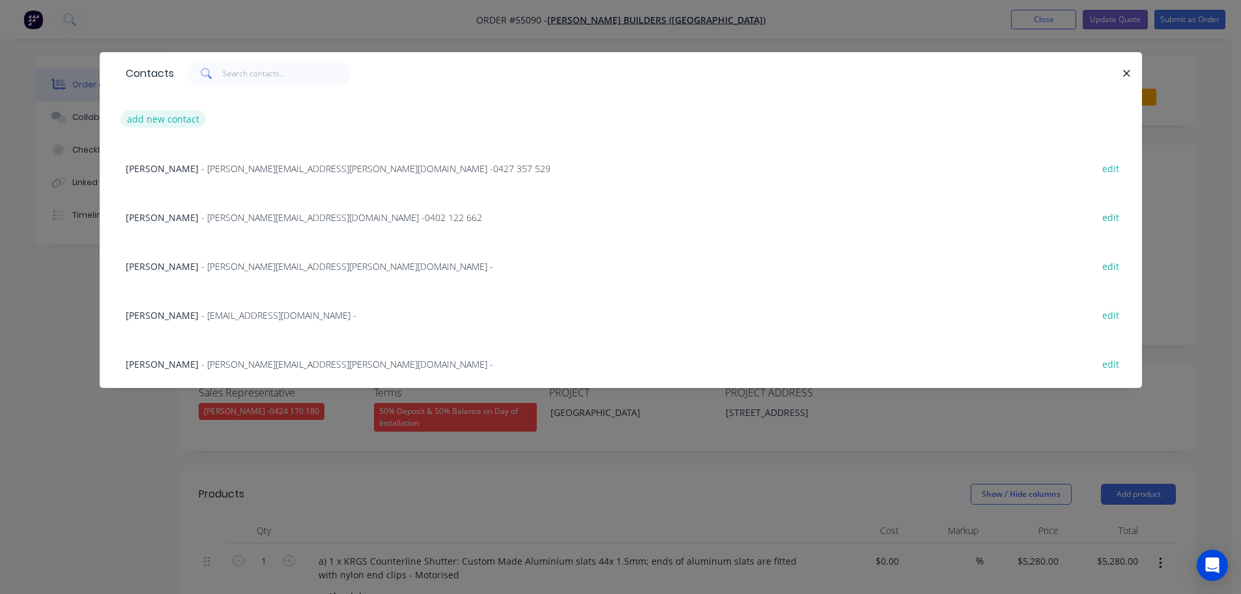
click at [171, 120] on button "add new contact" at bounding box center [164, 119] width 86 height 18
select select "AU"
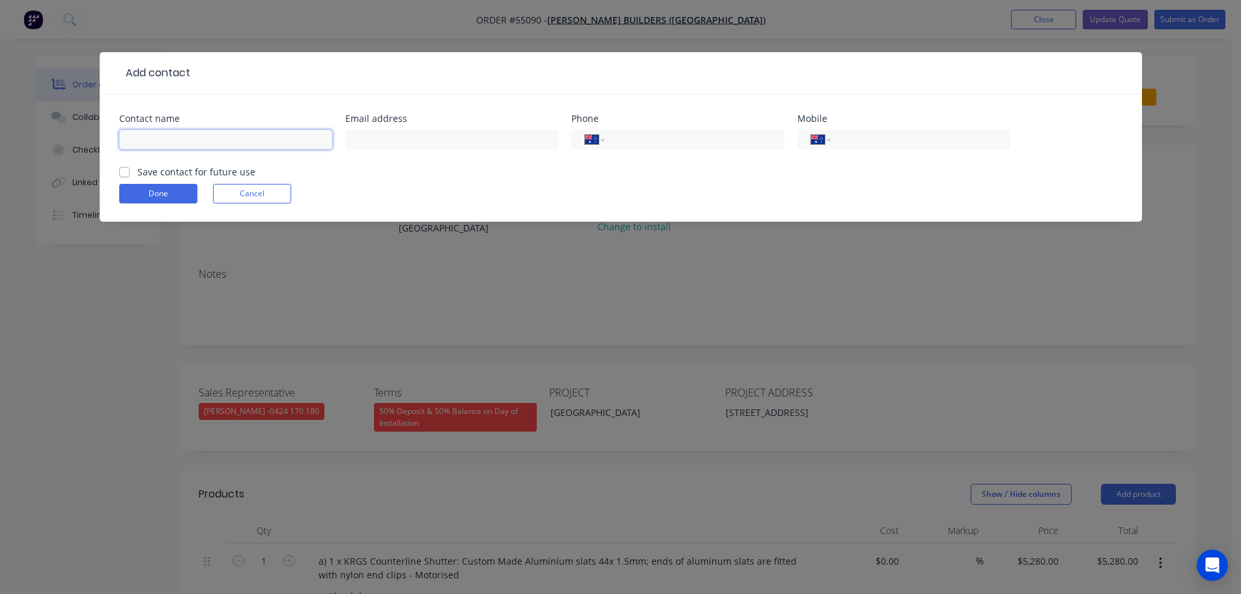
click at [152, 143] on input "text" at bounding box center [225, 140] width 213 height 20
type input "Lucan"
click at [364, 141] on input "text" at bounding box center [451, 140] width 213 height 20
type input "lucan.scott@hutchinsonbuilders.com.au"
click at [622, 139] on input "tel" at bounding box center [692, 139] width 156 height 15
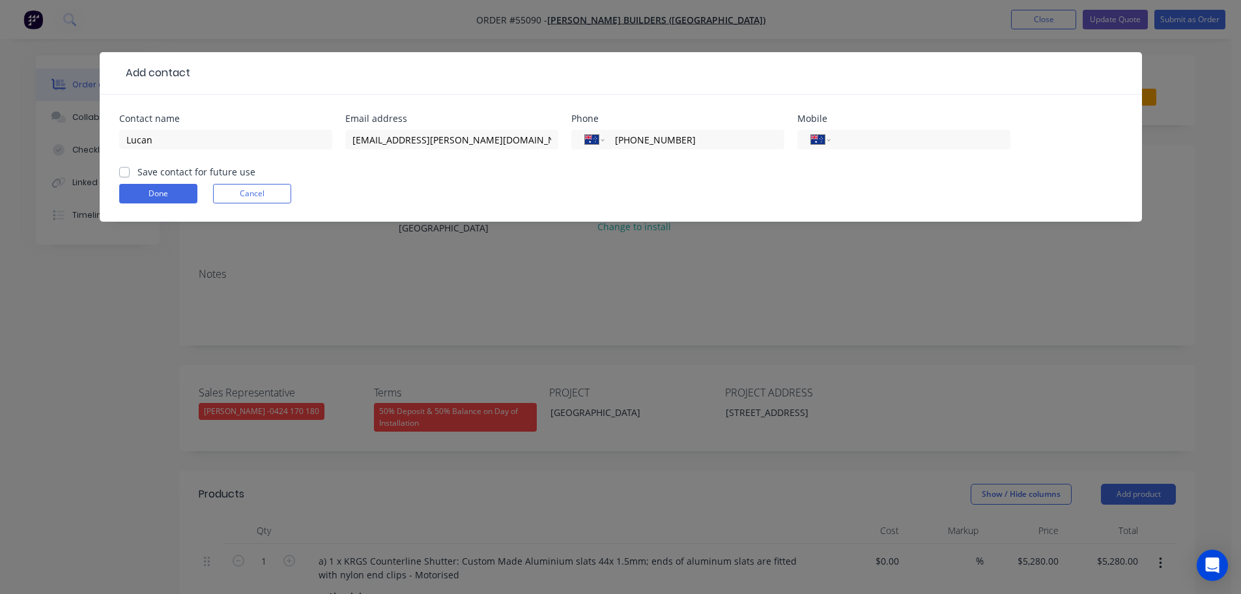
type input "(03) 9282 9500"
click at [137, 171] on label "Save contact for future use" at bounding box center [196, 172] width 118 height 14
click at [124, 171] on input "Save contact for future use" at bounding box center [124, 171] width 10 height 12
checkbox input "true"
click at [133, 185] on button "Done" at bounding box center [158, 194] width 78 height 20
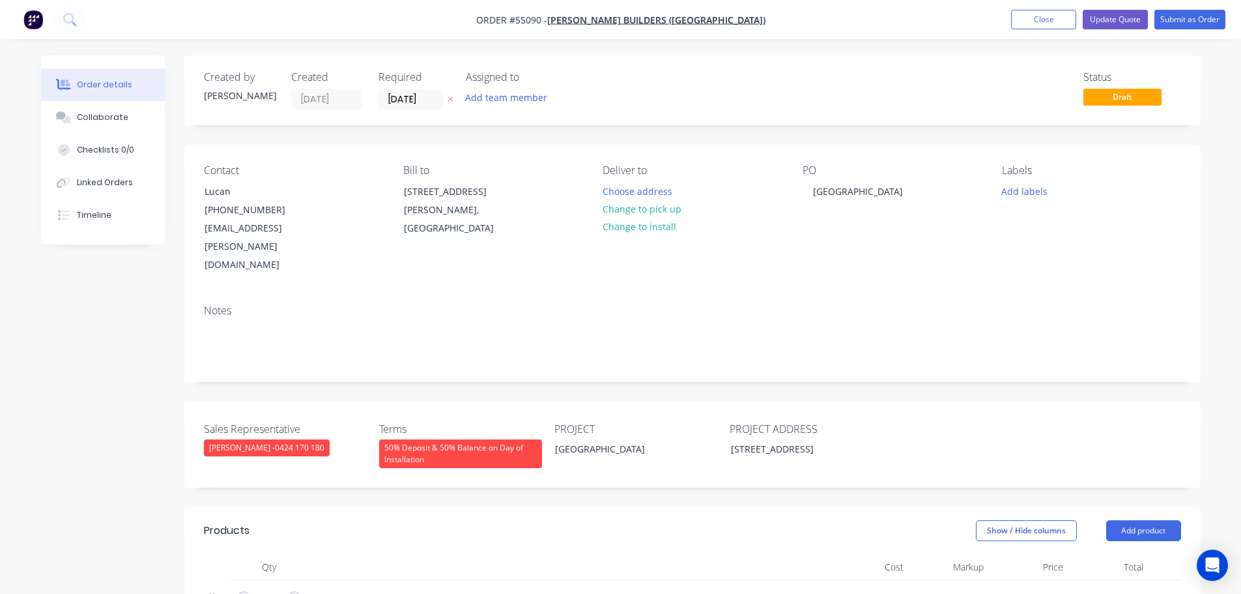
click at [490, 439] on div "50% Deposit & 50% Balance on Day of Installation" at bounding box center [460, 453] width 163 height 29
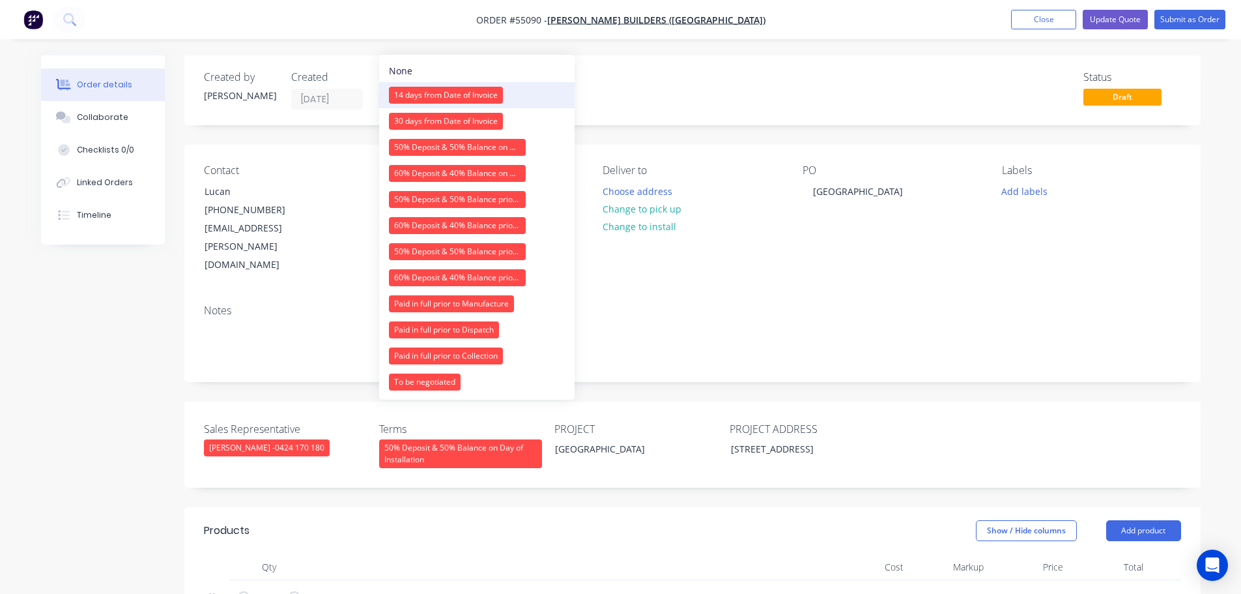
click at [440, 91] on div "14 days from Date of Invoice" at bounding box center [446, 95] width 114 height 17
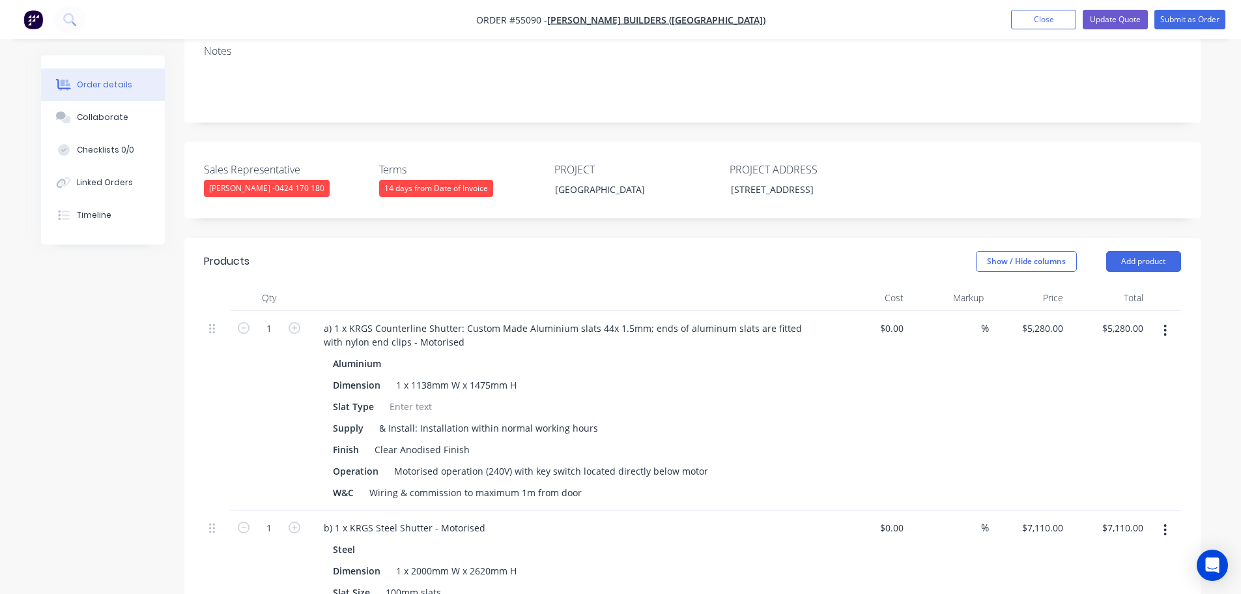
scroll to position [261, 0]
click at [1115, 15] on button "Update Quote" at bounding box center [1115, 20] width 65 height 20
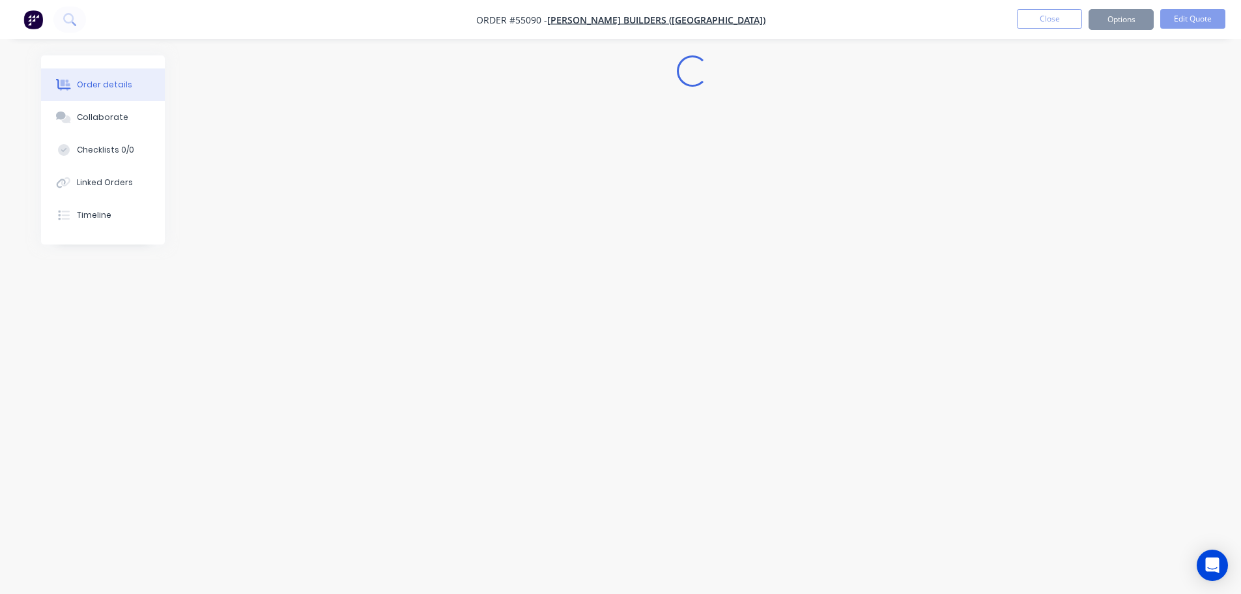
scroll to position [0, 0]
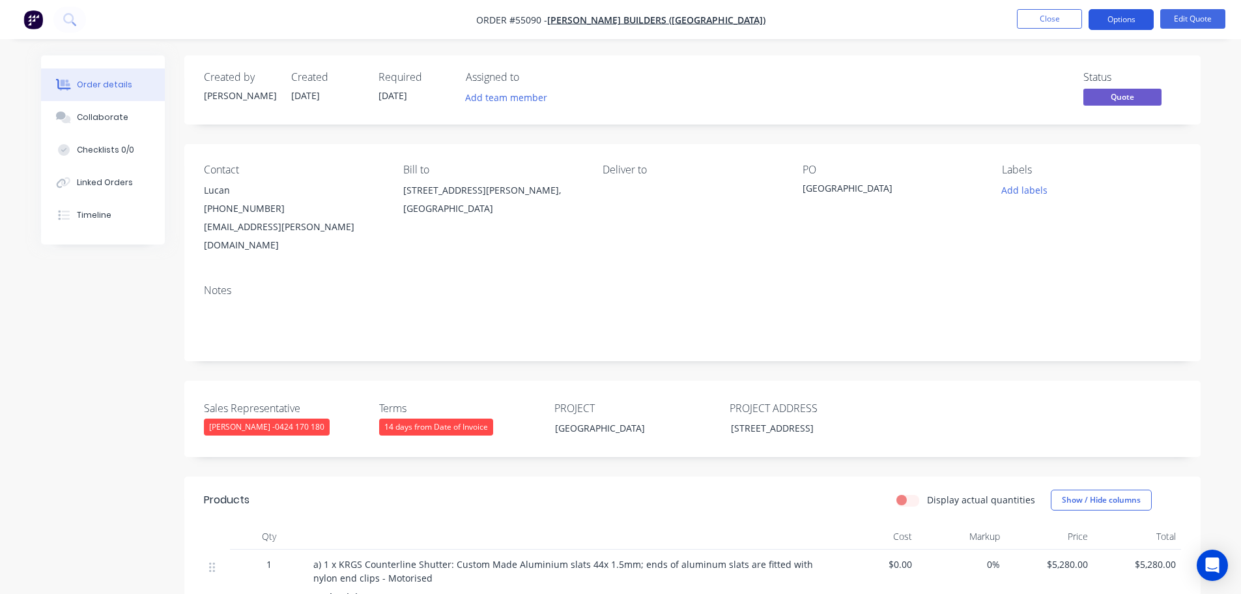
click at [1115, 19] on button "Options" at bounding box center [1121, 19] width 65 height 21
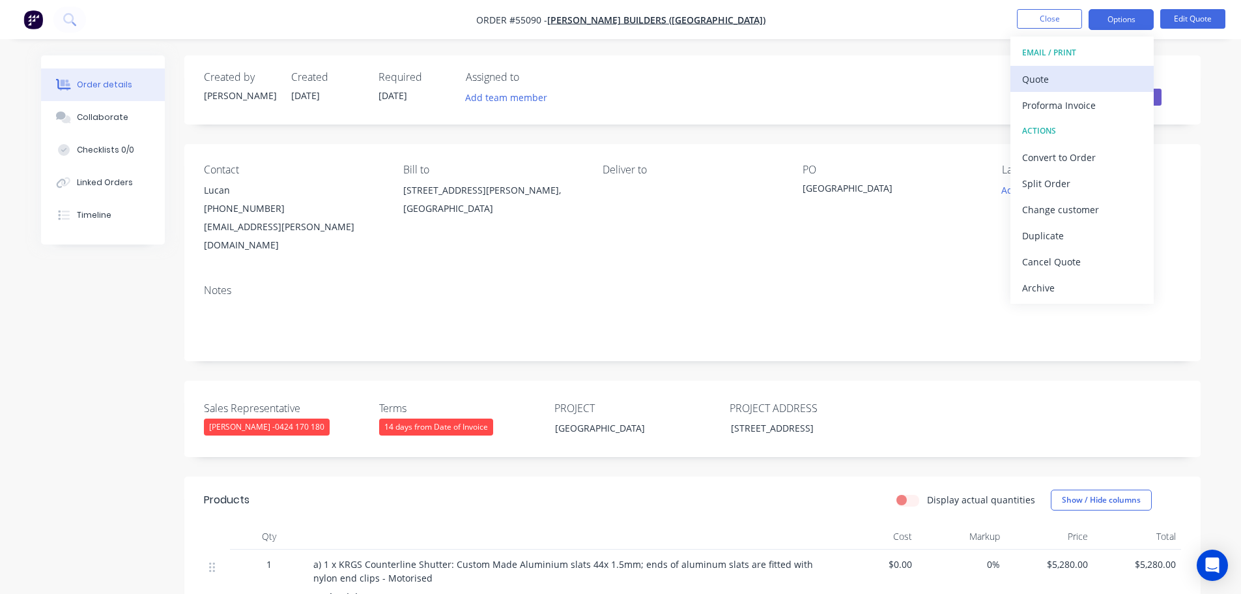
click at [1045, 77] on div "Quote" at bounding box center [1082, 79] width 120 height 19
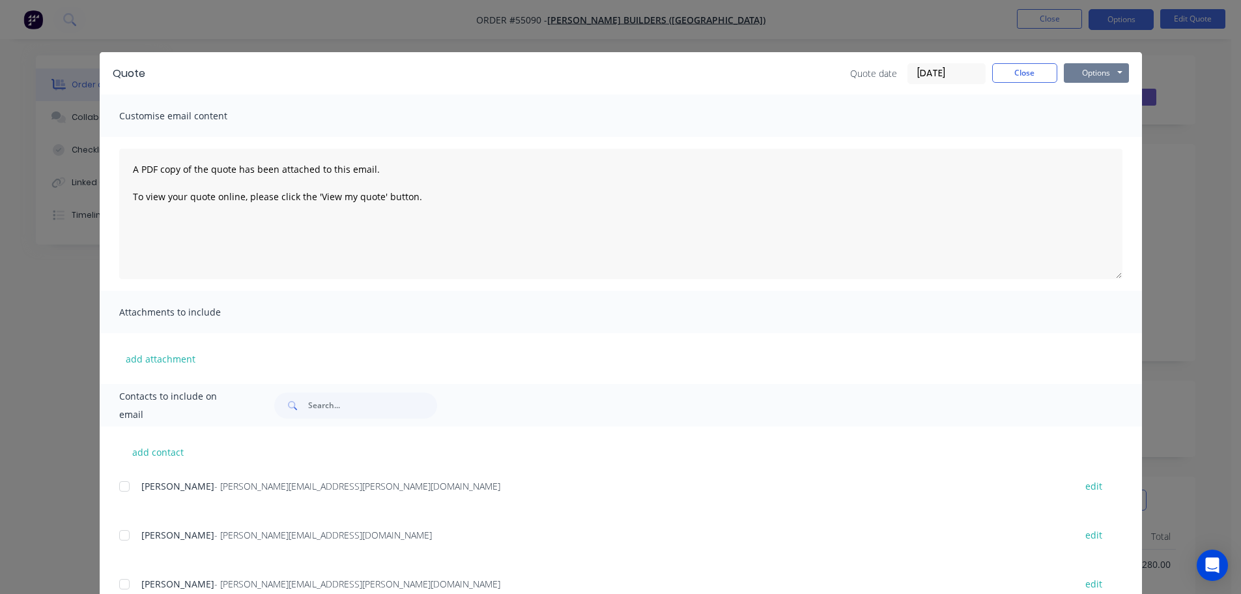
click at [1076, 78] on button "Options" at bounding box center [1096, 73] width 65 height 20
click at [1090, 118] on button "Print" at bounding box center [1105, 118] width 83 height 22
click at [1022, 78] on button "Close" at bounding box center [1024, 73] width 65 height 20
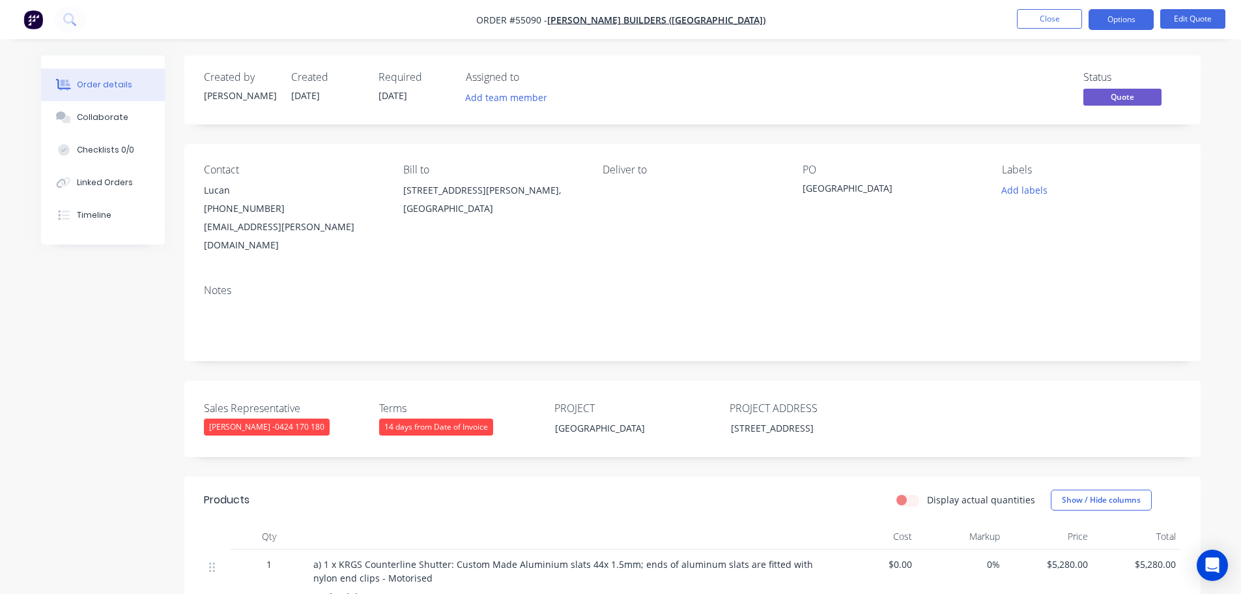
click at [256, 227] on div "lucan.scott@hutchinsonbuilders.com.au" at bounding box center [293, 236] width 179 height 36
copy div "lucan.scott@hutchinsonbuilders.com.au"
click at [839, 190] on div "[GEOGRAPHIC_DATA]" at bounding box center [884, 190] width 163 height 18
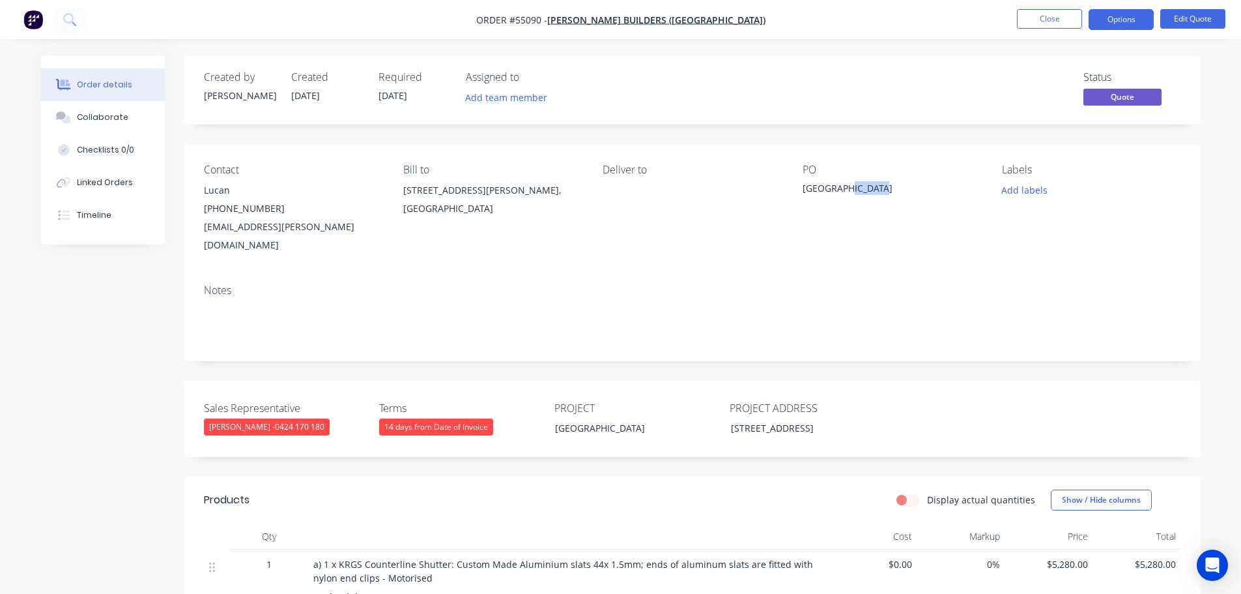
click at [839, 190] on div "[GEOGRAPHIC_DATA]" at bounding box center [884, 190] width 163 height 18
copy div "[GEOGRAPHIC_DATA]"
click at [1118, 20] on button "Options" at bounding box center [1121, 19] width 65 height 21
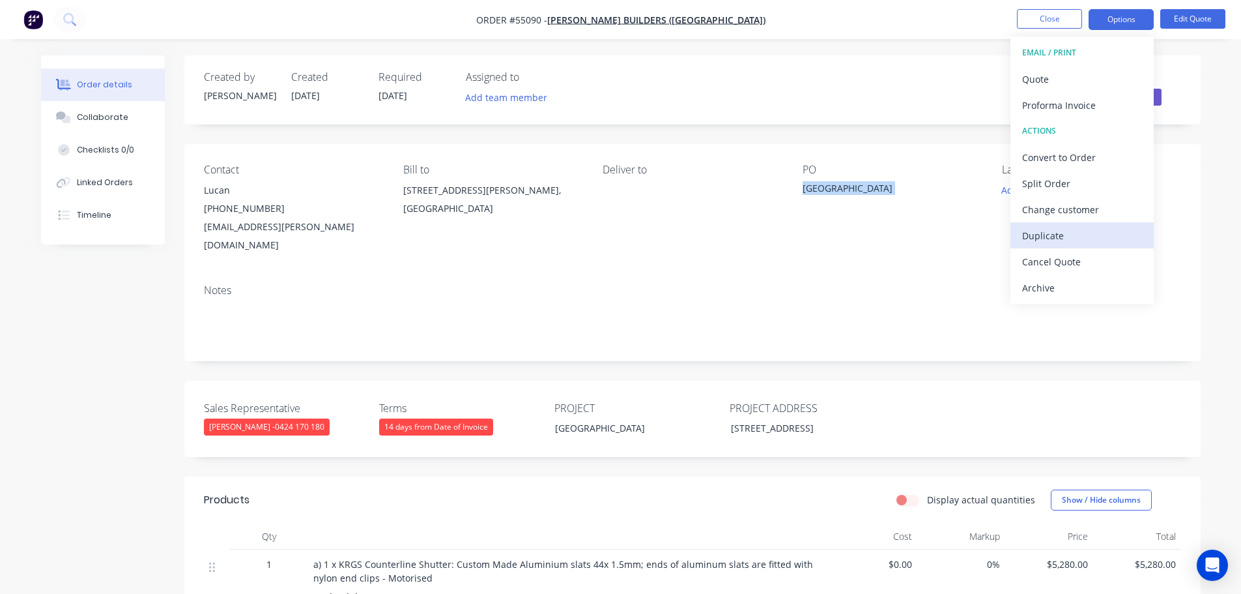
click at [1038, 235] on div "Duplicate" at bounding box center [1082, 235] width 120 height 19
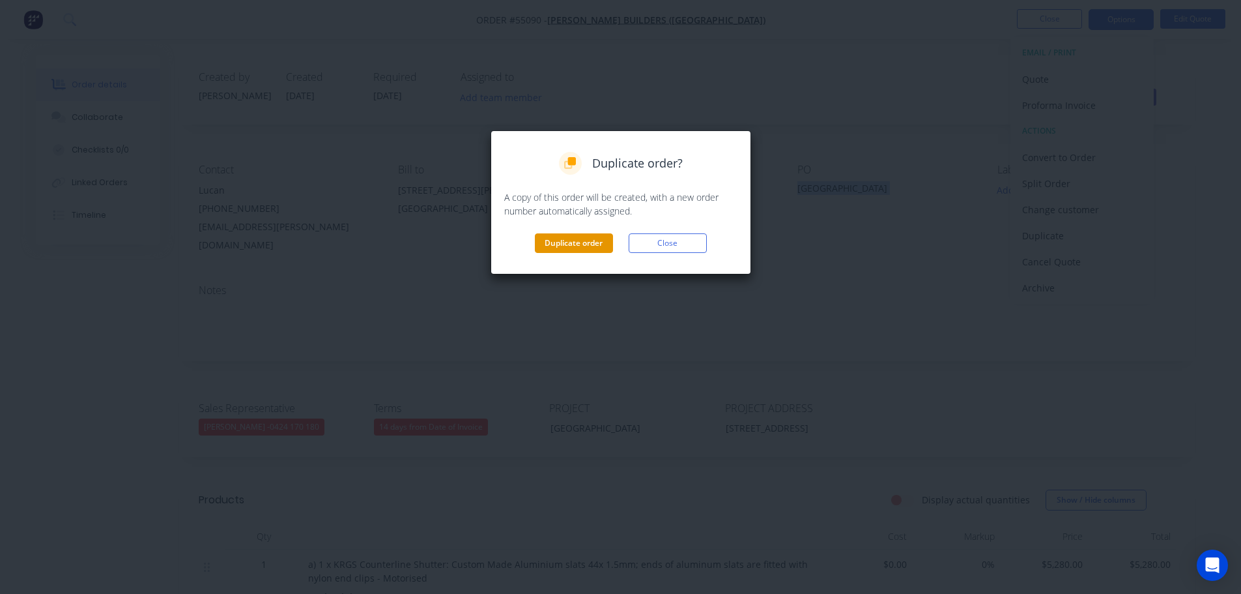
click at [574, 242] on button "Duplicate order" at bounding box center [574, 243] width 78 height 20
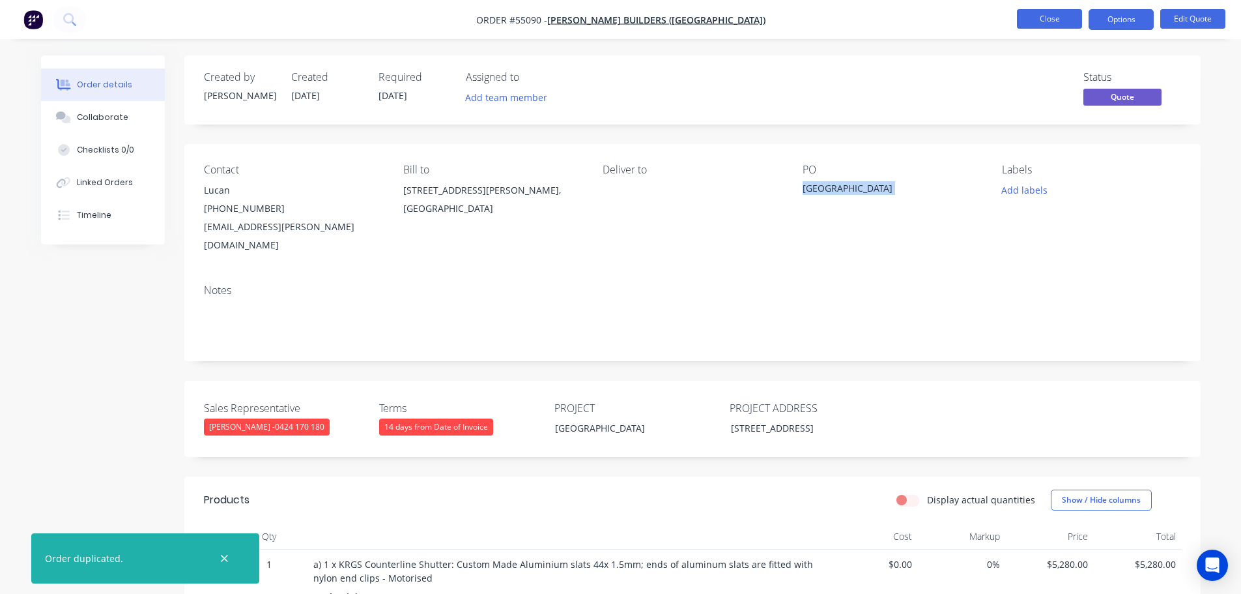
click at [1020, 23] on button "Close" at bounding box center [1049, 19] width 65 height 20
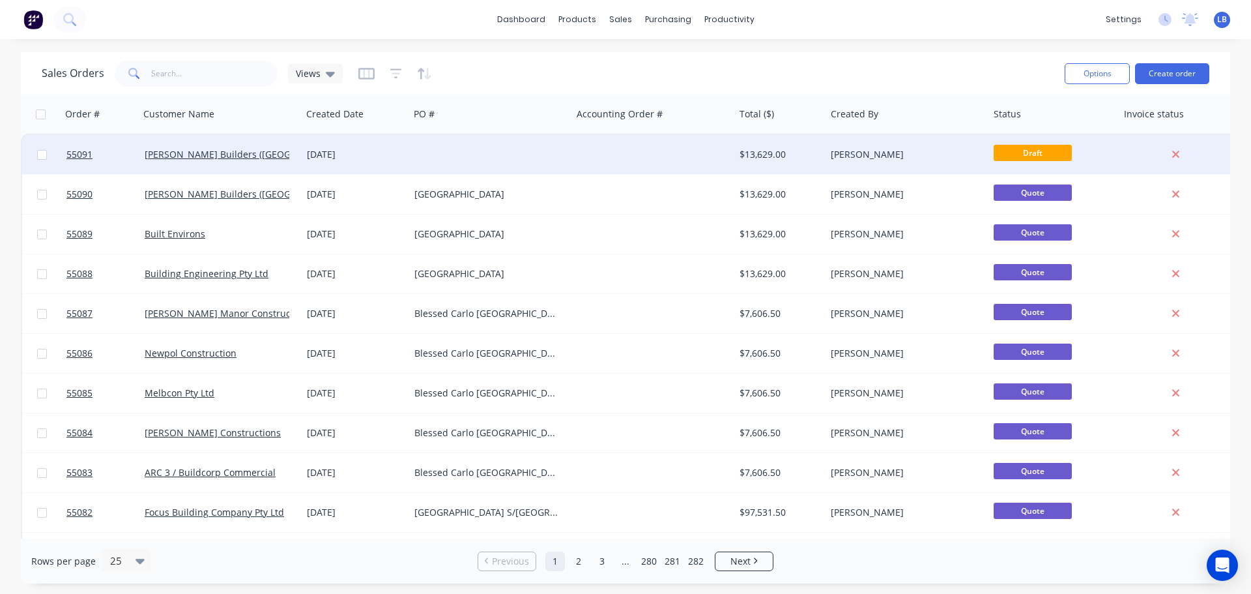
click at [758, 156] on div "$13,629.00" at bounding box center [778, 154] width 77 height 13
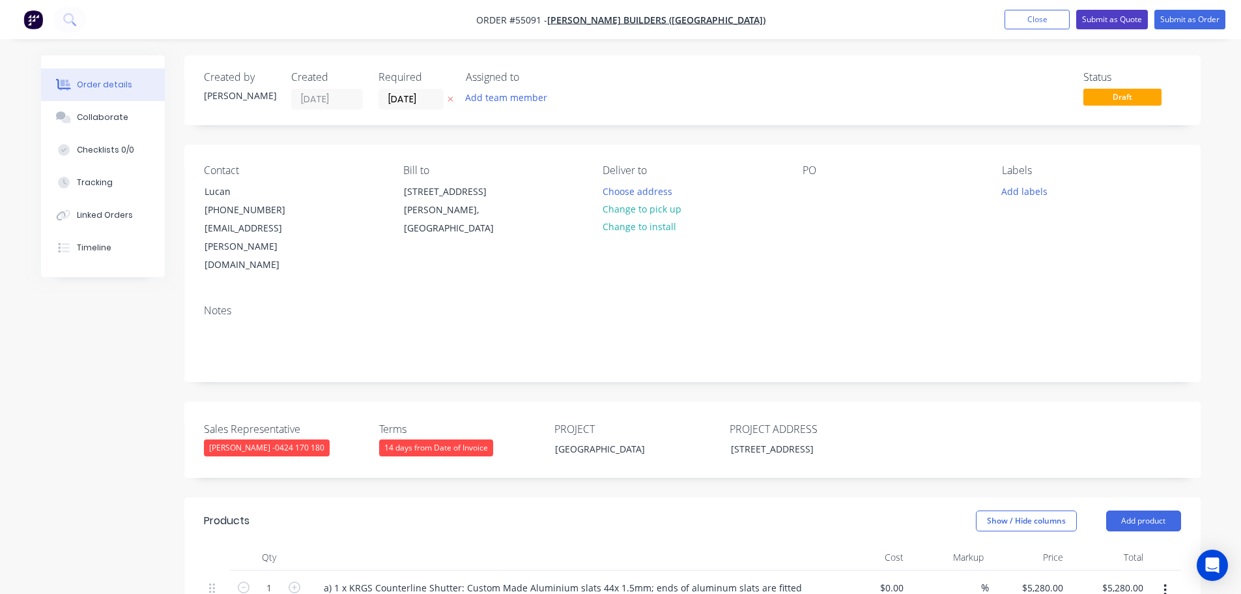
click at [1090, 18] on button "Submit as Quote" at bounding box center [1112, 20] width 72 height 20
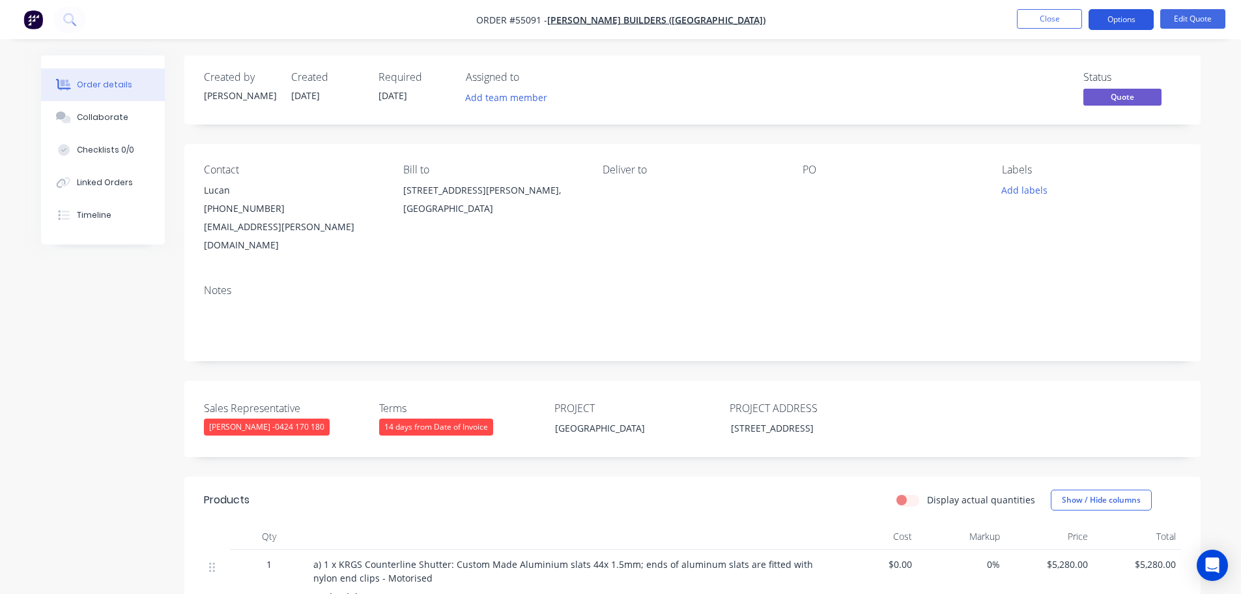
click at [1107, 23] on button "Options" at bounding box center [1121, 19] width 65 height 21
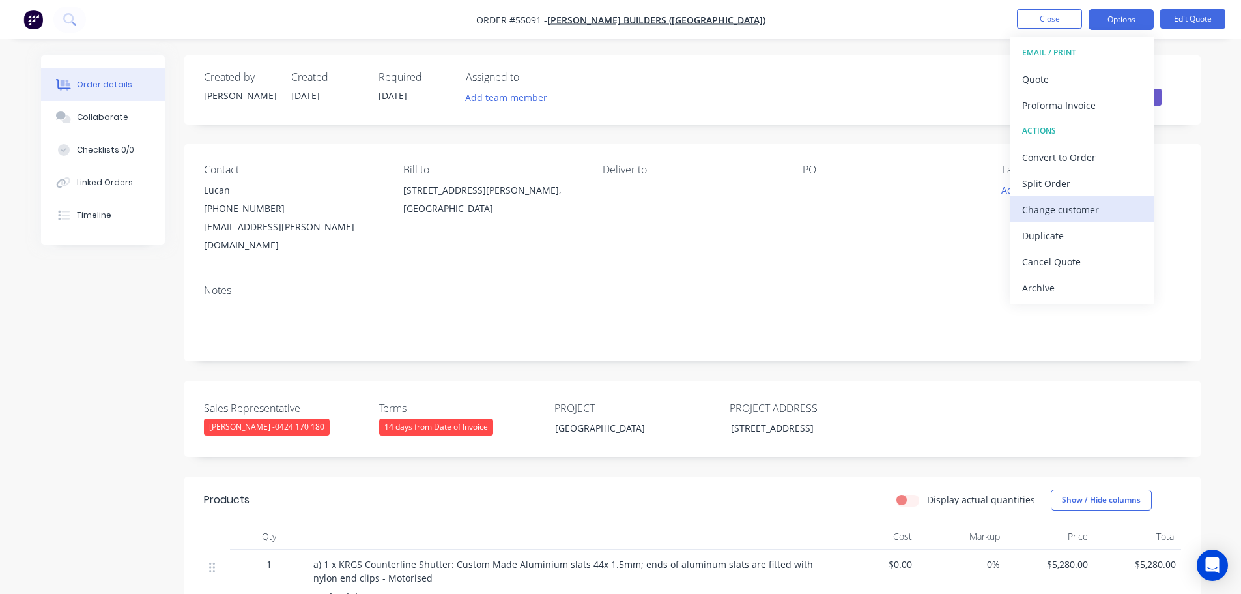
click at [1052, 209] on div "Change customer" at bounding box center [1082, 209] width 120 height 19
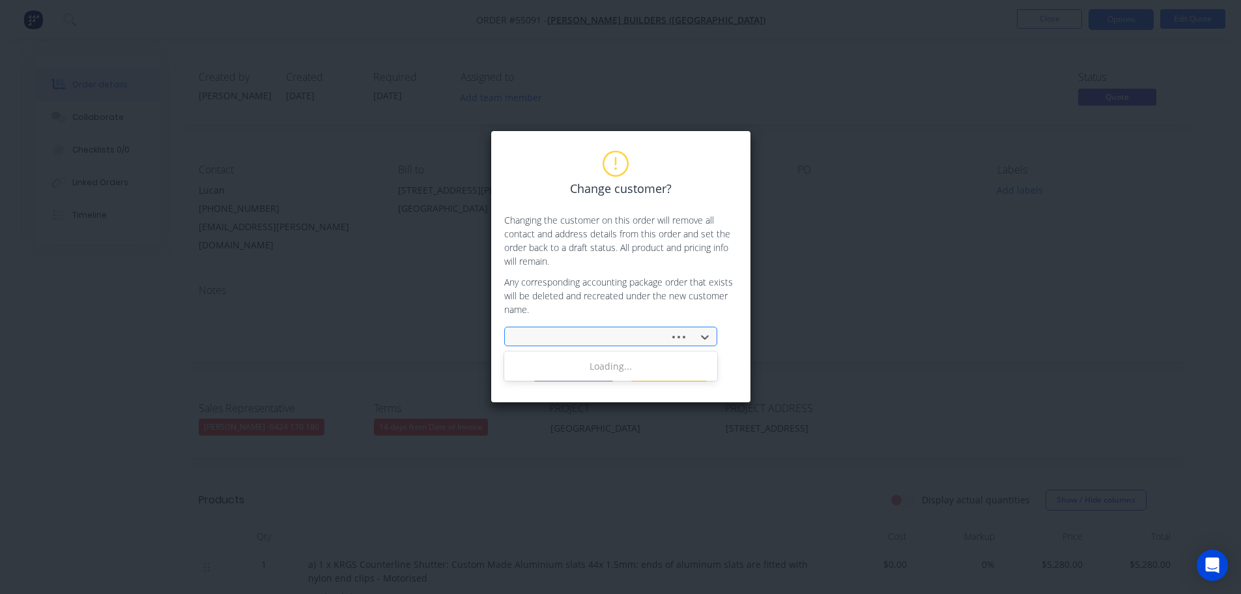
click at [540, 335] on div at bounding box center [589, 337] width 148 height 16
type input "kane"
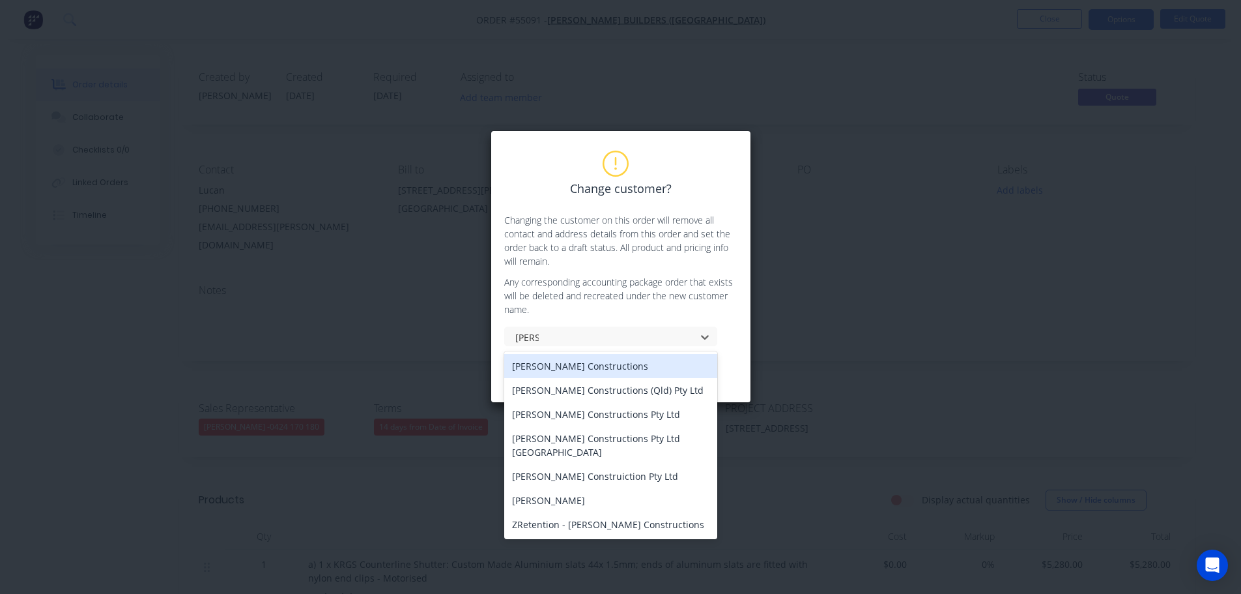
click at [547, 366] on div "[PERSON_NAME] Constructions" at bounding box center [610, 366] width 213 height 24
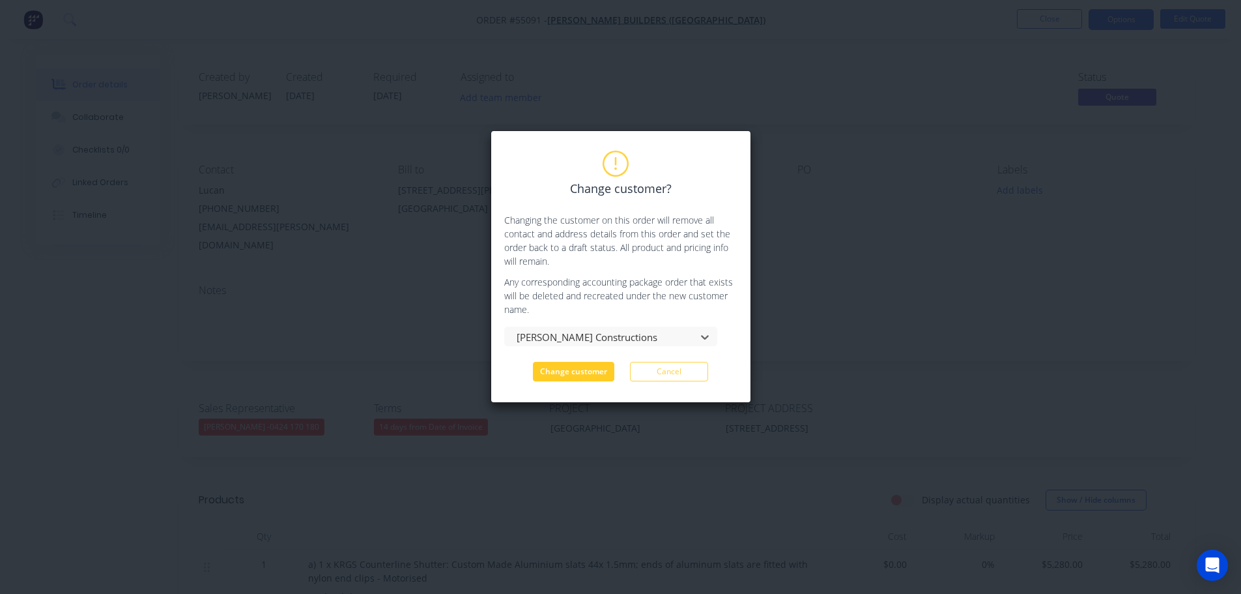
click at [551, 375] on button "Change customer" at bounding box center [573, 372] width 81 height 20
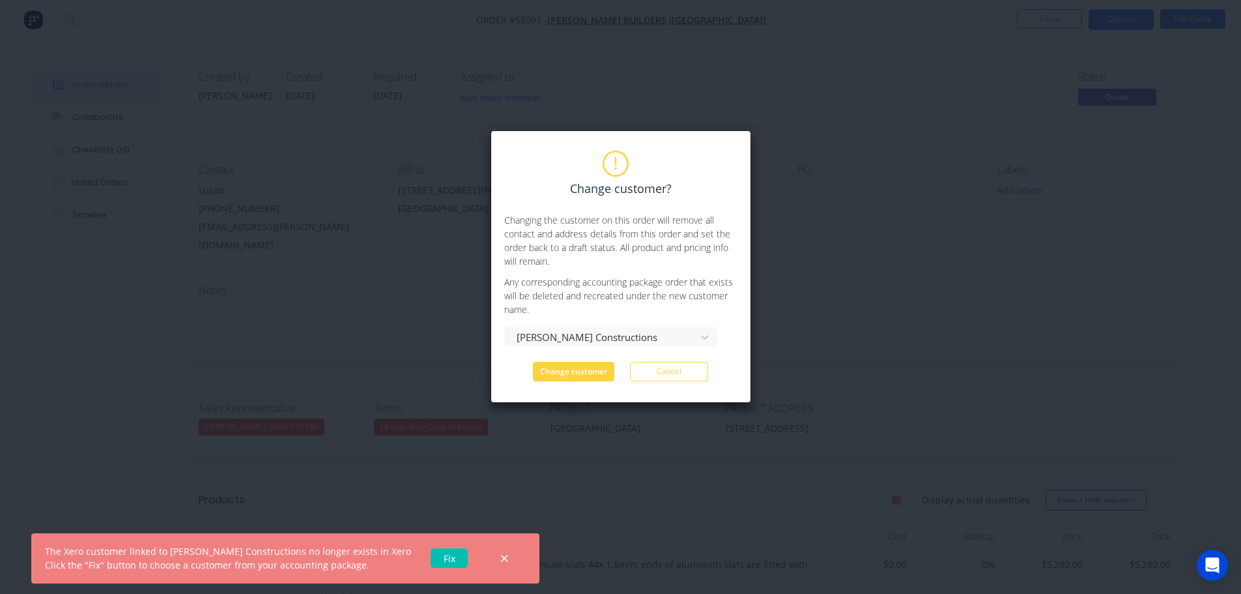
click at [431, 551] on link "Fix" at bounding box center [449, 558] width 37 height 20
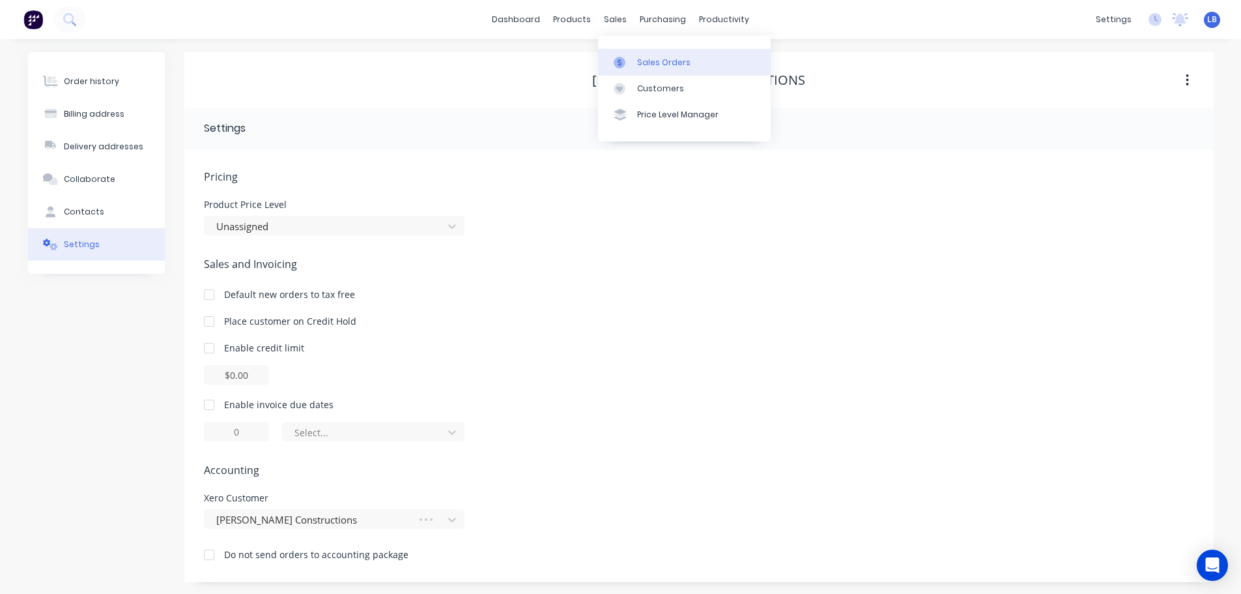
click at [656, 62] on div "Sales Orders" at bounding box center [663, 63] width 53 height 12
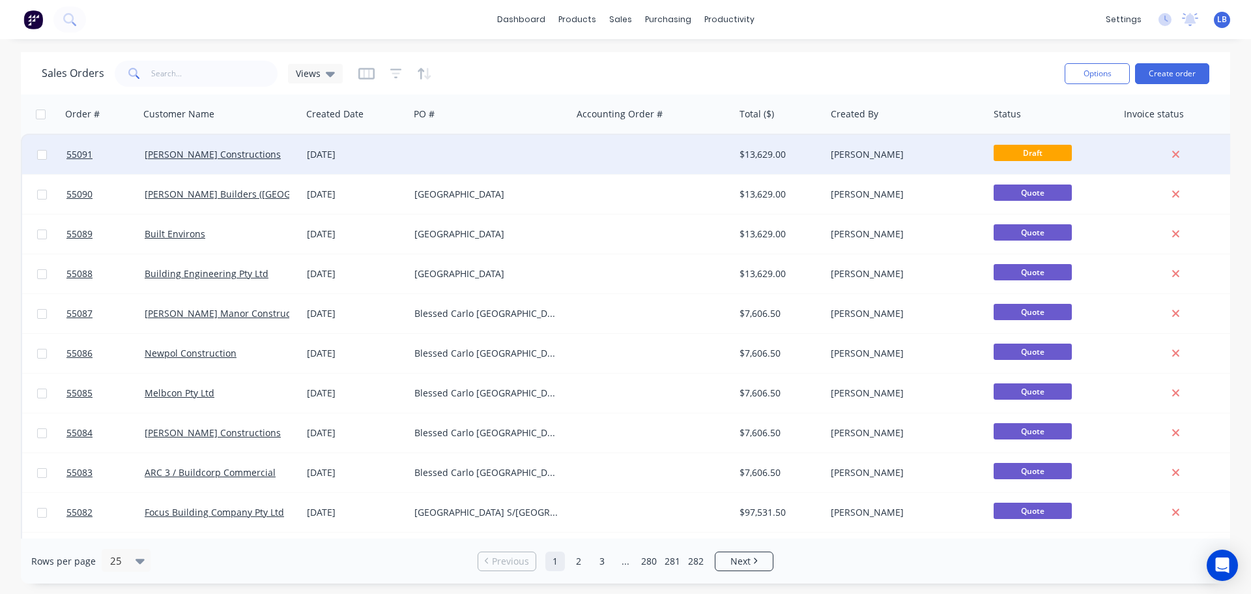
click at [771, 156] on div "$13,629.00" at bounding box center [778, 154] width 77 height 13
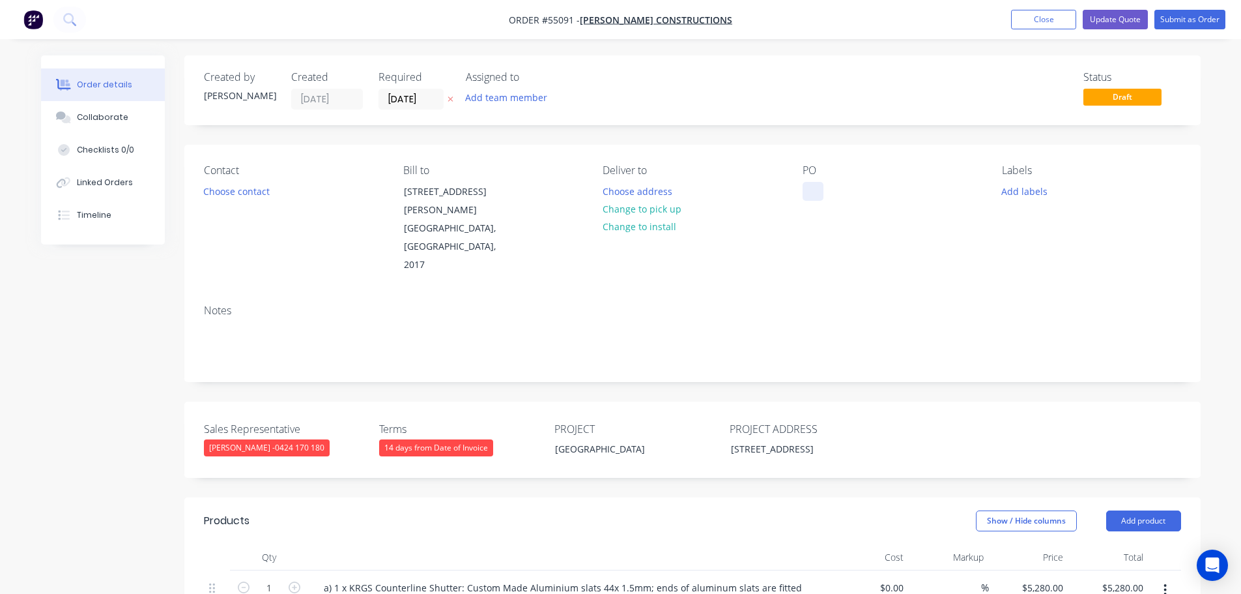
click at [818, 184] on div at bounding box center [813, 191] width 21 height 19
click at [617, 439] on div "[GEOGRAPHIC_DATA]" at bounding box center [626, 448] width 163 height 19
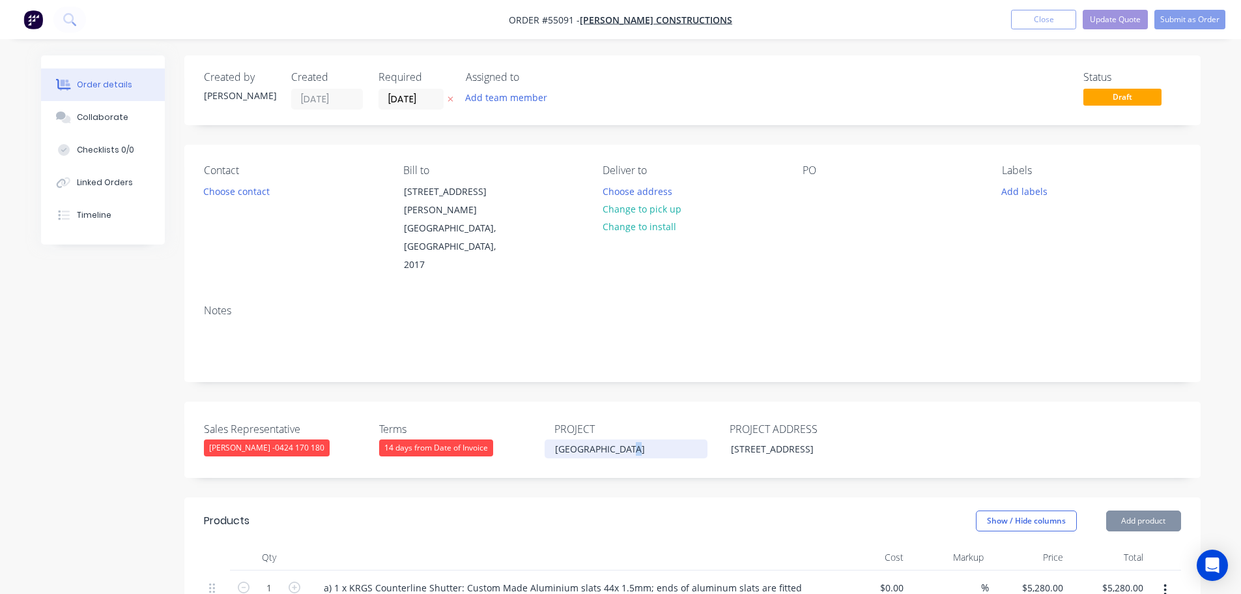
click at [617, 439] on div "[GEOGRAPHIC_DATA]" at bounding box center [626, 448] width 163 height 19
copy div "[GEOGRAPHIC_DATA]"
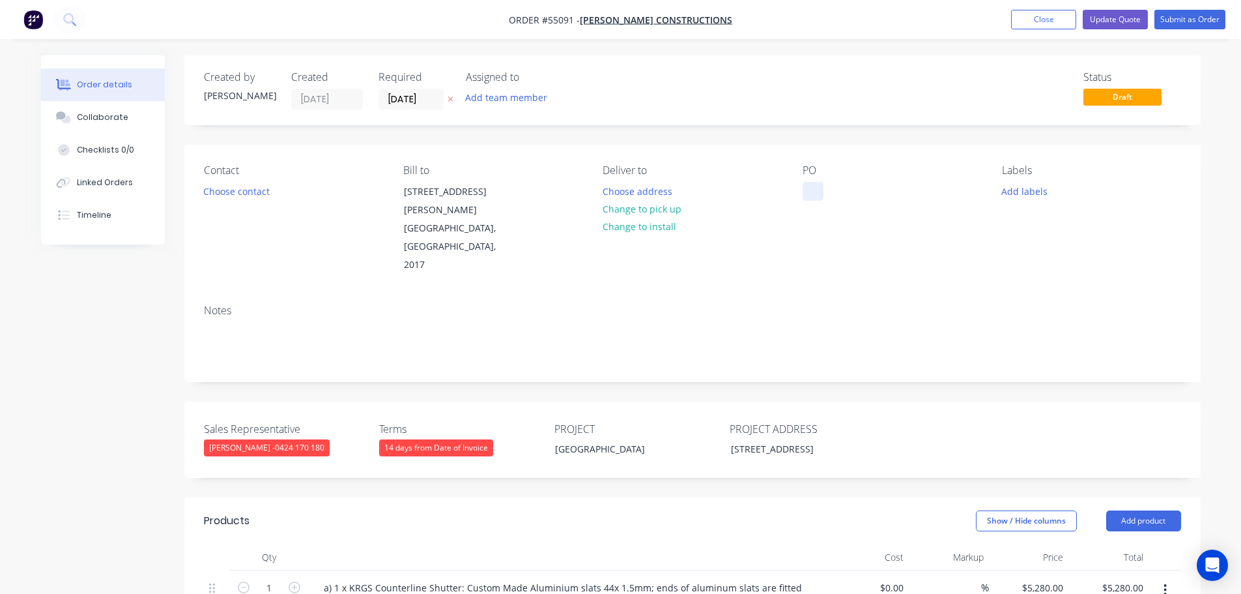
click at [808, 184] on div at bounding box center [813, 191] width 21 height 19
paste div
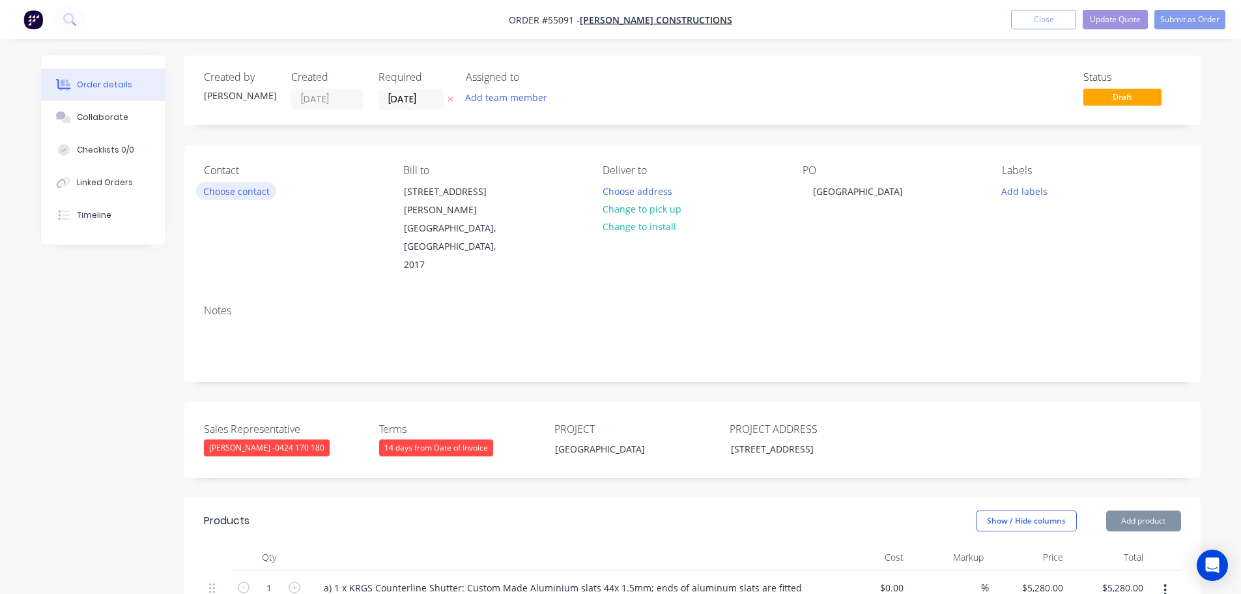
click at [246, 191] on button "Choose contact" at bounding box center [236, 191] width 80 height 18
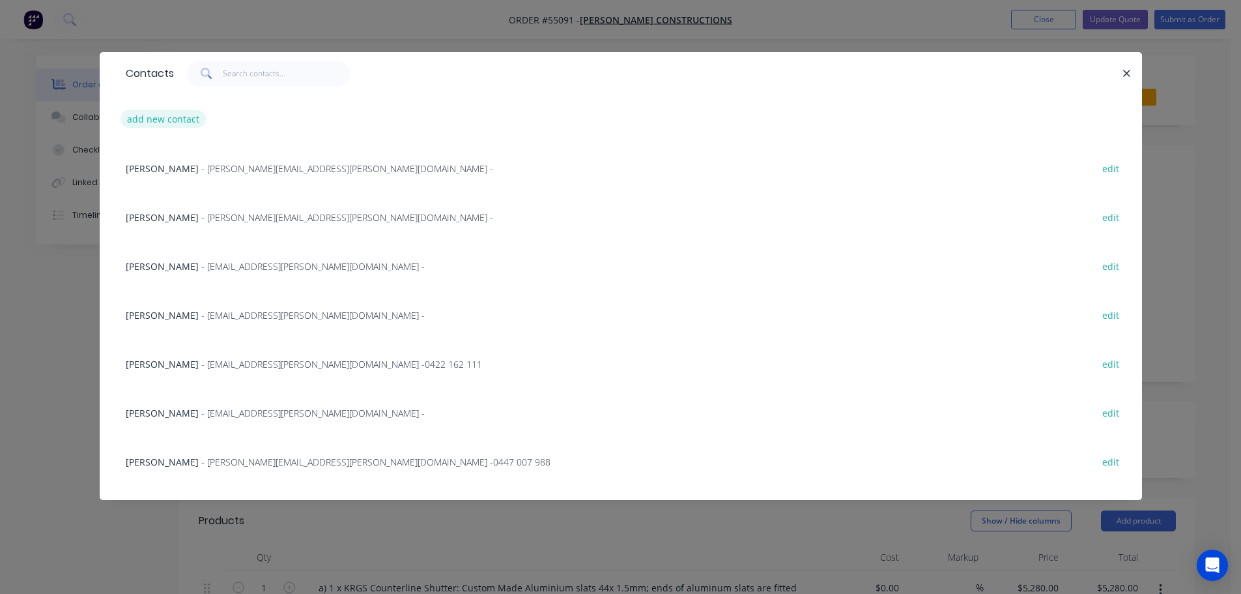
click at [158, 121] on button "add new contact" at bounding box center [164, 119] width 86 height 18
select select "AU"
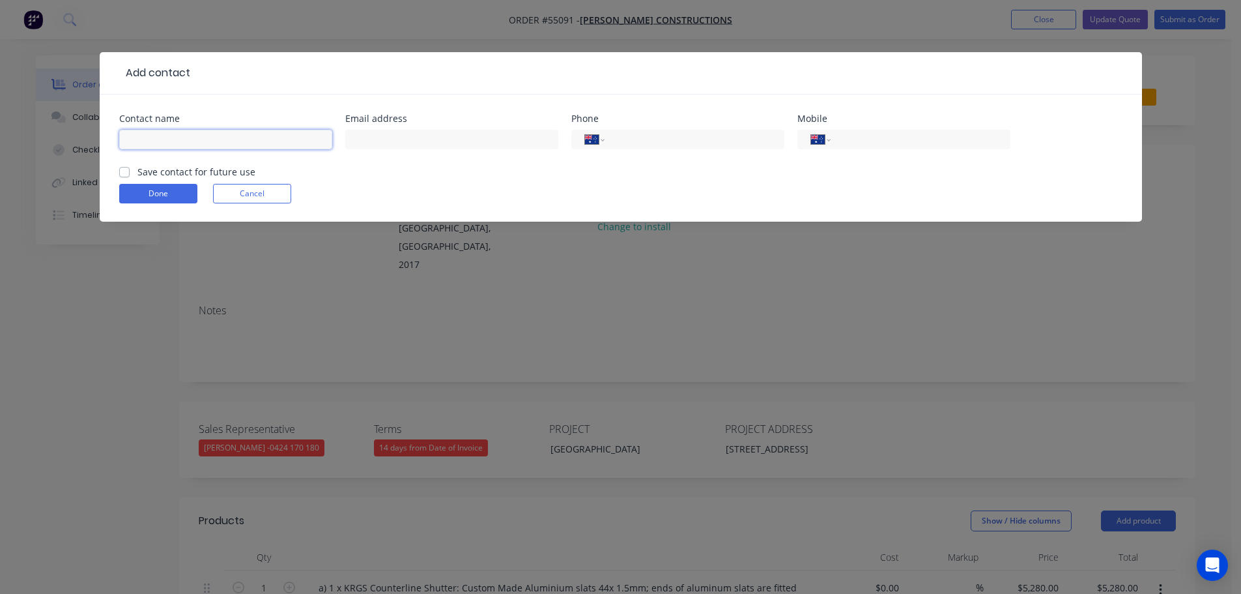
click at [135, 139] on input "text" at bounding box center [225, 140] width 213 height 20
type input "Dante De Beer"
click at [369, 137] on input "text" at bounding box center [451, 140] width 213 height 20
type input "ddebeer@kane.com.au"
click at [639, 138] on input "tel" at bounding box center [692, 139] width 156 height 15
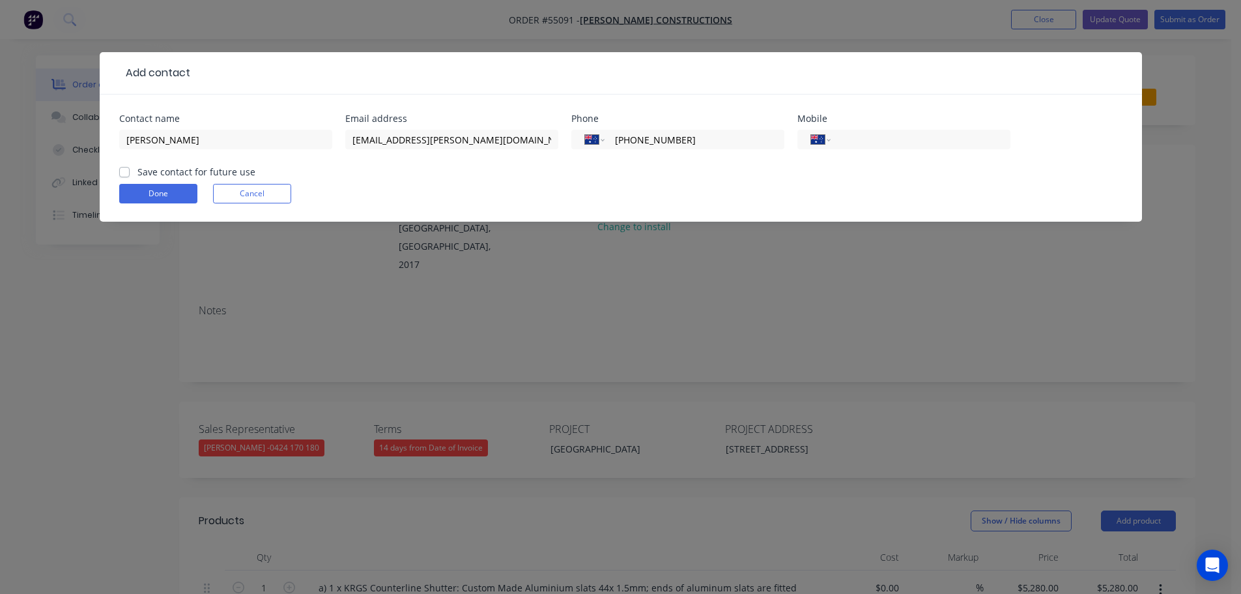
type input "(03) 8420 1200"
click at [137, 170] on label "Save contact for future use" at bounding box center [196, 172] width 118 height 14
click at [123, 170] on input "Save contact for future use" at bounding box center [124, 171] width 10 height 12
checkbox input "true"
click at [135, 192] on button "Done" at bounding box center [158, 194] width 78 height 20
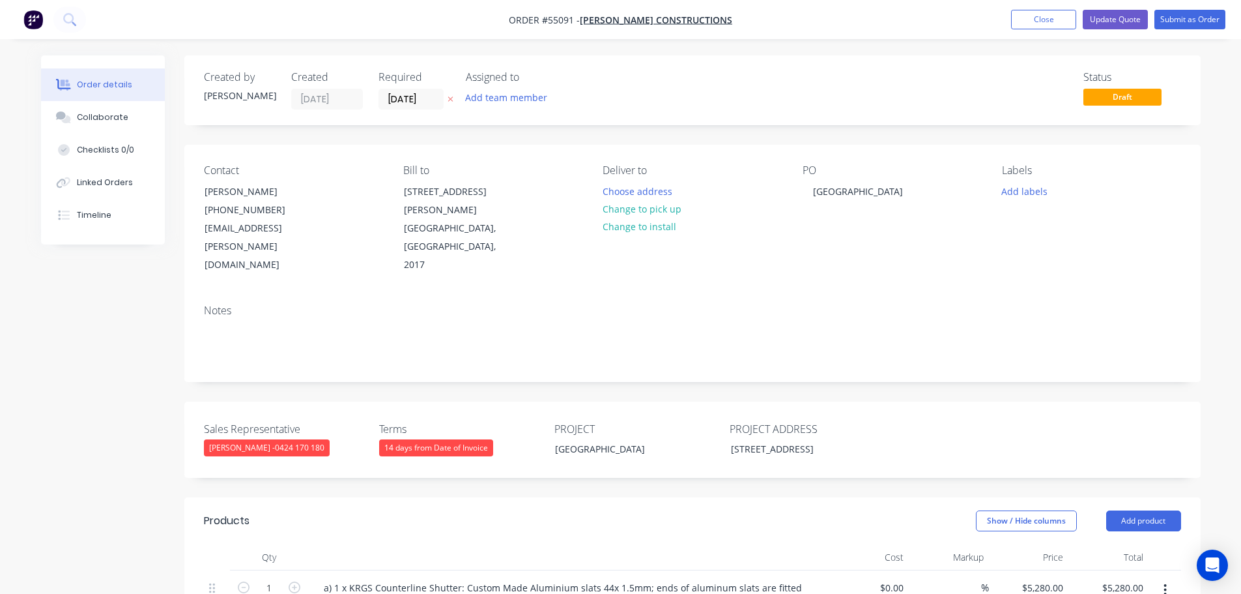
click at [442, 439] on div "14 days from Date of Invoice" at bounding box center [436, 447] width 114 height 17
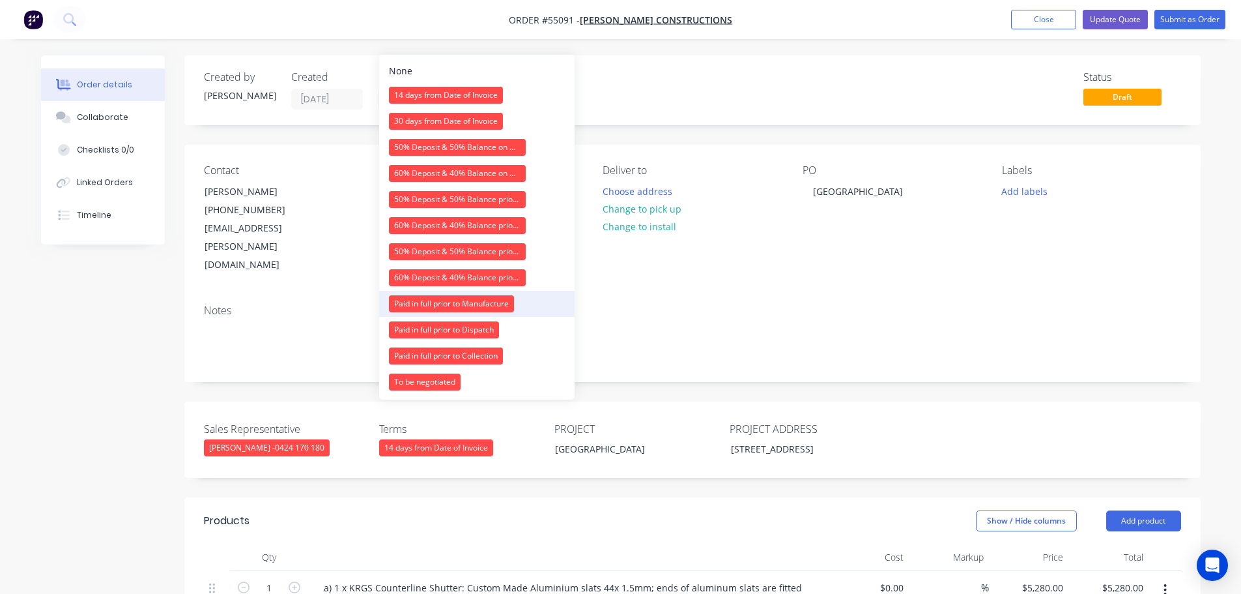
click at [429, 308] on div "Paid in full prior to Manufacture" at bounding box center [451, 303] width 125 height 17
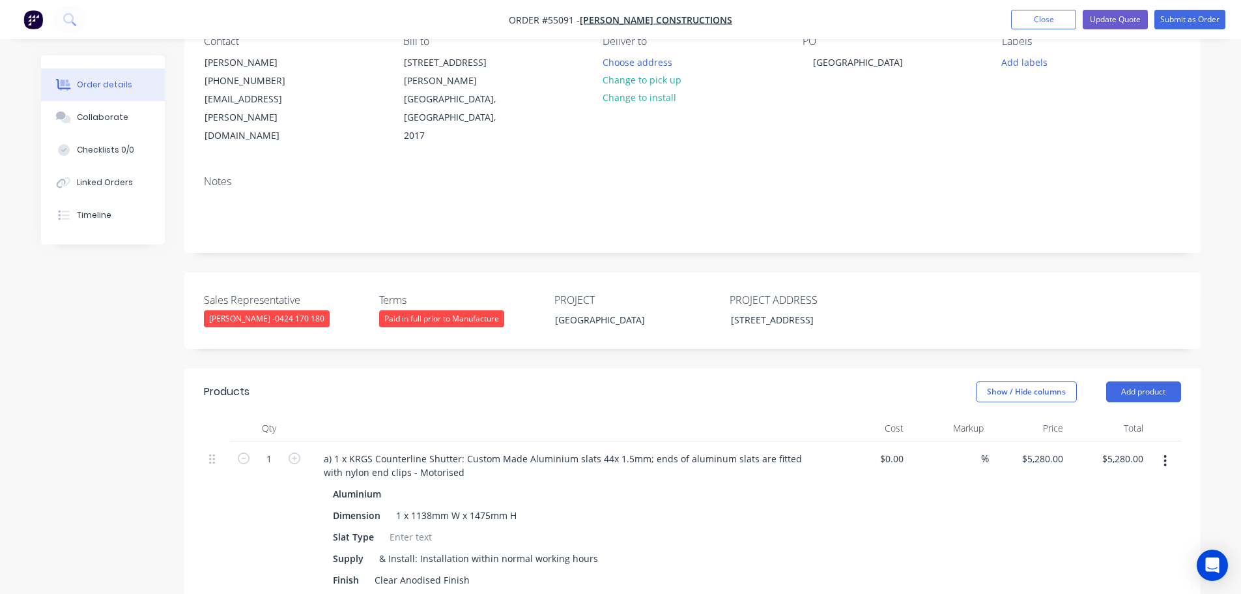
scroll to position [130, 0]
click at [1105, 23] on button "Update Quote" at bounding box center [1115, 20] width 65 height 20
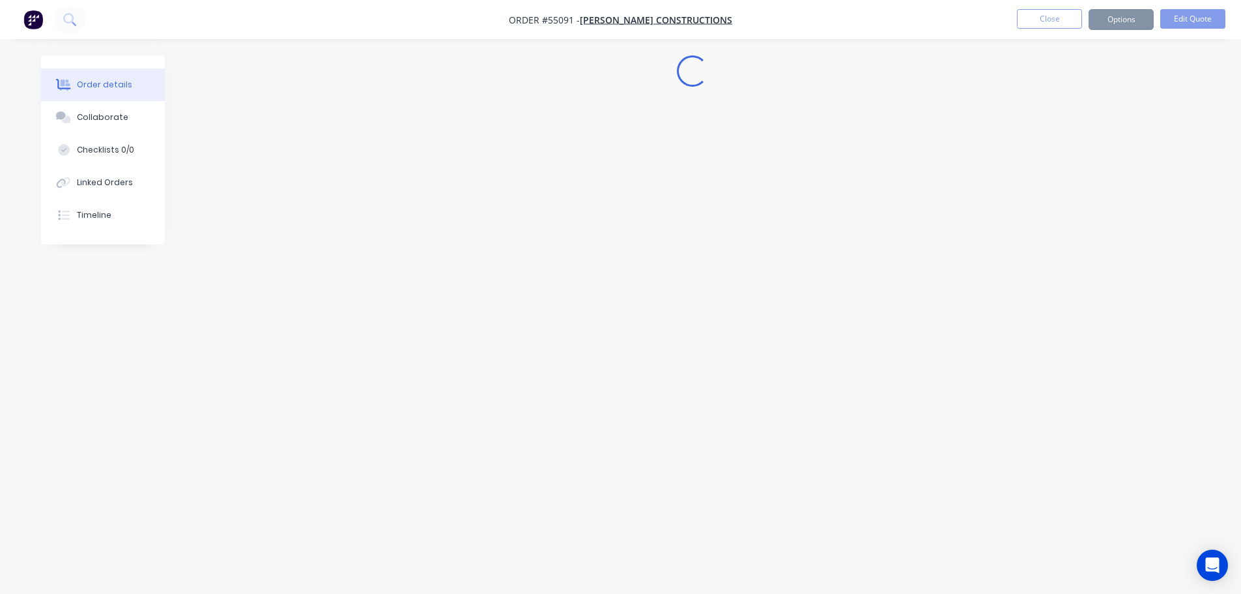
scroll to position [0, 0]
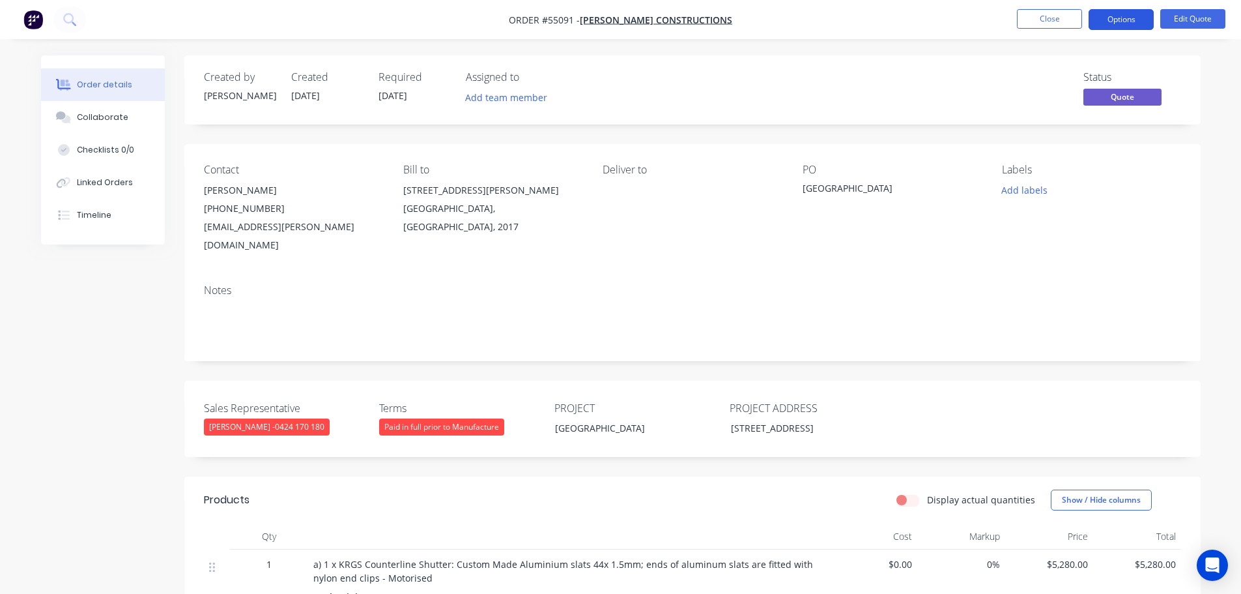
click at [1112, 11] on button "Options" at bounding box center [1121, 19] width 65 height 21
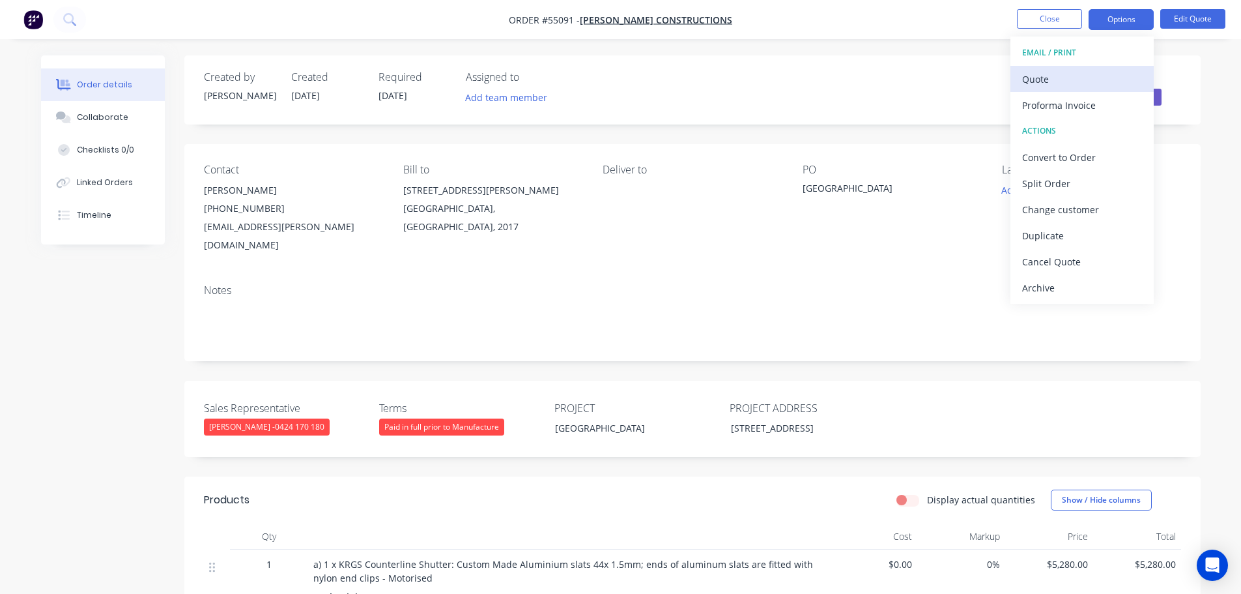
click at [1033, 81] on div "Quote" at bounding box center [1082, 79] width 120 height 19
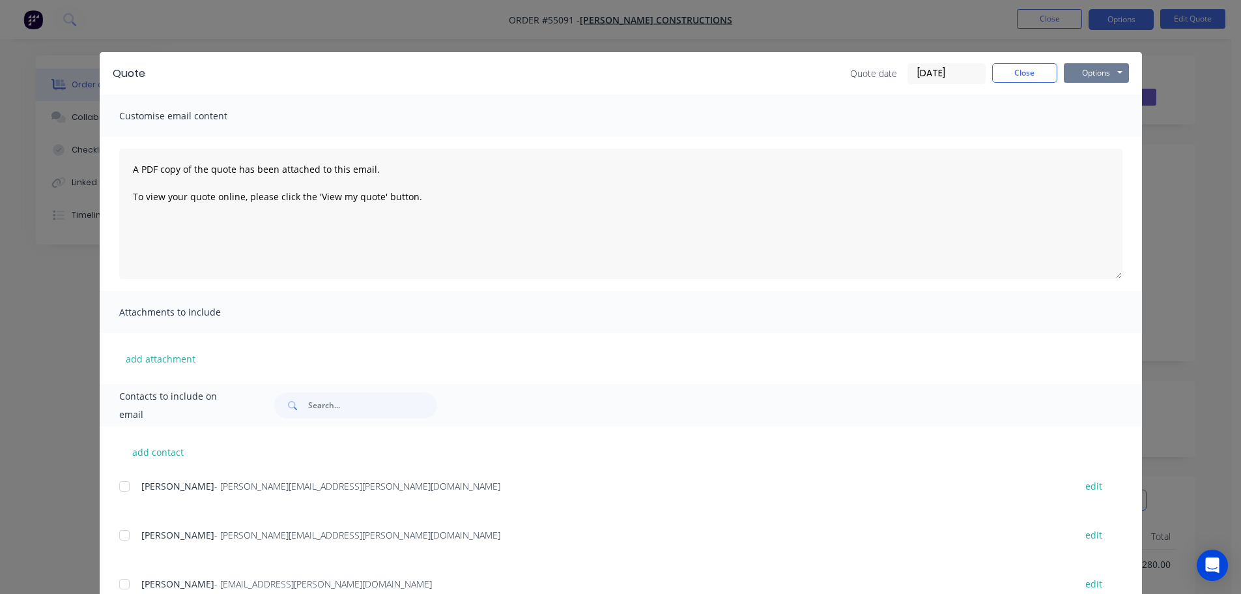
click at [1074, 76] on button "Options" at bounding box center [1096, 73] width 65 height 20
click at [1080, 115] on button "Print" at bounding box center [1105, 118] width 83 height 22
click at [1003, 74] on button "Close" at bounding box center [1024, 73] width 65 height 20
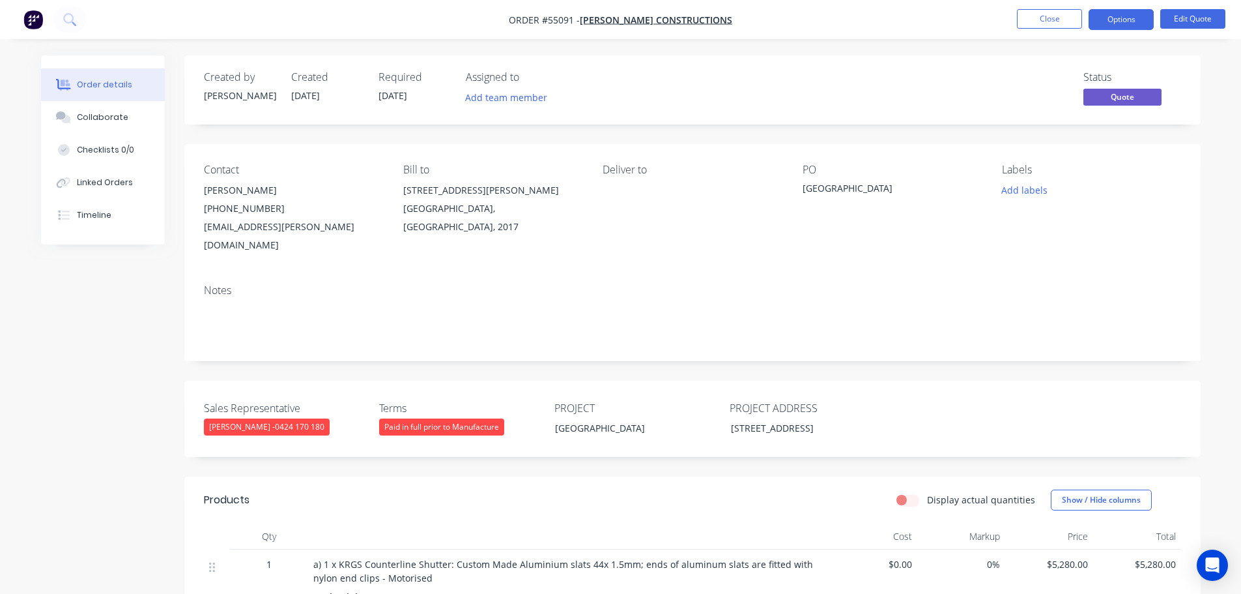
click at [256, 231] on div "ddebeer@kane.com.au" at bounding box center [293, 236] width 179 height 36
copy div "ddebeer@kane.com.au"
click at [872, 189] on div "[GEOGRAPHIC_DATA]" at bounding box center [884, 190] width 163 height 18
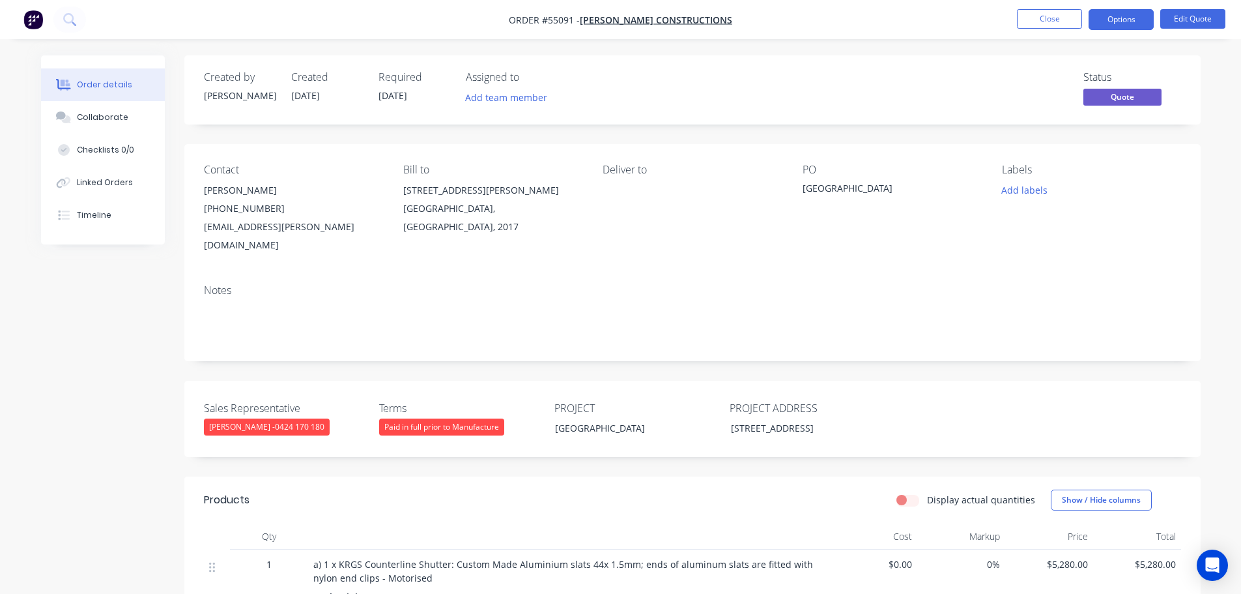
click at [872, 189] on div "[GEOGRAPHIC_DATA]" at bounding box center [884, 190] width 163 height 18
copy div "[GEOGRAPHIC_DATA]"
click at [1114, 20] on button "Options" at bounding box center [1121, 19] width 65 height 21
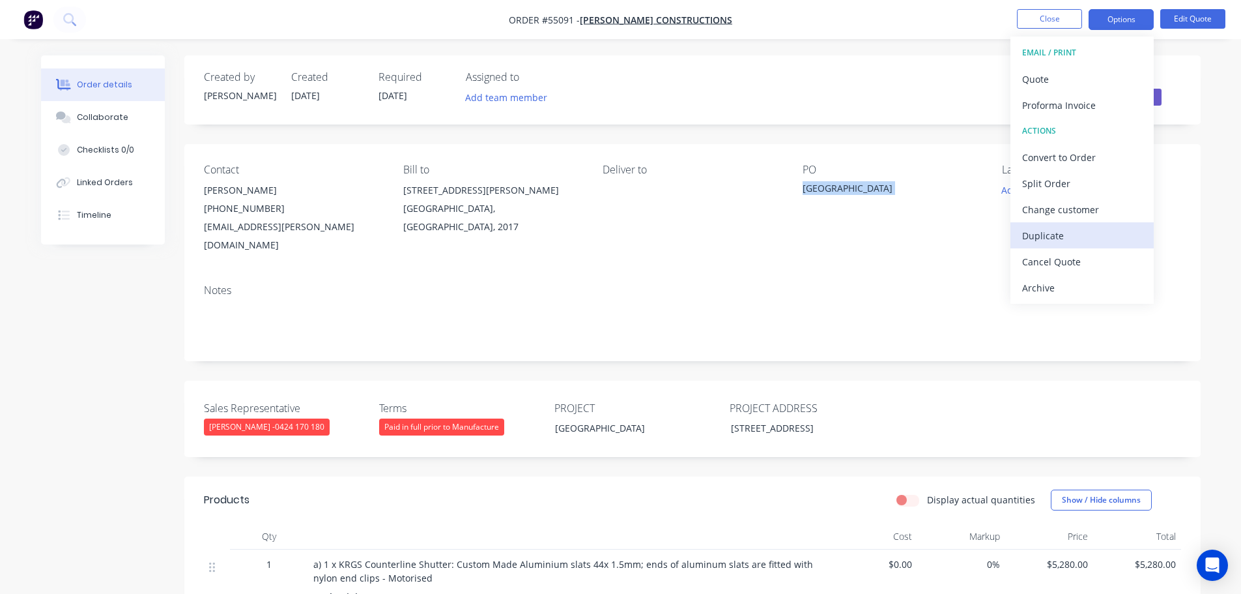
click at [1052, 231] on div "Duplicate" at bounding box center [1082, 235] width 120 height 19
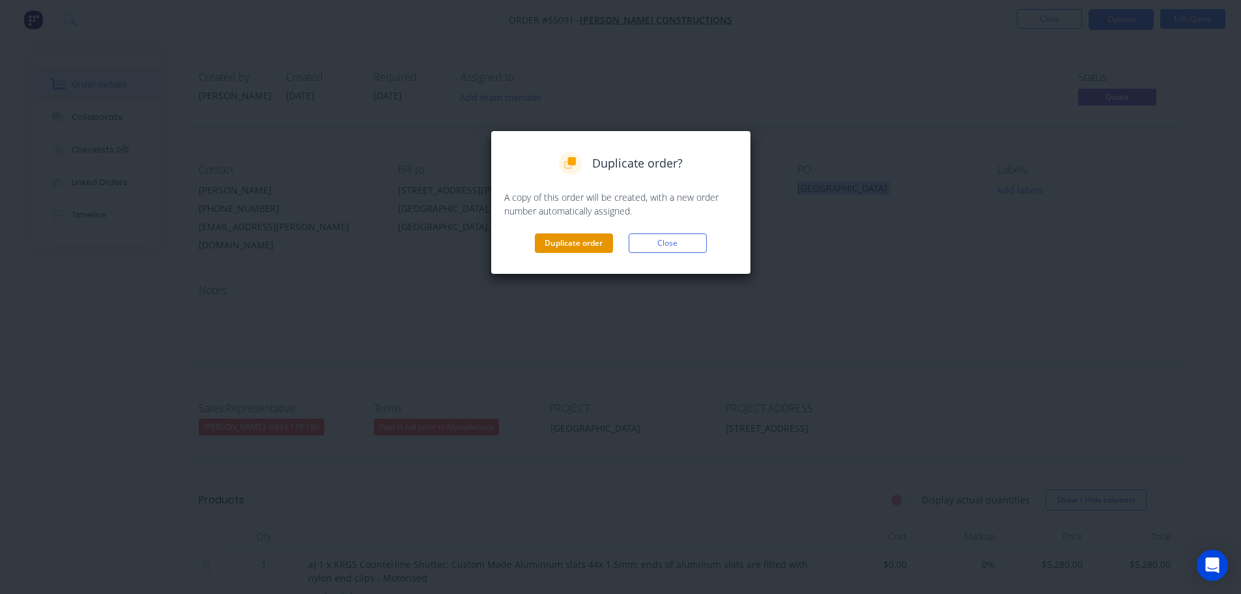
click at [601, 248] on button "Duplicate order" at bounding box center [574, 243] width 78 height 20
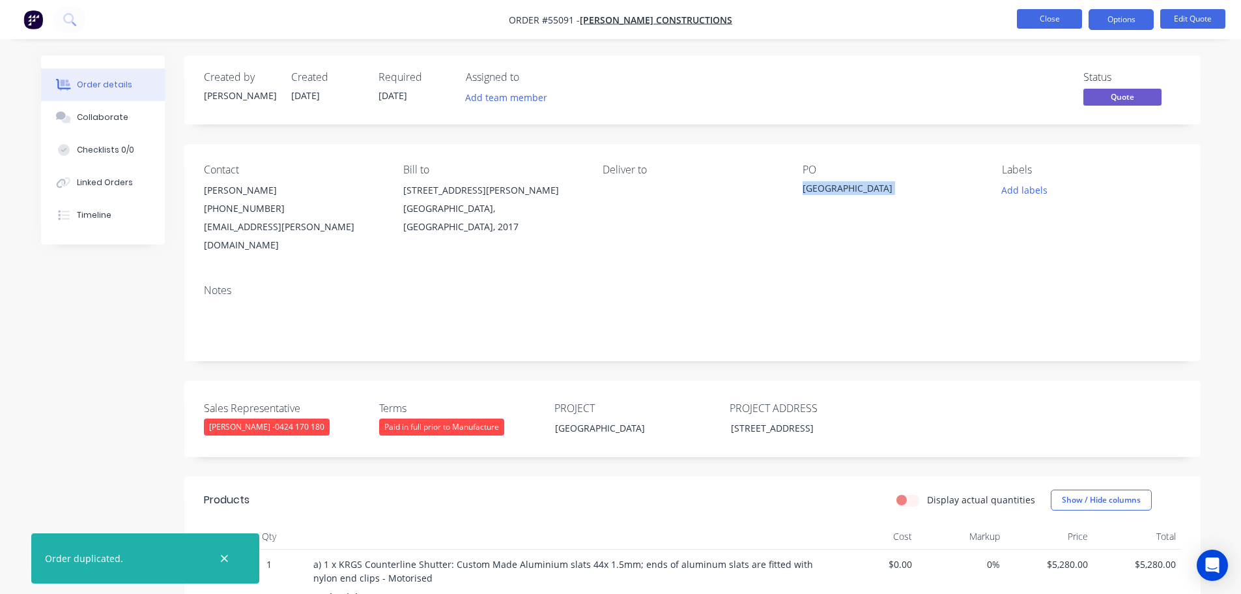
click at [1041, 14] on button "Close" at bounding box center [1049, 19] width 65 height 20
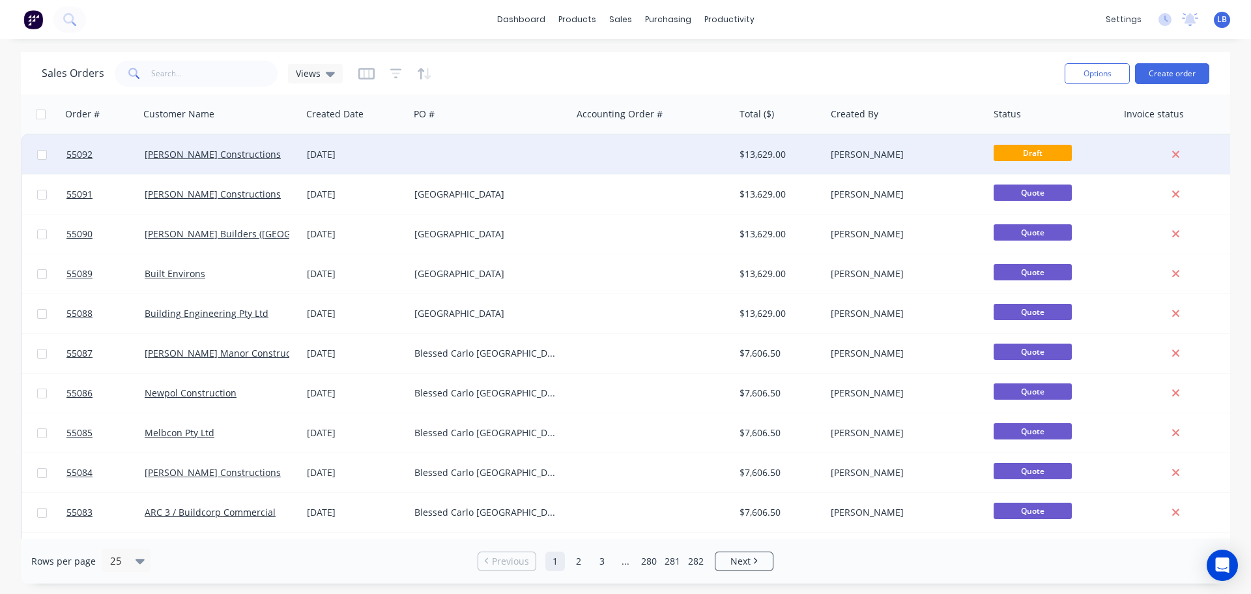
click at [871, 156] on div "[PERSON_NAME]" at bounding box center [903, 154] width 145 height 13
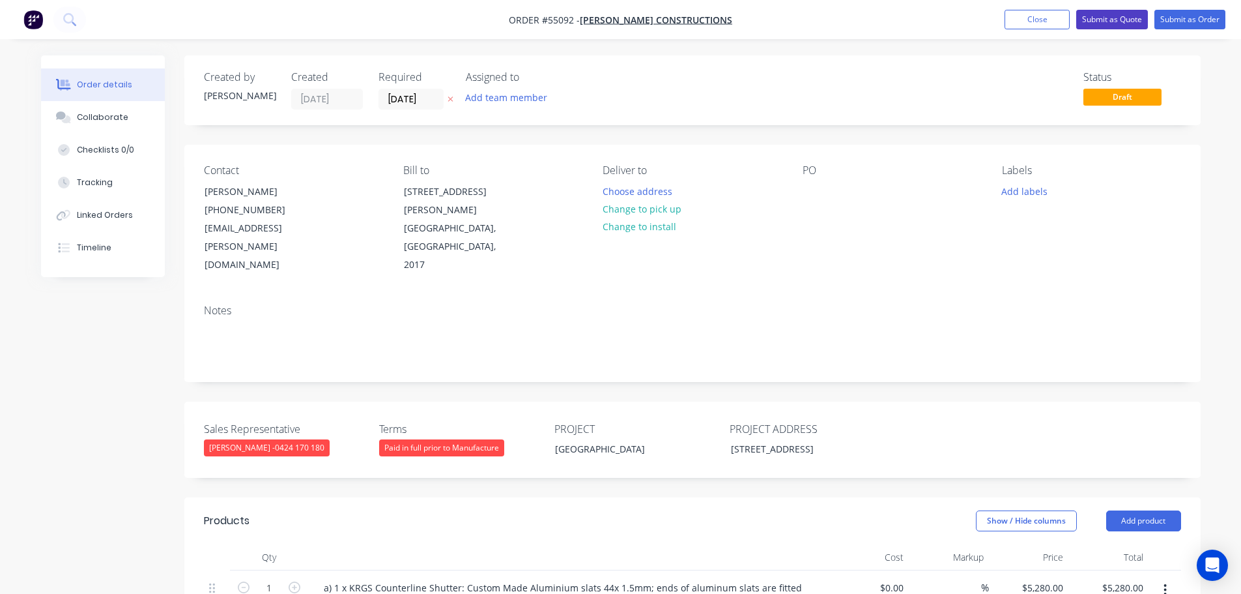
click at [1108, 22] on button "Submit as Quote" at bounding box center [1112, 20] width 72 height 20
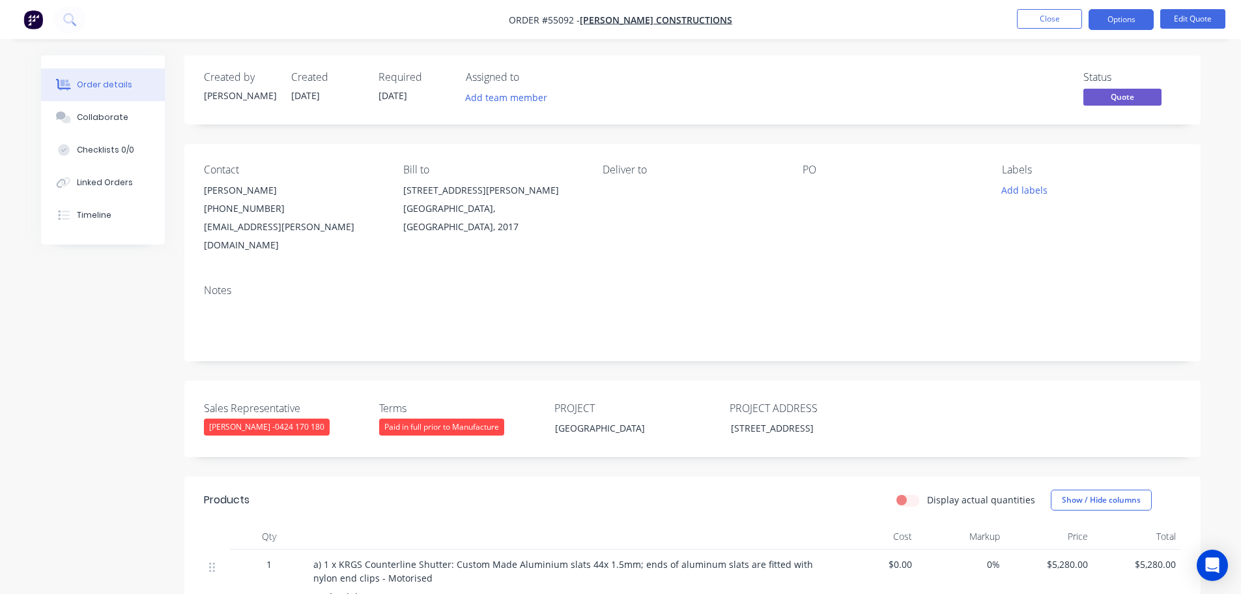
click at [1108, 22] on button "Options" at bounding box center [1121, 19] width 65 height 21
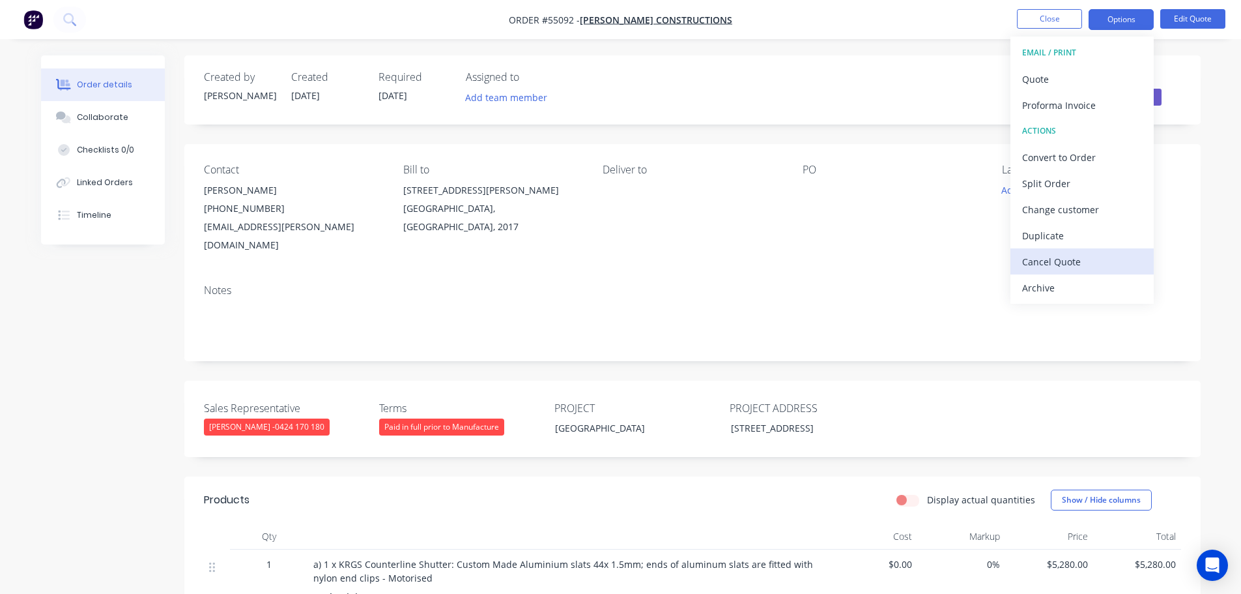
click at [1034, 266] on div "Cancel Quote" at bounding box center [1082, 261] width 120 height 19
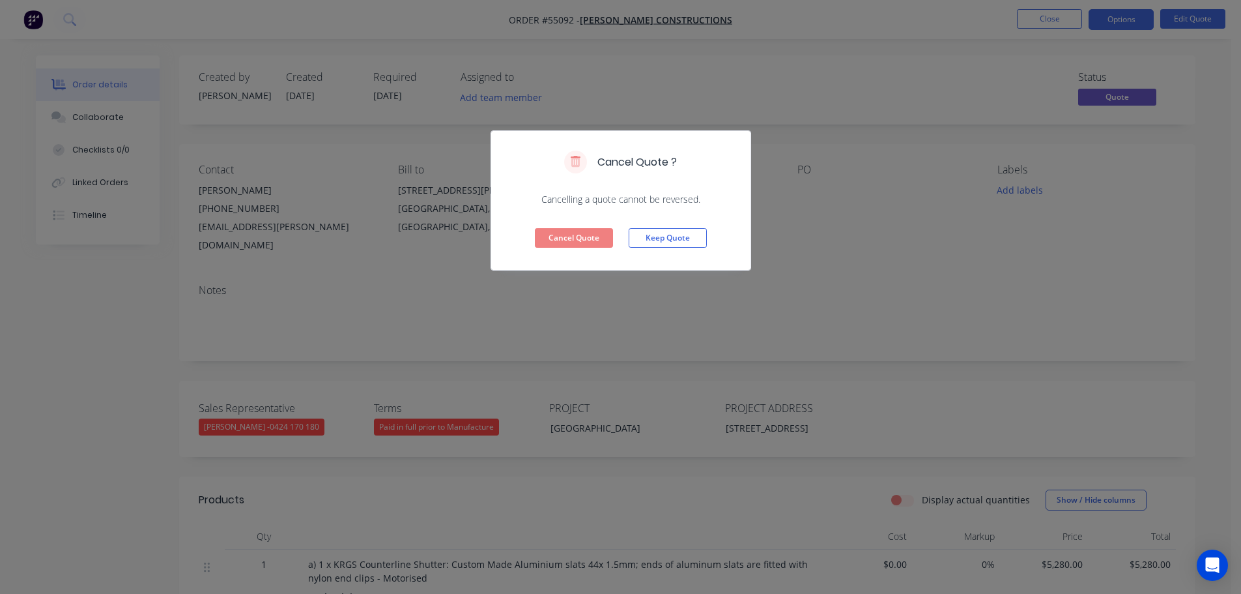
click at [908, 255] on div "Cancel Quote ? Cancelling a quote cannot be reversed. Cancel Quote Keep Quote" at bounding box center [620, 297] width 1241 height 594
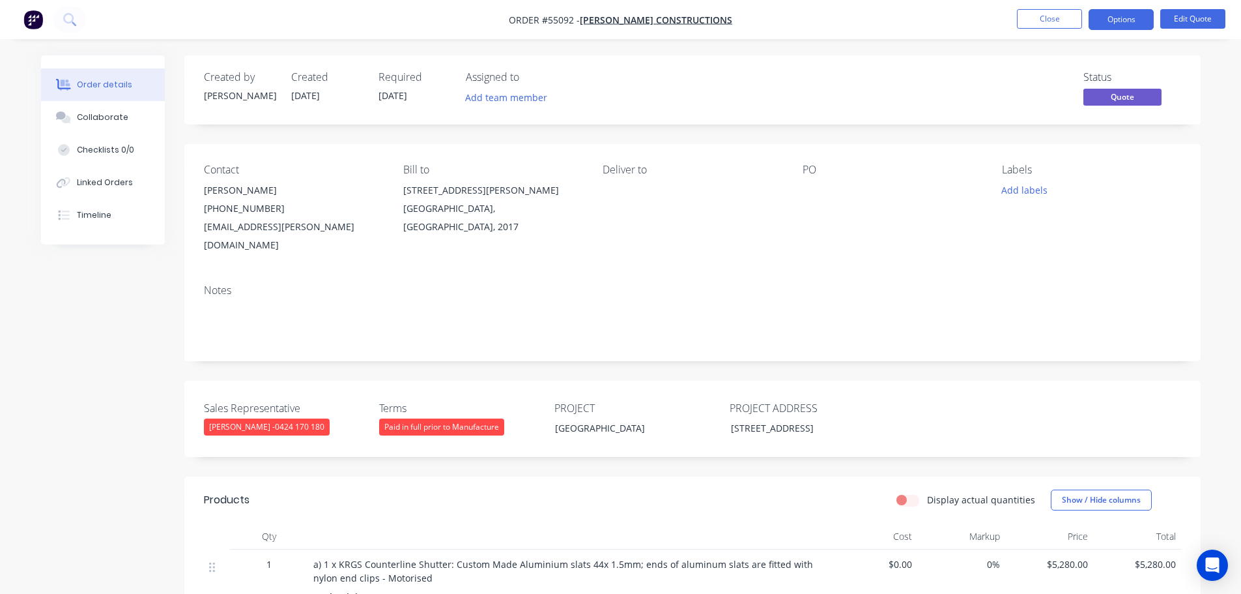
click at [1097, 102] on span "Quote" at bounding box center [1123, 97] width 78 height 16
click at [974, 78] on div "Status Quote" at bounding box center [888, 90] width 585 height 38
click at [1130, 23] on button "Options" at bounding box center [1121, 19] width 65 height 21
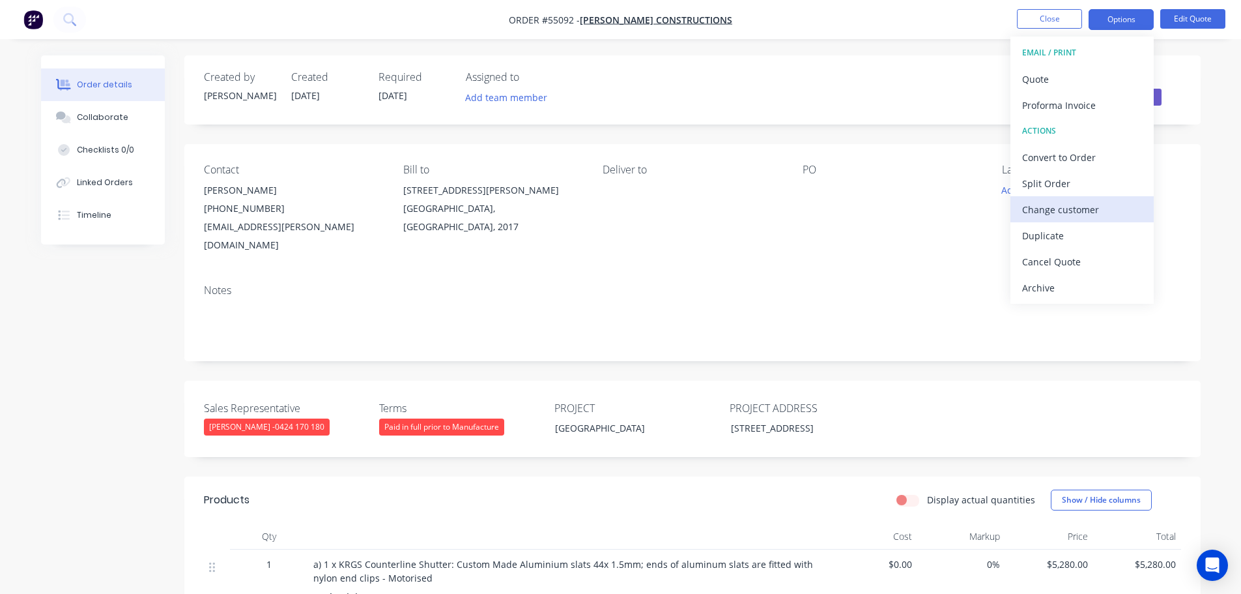
click at [1052, 213] on div "Change customer" at bounding box center [1082, 209] width 120 height 19
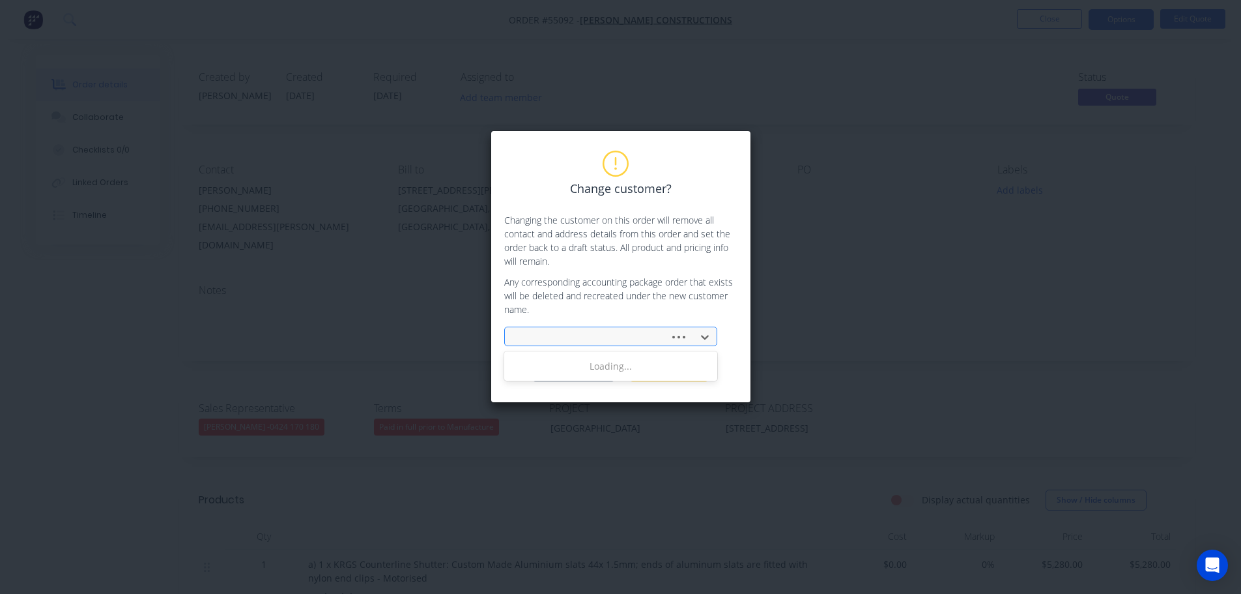
click at [557, 331] on div at bounding box center [589, 337] width 148 height 16
type input "lendlease"
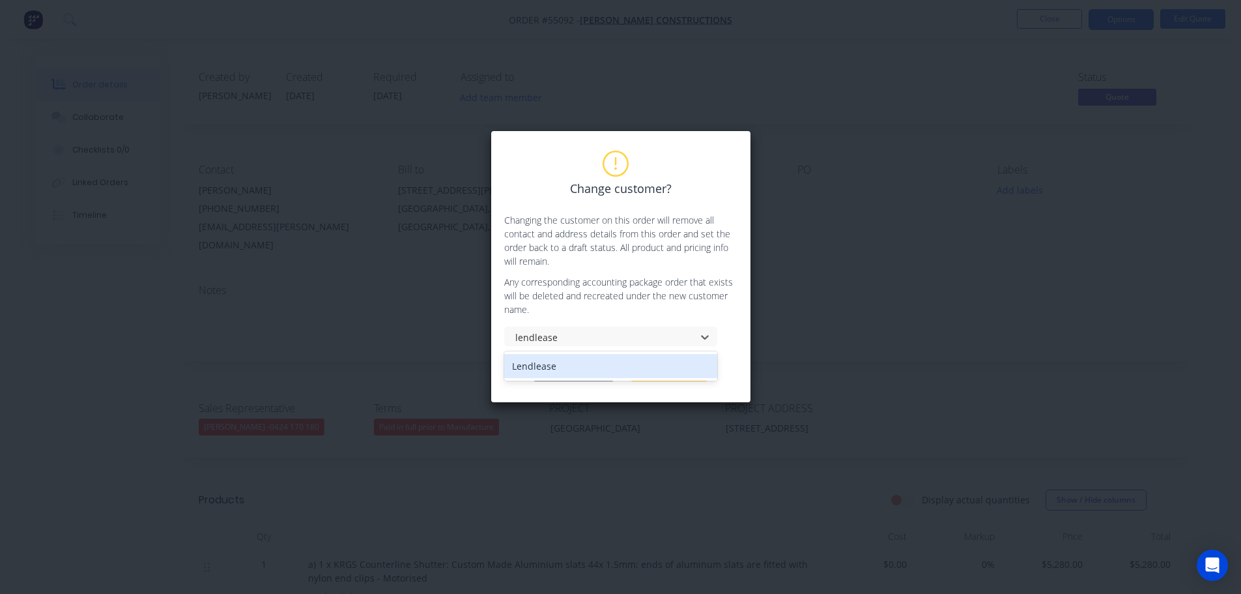
click at [543, 364] on div "Lendlease" at bounding box center [610, 366] width 213 height 24
click at [549, 370] on button "Change customer" at bounding box center [573, 372] width 81 height 20
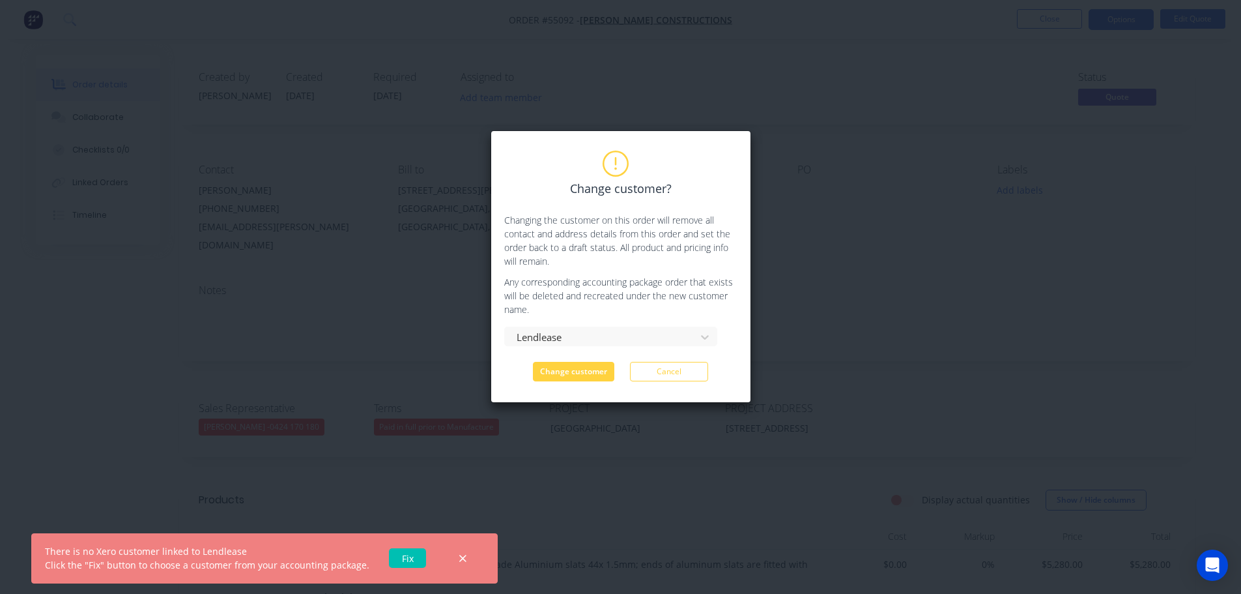
click at [405, 558] on link "Fix" at bounding box center [407, 558] width 37 height 20
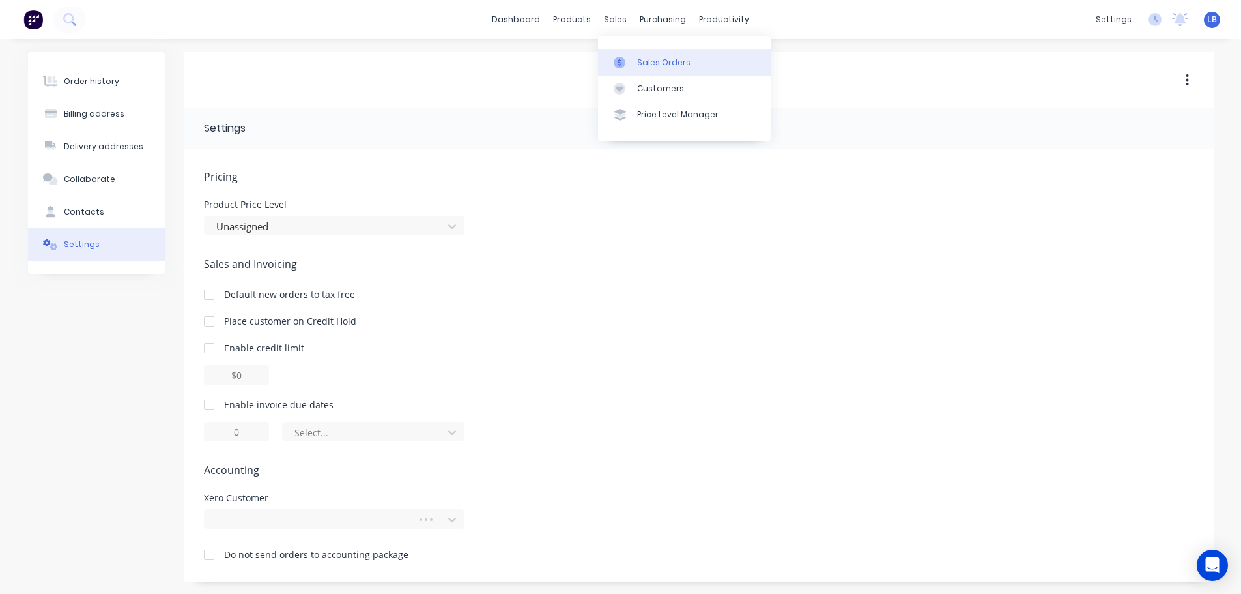
click at [658, 61] on div "Sales Orders" at bounding box center [663, 63] width 53 height 12
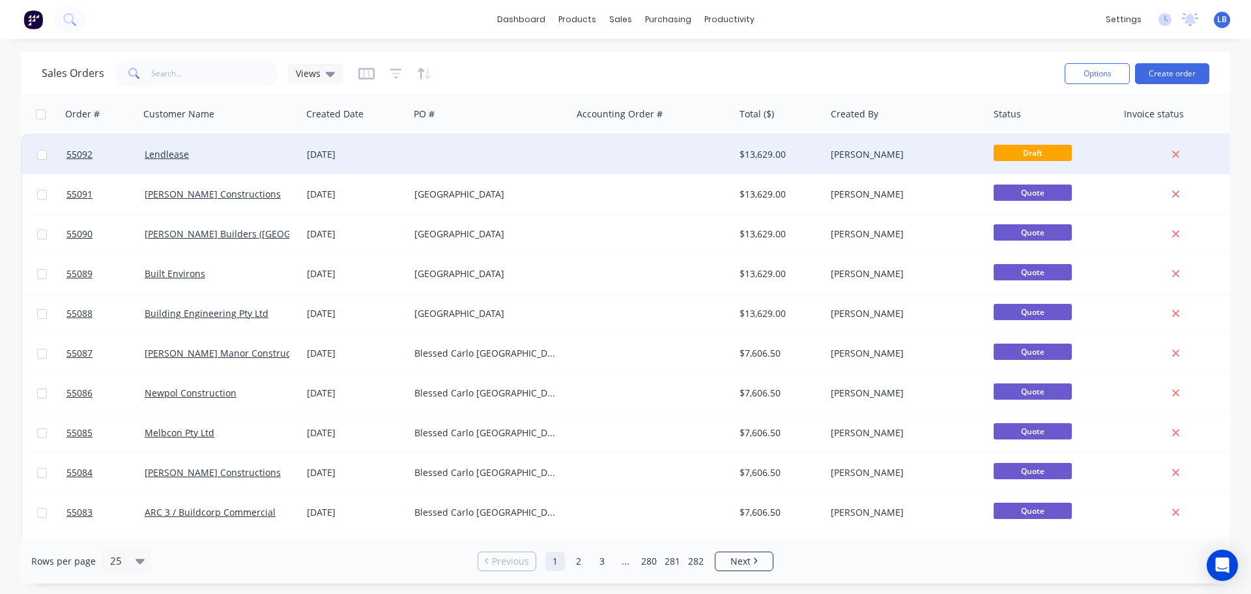
click at [749, 154] on div "$13,629.00" at bounding box center [778, 154] width 77 height 13
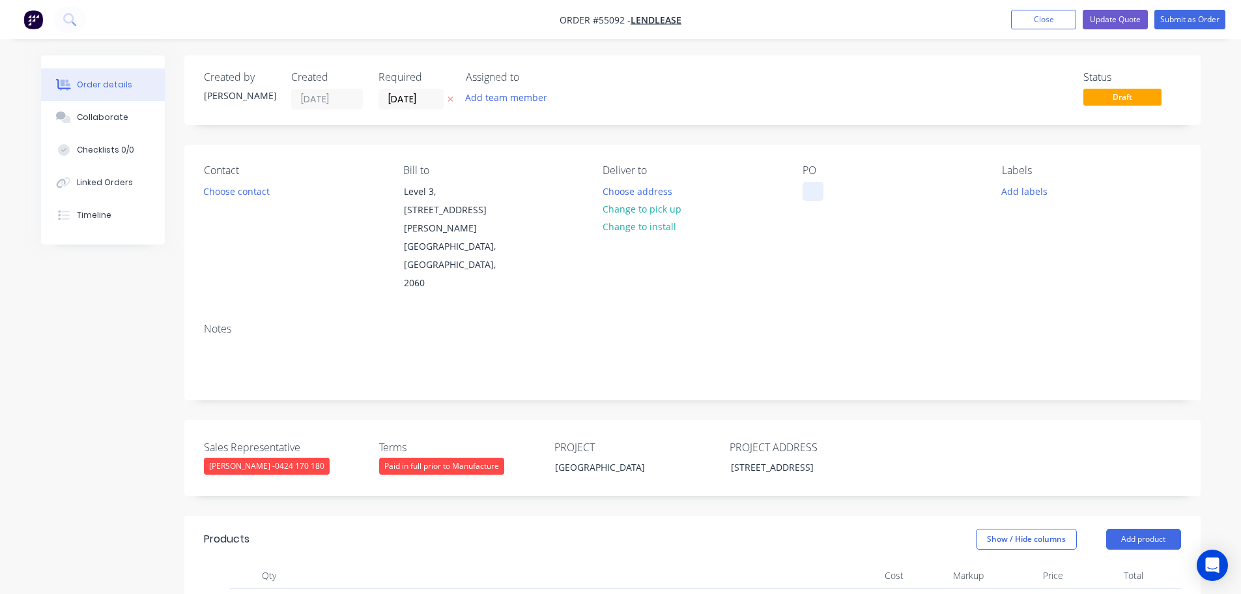
click at [807, 186] on div at bounding box center [813, 191] width 21 height 19
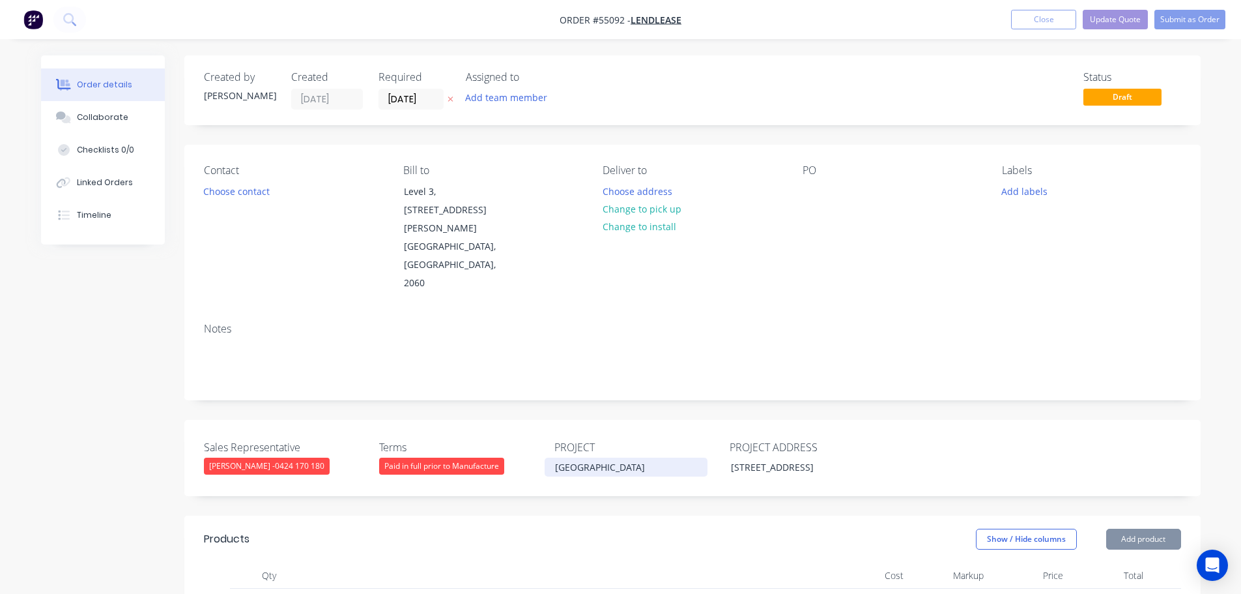
click at [607, 457] on div "[GEOGRAPHIC_DATA]" at bounding box center [626, 466] width 163 height 19
copy div "[GEOGRAPHIC_DATA]"
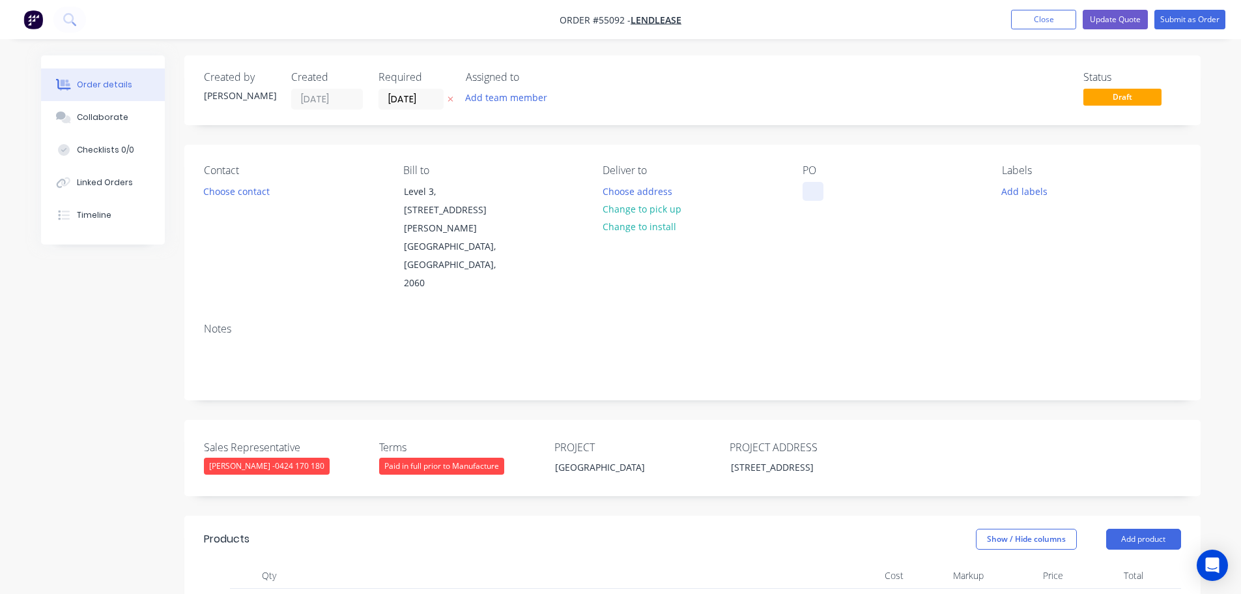
click at [816, 189] on div at bounding box center [813, 191] width 21 height 19
paste div
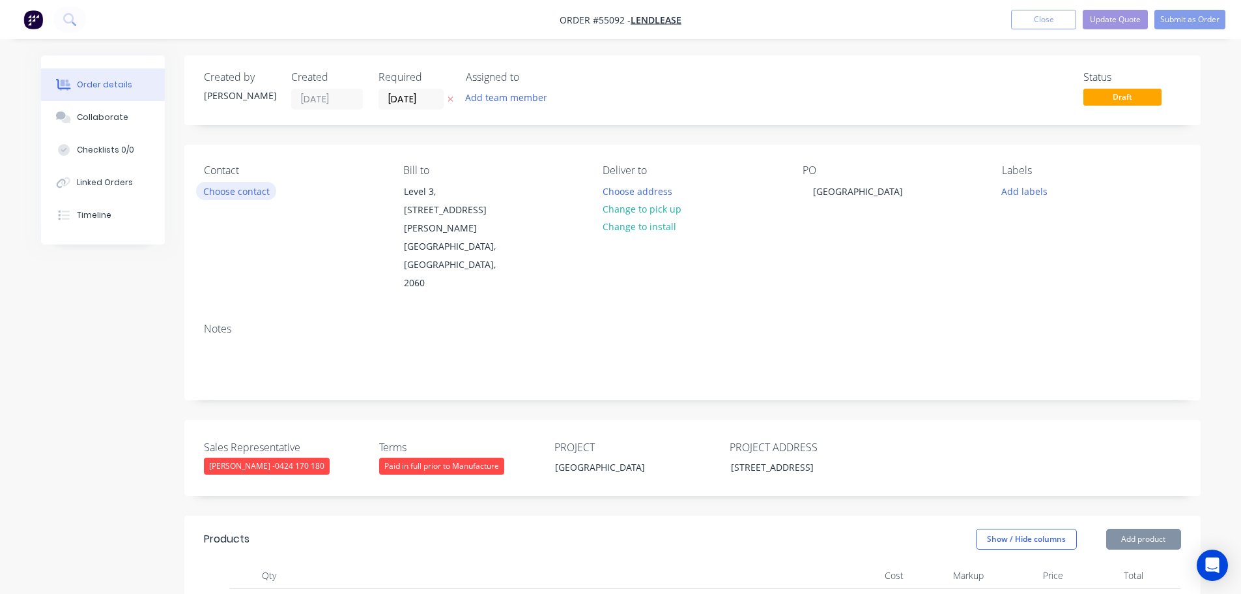
click at [252, 194] on button "Choose contact" at bounding box center [236, 191] width 80 height 18
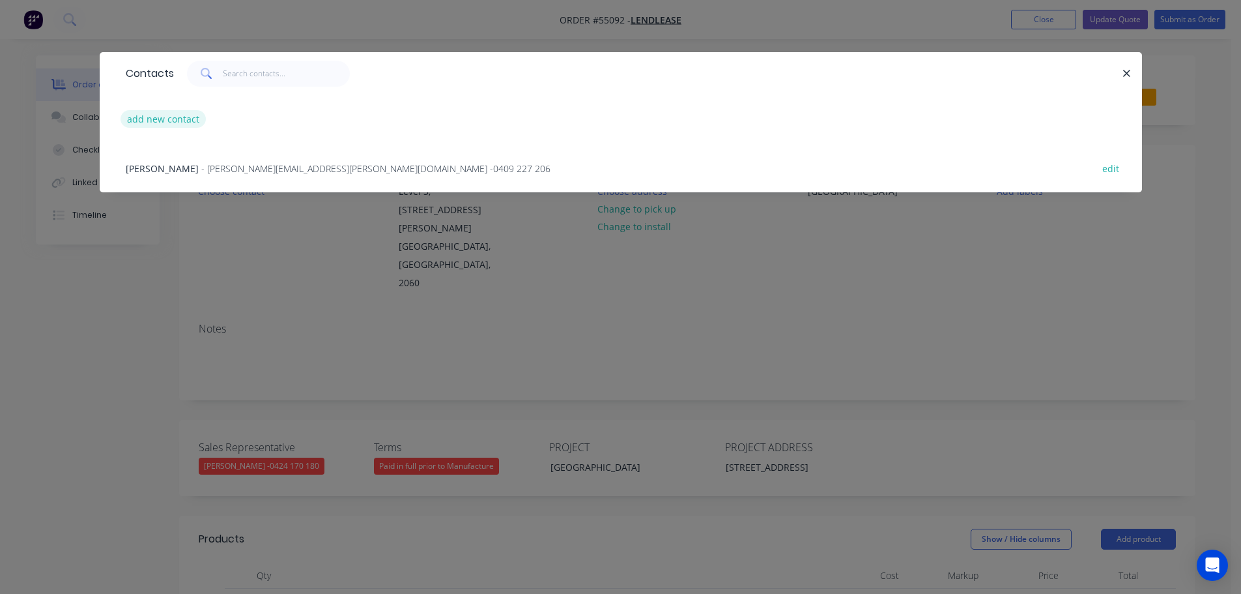
click at [161, 118] on button "add new contact" at bounding box center [164, 119] width 86 height 18
select select "AU"
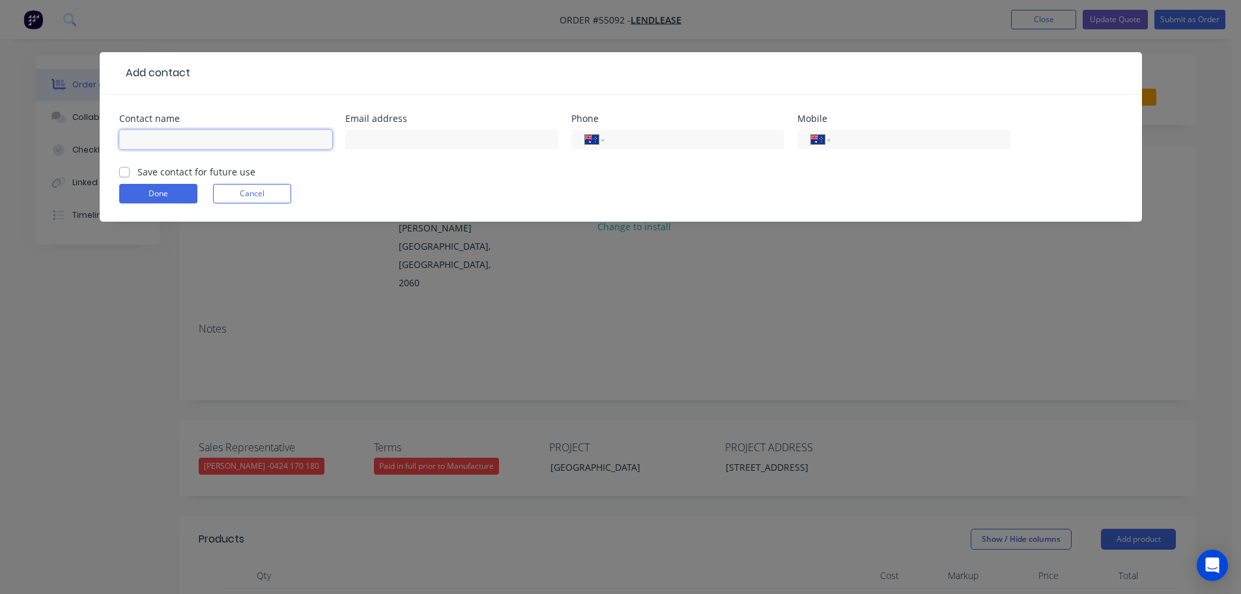
click at [143, 135] on input "text" at bounding box center [225, 140] width 213 height 20
type input "[PERSON_NAME]"
click at [384, 149] on input "text" at bounding box center [451, 140] width 213 height 20
type input "[EMAIL_ADDRESS][DOMAIN_NAME]"
click at [622, 136] on input "tel" at bounding box center [692, 139] width 156 height 15
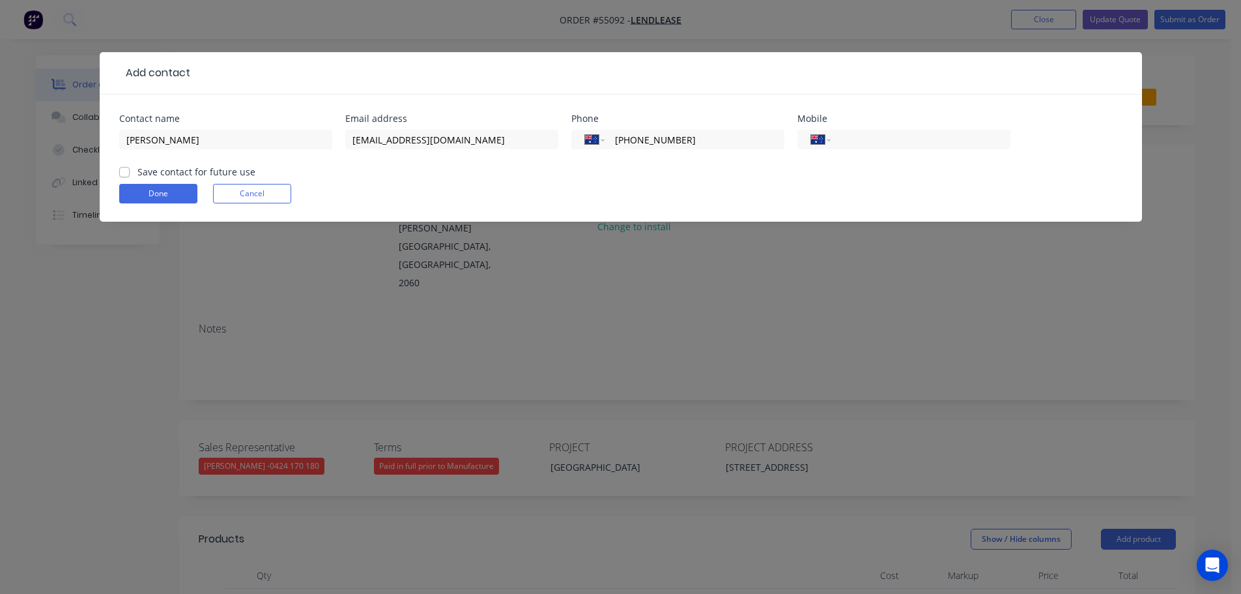
type input "[PHONE_NUMBER]"
click at [137, 171] on label "Save contact for future use" at bounding box center [196, 172] width 118 height 14
click at [122, 171] on input "Save contact for future use" at bounding box center [124, 171] width 10 height 12
checkbox input "true"
click at [139, 201] on button "Done" at bounding box center [158, 194] width 78 height 20
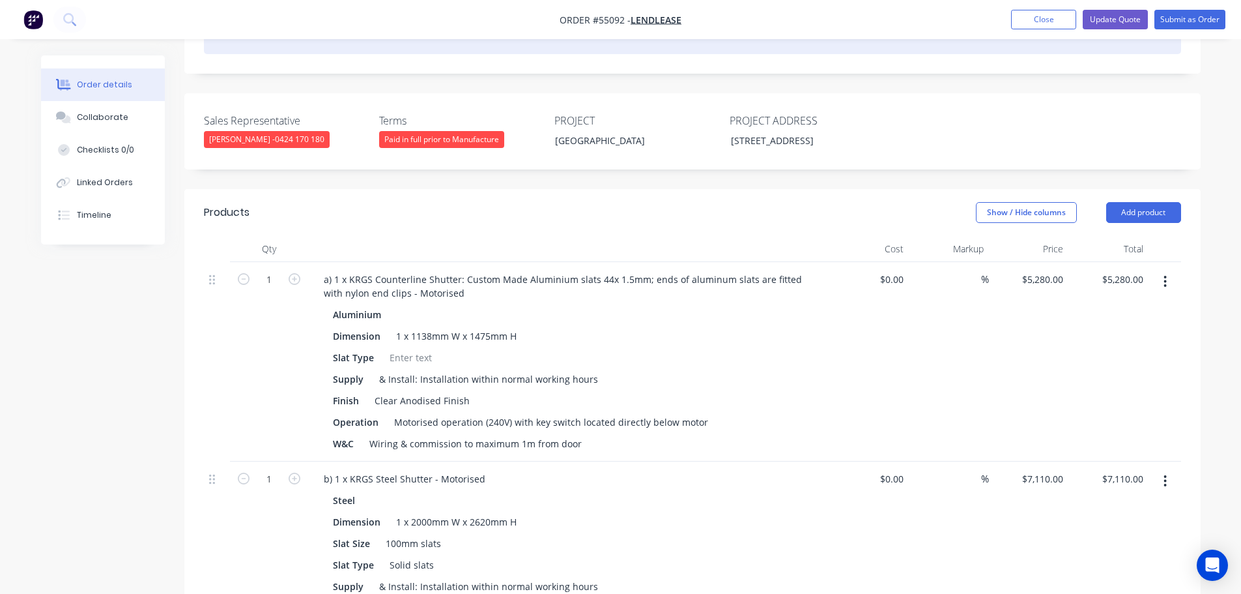
scroll to position [326, 0]
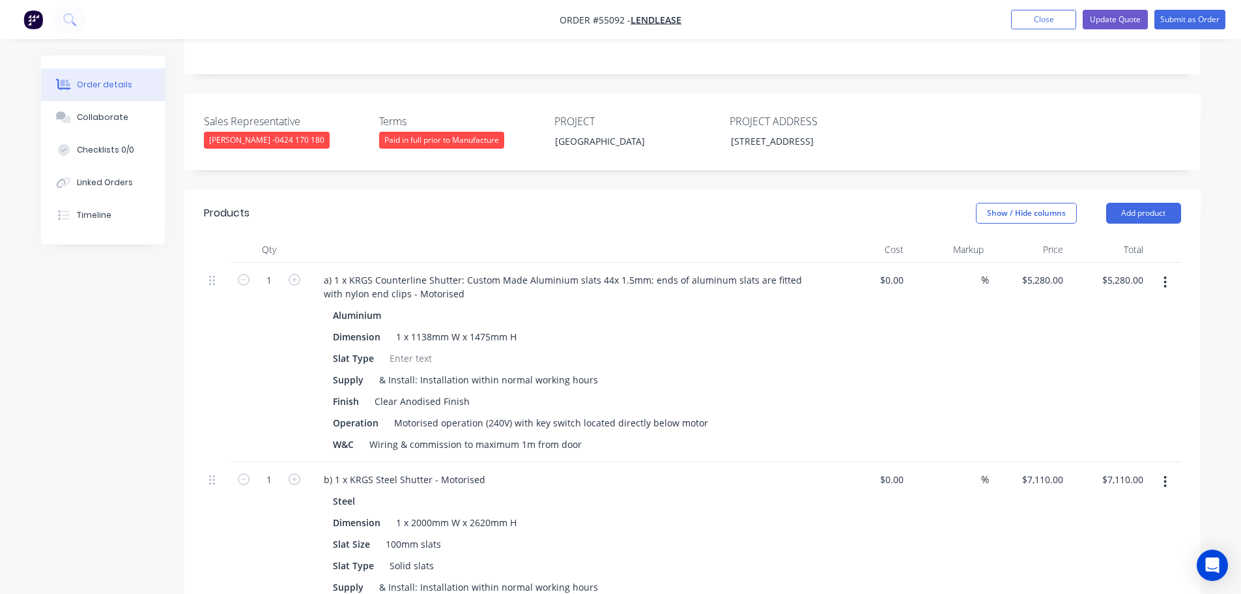
click at [474, 132] on div "Paid in full prior to Manufacture" at bounding box center [441, 140] width 125 height 17
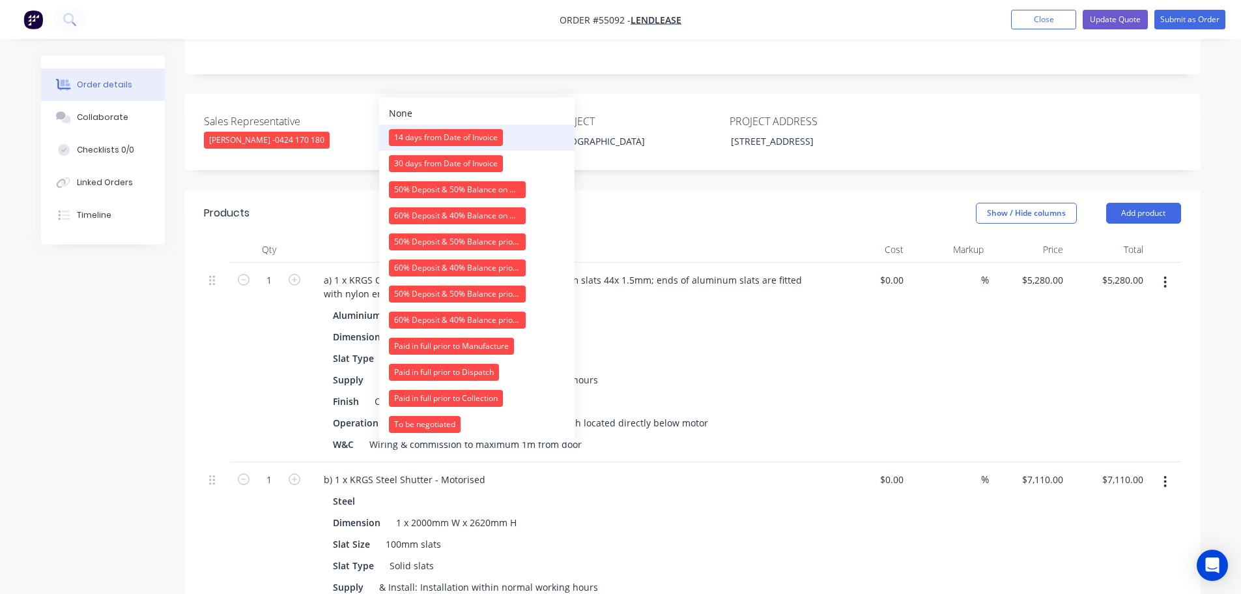
click at [453, 138] on div "14 days from Date of Invoice" at bounding box center [446, 137] width 114 height 17
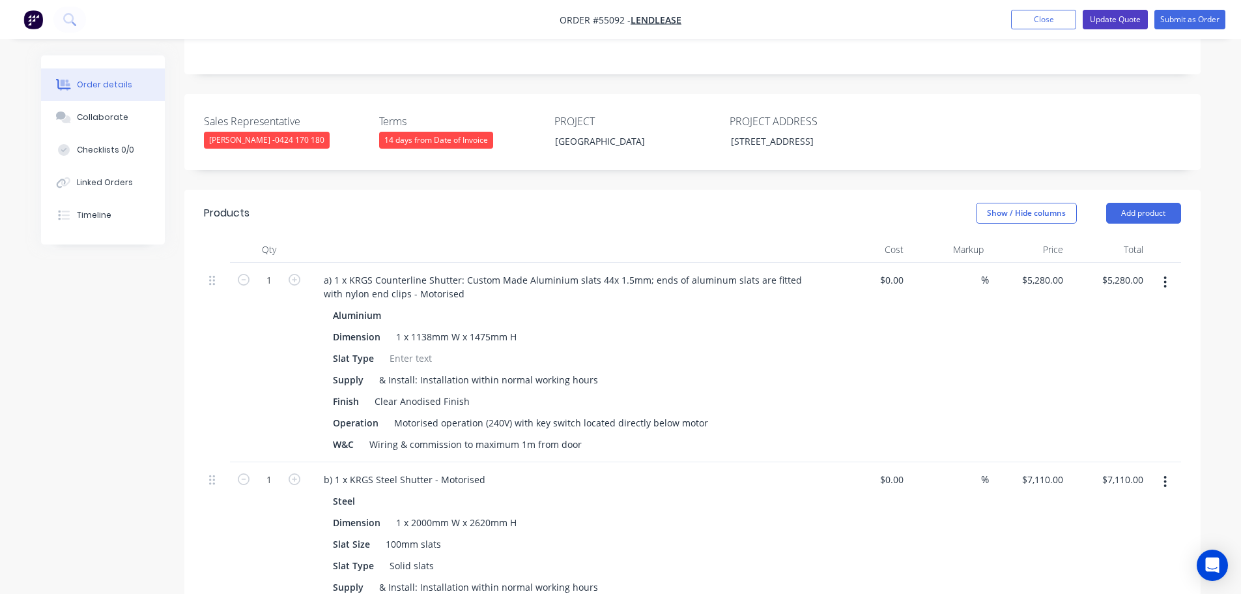
click at [1105, 18] on button "Update Quote" at bounding box center [1115, 20] width 65 height 20
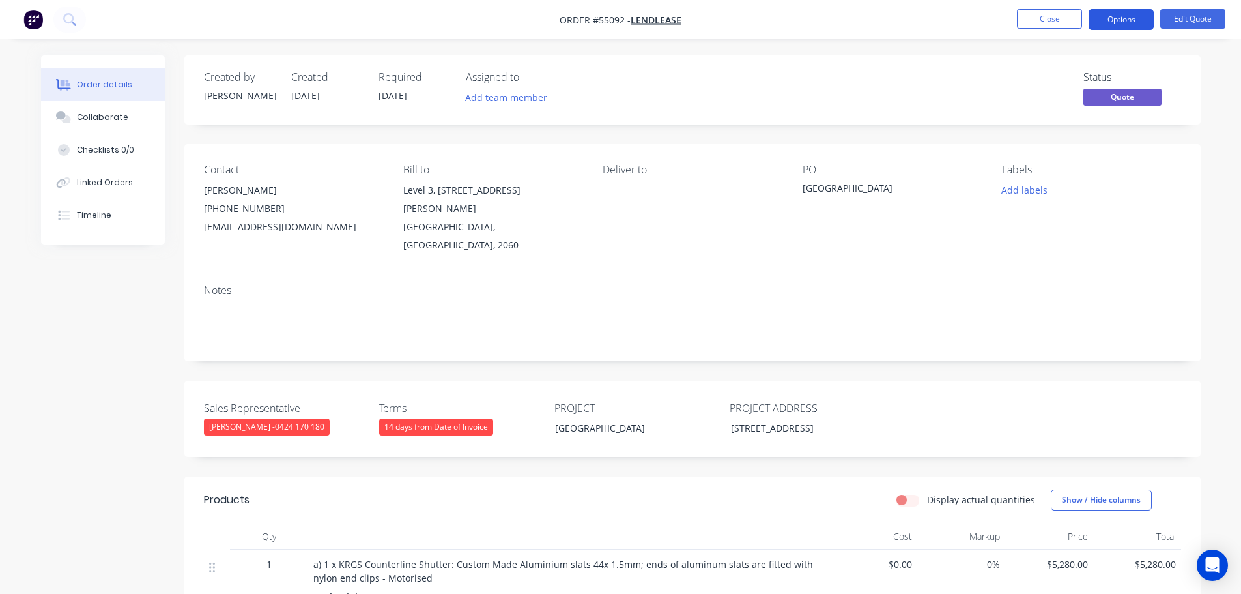
click at [1111, 24] on button "Options" at bounding box center [1121, 19] width 65 height 21
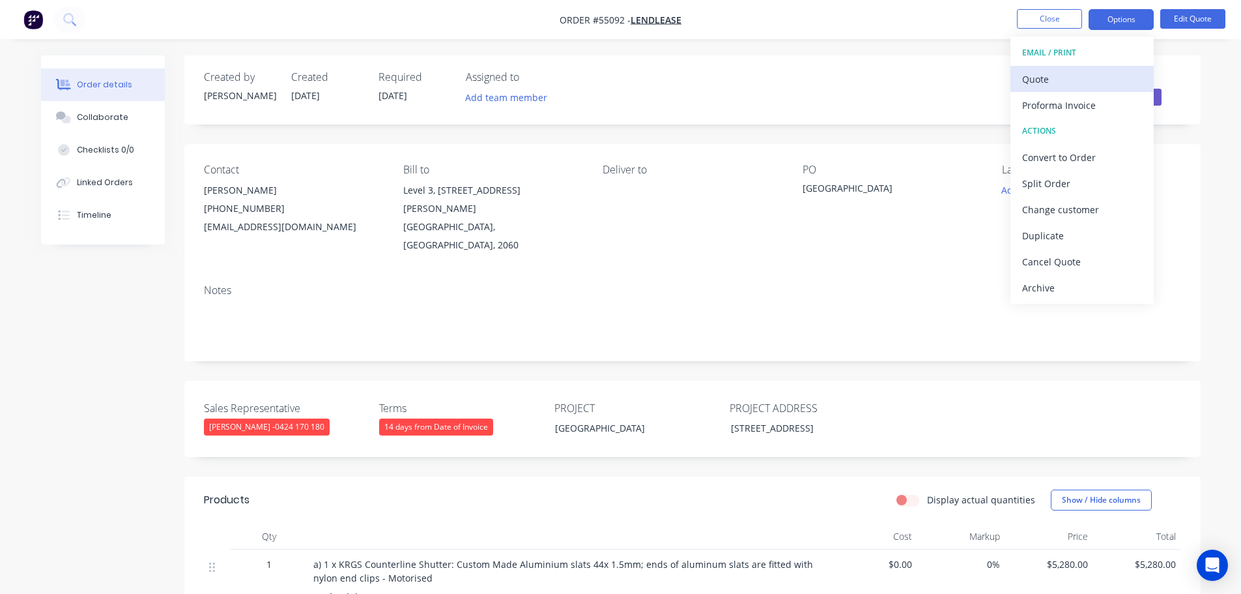
click at [1041, 79] on div "Quote" at bounding box center [1082, 79] width 120 height 19
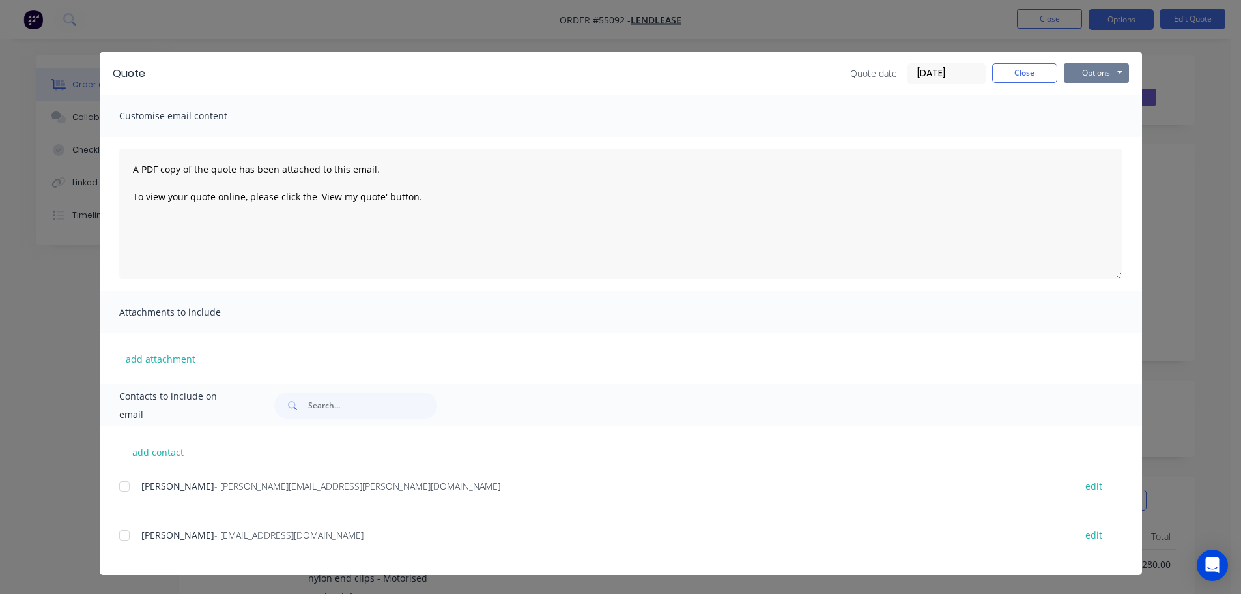
click at [1085, 71] on button "Options" at bounding box center [1096, 73] width 65 height 20
click at [1082, 121] on button "Print" at bounding box center [1105, 118] width 83 height 22
click at [1025, 73] on button "Close" at bounding box center [1024, 73] width 65 height 20
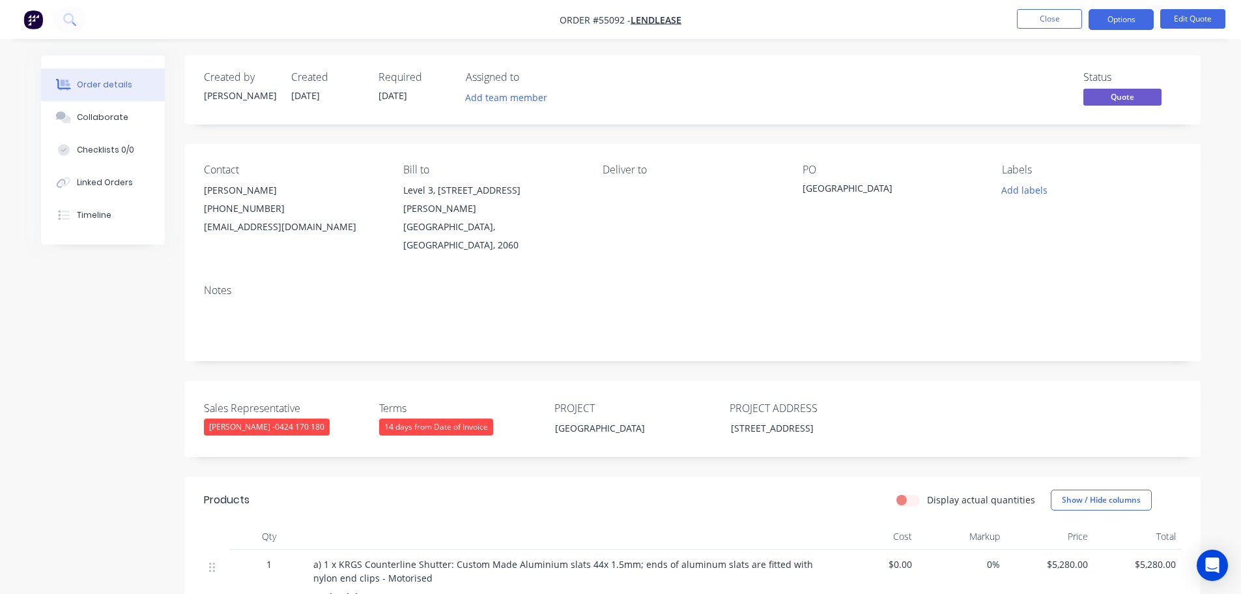
click at [266, 224] on div "[EMAIL_ADDRESS][DOMAIN_NAME]" at bounding box center [293, 227] width 179 height 18
copy div "[EMAIL_ADDRESS][DOMAIN_NAME]"
click at [857, 189] on div "[GEOGRAPHIC_DATA]" at bounding box center [884, 190] width 163 height 18
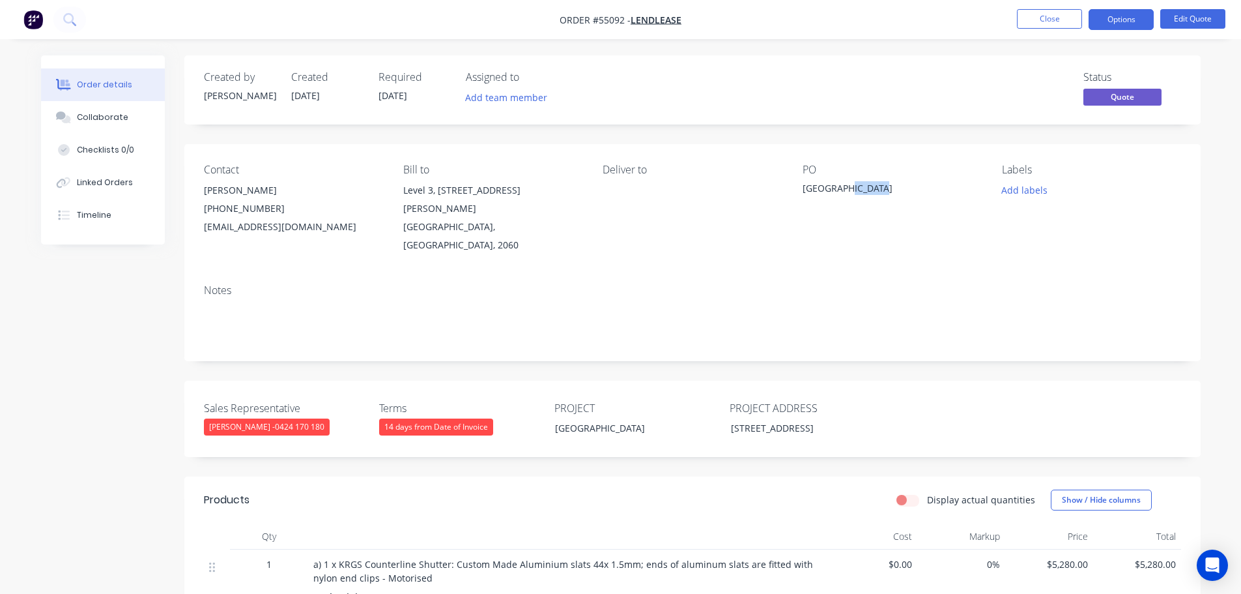
click at [857, 189] on div "[GEOGRAPHIC_DATA]" at bounding box center [884, 190] width 163 height 18
copy div "[GEOGRAPHIC_DATA]"
click at [1030, 17] on button "Close" at bounding box center [1049, 19] width 65 height 20
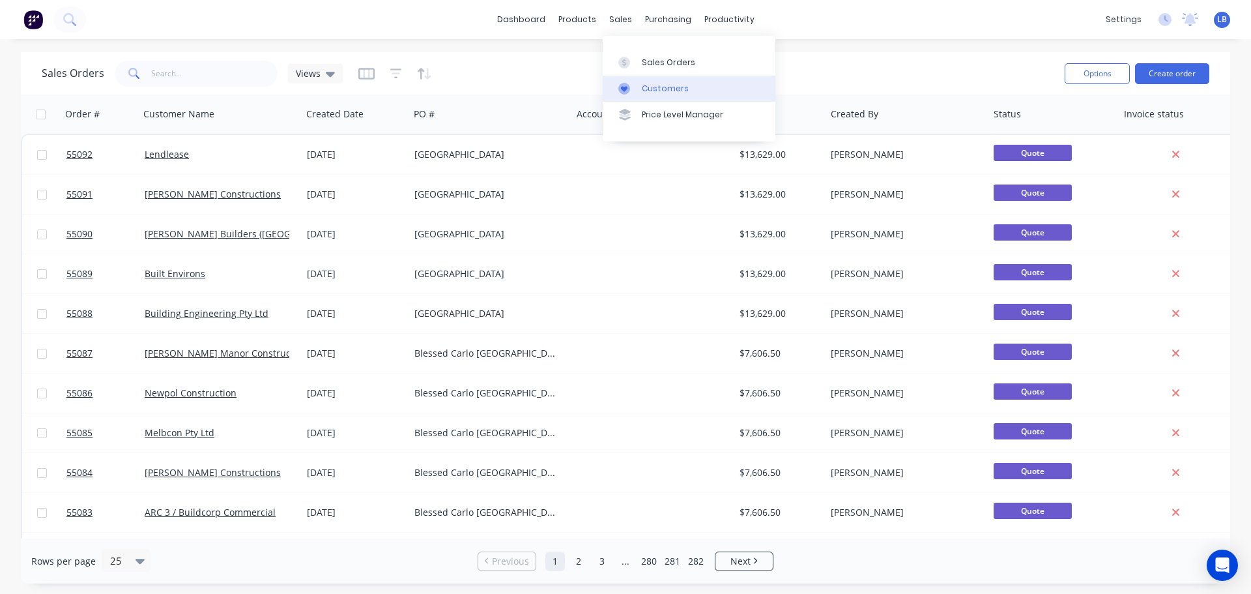
click at [665, 88] on div "Customers" at bounding box center [665, 89] width 47 height 12
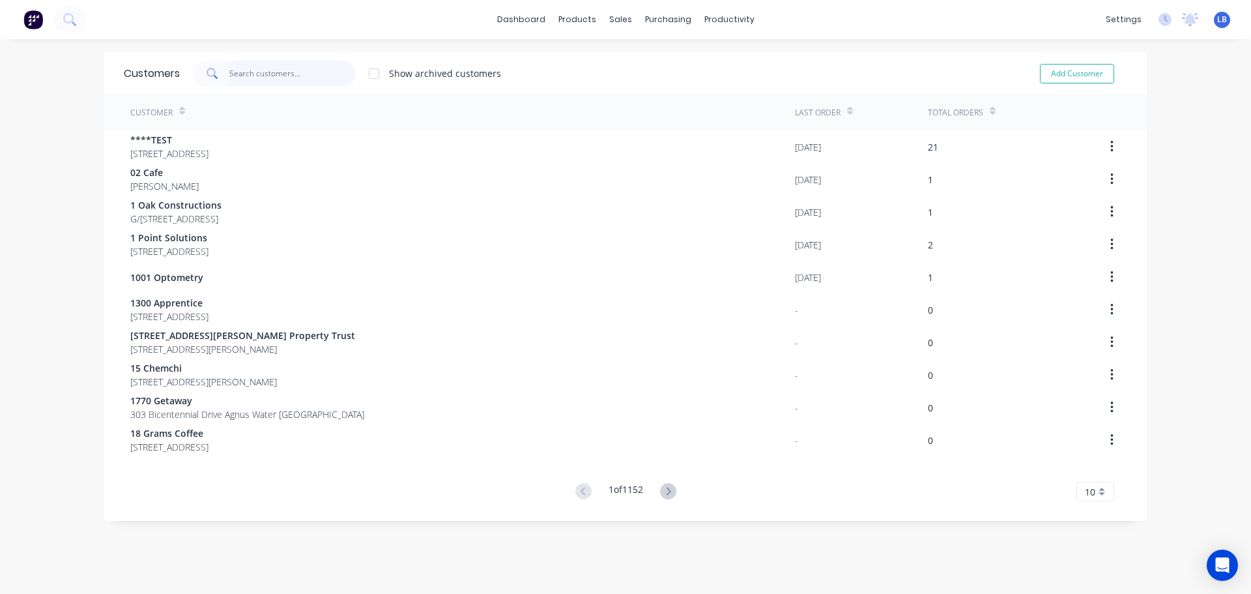
click at [242, 70] on input "text" at bounding box center [292, 74] width 127 height 26
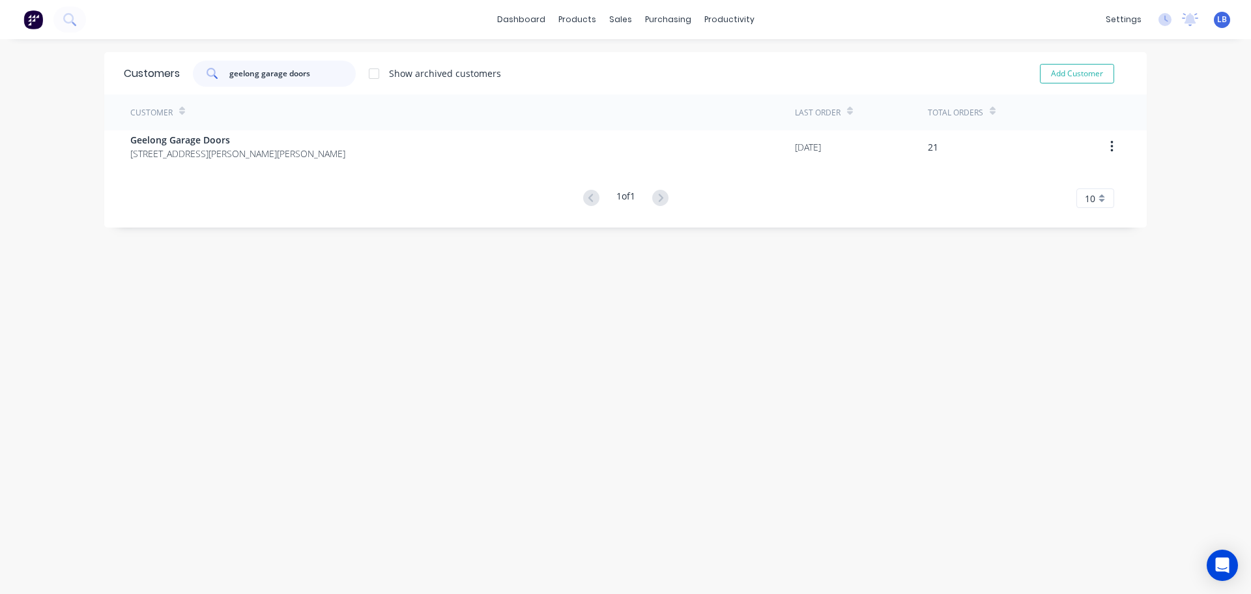
type input "geelong garage doors"
click at [209, 140] on span "Geelong Garage Doors" at bounding box center [237, 140] width 215 height 14
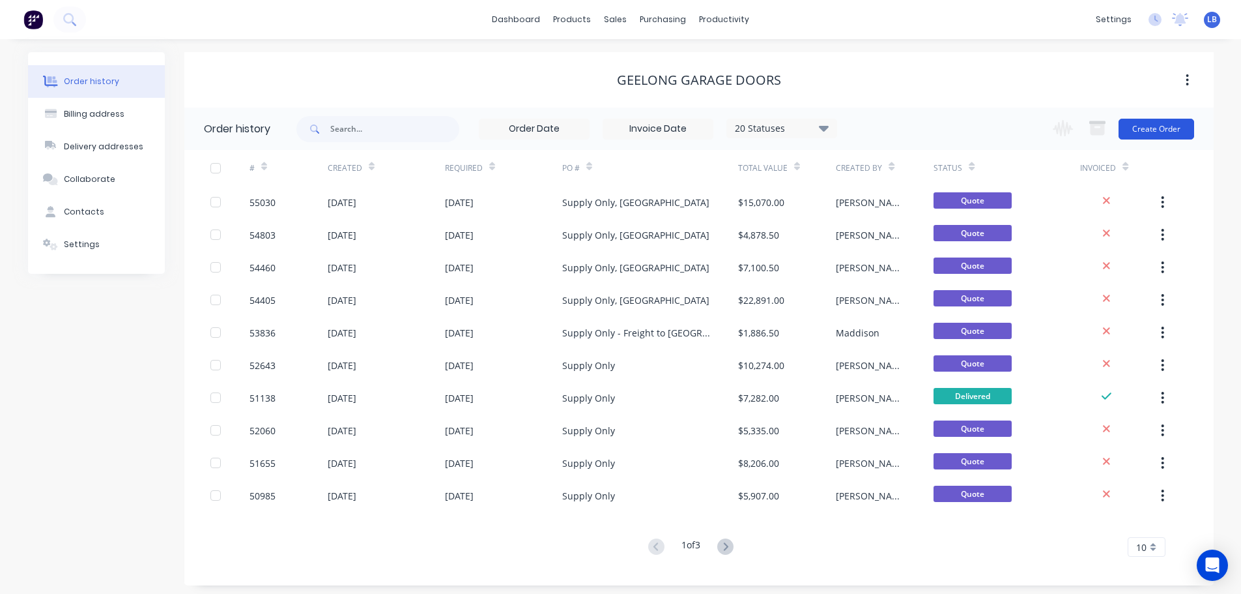
click at [1166, 126] on button "Create Order" at bounding box center [1157, 129] width 76 height 21
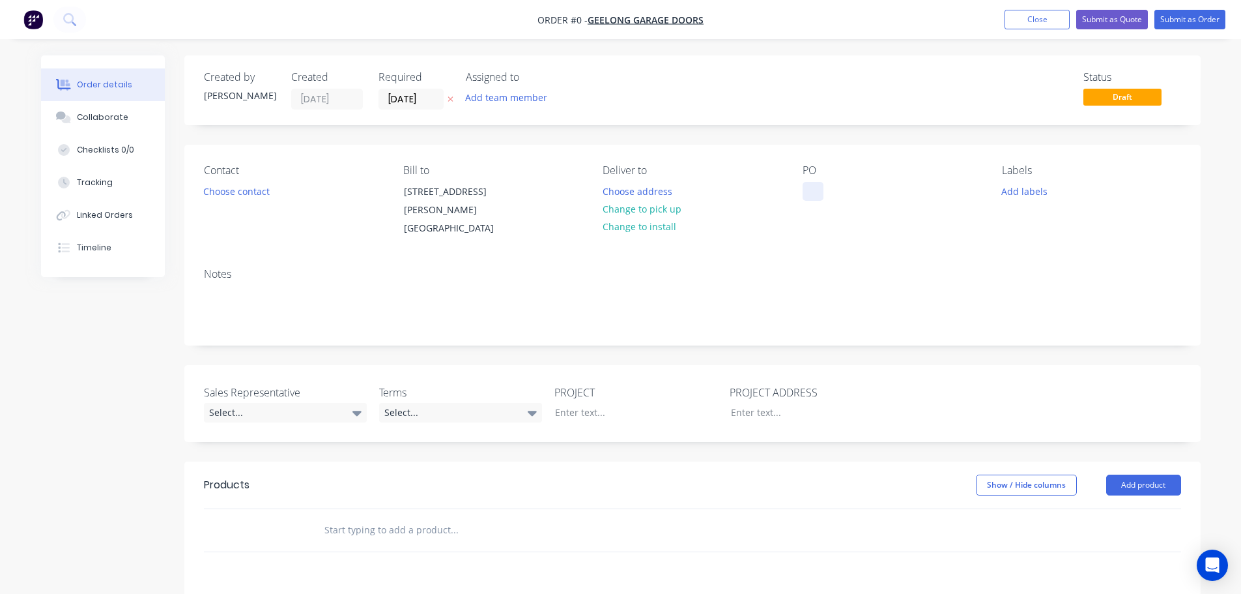
click at [819, 186] on div at bounding box center [813, 191] width 21 height 19
click at [1047, 22] on button "Close" at bounding box center [1037, 20] width 65 height 20
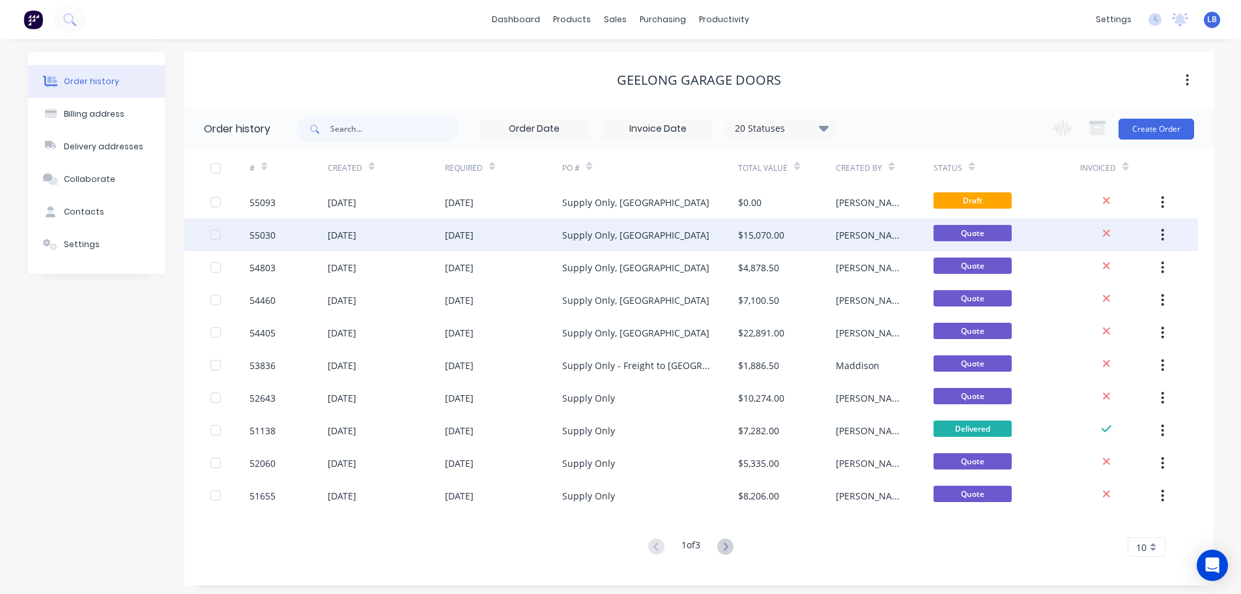
click at [855, 231] on div "[PERSON_NAME]" at bounding box center [872, 235] width 72 height 14
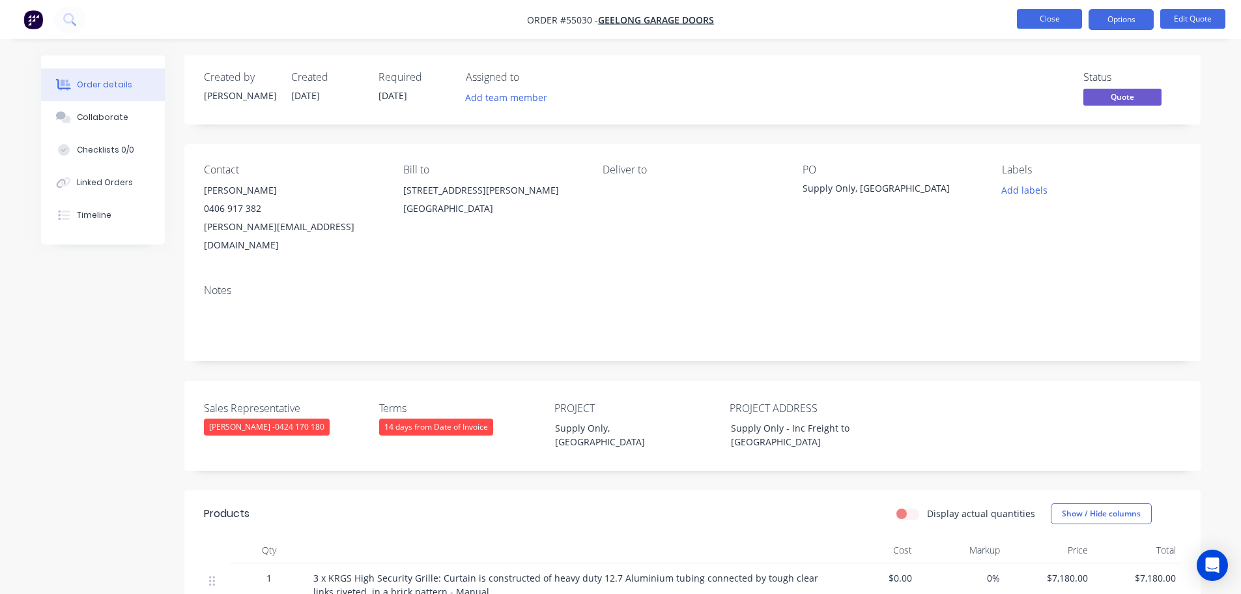
click at [1033, 19] on button "Close" at bounding box center [1049, 19] width 65 height 20
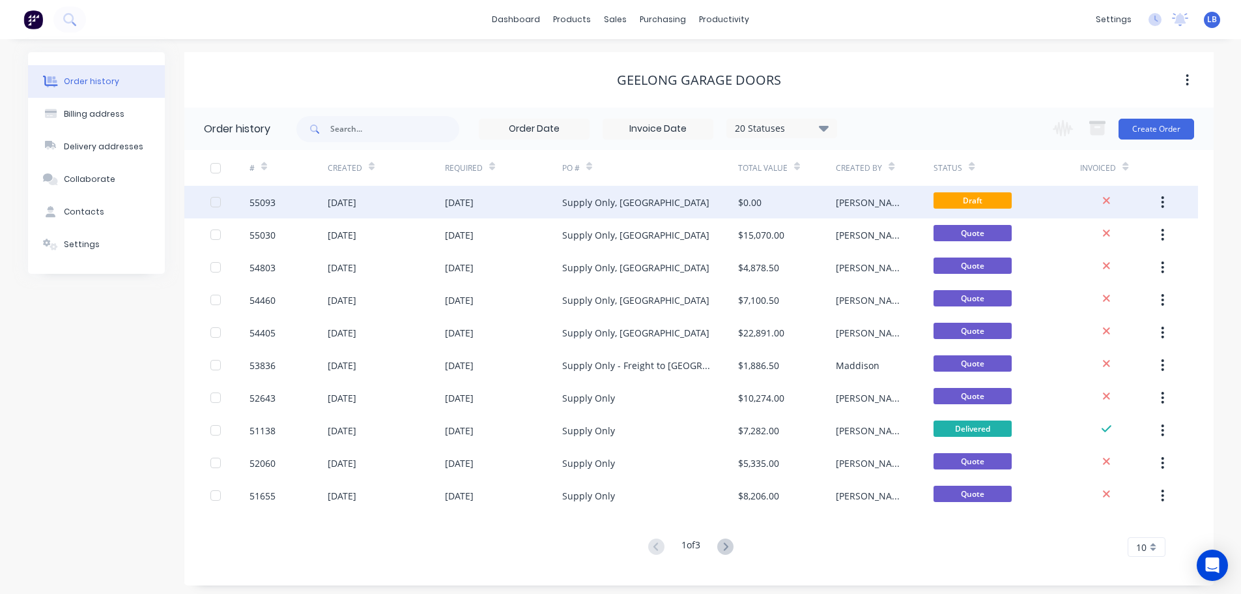
click at [852, 207] on div "[PERSON_NAME]" at bounding box center [872, 202] width 72 height 14
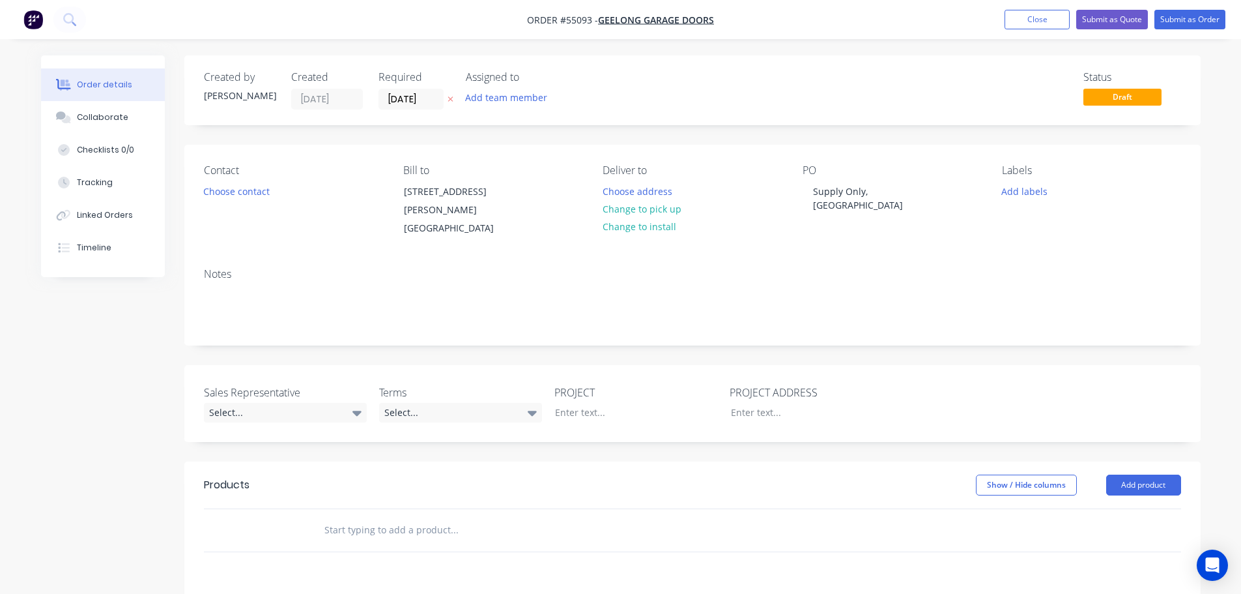
click at [928, 187] on div "PO Supply Only, [GEOGRAPHIC_DATA]" at bounding box center [892, 201] width 179 height 74
click at [910, 193] on div "Supply Only, [GEOGRAPHIC_DATA]" at bounding box center [884, 198] width 163 height 33
click at [248, 415] on div "Select..." at bounding box center [285, 413] width 163 height 20
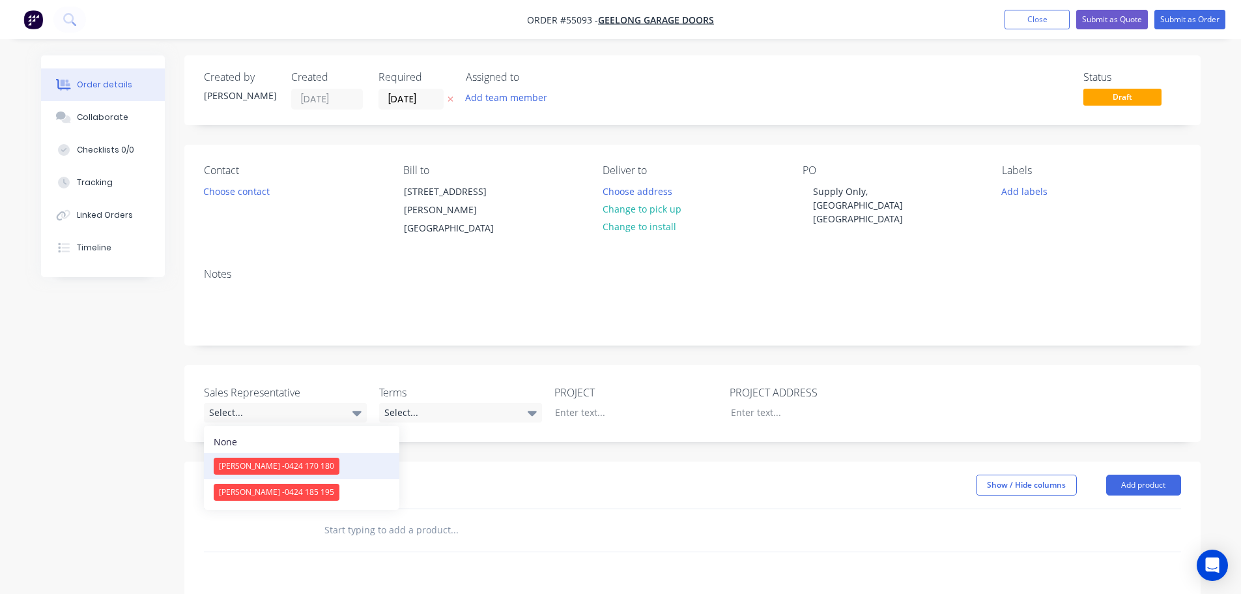
click at [257, 471] on span "[PERSON_NAME] - 0424 170 180" at bounding box center [276, 465] width 115 height 11
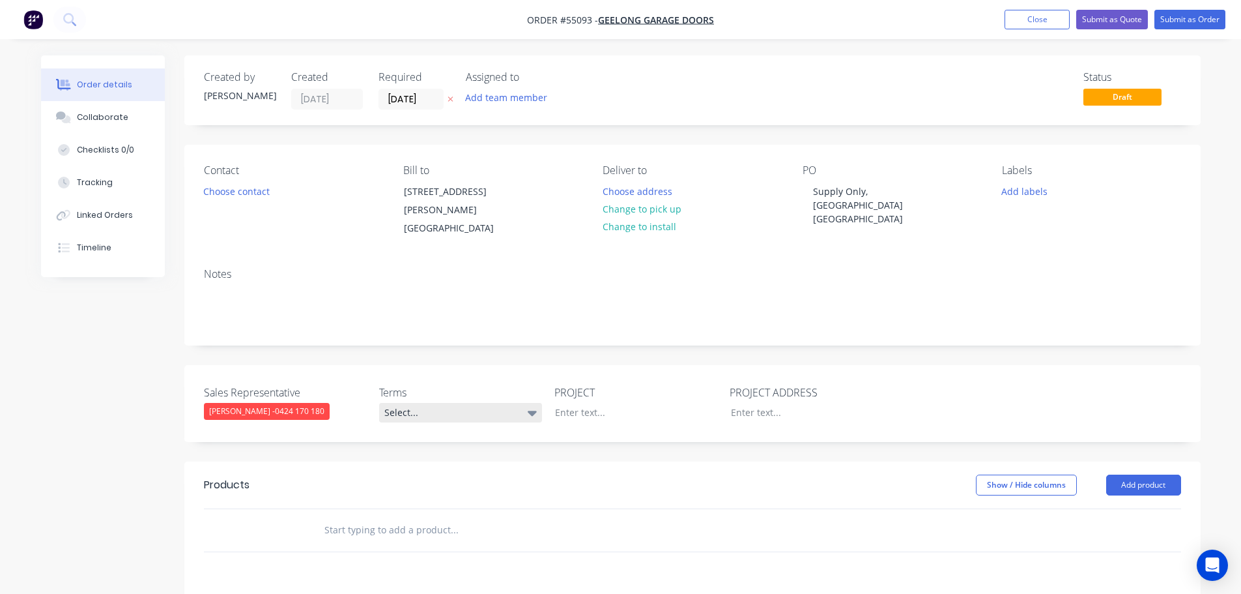
click at [425, 418] on div "Select..." at bounding box center [460, 413] width 163 height 20
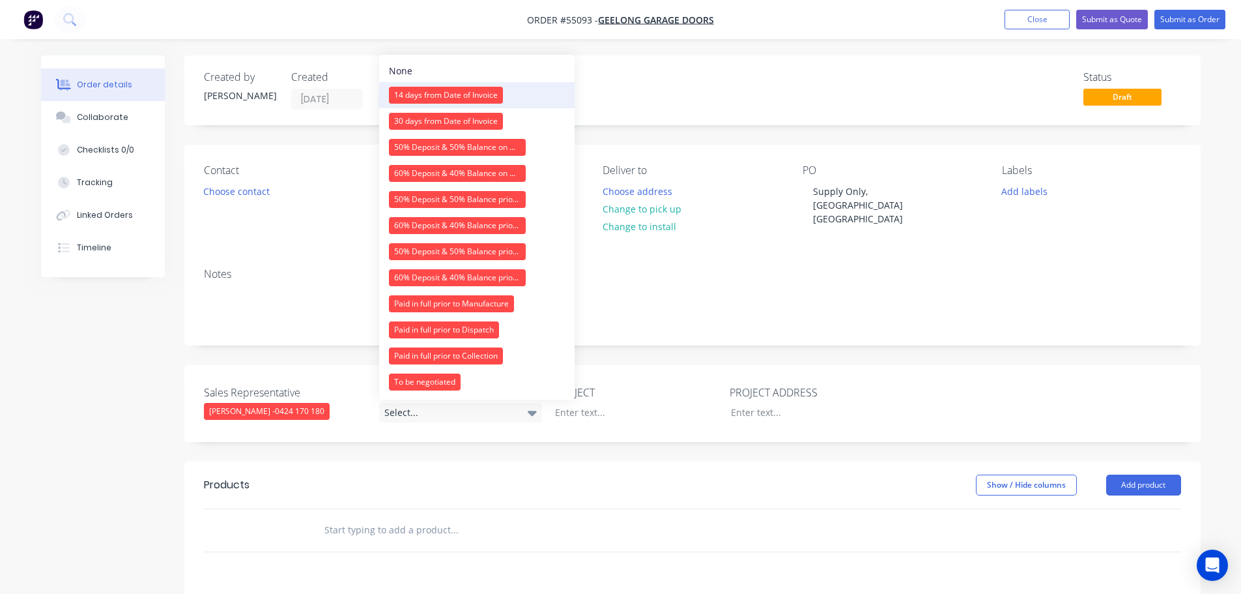
click at [425, 87] on div "14 days from Date of Invoice" at bounding box center [446, 95] width 114 height 17
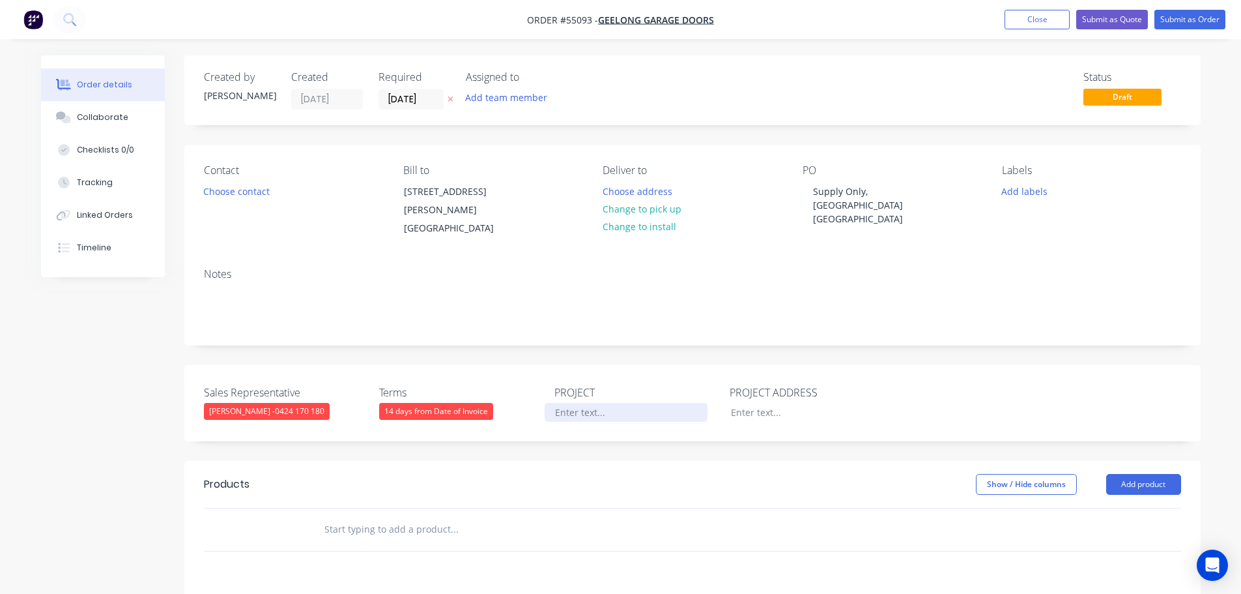
click at [594, 418] on div at bounding box center [626, 412] width 163 height 19
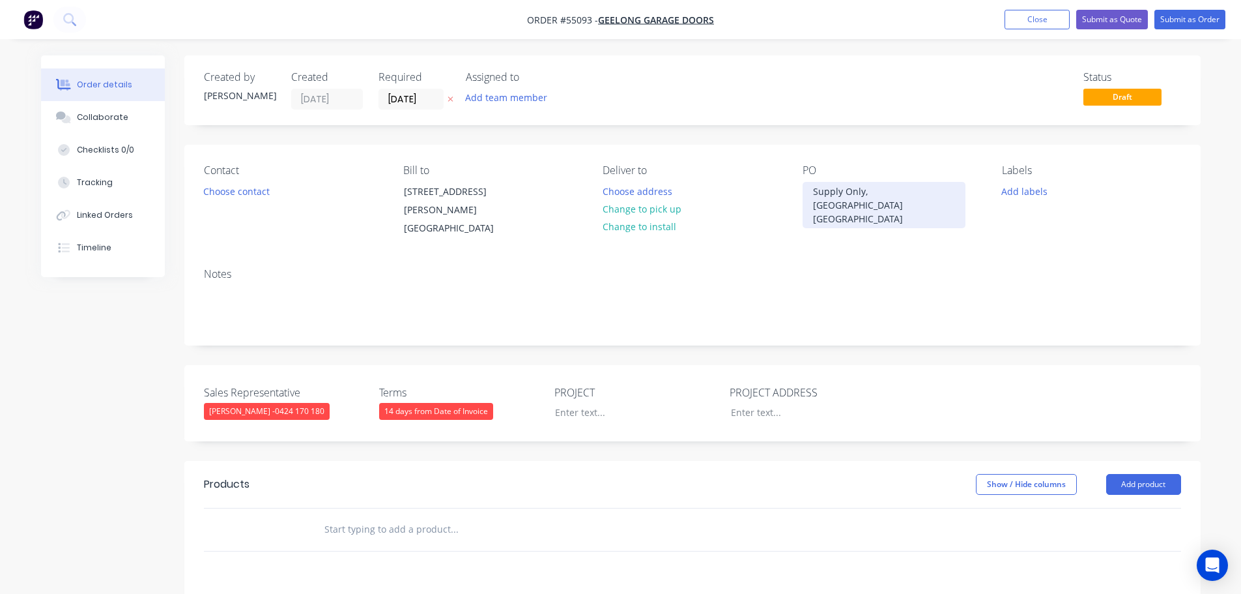
click at [859, 190] on div "Supply Only, [GEOGRAPHIC_DATA] [GEOGRAPHIC_DATA]" at bounding box center [884, 205] width 163 height 46
copy div "Supply Only, [GEOGRAPHIC_DATA] [GEOGRAPHIC_DATA]"
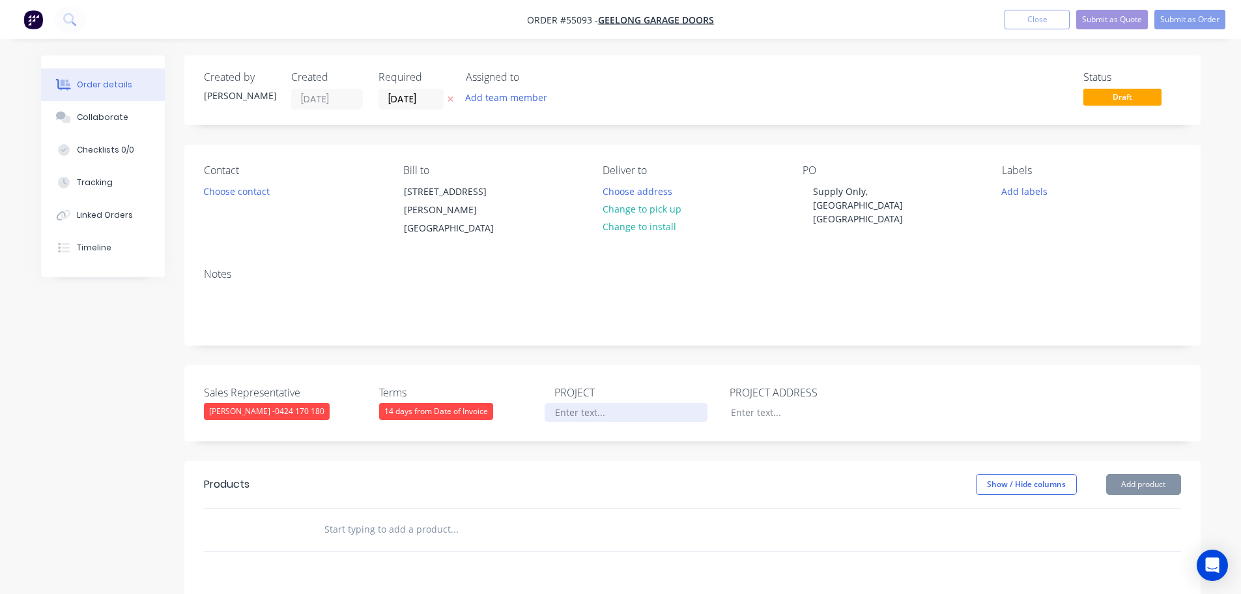
click at [575, 411] on div at bounding box center [626, 412] width 163 height 19
paste div
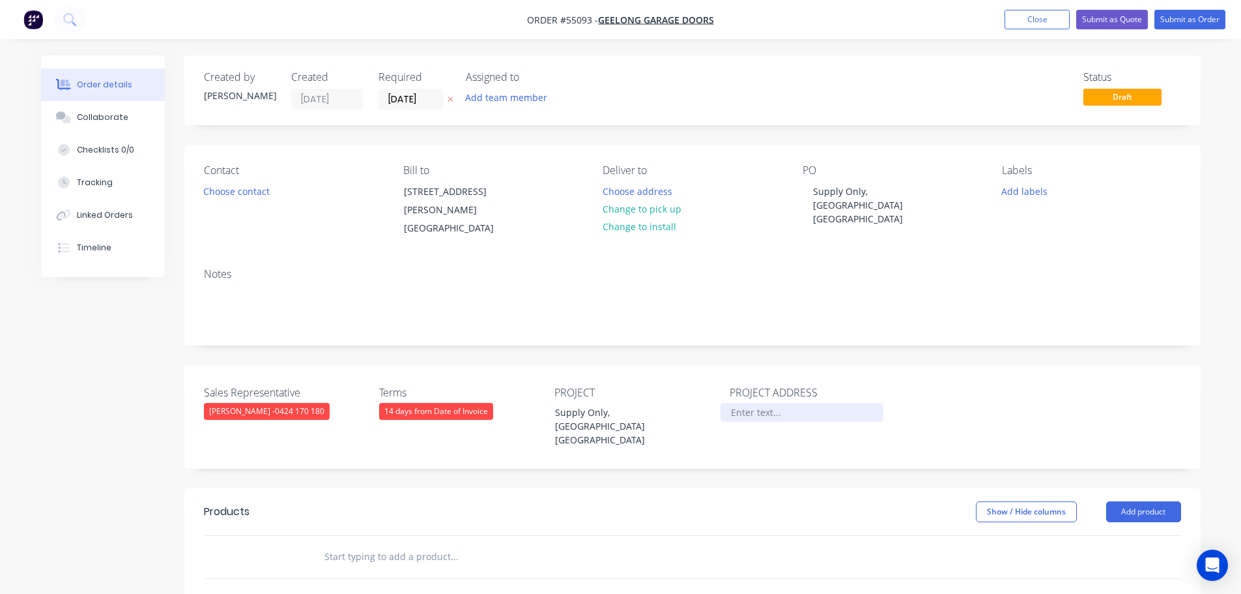
click at [744, 418] on div at bounding box center [802, 412] width 163 height 19
click at [1113, 501] on button "Add product" at bounding box center [1143, 511] width 75 height 21
click at [1095, 535] on div "Product catalogue" at bounding box center [1119, 544] width 100 height 19
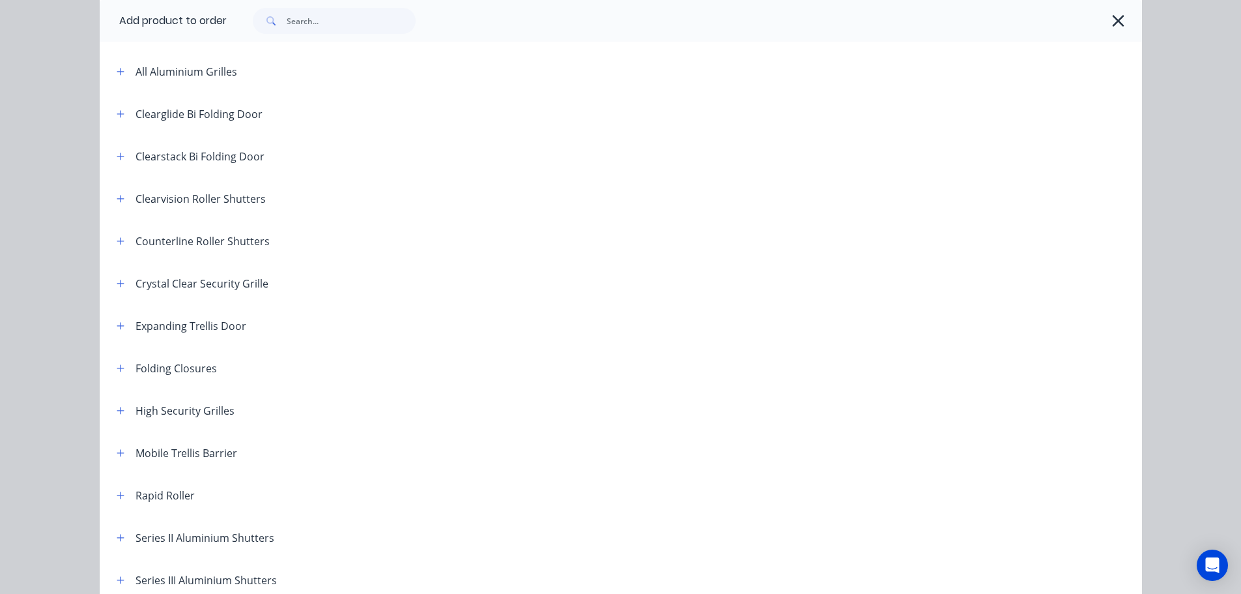
scroll to position [261, 0]
click at [117, 409] on icon "button" at bounding box center [121, 411] width 8 height 9
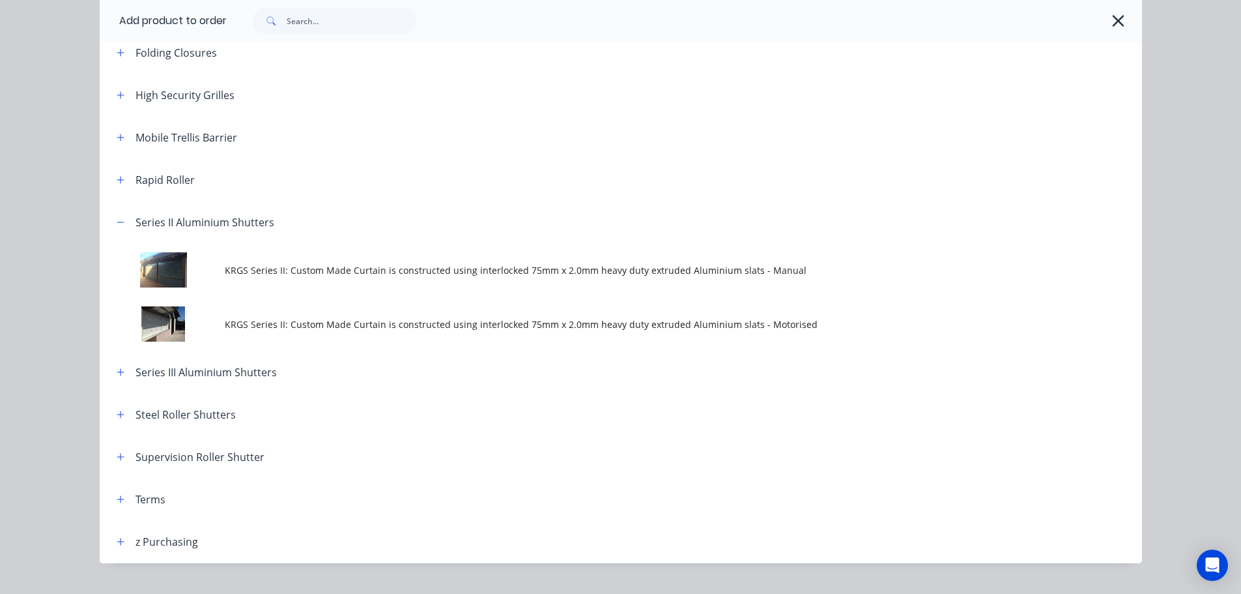
scroll to position [456, 0]
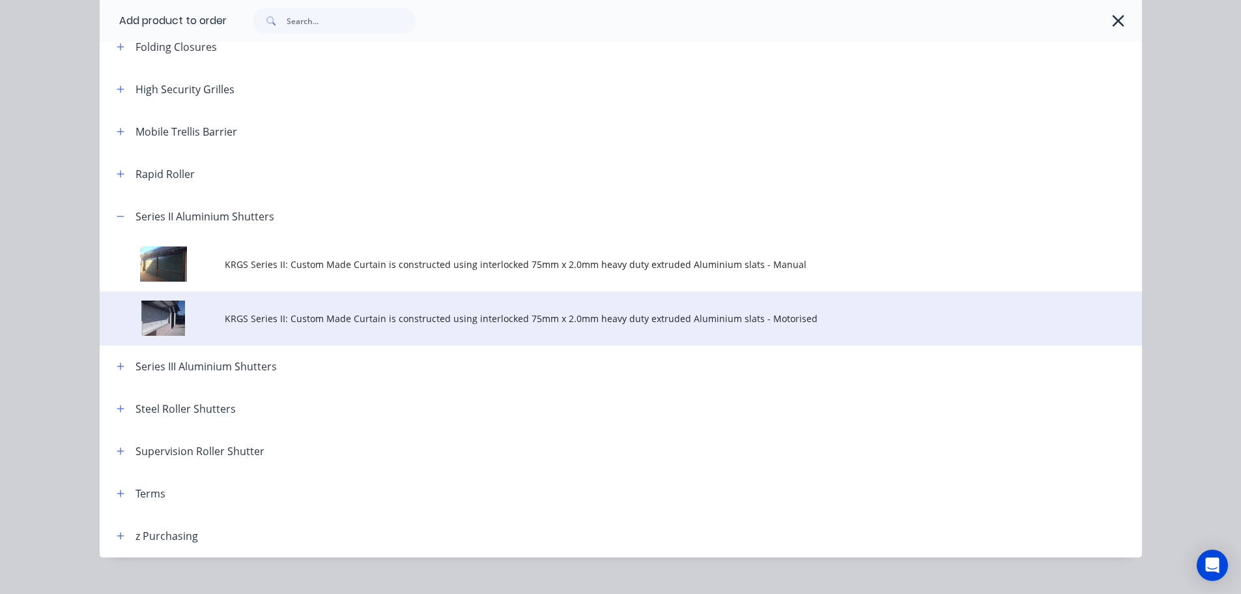
click at [482, 330] on td "KRGS Series II: Custom Made Curtain is constructed using interlocked 75mm x 2.0…" at bounding box center [683, 318] width 917 height 54
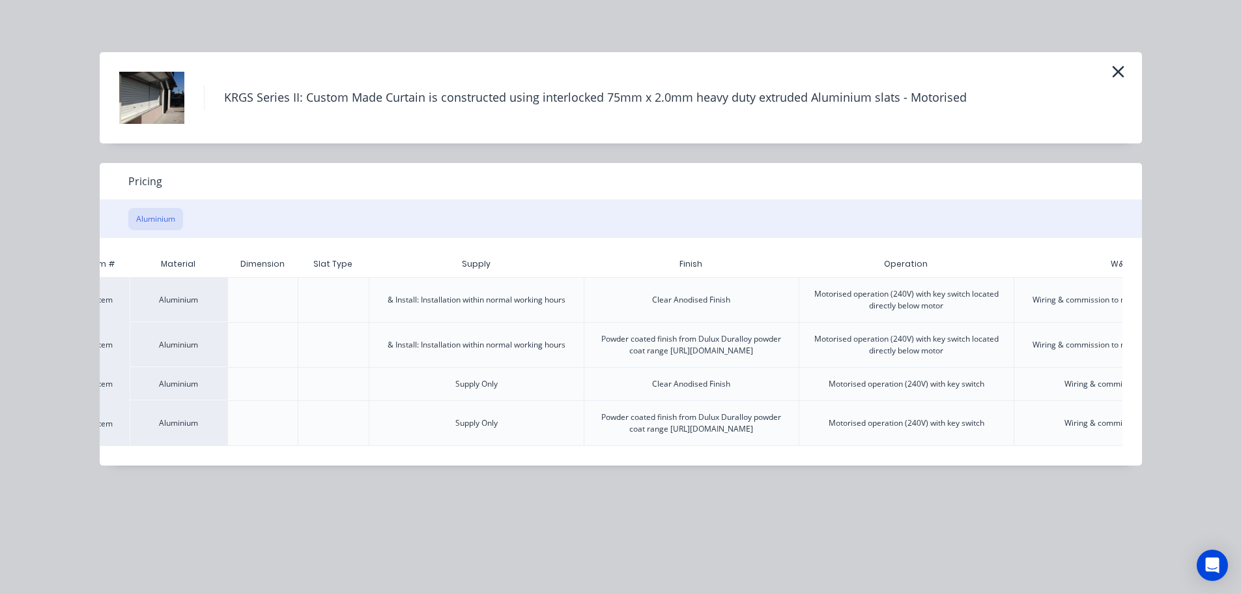
scroll to position [0, 254]
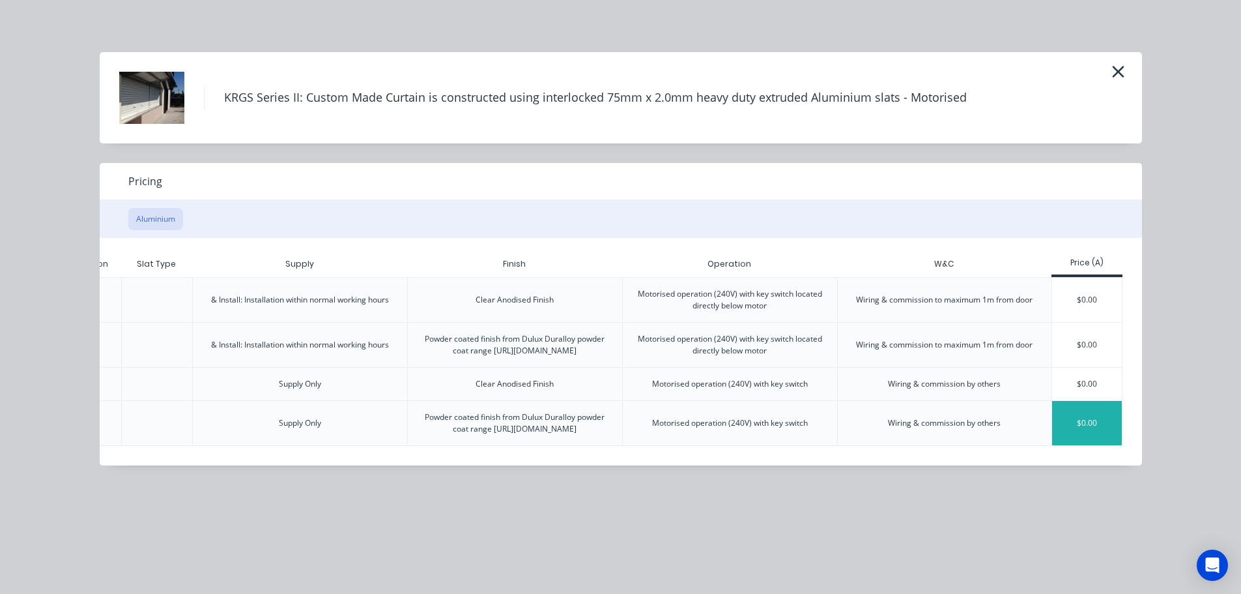
click at [1089, 445] on div "$0.00" at bounding box center [1087, 423] width 70 height 44
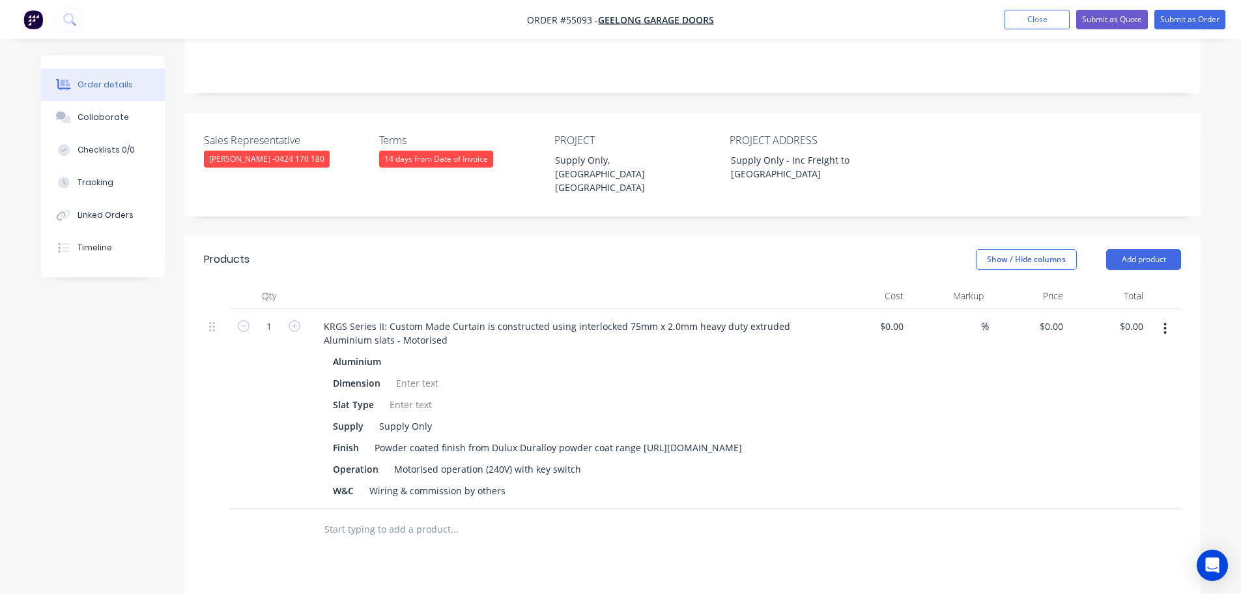
scroll to position [261, 0]
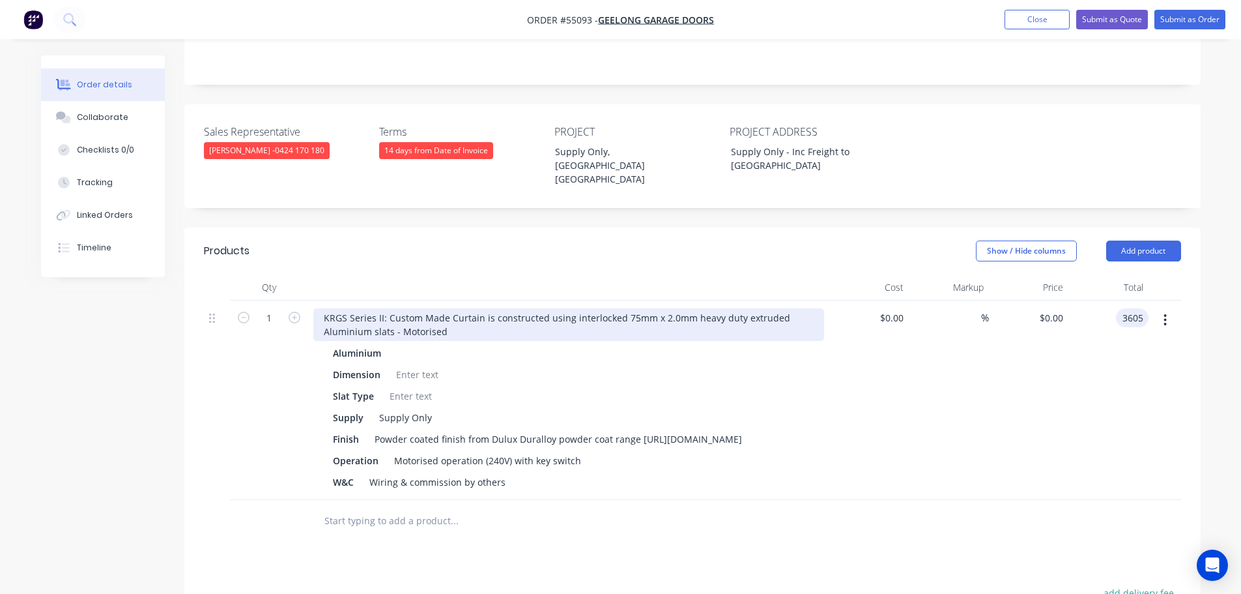
type input "3605"
type input "$3,605.00"
click at [324, 308] on div "KRGS Series II: Custom Made Curtain is constructed using interlocked 75mm x 2.0…" at bounding box center [568, 324] width 511 height 33
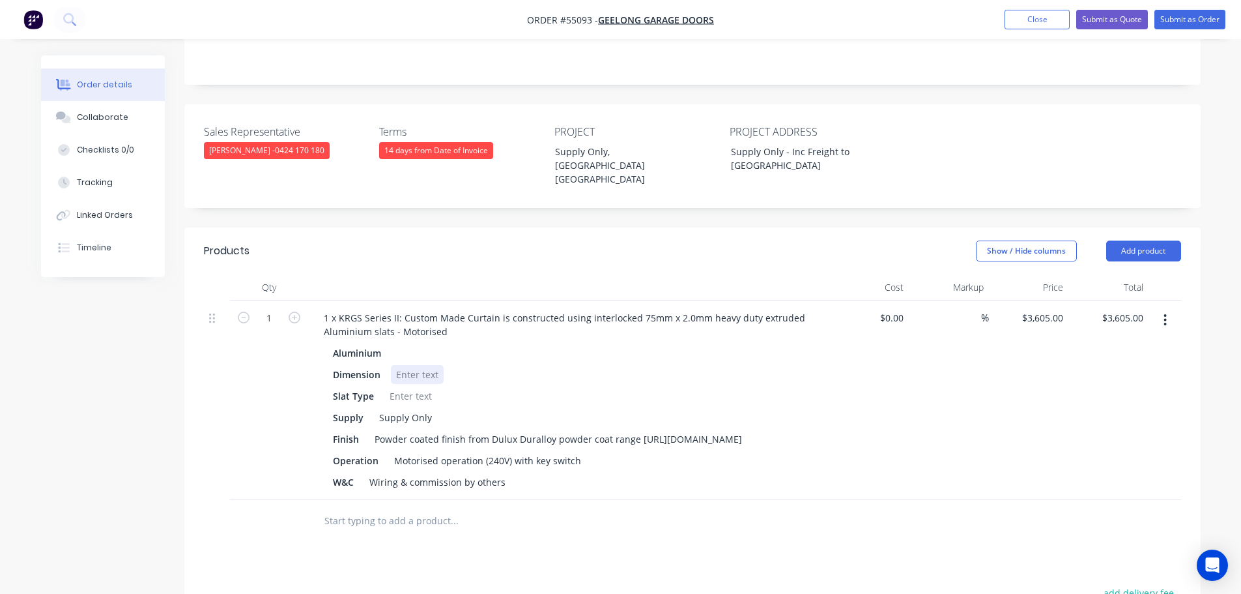
click at [404, 365] on div at bounding box center [417, 374] width 53 height 19
click at [399, 386] on div at bounding box center [410, 395] width 53 height 19
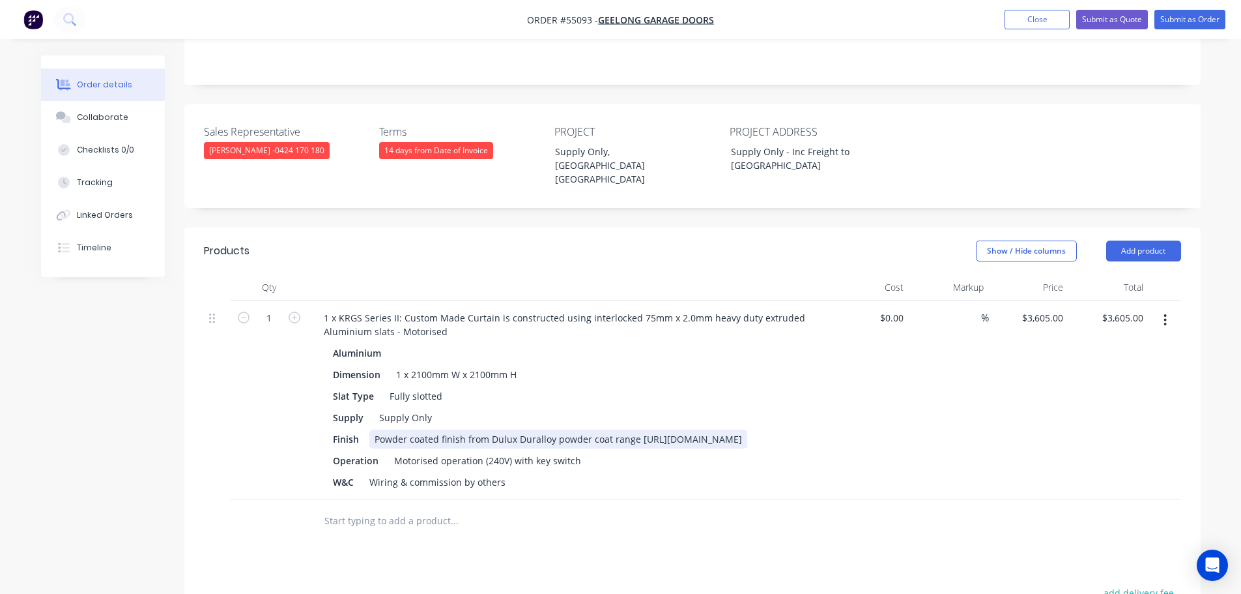
click at [641, 429] on div "Powder coated finish from Dulux Duralloy powder coat range [URL][DOMAIN_NAME]" at bounding box center [558, 438] width 378 height 19
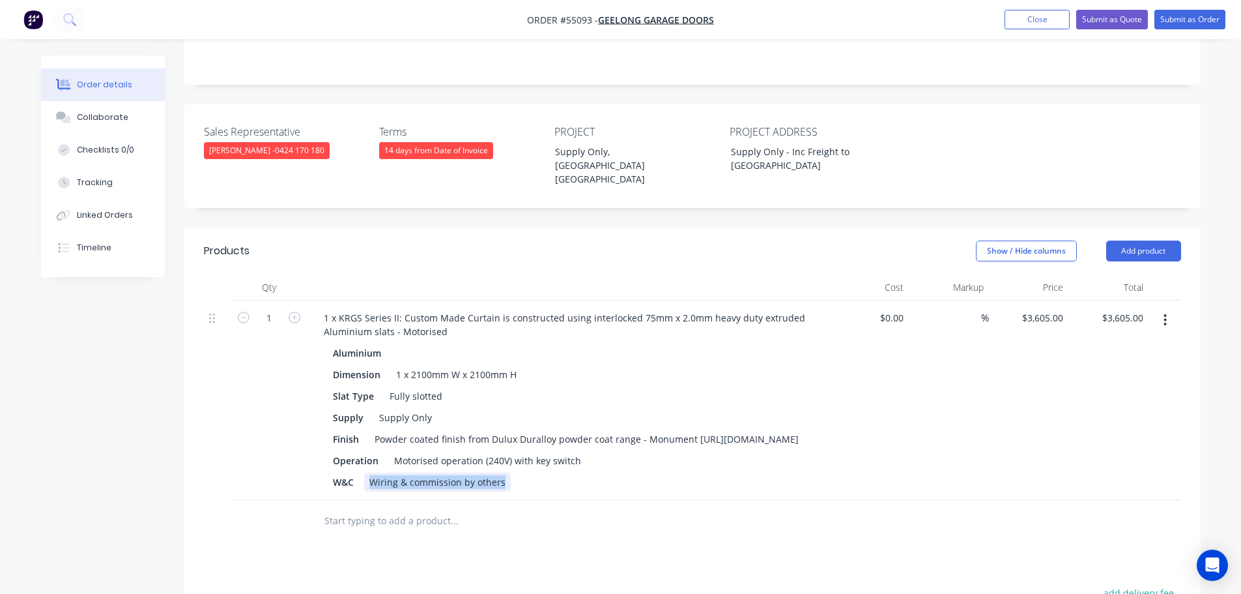
drag, startPoint x: 502, startPoint y: 480, endPoint x: 334, endPoint y: 504, distance: 170.5
click at [334, 504] on div "Qty Cost Markup Price Total 1 1 x KRGS Series II: Custom Made Curtain is constr…" at bounding box center [692, 408] width 1016 height 268
drag, startPoint x: 354, startPoint y: 480, endPoint x: 311, endPoint y: 493, distance: 44.9
click at [311, 493] on div "1 x KRGS Series II: Custom Made Curtain is constructed using interlocked 75mm x…" at bounding box center [568, 399] width 521 height 199
click at [534, 461] on div "Motorised operation (240V) with key switch" at bounding box center [487, 460] width 197 height 19
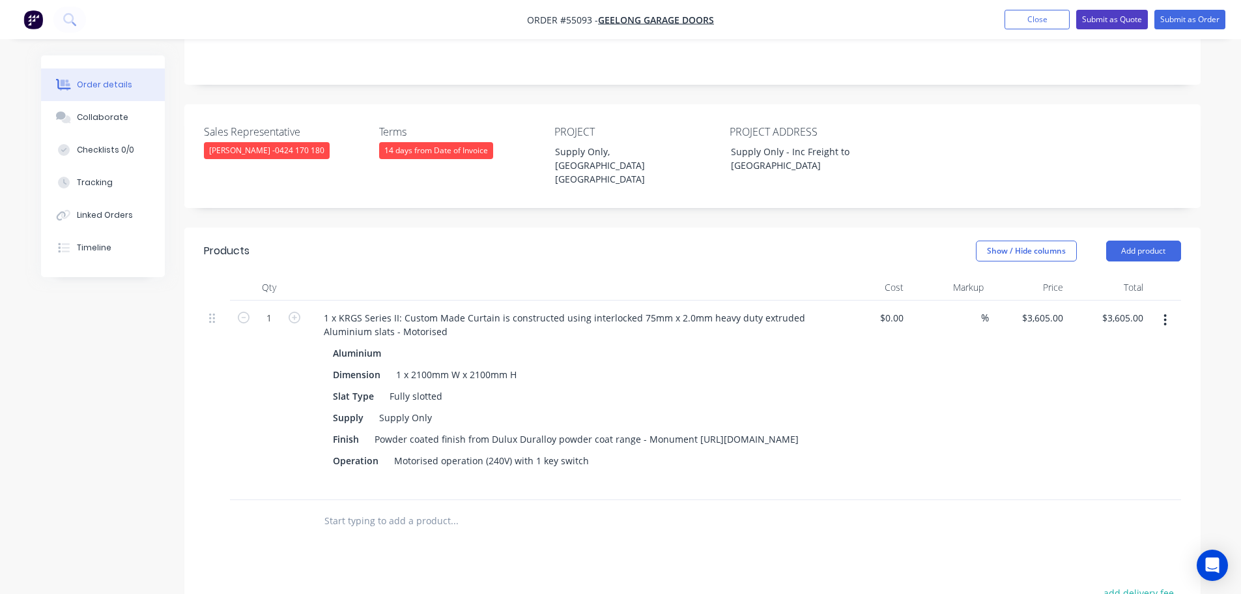
click at [1100, 20] on button "Submit as Quote" at bounding box center [1112, 20] width 72 height 20
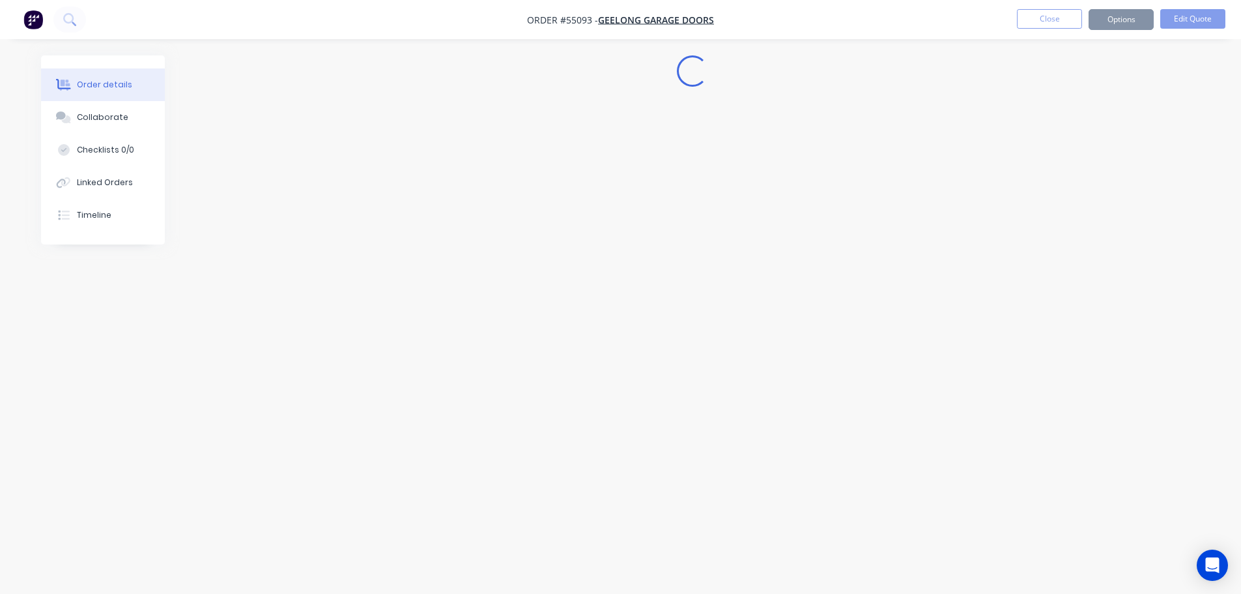
scroll to position [0, 0]
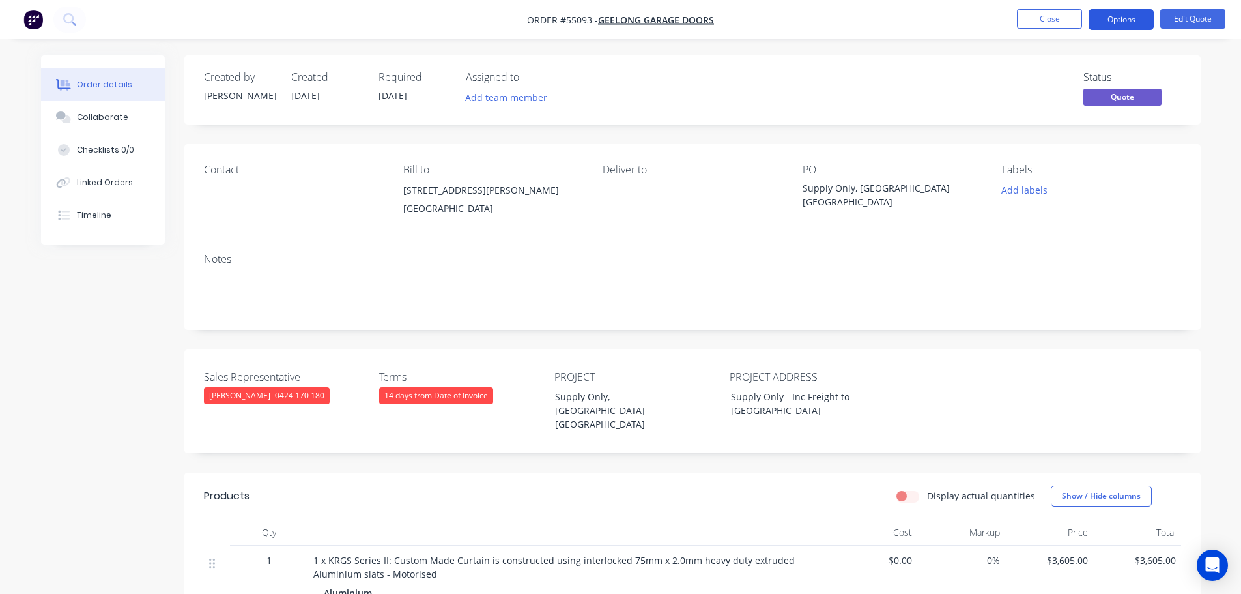
click at [1110, 18] on button "Options" at bounding box center [1121, 19] width 65 height 21
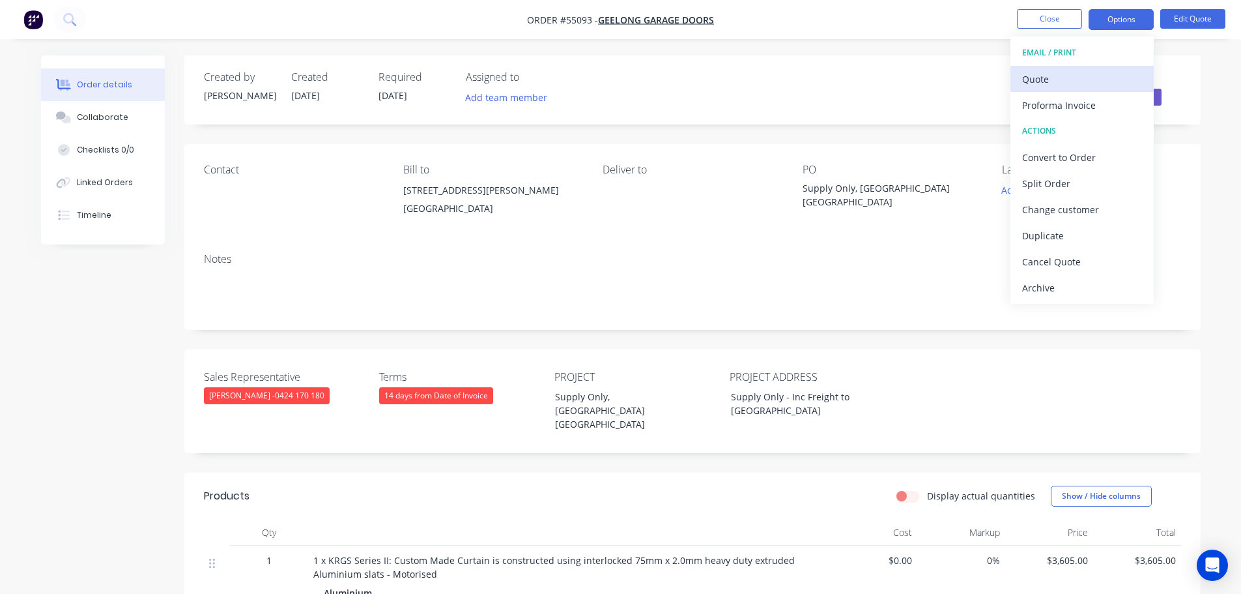
click at [1046, 83] on div "Quote" at bounding box center [1082, 79] width 120 height 19
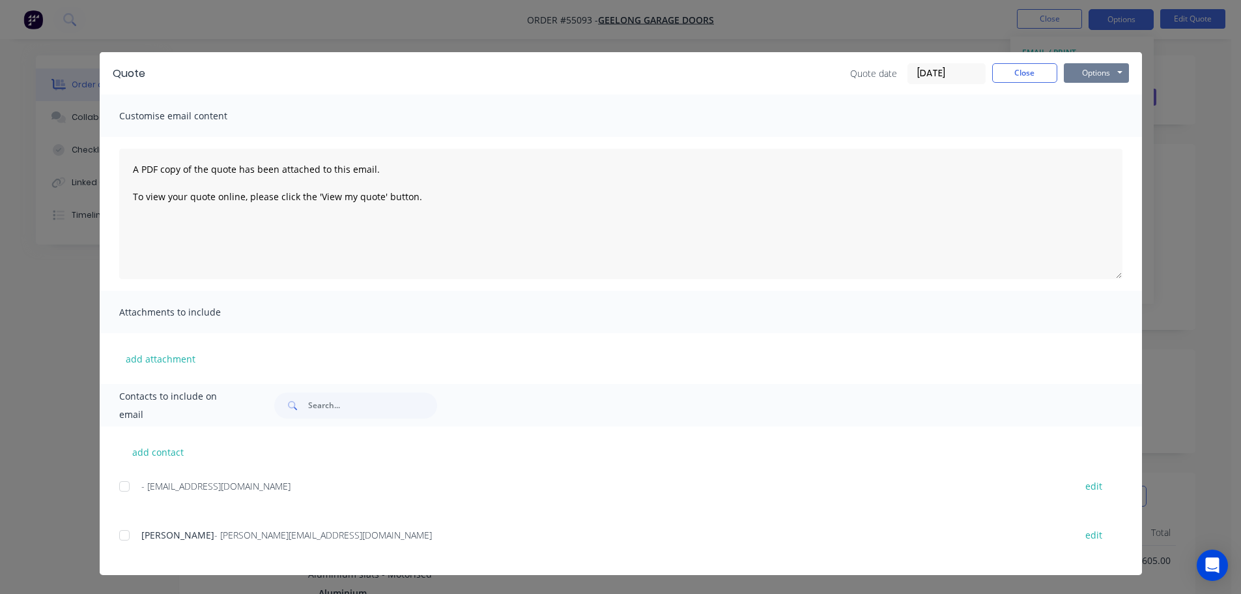
click at [1072, 78] on button "Options" at bounding box center [1096, 73] width 65 height 20
click at [1093, 124] on button "Print" at bounding box center [1105, 118] width 83 height 22
click at [1018, 72] on button "Close" at bounding box center [1024, 73] width 65 height 20
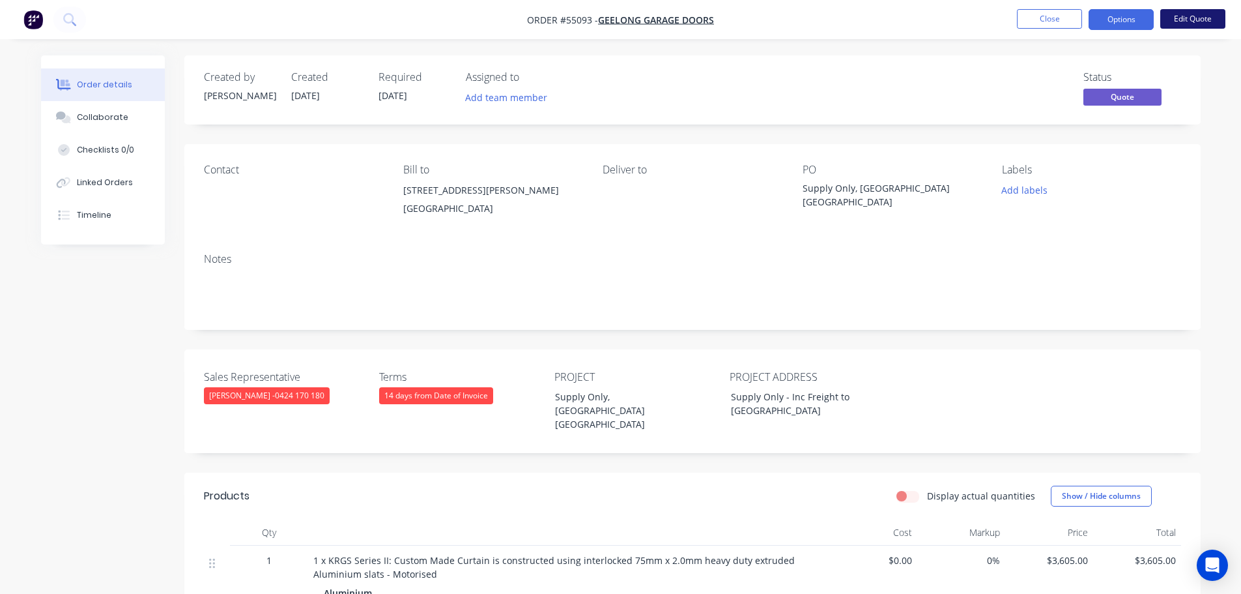
click at [1194, 23] on button "Edit Quote" at bounding box center [1192, 19] width 65 height 20
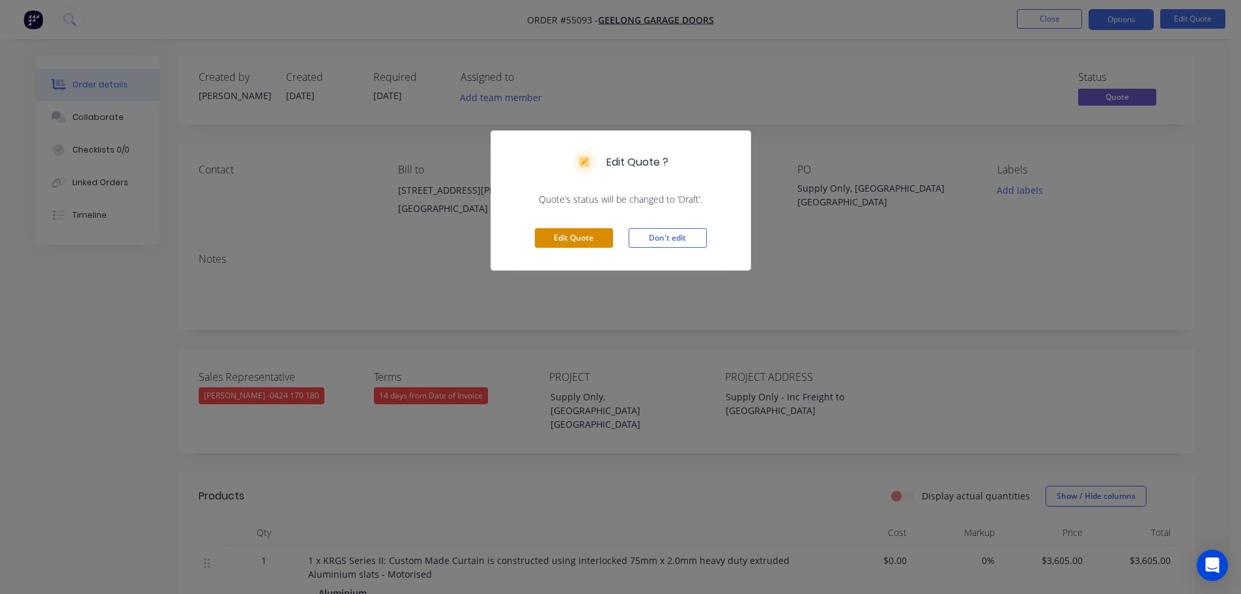
click at [580, 245] on button "Edit Quote" at bounding box center [574, 238] width 78 height 20
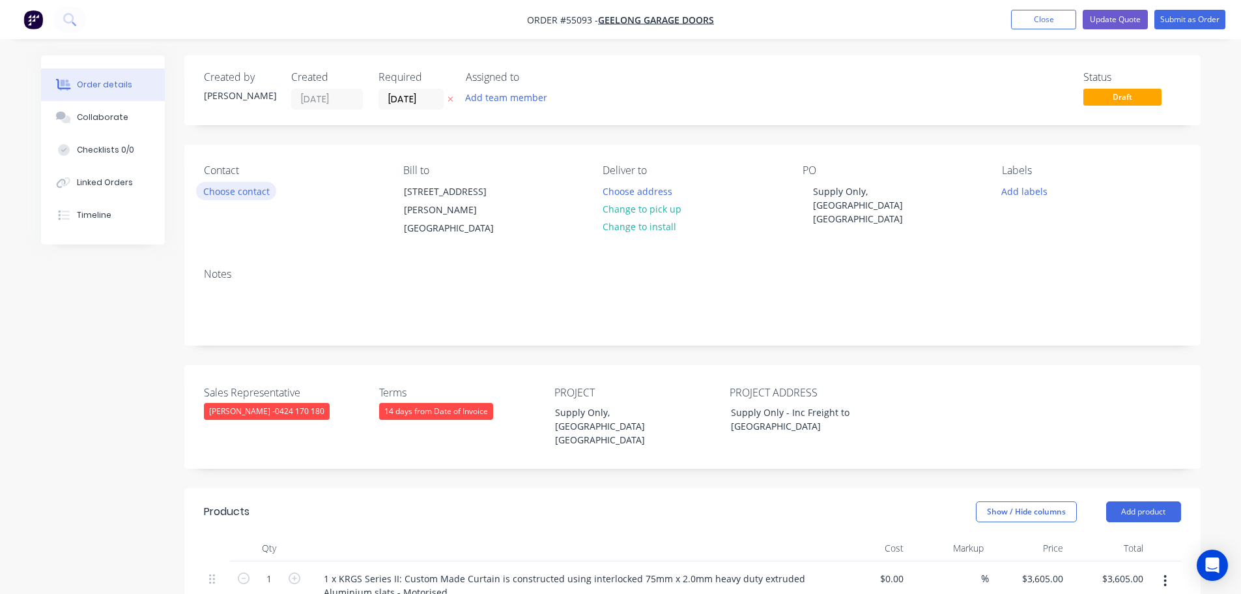
click at [235, 187] on button "Choose contact" at bounding box center [236, 191] width 80 height 18
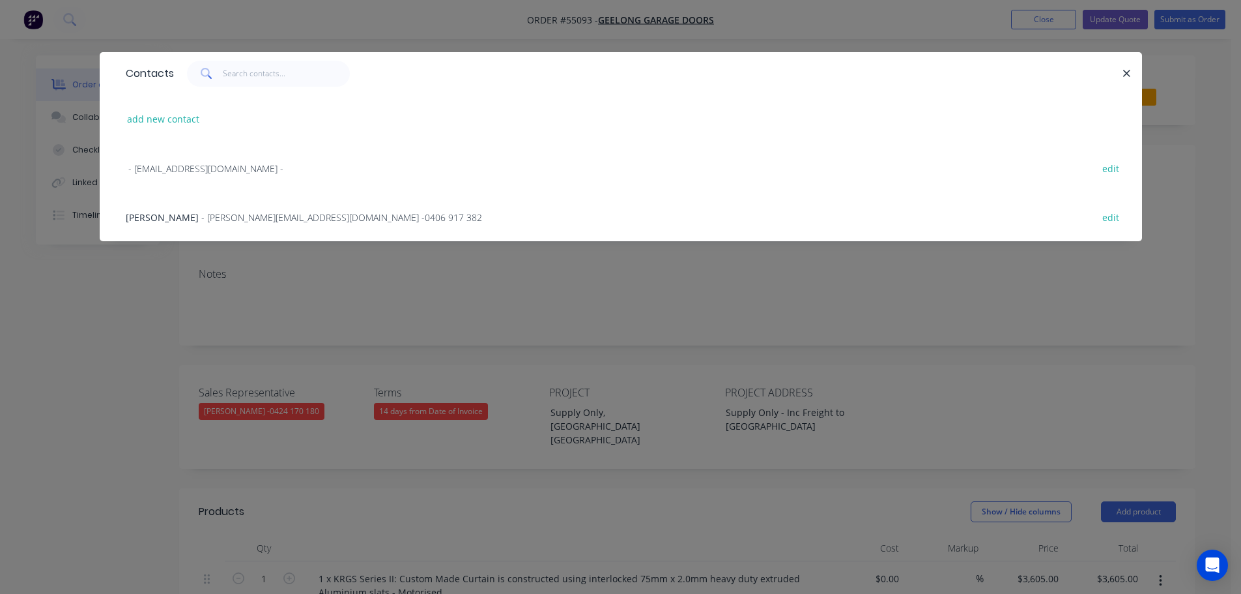
click at [201, 218] on span "- [PERSON_NAME][EMAIL_ADDRESS][DOMAIN_NAME] - 0406 917 382" at bounding box center [341, 217] width 281 height 12
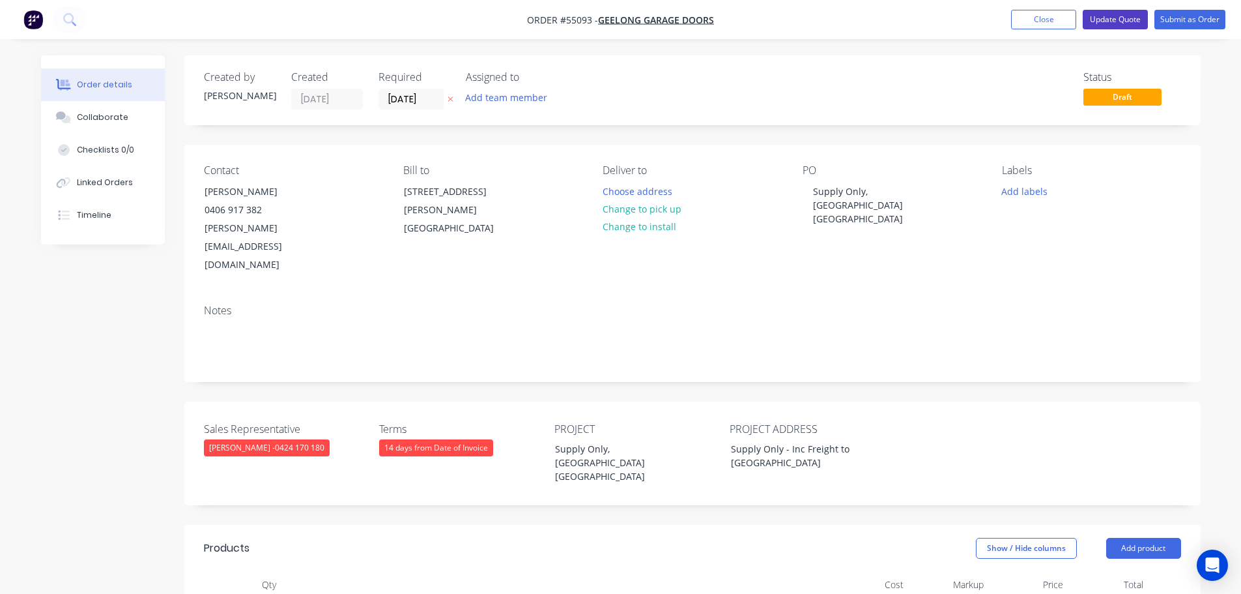
click at [1125, 20] on button "Update Quote" at bounding box center [1115, 20] width 65 height 20
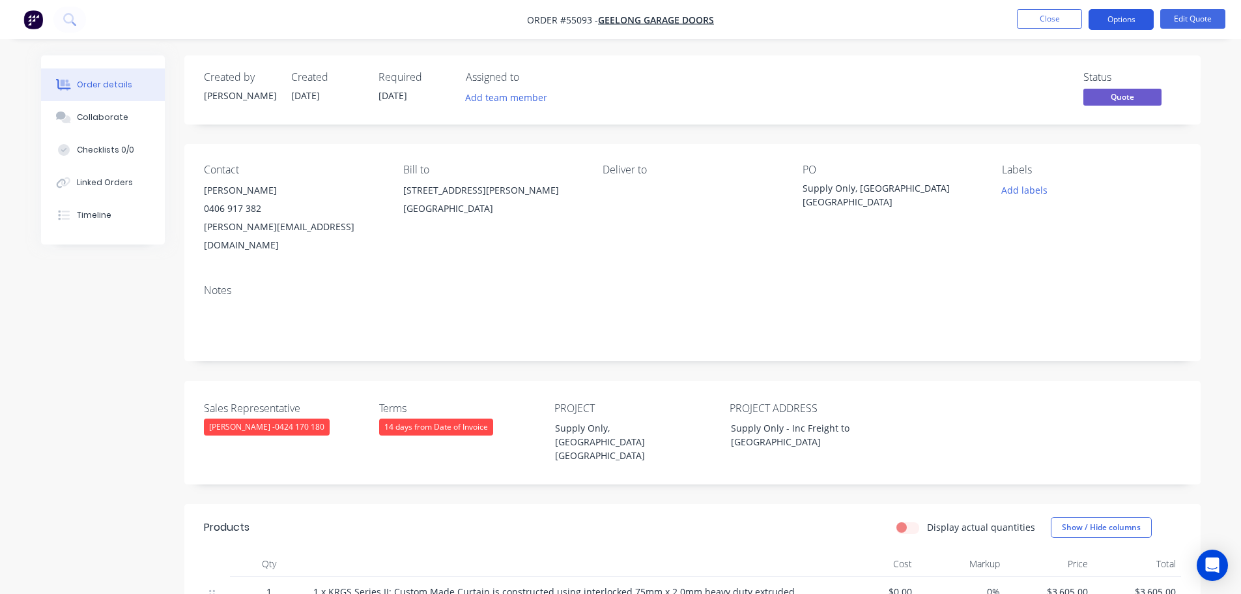
click at [1119, 20] on button "Options" at bounding box center [1121, 19] width 65 height 21
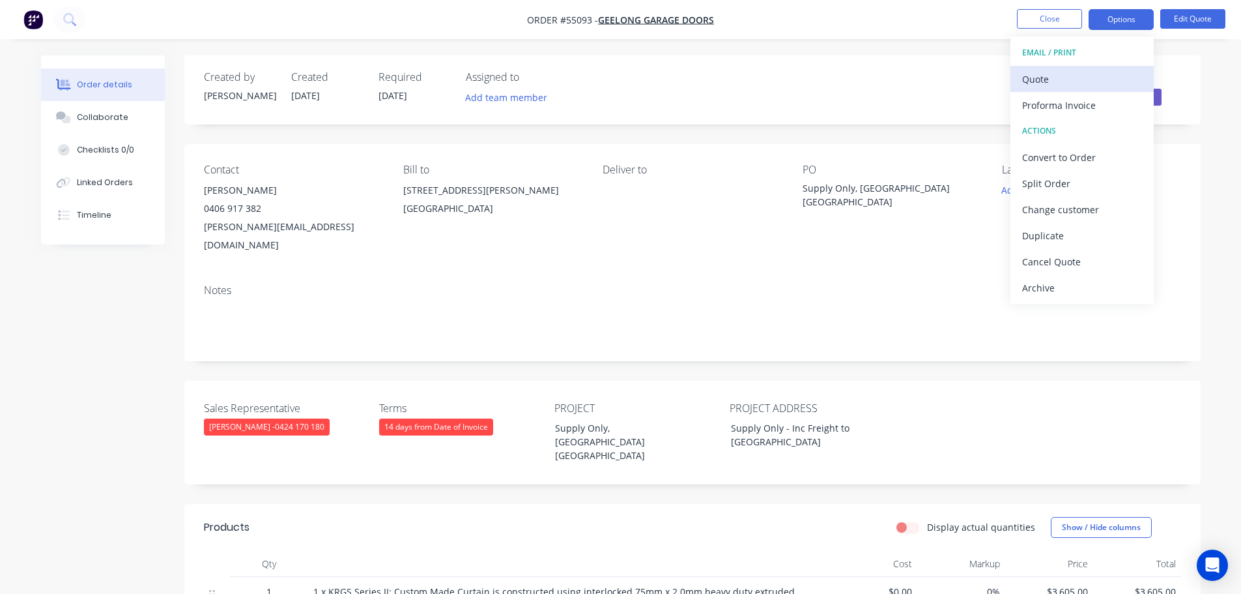
click at [1052, 80] on div "Quote" at bounding box center [1082, 79] width 120 height 19
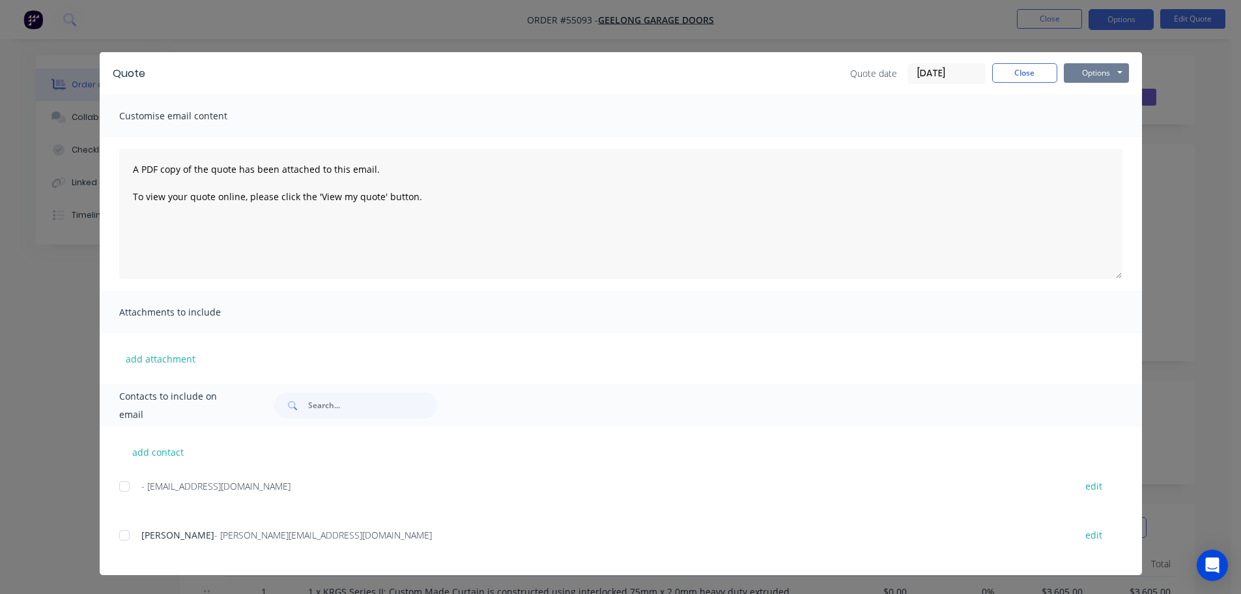
click at [1081, 78] on button "Options" at bounding box center [1096, 73] width 65 height 20
click at [1102, 115] on button "Print" at bounding box center [1105, 118] width 83 height 22
click at [1003, 70] on button "Close" at bounding box center [1024, 73] width 65 height 20
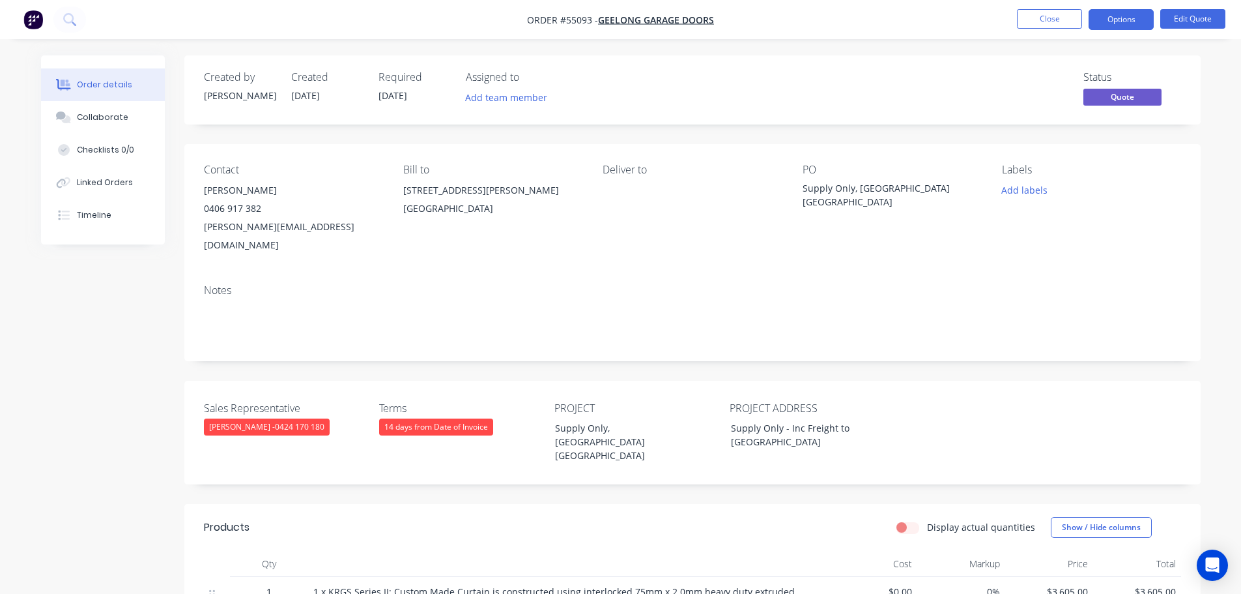
click at [261, 223] on div "[PERSON_NAME][EMAIL_ADDRESS][DOMAIN_NAME]" at bounding box center [293, 236] width 179 height 36
copy div "[PERSON_NAME][EMAIL_ADDRESS][DOMAIN_NAME]"
click at [859, 185] on div "Supply Only, [GEOGRAPHIC_DATA] [GEOGRAPHIC_DATA]" at bounding box center [884, 194] width 163 height 27
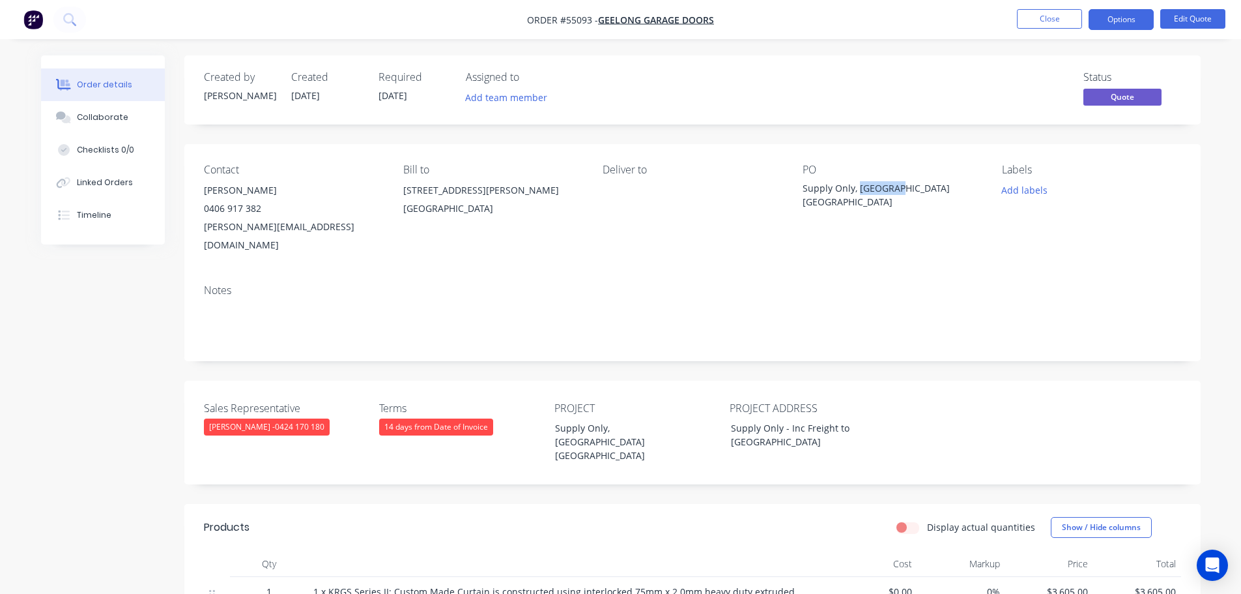
click at [859, 185] on div "Supply Only, [GEOGRAPHIC_DATA] [GEOGRAPHIC_DATA]" at bounding box center [884, 194] width 163 height 27
copy div "Supply Only, [GEOGRAPHIC_DATA] [GEOGRAPHIC_DATA]"
click at [1029, 22] on button "Close" at bounding box center [1049, 19] width 65 height 20
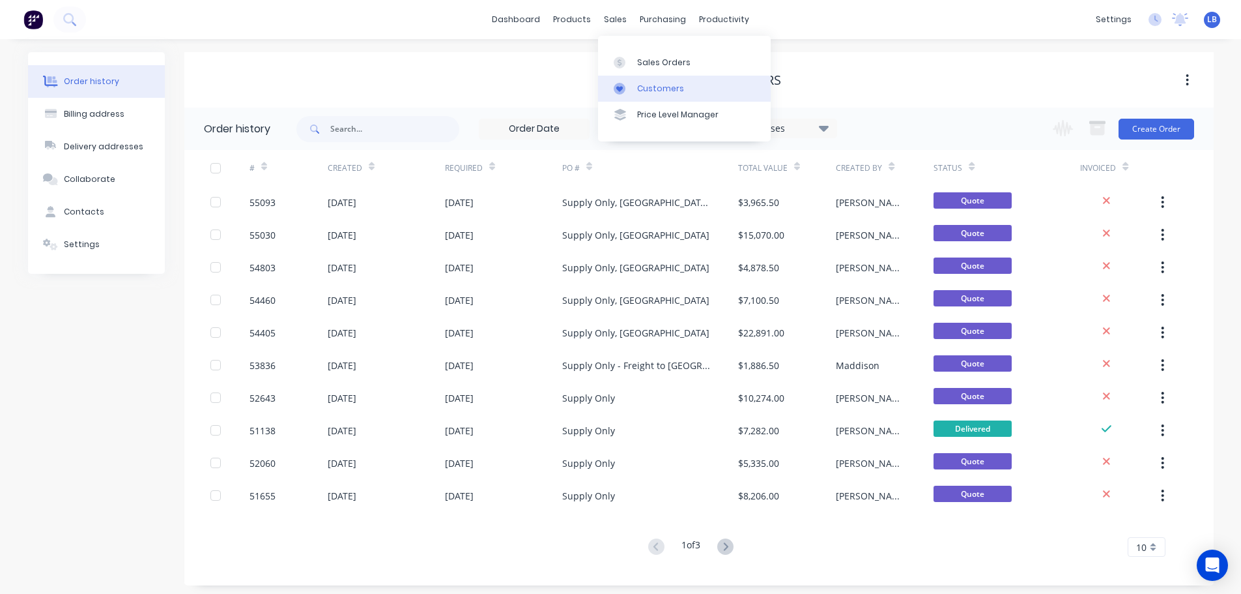
click at [653, 90] on div "Customers" at bounding box center [660, 89] width 47 height 12
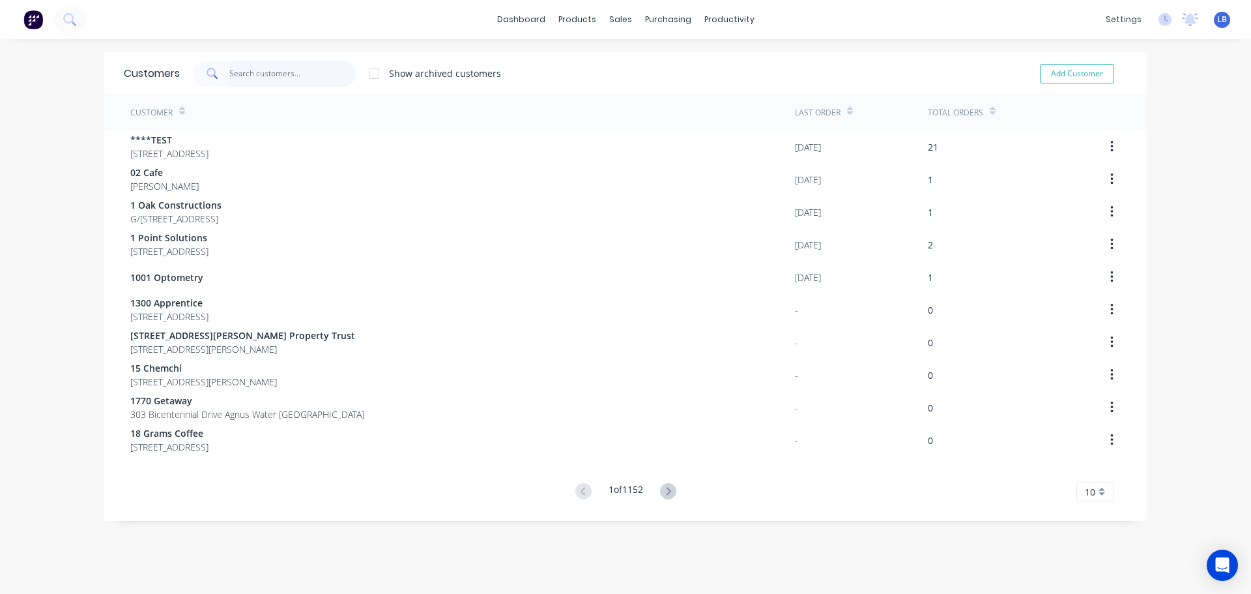
click at [282, 71] on input "text" at bounding box center [292, 74] width 127 height 26
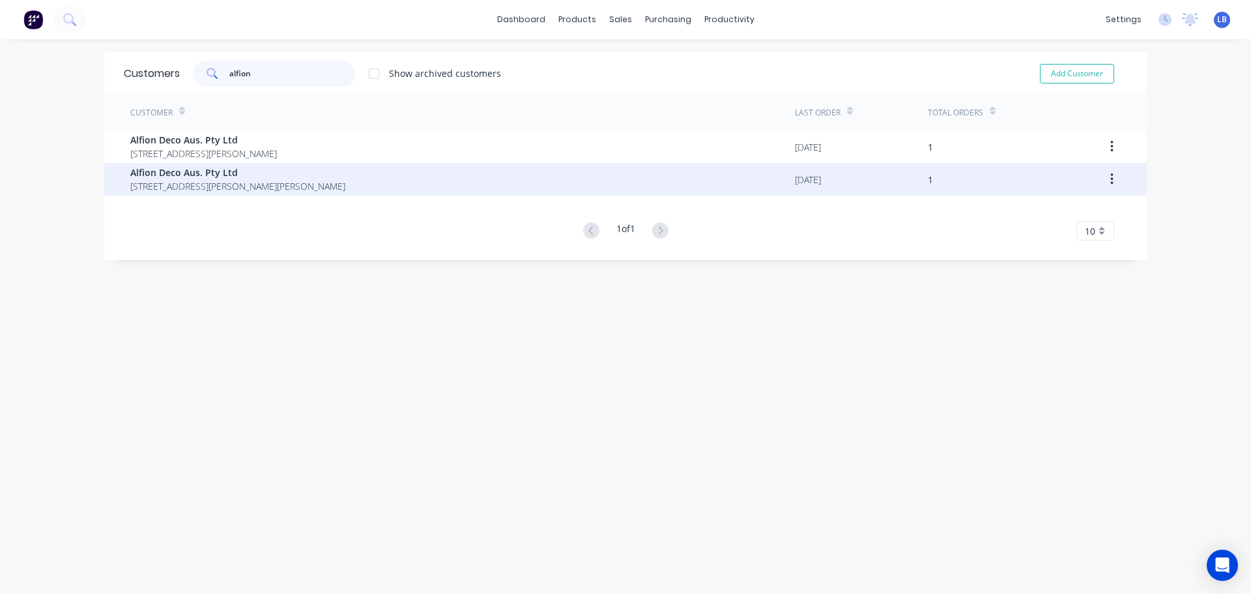
type input "alfion"
click at [198, 182] on span "[STREET_ADDRESS][PERSON_NAME][PERSON_NAME]" at bounding box center [237, 186] width 215 height 14
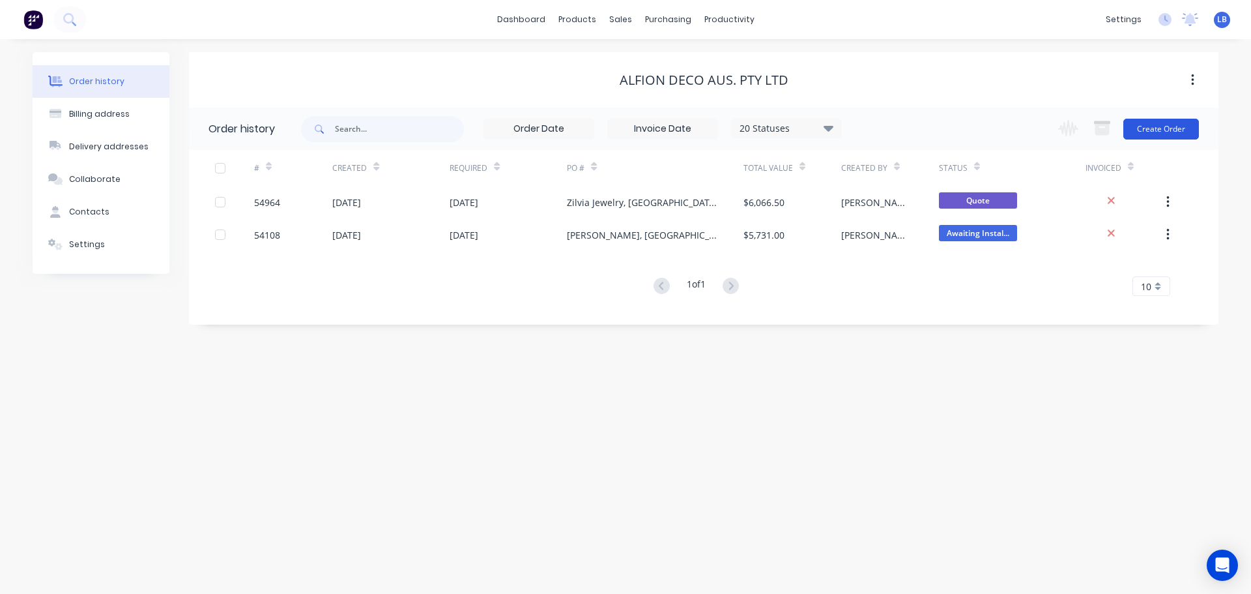
click at [1151, 131] on button "Create Order" at bounding box center [1161, 129] width 76 height 21
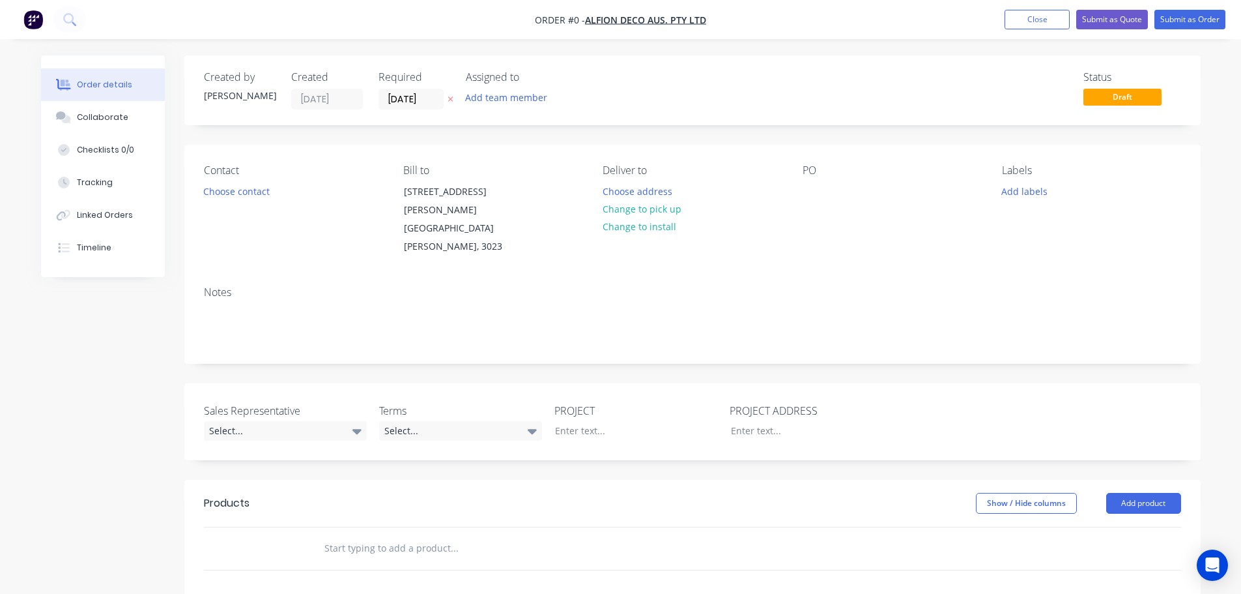
click at [817, 181] on div "PO" at bounding box center [892, 210] width 179 height 92
click at [814, 184] on div at bounding box center [813, 191] width 21 height 19
drag, startPoint x: 812, startPoint y: 190, endPoint x: 831, endPoint y: 344, distance: 155.5
click at [812, 190] on div at bounding box center [813, 191] width 21 height 19
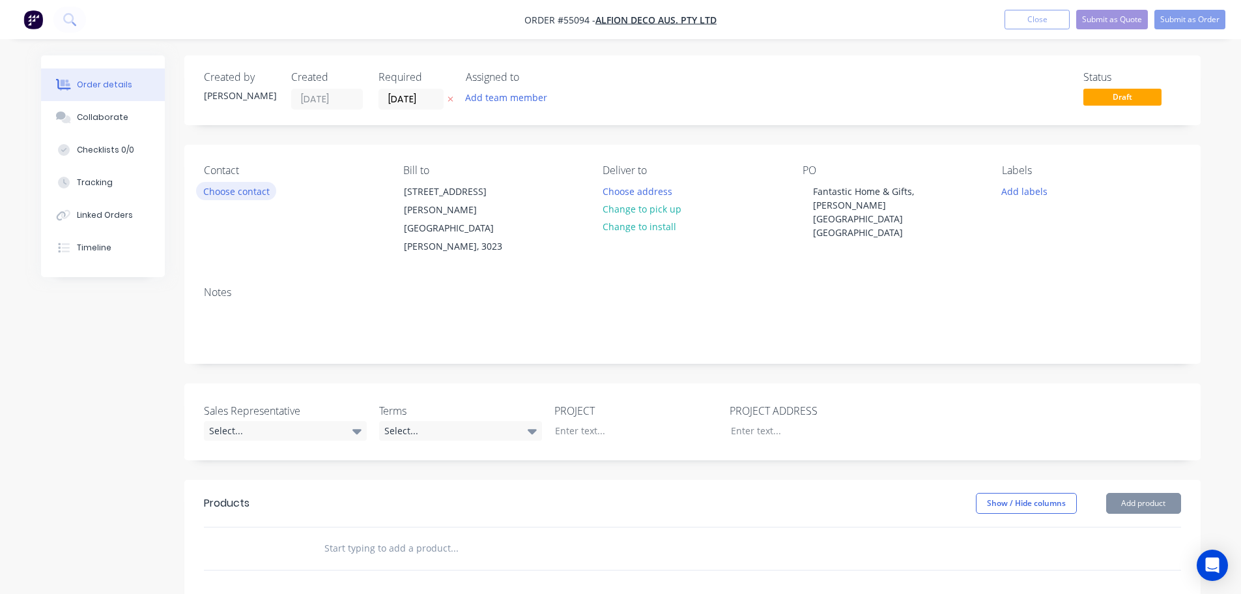
click at [254, 195] on button "Choose contact" at bounding box center [236, 191] width 80 height 18
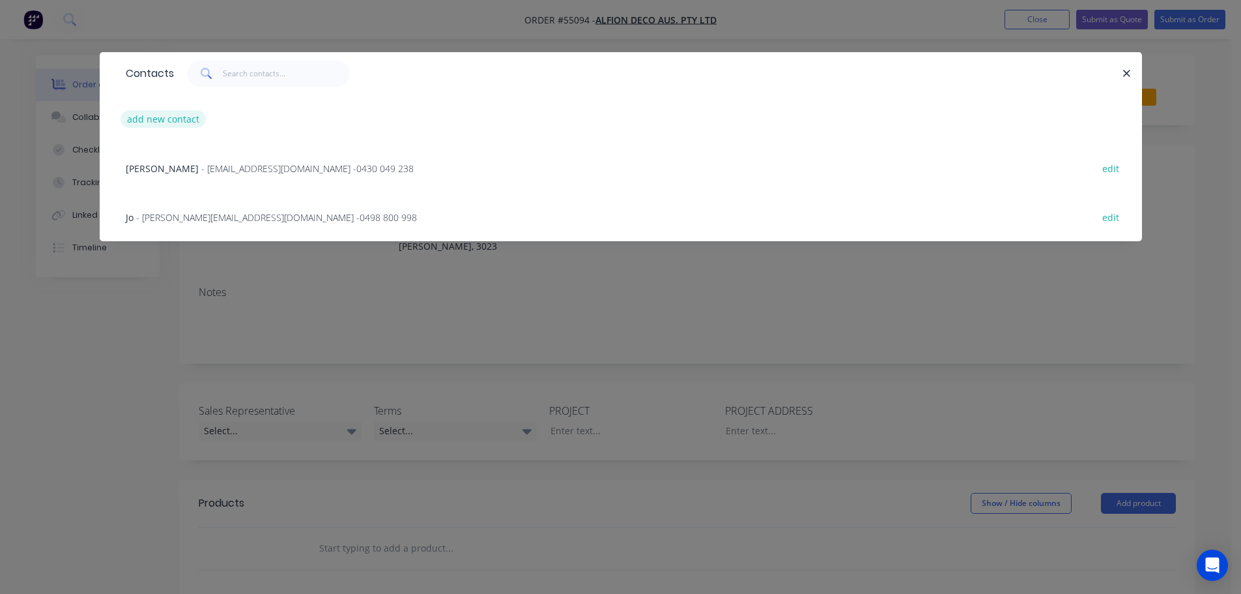
click at [173, 122] on button "add new contact" at bounding box center [164, 119] width 86 height 18
select select "AU"
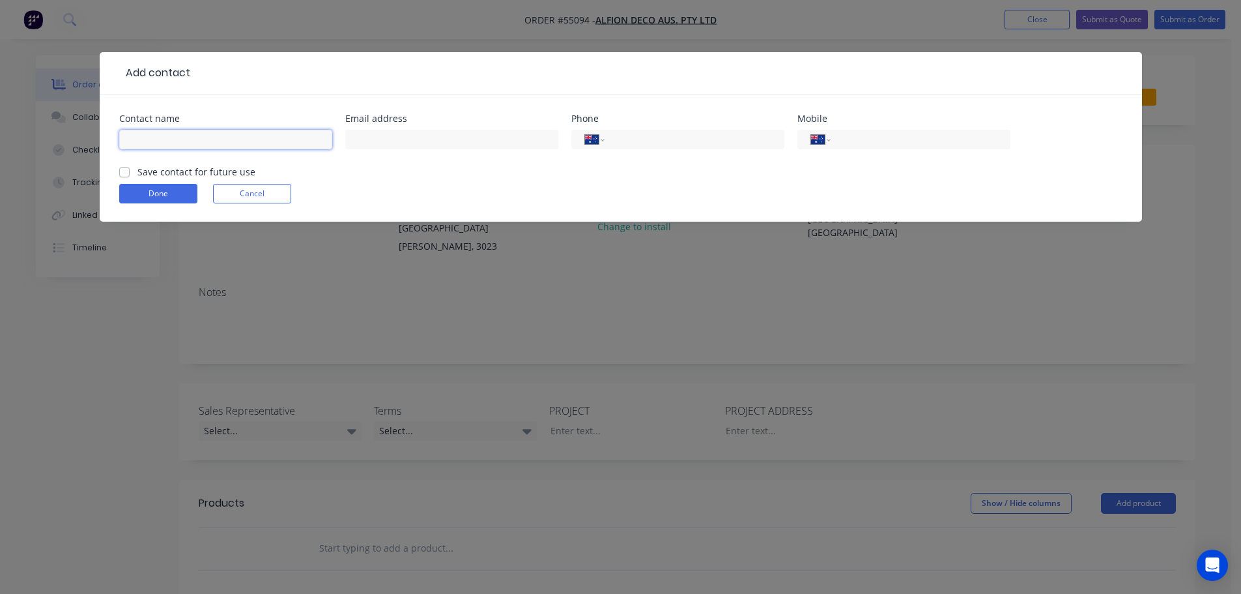
click at [154, 132] on input "text" at bounding box center [225, 140] width 213 height 20
type input "[PERSON_NAME]"
click at [387, 140] on input "text" at bounding box center [451, 140] width 213 height 20
type input "[EMAIL_ADDRESS][DOMAIN_NAME]"
click at [686, 138] on input "tel" at bounding box center [692, 139] width 156 height 15
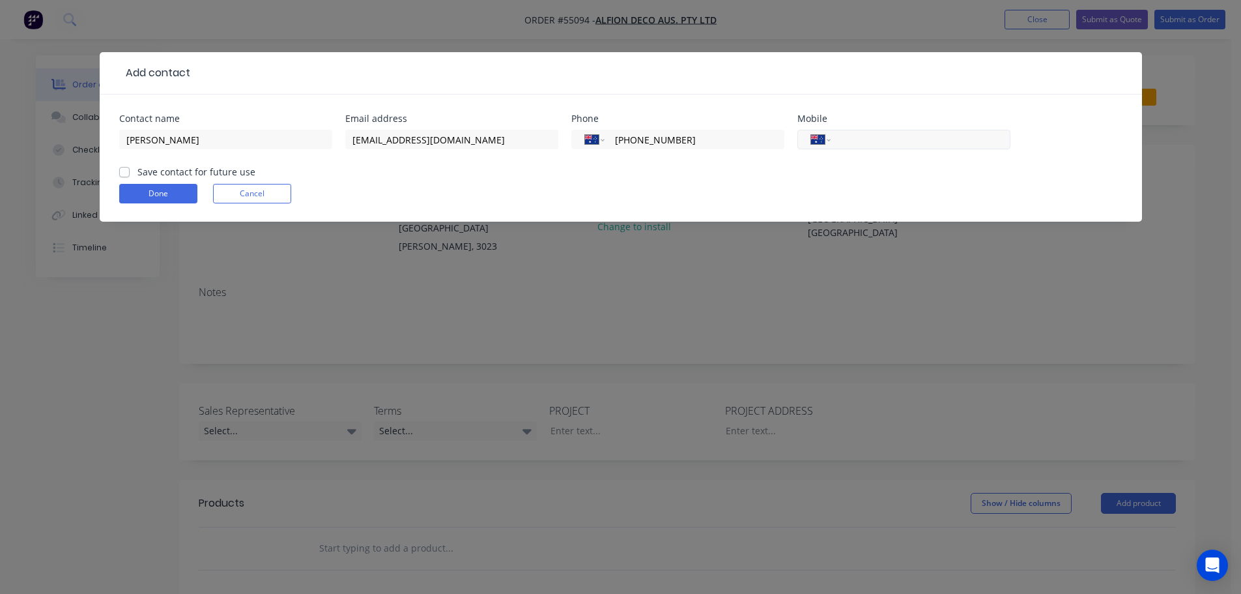
type input "[PHONE_NUMBER]"
click at [913, 139] on input "tel" at bounding box center [918, 139] width 156 height 15
type input "0486 009 537"
click at [137, 172] on label "Save contact for future use" at bounding box center [196, 172] width 118 height 14
click at [125, 172] on input "Save contact for future use" at bounding box center [124, 171] width 10 height 12
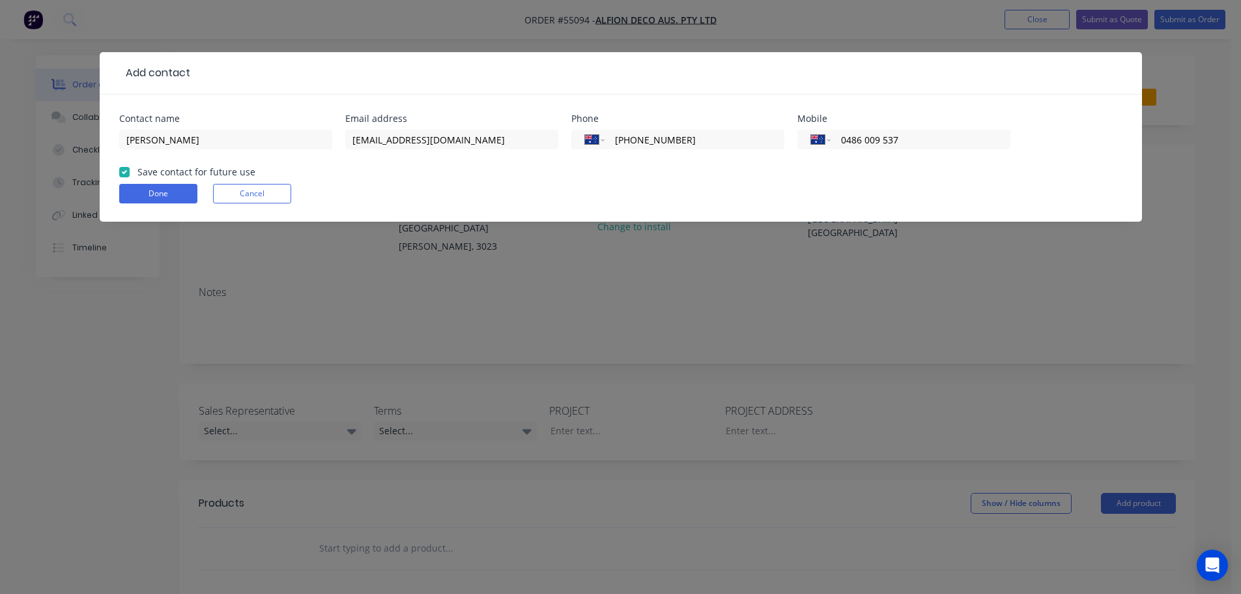
checkbox input "true"
click at [133, 193] on button "Done" at bounding box center [158, 194] width 78 height 20
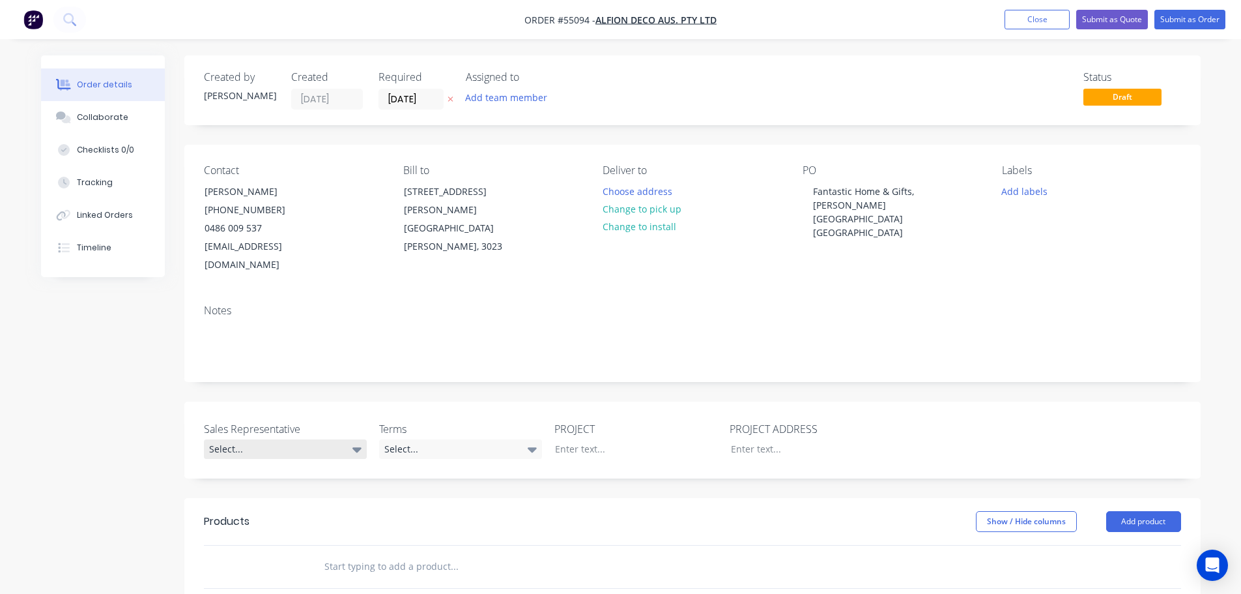
click at [245, 439] on div "Select..." at bounding box center [285, 449] width 163 height 20
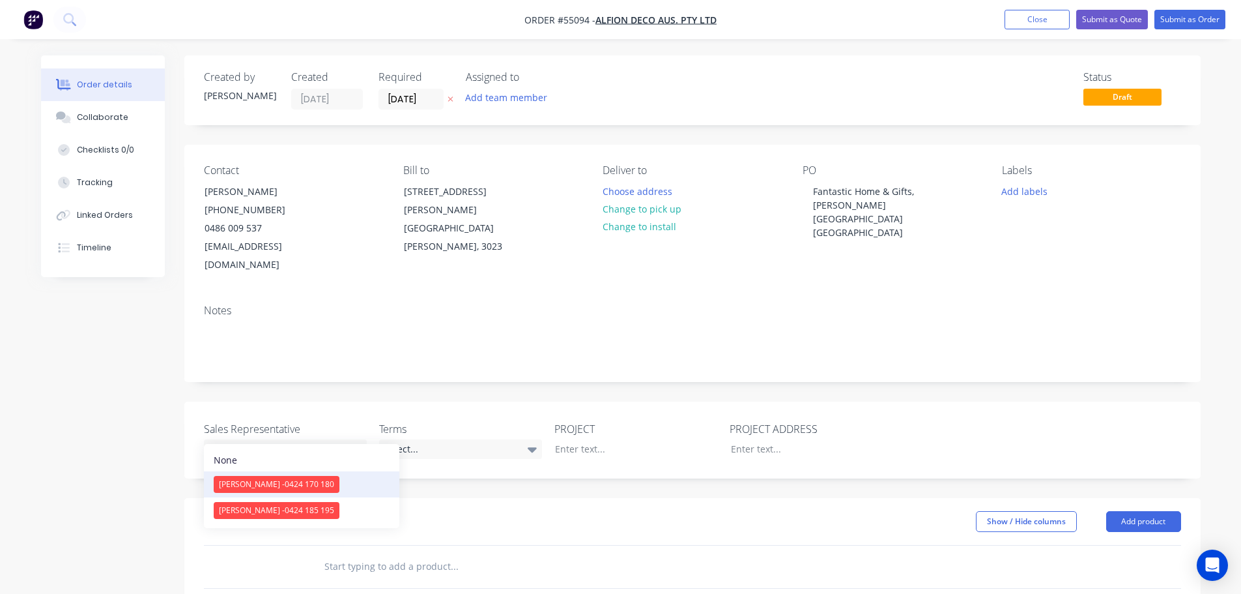
click at [265, 483] on span "[PERSON_NAME] - 0424 170 180" at bounding box center [276, 483] width 115 height 11
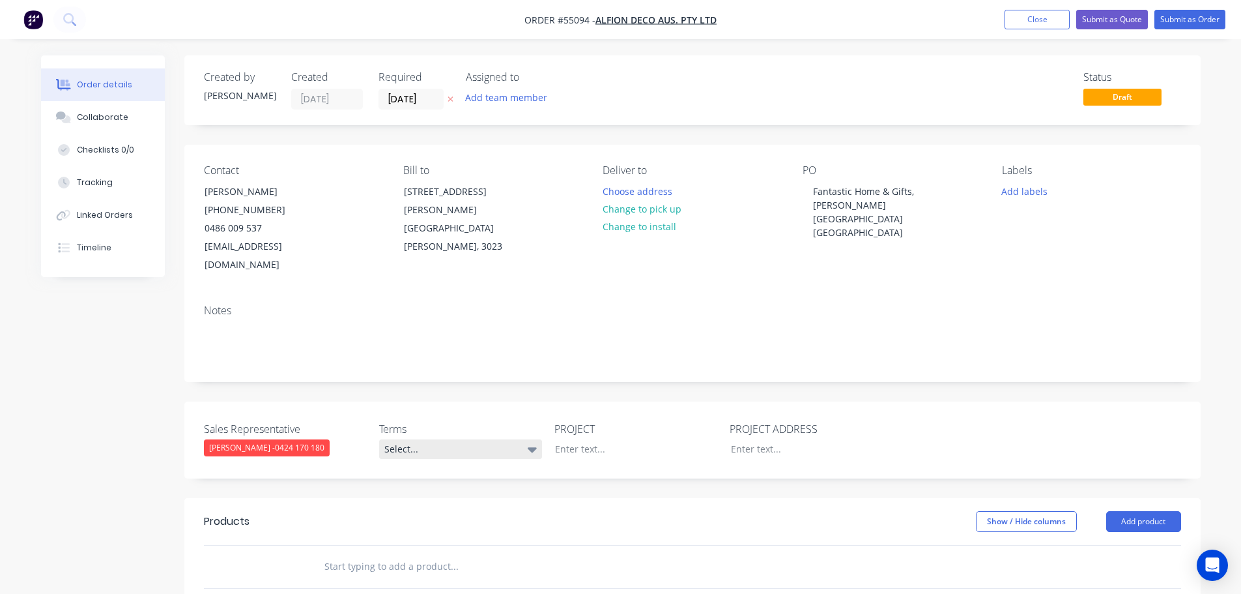
click at [392, 439] on div "Select..." at bounding box center [460, 449] width 163 height 20
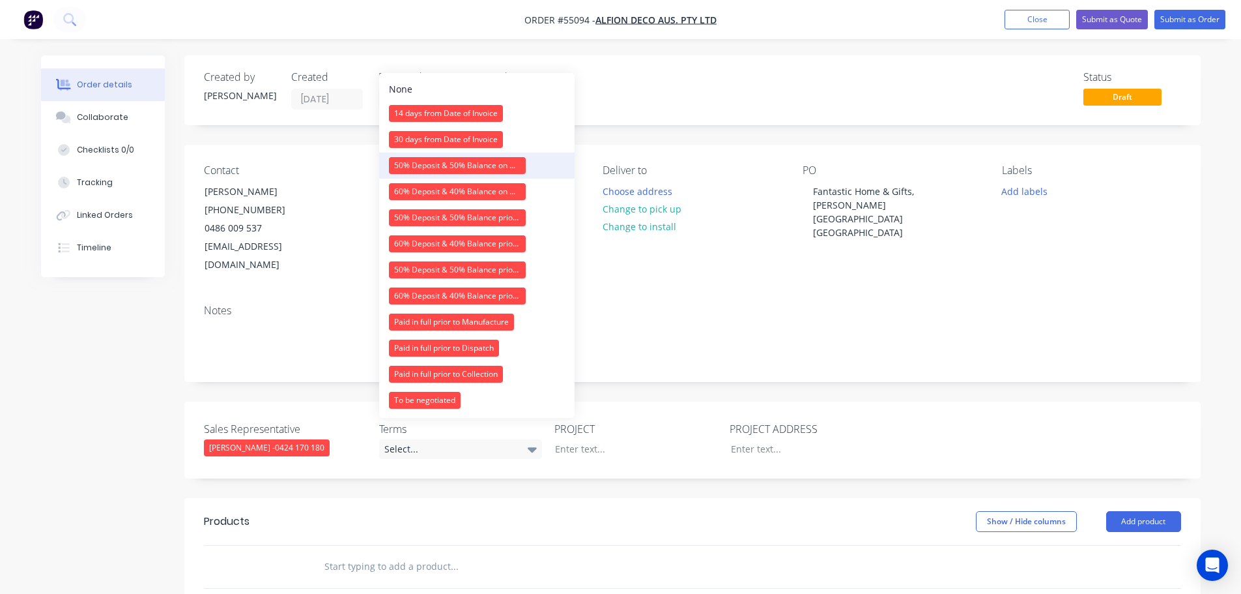
click at [437, 164] on div "50% Deposit & 50% Balance on Day of Installation" at bounding box center [457, 165] width 137 height 17
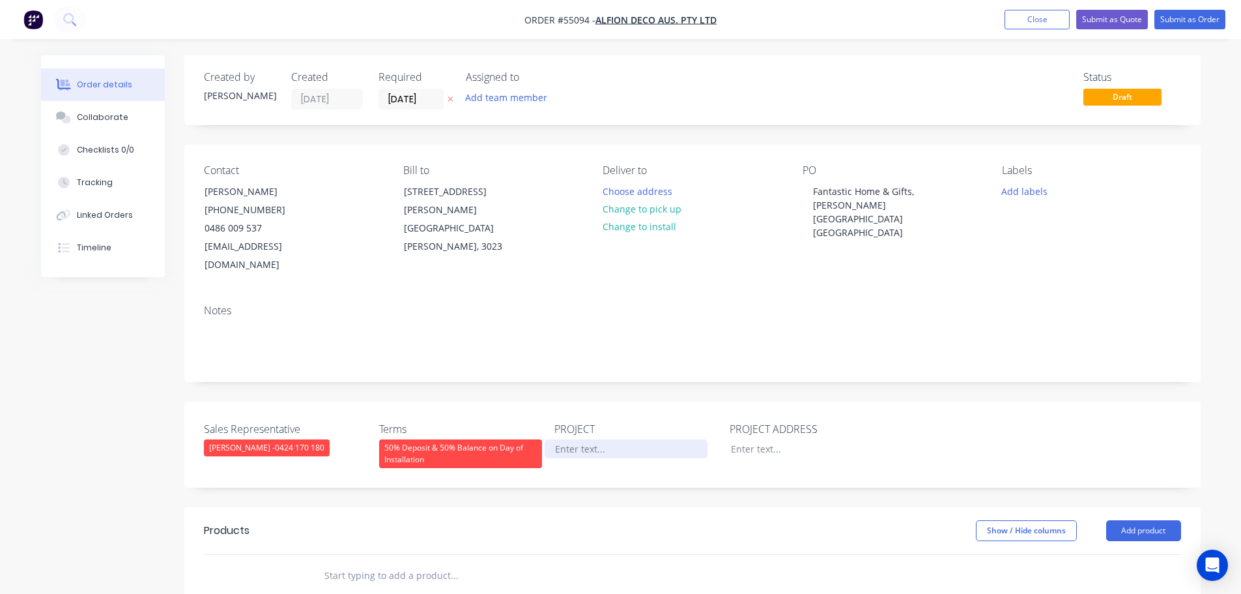
click at [567, 439] on div at bounding box center [626, 448] width 163 height 19
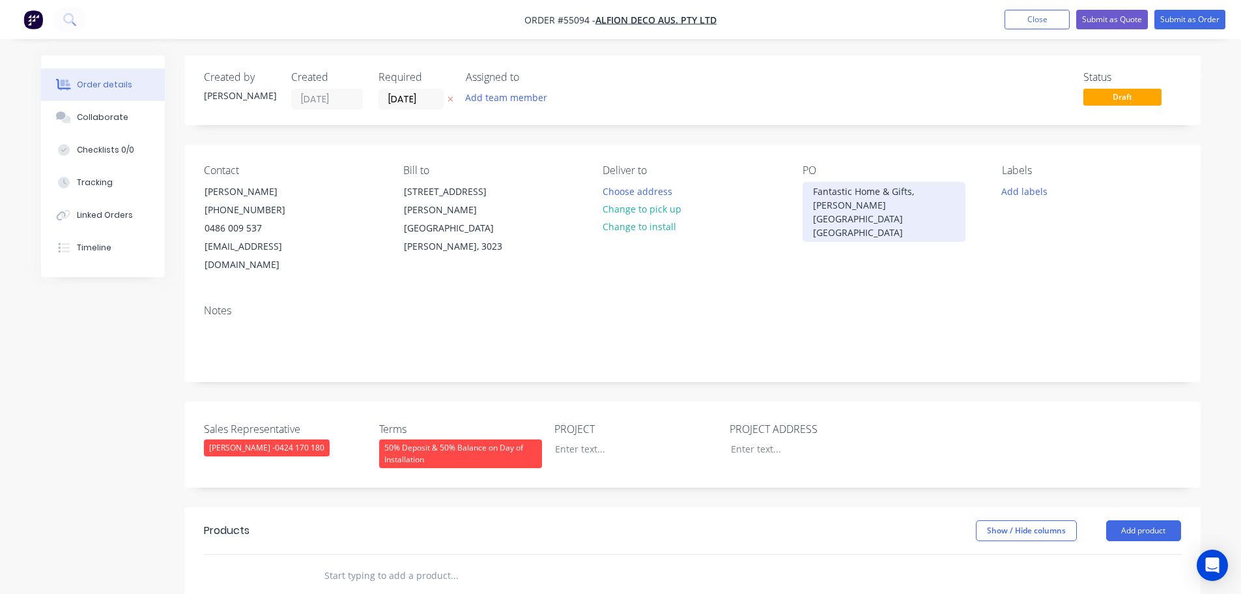
click at [822, 199] on div "Fantastic Home & Gifts, [PERSON_NAME][GEOGRAPHIC_DATA] [GEOGRAPHIC_DATA]" at bounding box center [884, 212] width 163 height 60
copy div "Fantastic Home & Gifts, [PERSON_NAME][GEOGRAPHIC_DATA] [GEOGRAPHIC_DATA]"
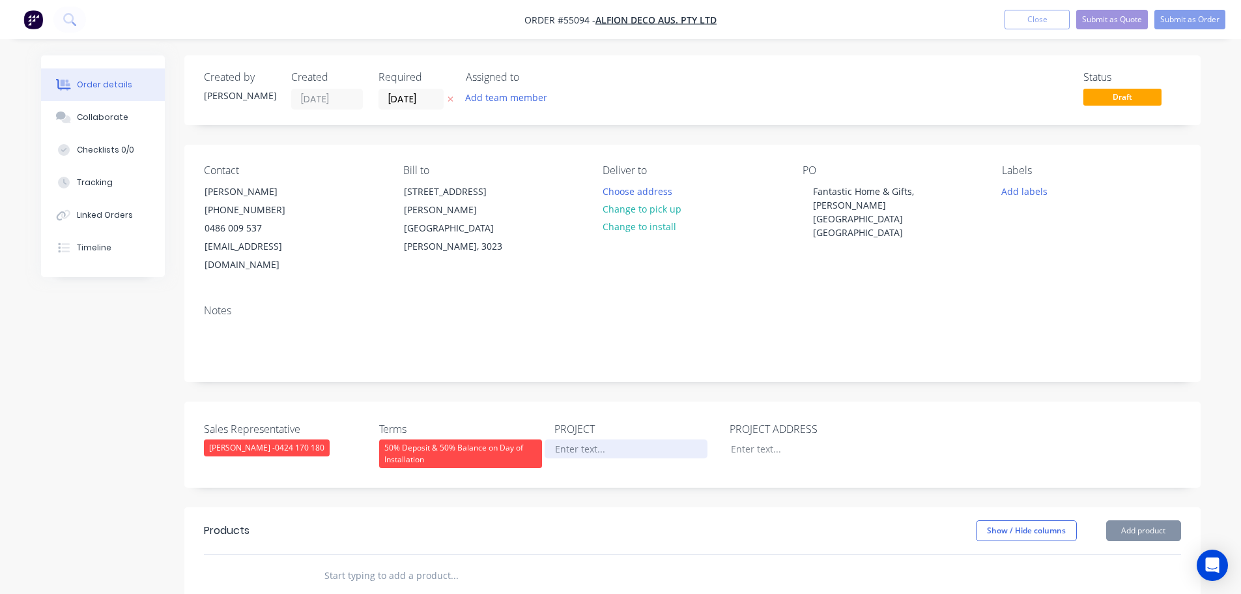
click at [584, 439] on div at bounding box center [626, 448] width 163 height 19
paste div
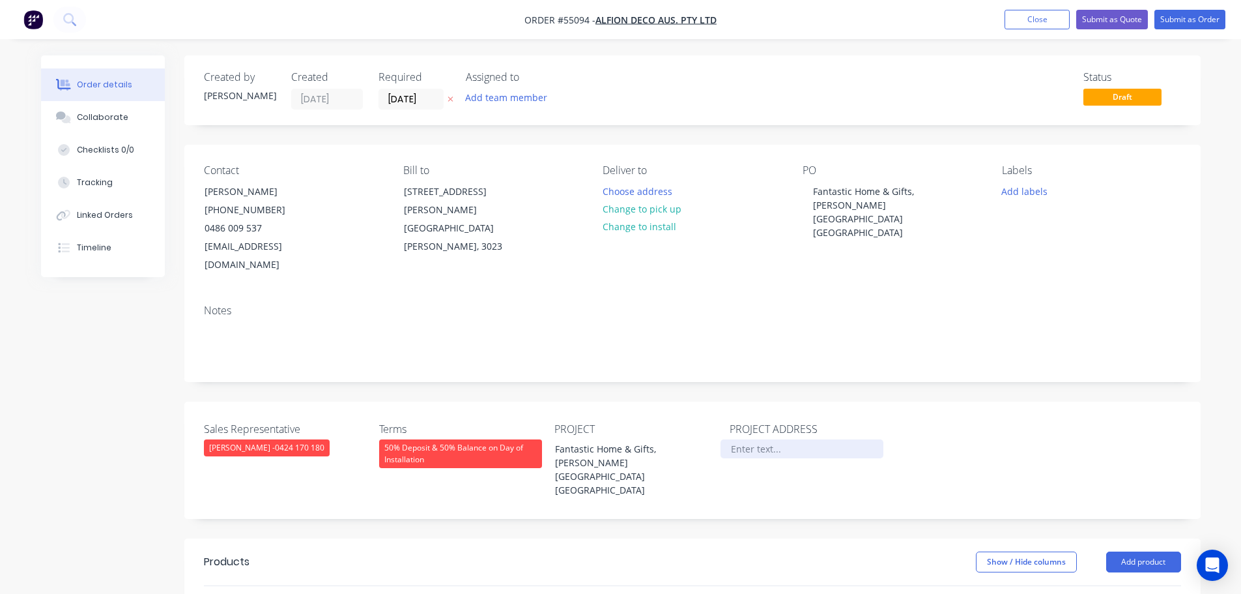
click at [750, 439] on div at bounding box center [802, 448] width 163 height 19
click at [805, 439] on div "Shop 100, [GEOGRAPHIC_DATA] S/C" at bounding box center [802, 455] width 163 height 33
click at [861, 439] on div "Shop [STREET_ADDRESS][PERSON_NAME]" at bounding box center [802, 455] width 163 height 33
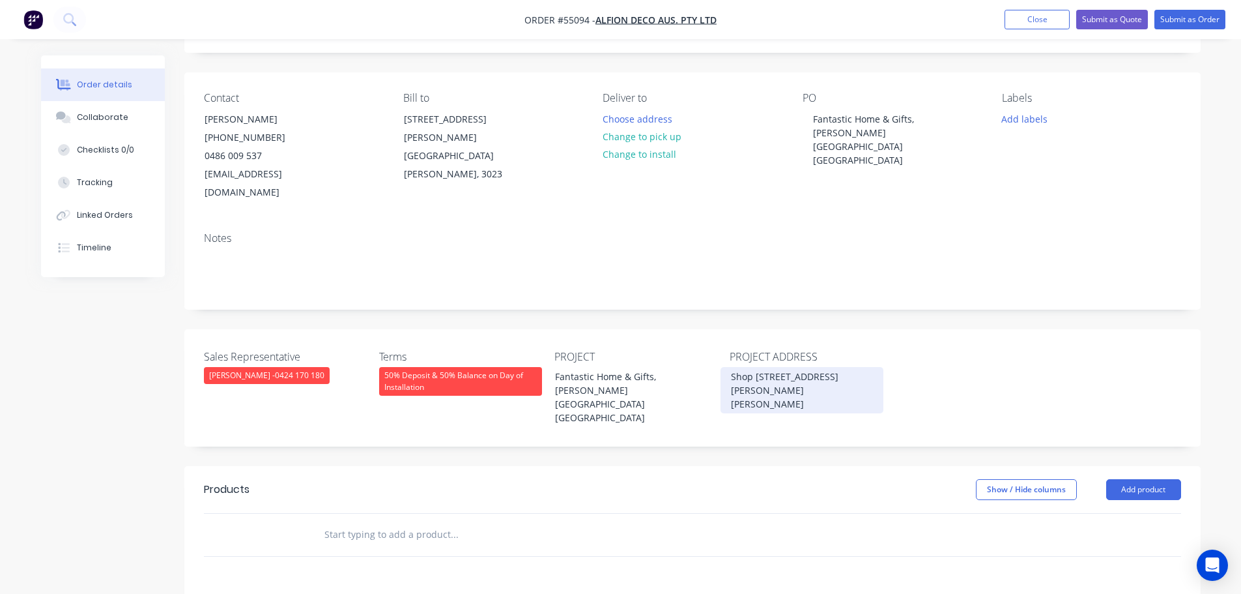
scroll to position [195, 0]
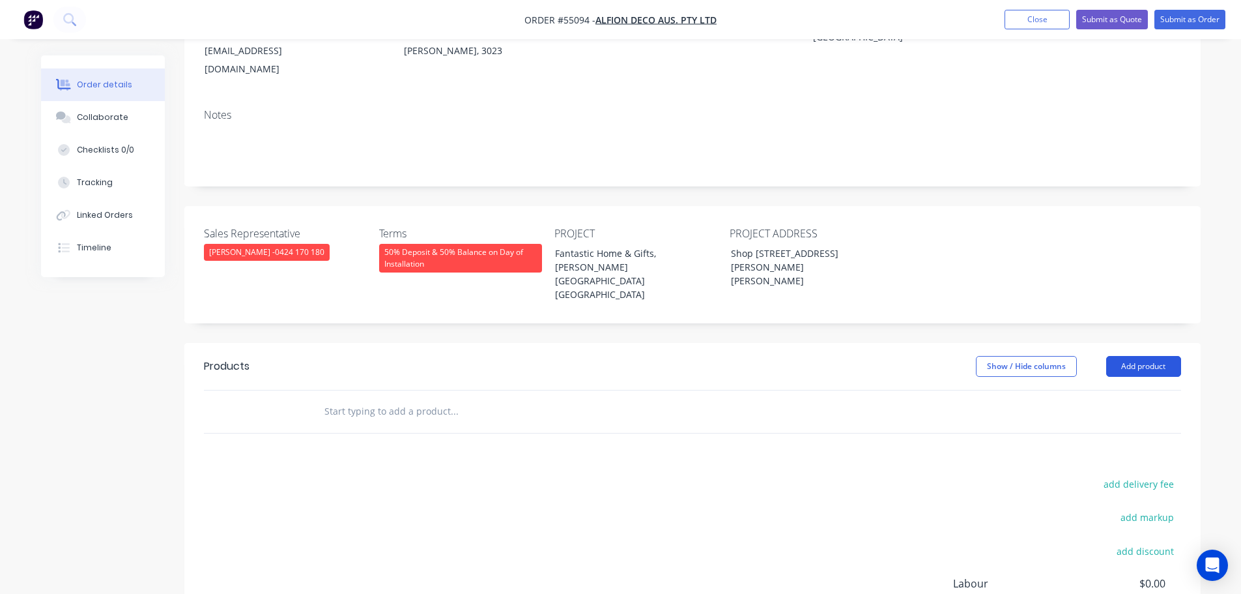
click at [1148, 356] on button "Add product" at bounding box center [1143, 366] width 75 height 21
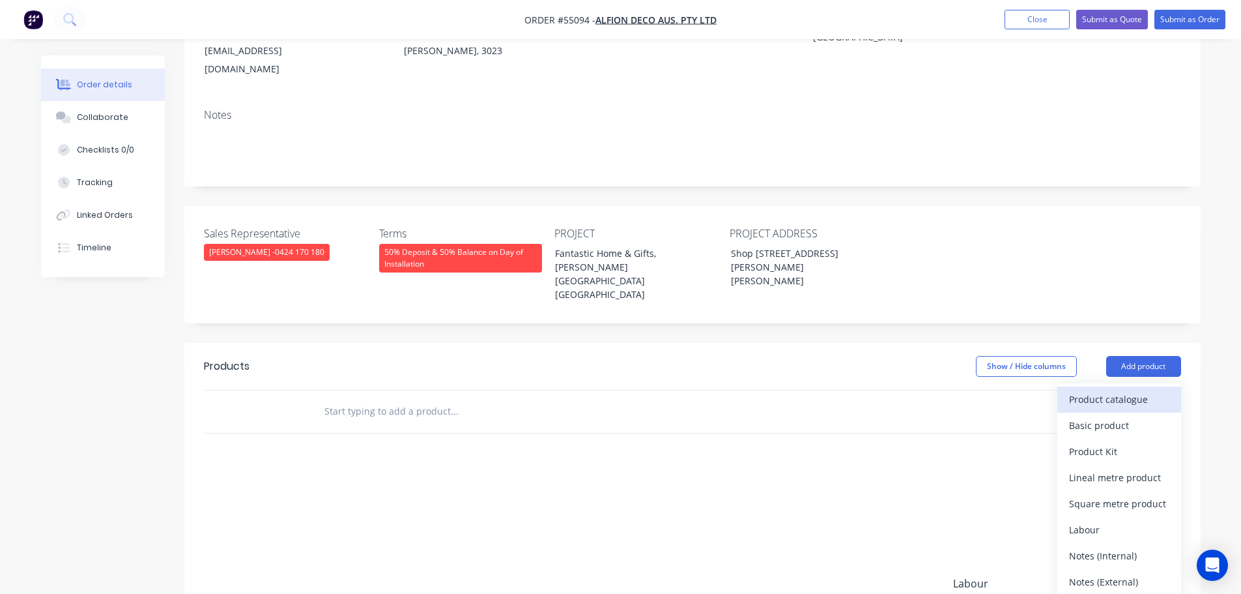
click at [1118, 390] on div "Product catalogue" at bounding box center [1119, 399] width 100 height 19
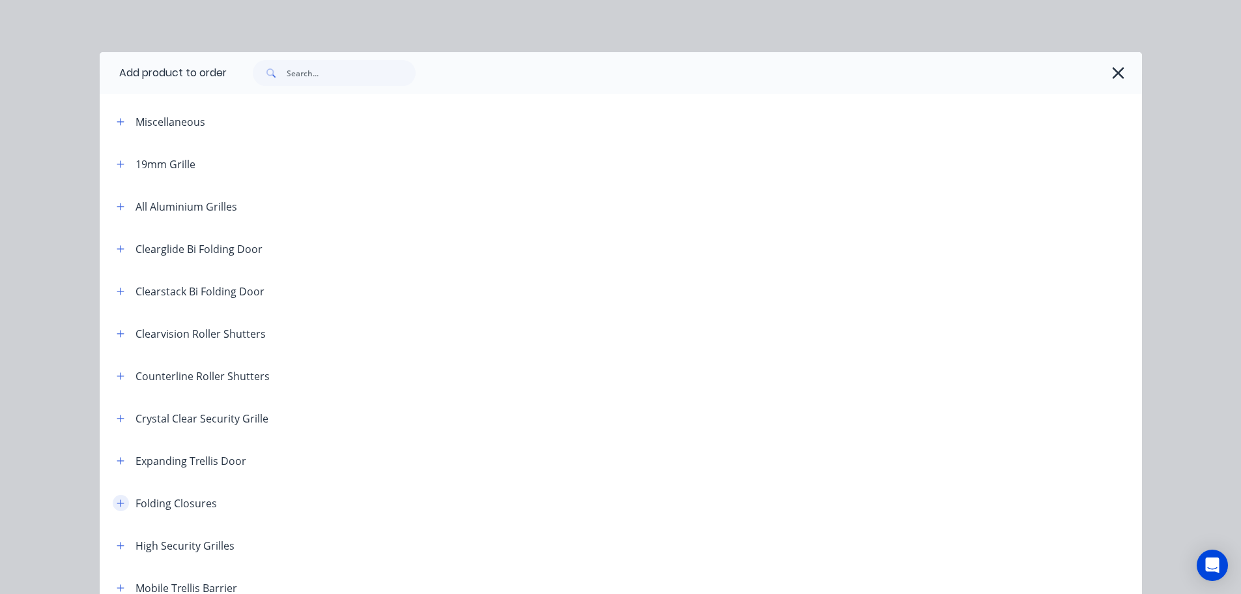
click at [117, 500] on icon "button" at bounding box center [120, 502] width 7 height 7
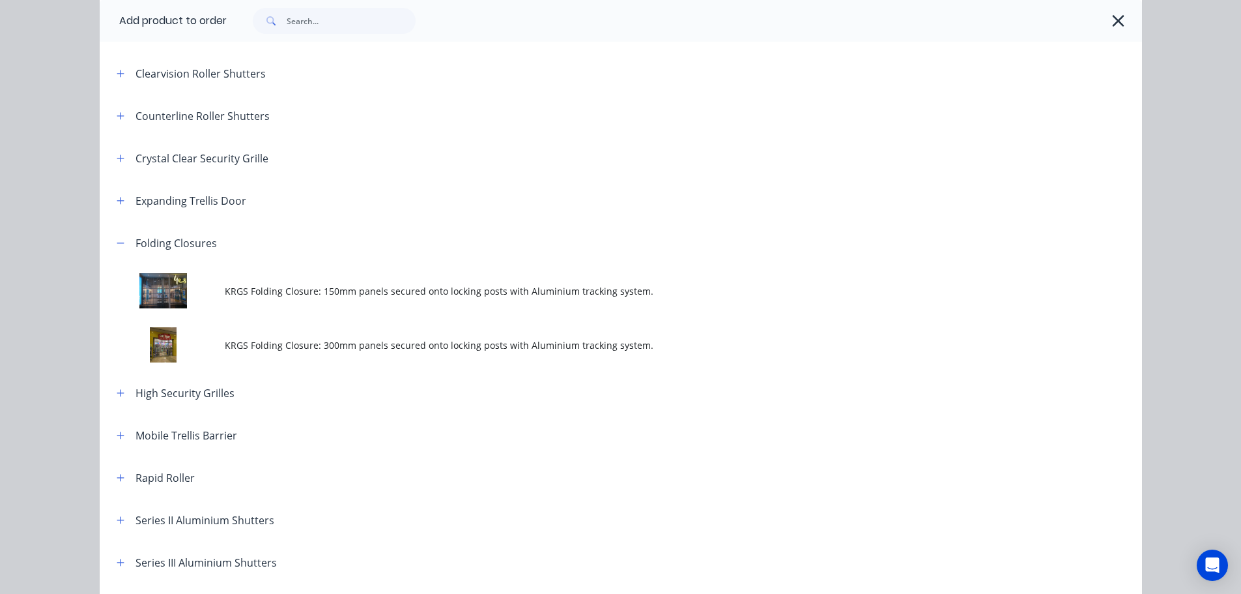
scroll to position [261, 0]
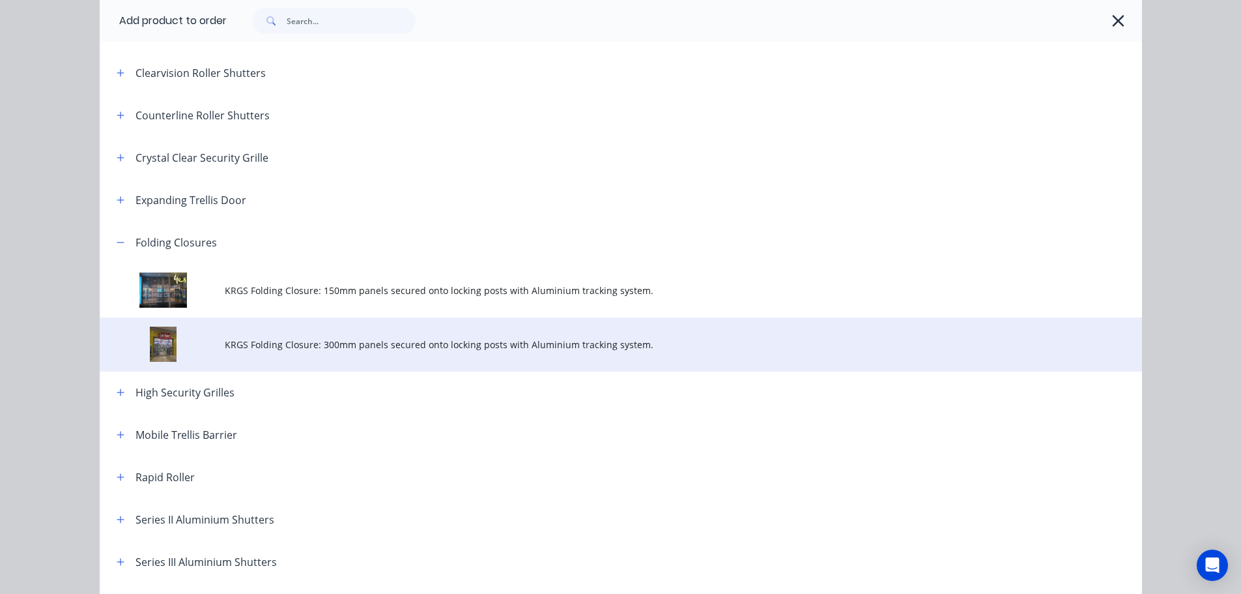
click at [442, 345] on span "KRGS Folding Closure: 300mm panels secured onto locking posts with Aluminium tr…" at bounding box center [592, 345] width 734 height 14
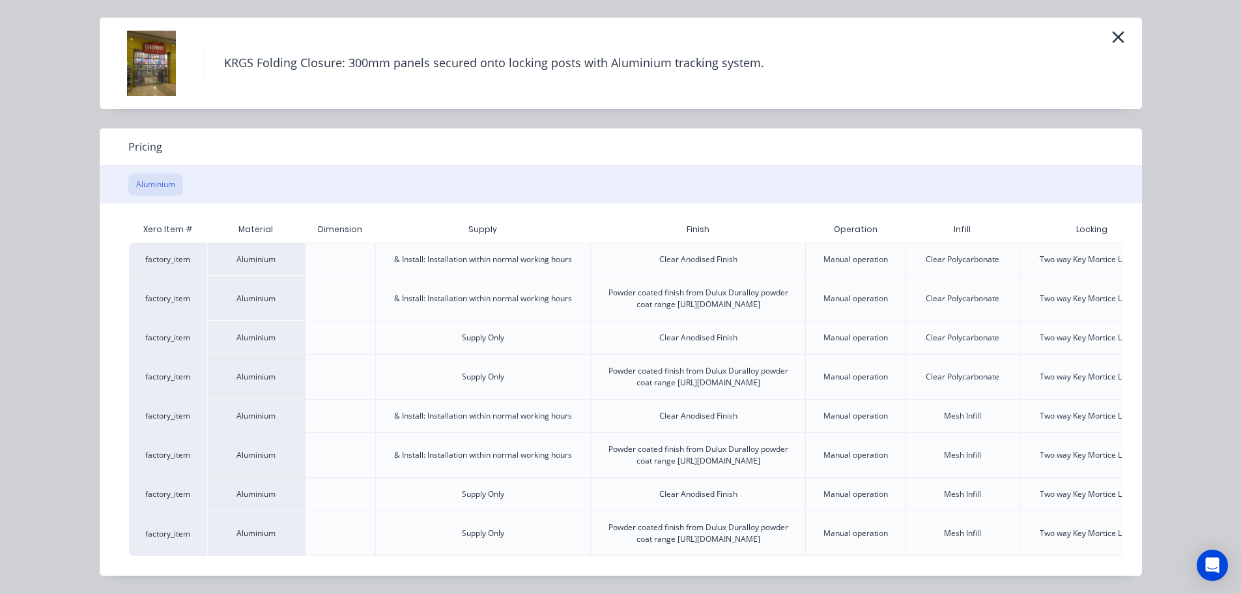
scroll to position [0, 114]
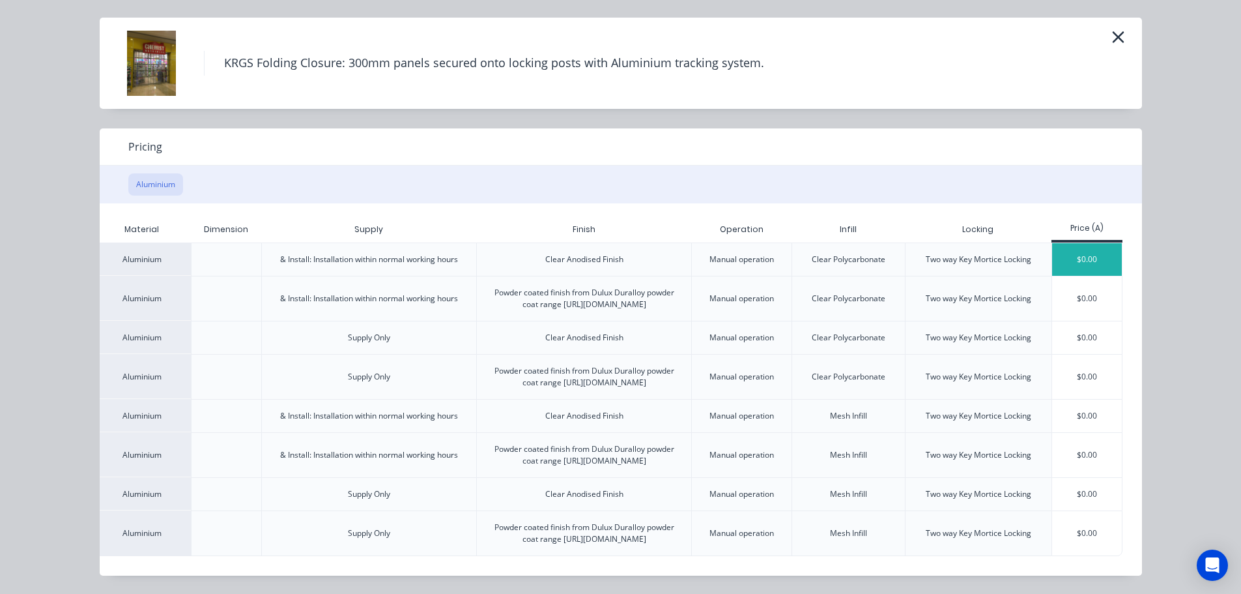
click at [1102, 243] on div "$0.00" at bounding box center [1087, 259] width 70 height 33
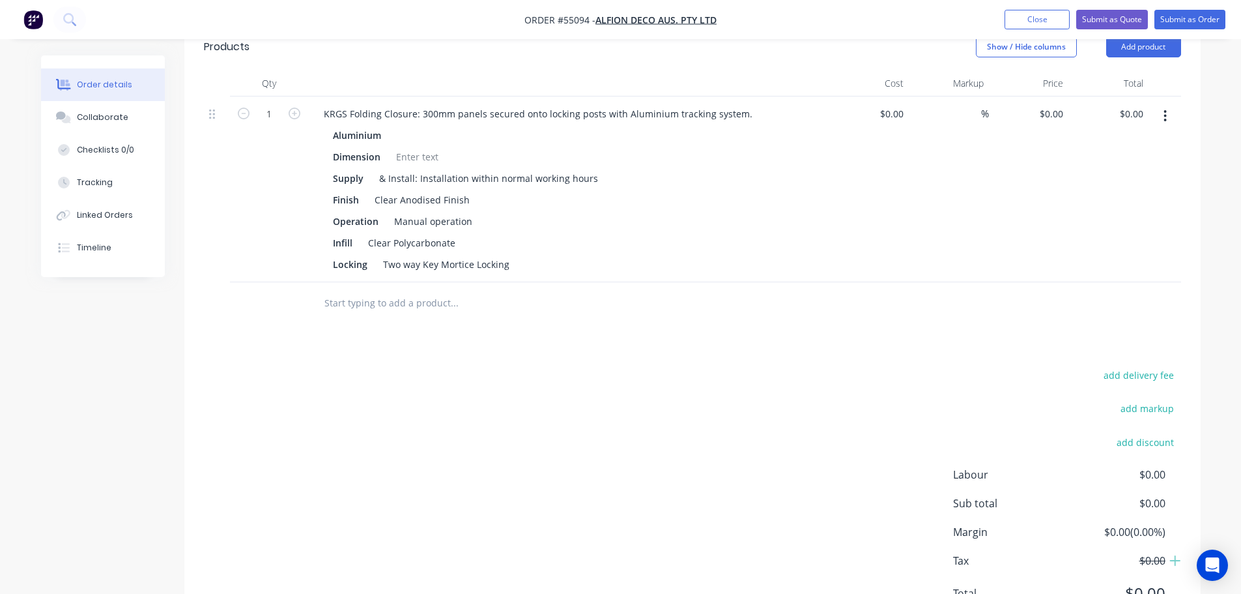
scroll to position [521, 0]
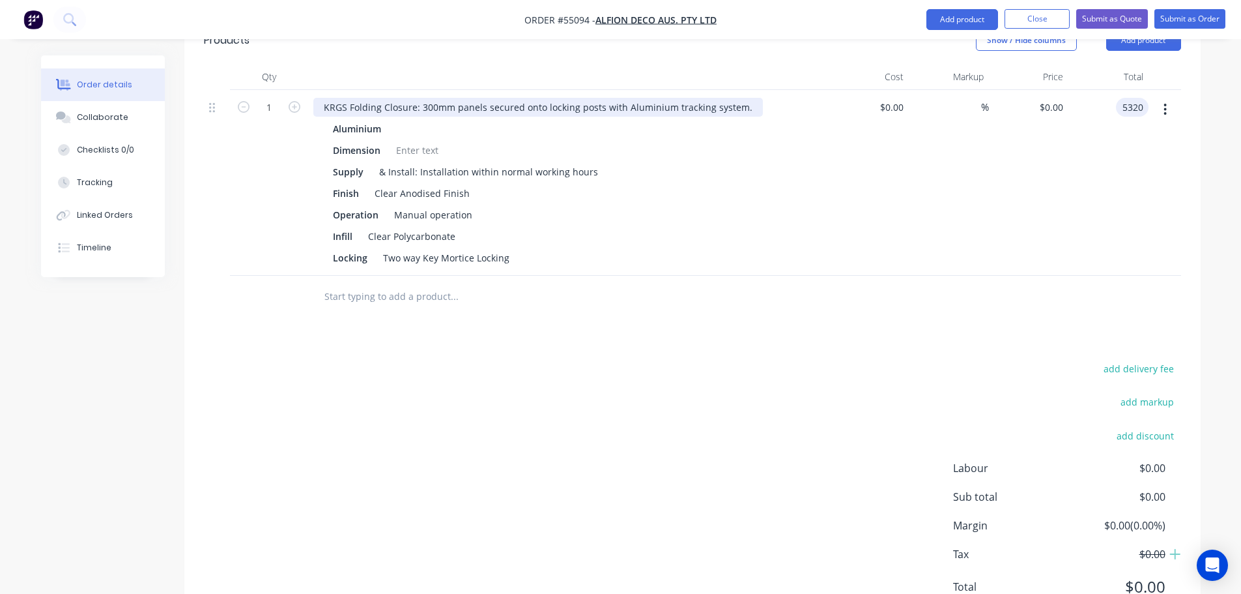
type input "5320"
type input "$5,320.00"
click at [316, 98] on div "KRGS Folding Closure: 300mm panels secured onto locking posts with Aluminium tr…" at bounding box center [538, 107] width 450 height 19
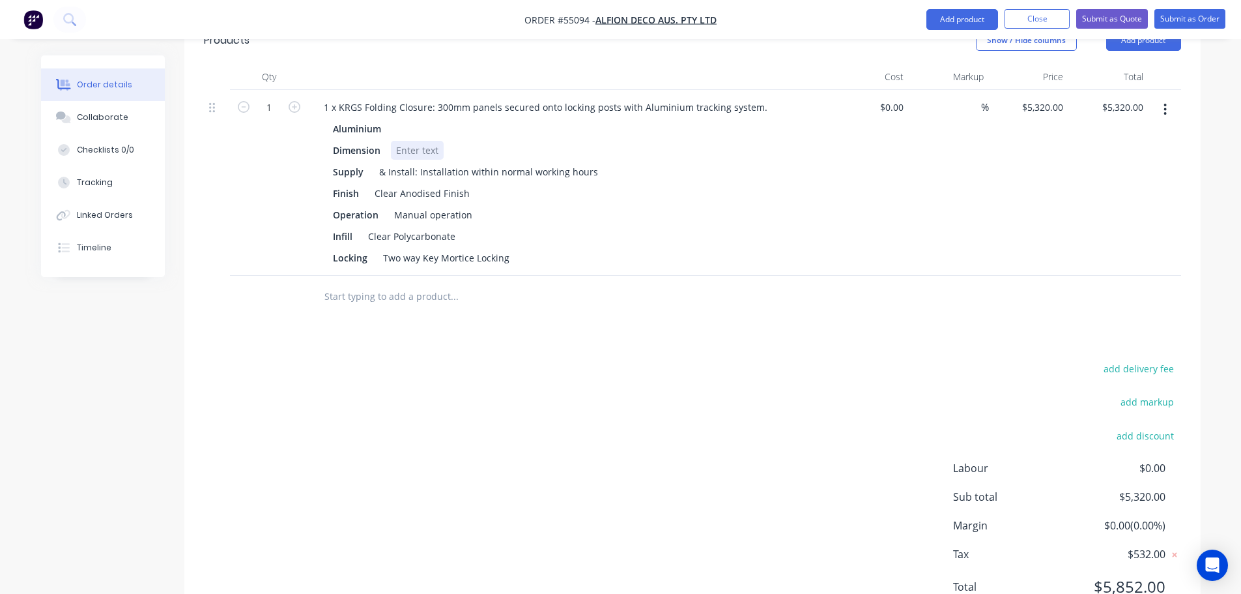
click at [416, 141] on div at bounding box center [417, 150] width 53 height 19
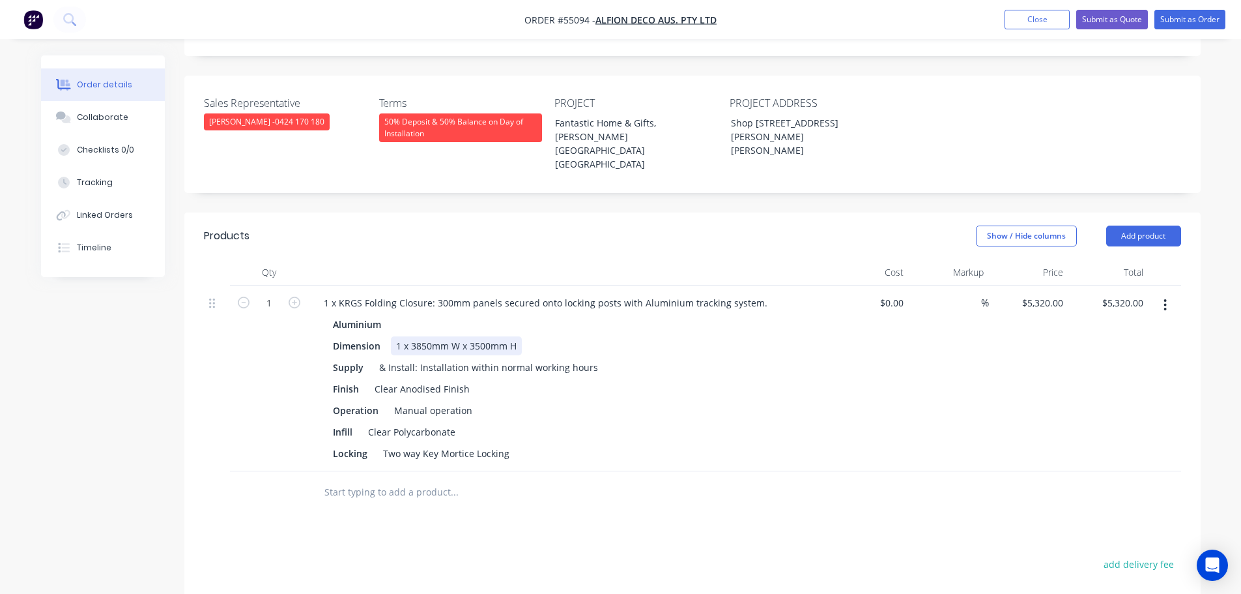
scroll to position [261, 0]
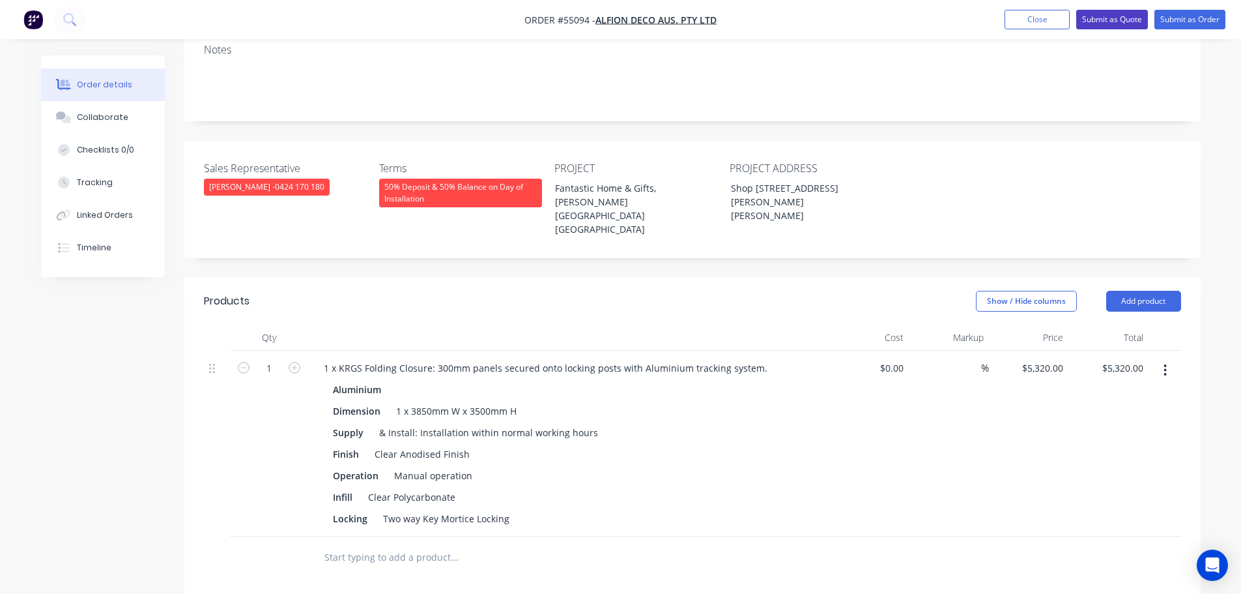
click at [1089, 18] on button "Submit as Quote" at bounding box center [1112, 20] width 72 height 20
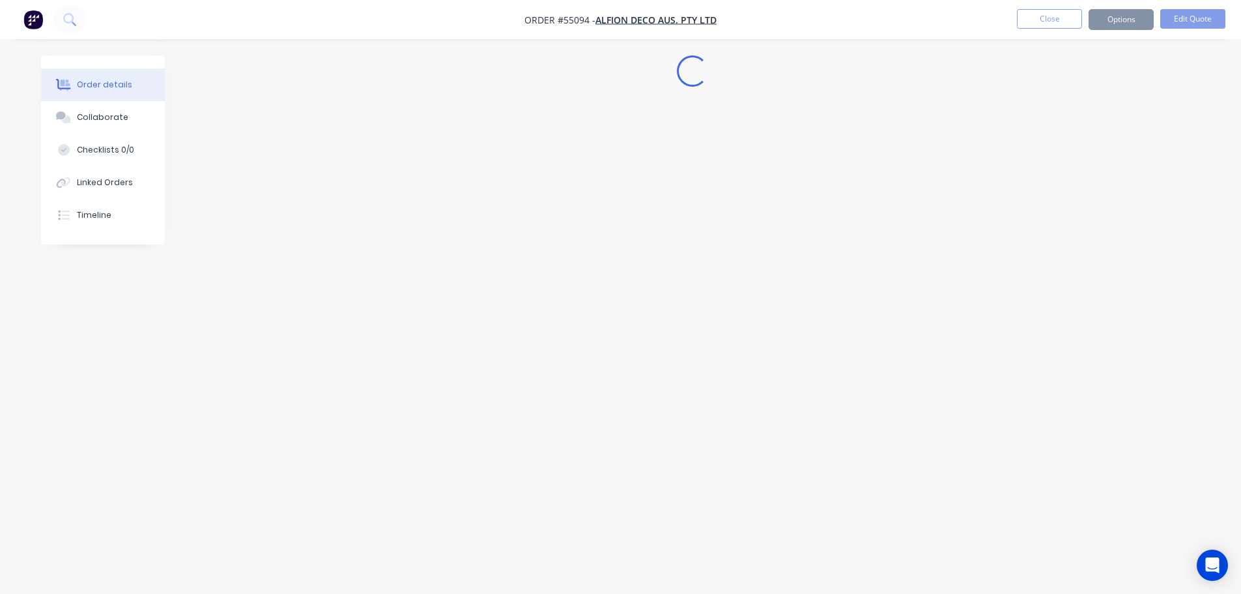
scroll to position [0, 0]
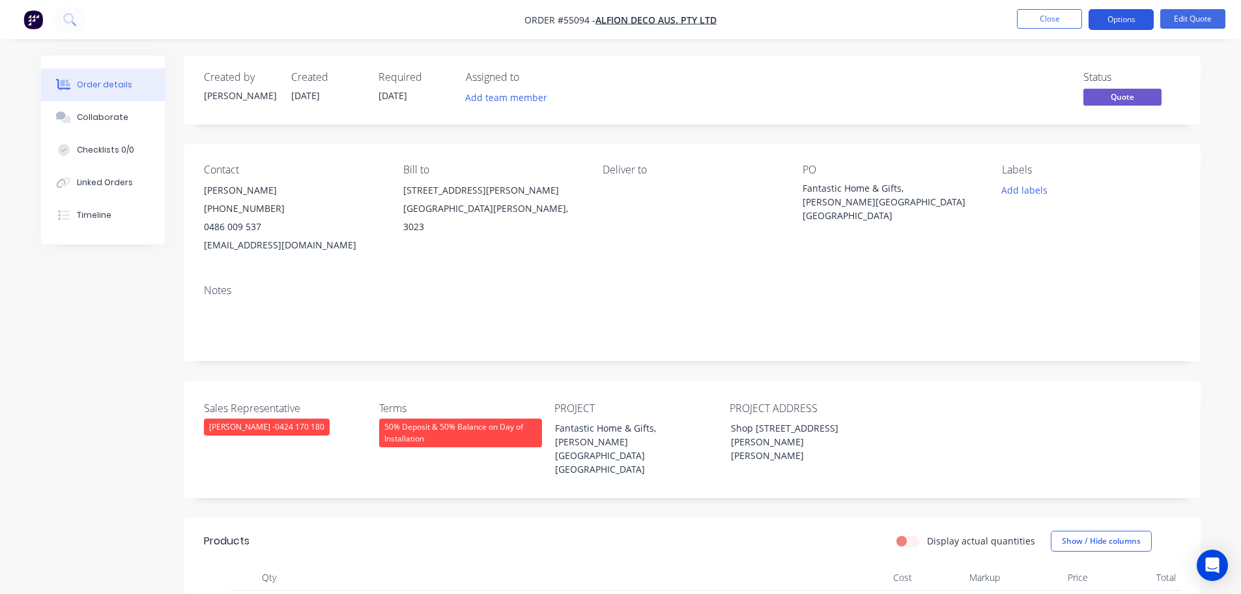
click at [1108, 22] on button "Options" at bounding box center [1121, 19] width 65 height 21
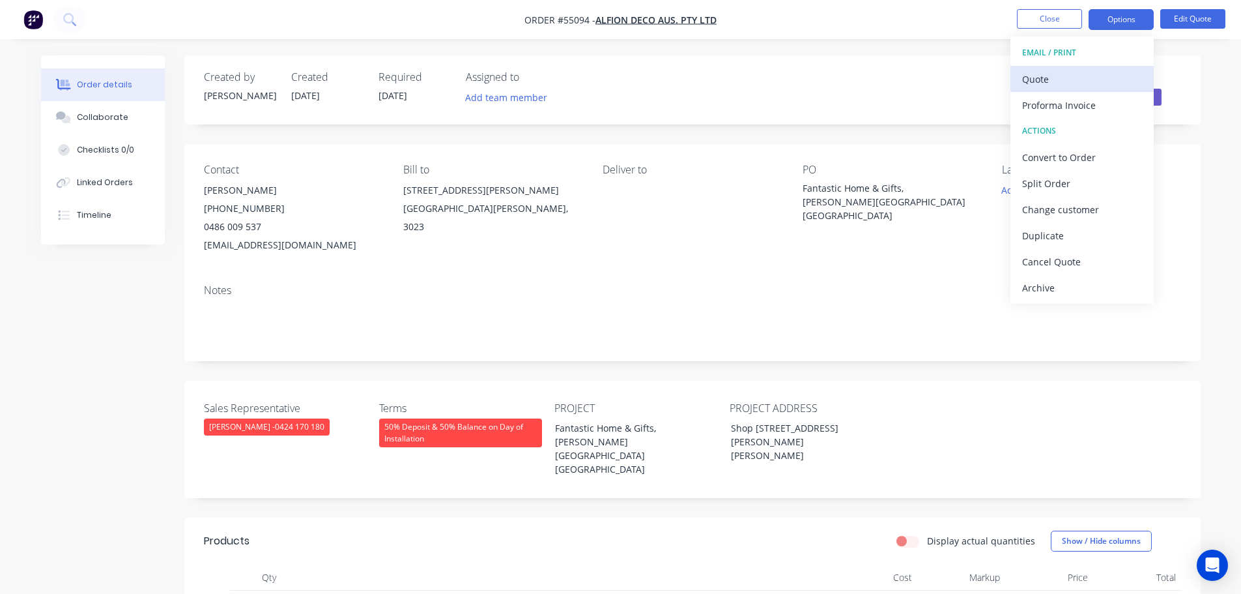
click at [1035, 78] on div "Quote" at bounding box center [1082, 79] width 120 height 19
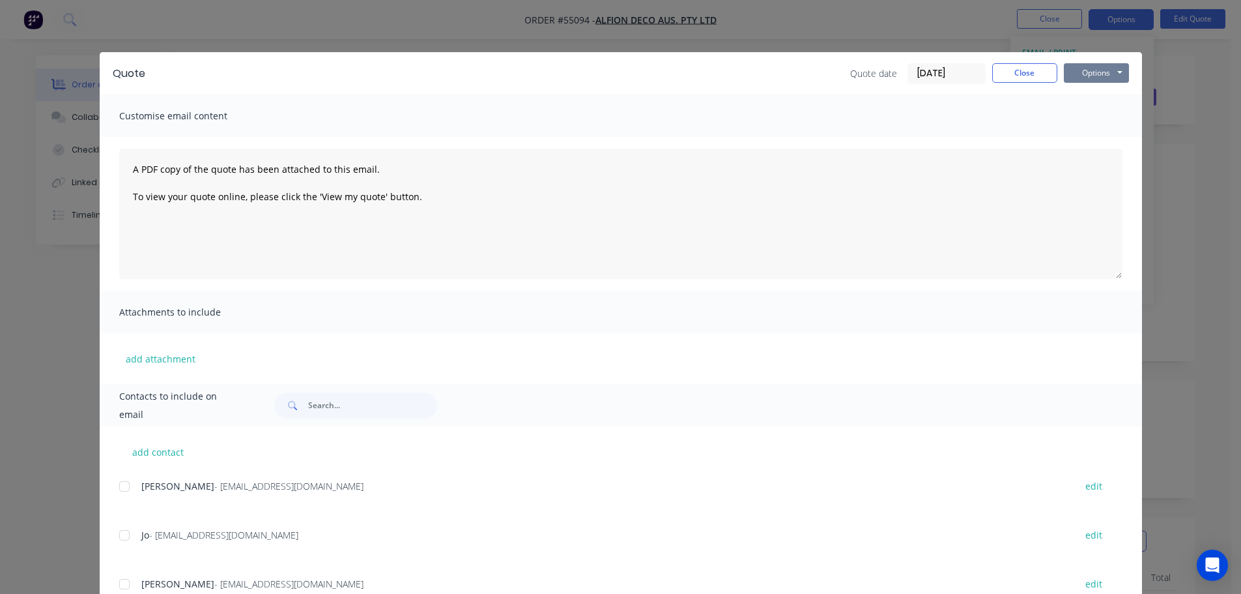
click at [1081, 77] on button "Options" at bounding box center [1096, 73] width 65 height 20
click at [1087, 119] on button "Print" at bounding box center [1105, 118] width 83 height 22
click at [998, 73] on button "Close" at bounding box center [1024, 73] width 65 height 20
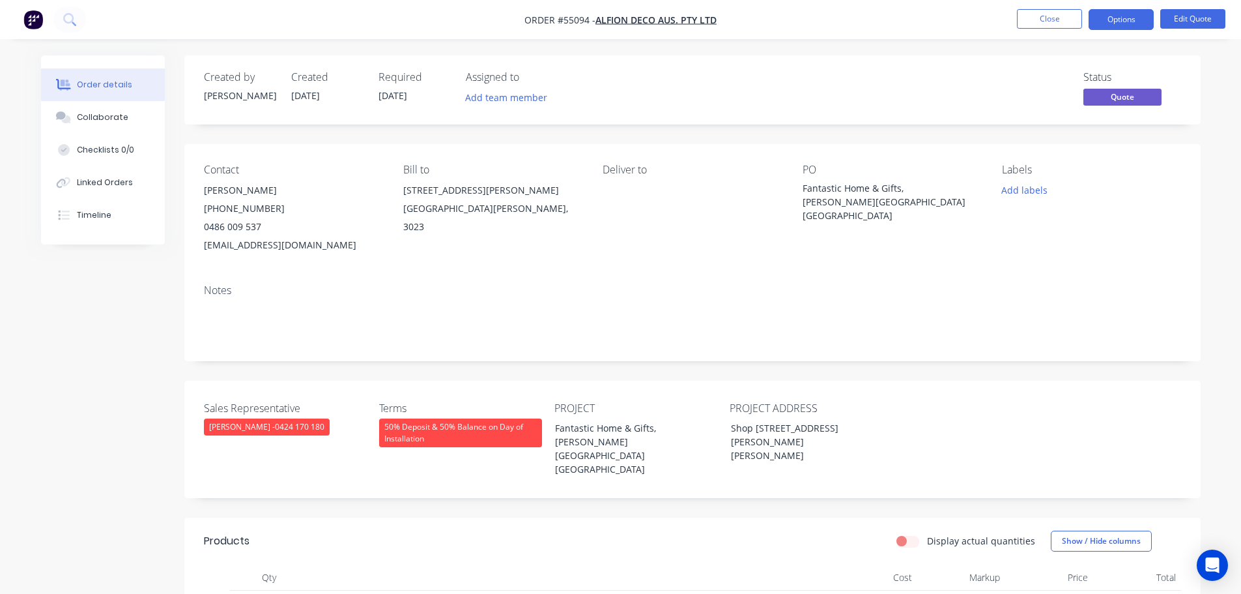
click at [244, 245] on div "[EMAIL_ADDRESS][DOMAIN_NAME]" at bounding box center [293, 245] width 179 height 18
copy div "[EMAIL_ADDRESS][DOMAIN_NAME]"
click at [881, 188] on div "Fantastic Home & Gifts, [PERSON_NAME][GEOGRAPHIC_DATA] [GEOGRAPHIC_DATA]" at bounding box center [884, 201] width 163 height 41
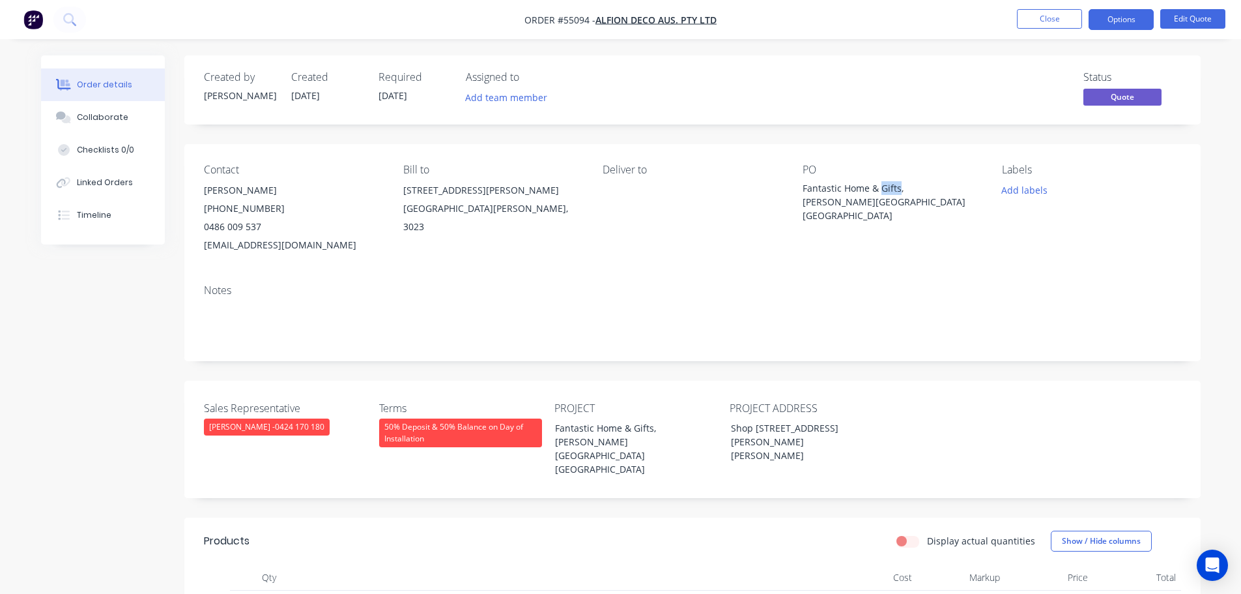
click at [881, 188] on div "Fantastic Home & Gifts, [PERSON_NAME][GEOGRAPHIC_DATA] [GEOGRAPHIC_DATA]" at bounding box center [884, 201] width 163 height 41
copy div "Fantastic Home & Gifts, [PERSON_NAME][GEOGRAPHIC_DATA] [GEOGRAPHIC_DATA]"
click at [261, 227] on span at bounding box center [261, 226] width 0 height 12
click at [1057, 17] on button "Close" at bounding box center [1049, 19] width 65 height 20
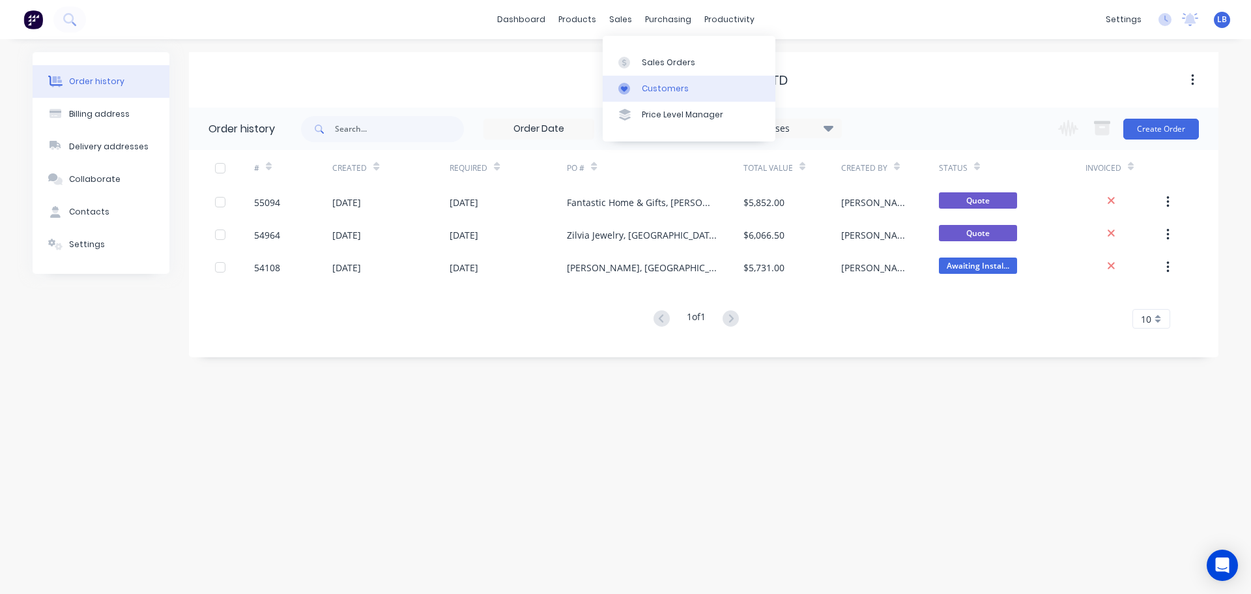
click at [667, 88] on div "Customers" at bounding box center [665, 89] width 47 height 12
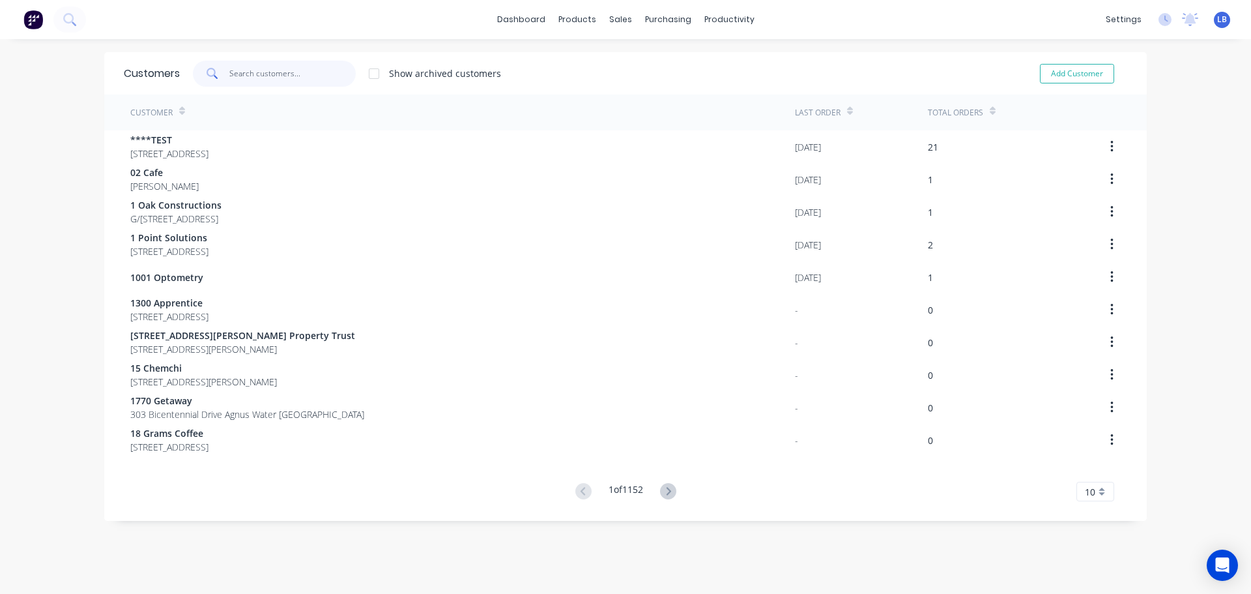
click at [262, 78] on input "text" at bounding box center [292, 74] width 127 height 26
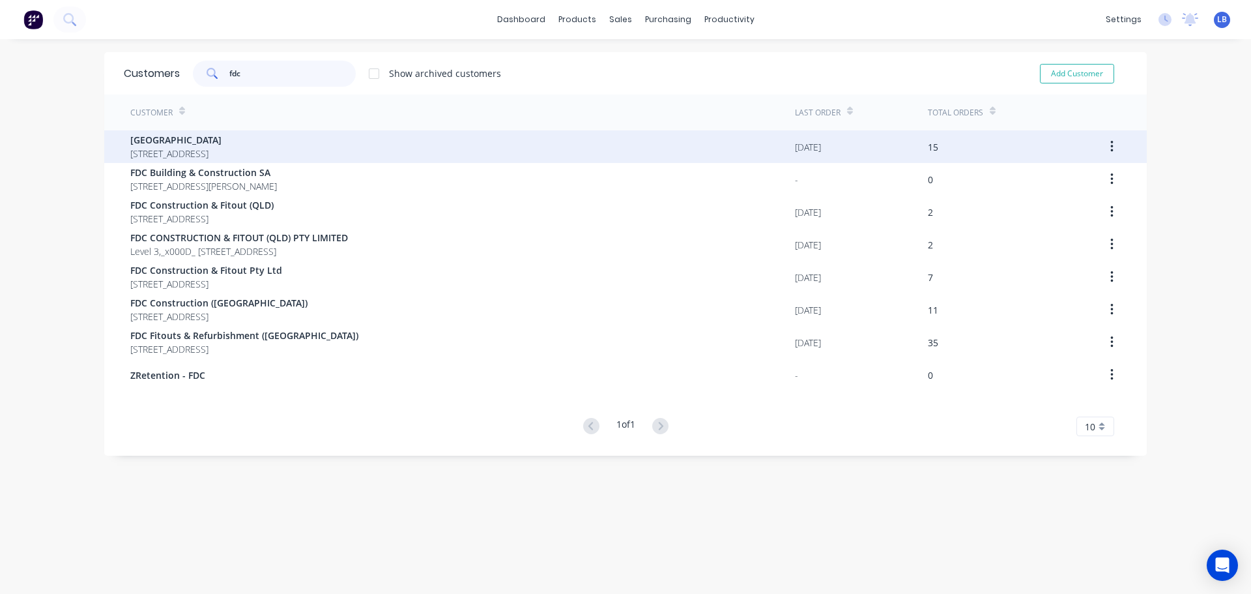
type input "fdc"
click at [158, 132] on div "[GEOGRAPHIC_DATA] [STREET_ADDRESS]" at bounding box center [462, 146] width 665 height 33
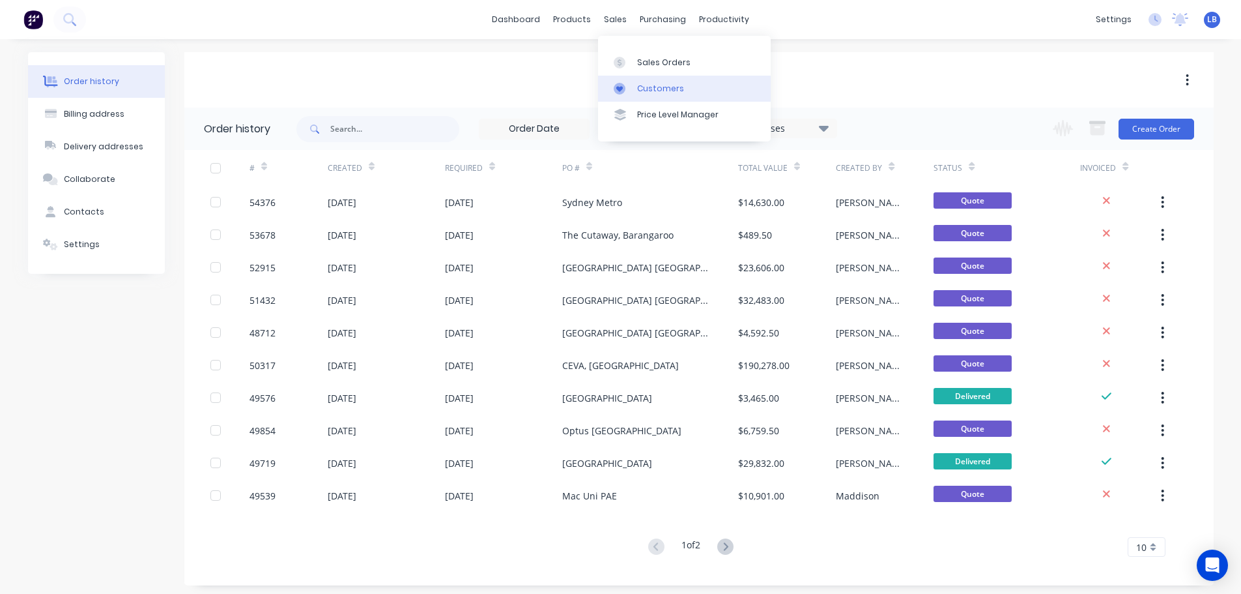
click at [669, 83] on div "Customers" at bounding box center [660, 89] width 47 height 12
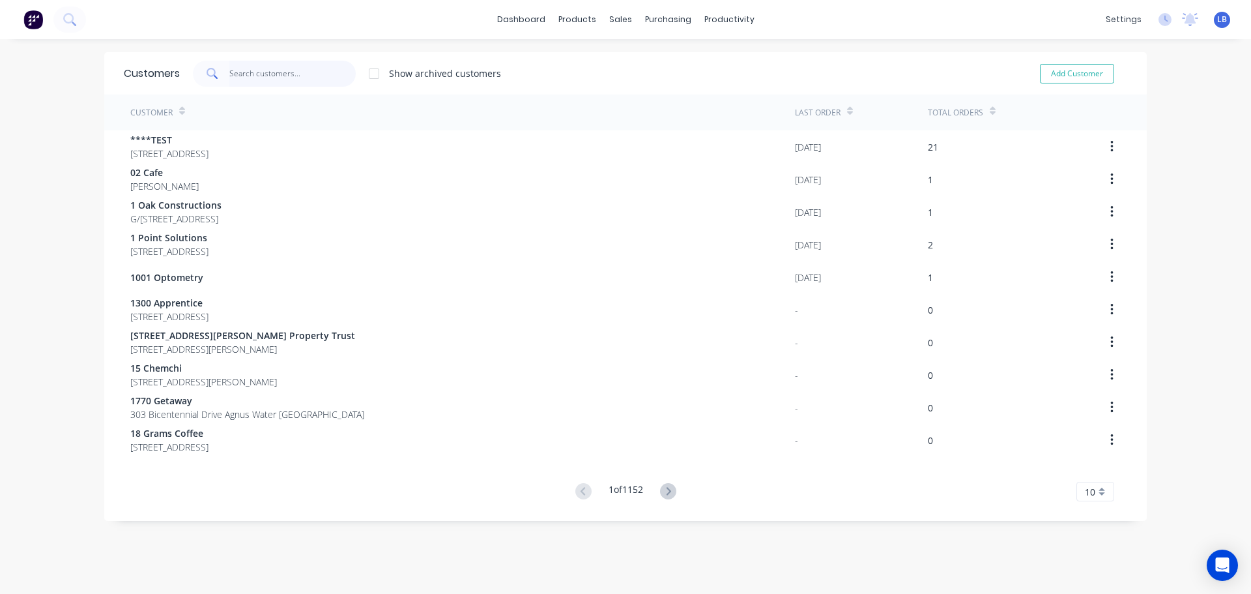
click at [257, 76] on input "text" at bounding box center [292, 74] width 127 height 26
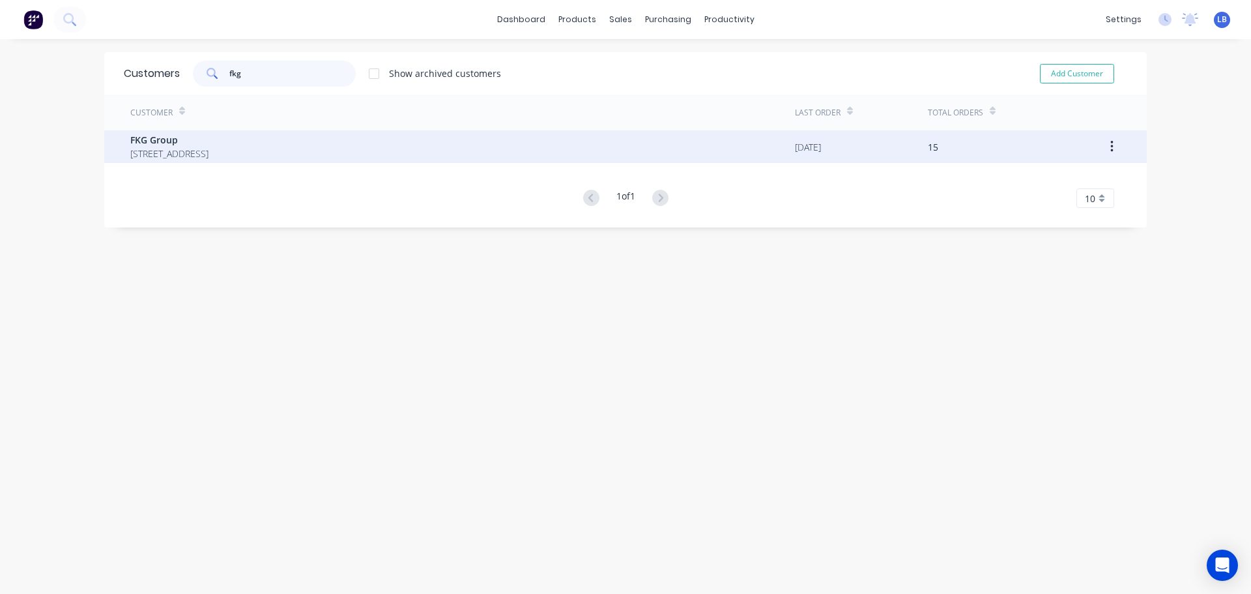
type input "fkg"
click at [136, 147] on span "[STREET_ADDRESS]" at bounding box center [169, 154] width 78 height 14
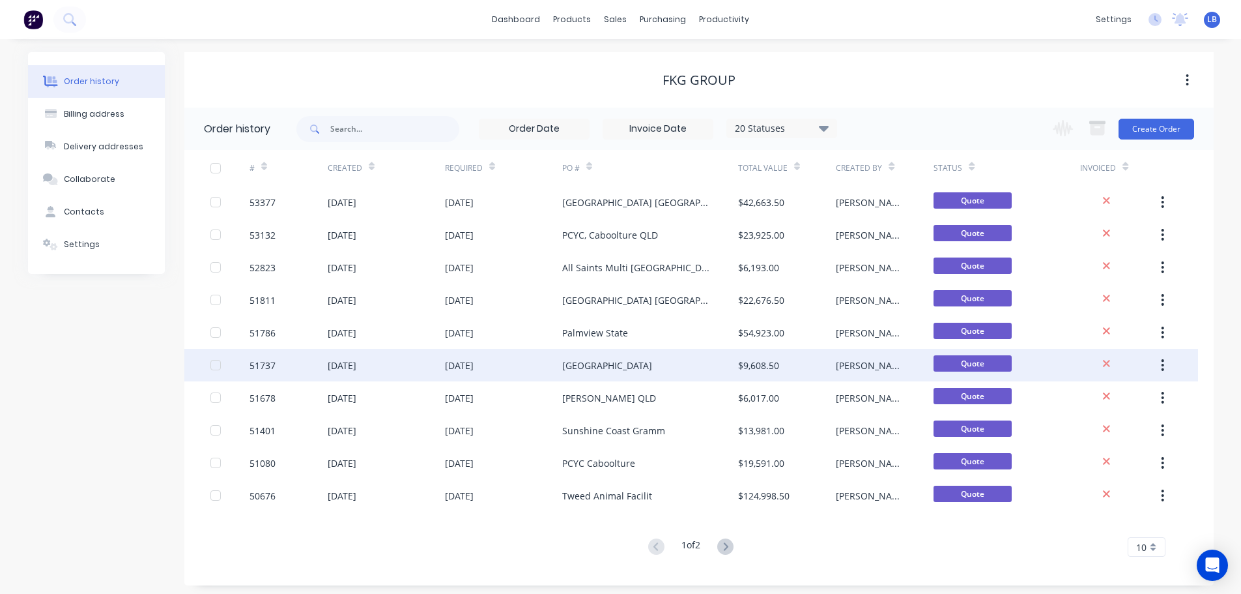
click at [581, 371] on div "[GEOGRAPHIC_DATA]" at bounding box center [607, 365] width 90 height 14
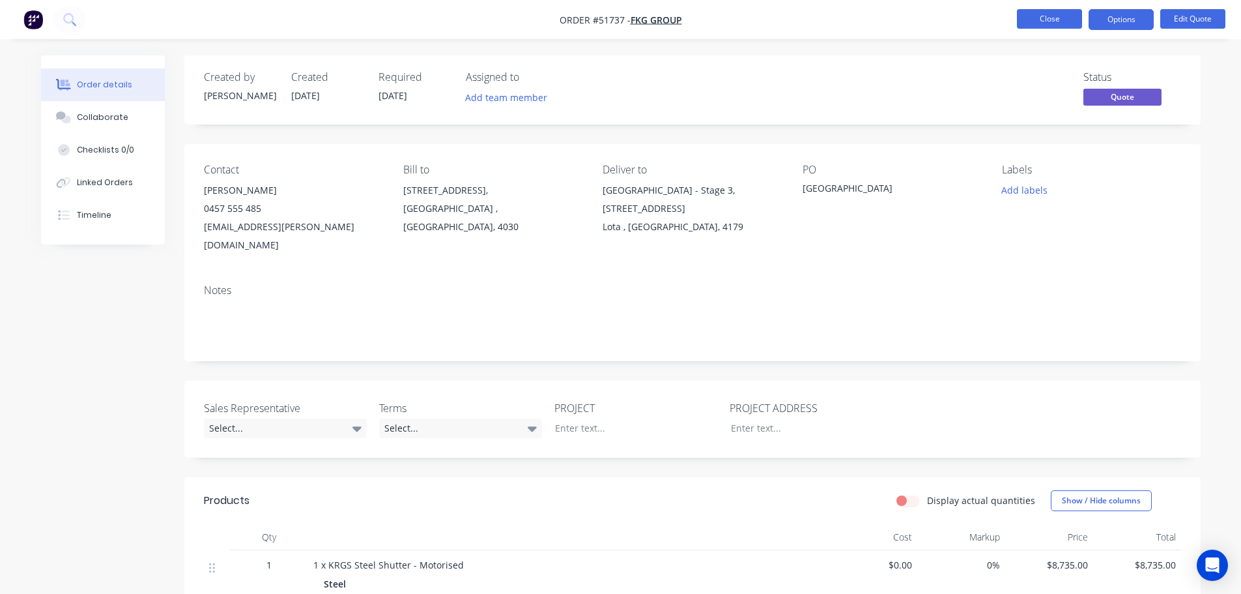
click at [1042, 18] on button "Close" at bounding box center [1049, 19] width 65 height 20
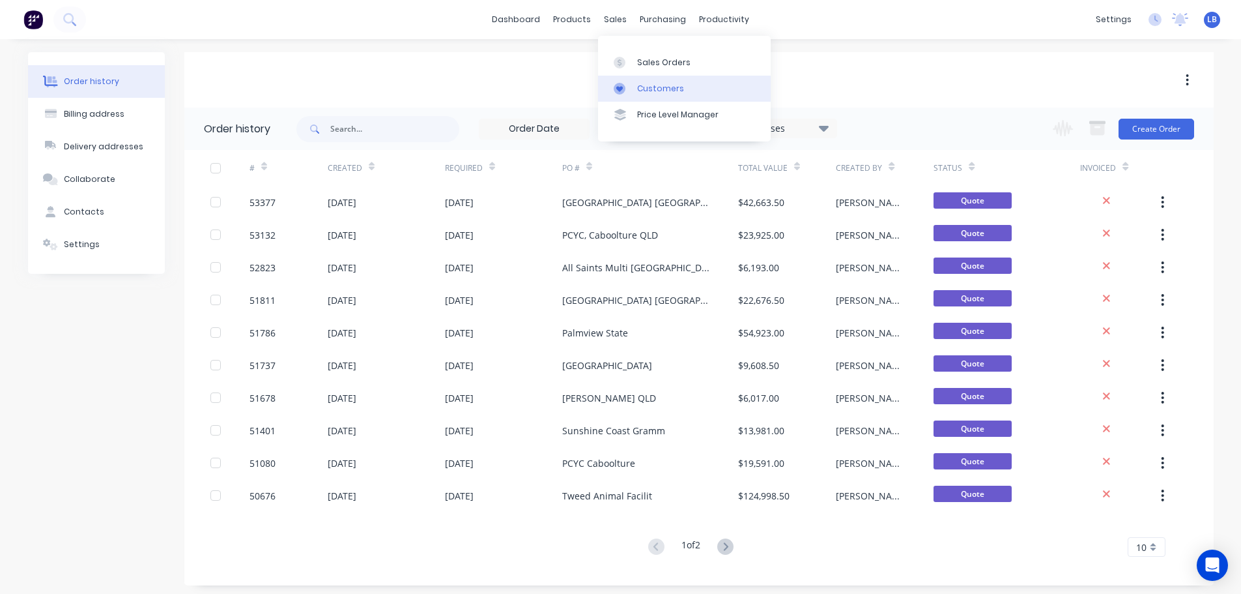
click at [664, 89] on div "Customers" at bounding box center [660, 89] width 47 height 12
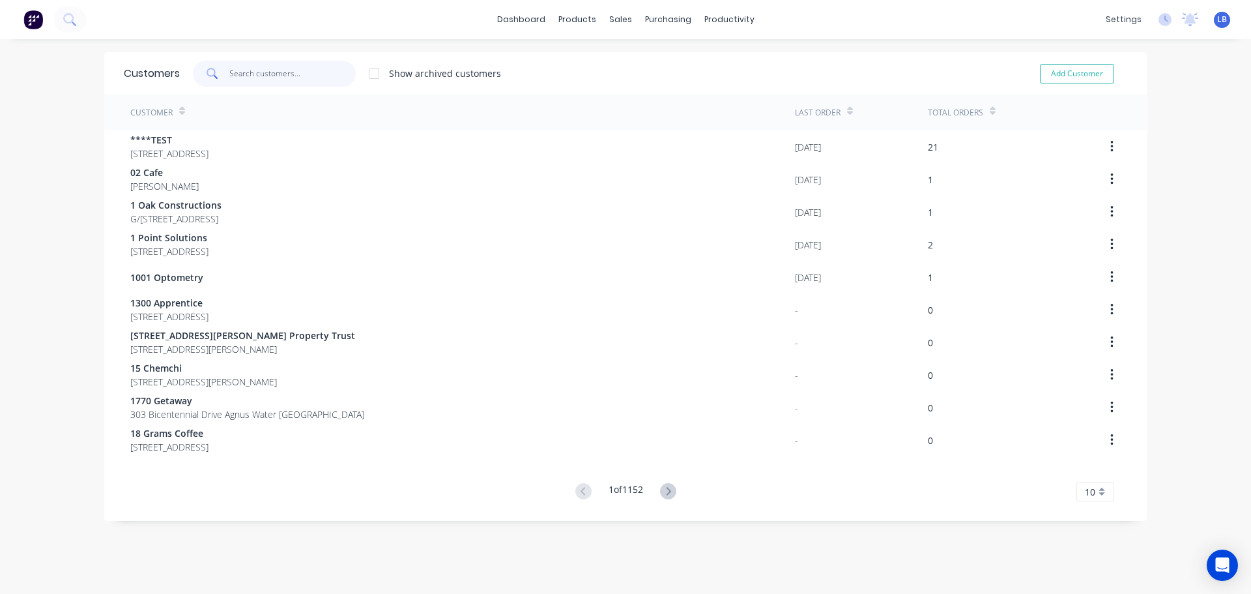
click at [253, 72] on input "text" at bounding box center [292, 74] width 127 height 26
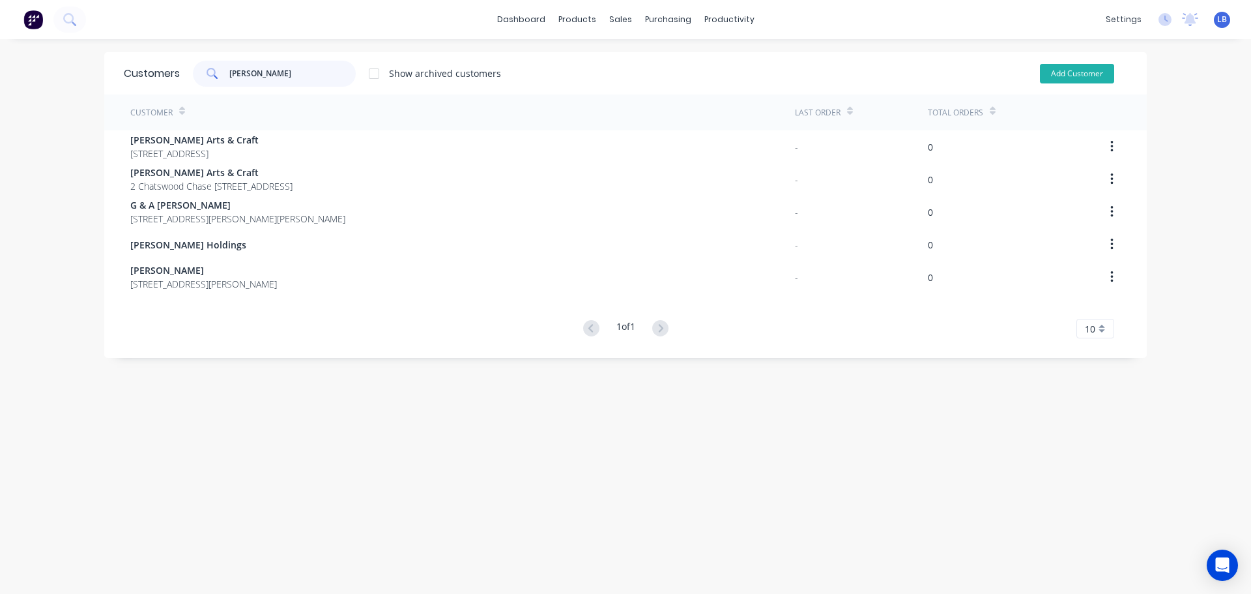
type input "[PERSON_NAME]"
click at [1074, 75] on button "Add Customer" at bounding box center [1077, 74] width 74 height 20
select select "AU"
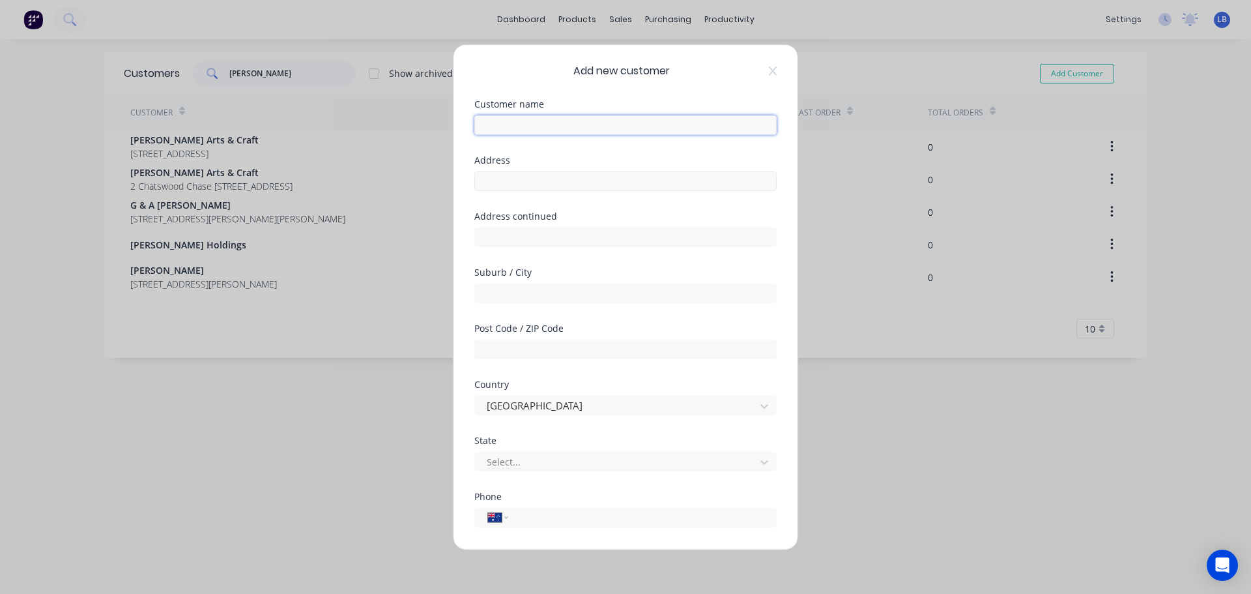
drag, startPoint x: 483, startPoint y: 121, endPoint x: 497, endPoint y: 182, distance: 62.8
click at [483, 121] on input "text" at bounding box center [625, 125] width 302 height 20
click at [497, 188] on input "text" at bounding box center [625, 181] width 302 height 20
click at [590, 134] on input "[PERSON_NAME] Art & Craft" at bounding box center [625, 125] width 302 height 20
type input "[PERSON_NAME] Art & Craft - SA"
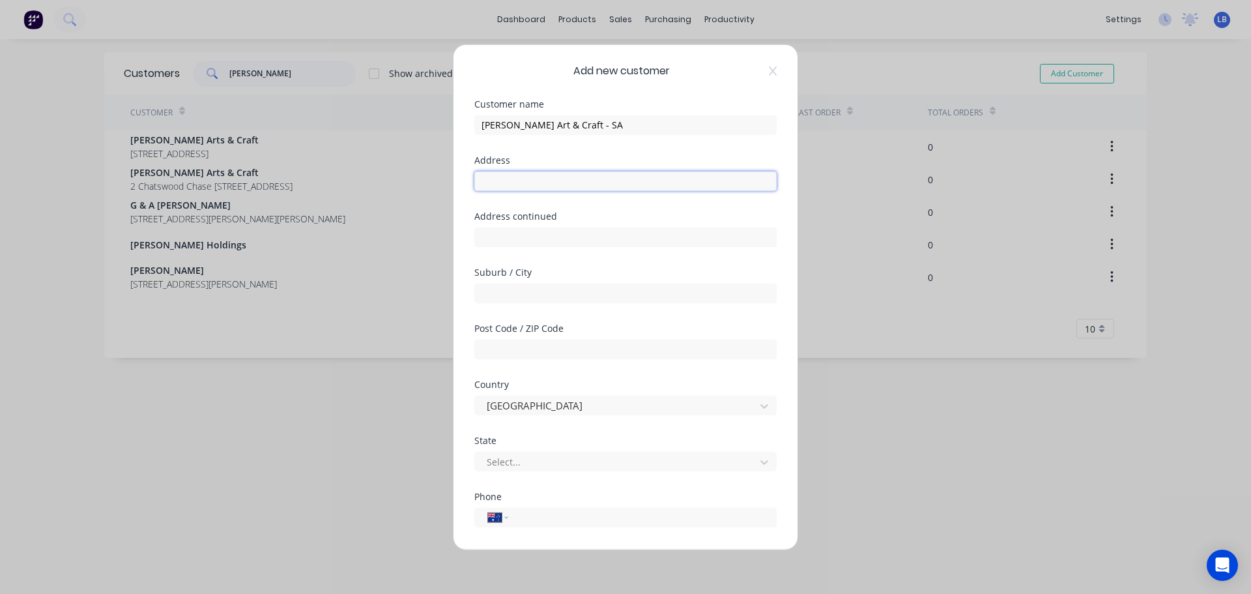
click at [495, 180] on input "text" at bounding box center [625, 181] width 302 height 20
type input "[STREET_ADDRESS][PERSON_NAME]"
click at [486, 300] on input "text" at bounding box center [625, 293] width 302 height 20
type input "[GEOGRAPHIC_DATA]"
click at [492, 352] on input "text" at bounding box center [625, 349] width 302 height 20
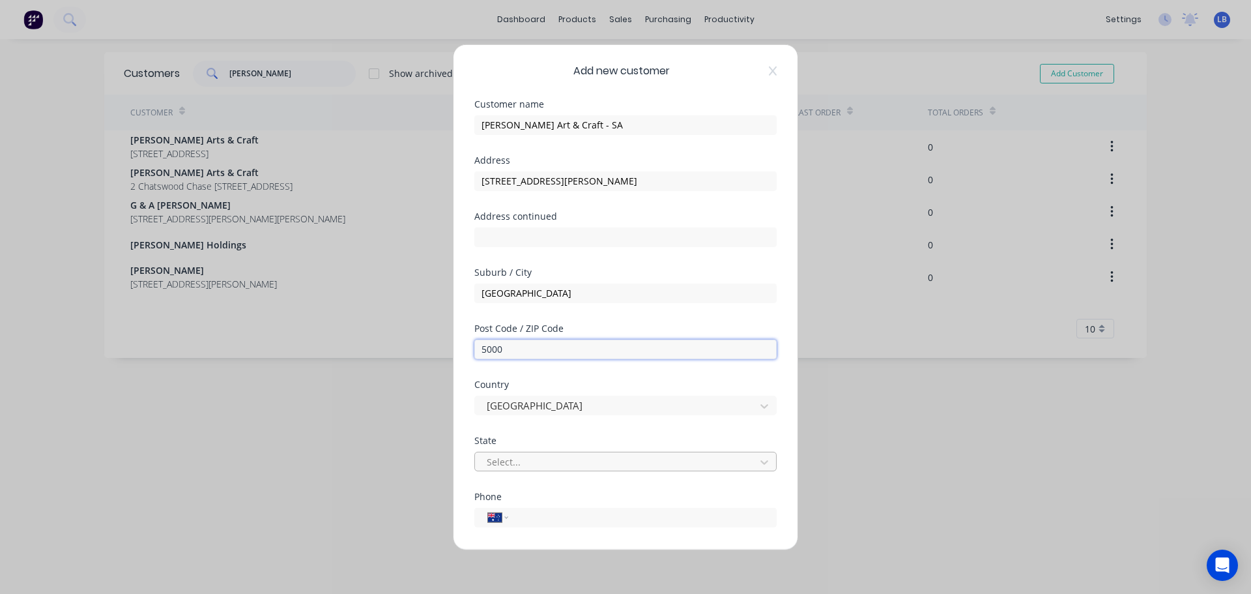
type input "5000"
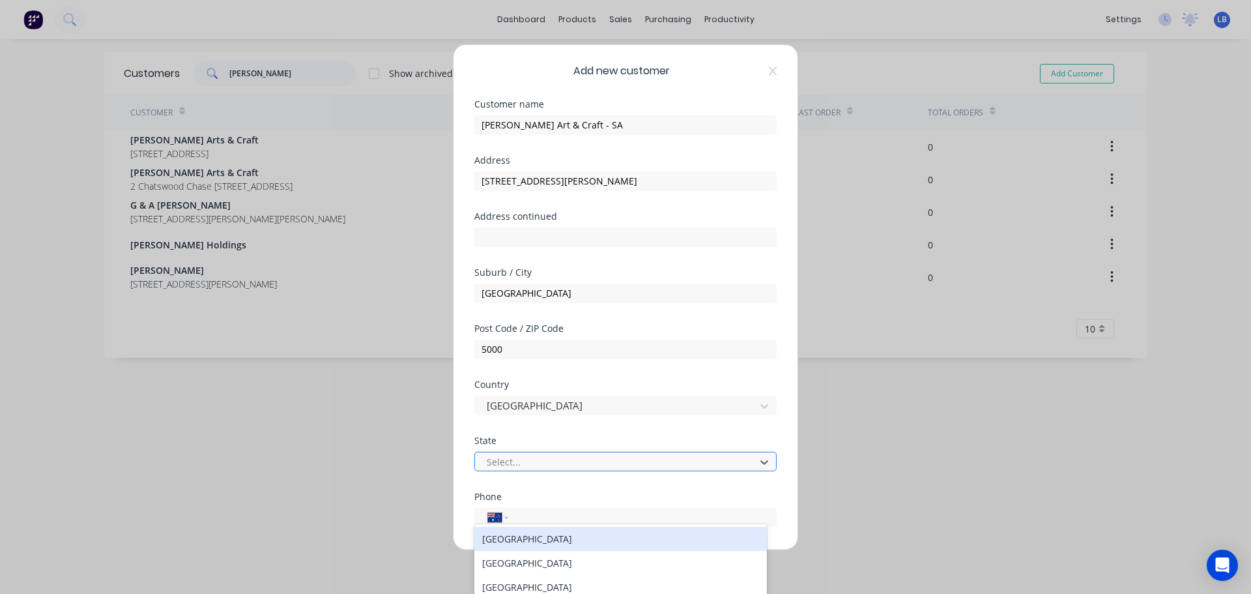
scroll to position [63, 0]
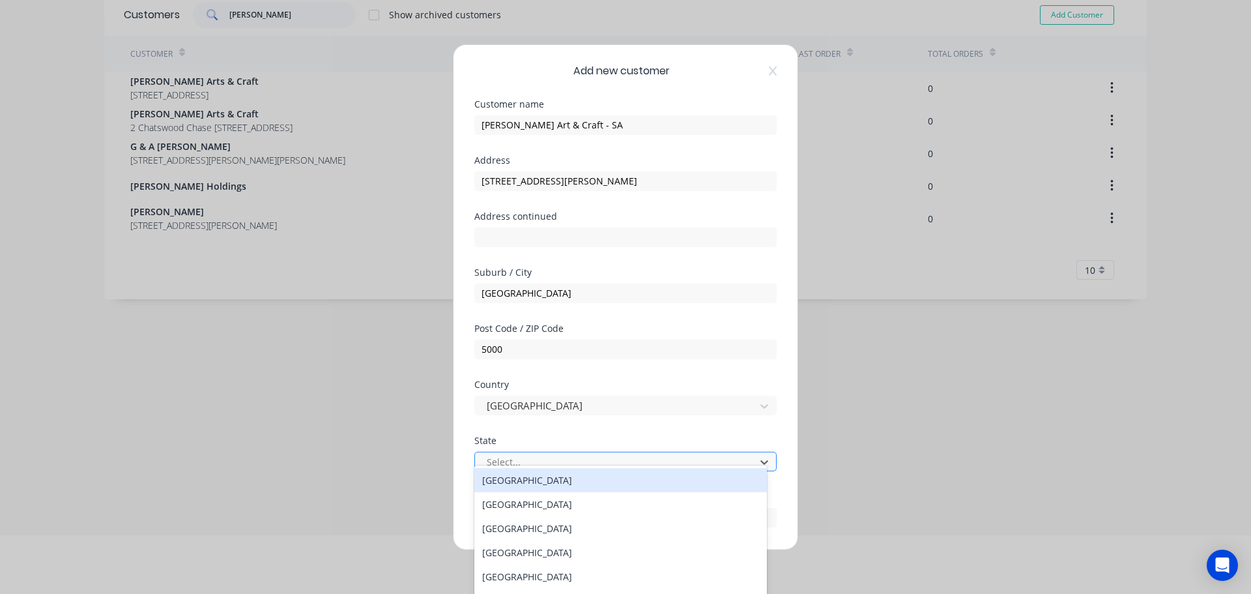
click at [517, 459] on div at bounding box center [616, 461] width 263 height 16
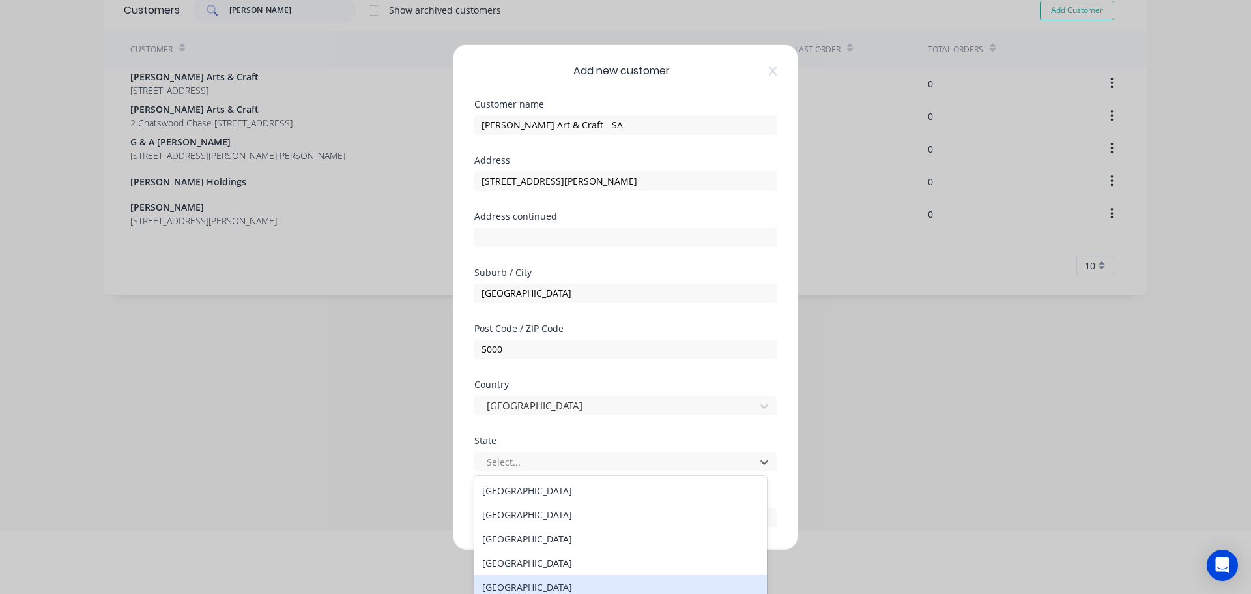
click at [508, 586] on div "[GEOGRAPHIC_DATA]" at bounding box center [620, 587] width 293 height 24
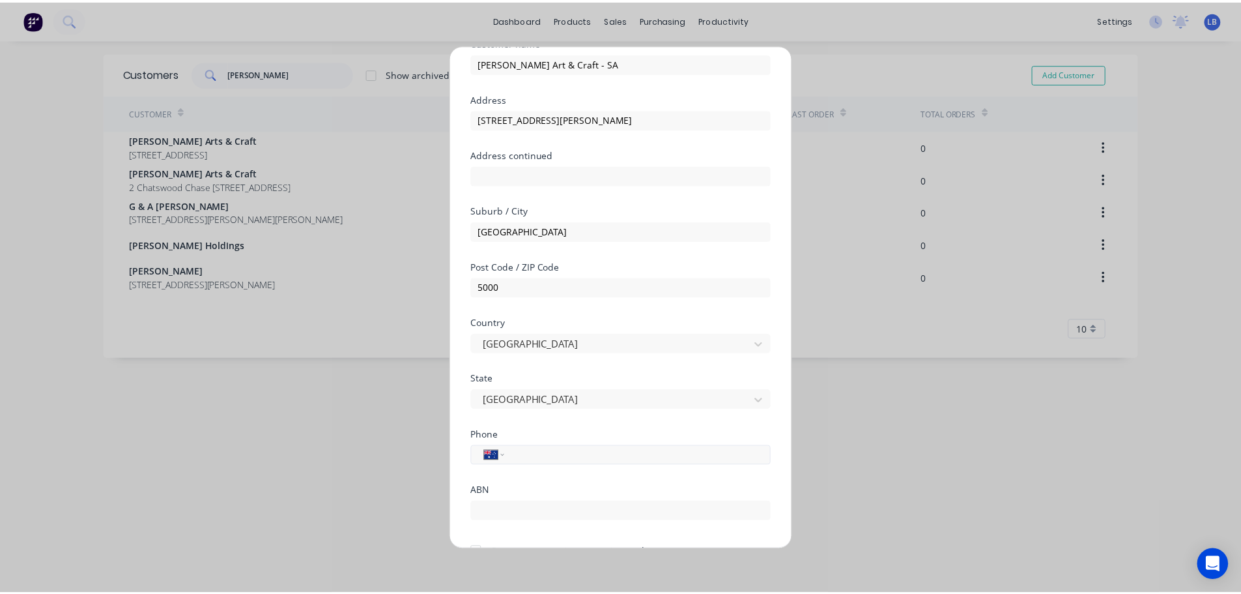
scroll to position [132, 0]
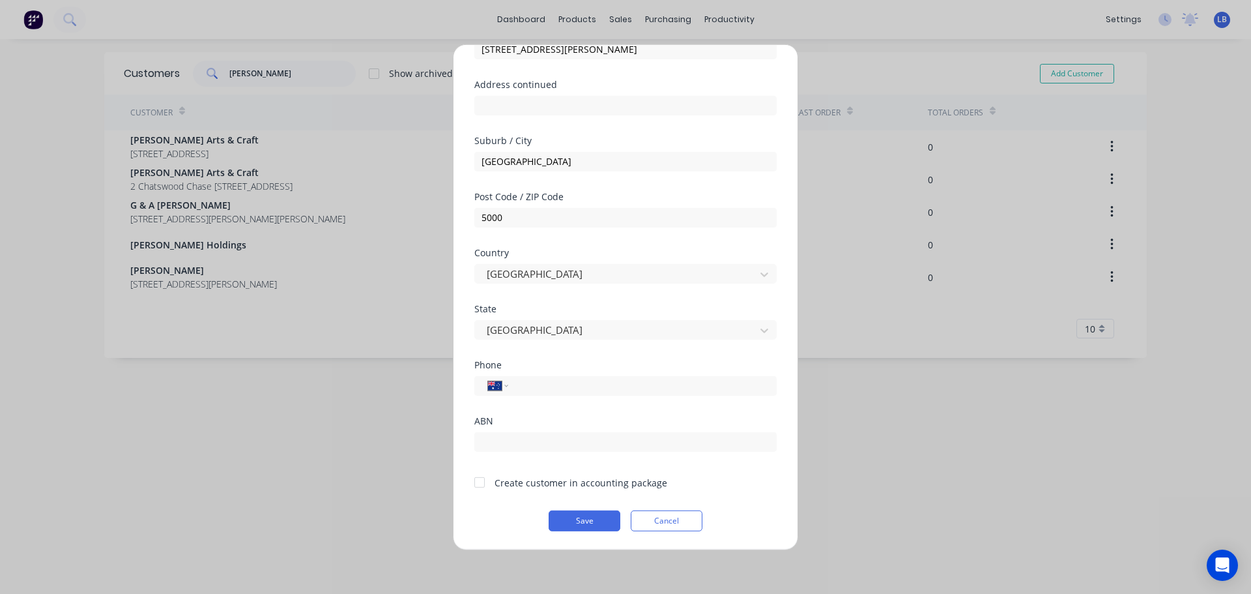
click at [484, 483] on div at bounding box center [480, 482] width 26 height 26
click at [564, 519] on button "Save" at bounding box center [585, 520] width 72 height 21
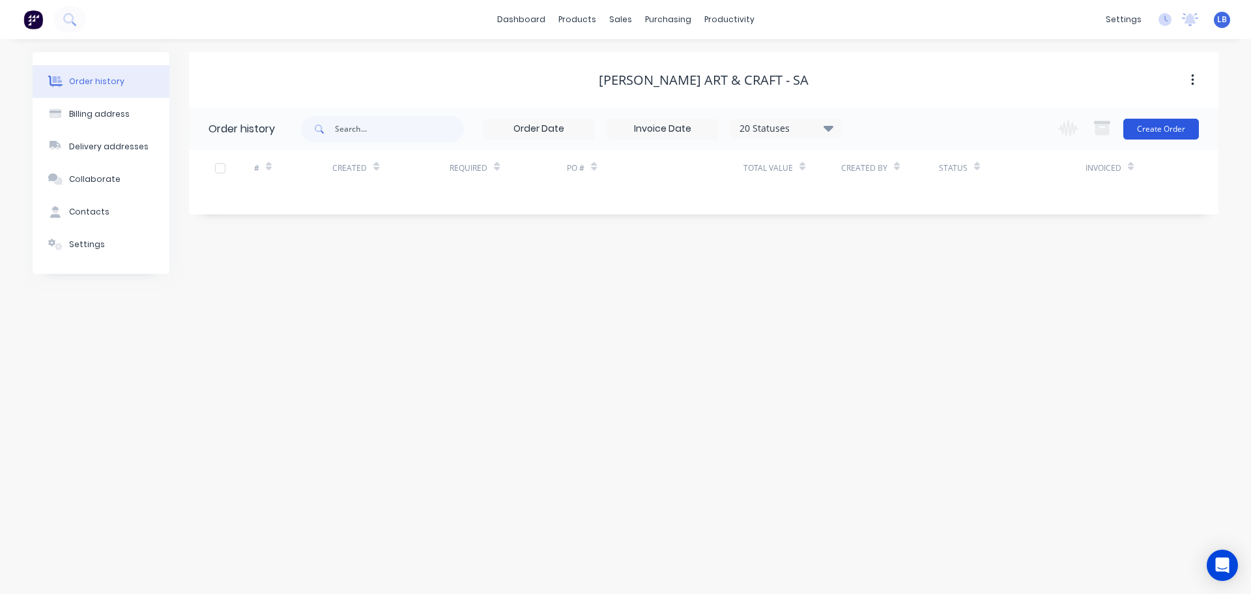
click at [1169, 127] on button "Create Order" at bounding box center [1161, 129] width 76 height 21
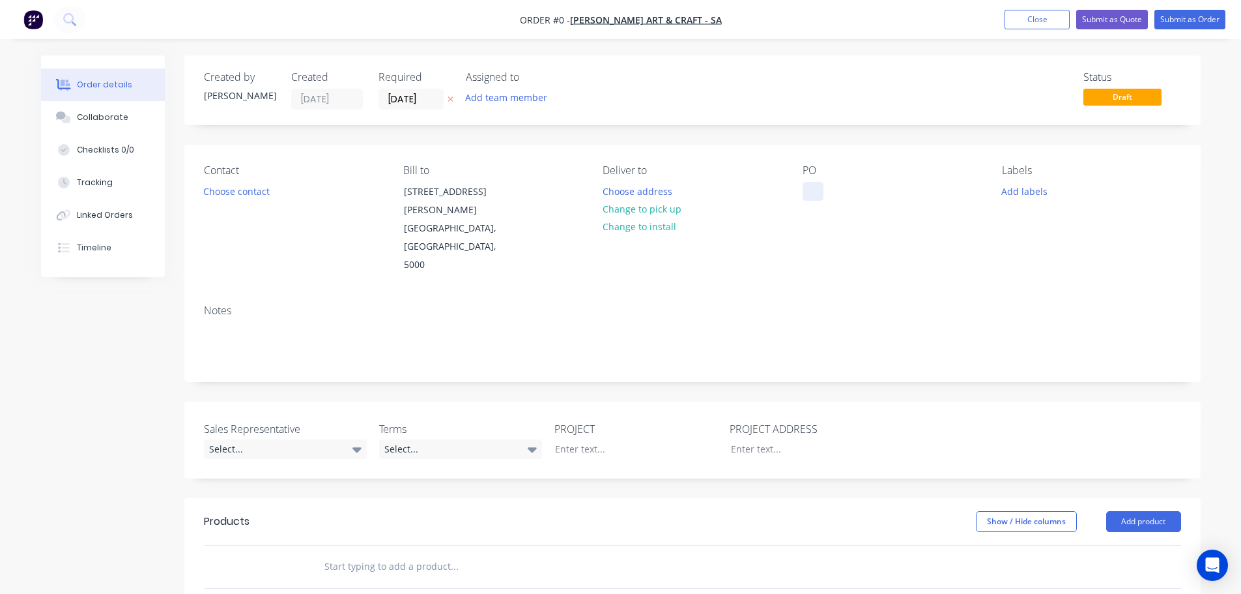
click at [812, 184] on div at bounding box center [813, 191] width 21 height 19
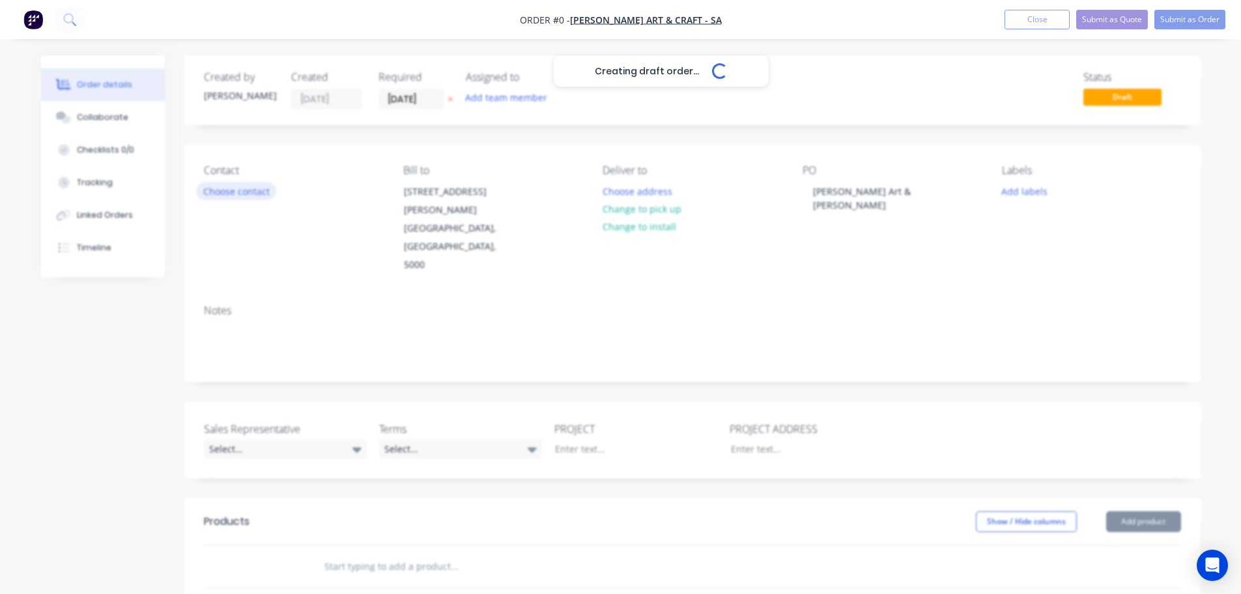
click at [240, 190] on div "Creating draft order... Loading... Order details Collaborate Checklists 0/0 Tra…" at bounding box center [621, 487] width 1186 height 865
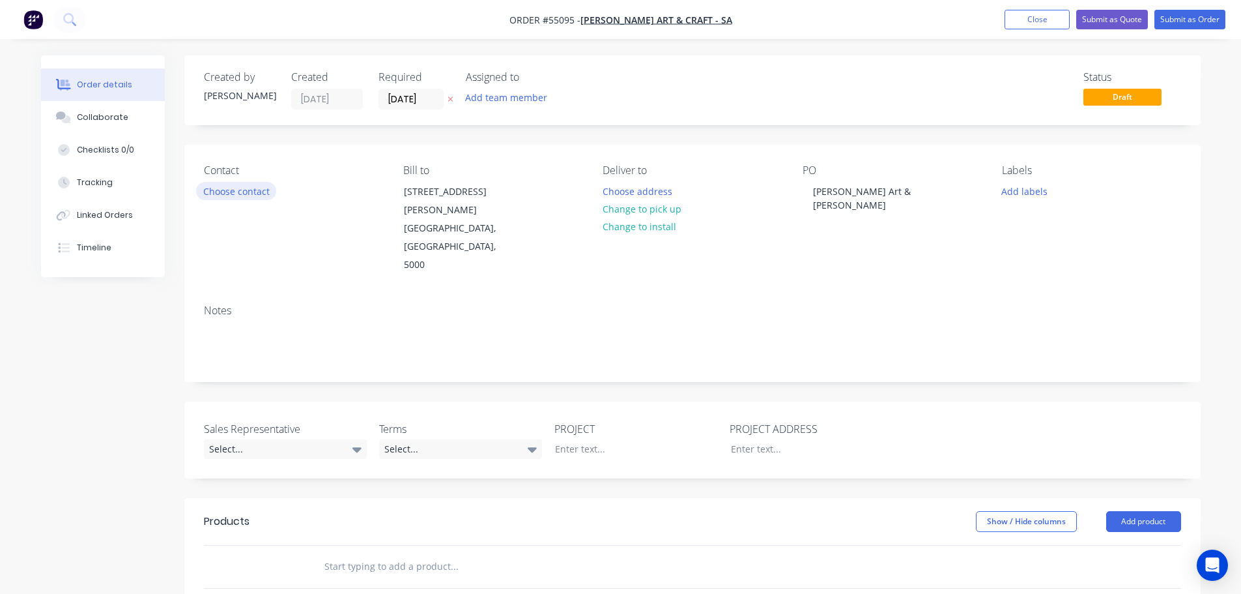
click at [237, 197] on button "Choose contact" at bounding box center [236, 191] width 80 height 18
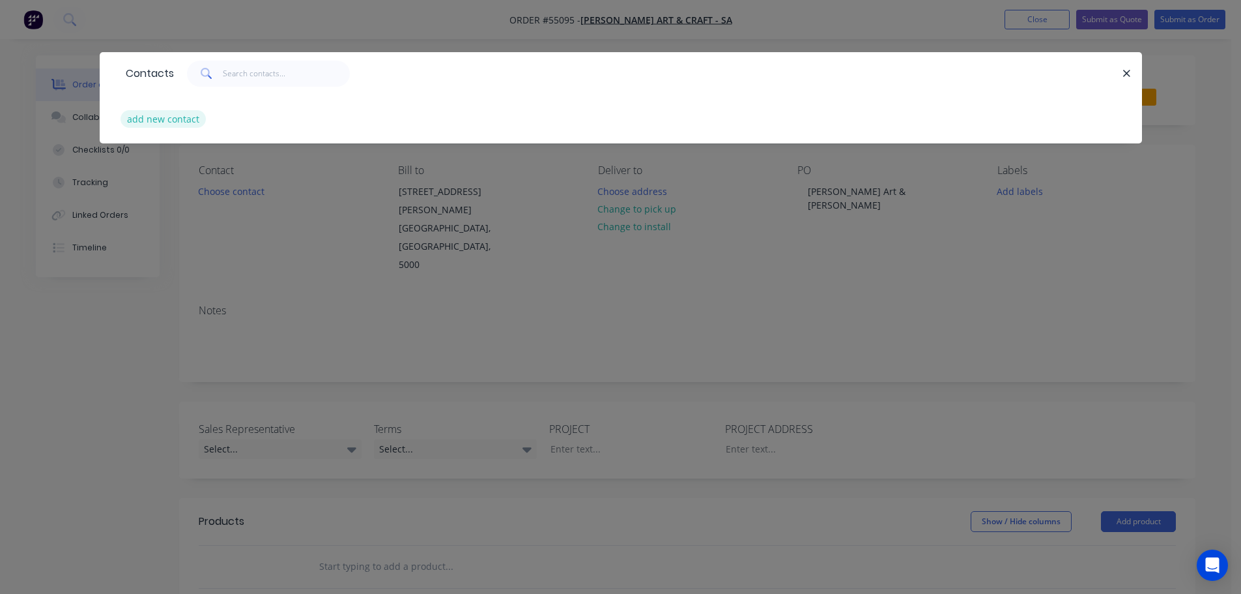
click at [169, 121] on button "add new contact" at bounding box center [164, 119] width 86 height 18
select select "AU"
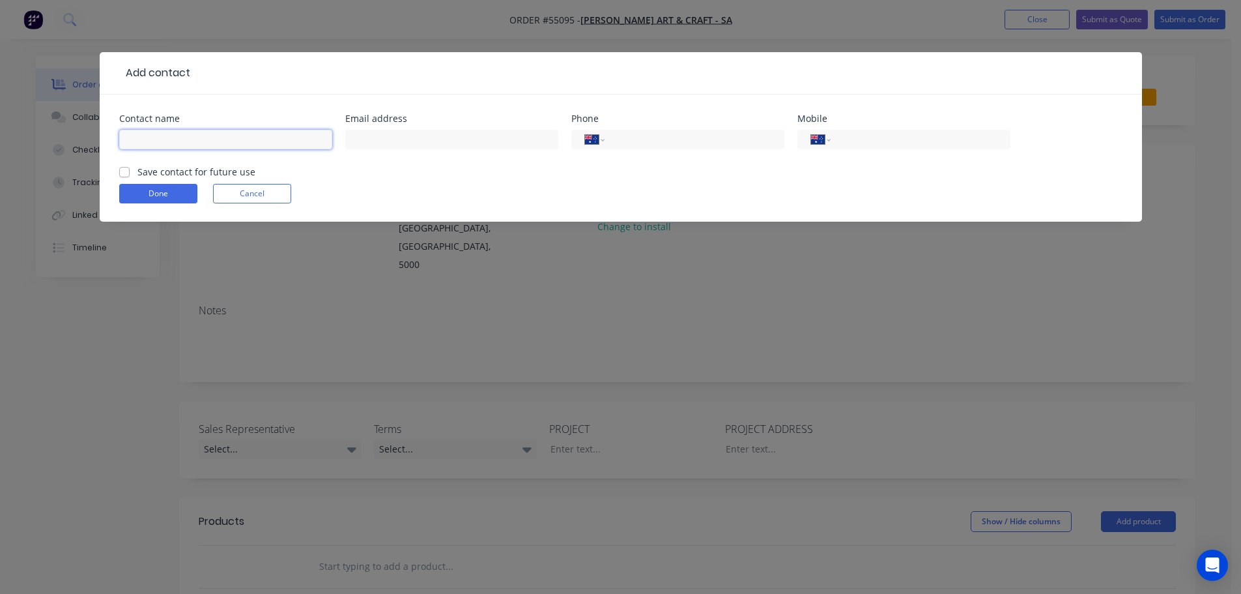
click at [137, 136] on input "text" at bounding box center [225, 140] width 213 height 20
type input "[PERSON_NAME]"
click at [400, 127] on div at bounding box center [451, 145] width 213 height 38
drag, startPoint x: 355, startPoint y: 141, endPoint x: 394, endPoint y: 205, distance: 75.1
click at [355, 141] on input "text" at bounding box center [451, 140] width 213 height 20
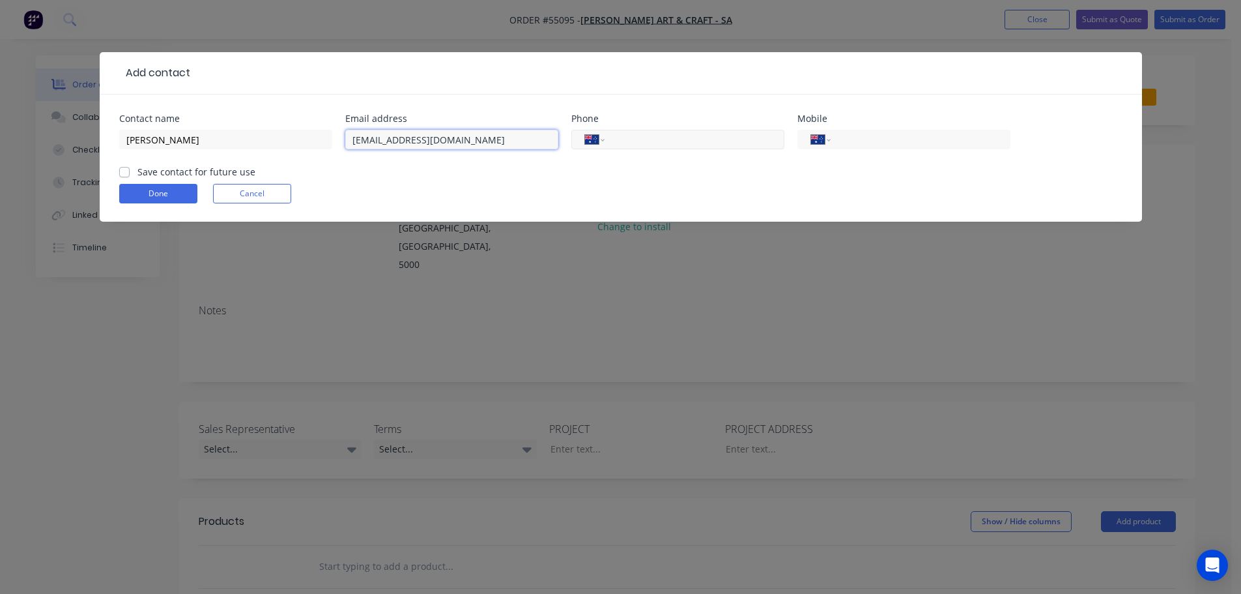
type input "[EMAIL_ADDRESS][DOMAIN_NAME]"
click at [652, 137] on input "tel" at bounding box center [692, 139] width 156 height 15
type input "[PHONE_NUMBER]"
click at [137, 171] on label "Save contact for future use" at bounding box center [196, 172] width 118 height 14
click at [123, 171] on input "Save contact for future use" at bounding box center [124, 171] width 10 height 12
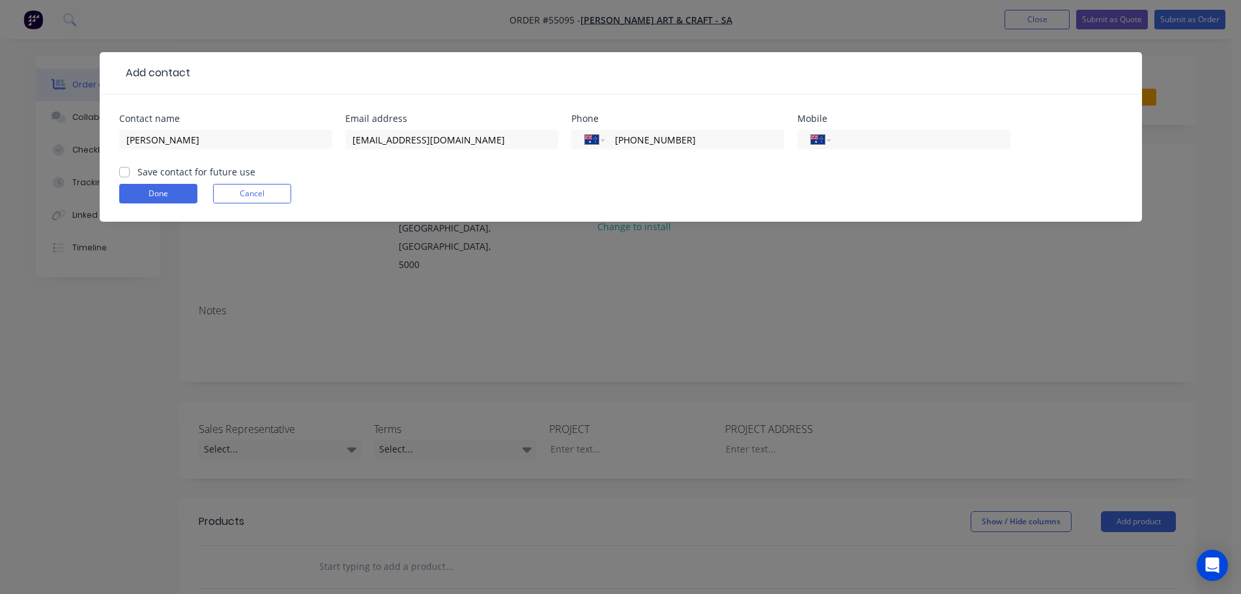
checkbox input "true"
click at [134, 193] on button "Done" at bounding box center [158, 194] width 78 height 20
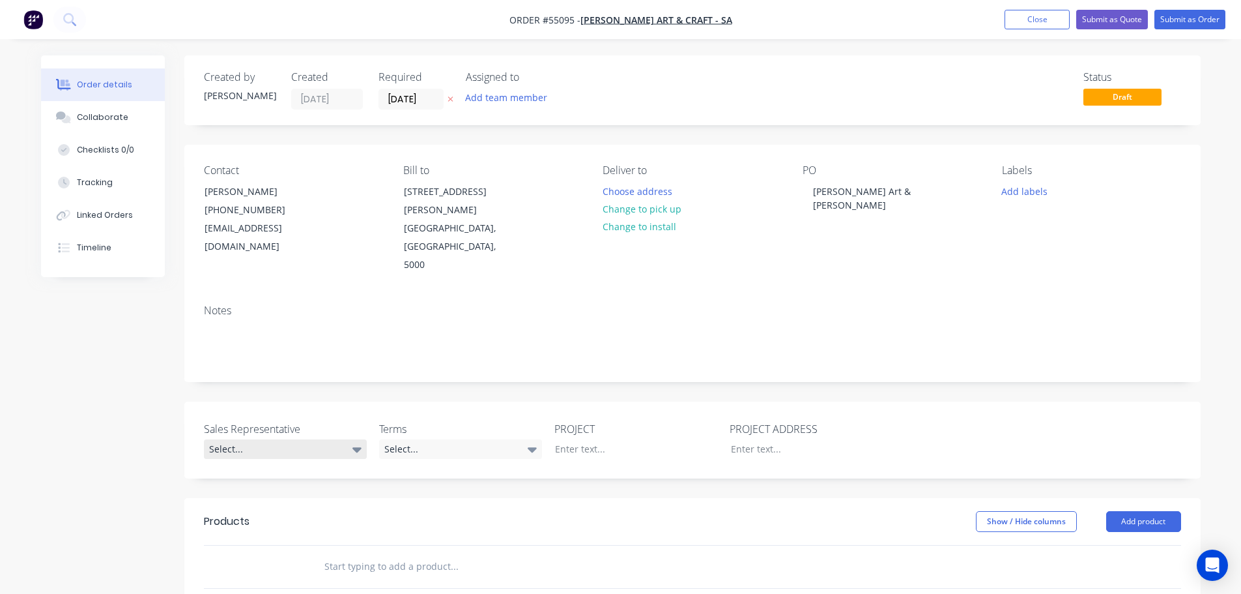
click at [239, 439] on div "Select..." at bounding box center [285, 449] width 163 height 20
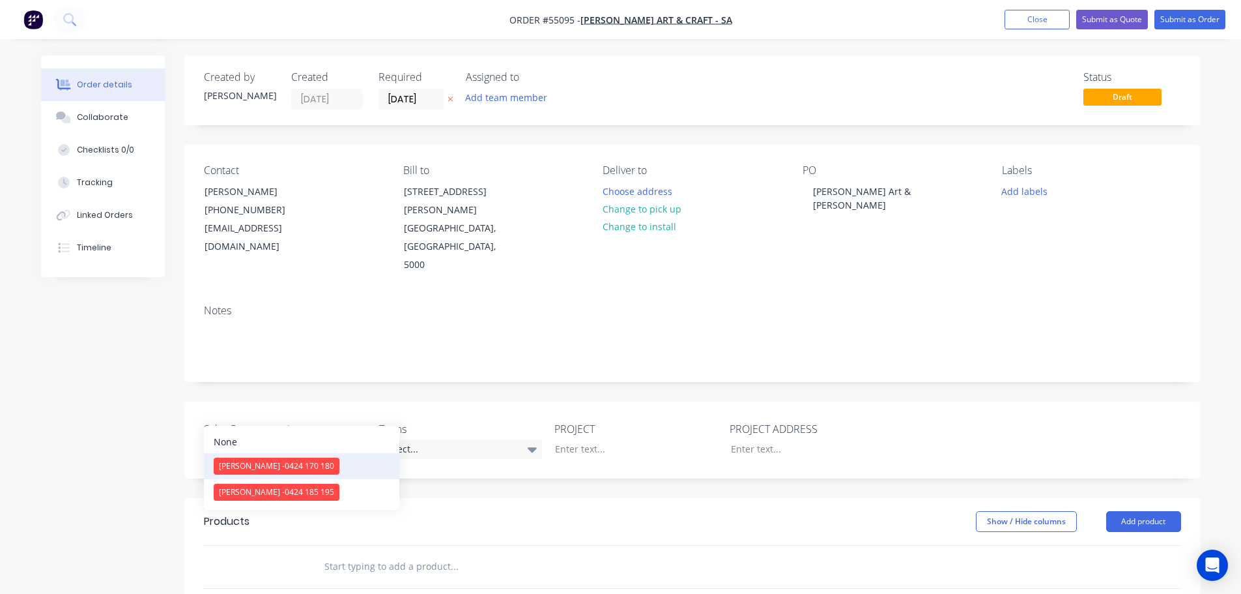
click at [249, 467] on span "[PERSON_NAME] - 0424 170 180" at bounding box center [276, 465] width 115 height 11
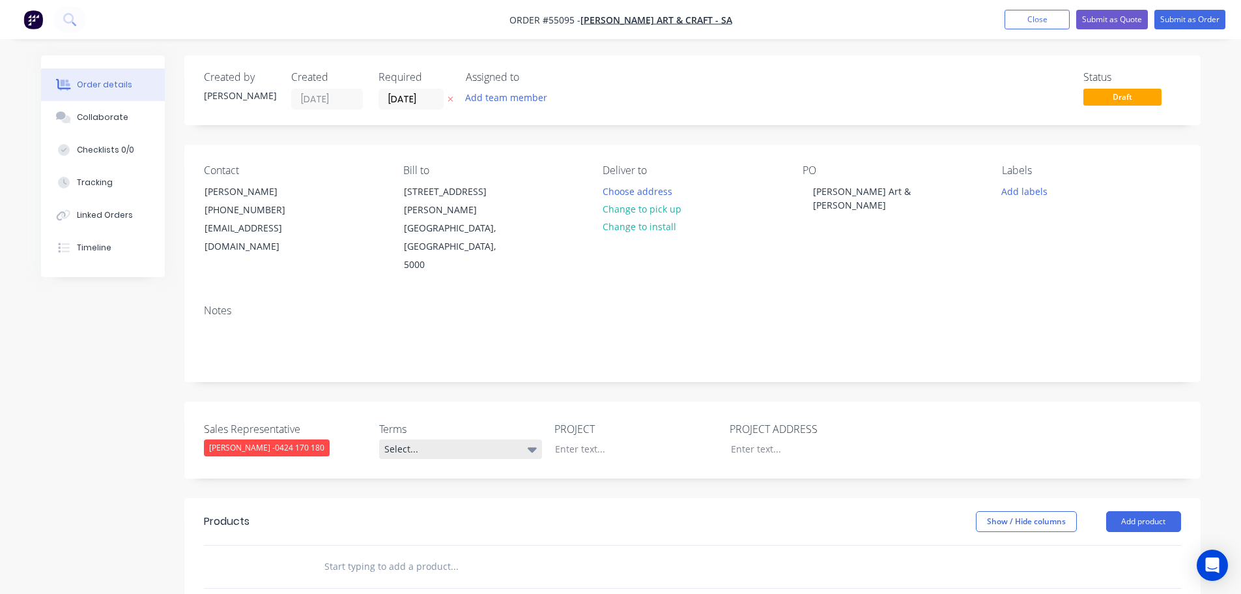
click at [436, 439] on div "Select..." at bounding box center [460, 449] width 163 height 20
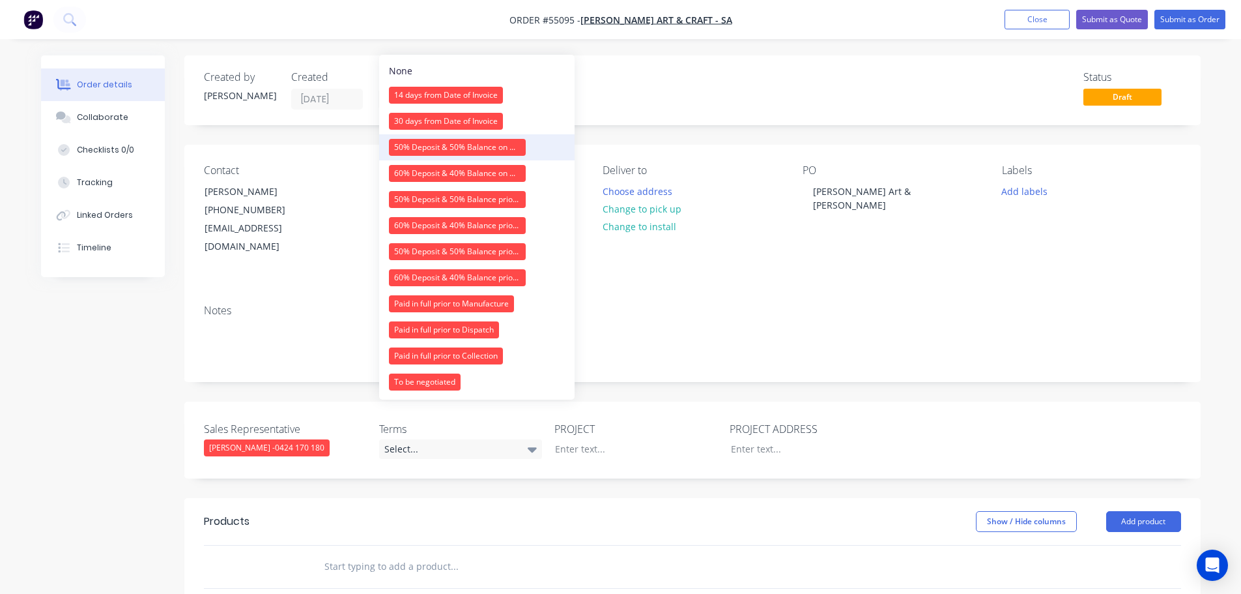
click at [424, 144] on div "50% Deposit & 50% Balance on Day of Installation" at bounding box center [457, 147] width 137 height 17
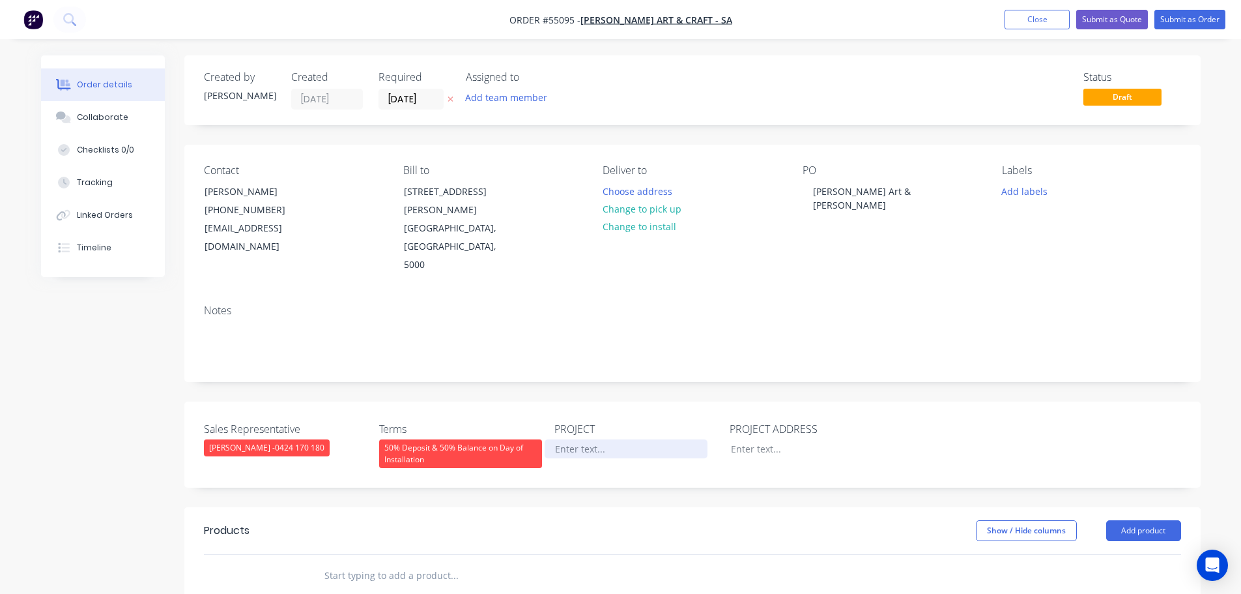
drag, startPoint x: 583, startPoint y: 404, endPoint x: 581, endPoint y: 413, distance: 9.3
click at [581, 439] on div at bounding box center [626, 448] width 163 height 19
click at [840, 194] on div "[PERSON_NAME] Art & [PERSON_NAME]" at bounding box center [884, 198] width 163 height 33
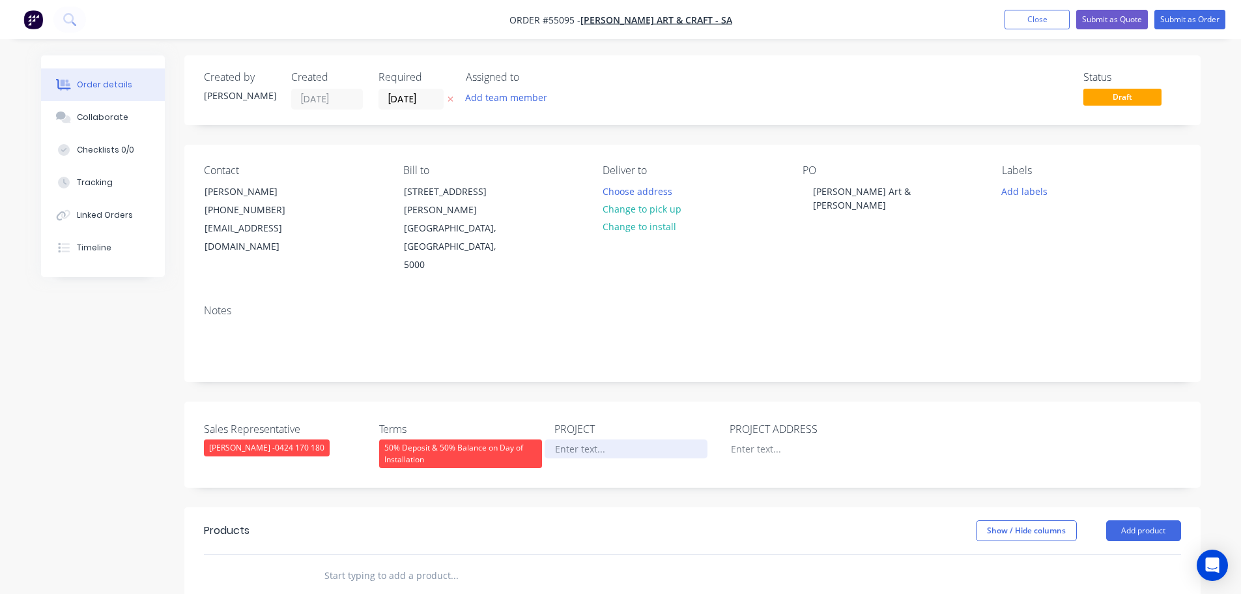
click at [562, 439] on div at bounding box center [626, 448] width 163 height 19
paste div
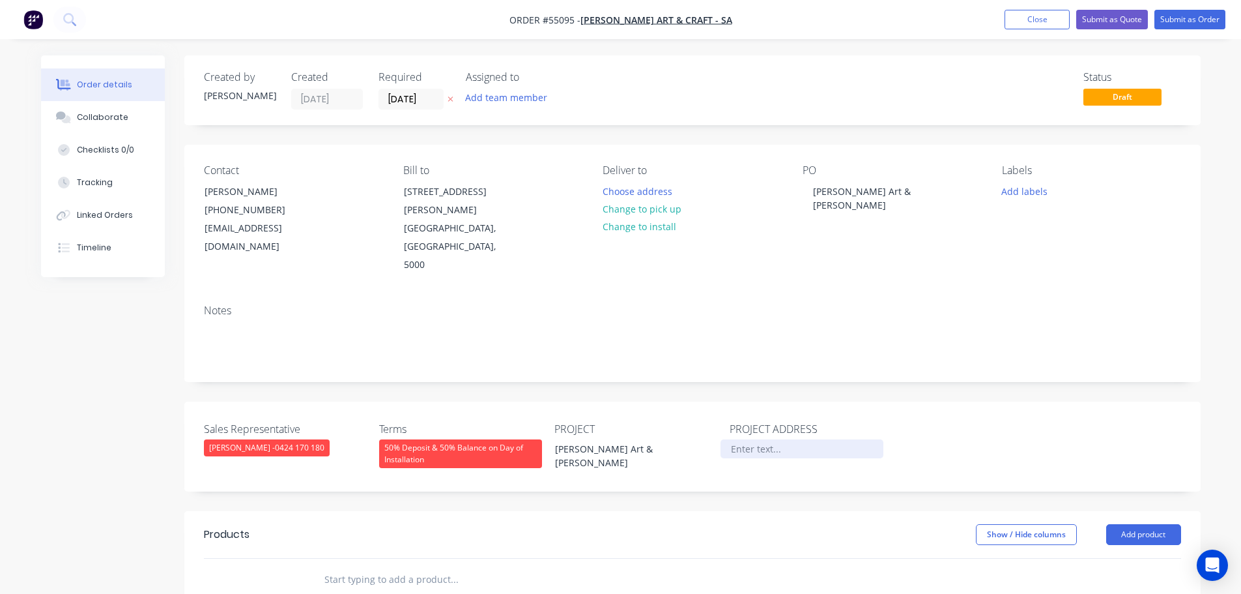
click at [748, 439] on div at bounding box center [802, 448] width 163 height 19
click at [1124, 524] on button "Add product" at bounding box center [1143, 534] width 75 height 21
click at [1112, 558] on div "Product catalogue" at bounding box center [1119, 567] width 100 height 19
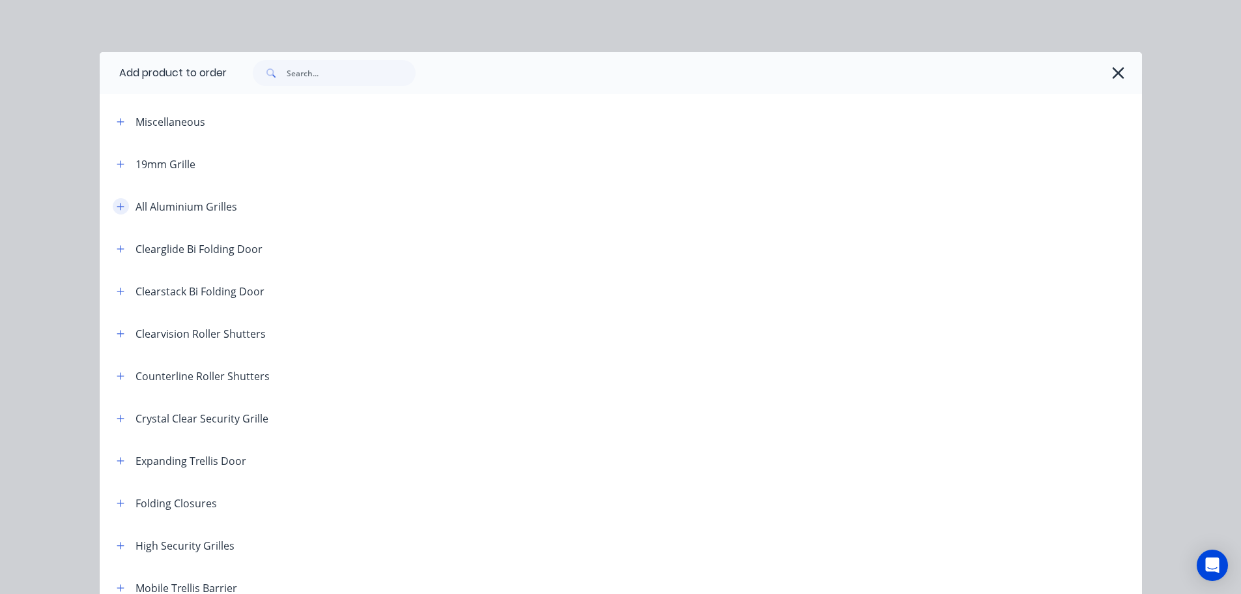
click at [117, 205] on icon "button" at bounding box center [120, 206] width 7 height 7
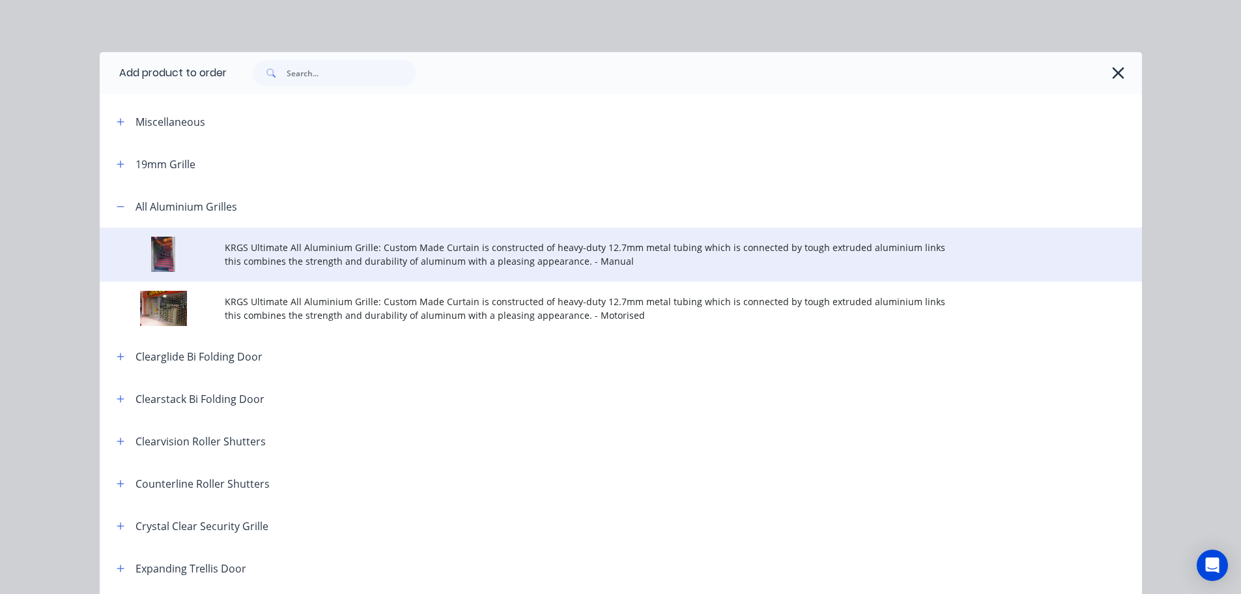
scroll to position [130, 0]
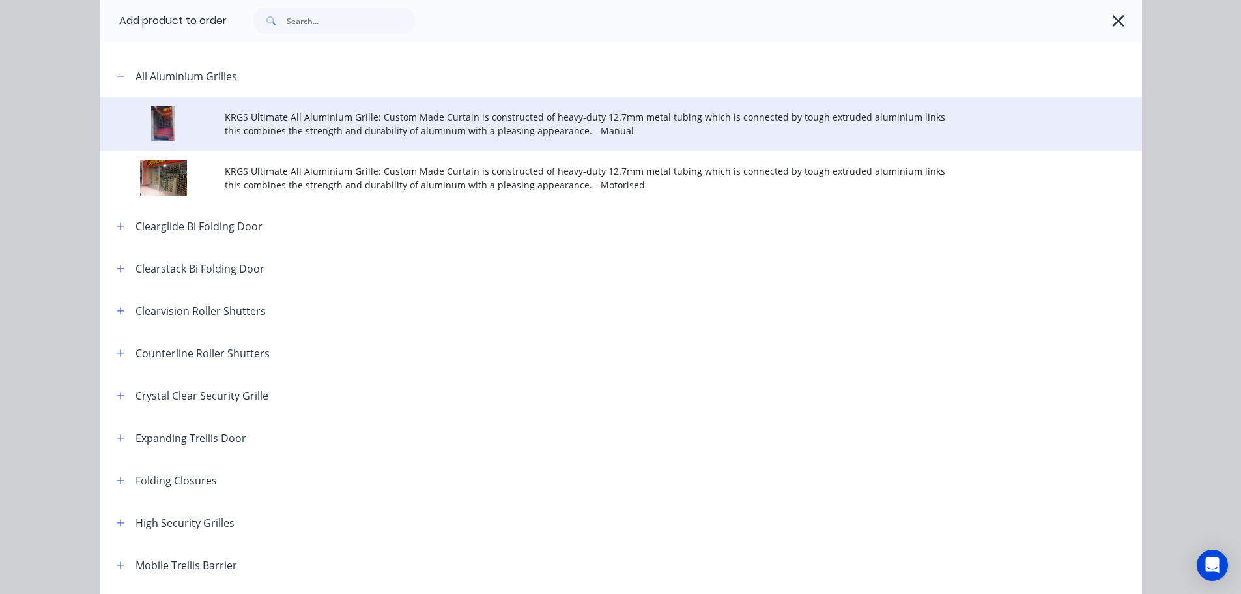
click at [496, 132] on span "KRGS Ultimate All Aluminium Grille: Custom Made Curtain is constructed of heavy…" at bounding box center [592, 123] width 734 height 27
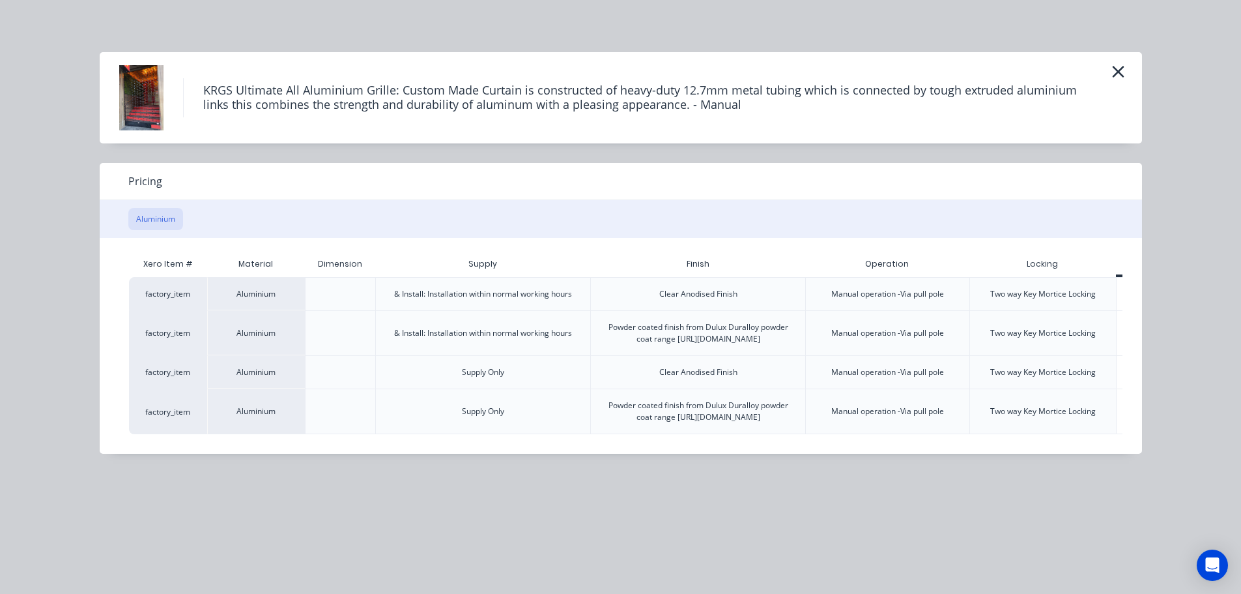
scroll to position [0, 65]
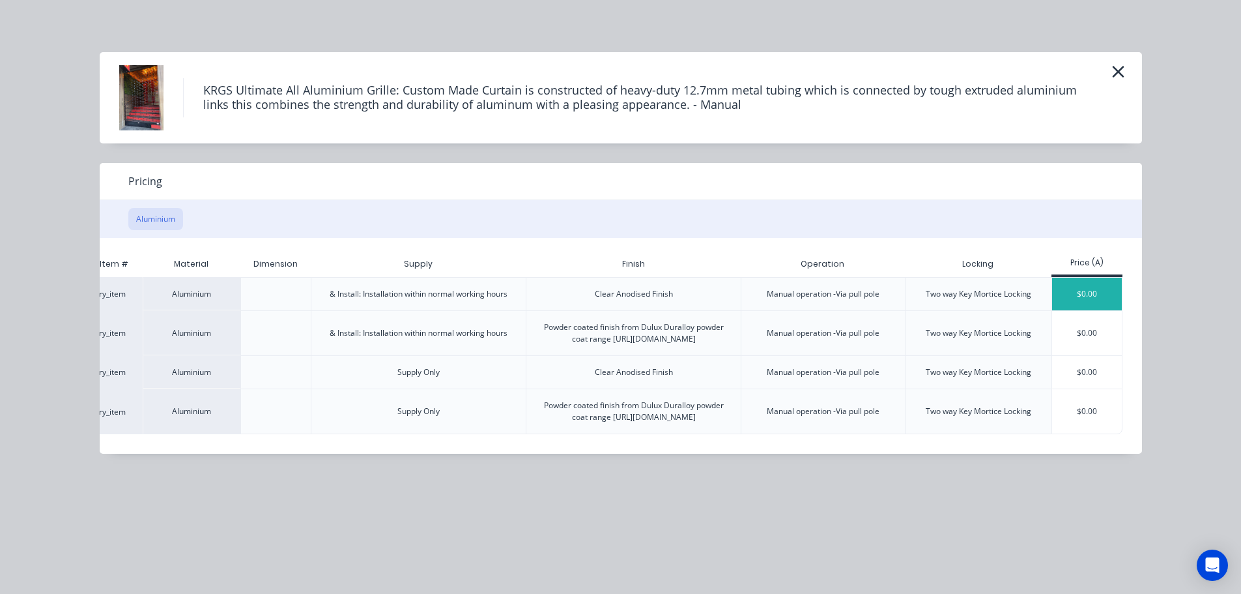
click at [1077, 296] on div "$0.00" at bounding box center [1087, 294] width 70 height 33
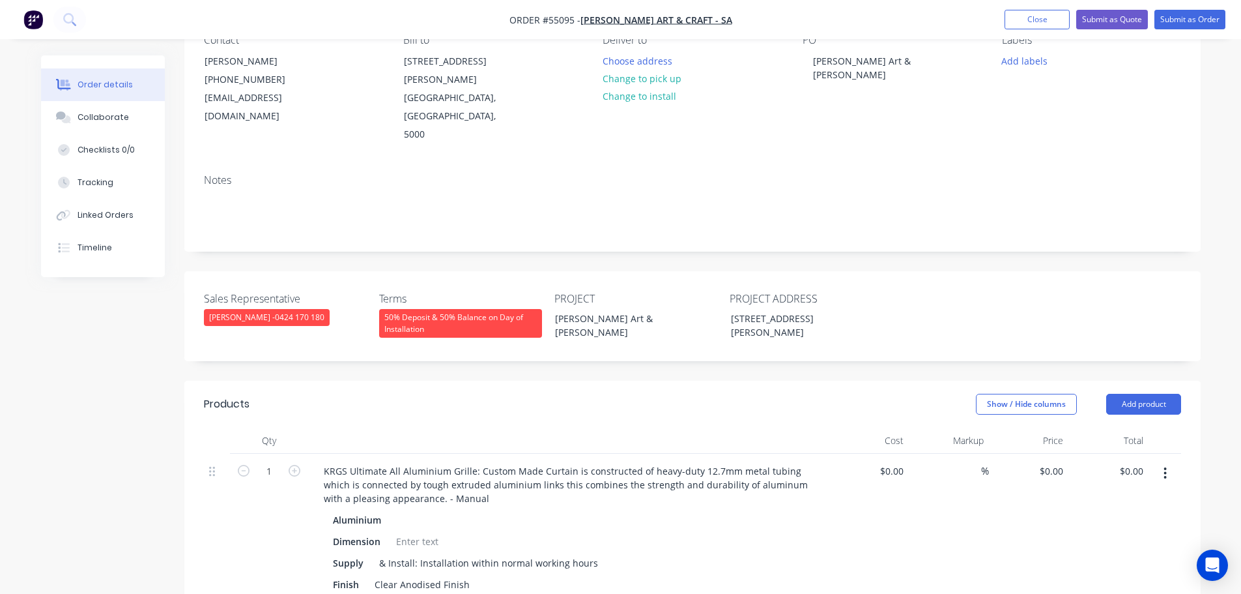
scroll to position [326, 0]
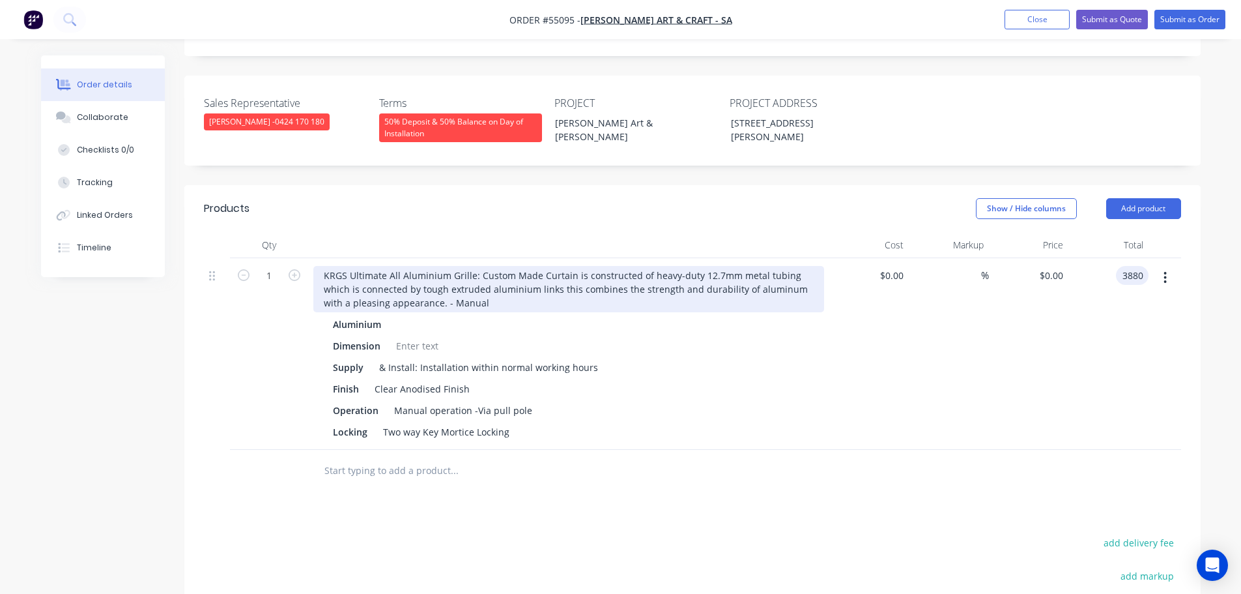
type input "3880"
type input "$3,880.00"
click at [321, 266] on div "KRGS Ultimate All Aluminium Grille: Custom Made Curtain is constructed of heavy…" at bounding box center [568, 289] width 511 height 46
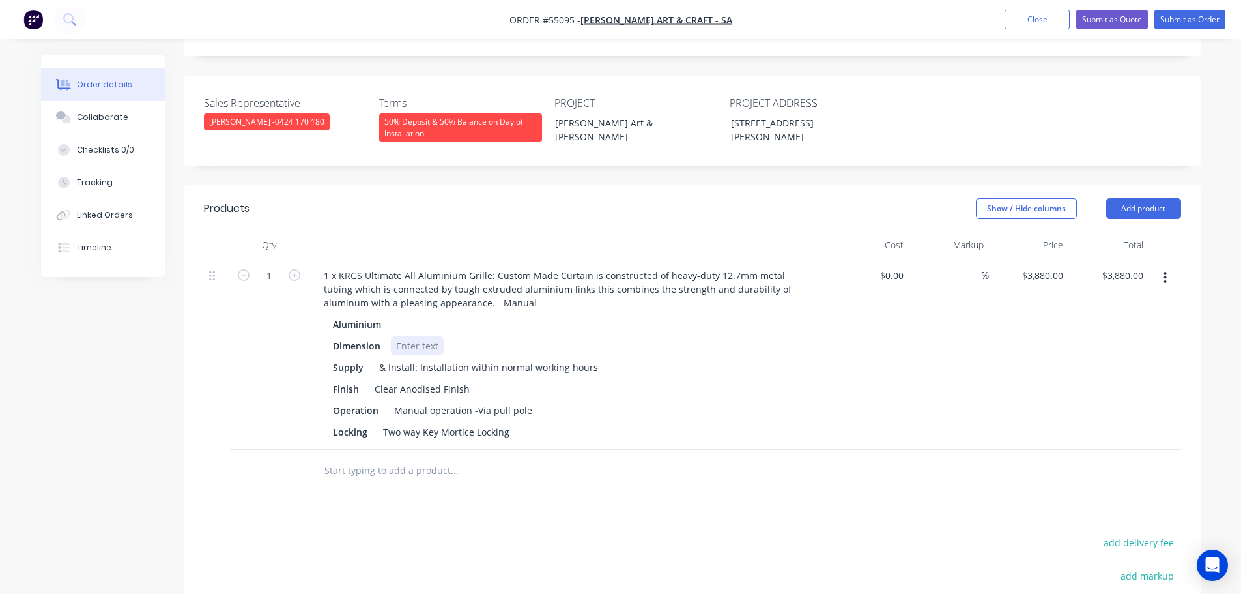
click at [414, 336] on div at bounding box center [417, 345] width 53 height 19
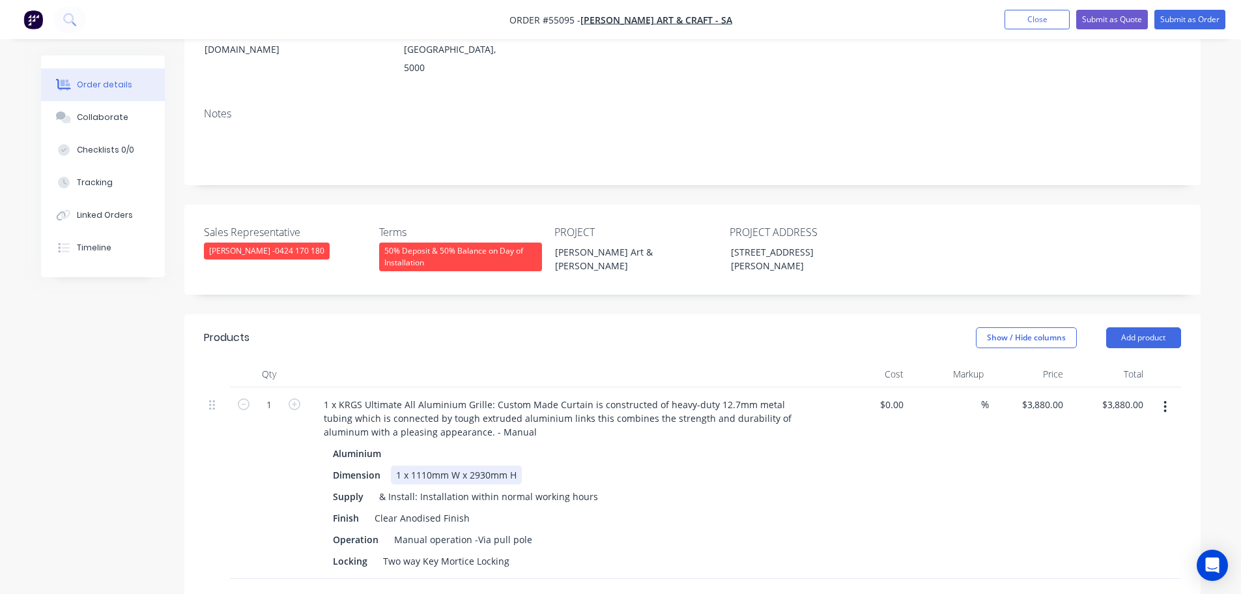
scroll to position [195, 0]
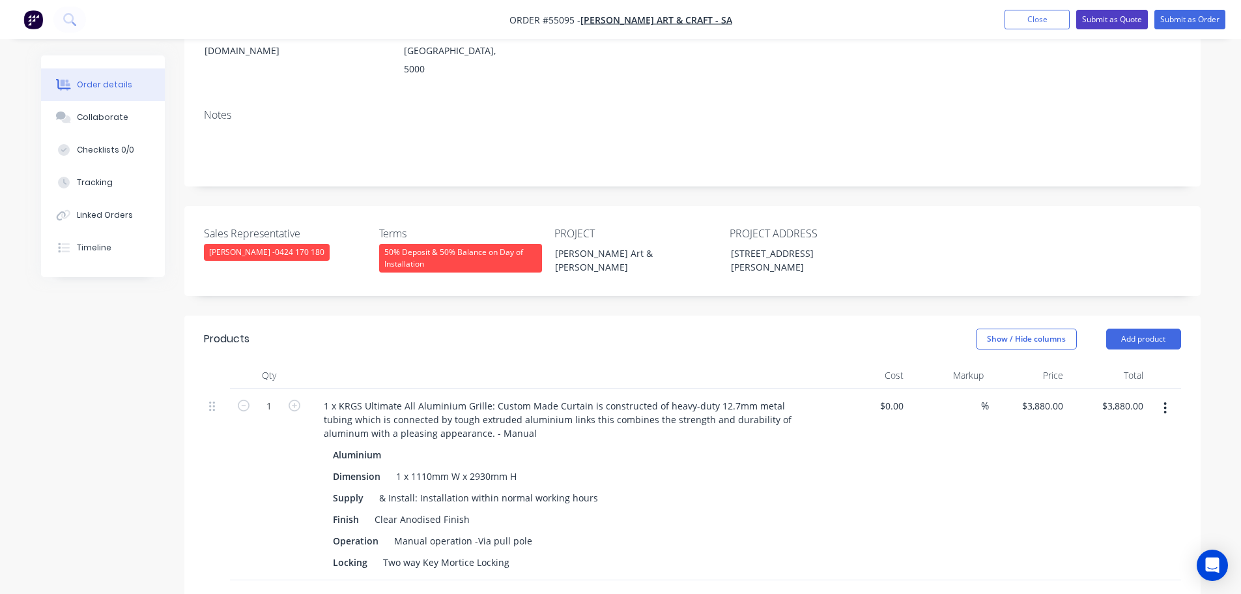
click at [1113, 17] on button "Submit as Quote" at bounding box center [1112, 20] width 72 height 20
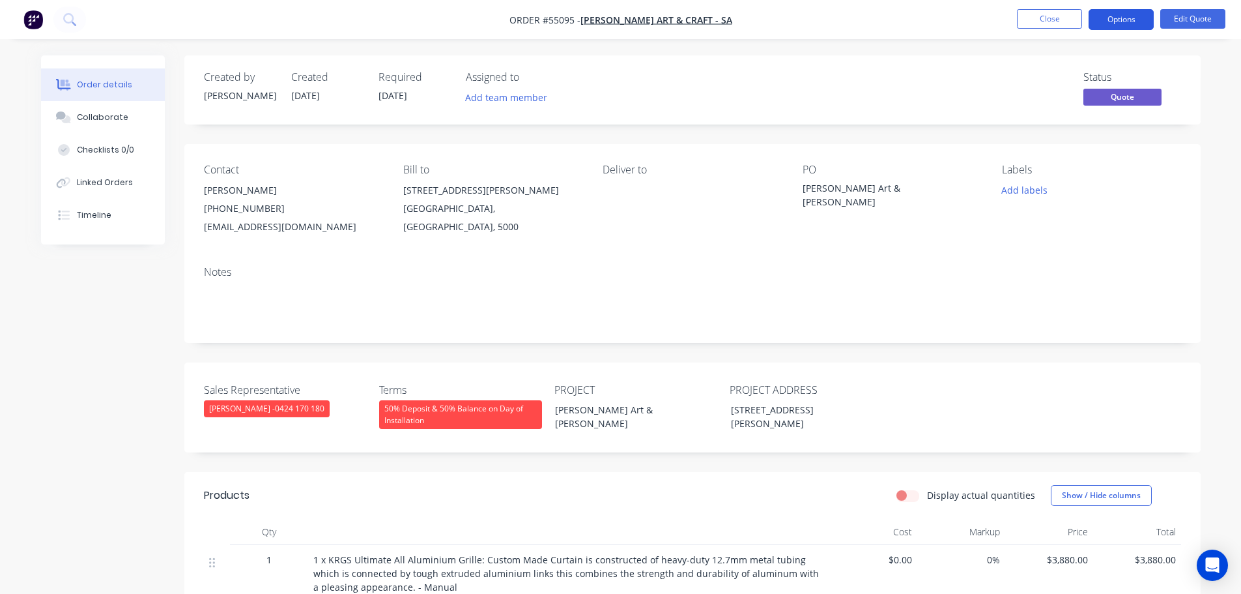
click at [1121, 21] on button "Options" at bounding box center [1121, 19] width 65 height 21
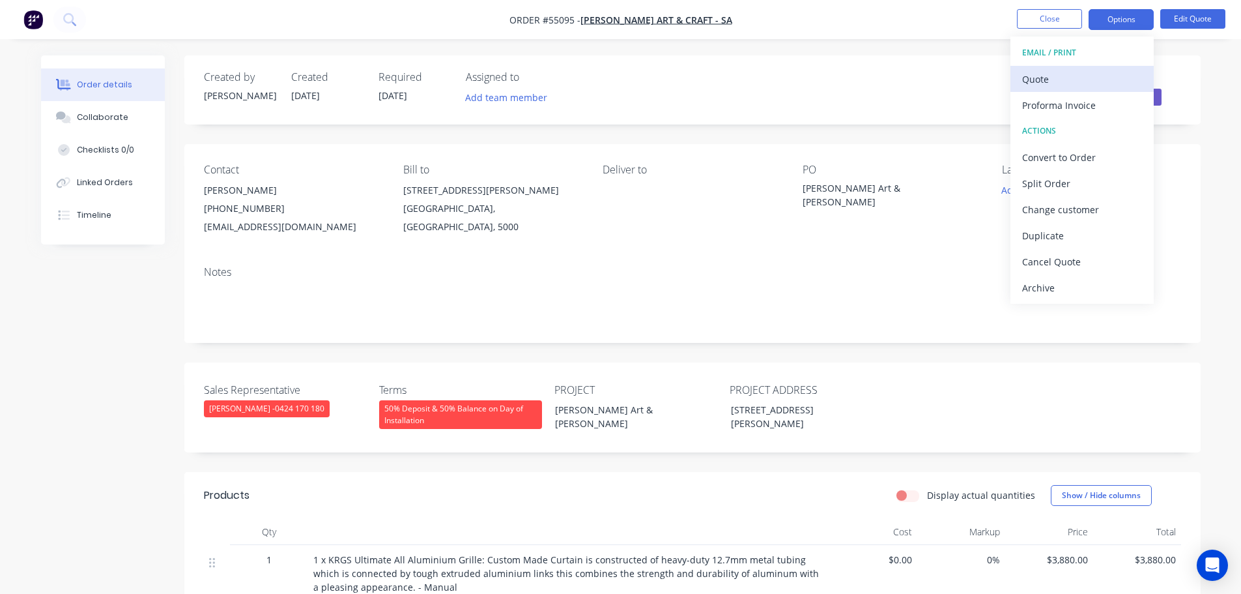
click at [1045, 83] on div "Quote" at bounding box center [1082, 79] width 120 height 19
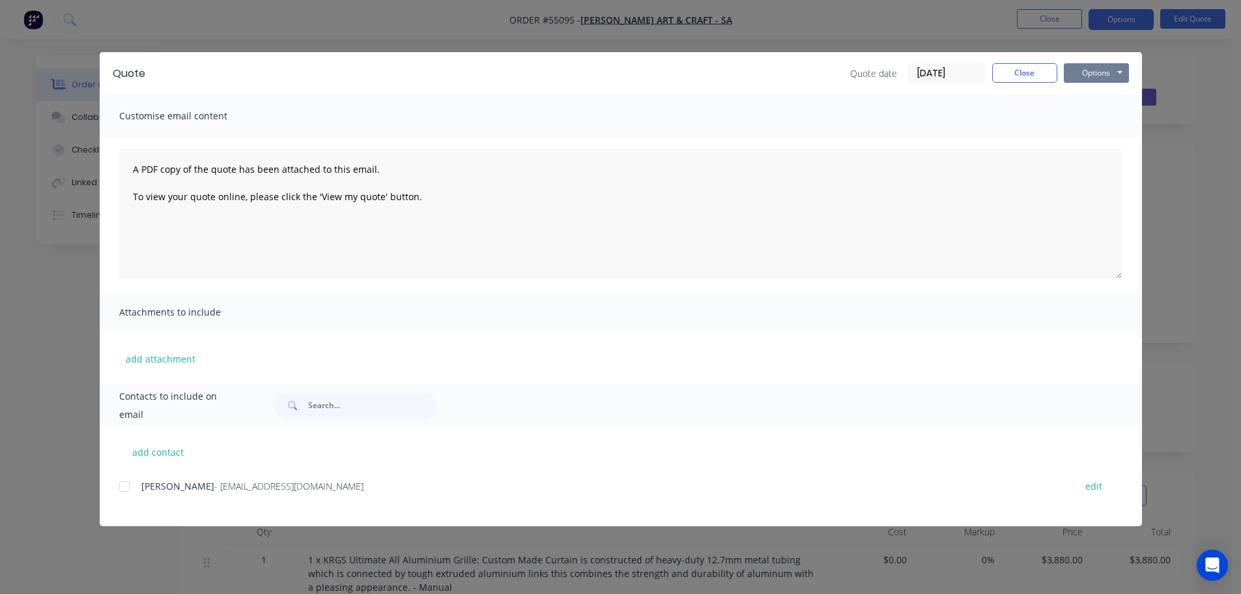
click at [1090, 74] on button "Options" at bounding box center [1096, 73] width 65 height 20
click at [1097, 122] on button "Print" at bounding box center [1105, 118] width 83 height 22
click at [1020, 71] on button "Close" at bounding box center [1024, 73] width 65 height 20
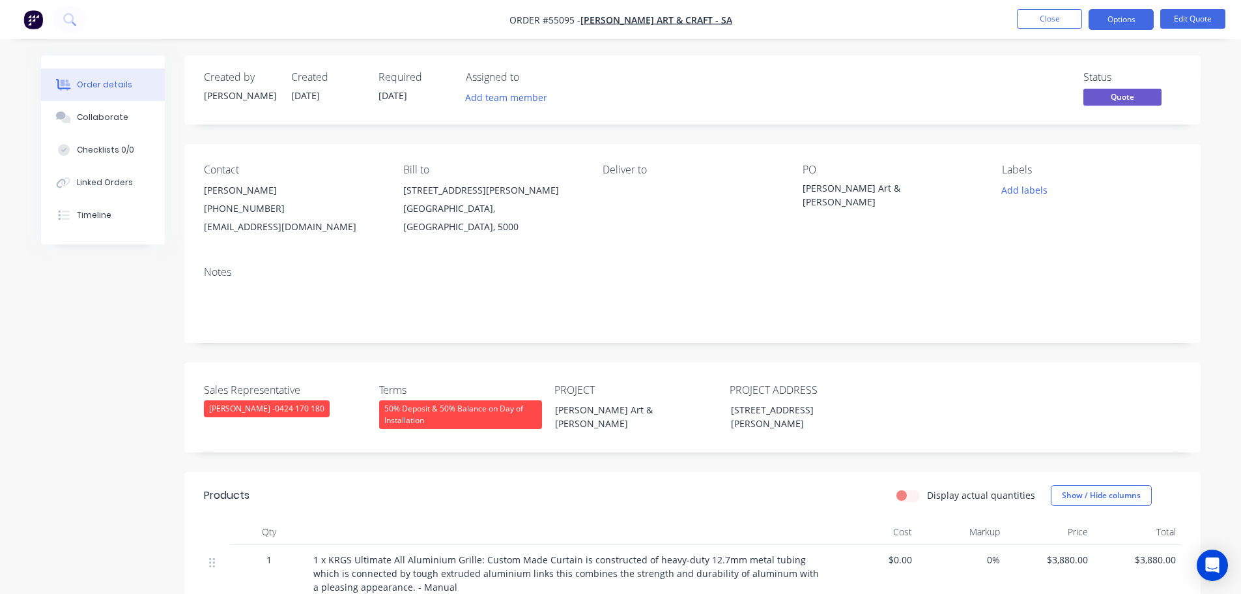
click at [244, 227] on div "[EMAIL_ADDRESS][DOMAIN_NAME]" at bounding box center [293, 227] width 179 height 18
copy div "[EMAIL_ADDRESS][DOMAIN_NAME]"
click at [855, 188] on div "[PERSON_NAME] Art & [PERSON_NAME]" at bounding box center [884, 194] width 163 height 27
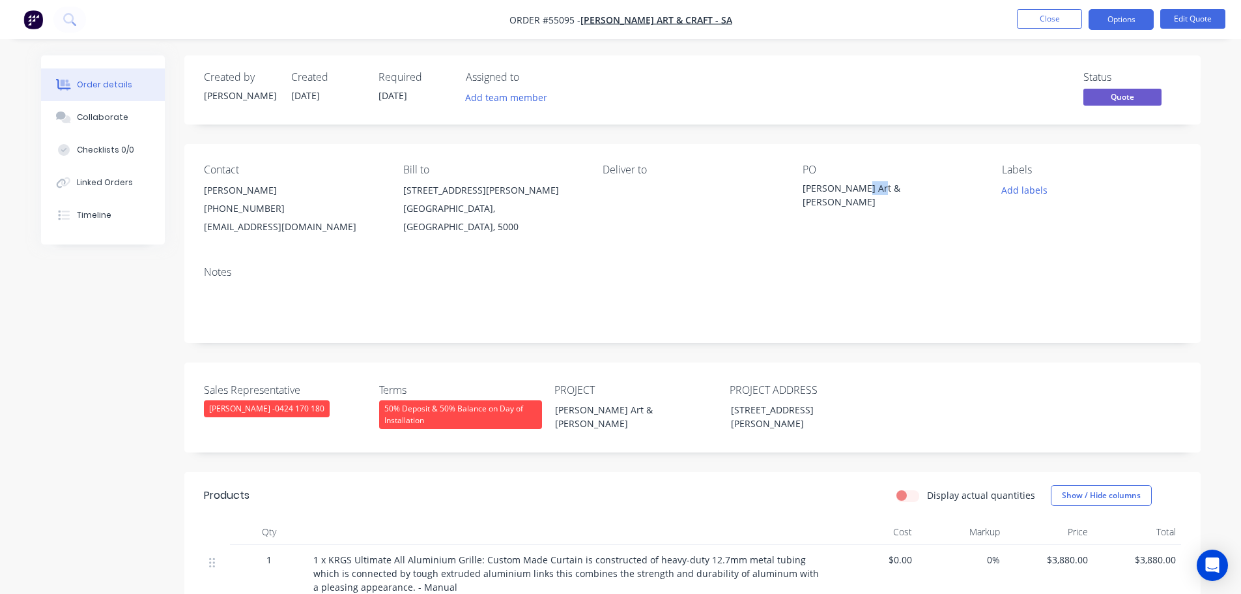
click at [855, 188] on div "[PERSON_NAME] Art & [PERSON_NAME]" at bounding box center [884, 194] width 163 height 27
click at [1029, 21] on button "Close" at bounding box center [1049, 19] width 65 height 20
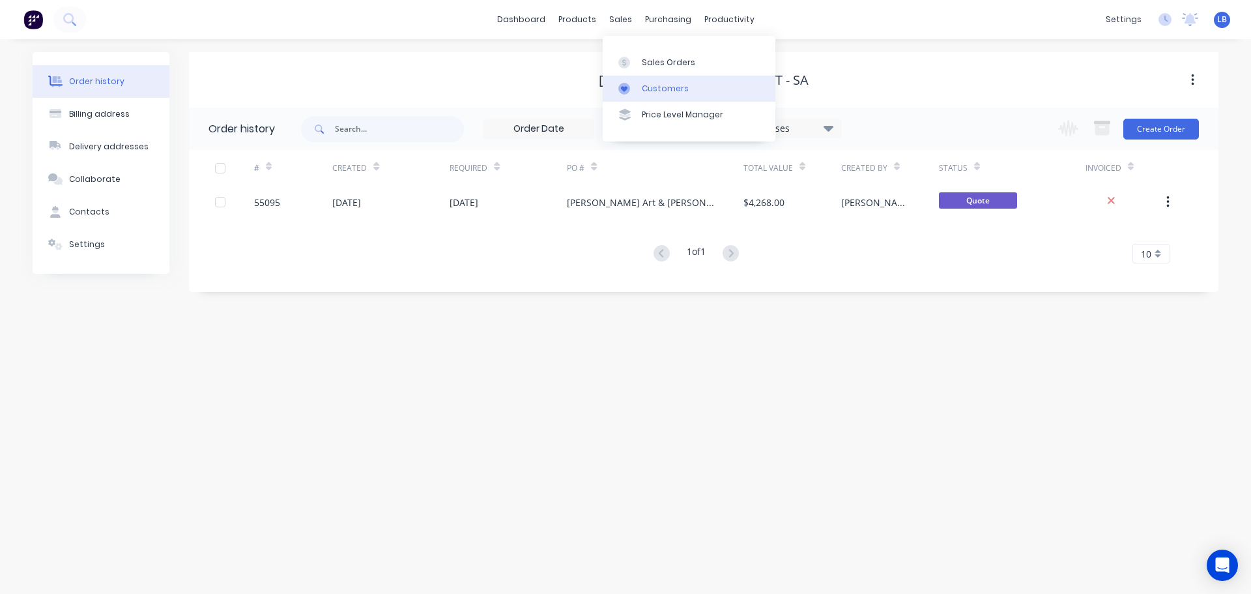
click at [674, 87] on div "Customers" at bounding box center [665, 89] width 47 height 12
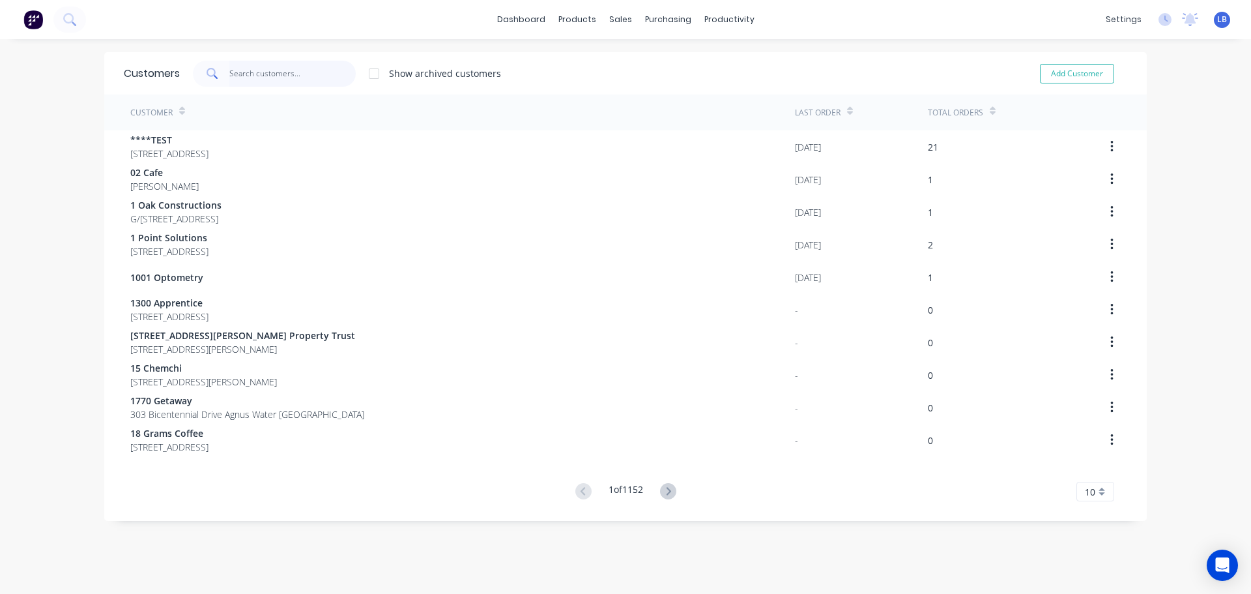
click at [241, 72] on input "text" at bounding box center [292, 74] width 127 height 26
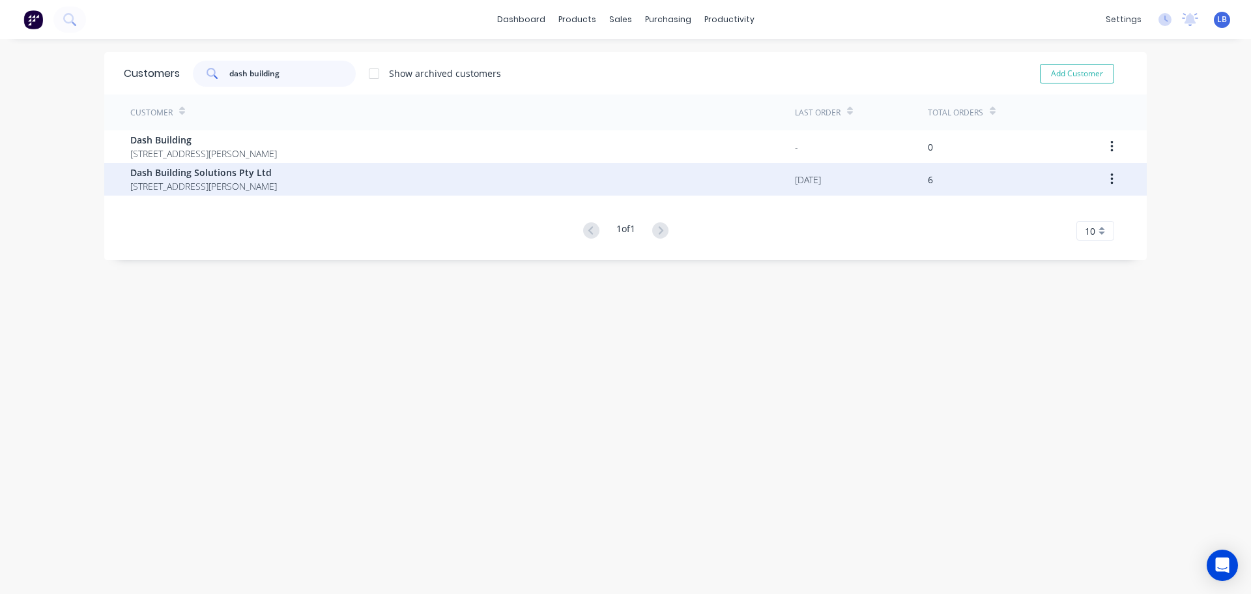
type input "dash building"
click at [231, 174] on span "Dash Building Solutions Pty Ltd" at bounding box center [203, 172] width 147 height 14
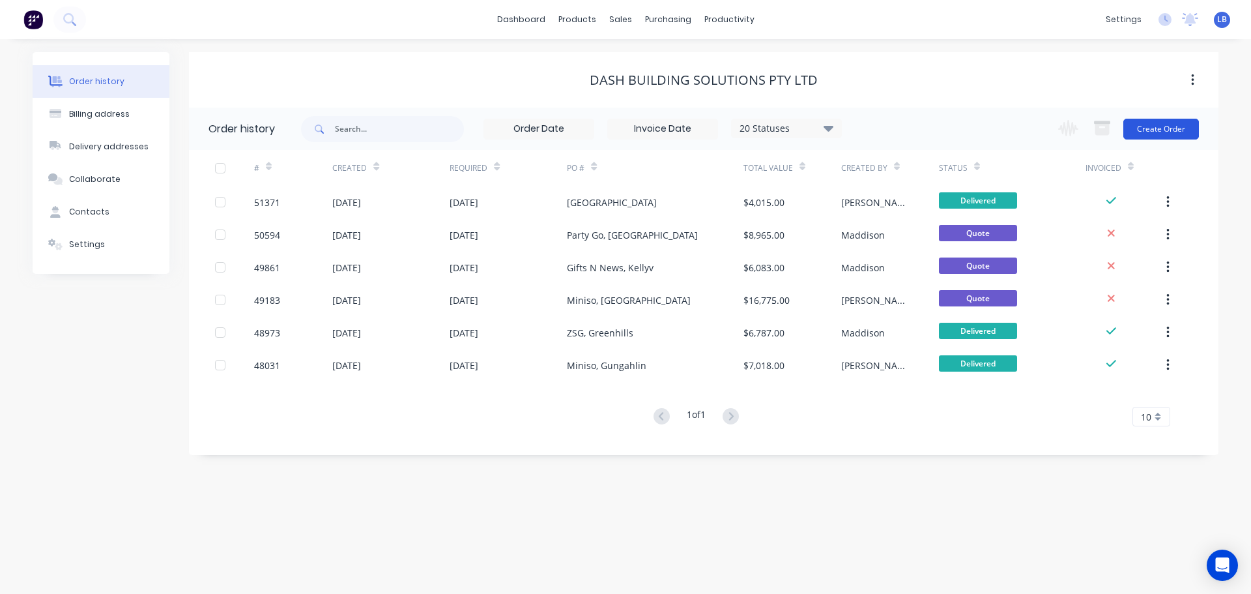
click at [1179, 130] on button "Create Order" at bounding box center [1161, 129] width 76 height 21
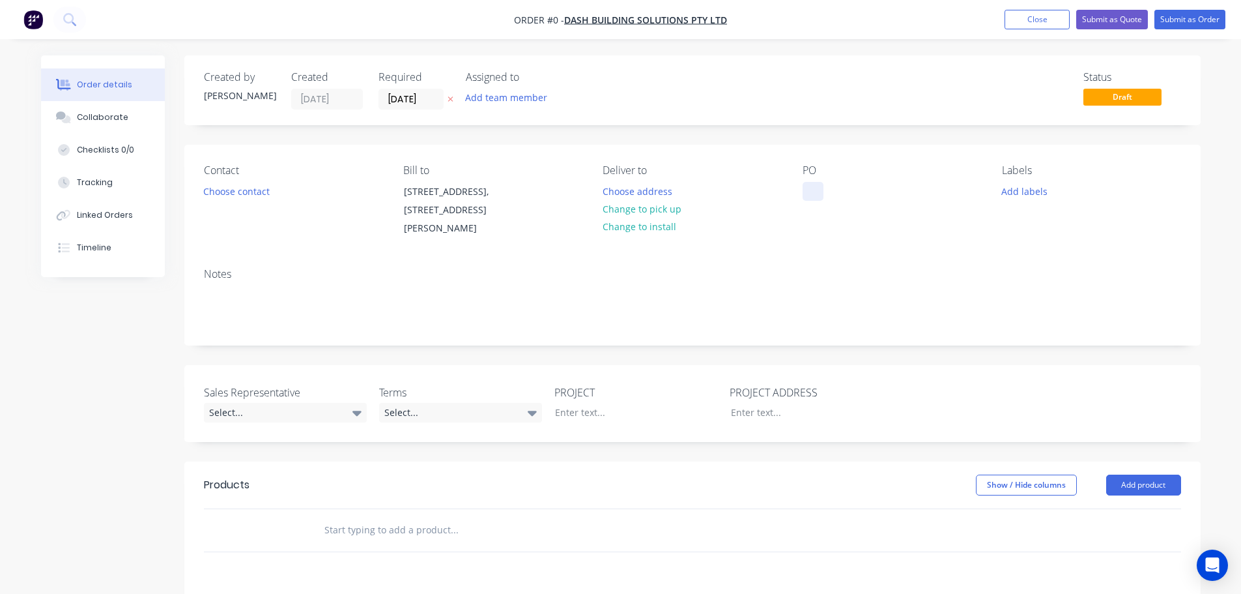
click at [811, 188] on div at bounding box center [813, 191] width 21 height 19
click at [872, 191] on div "General Pants, Greenhills [GEOGRAPHIC_DATA]" at bounding box center [884, 198] width 163 height 33
click at [248, 192] on div "Order details Collaborate Checklists 0/0 Tracking Linked Orders Timeline Order …" at bounding box center [621, 469] width 1186 height 829
click at [248, 192] on button "Choose contact" at bounding box center [236, 191] width 80 height 18
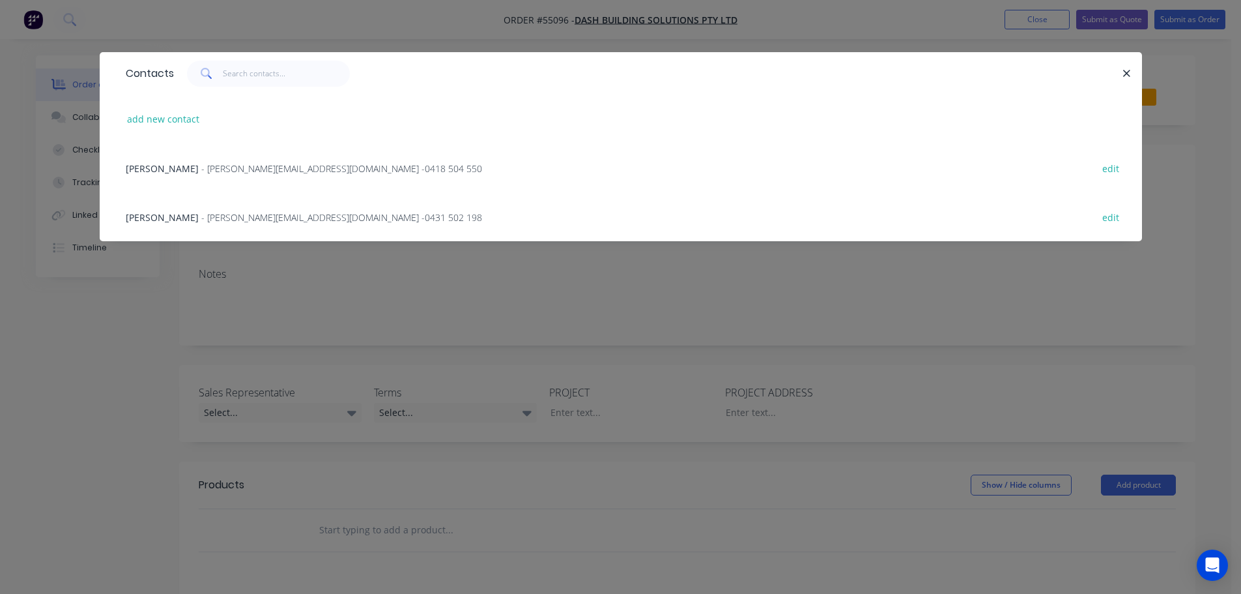
click at [232, 218] on span "- [PERSON_NAME][EMAIL_ADDRESS][DOMAIN_NAME] - 0431 502 198" at bounding box center [341, 217] width 281 height 12
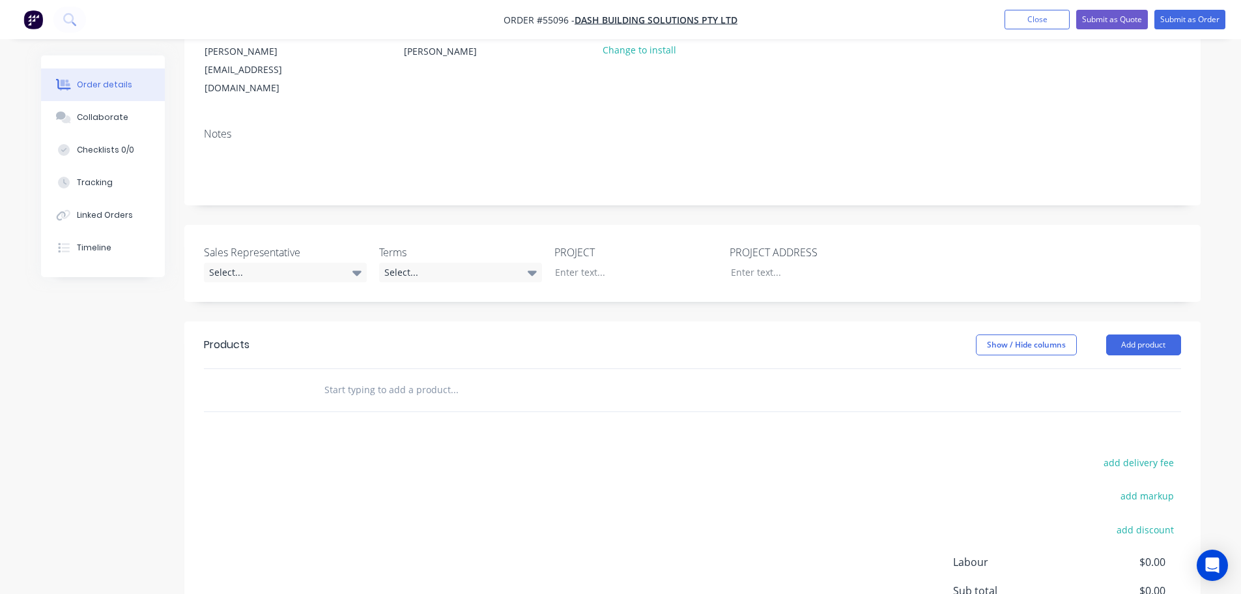
scroll to position [195, 0]
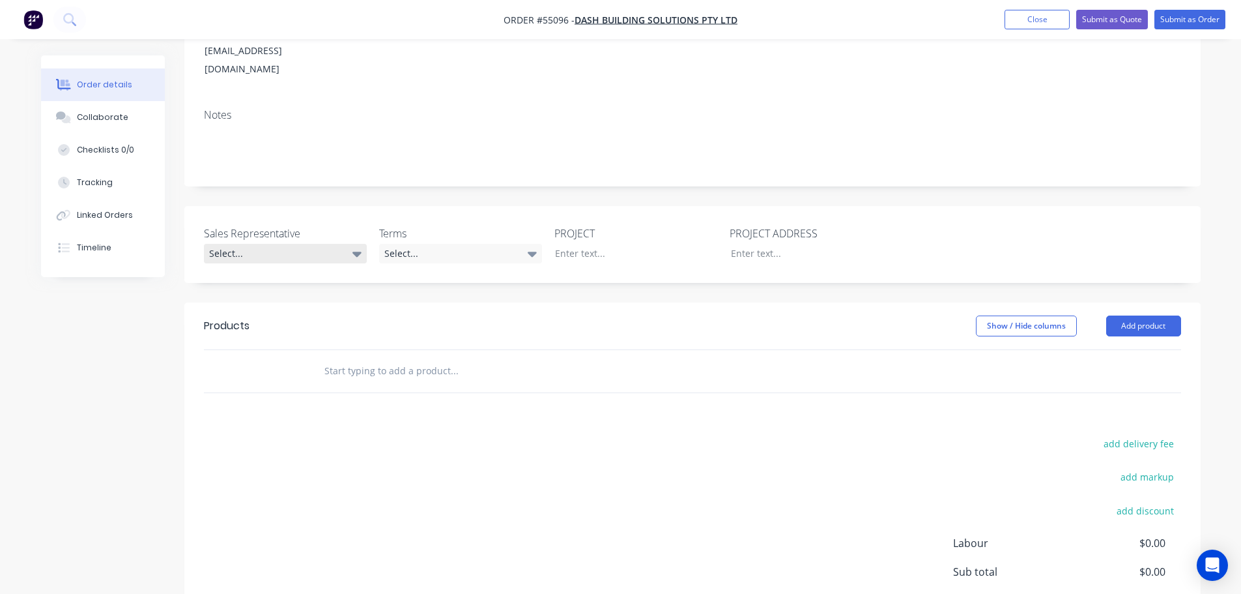
click at [255, 244] on div "Select..." at bounding box center [285, 254] width 163 height 20
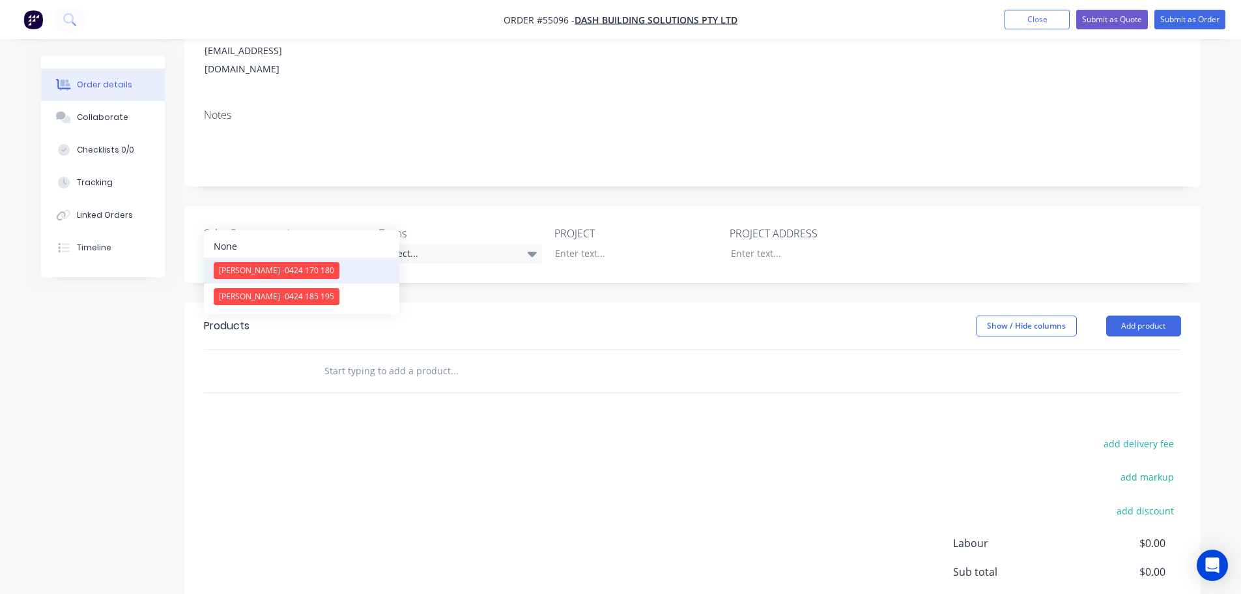
click at [270, 270] on span "[PERSON_NAME] - 0424 170 180" at bounding box center [276, 270] width 115 height 11
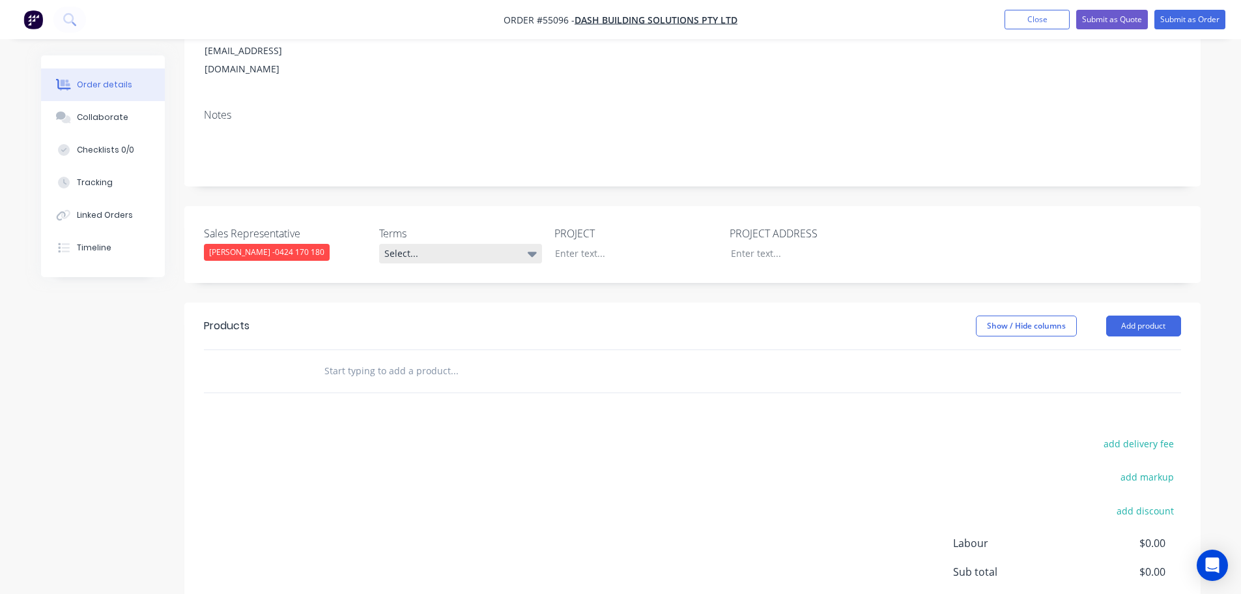
click at [433, 244] on div "Select..." at bounding box center [460, 254] width 163 height 20
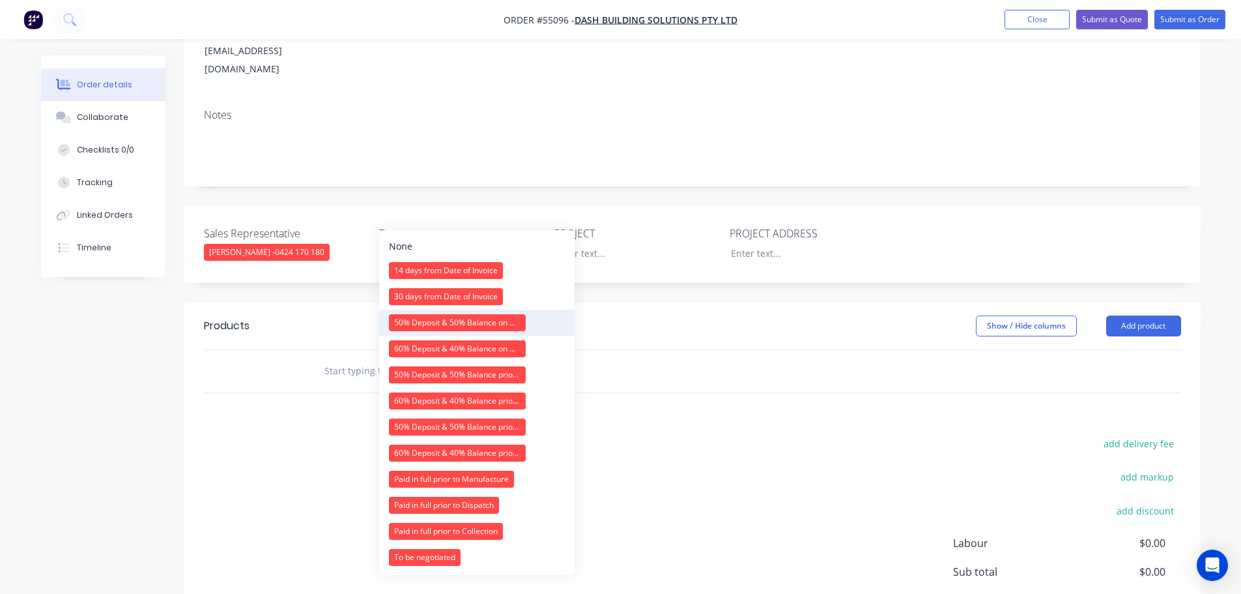
click at [430, 325] on div "50% Deposit & 50% Balance on Day of Installation" at bounding box center [457, 322] width 137 height 17
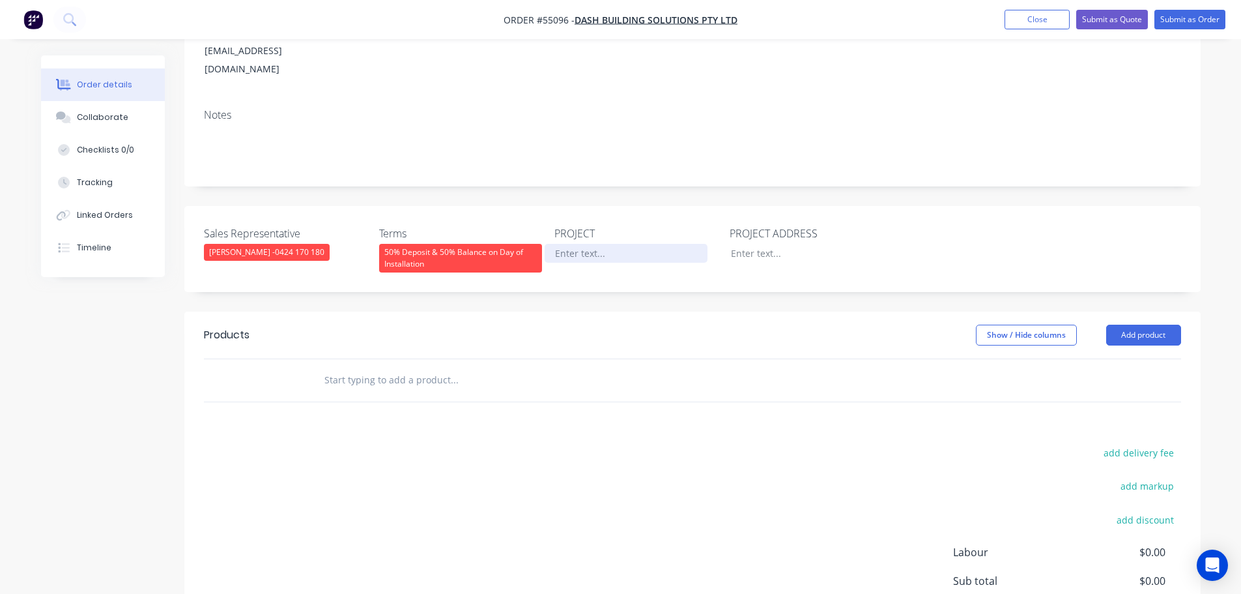
click at [582, 244] on div at bounding box center [626, 253] width 163 height 19
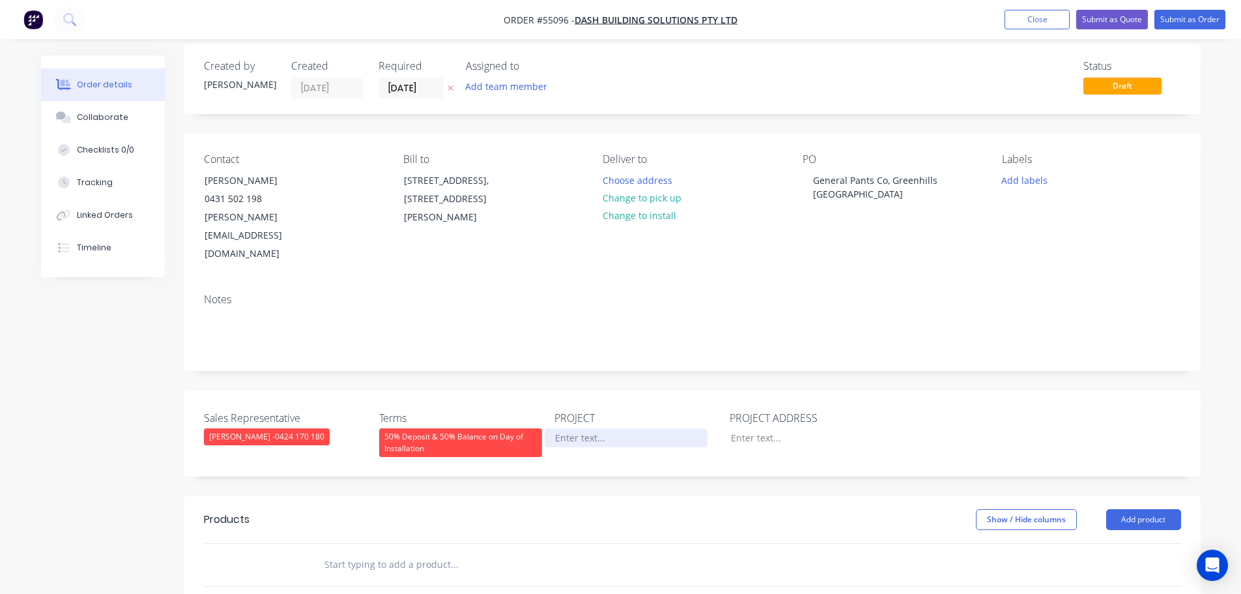
scroll to position [0, 0]
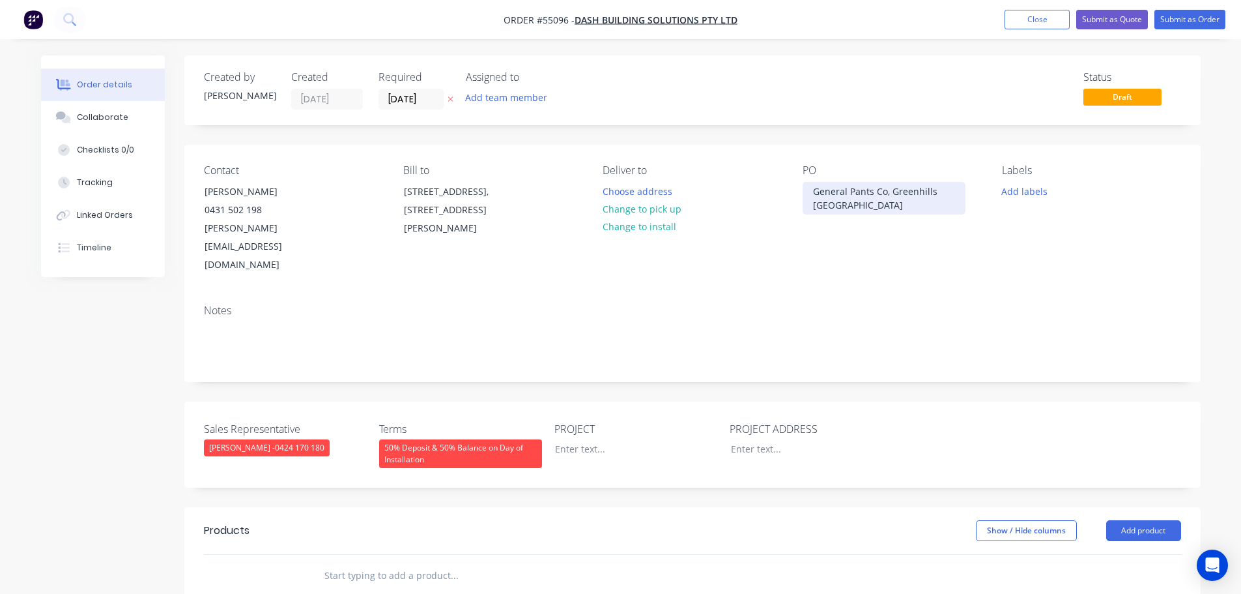
click at [839, 192] on div "General Pants Co, Greenhills [GEOGRAPHIC_DATA]" at bounding box center [884, 198] width 163 height 33
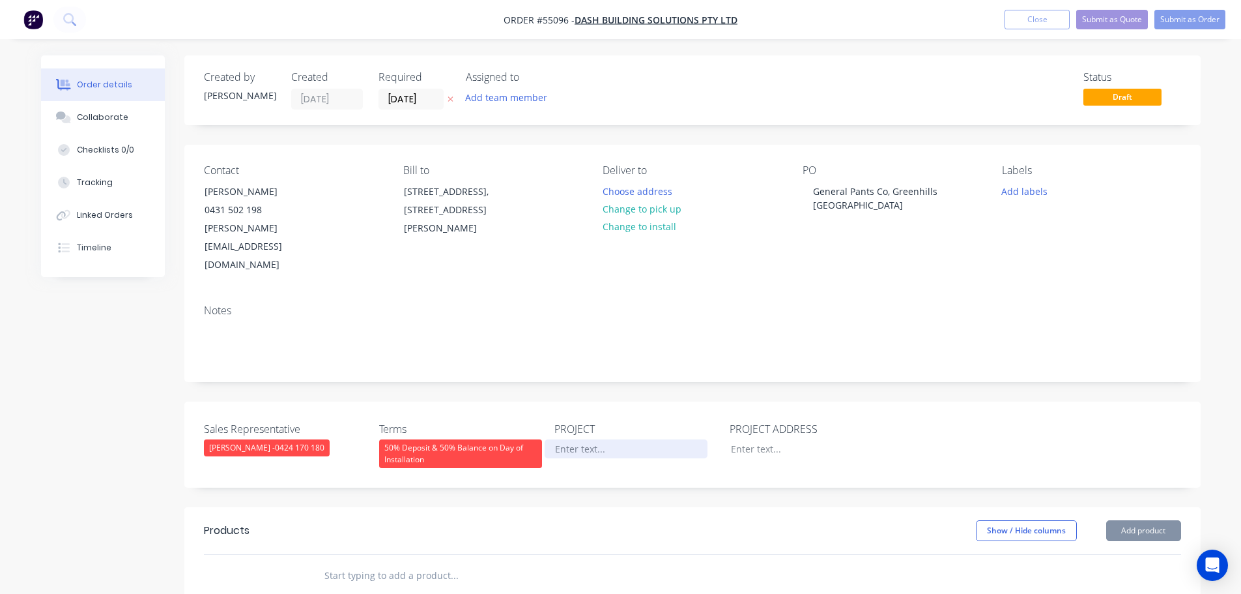
click at [560, 439] on div at bounding box center [626, 448] width 163 height 19
paste div
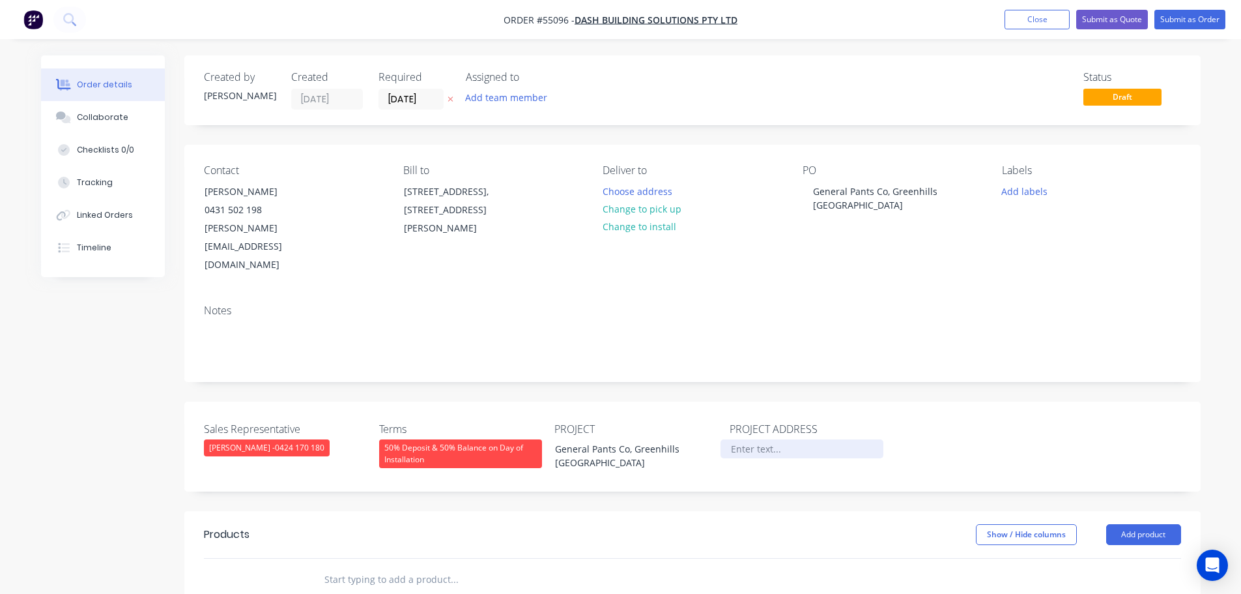
click at [743, 439] on div at bounding box center [802, 448] width 163 height 19
click at [740, 439] on div at bounding box center [802, 448] width 163 height 19
click at [1147, 524] on button "Add product" at bounding box center [1143, 534] width 75 height 21
click at [1093, 558] on div "Product catalogue" at bounding box center [1119, 567] width 100 height 19
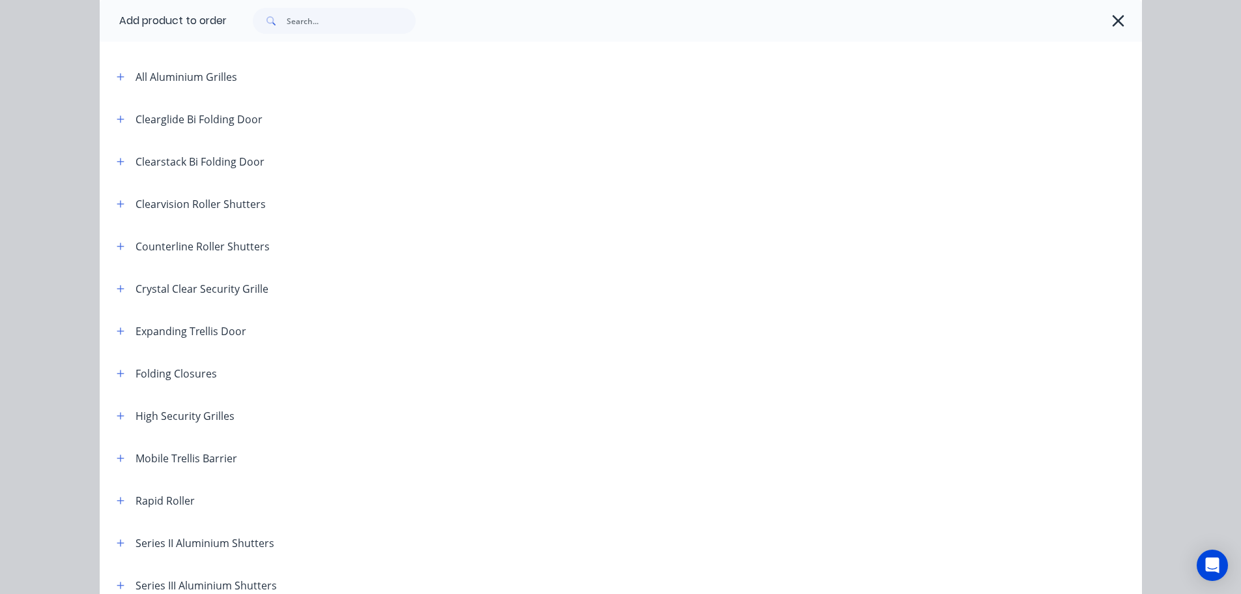
scroll to position [130, 0]
click at [117, 370] on icon "button" at bounding box center [121, 372] width 8 height 9
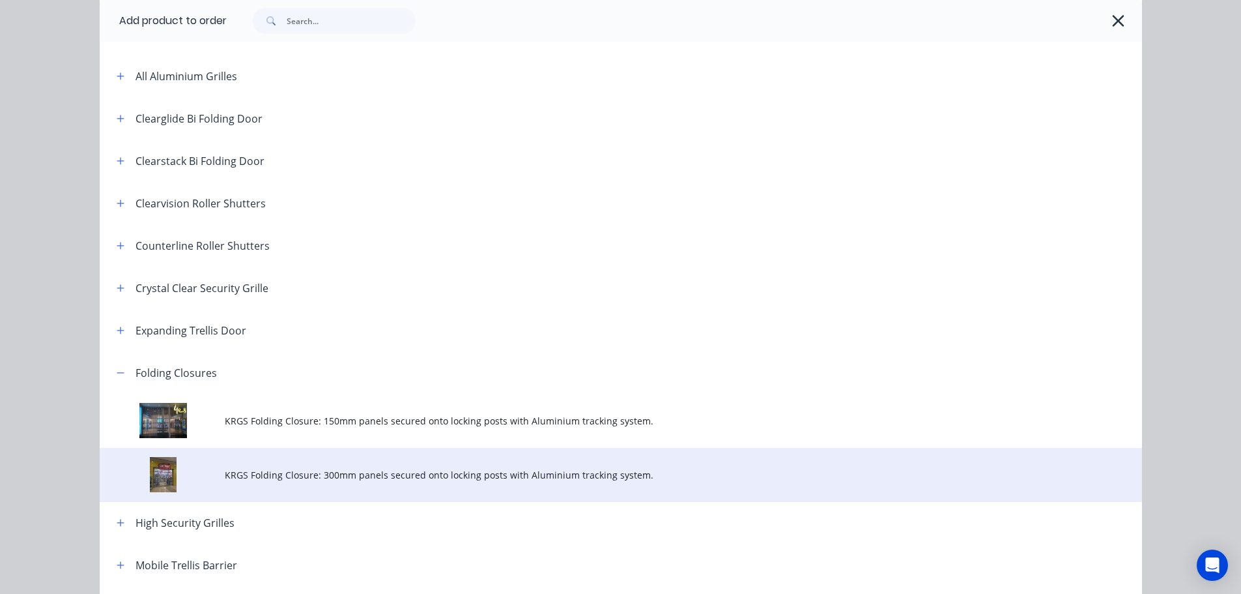
click at [371, 478] on span "KRGS Folding Closure: 300mm panels secured onto locking posts with Aluminium tr…" at bounding box center [592, 475] width 734 height 14
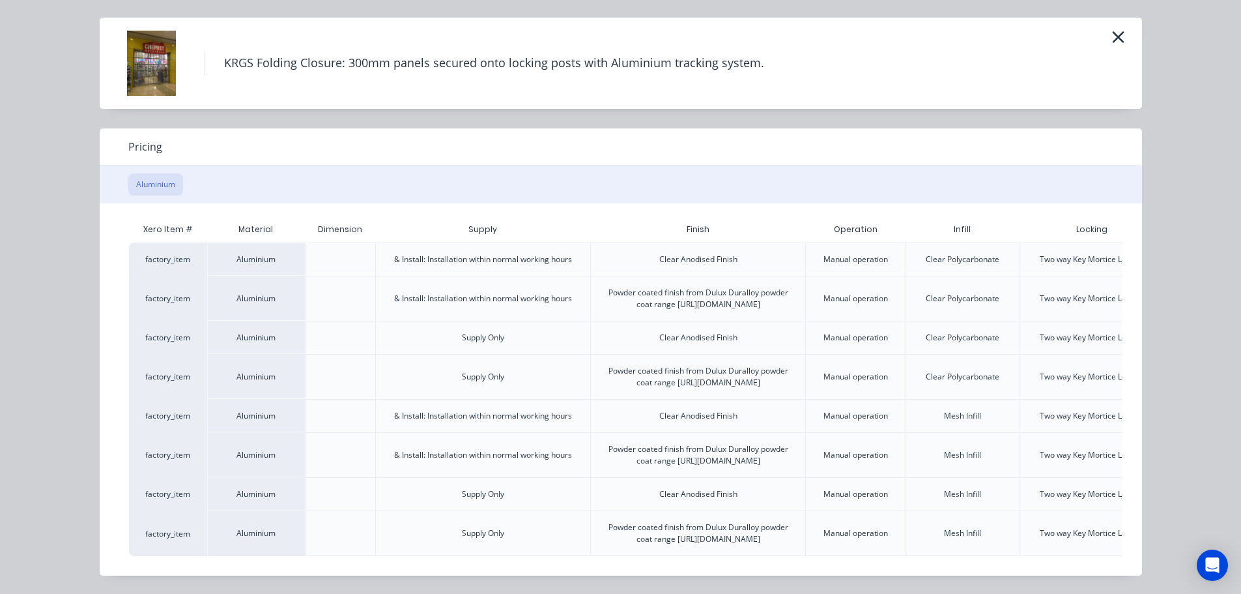
scroll to position [0, 114]
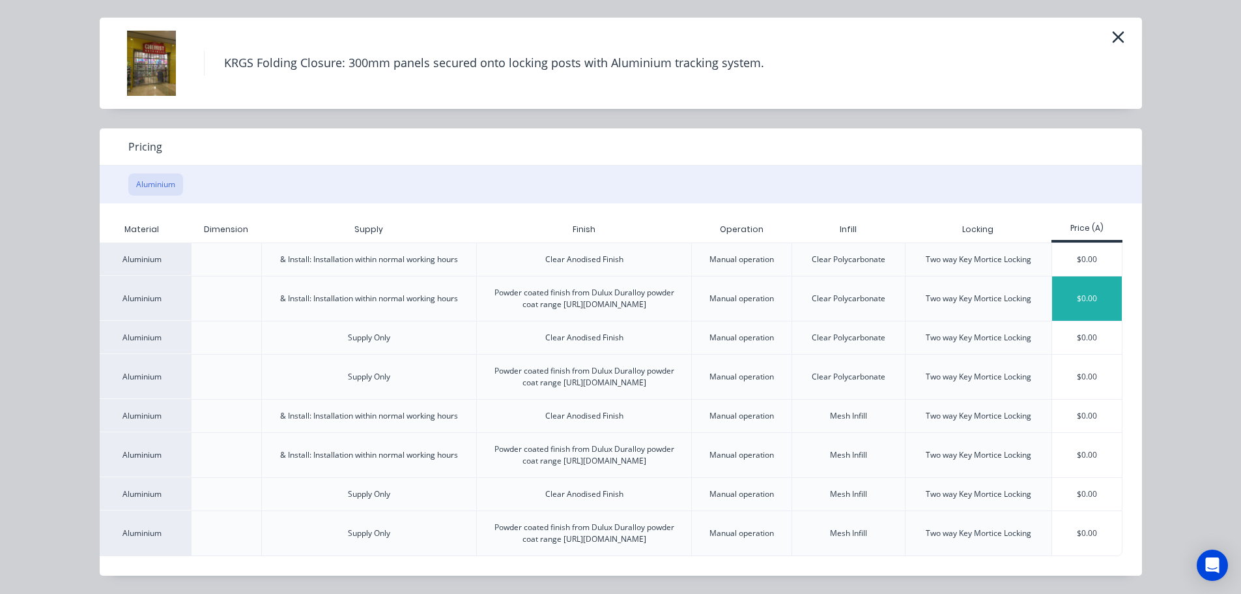
click at [1071, 276] on div "$0.00" at bounding box center [1087, 298] width 70 height 44
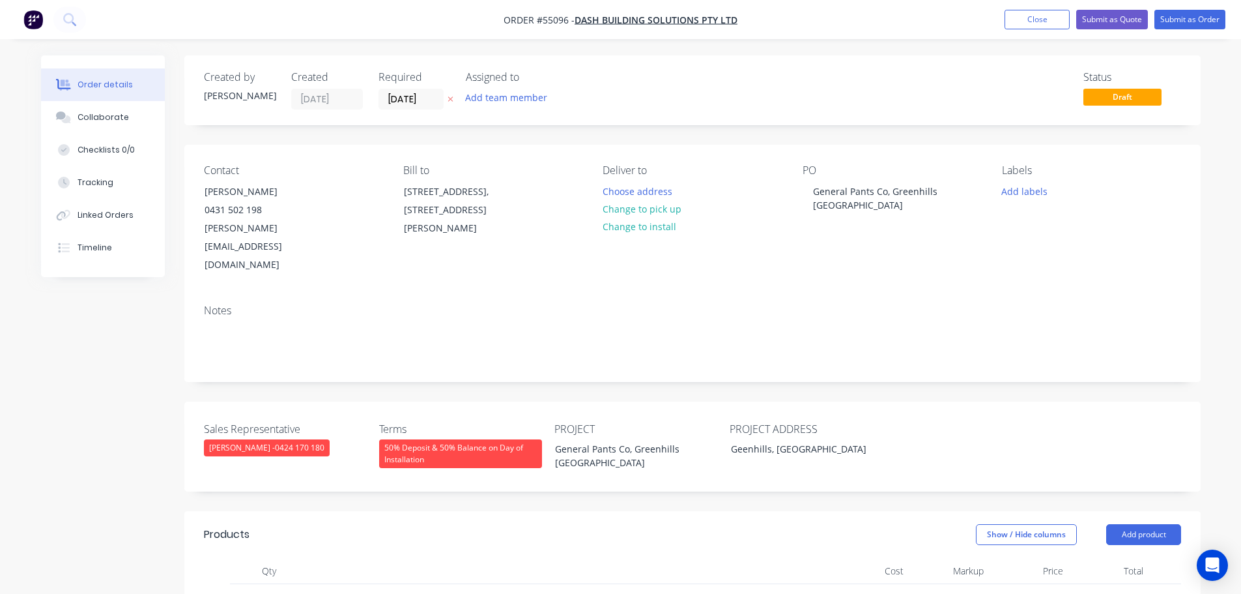
scroll to position [261, 0]
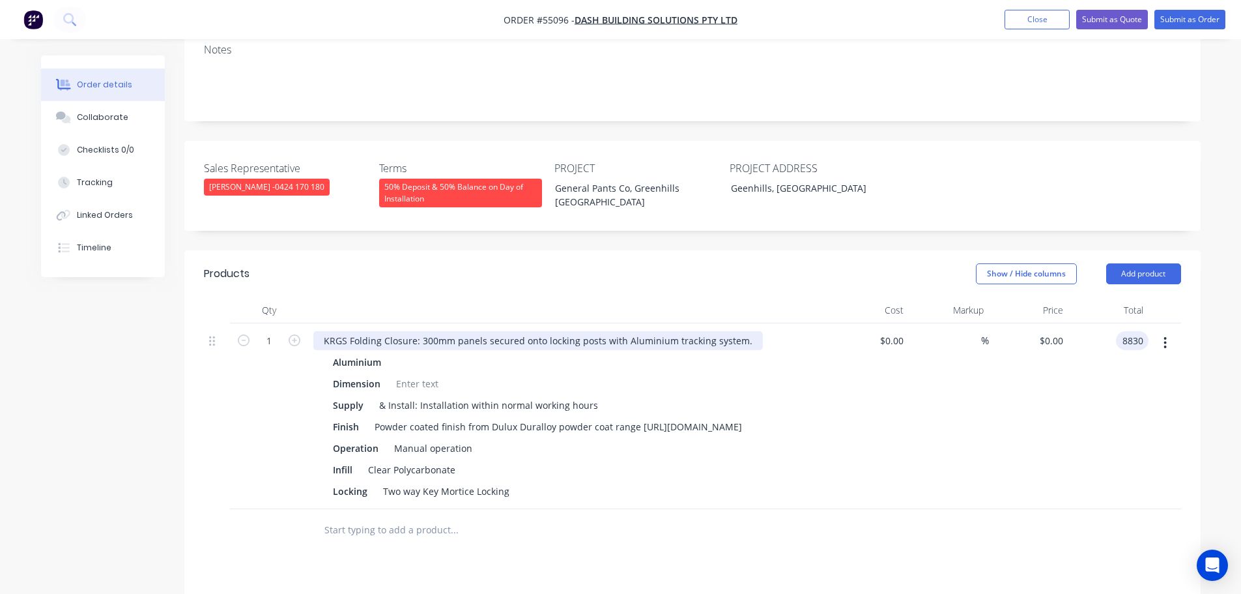
type input "8830"
type input "$8,830.00"
click at [319, 331] on div "KRGS Folding Closure: 300mm panels secured onto locking posts with Aluminium tr…" at bounding box center [538, 340] width 450 height 19
click at [409, 374] on div at bounding box center [417, 383] width 53 height 19
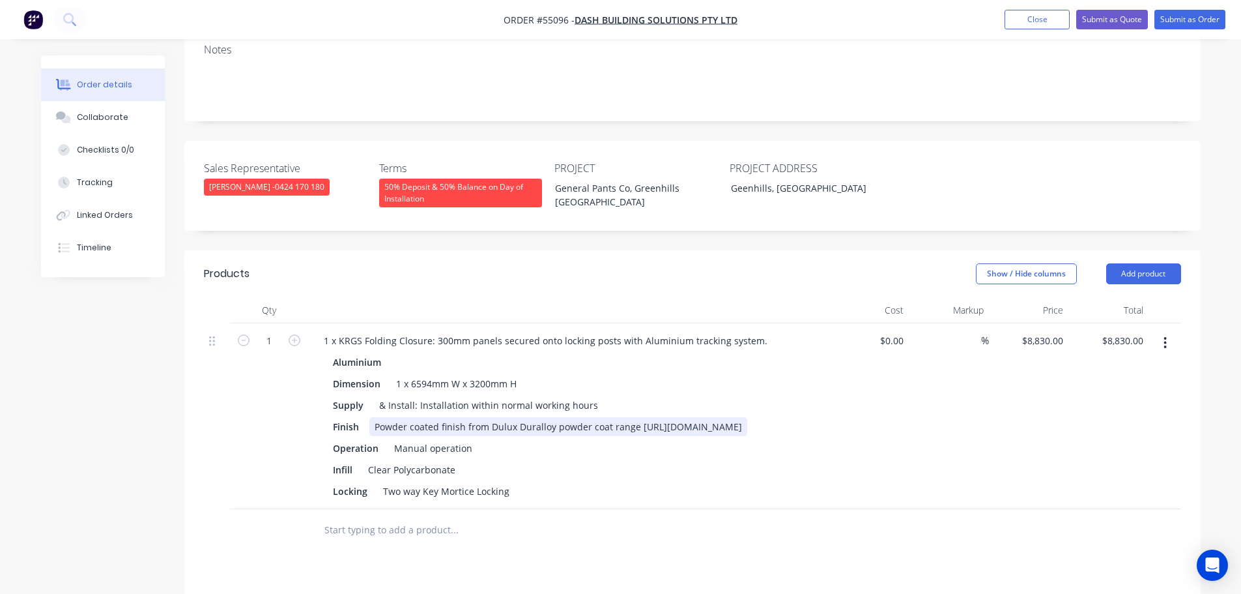
click at [642, 417] on div "Powder coated finish from Dulux Duralloy powder coat range [URL][DOMAIN_NAME]" at bounding box center [558, 426] width 378 height 19
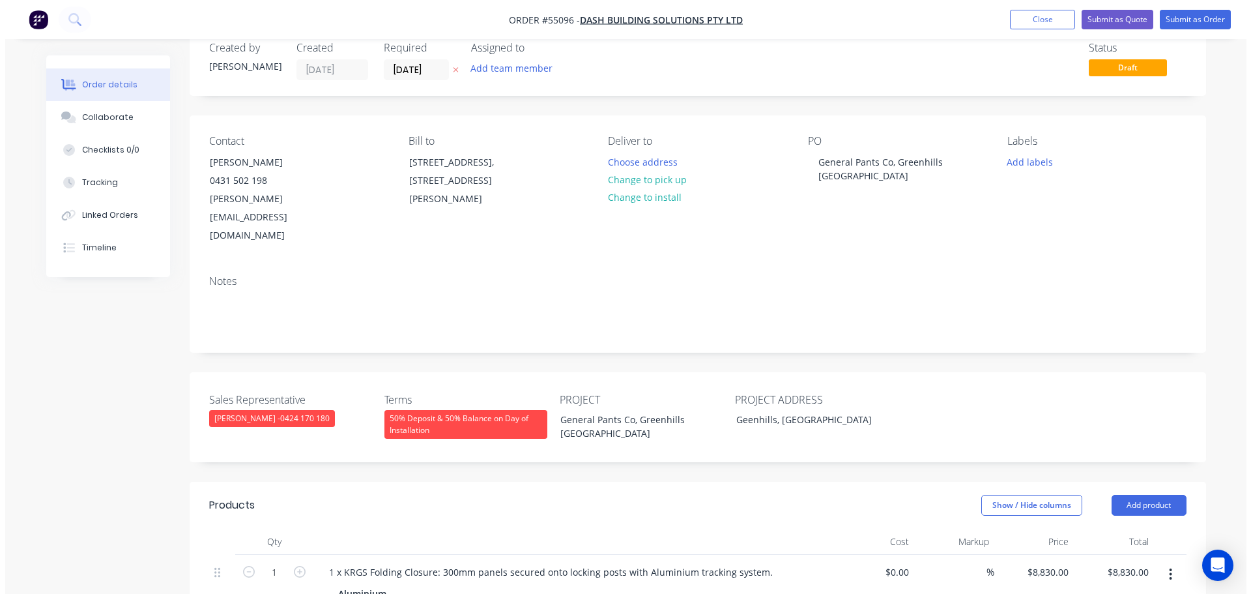
scroll to position [0, 0]
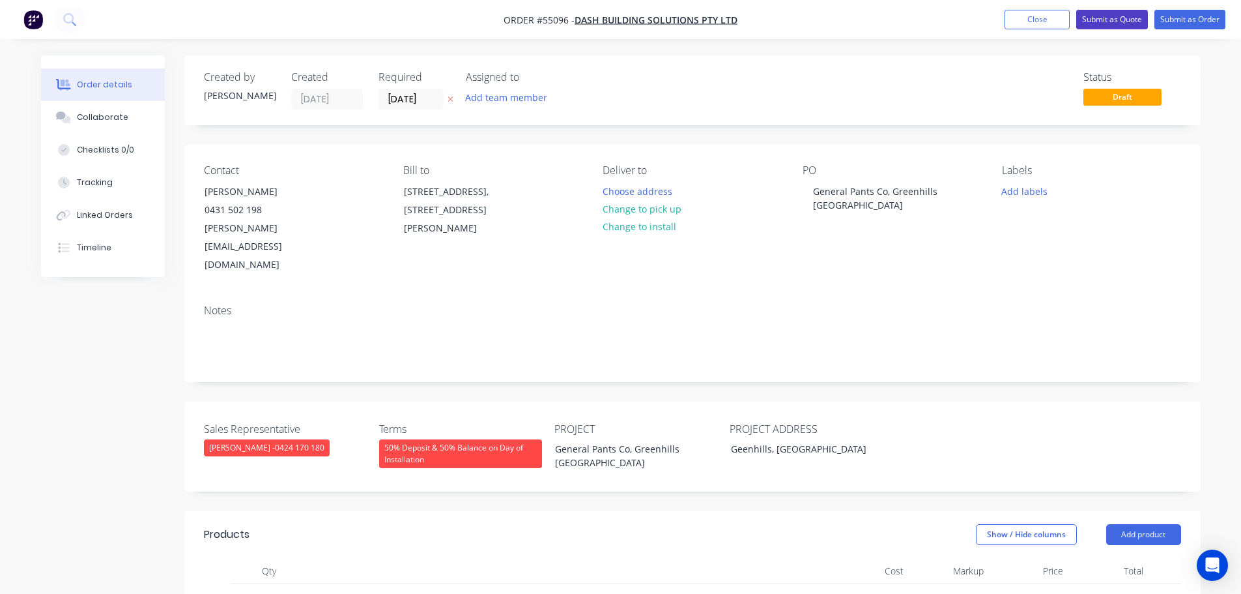
click at [1109, 16] on button "Submit as Quote" at bounding box center [1112, 20] width 72 height 20
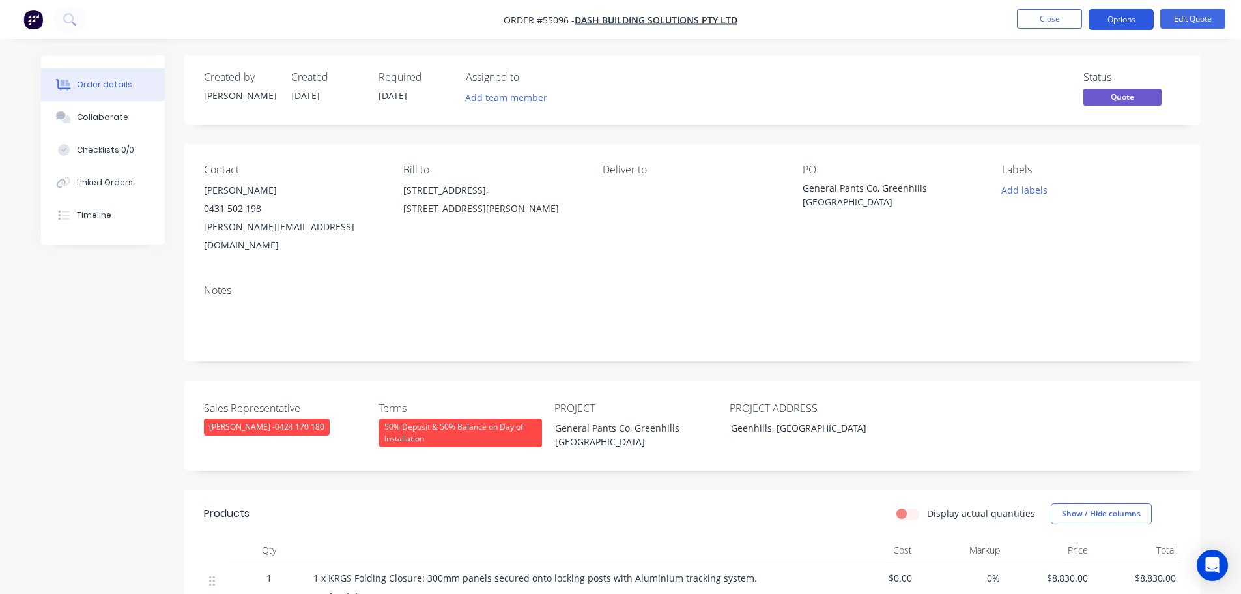
click at [1111, 20] on button "Options" at bounding box center [1121, 19] width 65 height 21
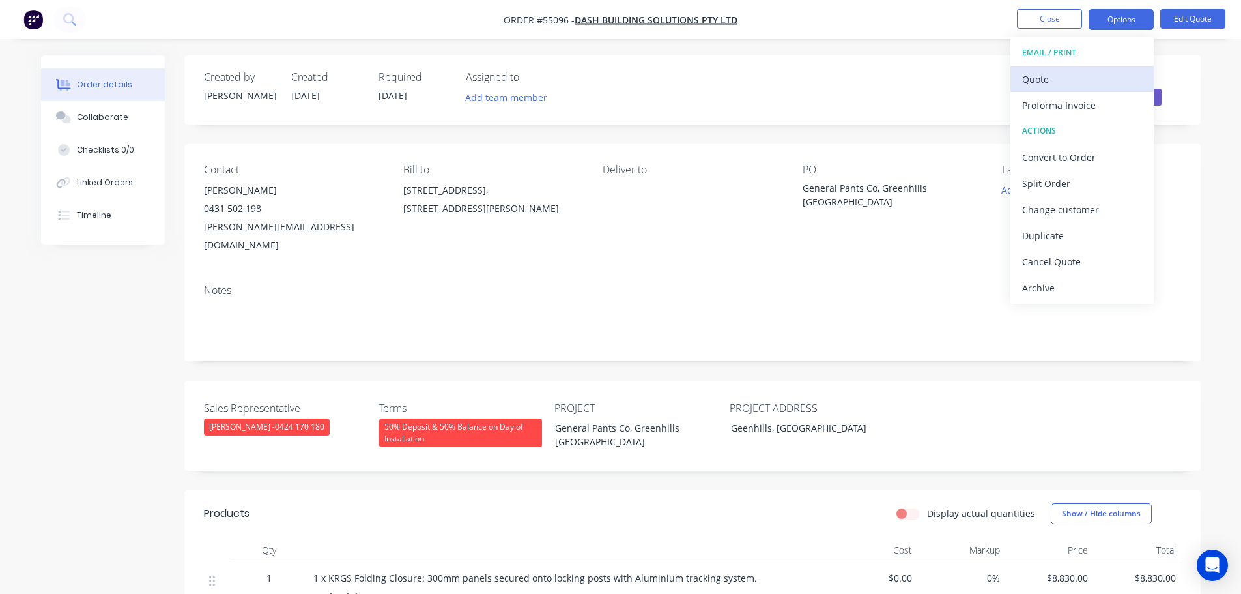
click at [1042, 79] on div "Quote" at bounding box center [1082, 79] width 120 height 19
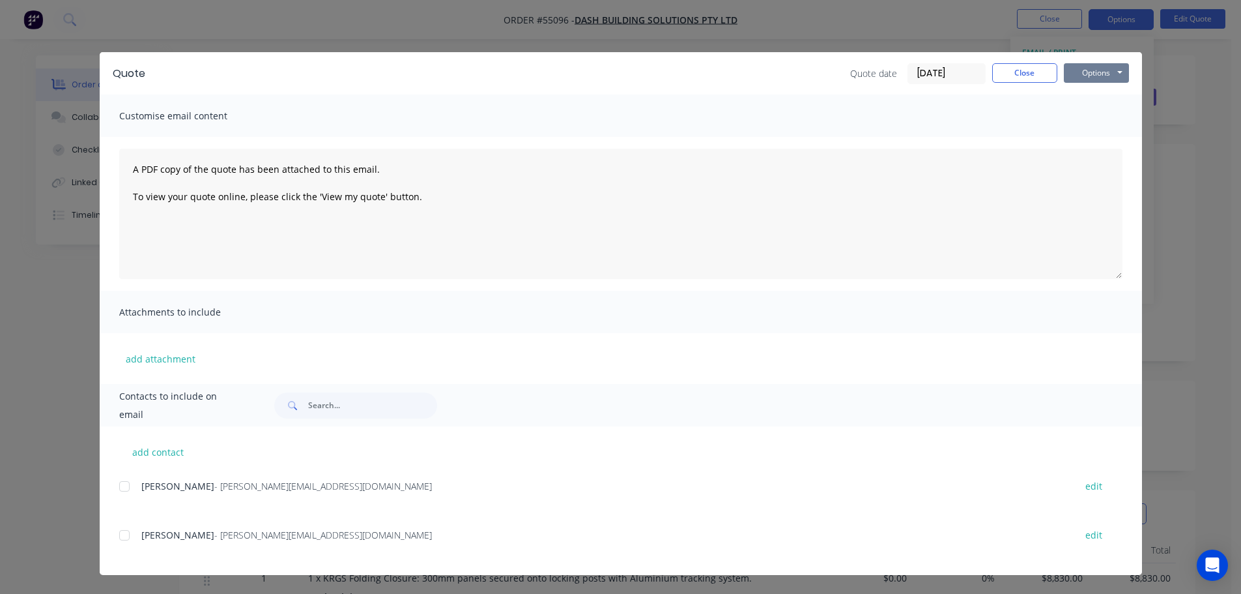
click at [1090, 74] on button "Options" at bounding box center [1096, 73] width 65 height 20
click at [1100, 113] on button "Print" at bounding box center [1105, 118] width 83 height 22
click at [1008, 70] on button "Close" at bounding box center [1024, 73] width 65 height 20
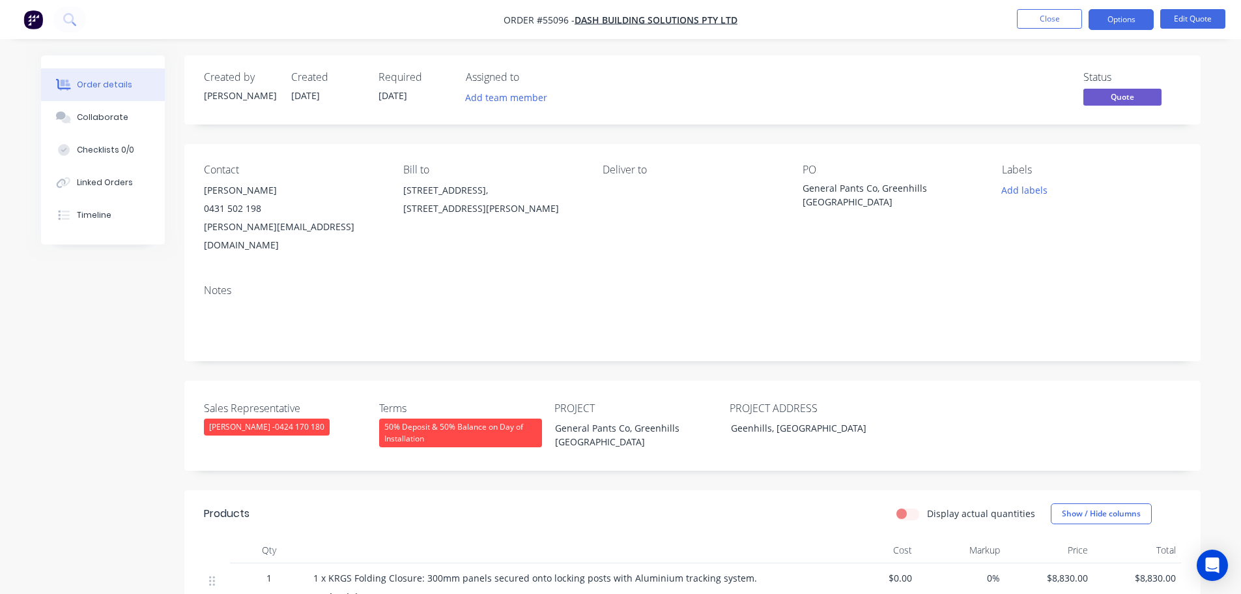
click at [221, 227] on div "[PERSON_NAME][EMAIL_ADDRESS][DOMAIN_NAME]" at bounding box center [293, 236] width 179 height 36
click at [870, 191] on div "General Pants Co, Greenhills [GEOGRAPHIC_DATA]" at bounding box center [884, 194] width 163 height 27
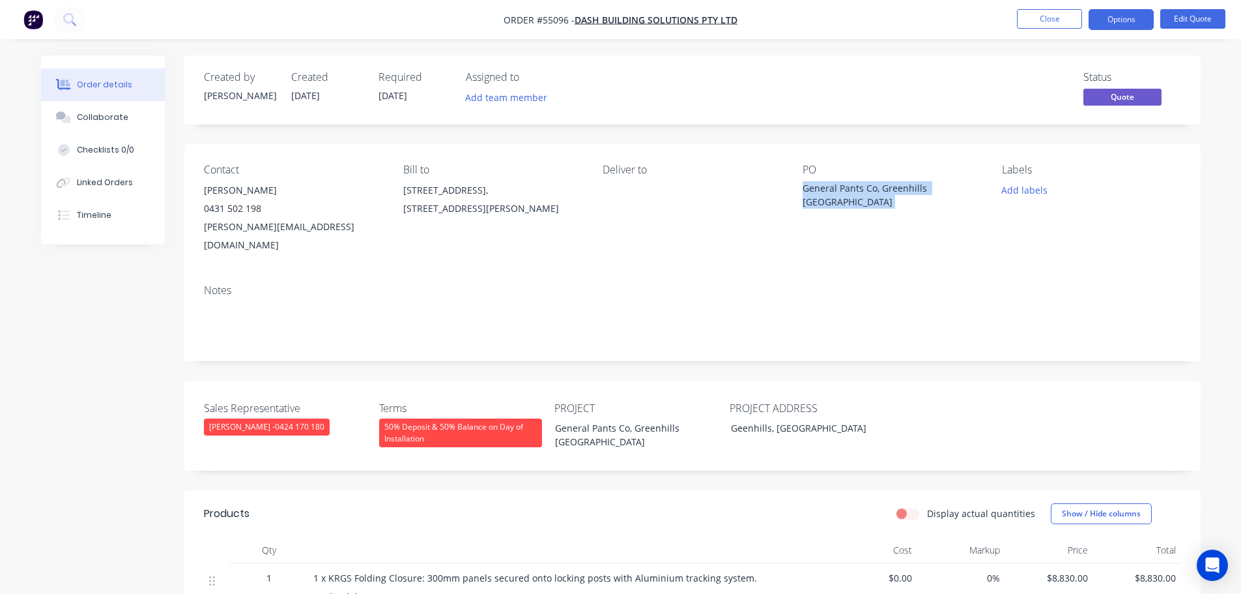
click at [870, 191] on div "General Pants Co, Greenhills [GEOGRAPHIC_DATA]" at bounding box center [884, 194] width 163 height 27
click at [261, 210] on span at bounding box center [261, 208] width 0 height 12
click at [1049, 22] on button "Close" at bounding box center [1049, 19] width 65 height 20
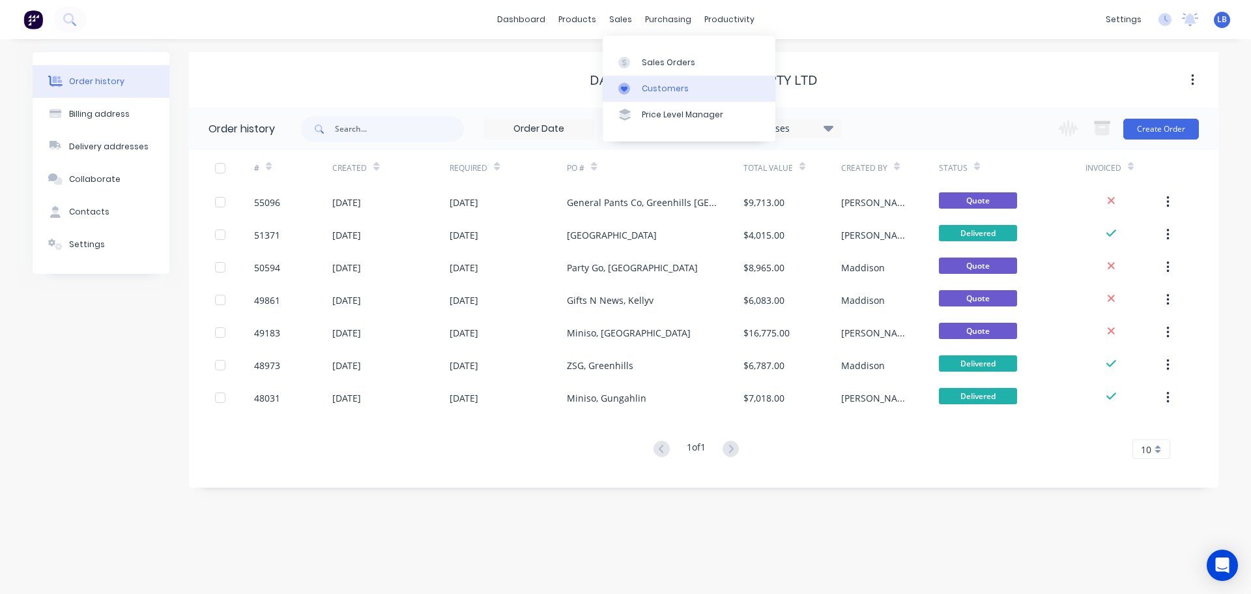
click at [665, 87] on div "Customers" at bounding box center [665, 89] width 47 height 12
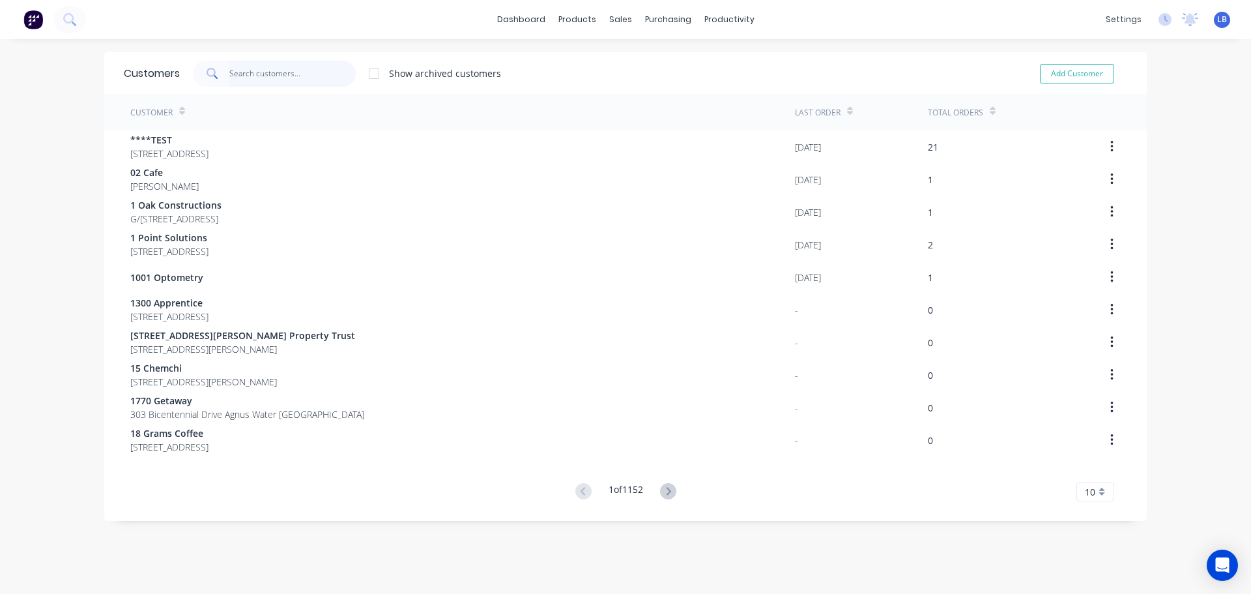
click at [282, 78] on input "text" at bounding box center [292, 74] width 127 height 26
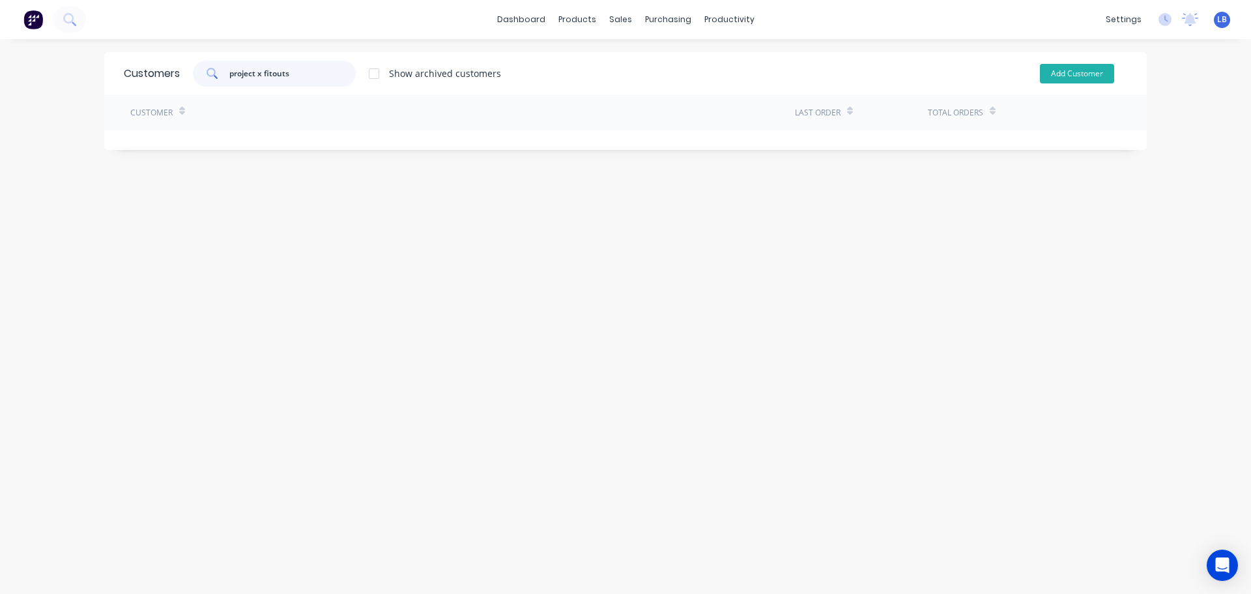
type input "project x fitouts"
click at [1076, 73] on button "Add Customer" at bounding box center [1077, 74] width 74 height 20
select select "AU"
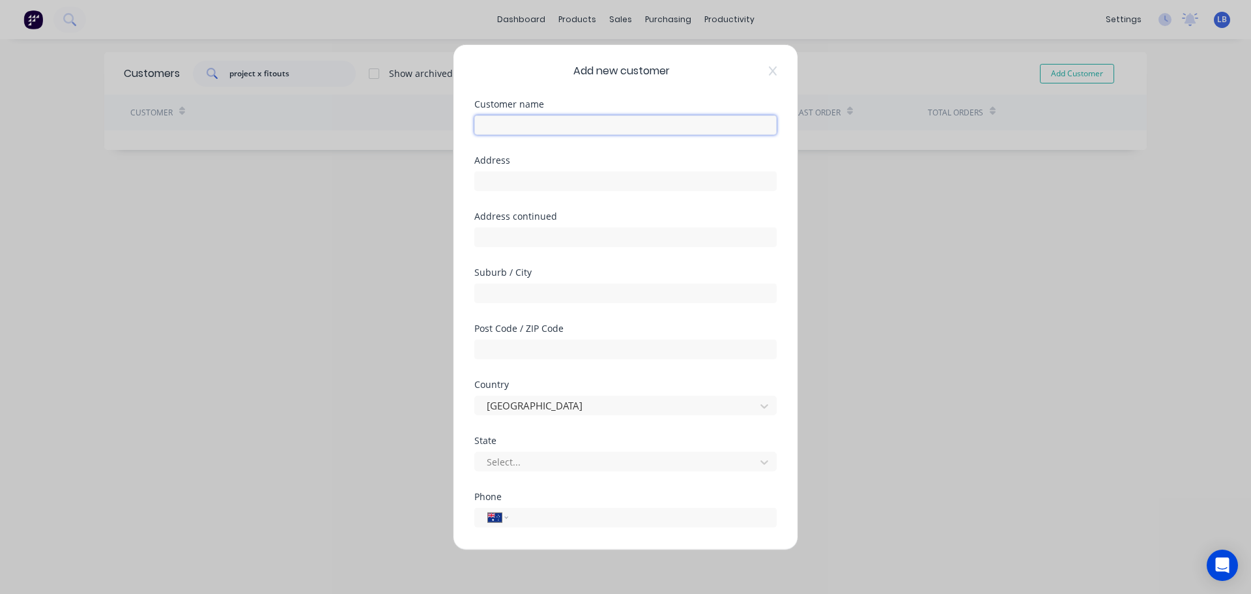
click at [487, 128] on input "text" at bounding box center [625, 125] width 302 height 20
type input "Project X Fitouts"
click at [490, 180] on input "text" at bounding box center [625, 181] width 302 height 20
drag, startPoint x: 605, startPoint y: 178, endPoint x: 545, endPoint y: 185, distance: 60.4
click at [545, 185] on input "[STREET_ADDRESS][PERSON_NAME][PERSON_NAME]" at bounding box center [625, 181] width 302 height 20
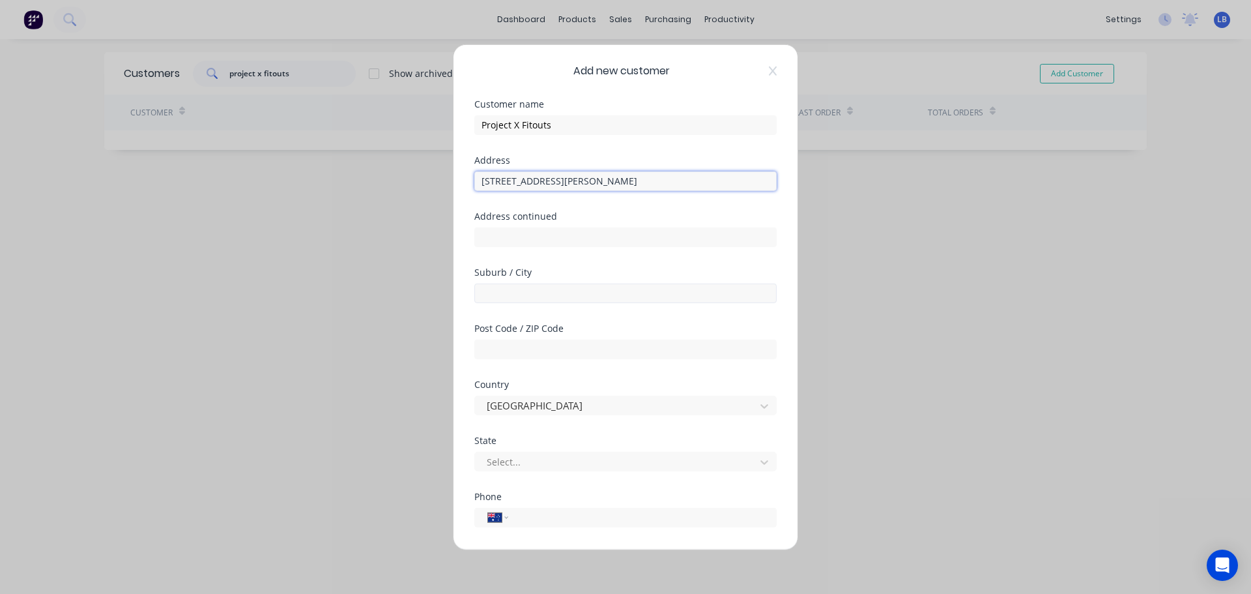
type input "[STREET_ADDRESS][PERSON_NAME]"
click at [489, 291] on input "text" at bounding box center [625, 293] width 302 height 20
paste input "[GEOGRAPHIC_DATA]"
type input "[GEOGRAPHIC_DATA]"
drag, startPoint x: 489, startPoint y: 350, endPoint x: 523, endPoint y: 338, distance: 35.9
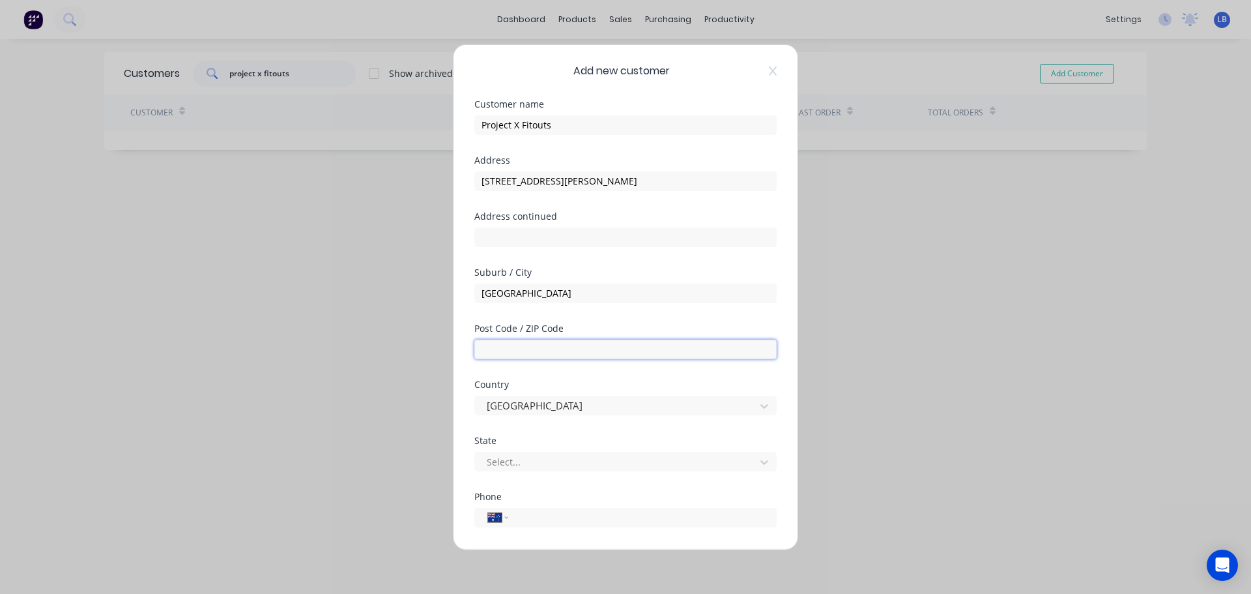
click at [489, 350] on input "text" at bounding box center [625, 349] width 302 height 20
type input "2164"
click at [503, 463] on div at bounding box center [616, 461] width 263 height 16
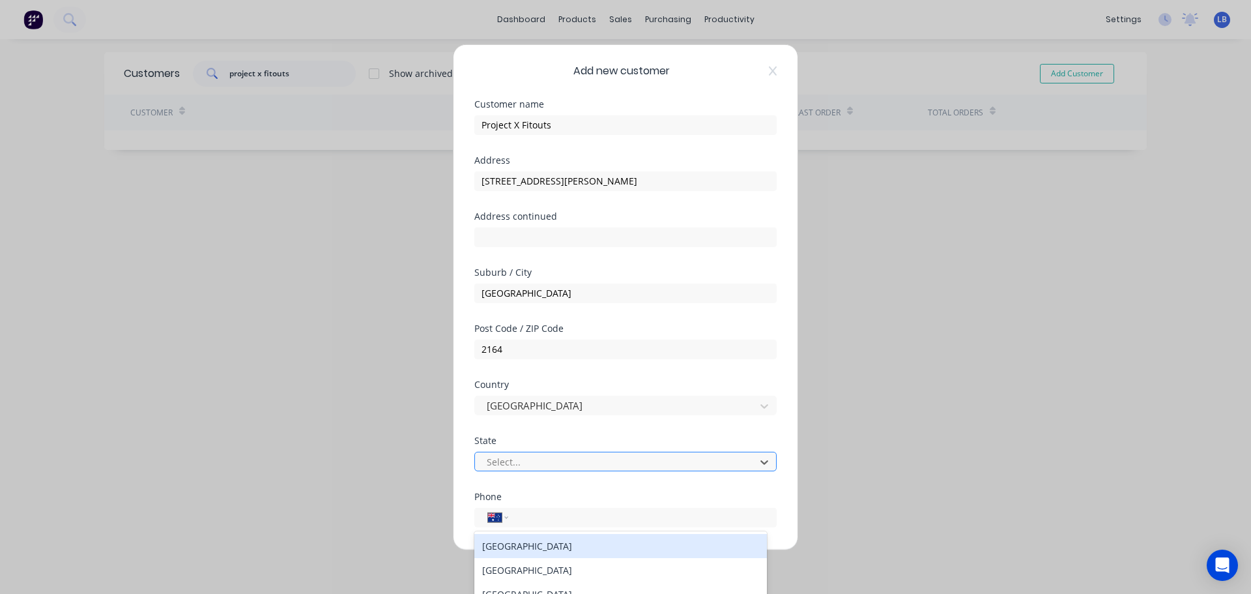
scroll to position [63, 0]
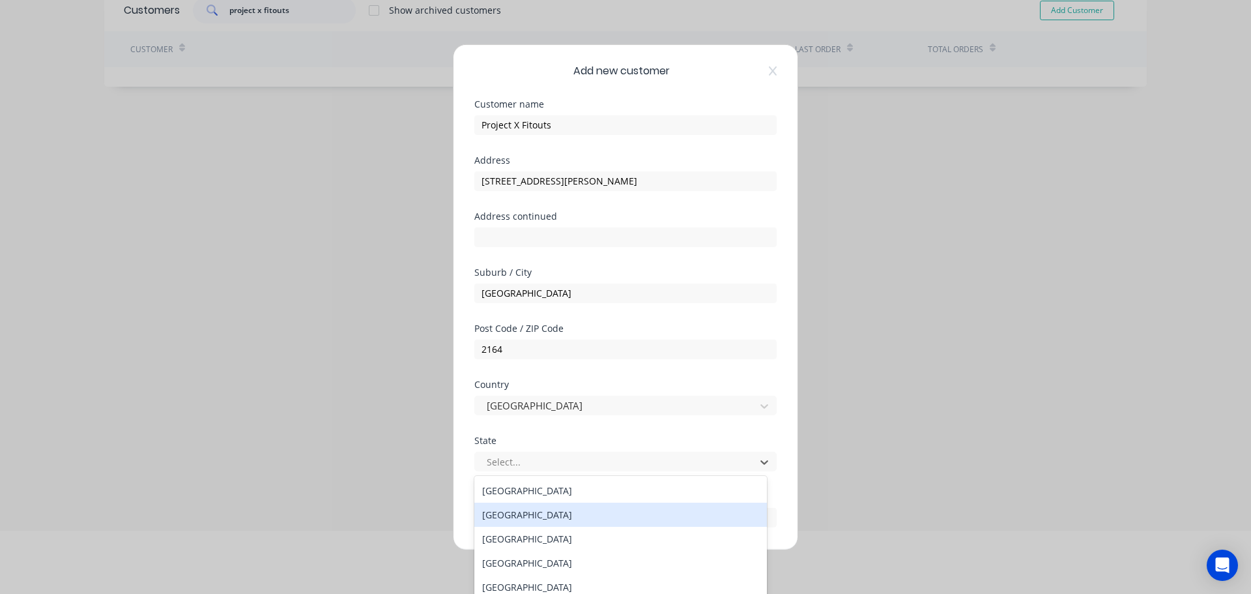
click at [508, 511] on div "[GEOGRAPHIC_DATA]" at bounding box center [620, 514] width 293 height 24
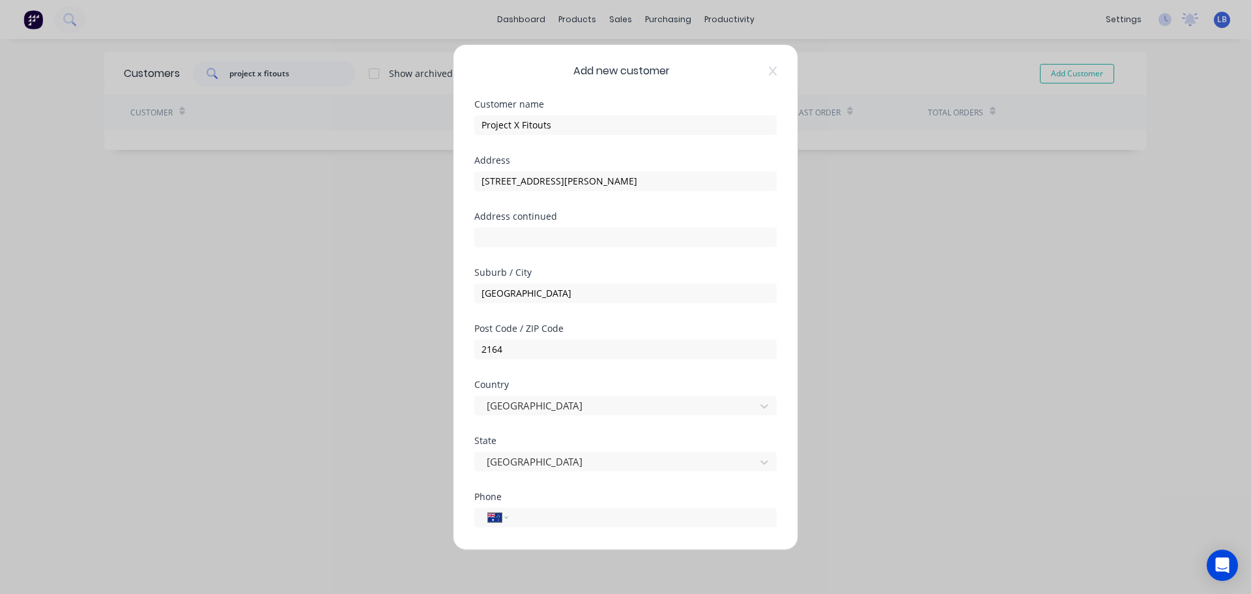
scroll to position [0, 0]
click at [554, 519] on input "tel" at bounding box center [640, 517] width 246 height 15
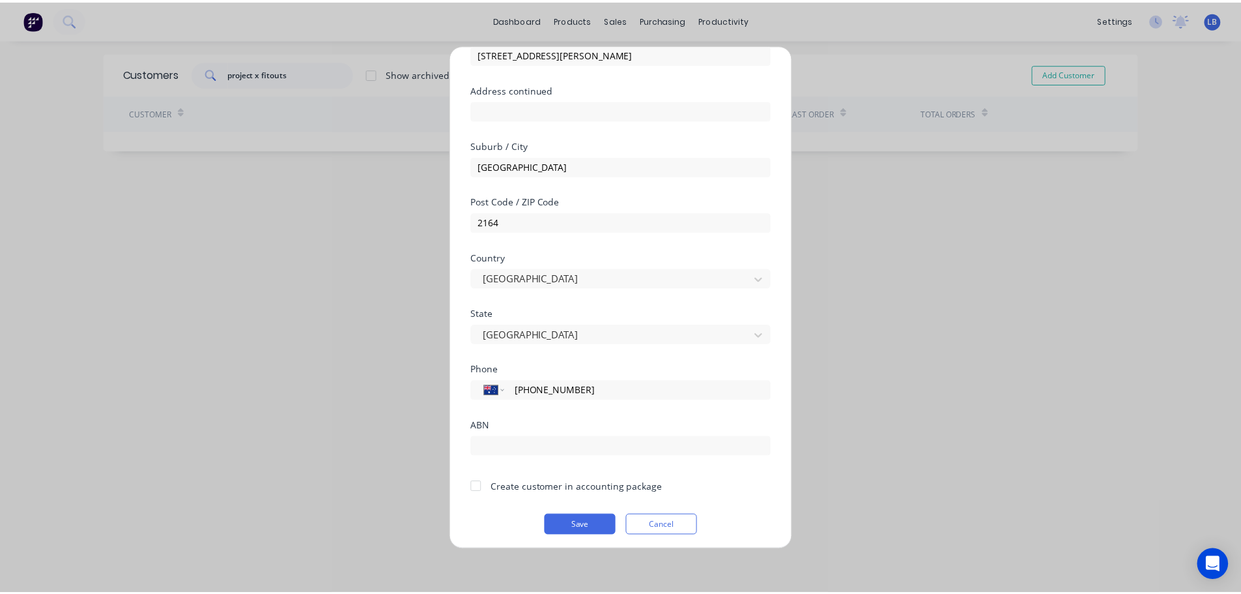
scroll to position [132, 0]
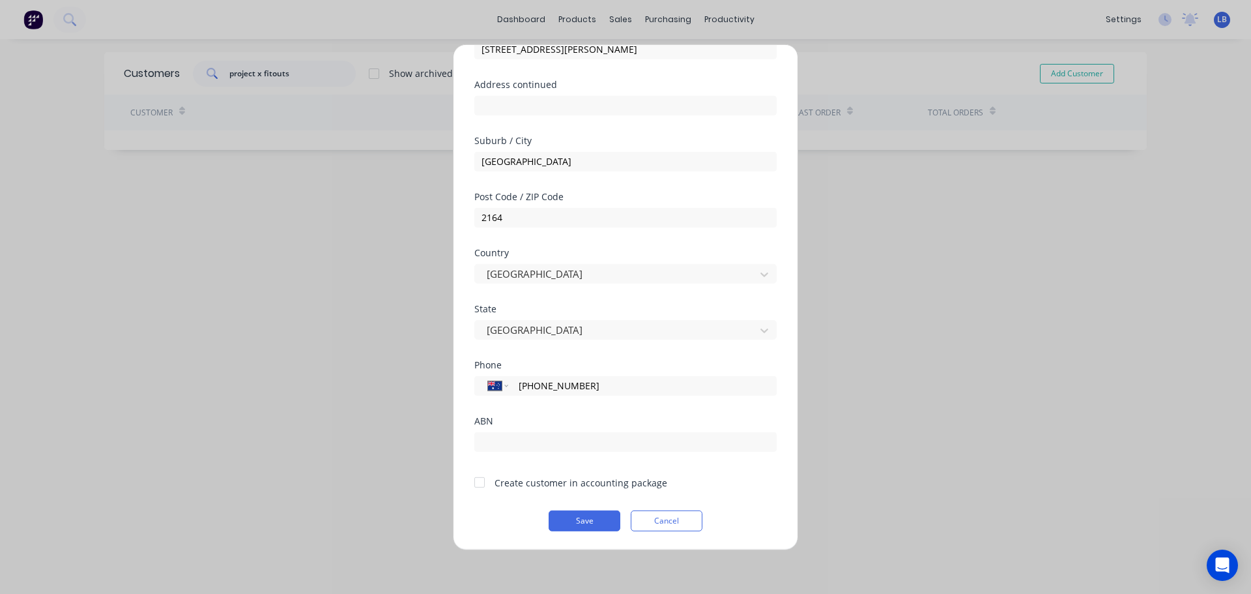
type input "[PHONE_NUMBER]"
click at [482, 483] on div at bounding box center [480, 482] width 26 height 26
click at [569, 520] on button "Save" at bounding box center [585, 520] width 72 height 21
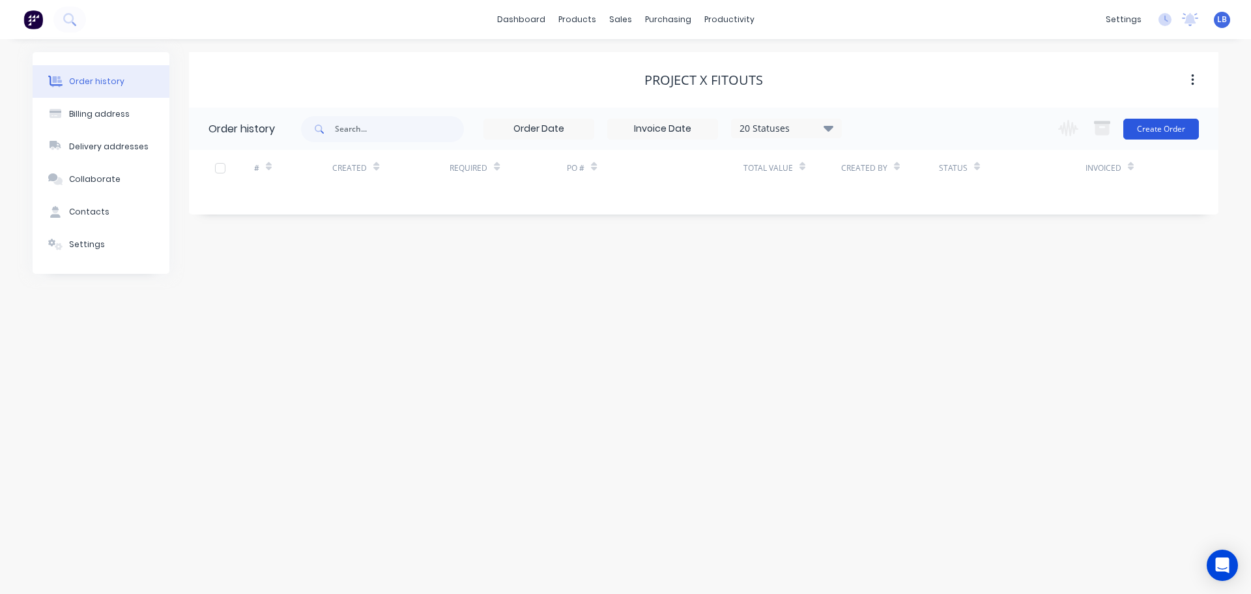
click at [1145, 139] on button "Create Order" at bounding box center [1161, 129] width 76 height 21
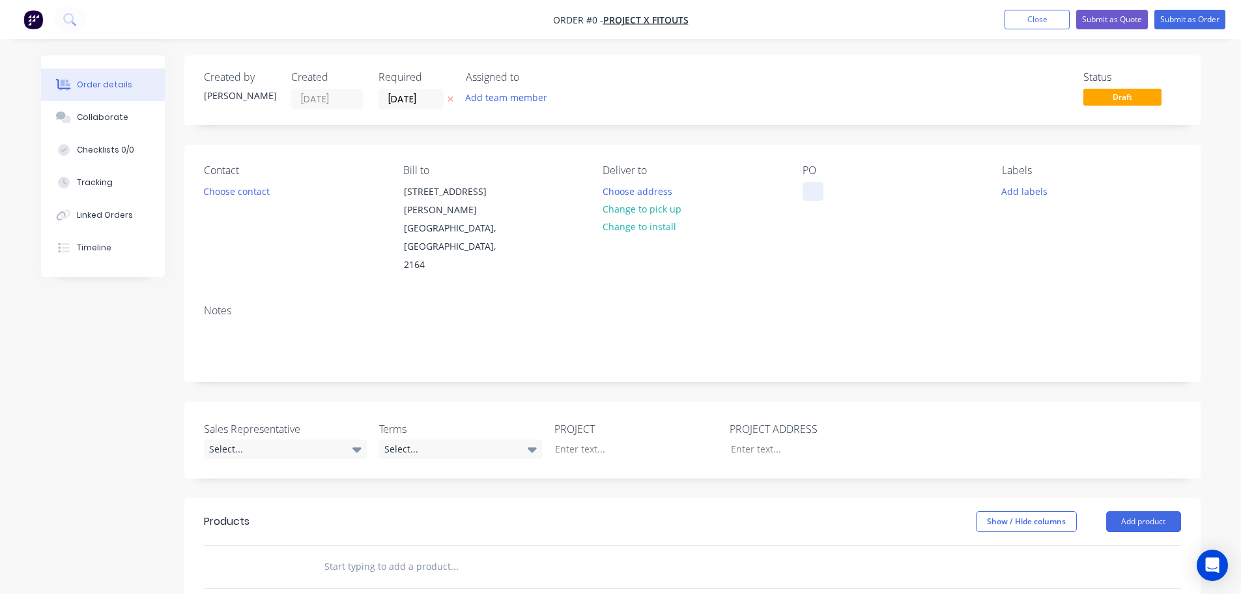
click at [810, 186] on div at bounding box center [813, 191] width 21 height 19
click at [250, 194] on div "Order details Collaborate Checklists 0/0 Tracking Linked Orders Timeline Order …" at bounding box center [621, 487] width 1186 height 865
click at [250, 194] on button "Choose contact" at bounding box center [236, 191] width 80 height 18
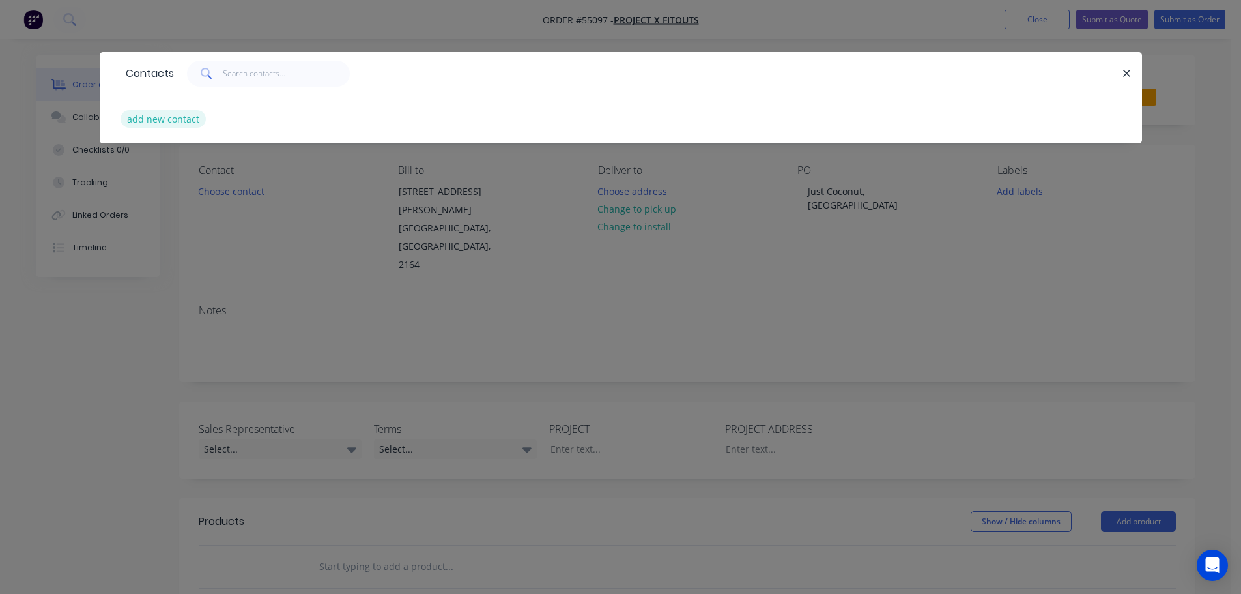
click at [169, 117] on button "add new contact" at bounding box center [164, 119] width 86 height 18
select select "AU"
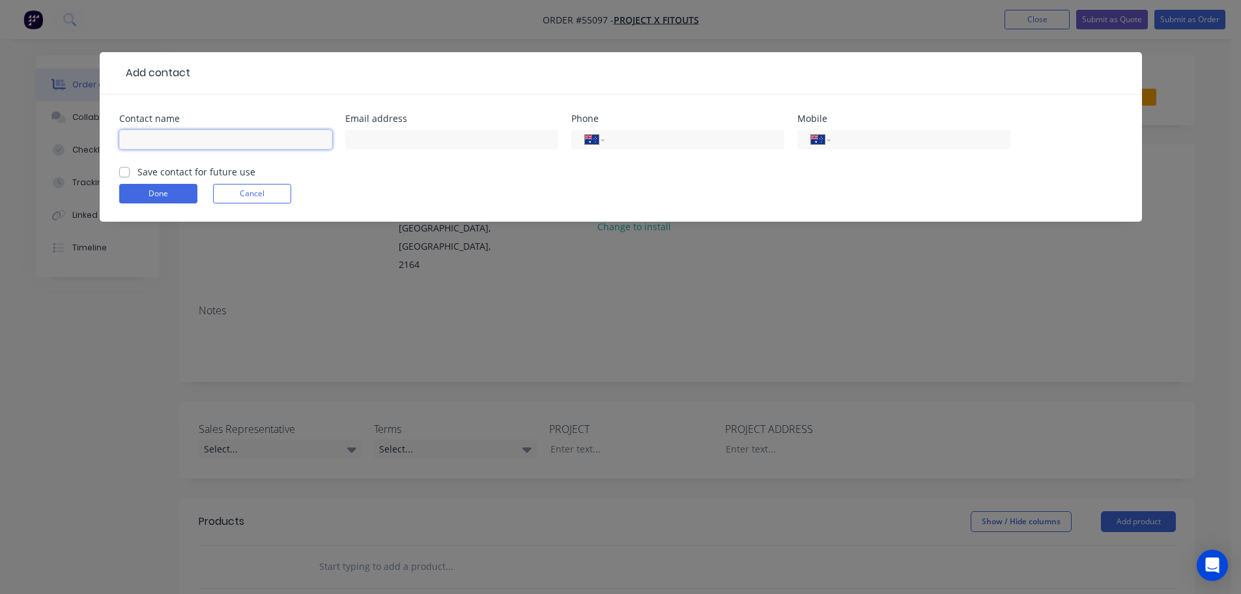
click at [139, 137] on input "text" at bounding box center [225, 140] width 213 height 20
type input "[PERSON_NAME]"
drag, startPoint x: 376, startPoint y: 141, endPoint x: 378, endPoint y: 166, distance: 25.5
click at [376, 141] on input "text" at bounding box center [451, 140] width 213 height 20
type input "[EMAIL_ADDRESS][DOMAIN_NAME]"
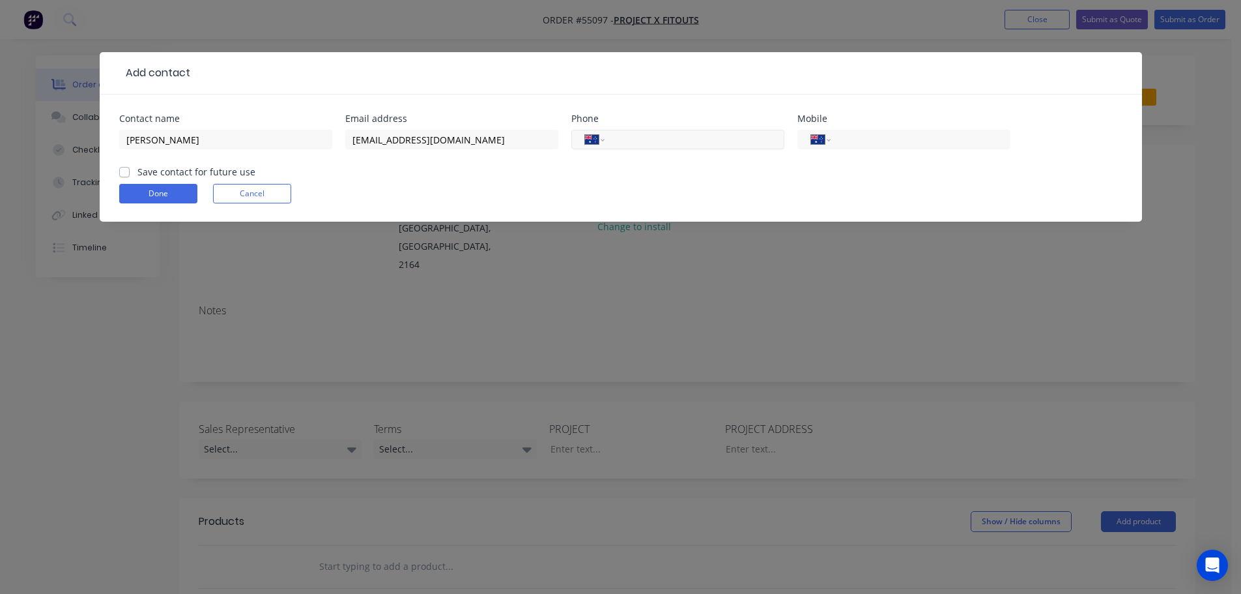
click at [648, 137] on input "tel" at bounding box center [692, 139] width 156 height 15
type input "[PHONE_NUMBER]"
drag, startPoint x: 880, startPoint y: 138, endPoint x: 880, endPoint y: 145, distance: 7.2
click at [880, 138] on input "tel" at bounding box center [918, 139] width 156 height 15
type input "0406 236 888"
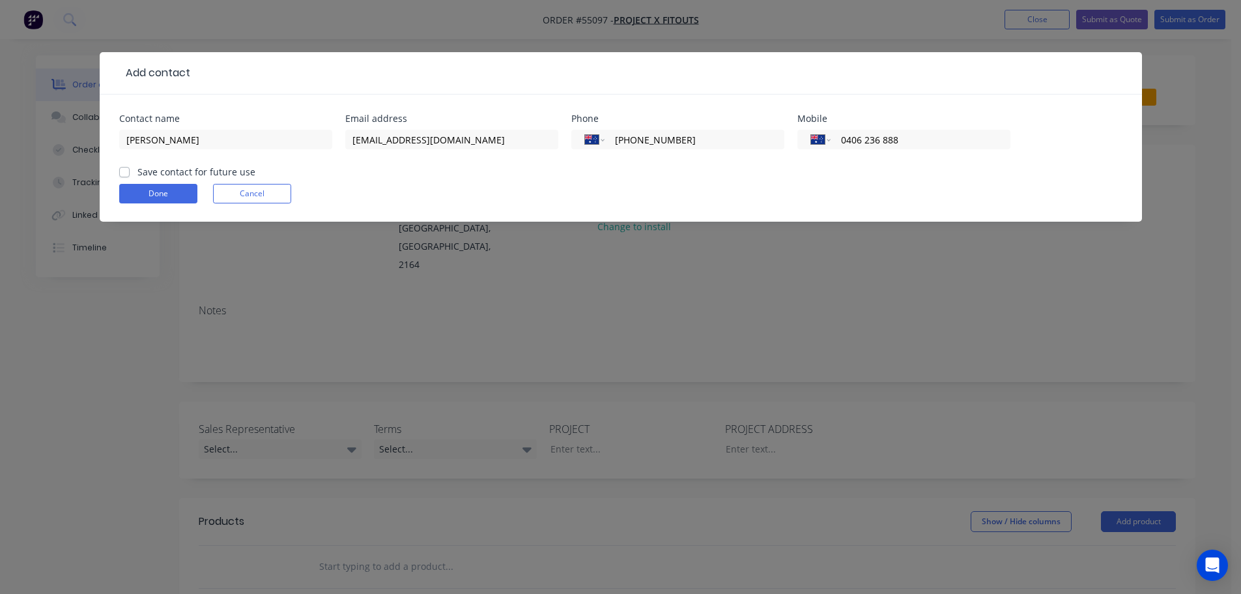
click at [137, 169] on label "Save contact for future use" at bounding box center [196, 172] width 118 height 14
click at [123, 169] on input "Save contact for future use" at bounding box center [124, 171] width 10 height 12
checkbox input "true"
click at [149, 188] on button "Done" at bounding box center [158, 194] width 78 height 20
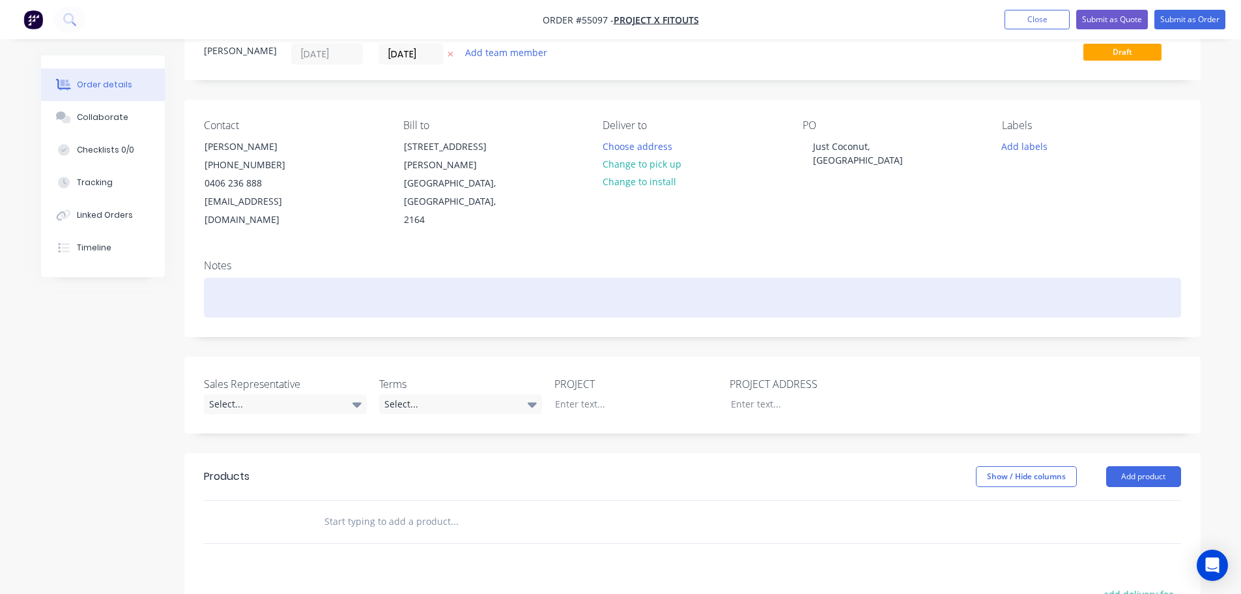
scroll to position [65, 0]
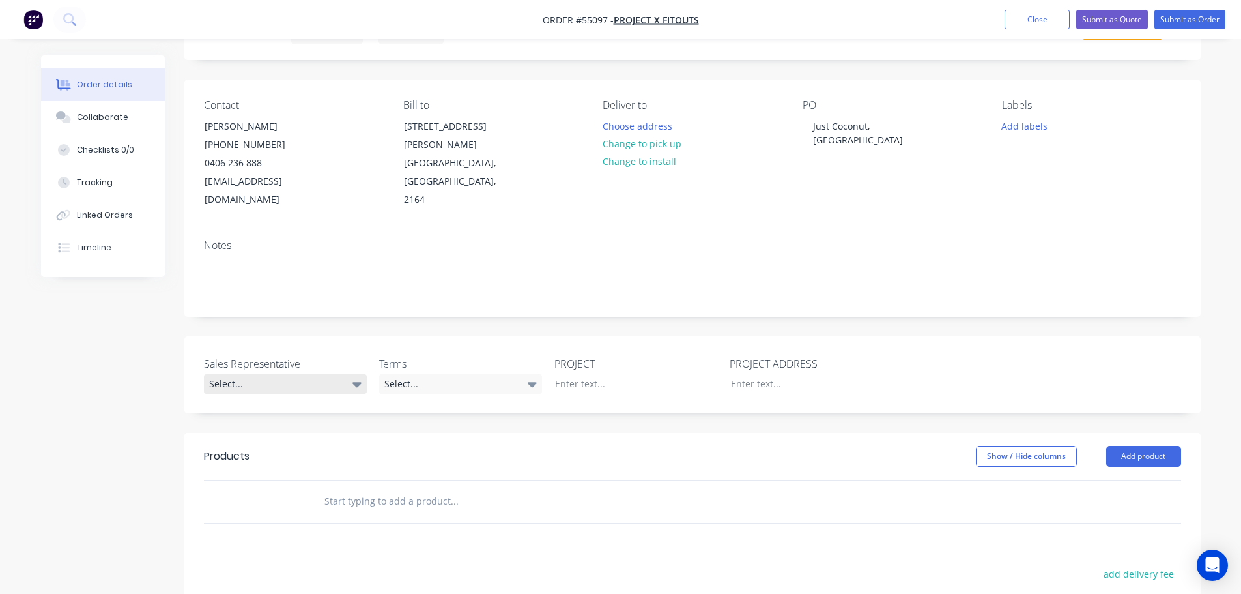
click at [238, 374] on div "Select..." at bounding box center [285, 384] width 163 height 20
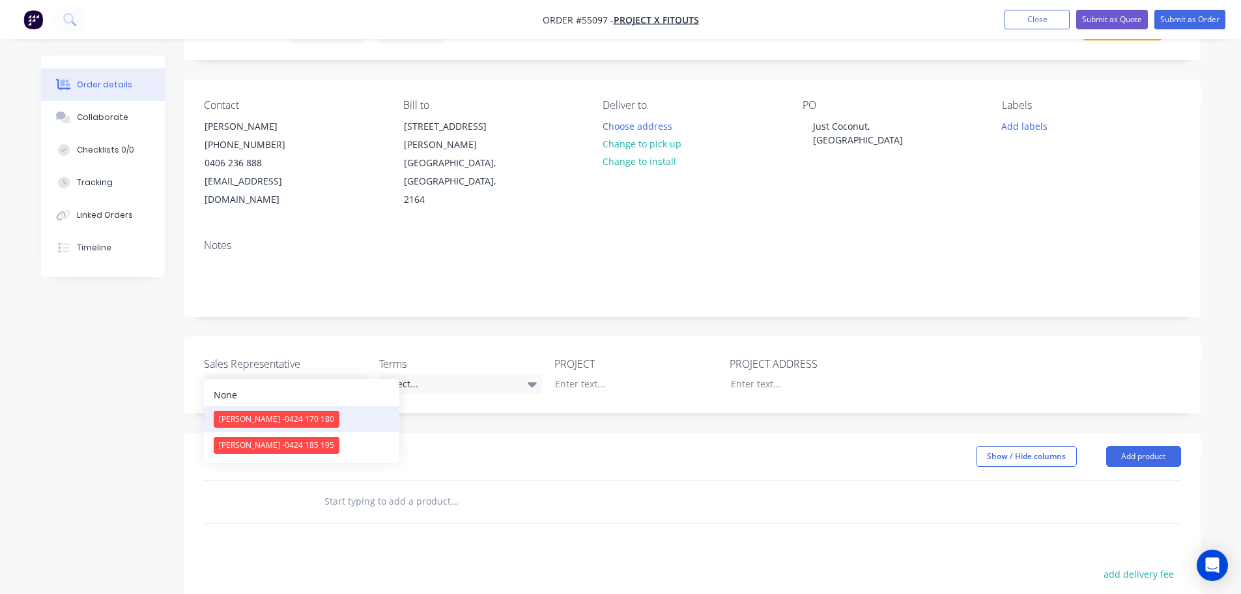
click at [259, 424] on span "[PERSON_NAME] - 0424 170 180" at bounding box center [276, 418] width 115 height 11
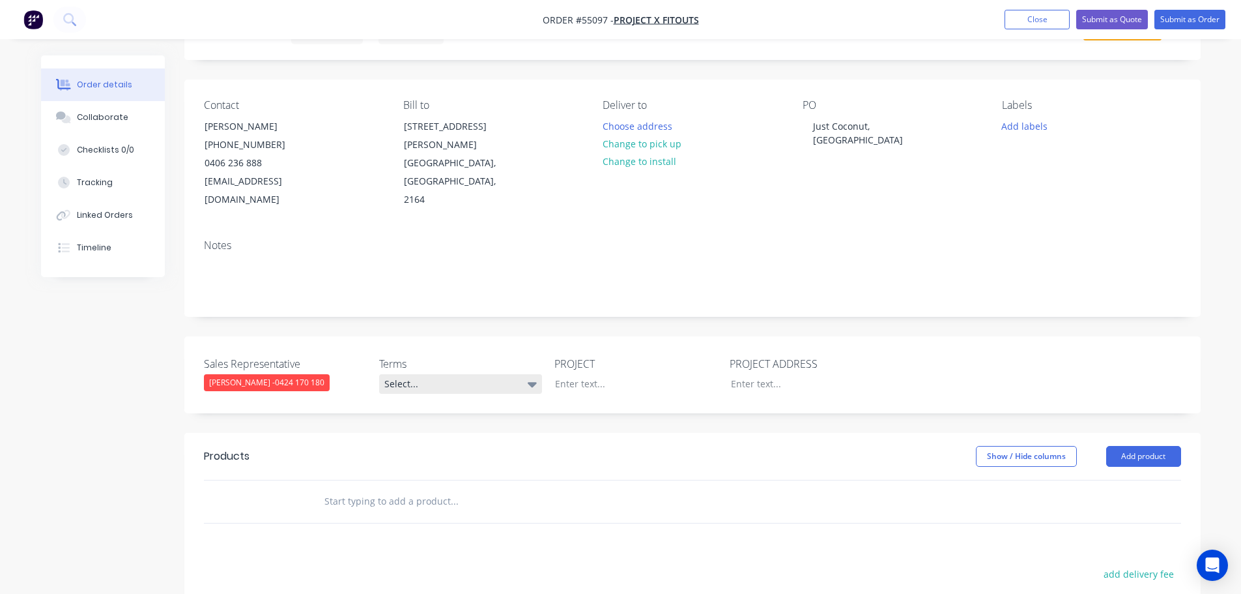
click at [450, 374] on div "Select..." at bounding box center [460, 384] width 163 height 20
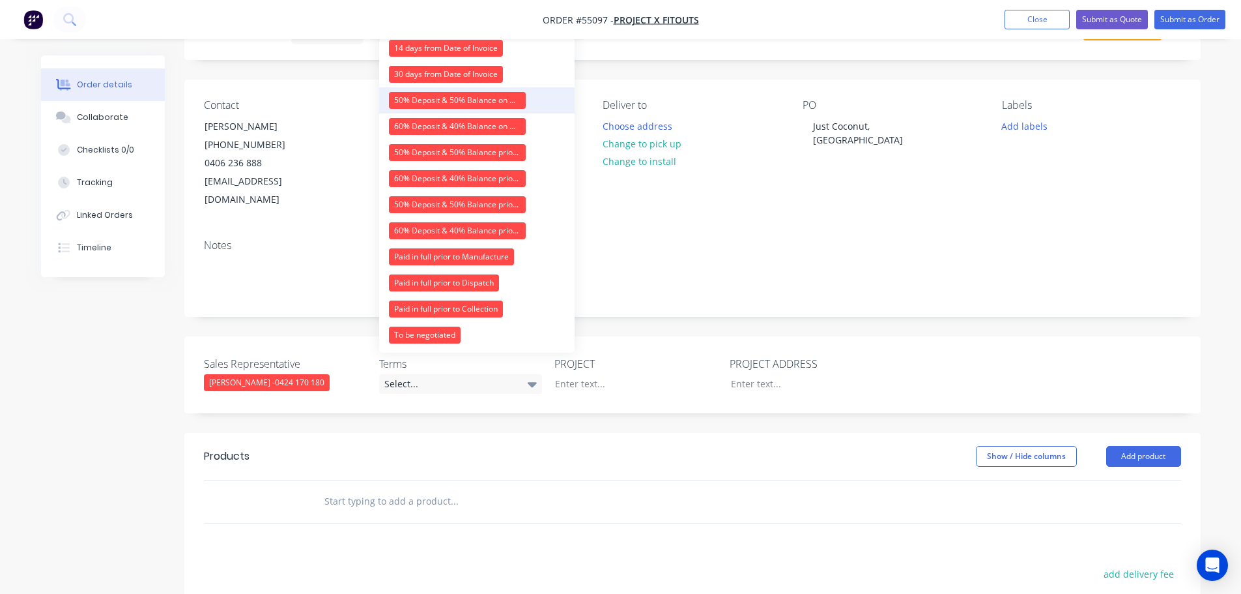
click at [439, 102] on div "50% Deposit & 50% Balance on Day of Installation" at bounding box center [457, 100] width 137 height 17
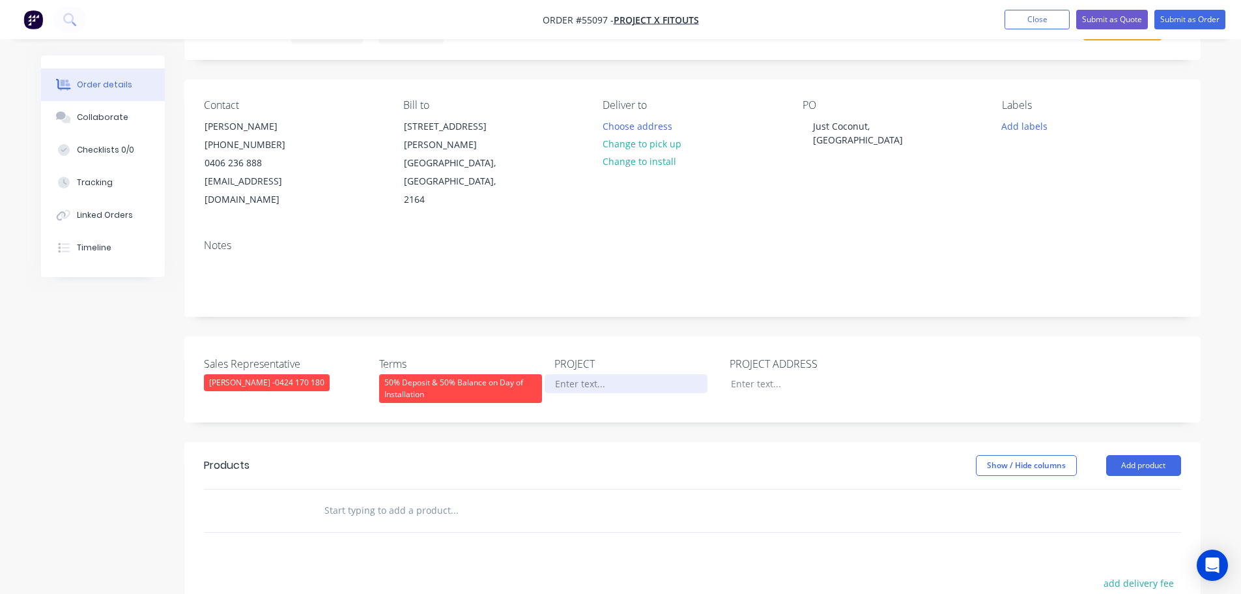
click at [584, 374] on div at bounding box center [626, 383] width 163 height 19
click at [846, 125] on div "Just Coconut, [GEOGRAPHIC_DATA]" at bounding box center [884, 133] width 163 height 33
click at [564, 374] on div at bounding box center [626, 383] width 163 height 19
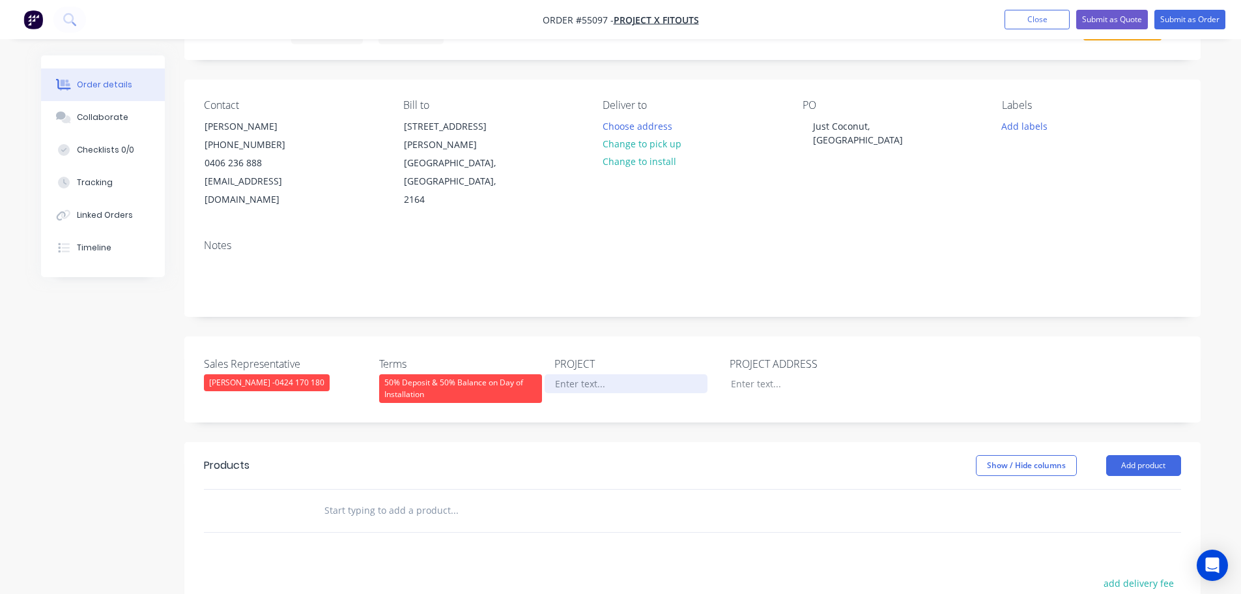
paste div
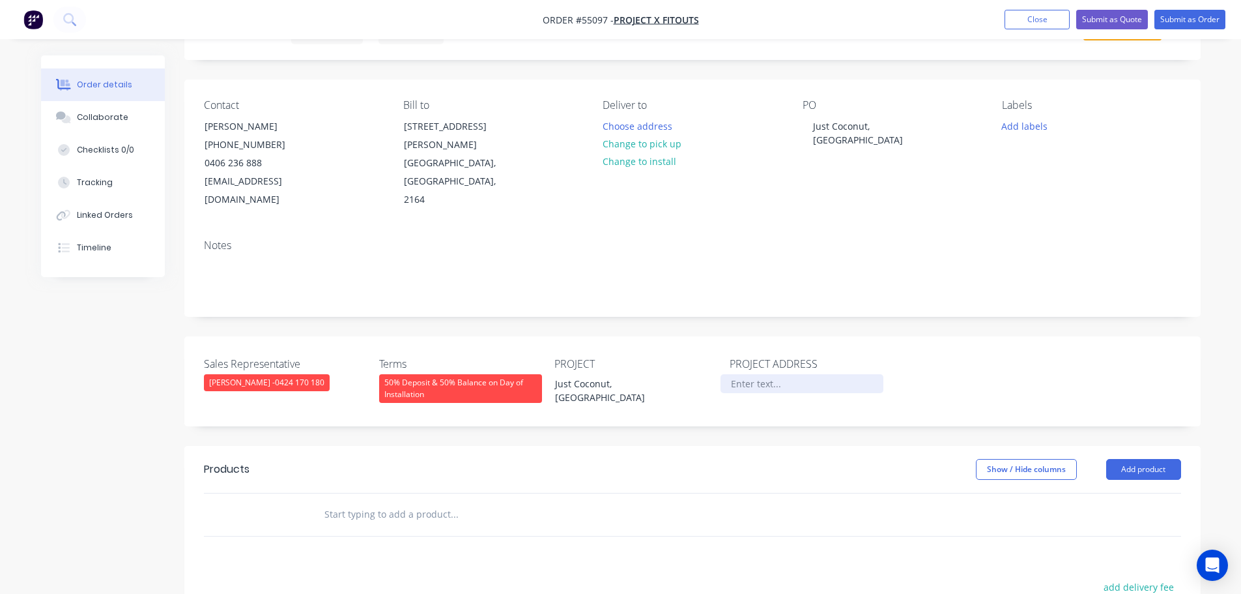
click at [758, 374] on div at bounding box center [802, 383] width 163 height 19
click at [1137, 459] on button "Add product" at bounding box center [1143, 469] width 75 height 21
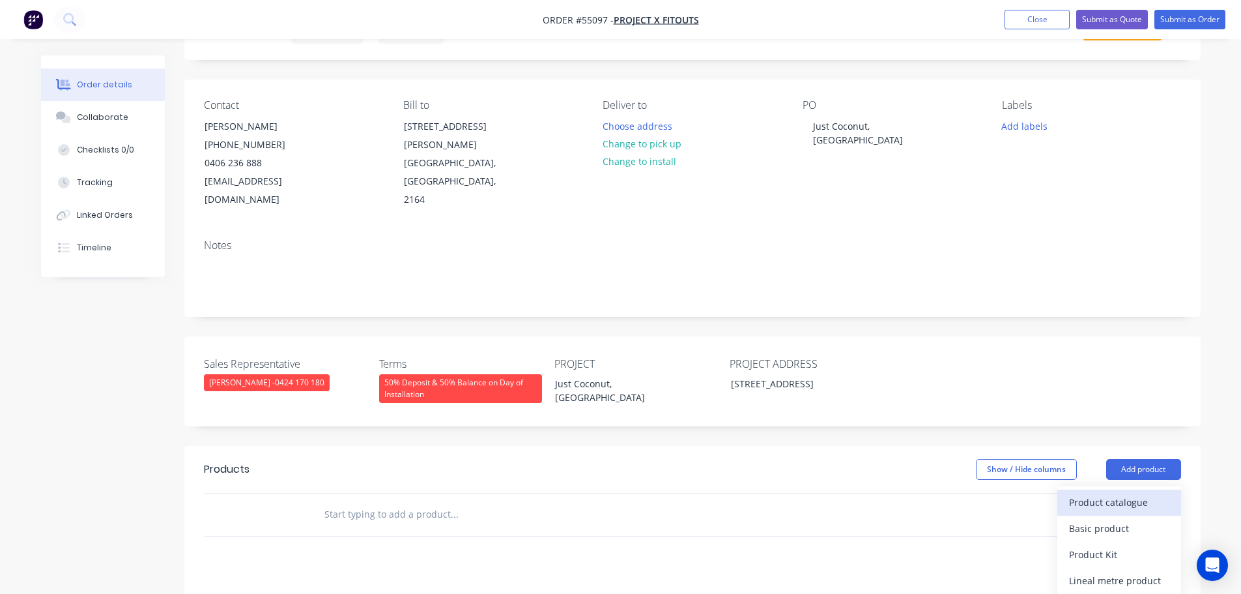
click at [1119, 493] on div "Product catalogue" at bounding box center [1119, 502] width 100 height 19
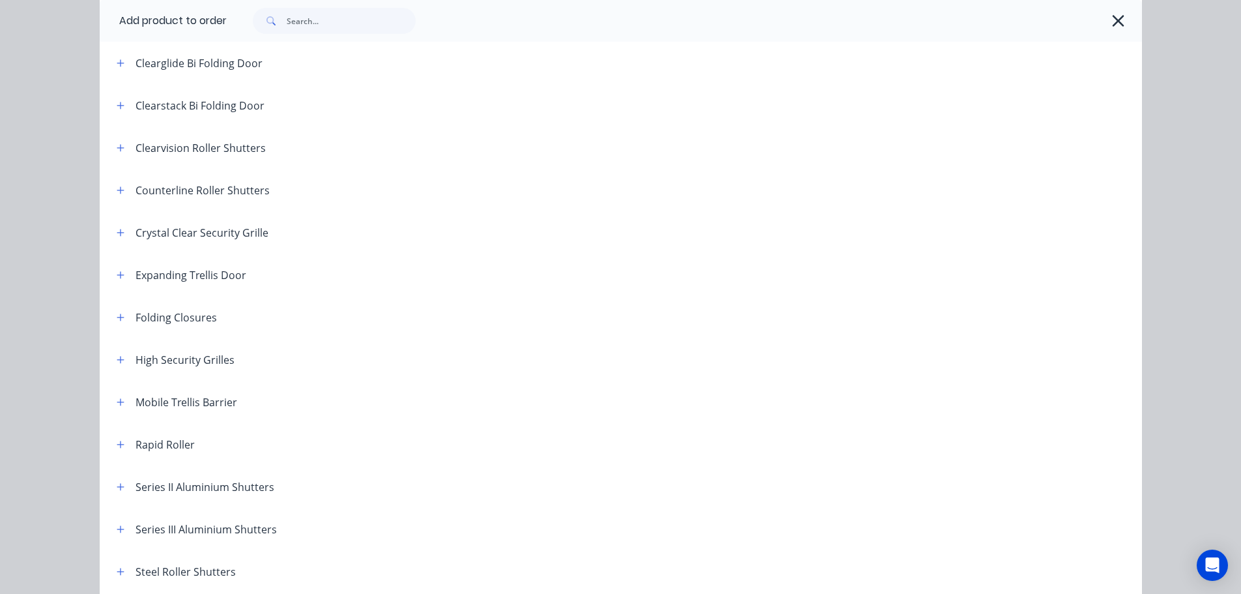
scroll to position [195, 0]
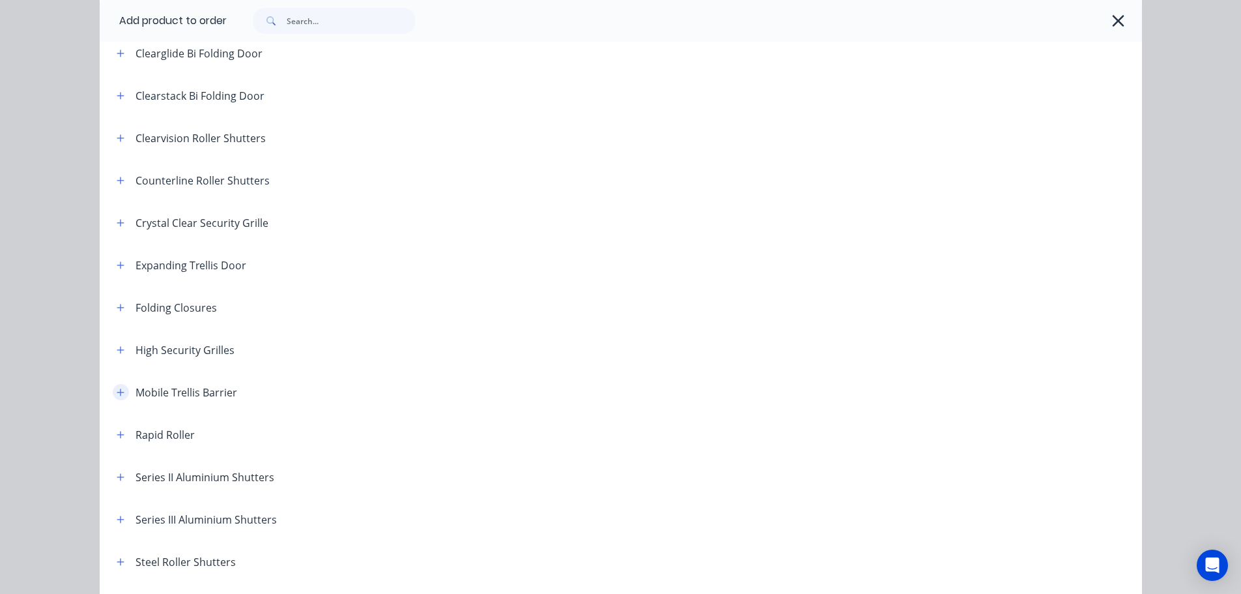
click at [117, 394] on icon "button" at bounding box center [121, 392] width 8 height 9
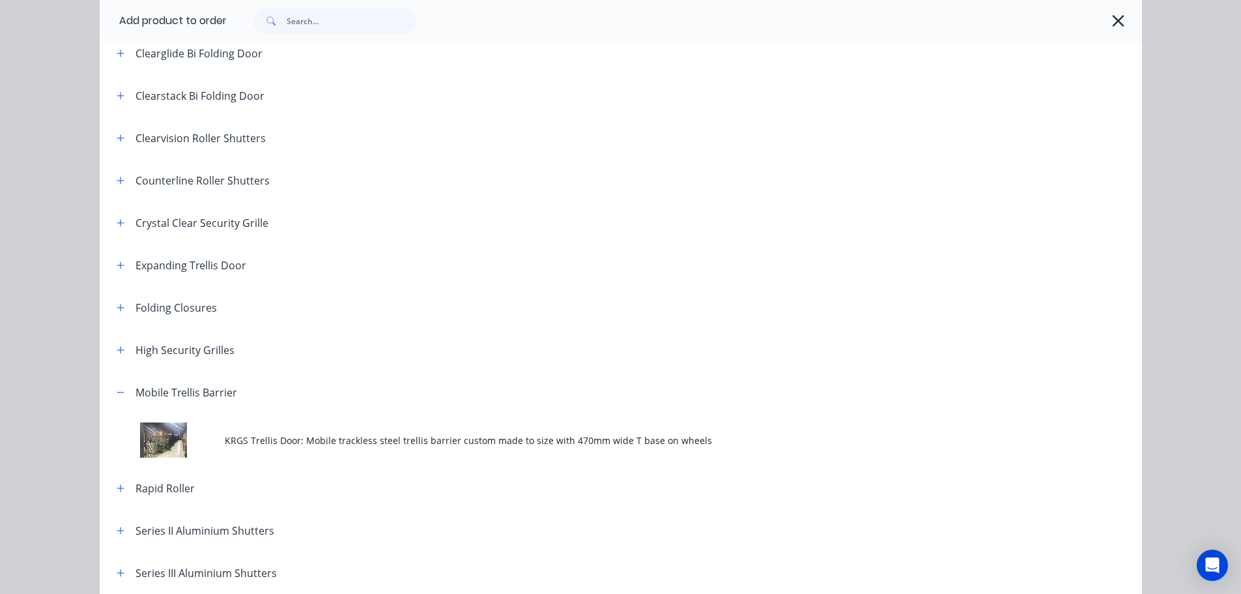
scroll to position [326, 0]
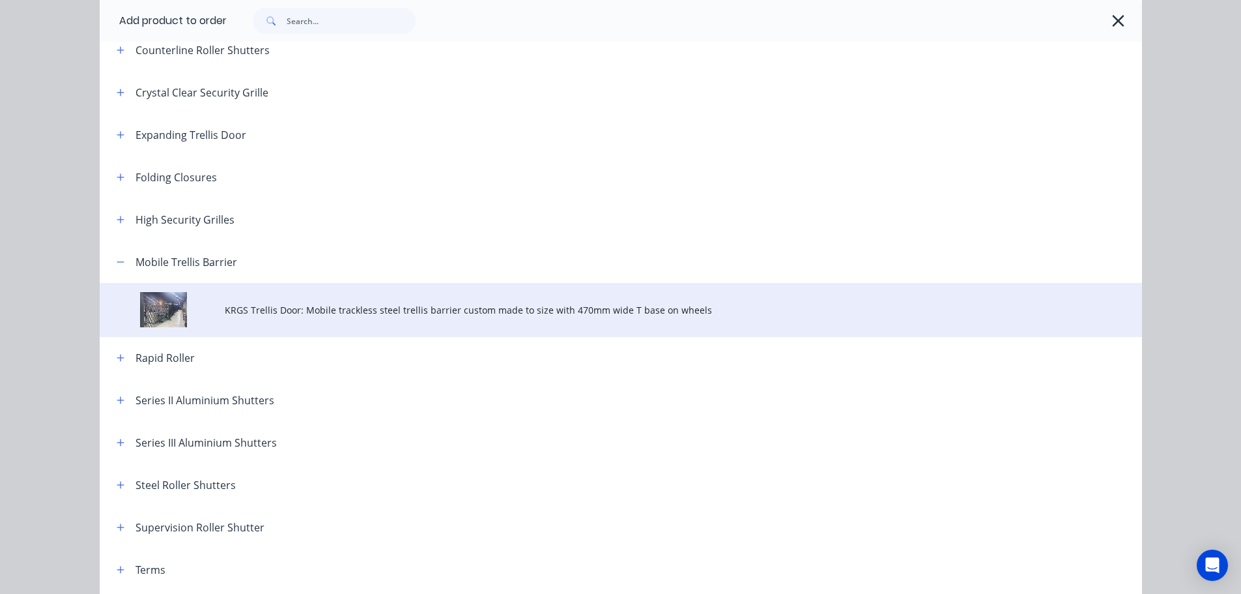
click at [354, 303] on span "KRGS Trellis Door: Mobile trackless steel trellis barrier custom made to size w…" at bounding box center [592, 310] width 734 height 14
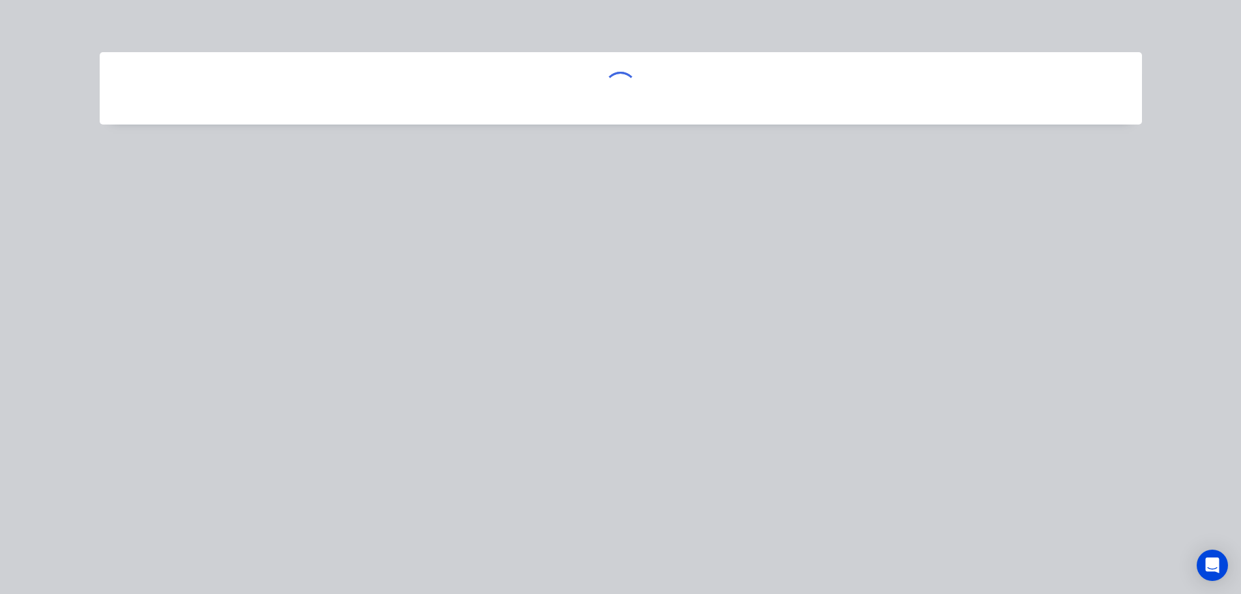
scroll to position [0, 0]
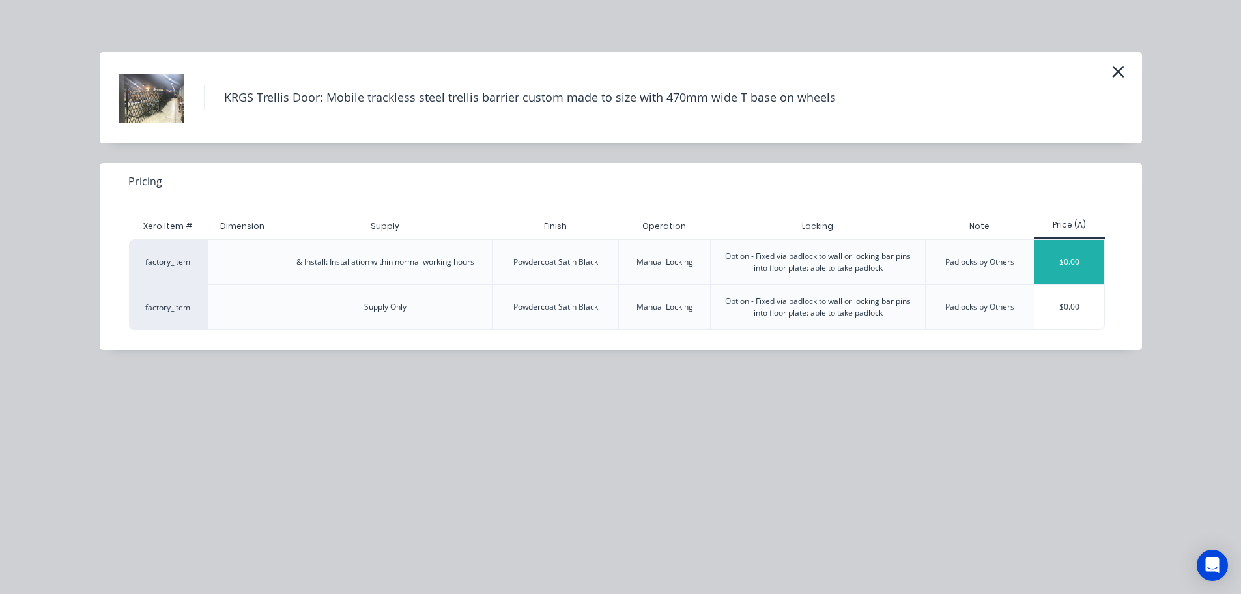
click at [1081, 267] on div "$0.00" at bounding box center [1070, 262] width 70 height 44
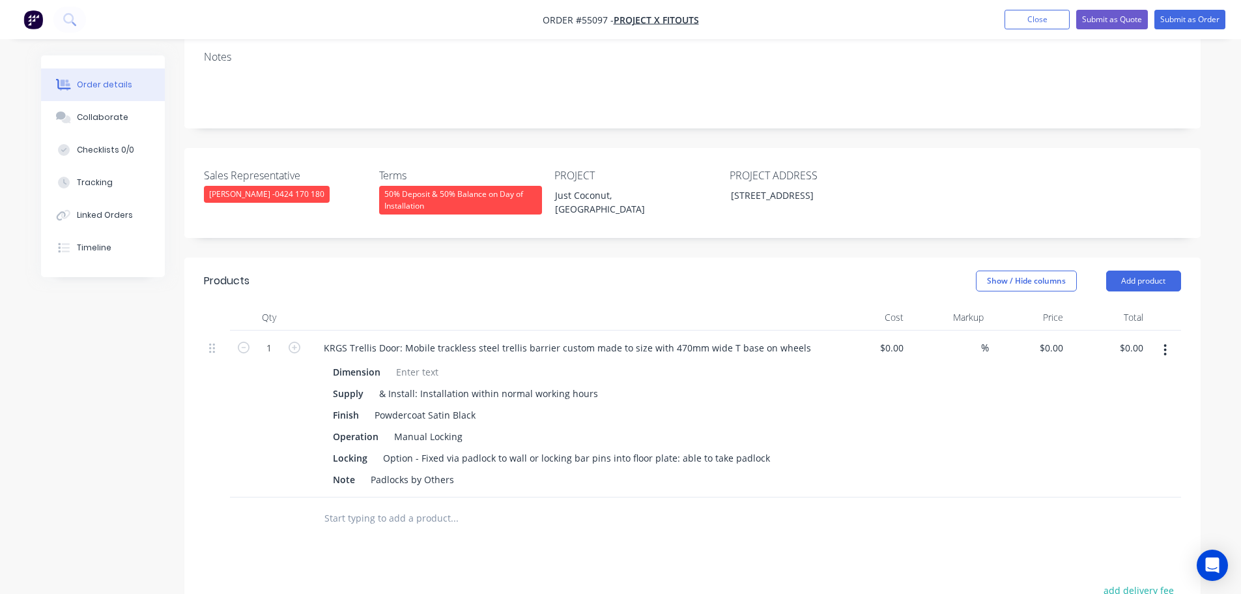
scroll to position [261, 0]
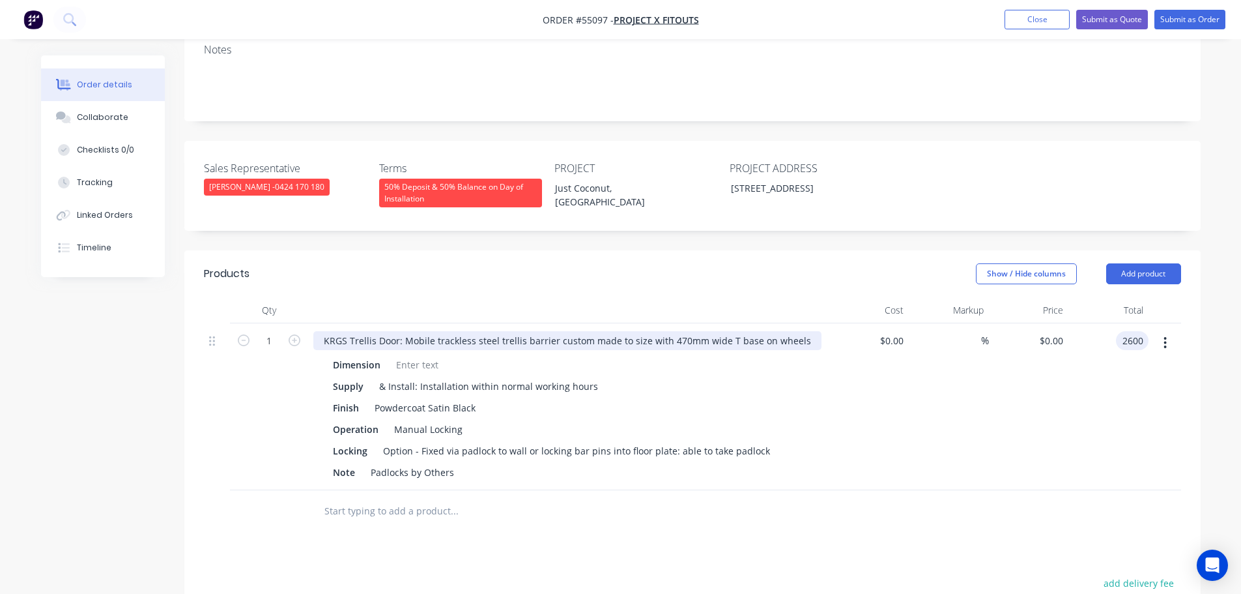
type input "2600"
type input "$2,600.00"
click at [315, 331] on div "KRGS Trellis Door: Mobile trackless steel trellis barrier custom made to size w…" at bounding box center [567, 340] width 508 height 19
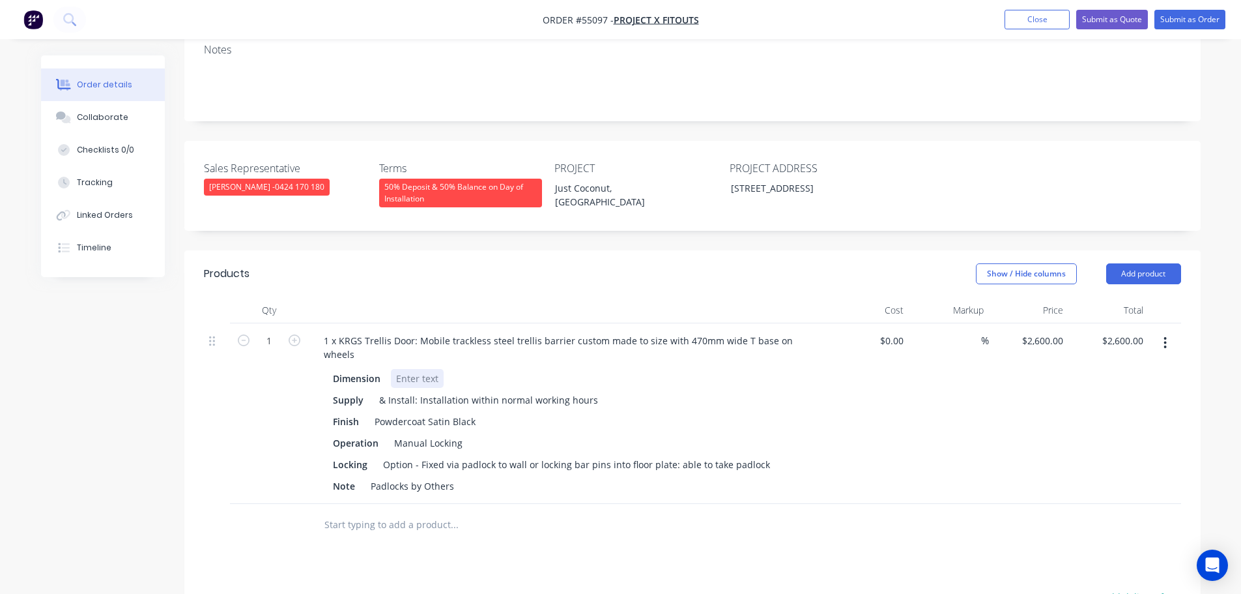
click at [425, 369] on div at bounding box center [417, 378] width 53 height 19
click at [1088, 20] on button "Submit as Quote" at bounding box center [1112, 20] width 72 height 20
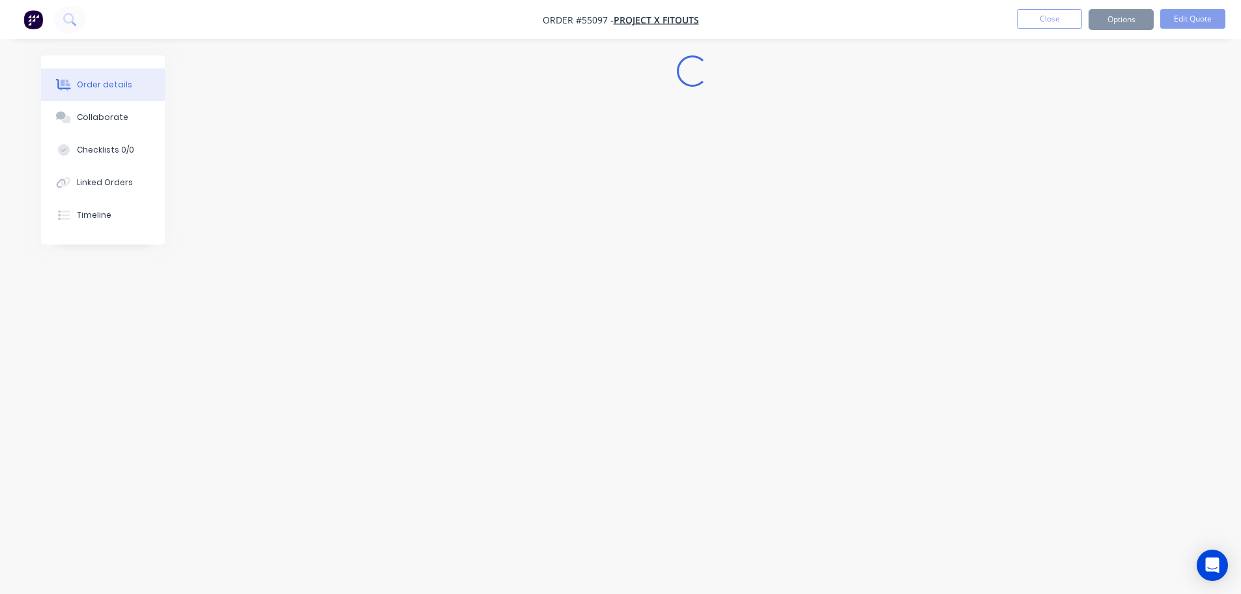
scroll to position [0, 0]
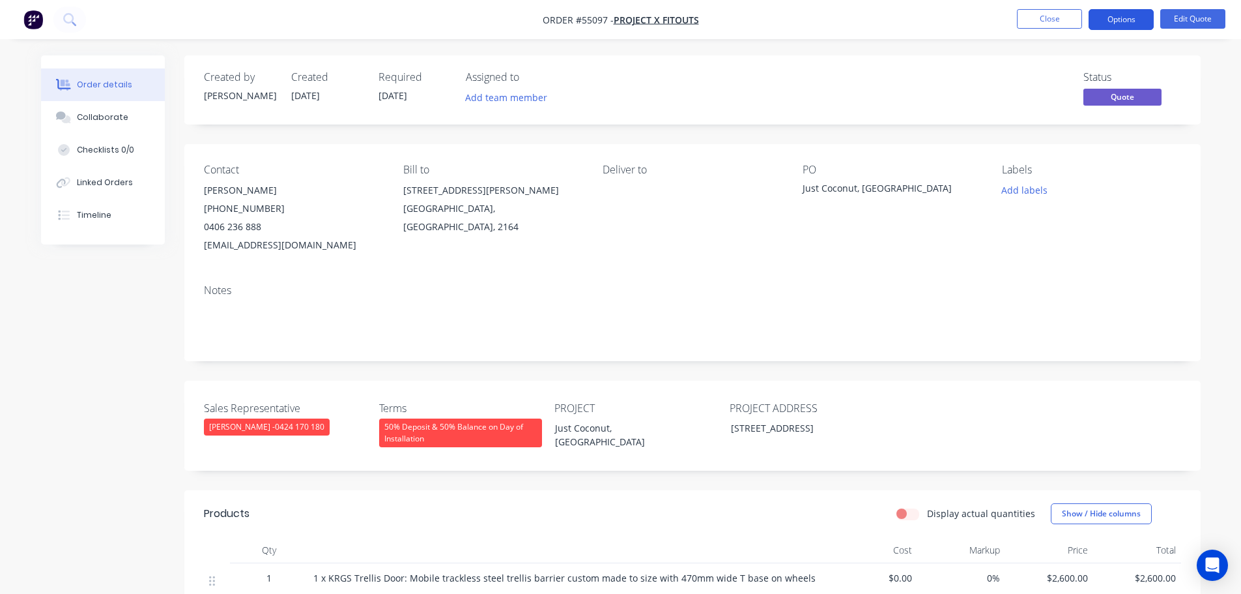
click at [1110, 20] on button "Options" at bounding box center [1121, 19] width 65 height 21
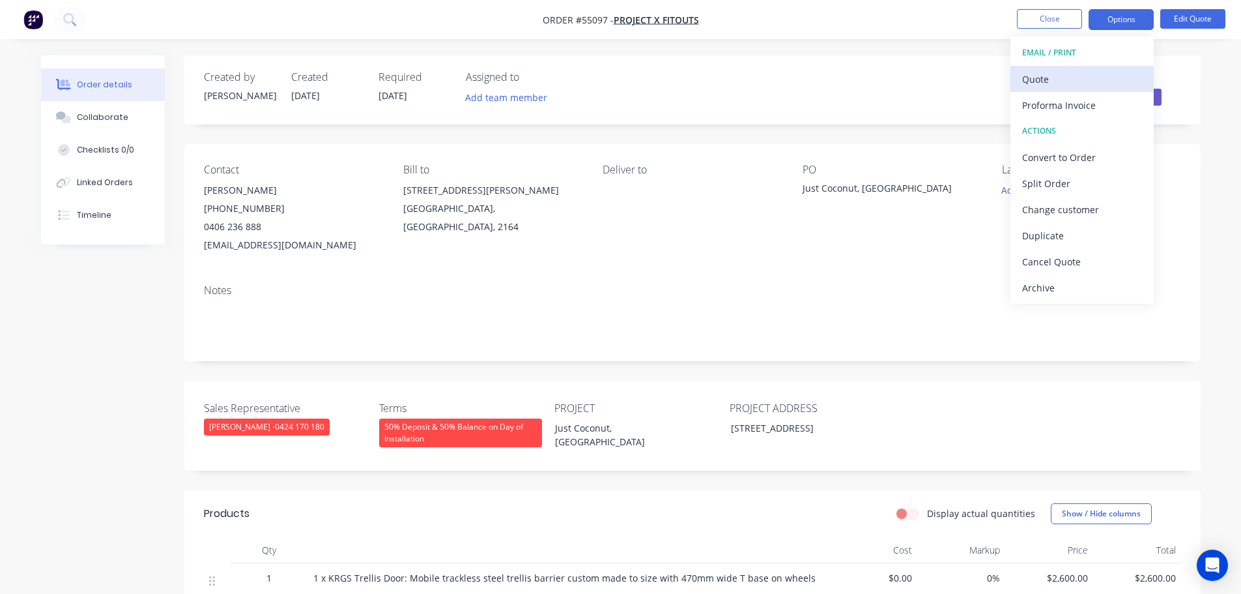
click at [1031, 80] on div "Quote" at bounding box center [1082, 79] width 120 height 19
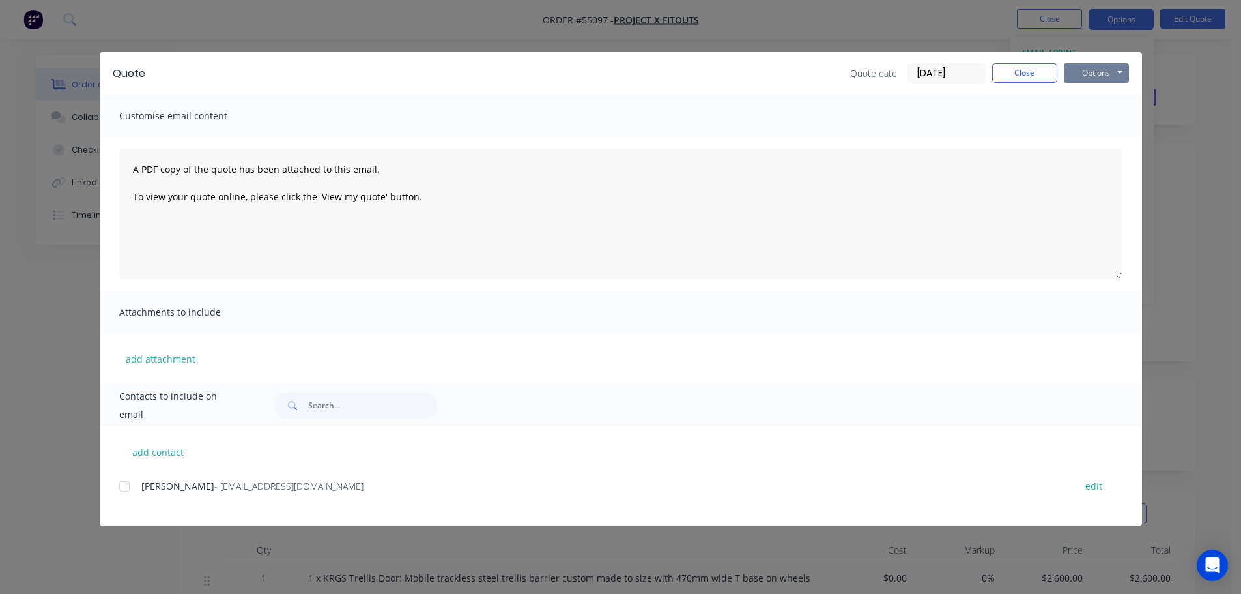
drag, startPoint x: 1087, startPoint y: 69, endPoint x: 1085, endPoint y: 82, distance: 13.1
click at [1087, 76] on button "Options" at bounding box center [1096, 73] width 65 height 20
click at [1097, 121] on button "Print" at bounding box center [1105, 118] width 83 height 22
click at [1007, 72] on button "Close" at bounding box center [1024, 73] width 65 height 20
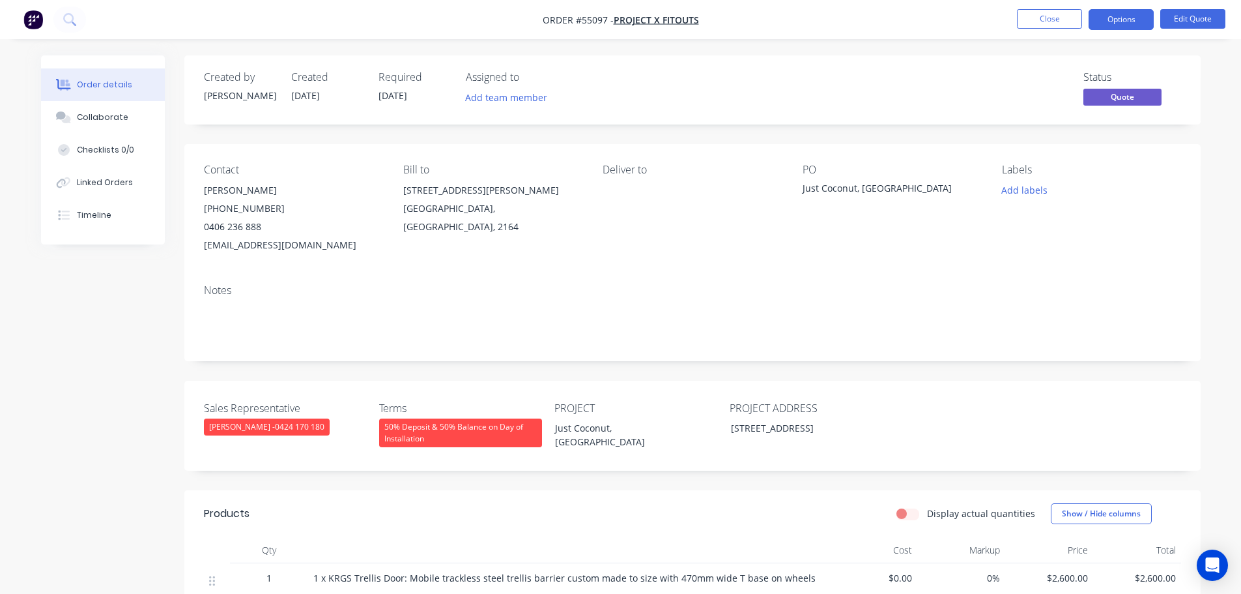
click at [272, 246] on div "[EMAIL_ADDRESS][DOMAIN_NAME]" at bounding box center [293, 245] width 179 height 18
click at [841, 185] on div "Just Coconut, [GEOGRAPHIC_DATA]" at bounding box center [884, 190] width 163 height 18
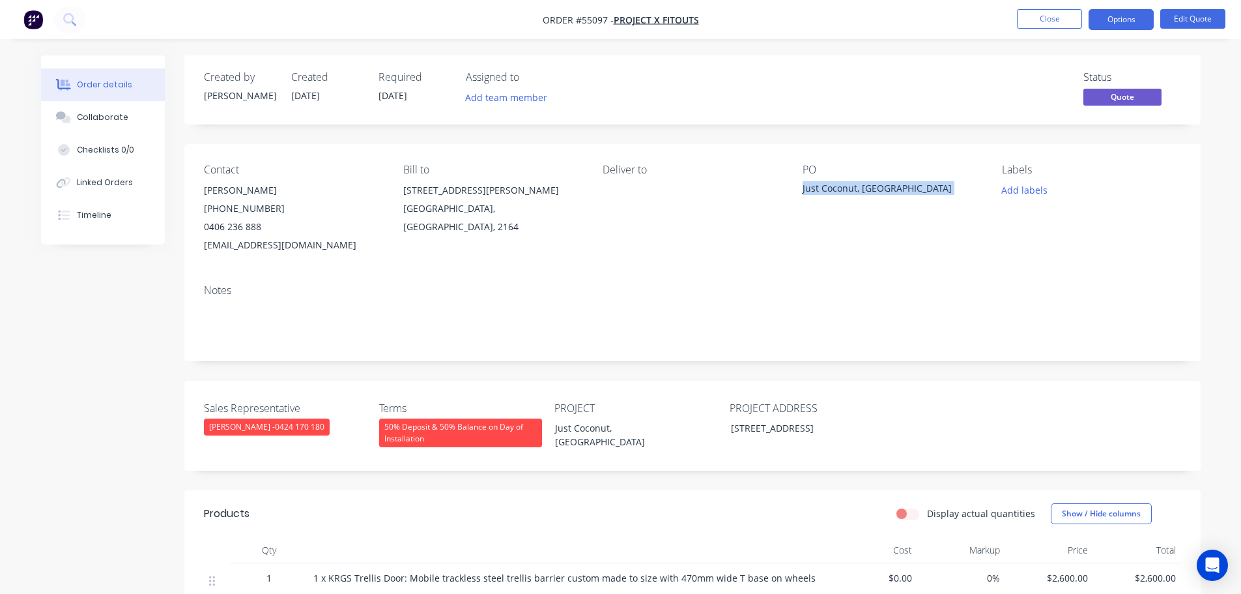
click at [841, 185] on div "Just Coconut, [GEOGRAPHIC_DATA]" at bounding box center [884, 190] width 163 height 18
click at [261, 226] on span at bounding box center [261, 226] width 0 height 12
click at [1190, 18] on button "Edit Quote" at bounding box center [1192, 19] width 65 height 20
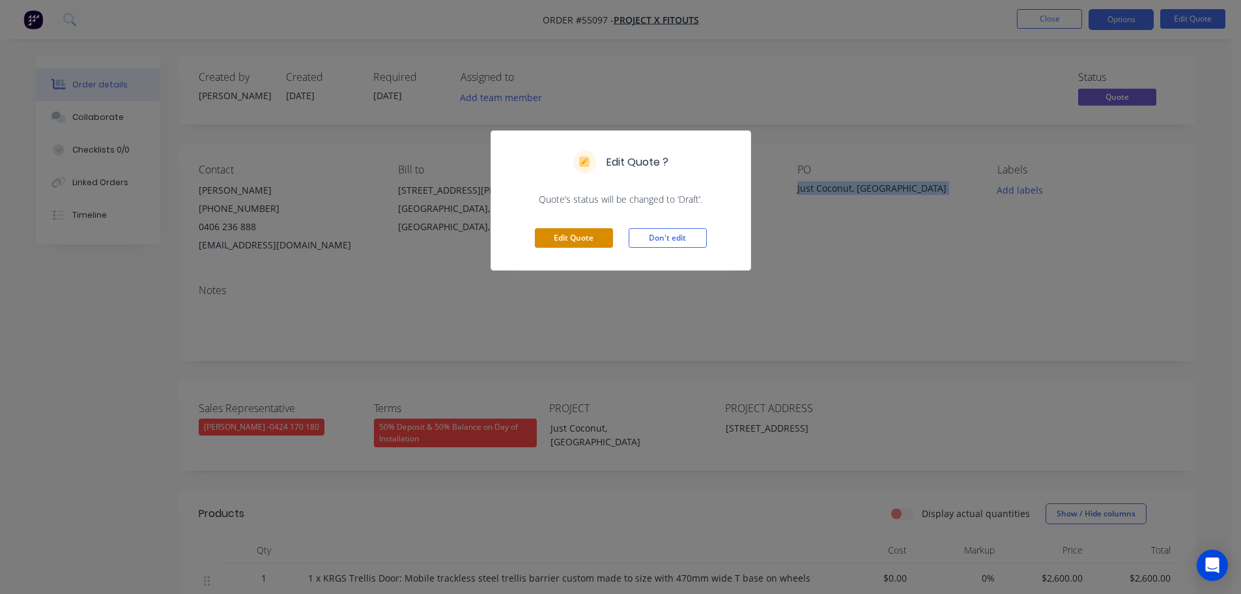
click at [566, 238] on button "Edit Quote" at bounding box center [574, 238] width 78 height 20
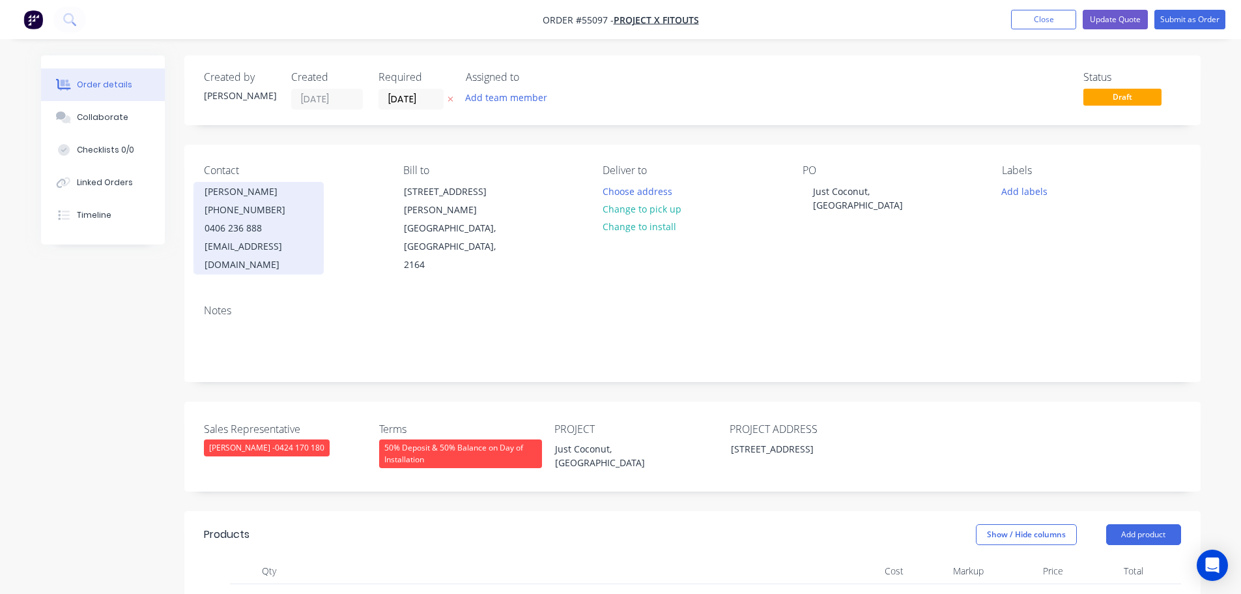
click at [228, 238] on div "[EMAIL_ADDRESS][DOMAIN_NAME]" at bounding box center [259, 255] width 108 height 36
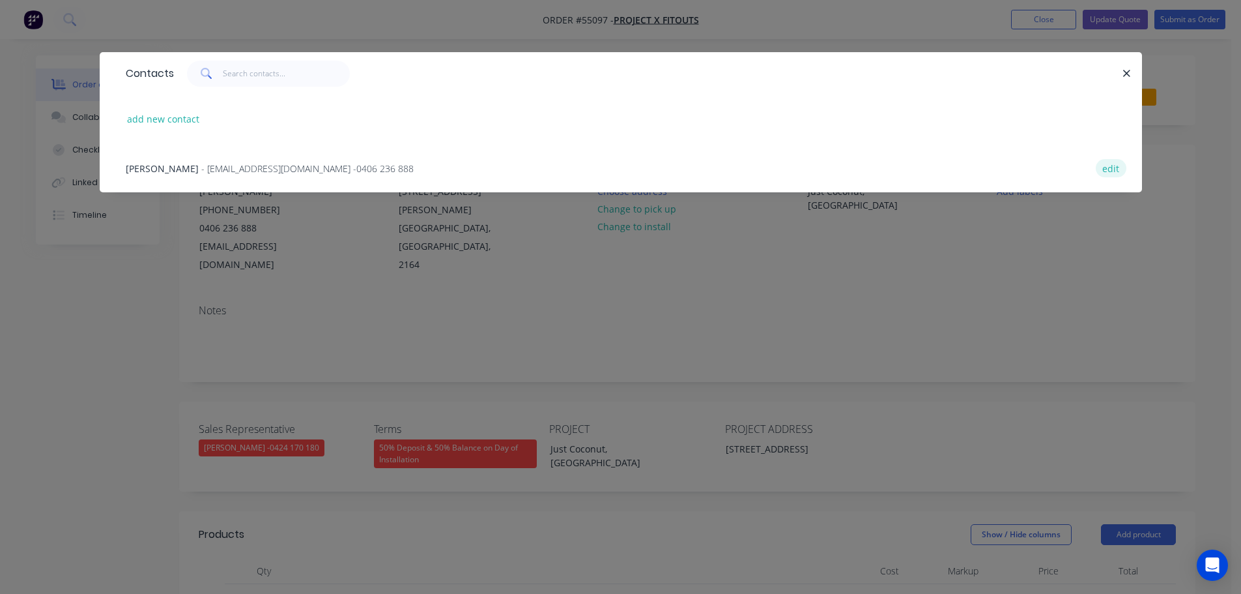
click at [1110, 169] on button "edit" at bounding box center [1111, 168] width 31 height 18
select select "AU"
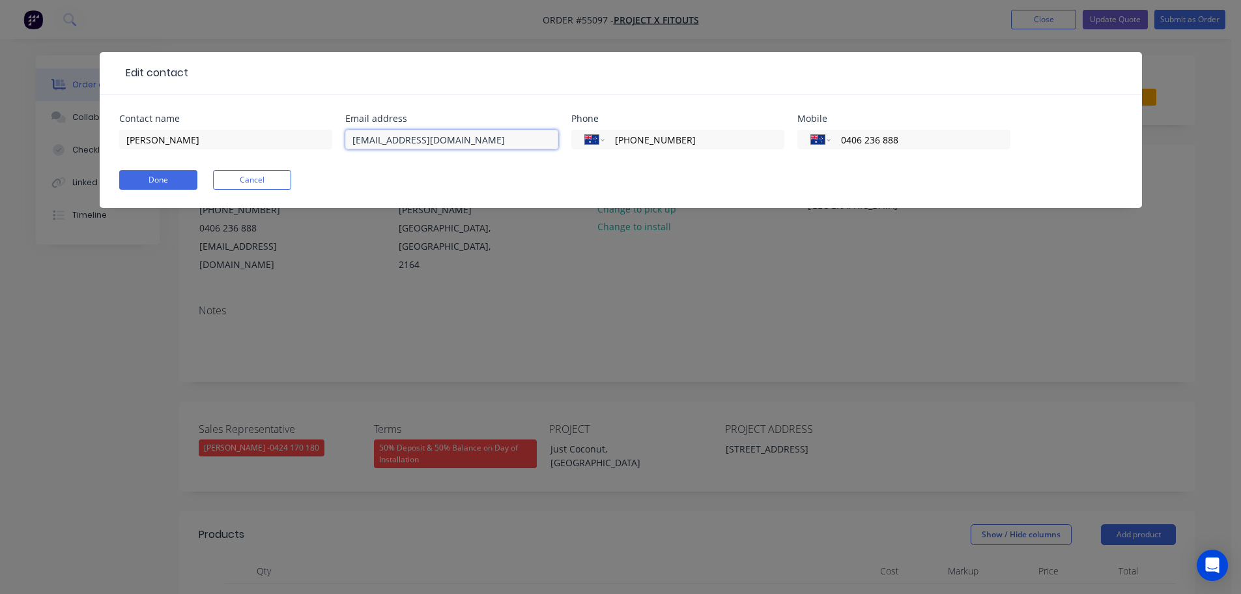
click at [431, 141] on input "[EMAIL_ADDRESS][DOMAIN_NAME]" at bounding box center [451, 140] width 213 height 20
click at [431, 137] on input "[EMAIL_ADDRESS][DOMAIN_NAME]" at bounding box center [451, 140] width 213 height 20
type input "[EMAIL_ADDRESS][DOMAIN_NAME]"
click at [175, 183] on button "Done" at bounding box center [158, 180] width 78 height 20
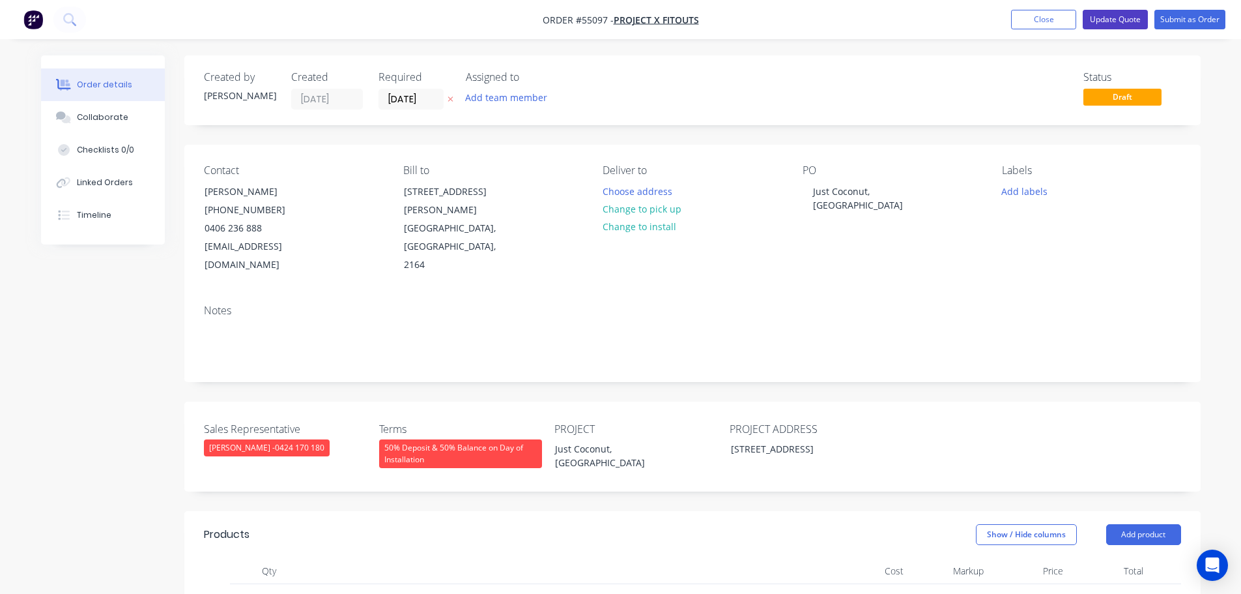
click at [1115, 24] on button "Update Quote" at bounding box center [1115, 20] width 65 height 20
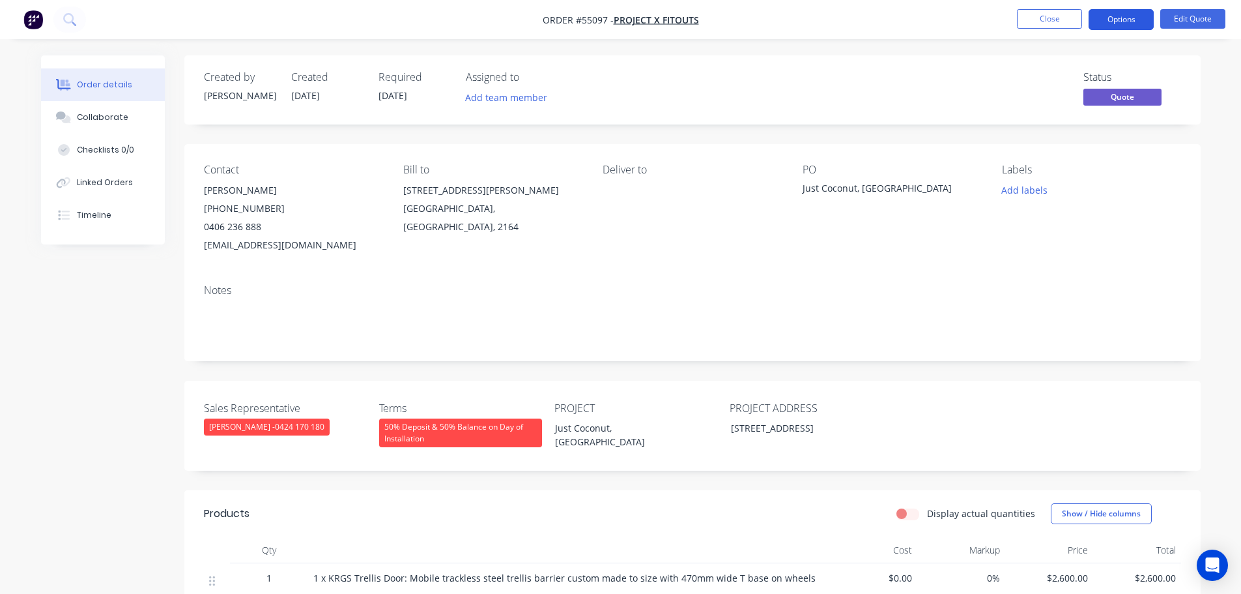
click at [1114, 20] on button "Options" at bounding box center [1121, 19] width 65 height 21
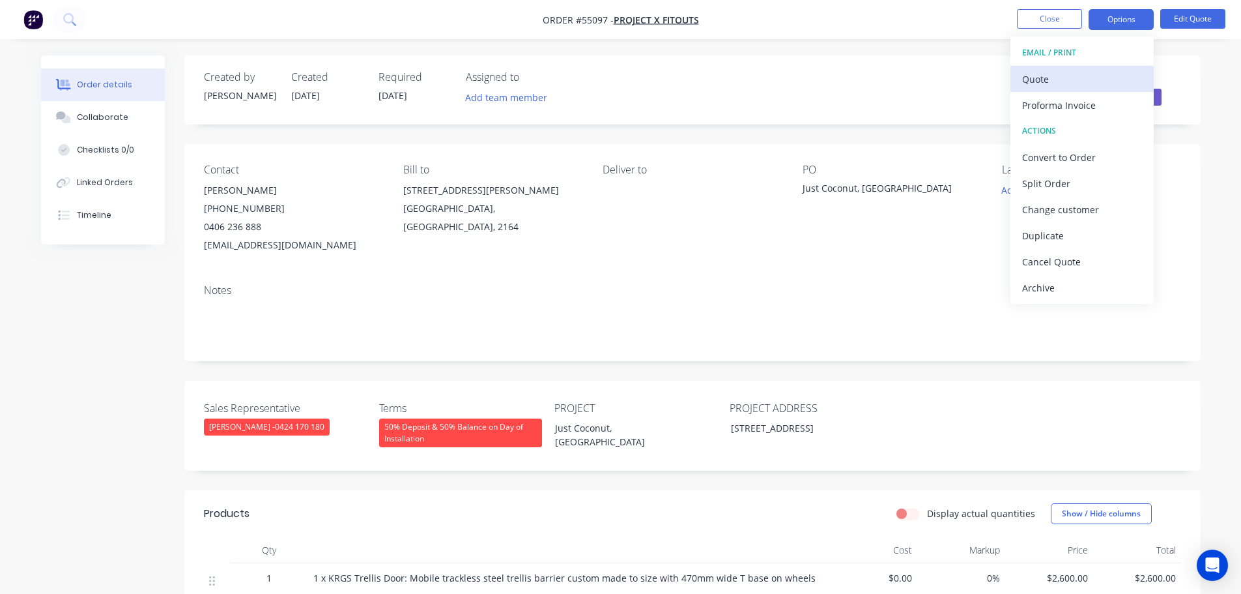
click at [1038, 78] on div "Quote" at bounding box center [1082, 79] width 120 height 19
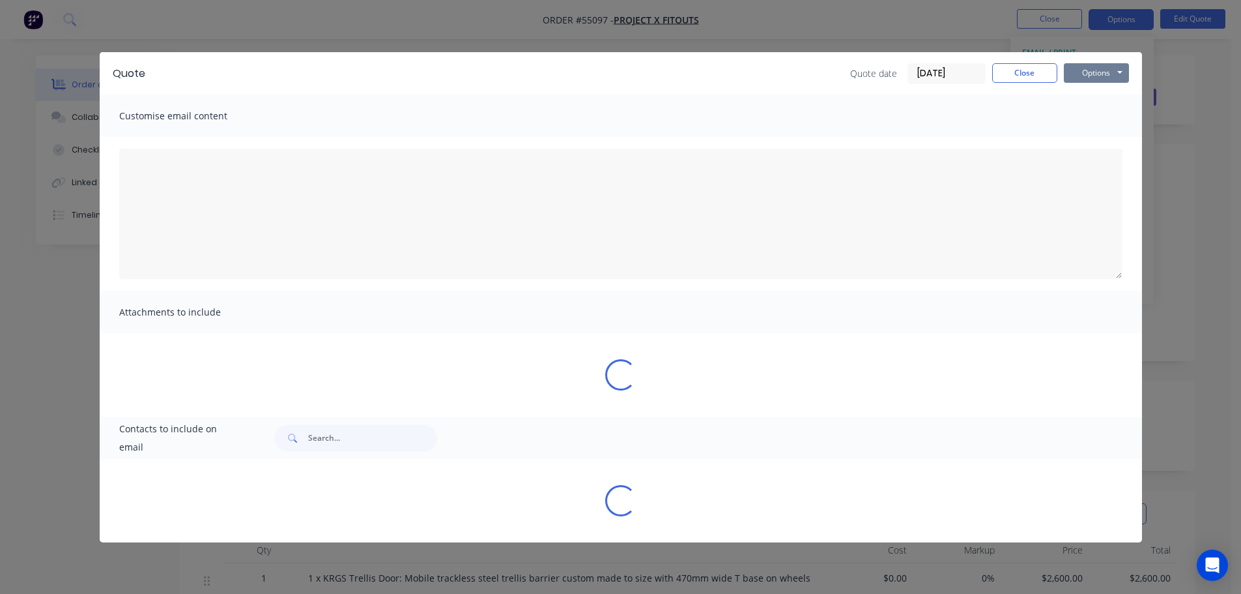
type textarea "A PDF copy of the quote has been attached to this email. To view your quote onl…"
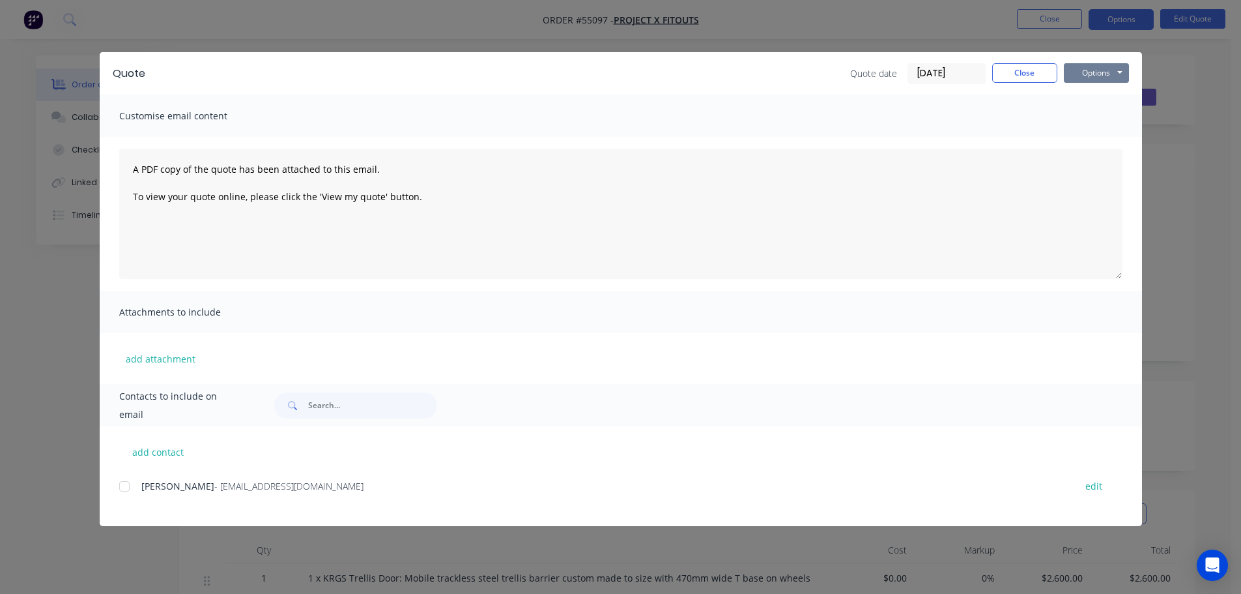
click at [1088, 72] on button "Options" at bounding box center [1096, 73] width 65 height 20
click at [1093, 119] on button "Print" at bounding box center [1105, 118] width 83 height 22
click at [1014, 74] on button "Close" at bounding box center [1024, 73] width 65 height 20
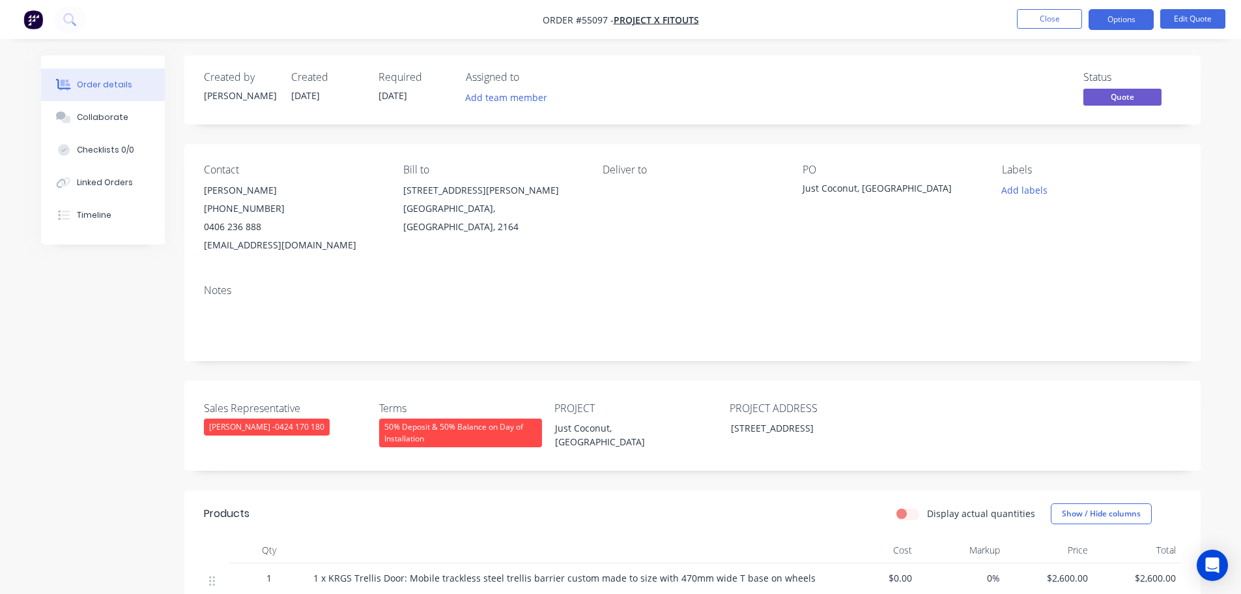
click at [272, 244] on div "[EMAIL_ADDRESS][DOMAIN_NAME]" at bounding box center [293, 245] width 179 height 18
click at [861, 191] on div "Just Coconut, [GEOGRAPHIC_DATA]" at bounding box center [884, 190] width 163 height 18
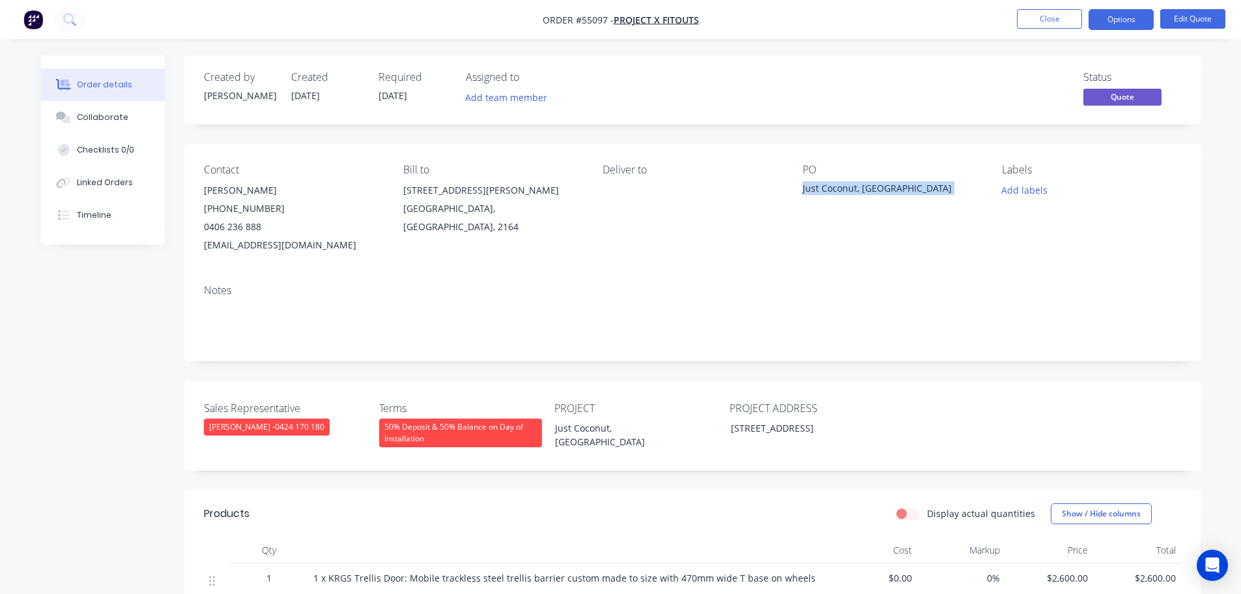
click at [861, 191] on div "Just Coconut, [GEOGRAPHIC_DATA]" at bounding box center [884, 190] width 163 height 18
click at [261, 226] on span at bounding box center [261, 226] width 0 height 12
click at [1027, 23] on button "Close" at bounding box center [1049, 19] width 65 height 20
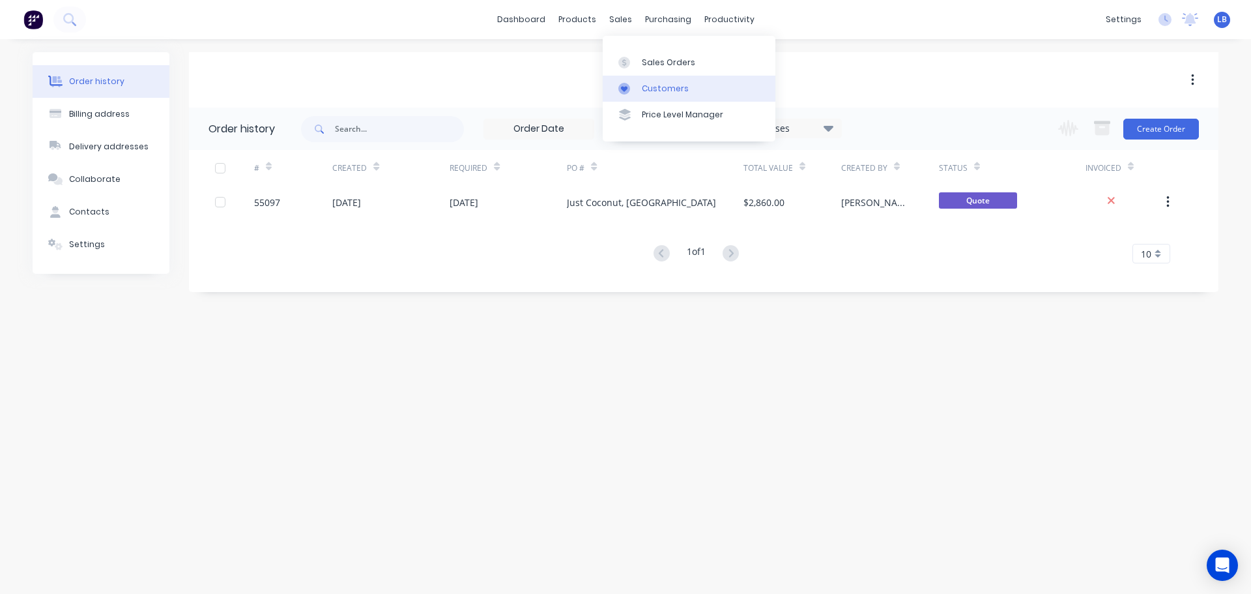
click at [667, 91] on div "Customers" at bounding box center [665, 89] width 47 height 12
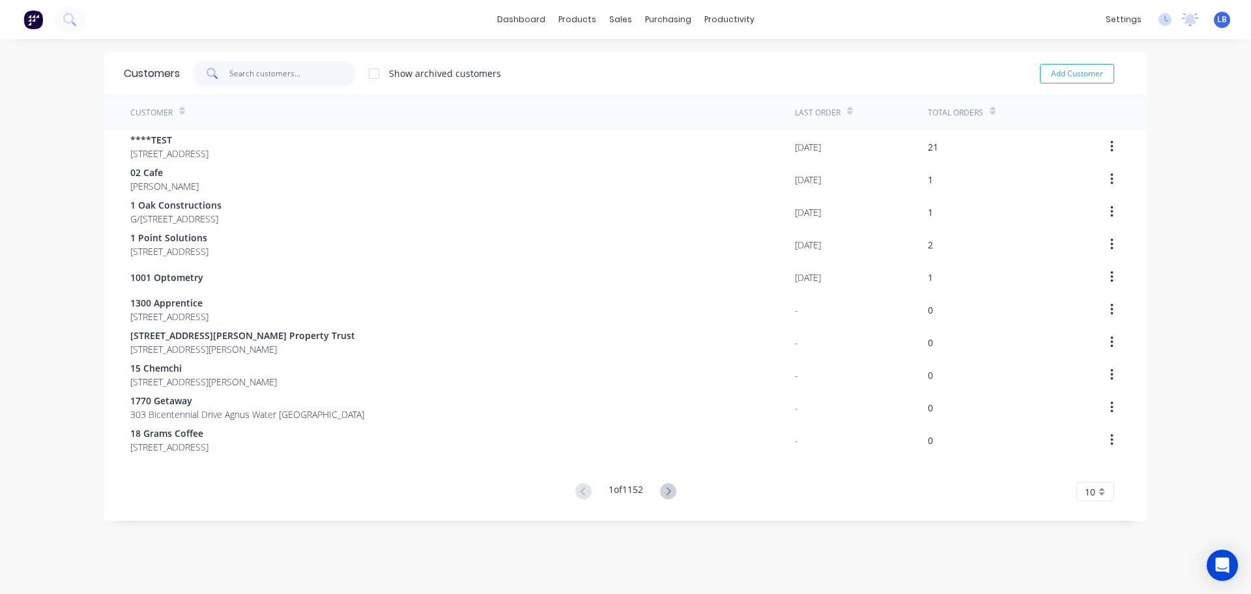
click at [261, 66] on input "text" at bounding box center [292, 74] width 127 height 26
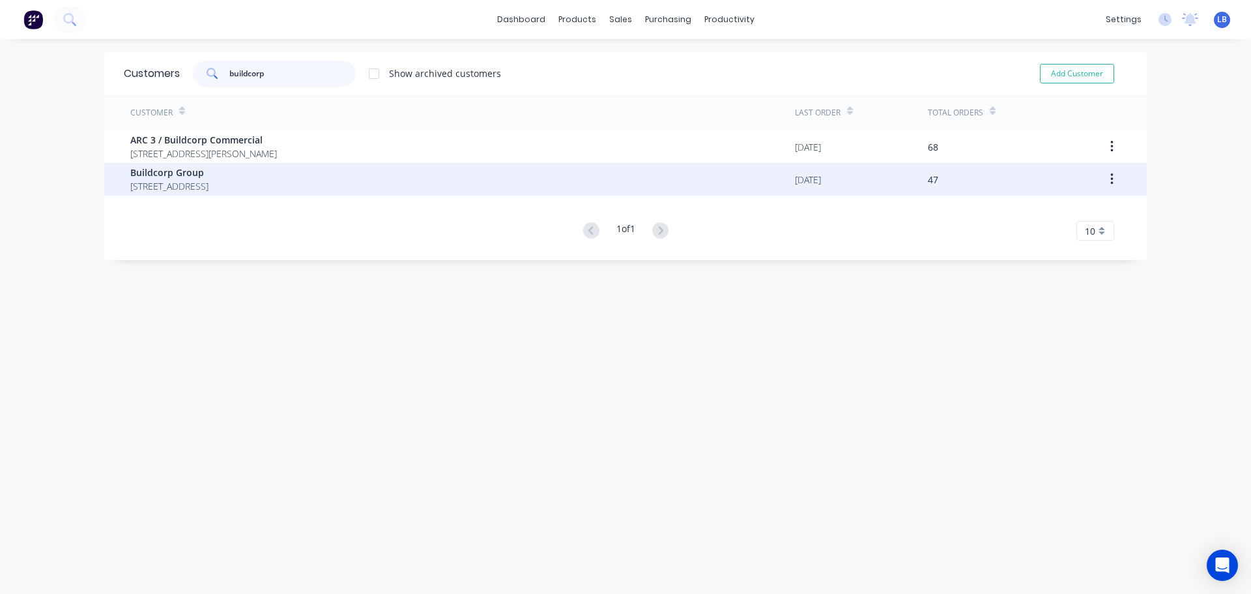
type input "buildcorp"
click at [195, 173] on span "Buildcorp Group" at bounding box center [169, 172] width 78 height 14
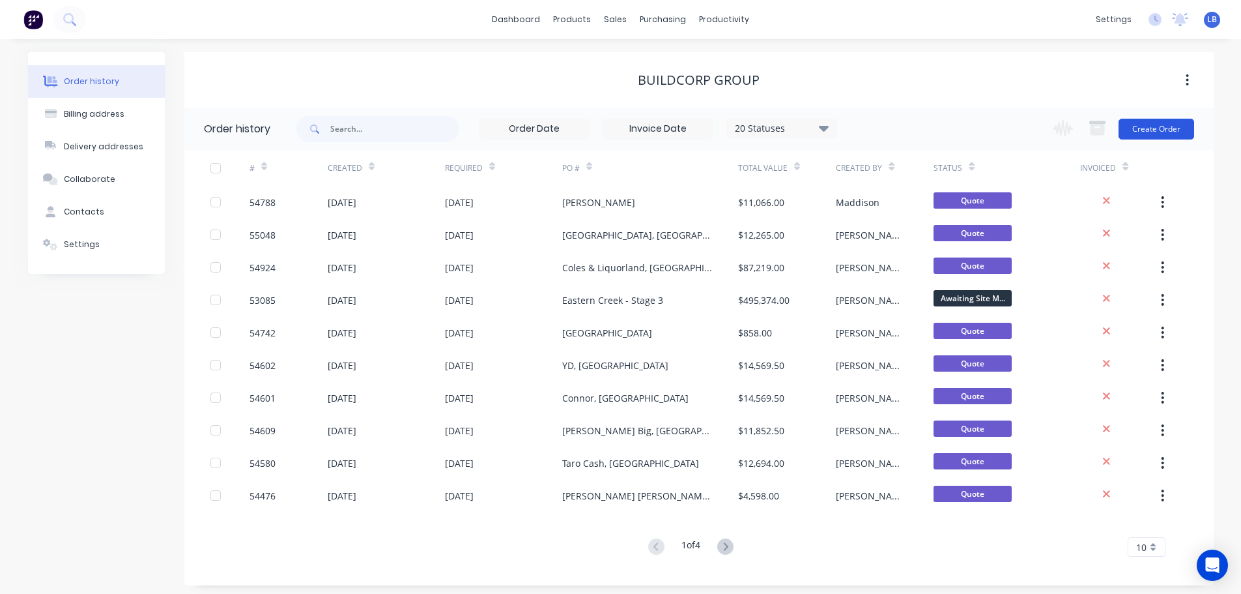
click at [1161, 123] on button "Create Order" at bounding box center [1157, 129] width 76 height 21
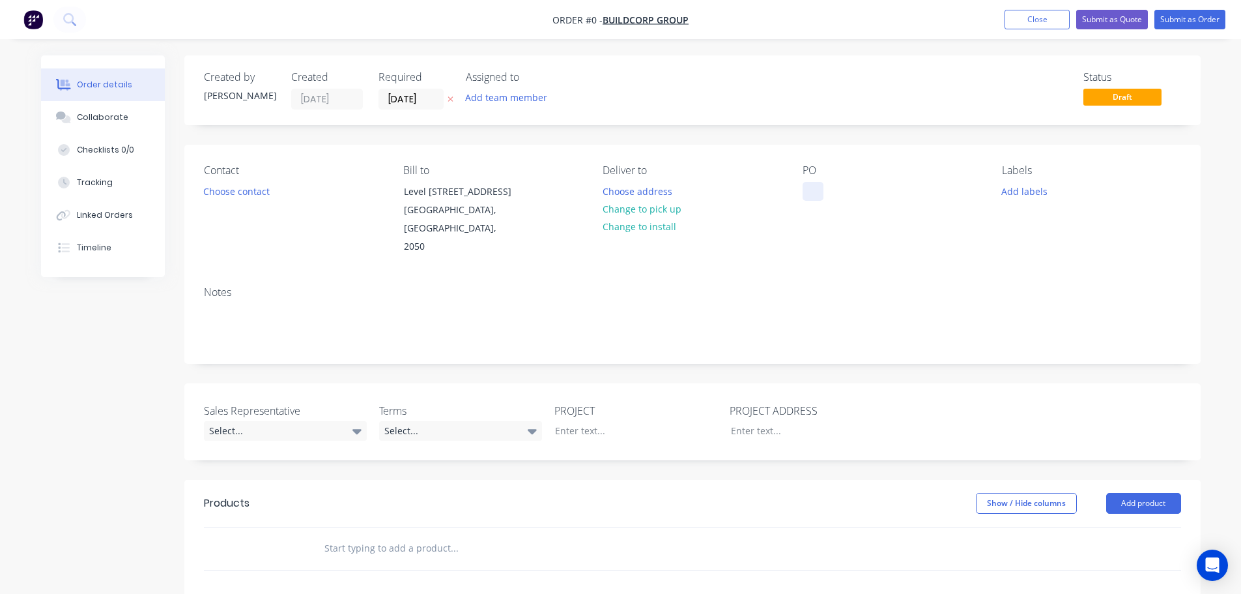
click at [803, 186] on div at bounding box center [813, 191] width 21 height 19
click at [250, 194] on div "Order details Collaborate Checklists 0/0 Tracking Linked Orders Timeline Order …" at bounding box center [621, 478] width 1186 height 847
click at [217, 197] on button "Choose contact" at bounding box center [236, 191] width 80 height 18
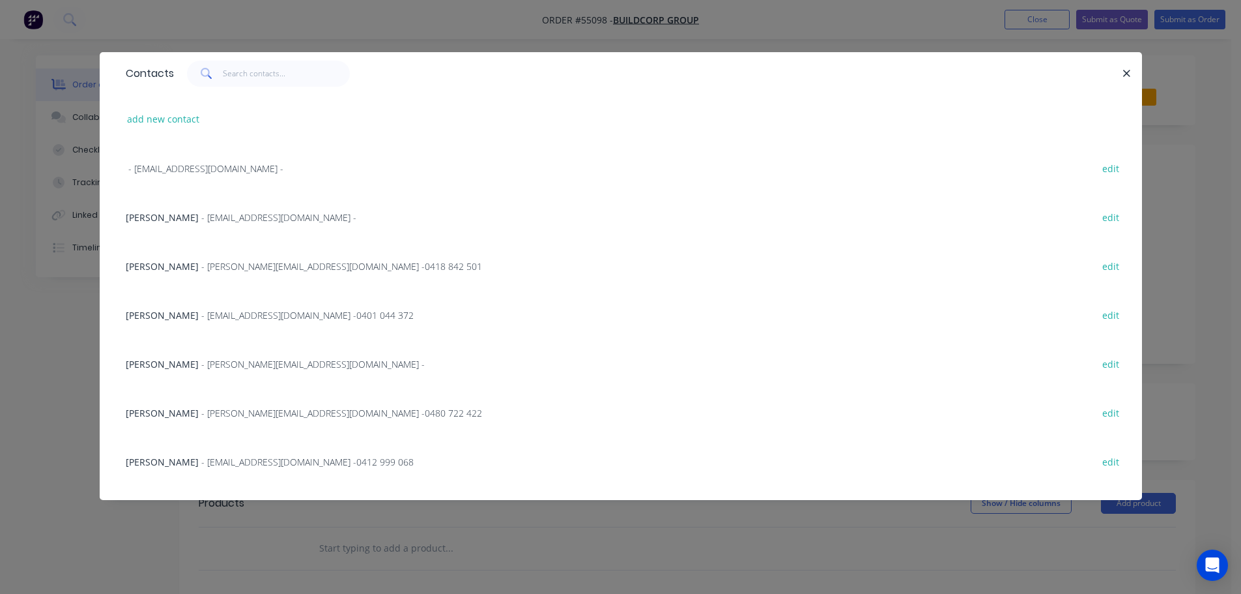
click at [233, 223] on span "- [EMAIL_ADDRESS][DOMAIN_NAME] -" at bounding box center [278, 217] width 155 height 12
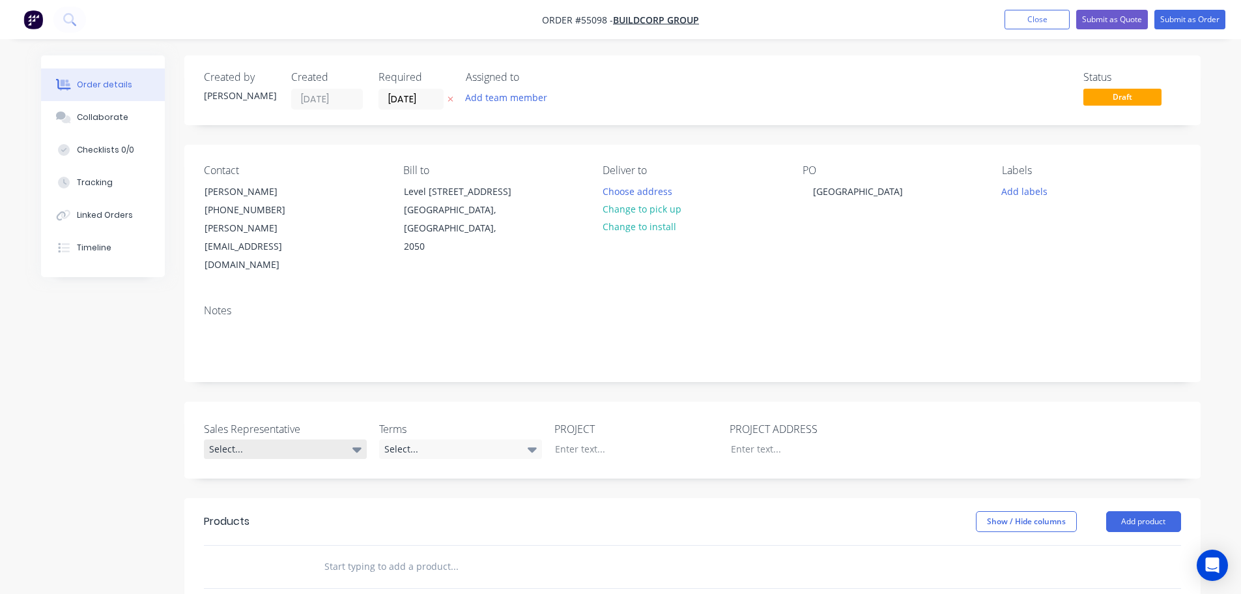
click at [257, 439] on div "Select..." at bounding box center [285, 449] width 163 height 20
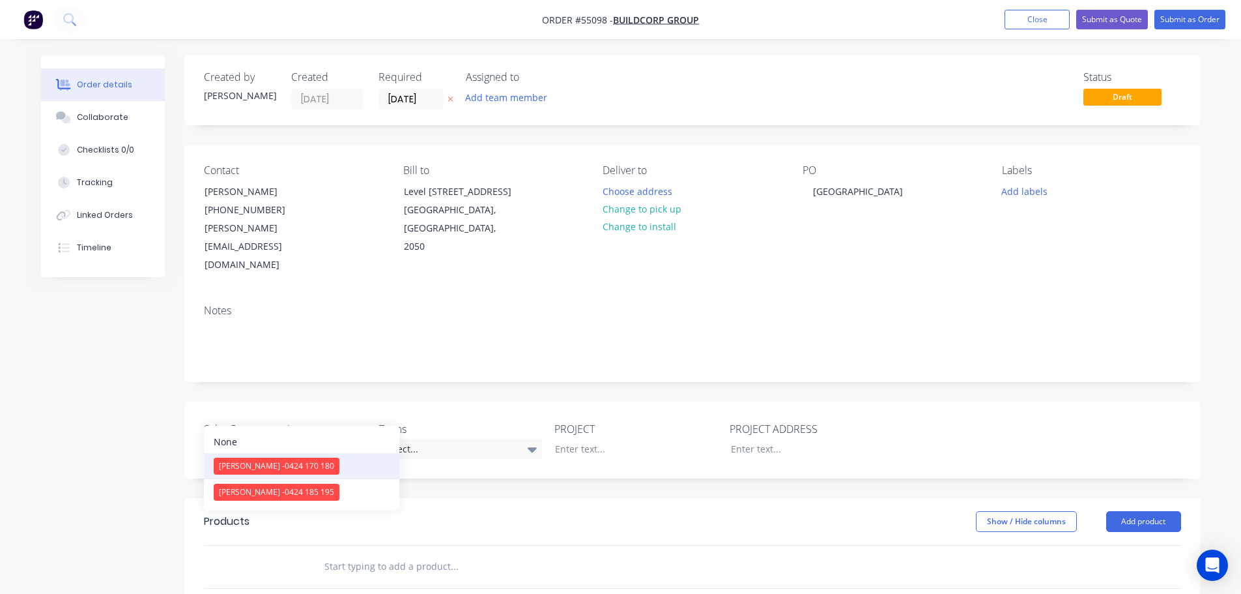
click at [244, 470] on span "[PERSON_NAME] - 0424 170 180" at bounding box center [276, 465] width 115 height 11
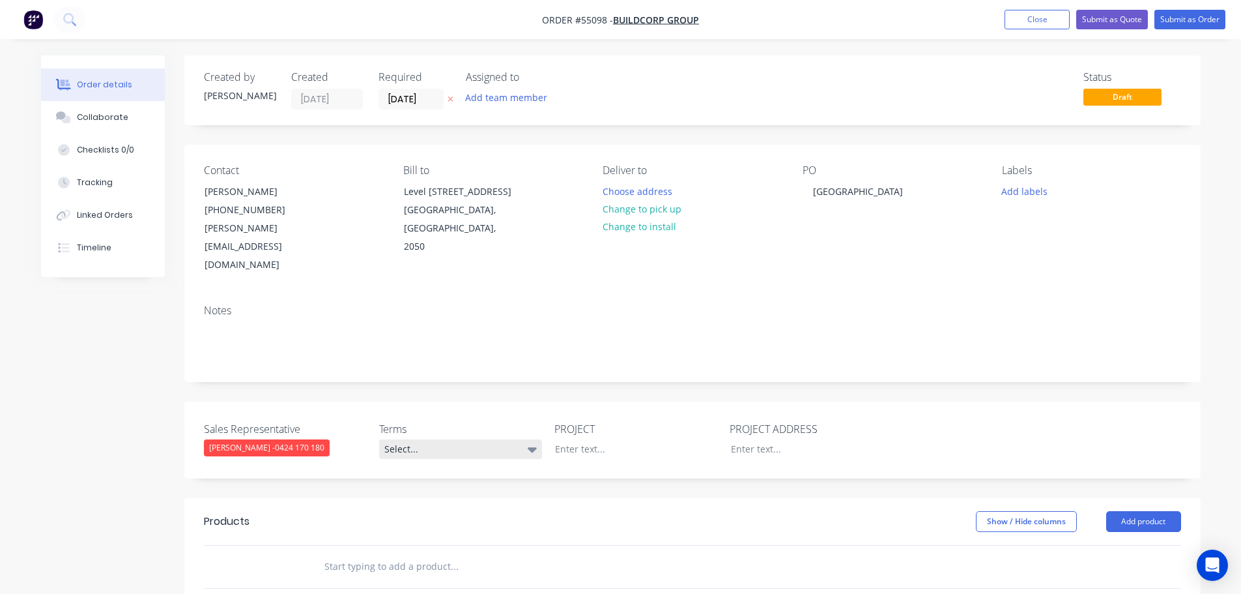
click at [410, 439] on div "Select..." at bounding box center [460, 449] width 163 height 20
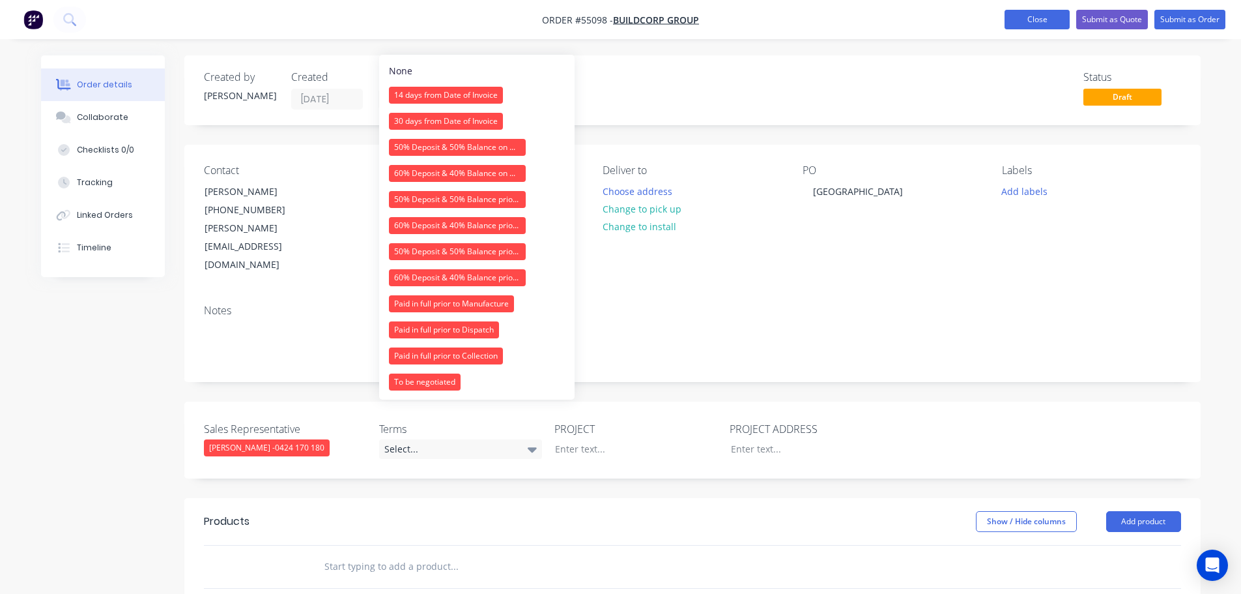
click at [1047, 18] on button "Close" at bounding box center [1037, 20] width 65 height 20
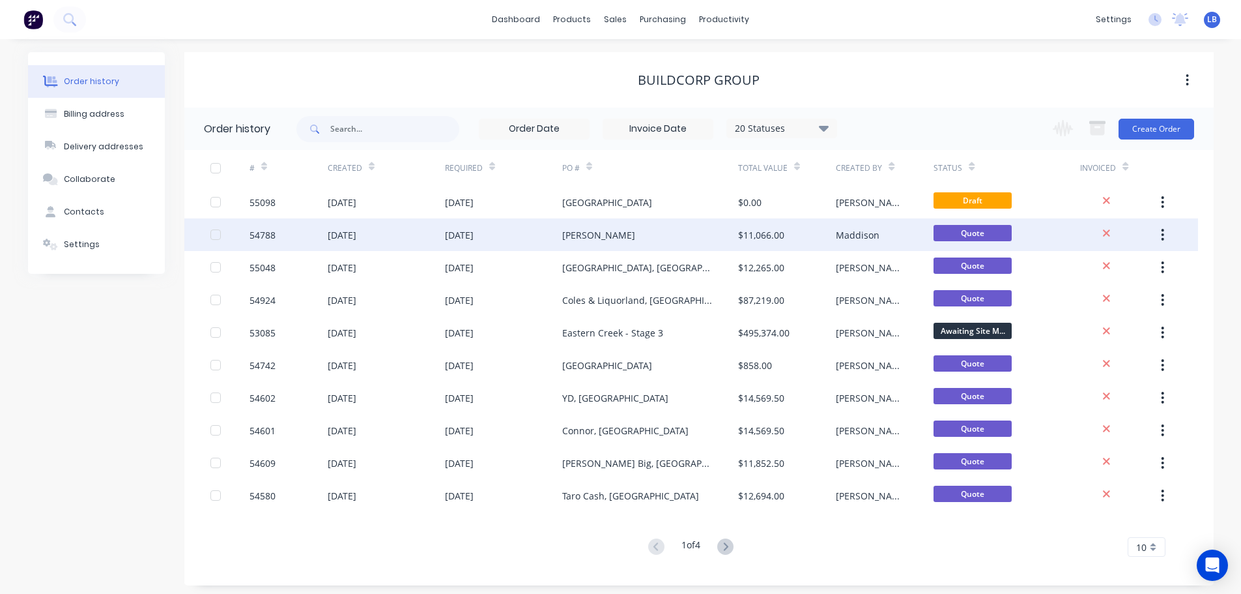
click at [835, 235] on div "$11,066.00" at bounding box center [787, 234] width 98 height 33
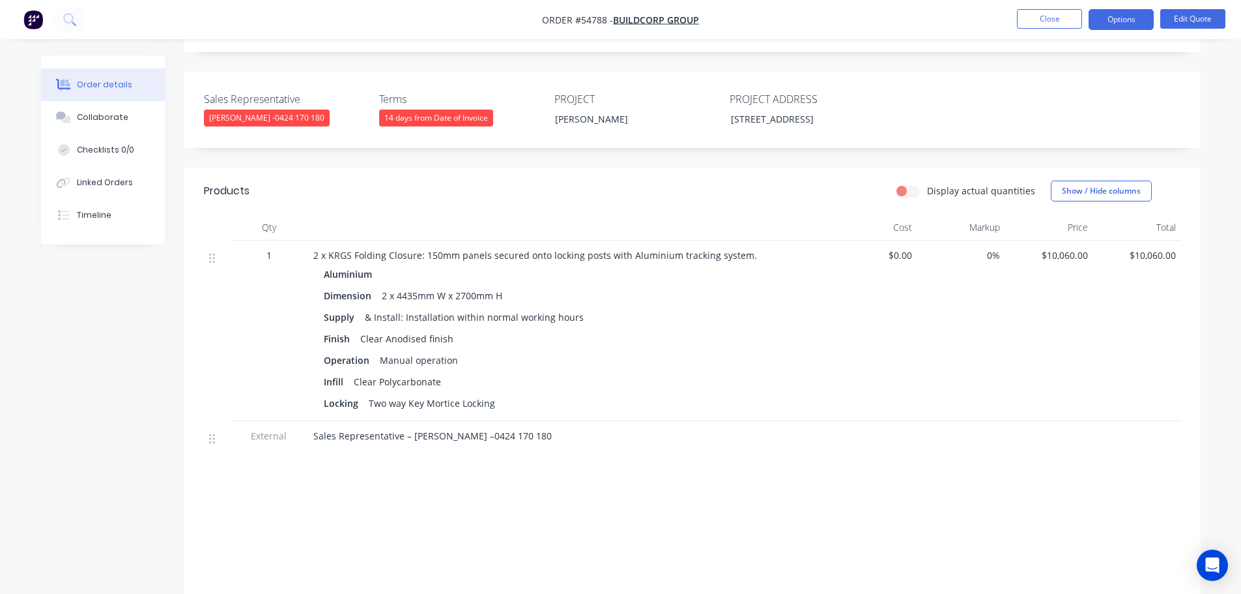
scroll to position [326, 0]
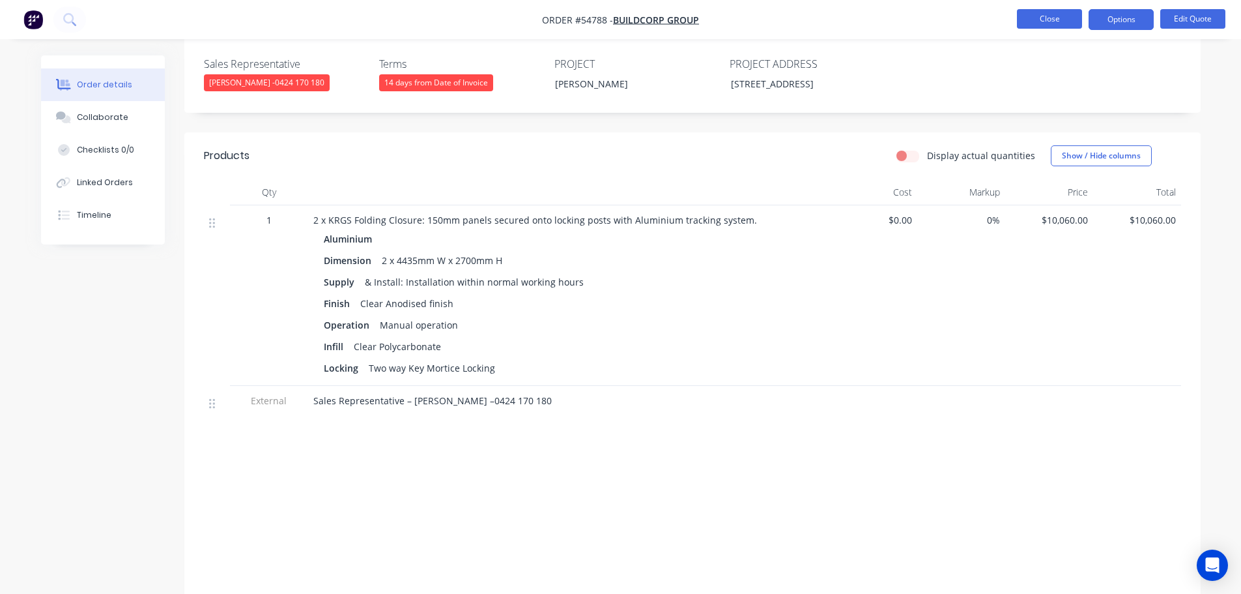
click at [1024, 17] on button "Close" at bounding box center [1049, 19] width 65 height 20
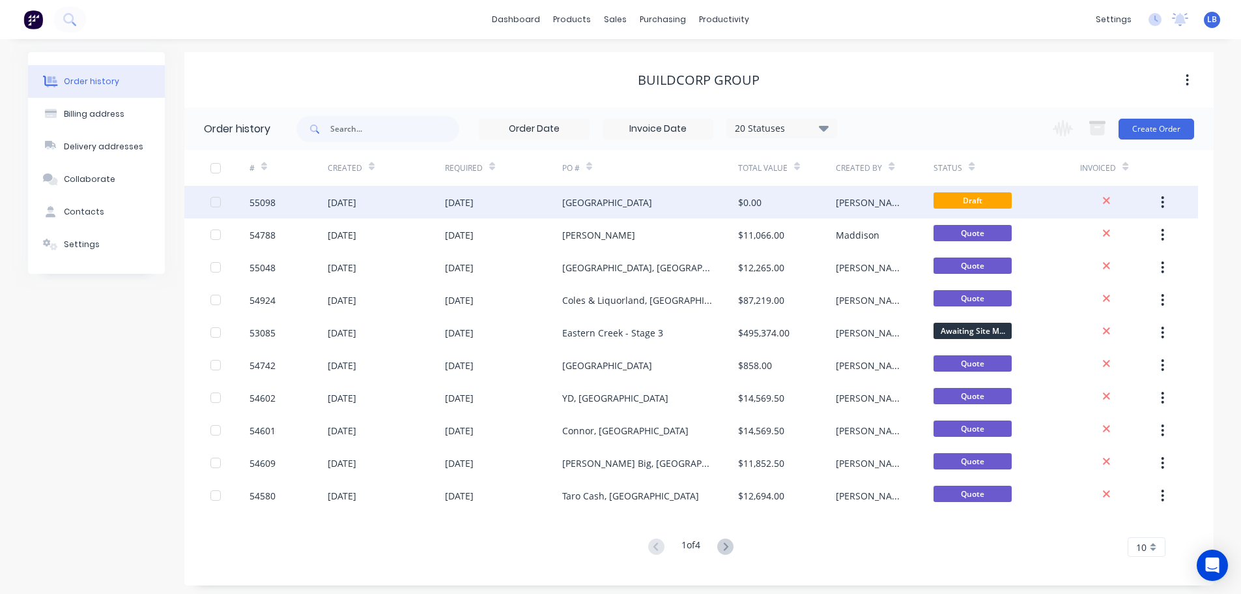
click at [755, 203] on div "$0.00" at bounding box center [749, 202] width 23 height 14
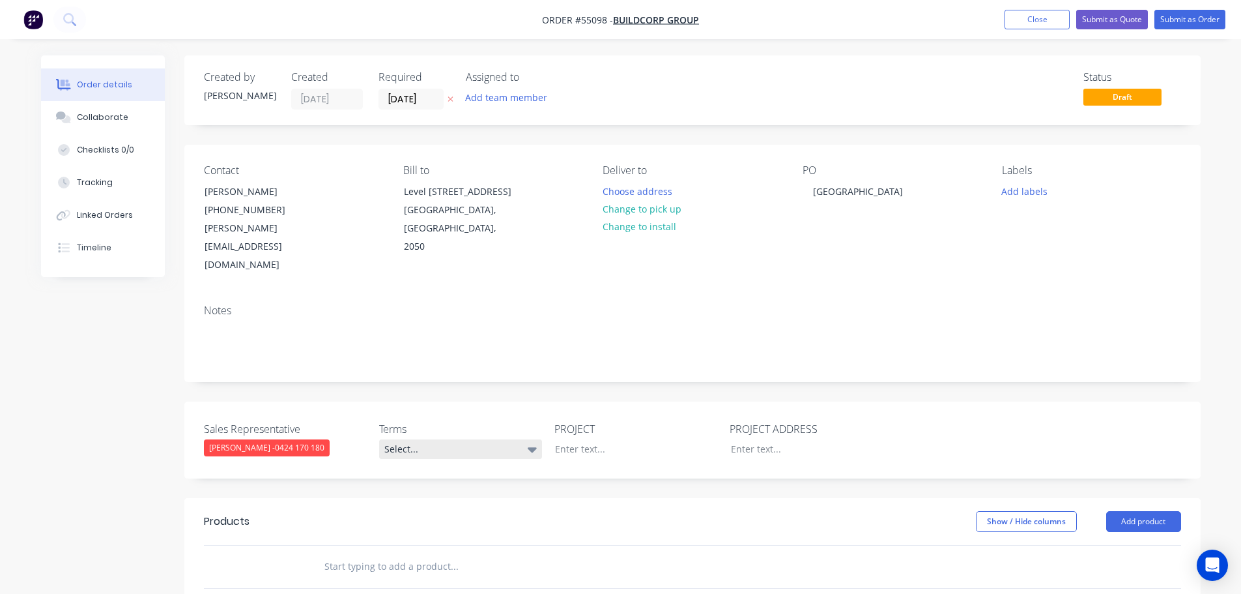
click at [414, 439] on div "Select..." at bounding box center [460, 449] width 163 height 20
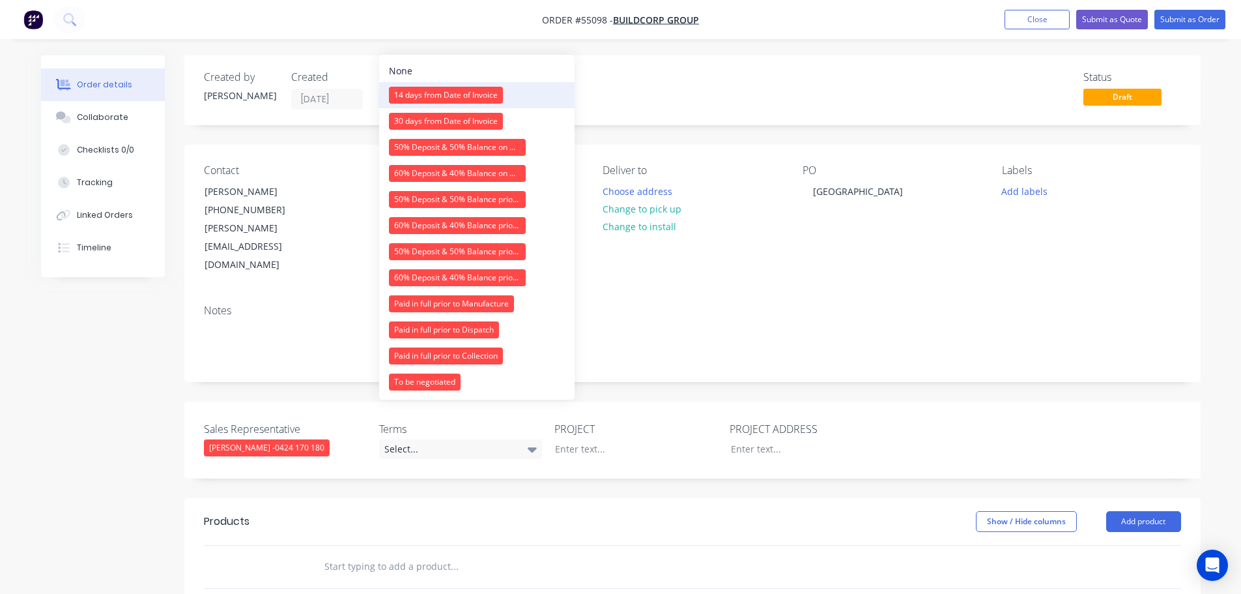
click at [422, 90] on div "14 days from Date of Invoice" at bounding box center [446, 95] width 114 height 17
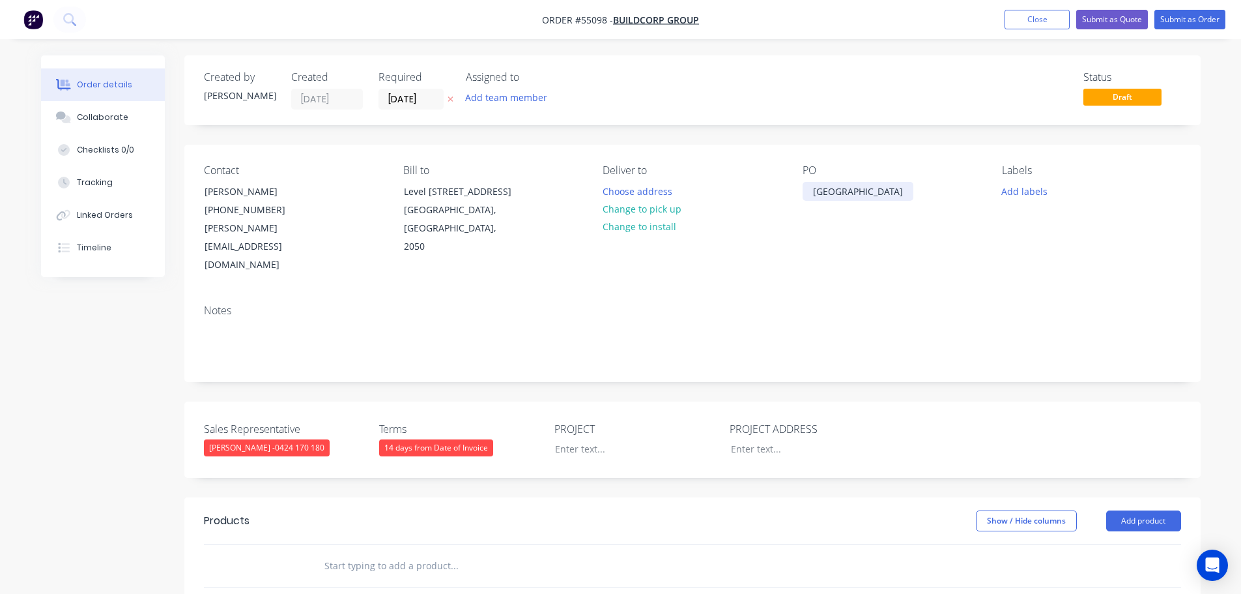
click at [847, 194] on div "[GEOGRAPHIC_DATA]" at bounding box center [858, 191] width 111 height 19
click at [581, 439] on div at bounding box center [626, 448] width 163 height 19
paste div
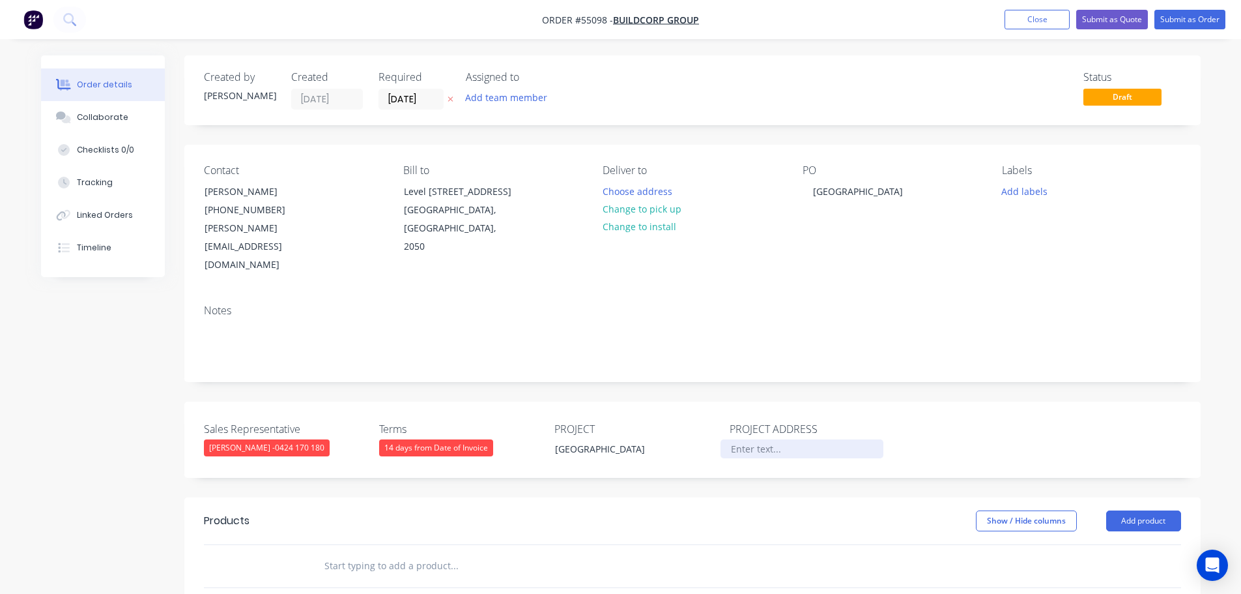
click at [761, 439] on div at bounding box center [802, 448] width 163 height 19
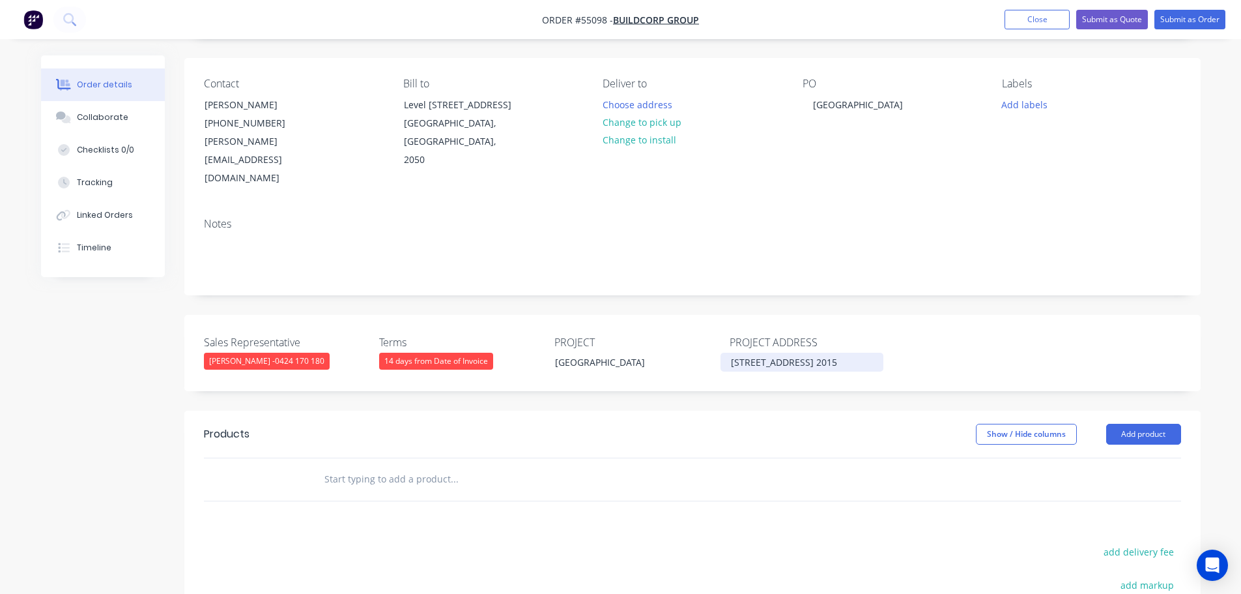
scroll to position [195, 0]
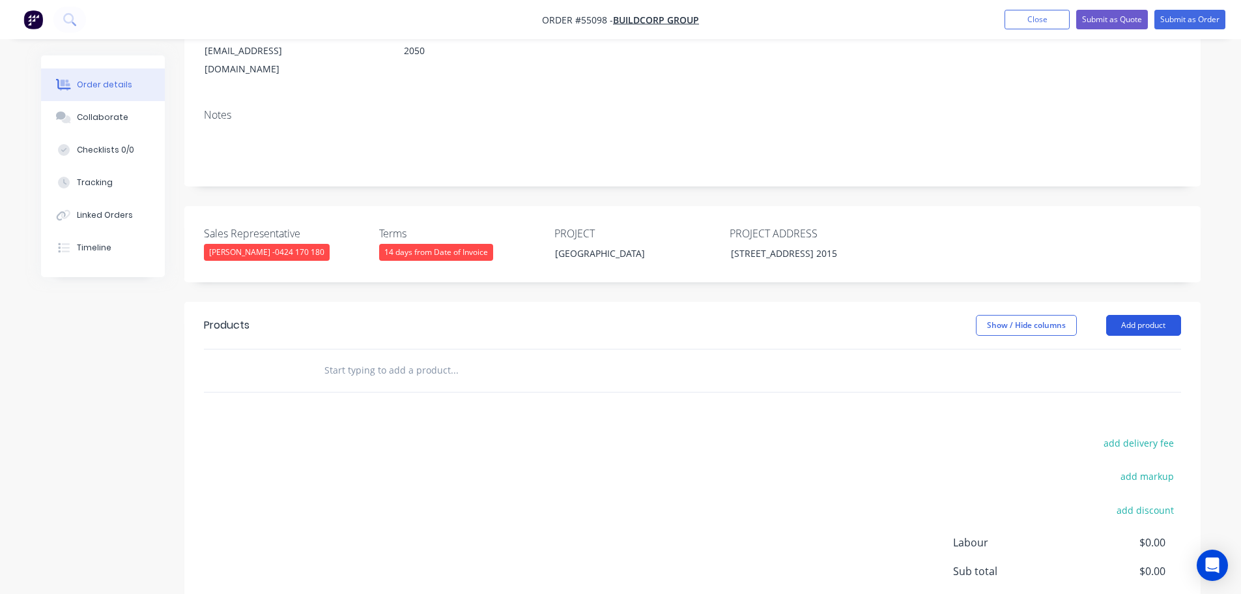
click at [1135, 315] on button "Add product" at bounding box center [1143, 325] width 75 height 21
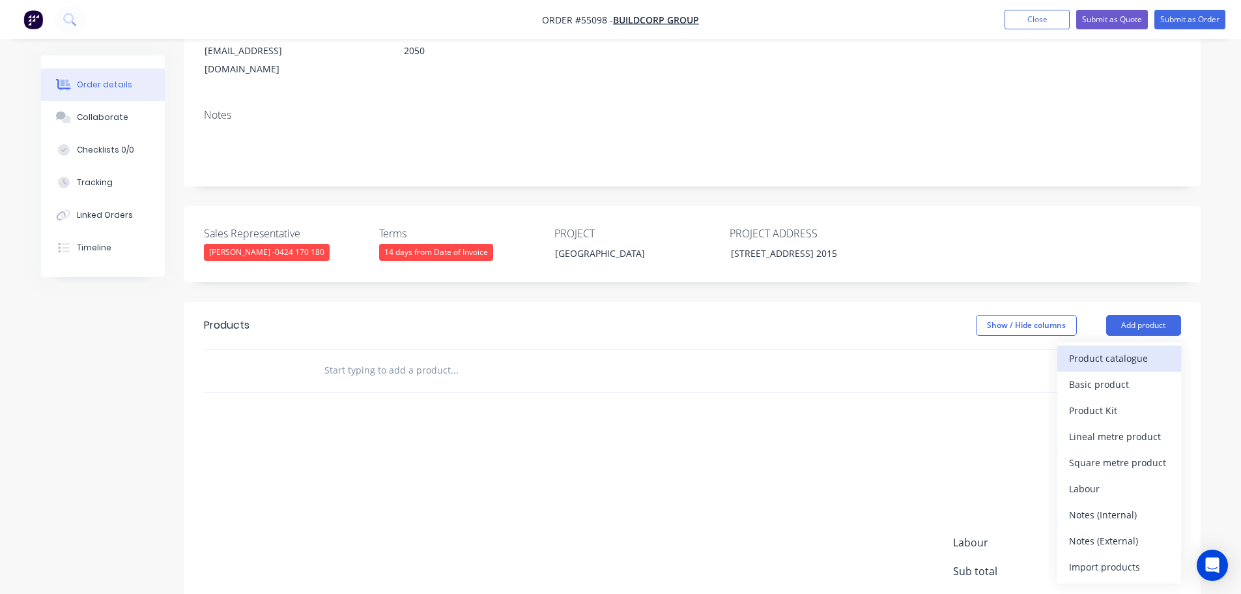
click at [1123, 349] on div "Product catalogue" at bounding box center [1119, 358] width 100 height 19
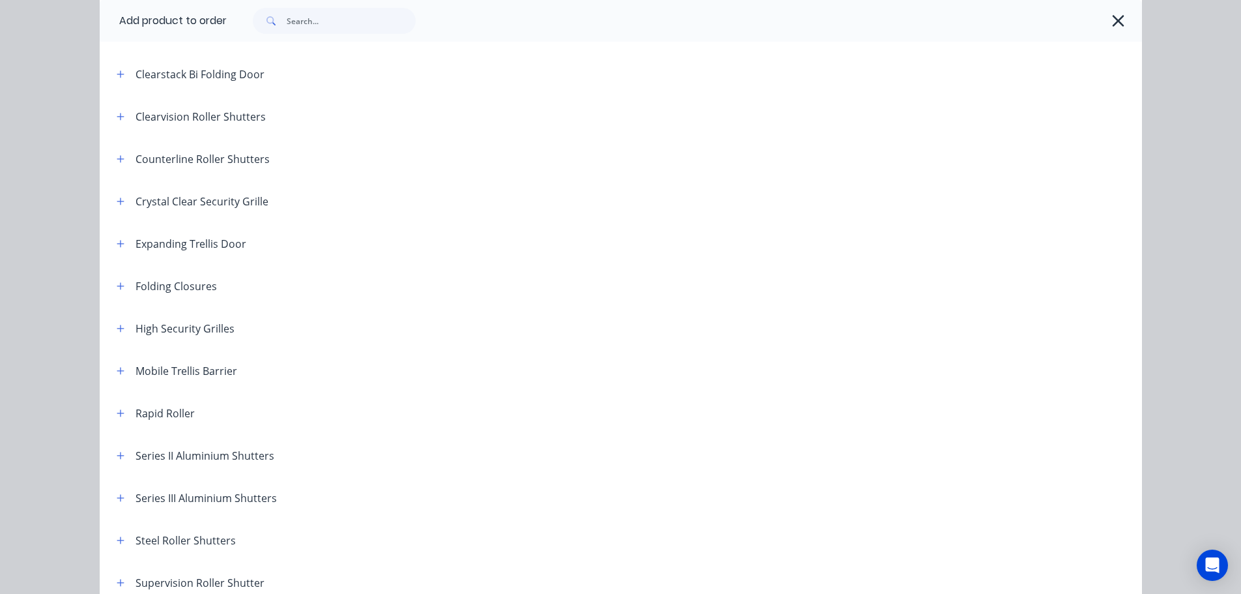
scroll to position [261, 0]
click at [117, 498] on icon "button" at bounding box center [120, 496] width 7 height 7
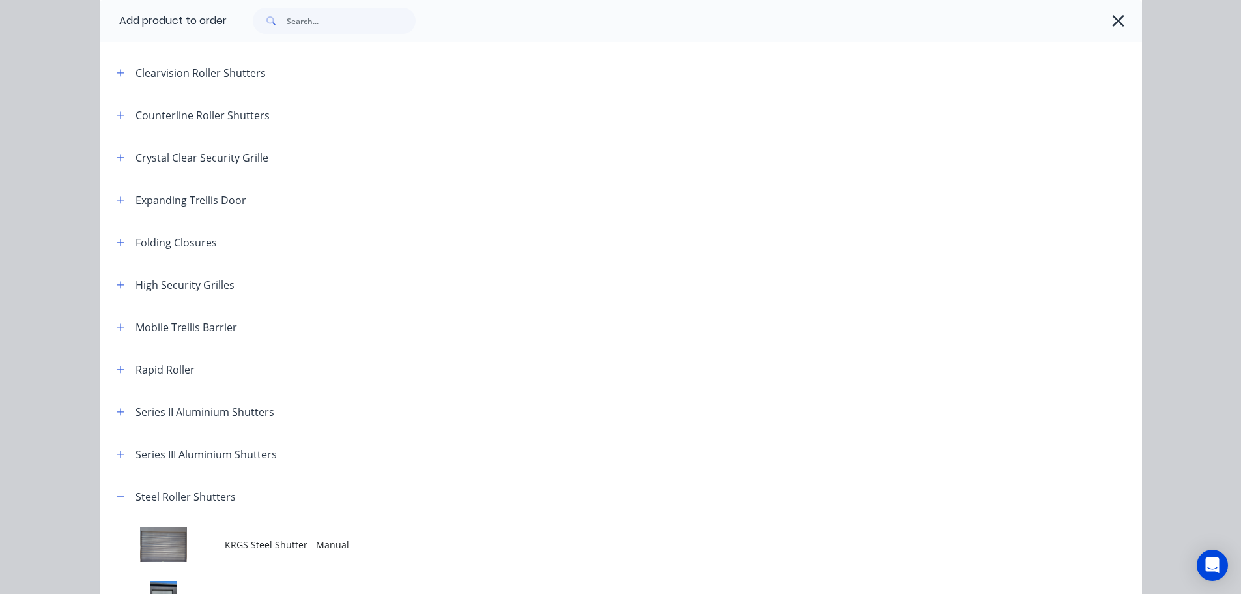
scroll to position [477, 0]
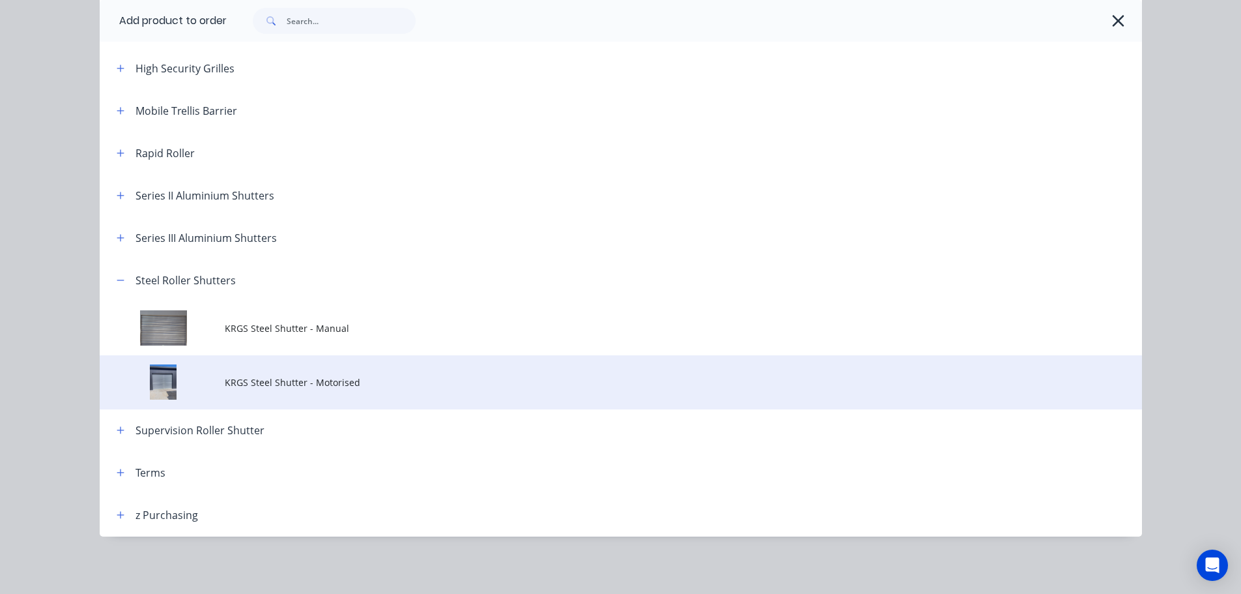
click at [335, 378] on span "KRGS Steel Shutter - Motorised" at bounding box center [592, 382] width 734 height 14
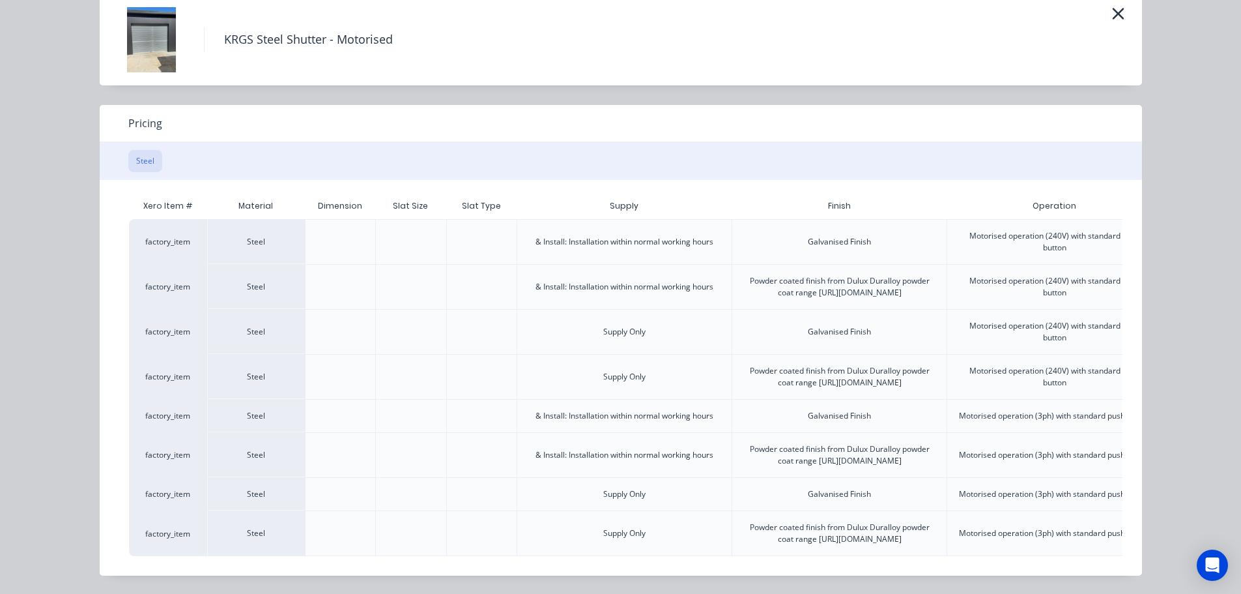
scroll to position [0, 325]
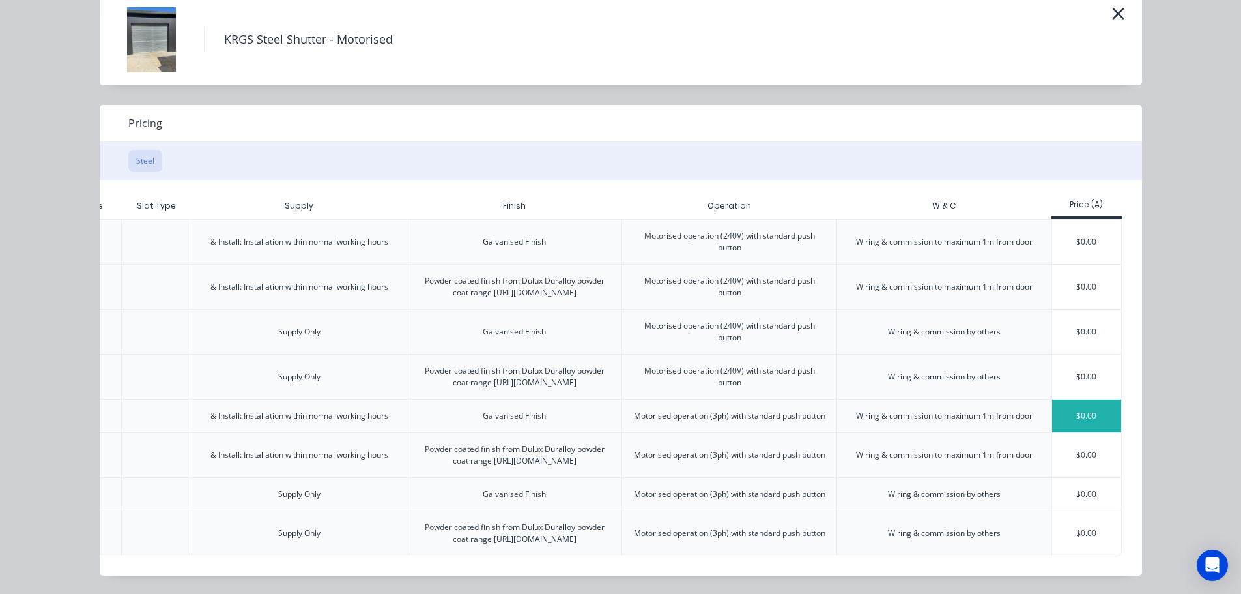
click at [1069, 399] on div "$0.00" at bounding box center [1087, 415] width 70 height 33
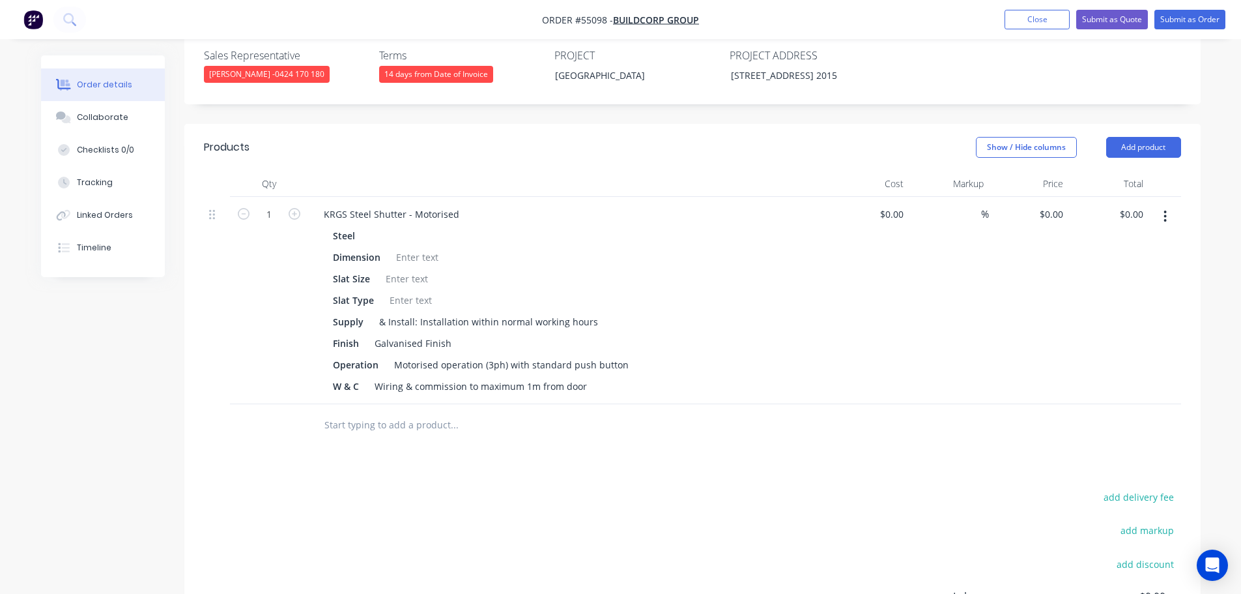
scroll to position [391, 0]
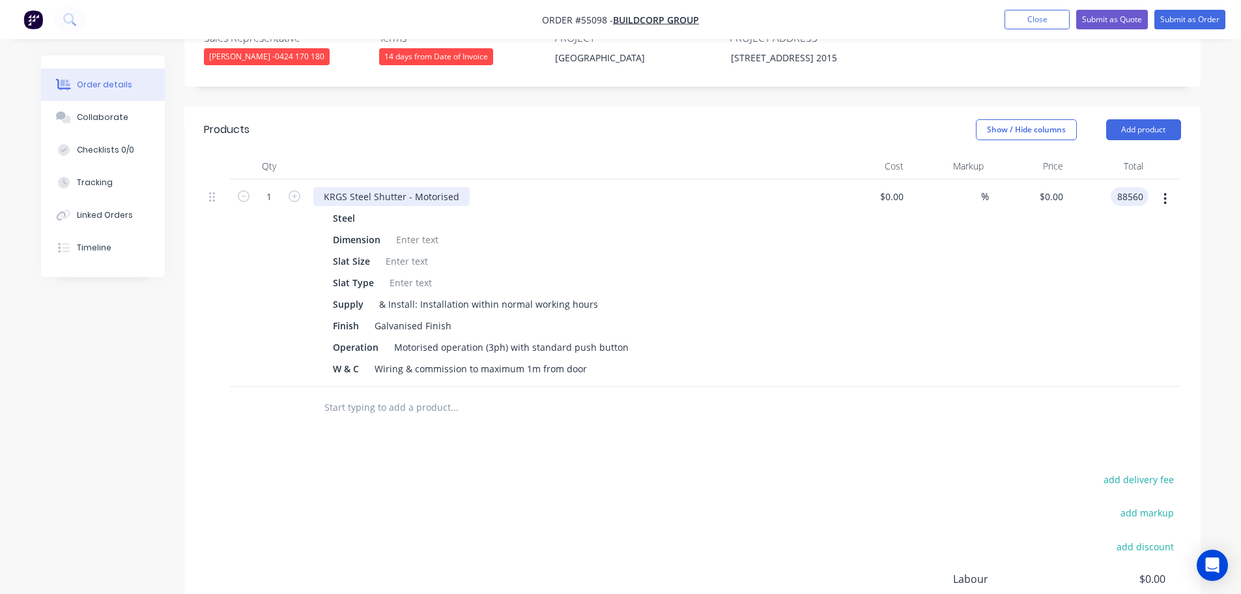
type input "88560"
type input "$88,560.00"
click at [322, 187] on div "KRGS Steel Shutter - Motorised" at bounding box center [391, 196] width 156 height 19
click at [359, 187] on div "7 x KRGS Steel Shutter - Motorised" at bounding box center [398, 196] width 171 height 19
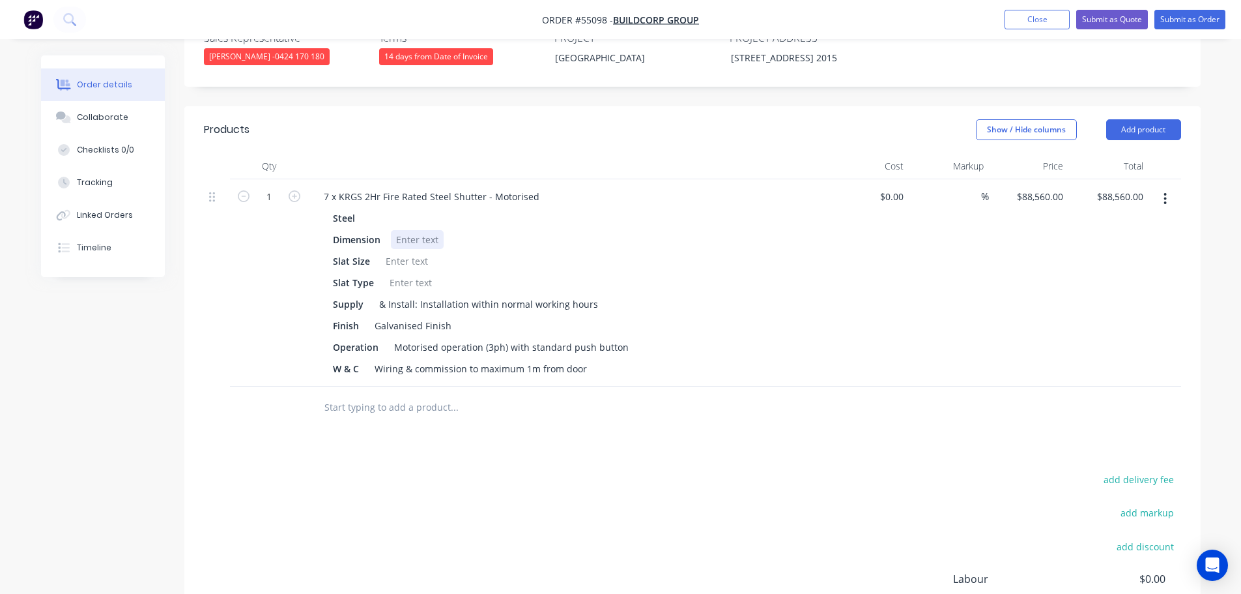
click at [410, 230] on div at bounding box center [417, 239] width 53 height 19
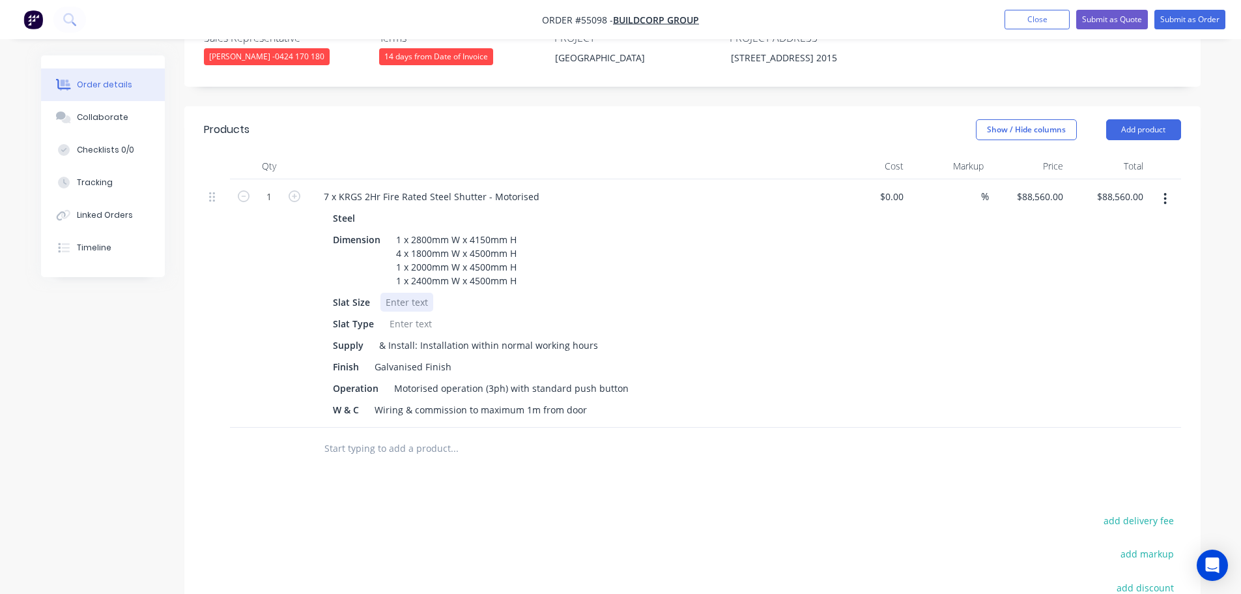
click at [403, 293] on div at bounding box center [407, 302] width 53 height 19
click at [416, 314] on div at bounding box center [410, 323] width 53 height 19
drag, startPoint x: 618, startPoint y: 366, endPoint x: 528, endPoint y: 369, distance: 90.0
click at [528, 379] on div "Motorised operation (3ph) with standard push button" at bounding box center [511, 388] width 245 height 19
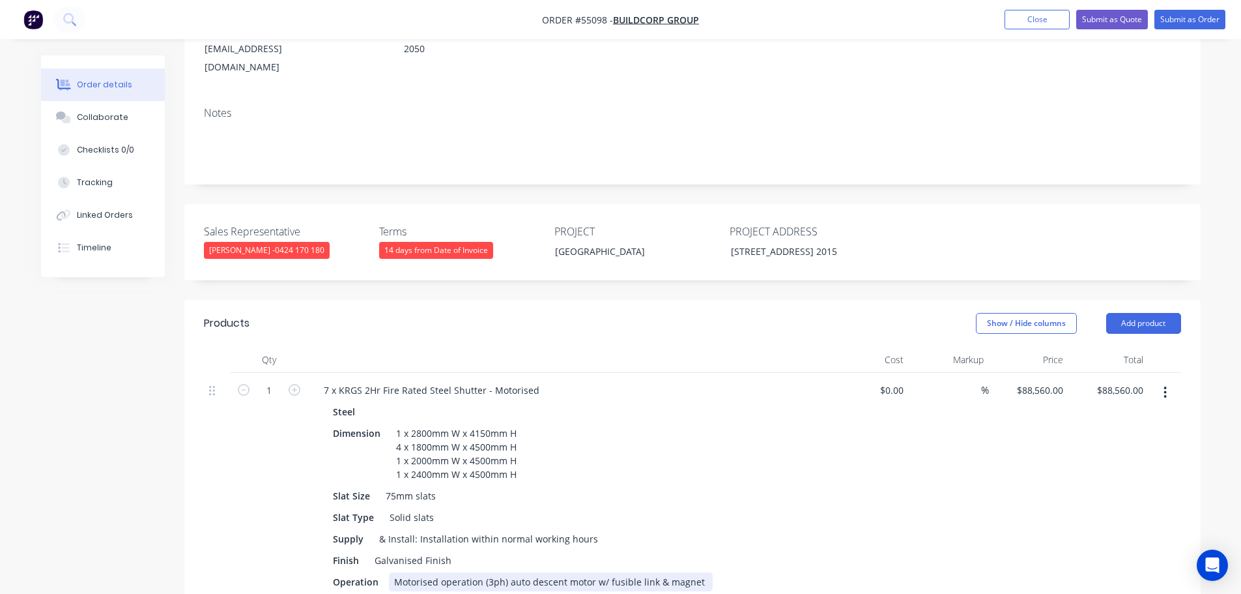
scroll to position [195, 0]
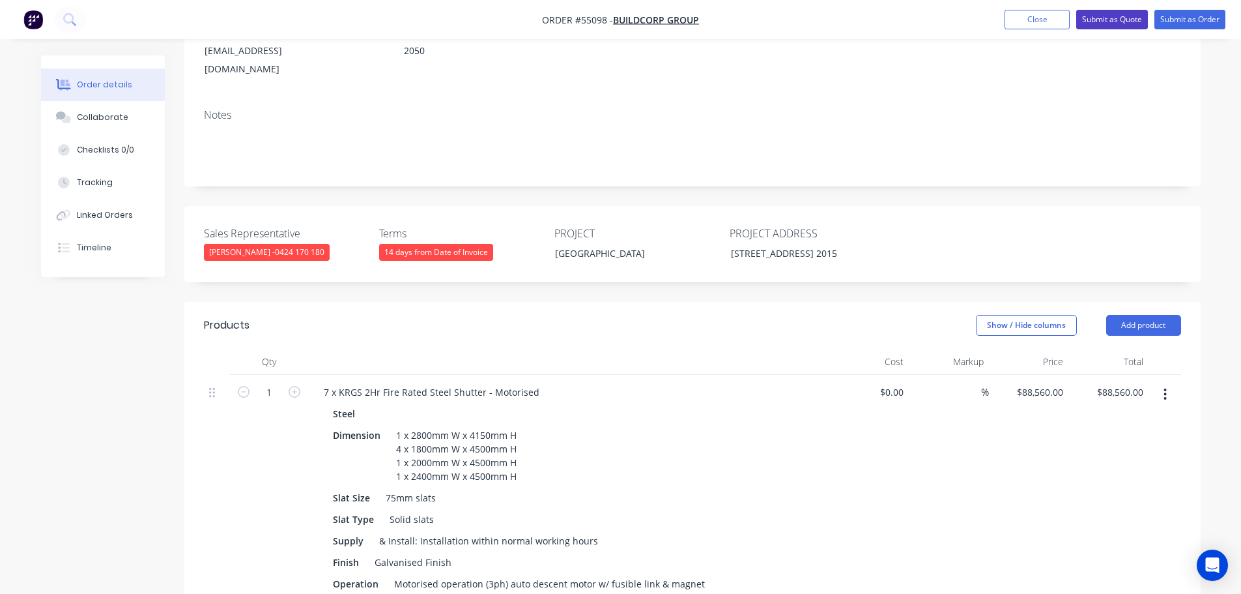
click at [1100, 19] on button "Submit as Quote" at bounding box center [1112, 20] width 72 height 20
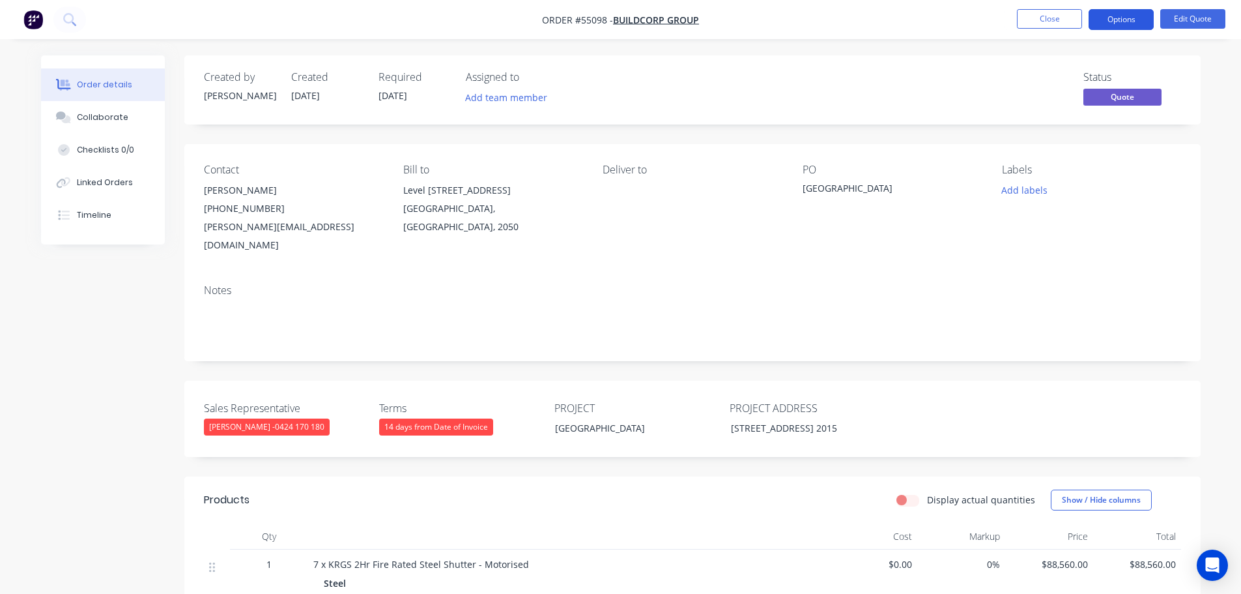
click at [1112, 21] on button "Options" at bounding box center [1121, 19] width 65 height 21
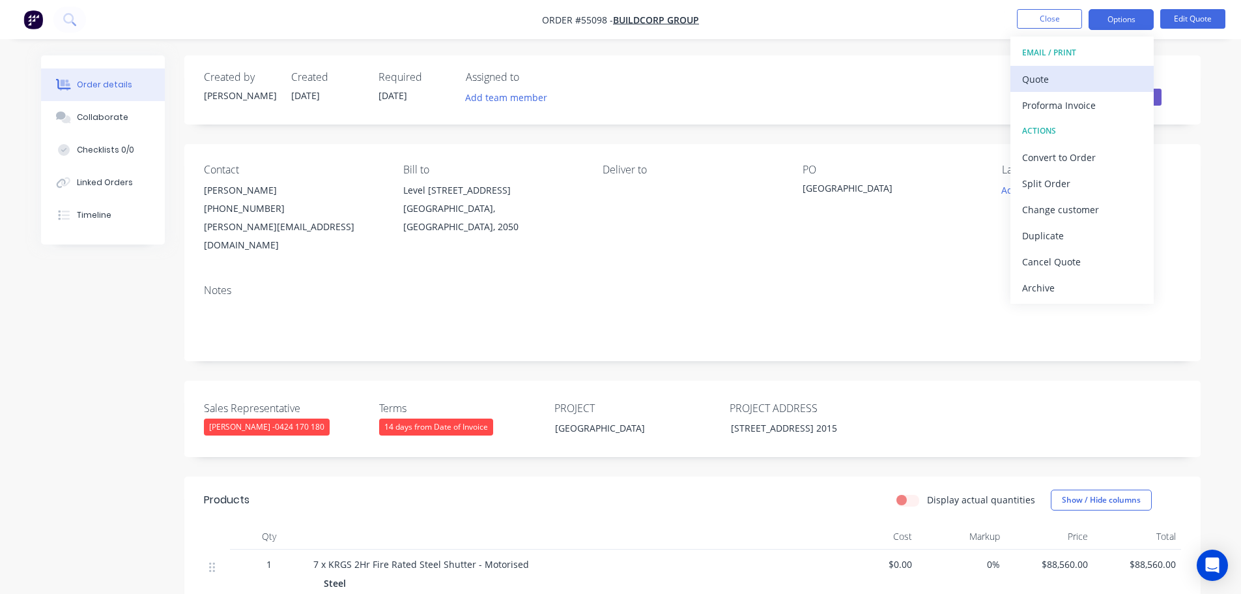
click at [1045, 86] on div "Quote" at bounding box center [1082, 79] width 120 height 19
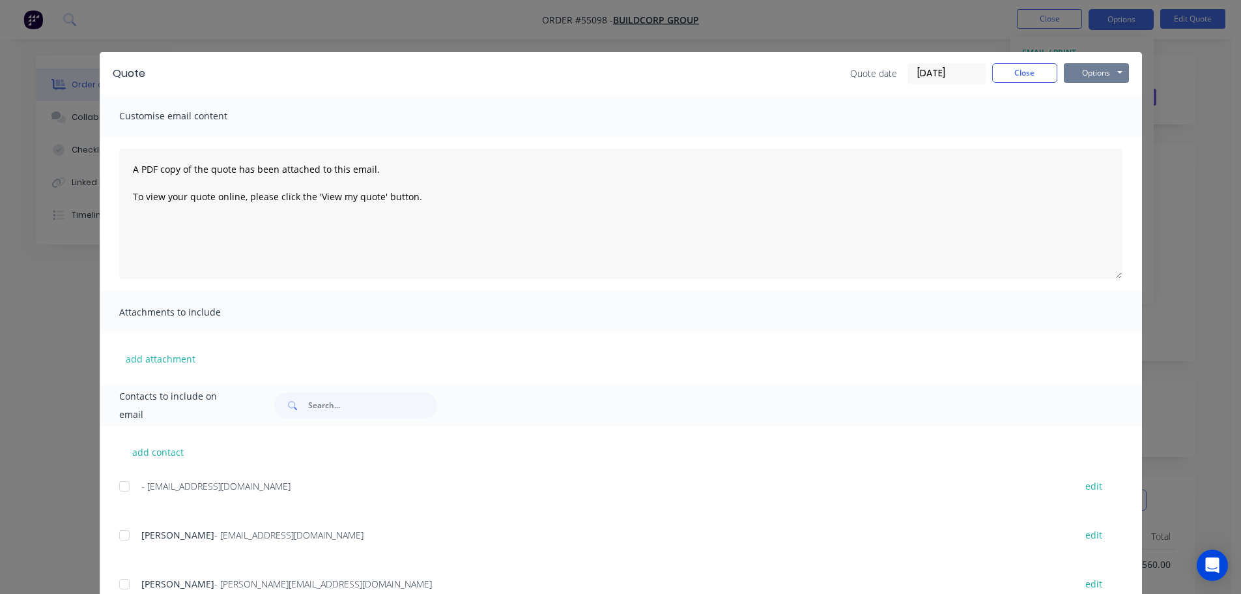
click at [1098, 74] on button "Options" at bounding box center [1096, 73] width 65 height 20
click at [1088, 113] on button "Print" at bounding box center [1105, 118] width 83 height 22
click at [1020, 74] on button "Close" at bounding box center [1024, 73] width 65 height 20
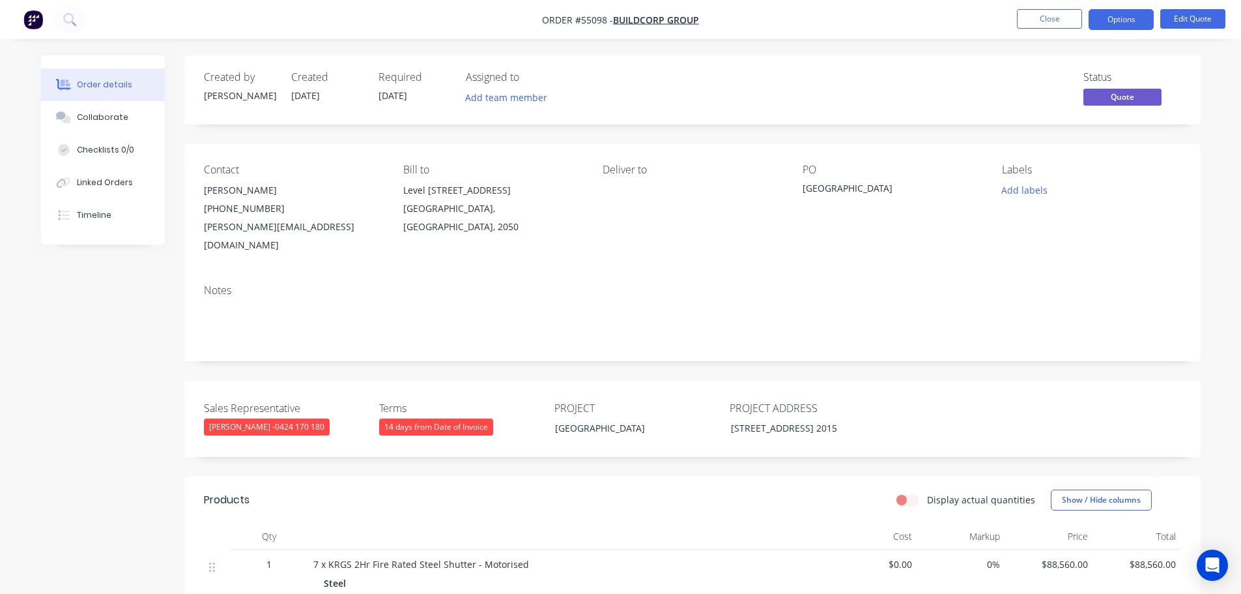
click at [244, 231] on div "[PERSON_NAME][EMAIL_ADDRESS][DOMAIN_NAME]" at bounding box center [293, 236] width 179 height 36
click at [855, 184] on div "[GEOGRAPHIC_DATA]" at bounding box center [884, 190] width 163 height 18
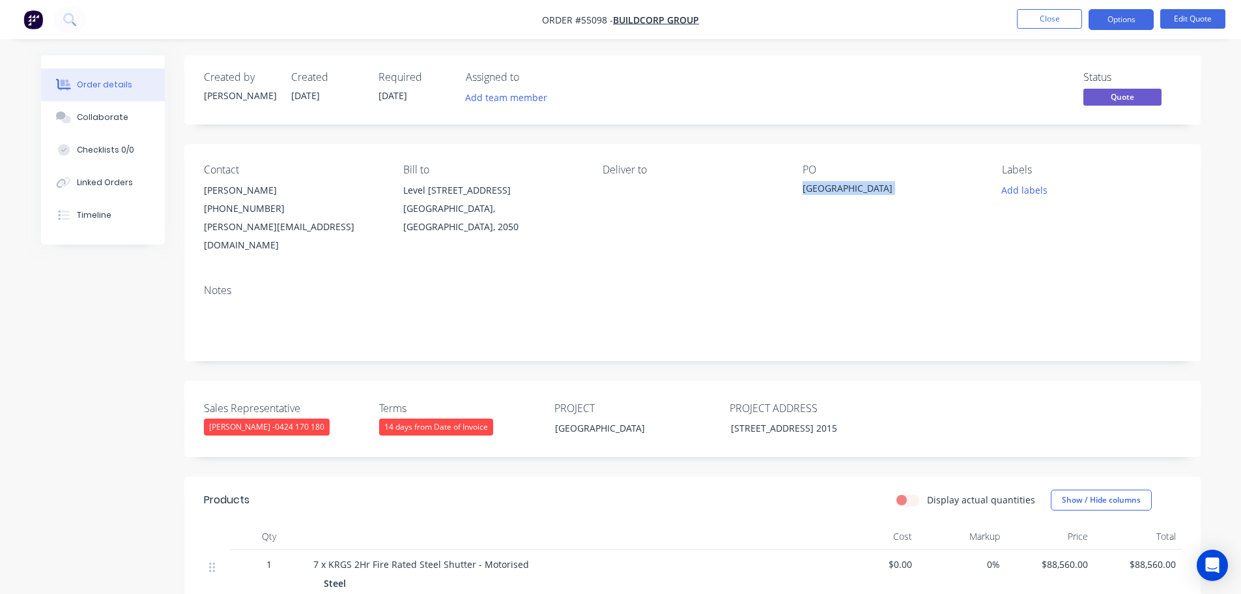
click at [855, 184] on div "[GEOGRAPHIC_DATA]" at bounding box center [884, 190] width 163 height 18
click at [1041, 18] on button "Close" at bounding box center [1049, 19] width 65 height 20
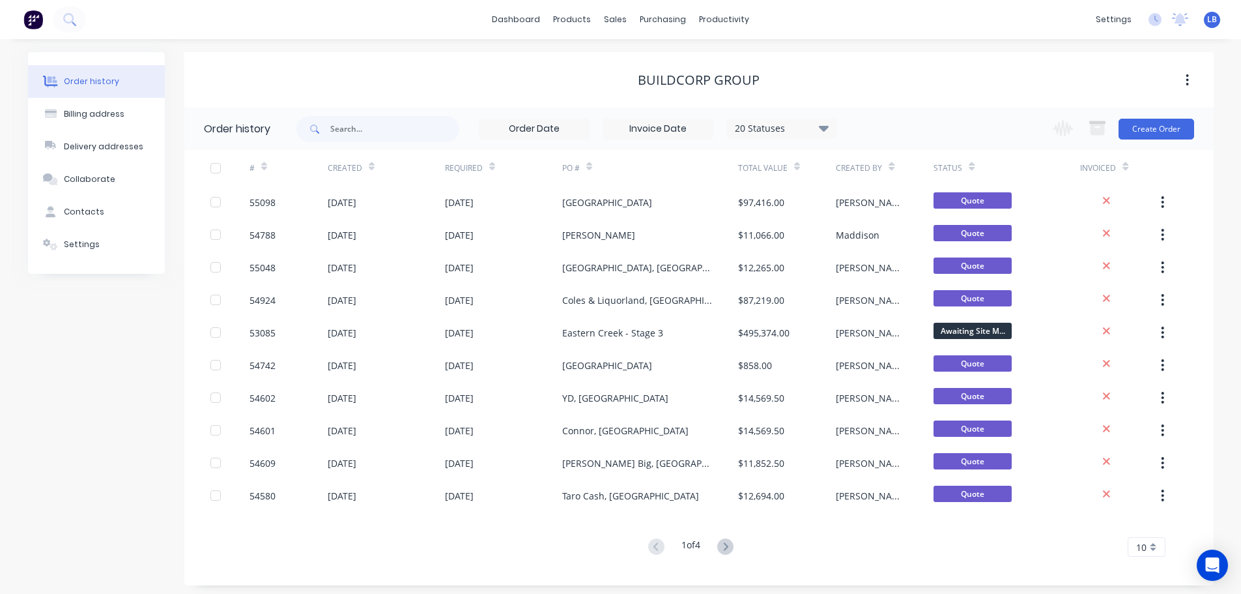
click at [1218, 22] on div "LB KRGS Doors Pty Ltd [PERSON_NAME] Administrator Profile Sign out" at bounding box center [1212, 20] width 16 height 16
click at [1211, 22] on span "LB" at bounding box center [1212, 20] width 10 height 12
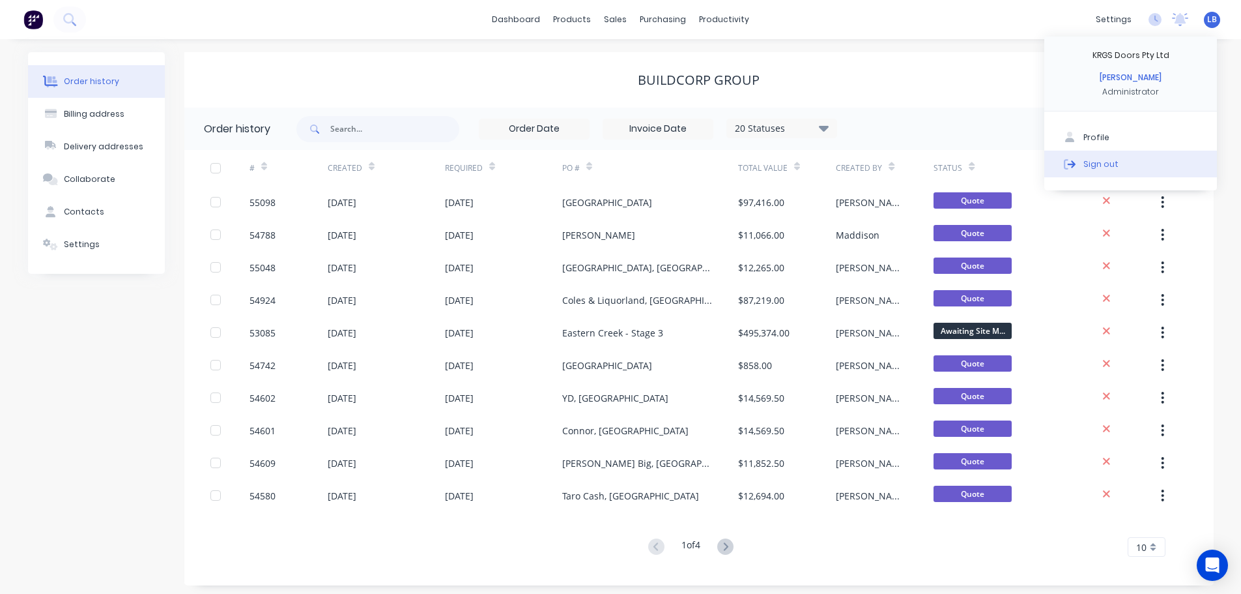
click at [1087, 167] on div "Sign out" at bounding box center [1101, 164] width 35 height 12
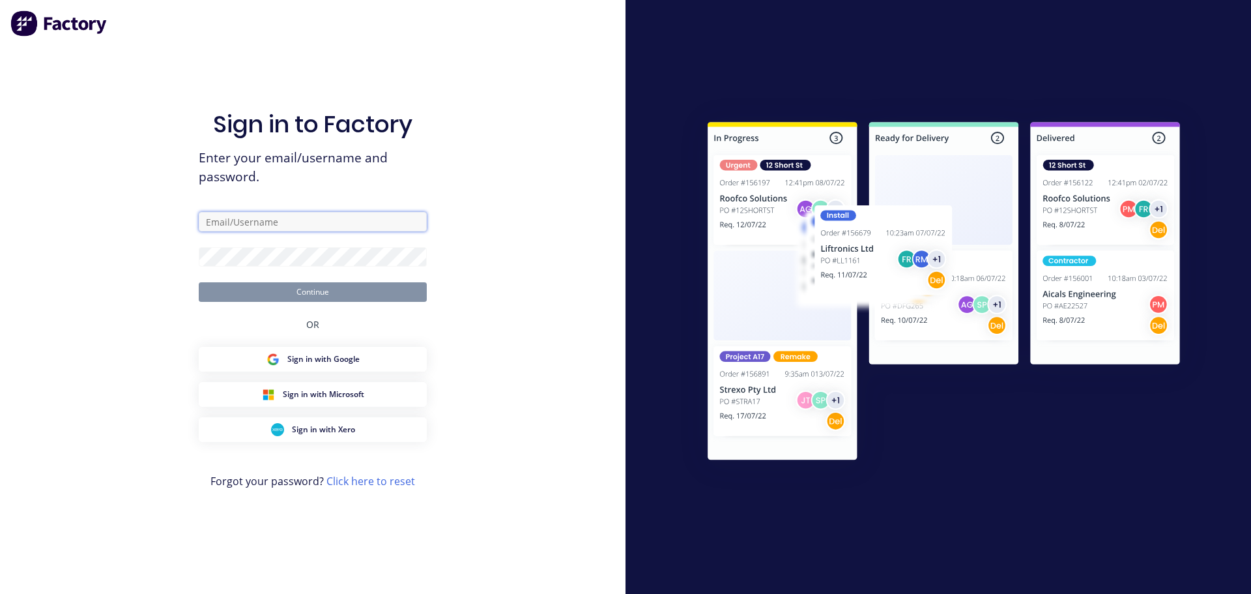
type input "[PERSON_NAME][EMAIL_ADDRESS][DOMAIN_NAME]"
